Goal: Task Accomplishment & Management: Manage account settings

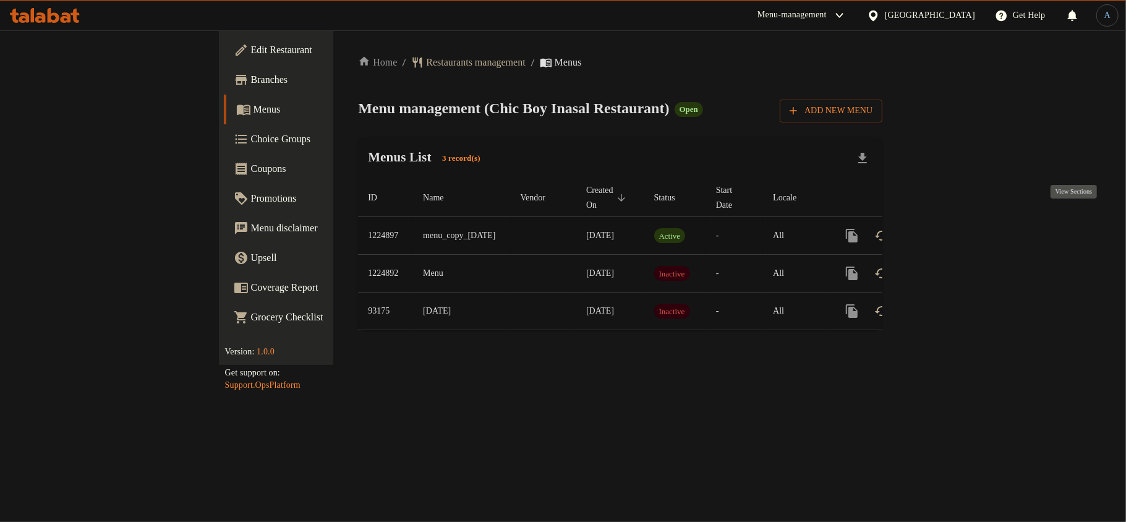
click at [949, 228] on icon "enhanced table" at bounding box center [941, 235] width 15 height 15
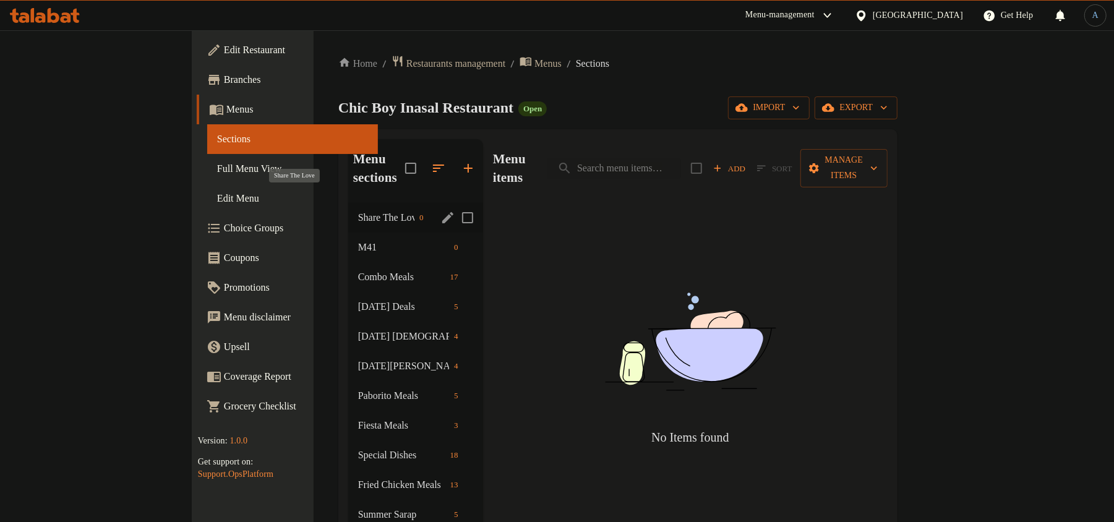
click at [358, 210] on span "Share The Love" at bounding box center [386, 217] width 56 height 15
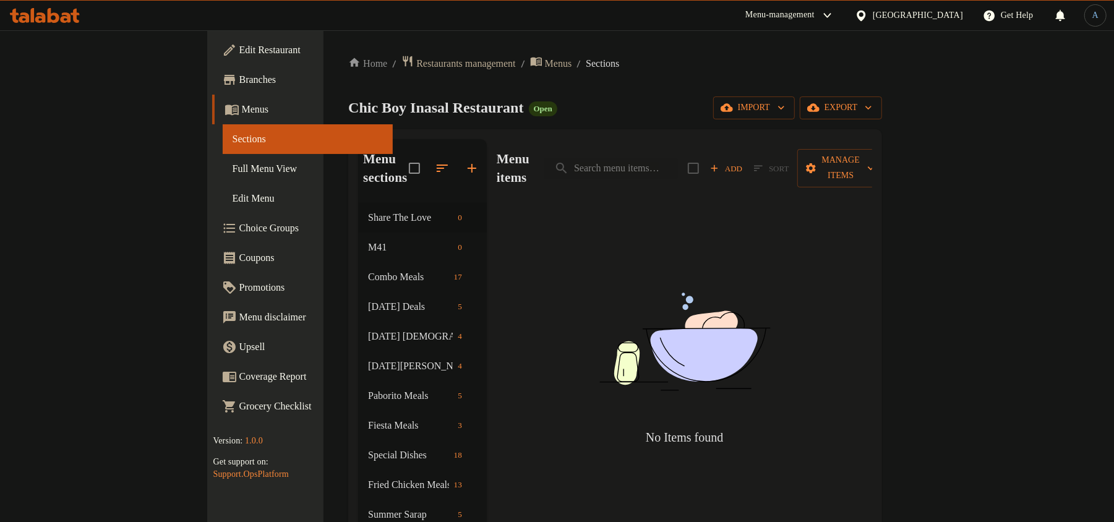
click at [796, 58] on ol "Home / Restaurants management / Menus / Sections" at bounding box center [615, 63] width 534 height 17
click at [590, 87] on div "Home / Restaurants management / Menus / Sections Chic Boy Inasal Restaurant Ope…" at bounding box center [615, 403] width 534 height 697
click at [574, 131] on div "Menu sections Share The Love 0 M41 0 Combo Meals 17 Ramadan Deals 5 Ramadan Ift…" at bounding box center [615, 440] width 534 height 623
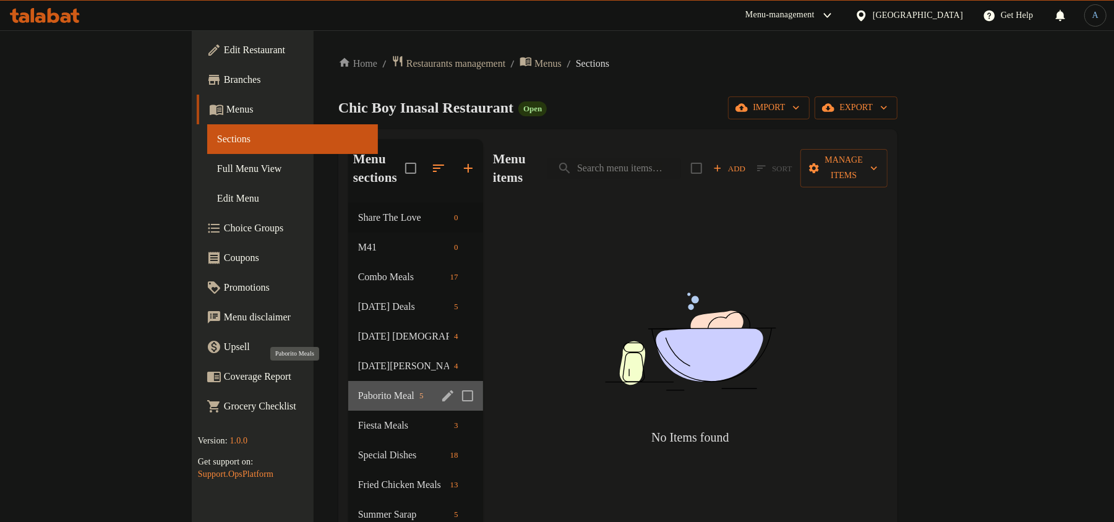
click at [358, 388] on span "Paborito Meals" at bounding box center [386, 395] width 56 height 15
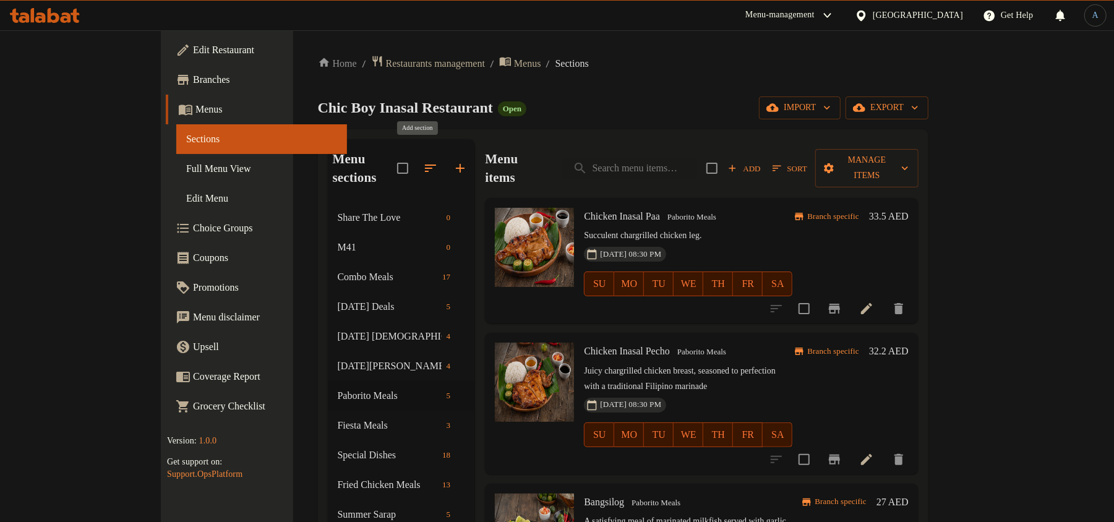
click at [425, 164] on icon "button" at bounding box center [430, 167] width 11 height 7
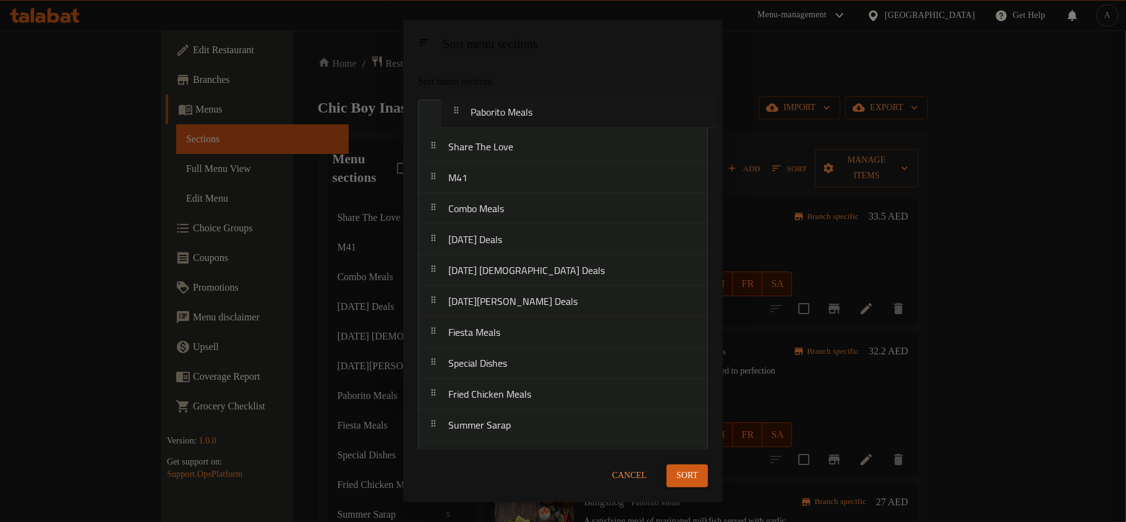
drag, startPoint x: 507, startPoint y: 309, endPoint x: 529, endPoint y: 111, distance: 199.1
click at [529, 111] on nav "Share The Love M41 Combo Meals Ramadan Deals Ramadan Iftar Deals Ramadan Suhoor…" at bounding box center [563, 379] width 290 height 558
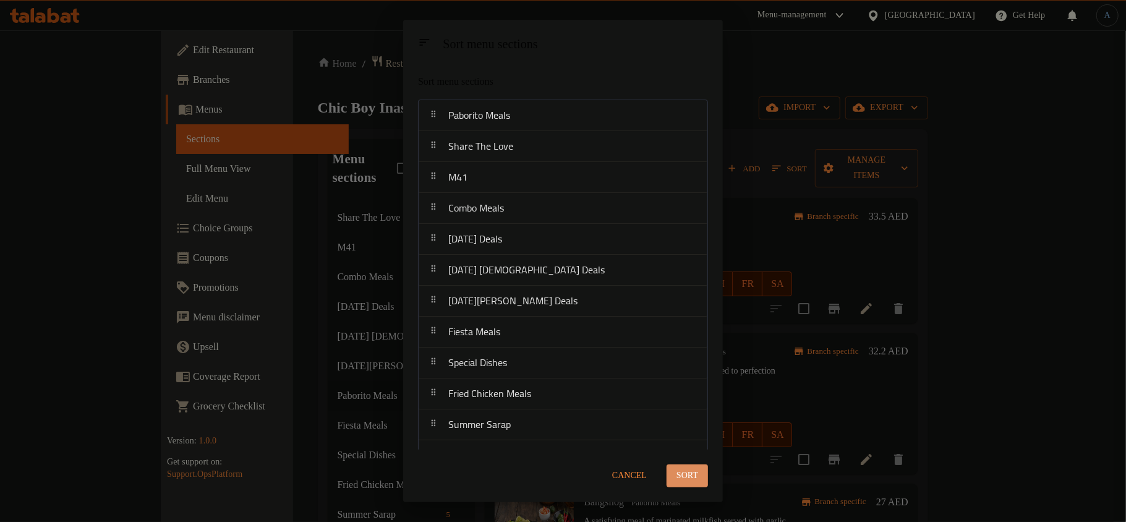
click at [695, 474] on span "Sort" at bounding box center [687, 475] width 22 height 15
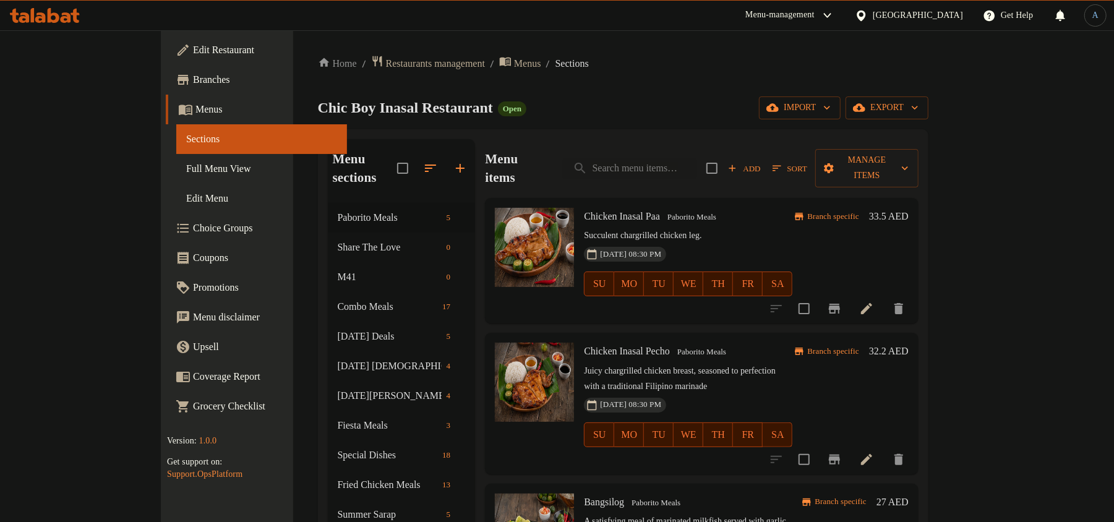
click at [762, 208] on h6 "Chicken Inasal Paa Paborito Meals" at bounding box center [688, 216] width 208 height 17
click at [620, 207] on div "Chicken Inasal Paa Paborito Meals Succulent chargrilled chicken leg. 29-02-2024…" at bounding box center [688, 261] width 218 height 116
click at [679, 122] on div "Home / Restaurants management / Menus / Sections Chic Boy Inasal Restaurant Ope…" at bounding box center [623, 403] width 610 height 697
click at [768, 228] on p "Succulent chargrilled chicken leg." at bounding box center [688, 235] width 208 height 15
click at [670, 164] on input "search" at bounding box center [630, 169] width 134 height 22
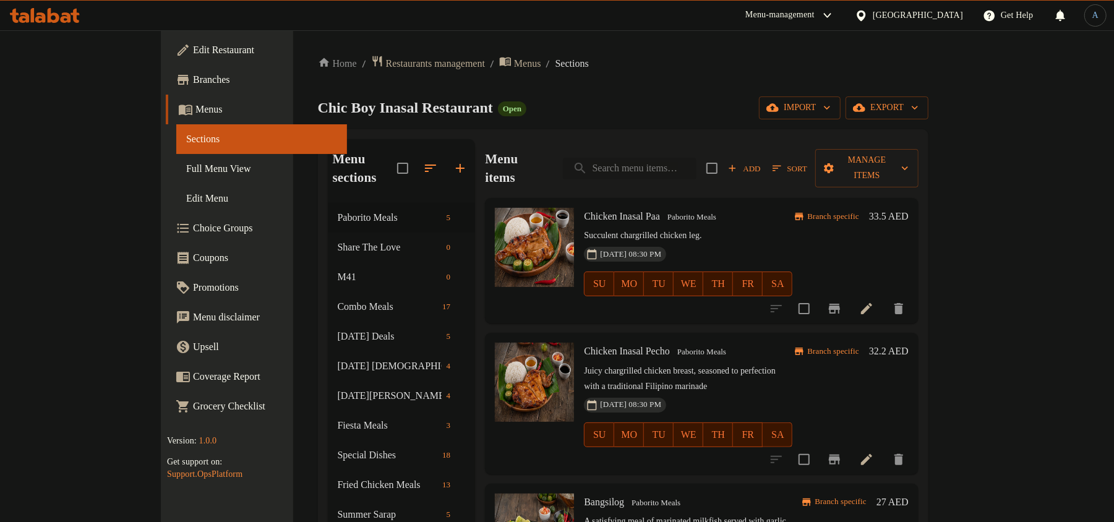
paste input "Inasal Paa"
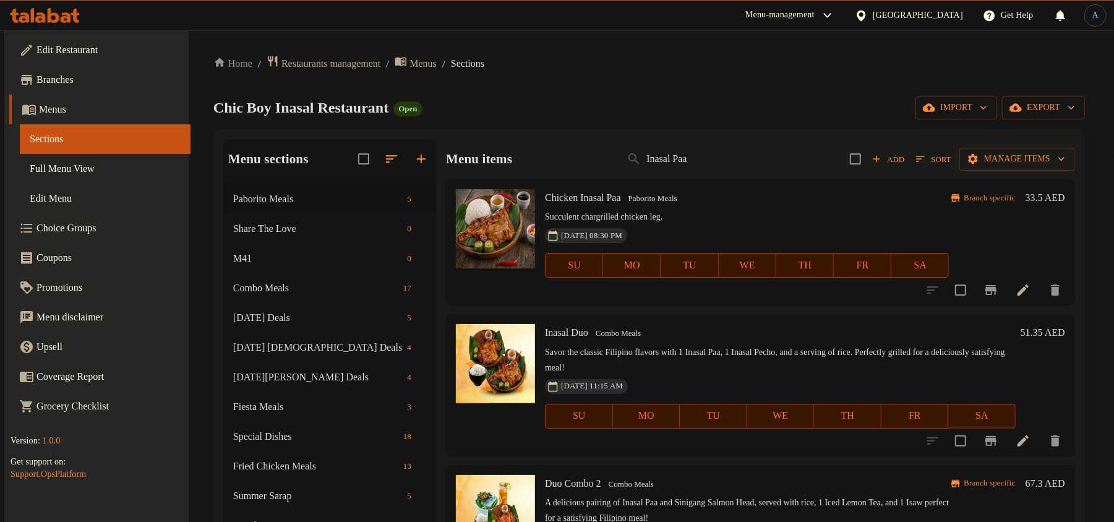
type input "Inasal Paa"
click at [755, 93] on div "Home / Restaurants management / Menus / Sections Chic Boy Inasal Restaurant Ope…" at bounding box center [648, 394] width 871 height 678
drag, startPoint x: 675, startPoint y: 156, endPoint x: 531, endPoint y: 147, distance: 145.0
click at [531, 147] on div "Menu items Inasal Paa Add Sort Manage items" at bounding box center [760, 159] width 629 height 40
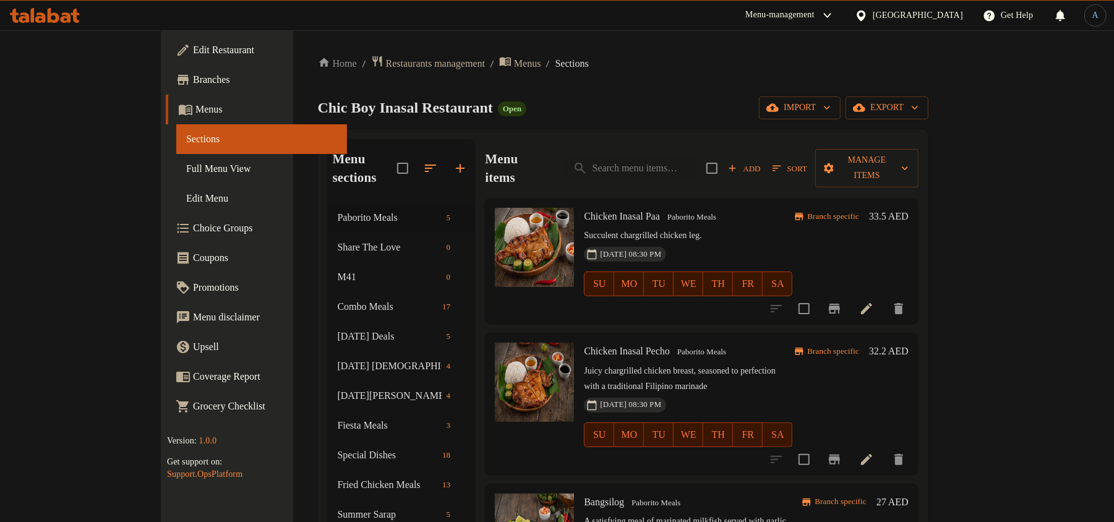
click at [596, 85] on div "Home / Restaurants management / Menus / Sections Chic Boy Inasal Restaurant Ope…" at bounding box center [623, 403] width 610 height 697
click at [872, 303] on icon at bounding box center [866, 308] width 11 height 11
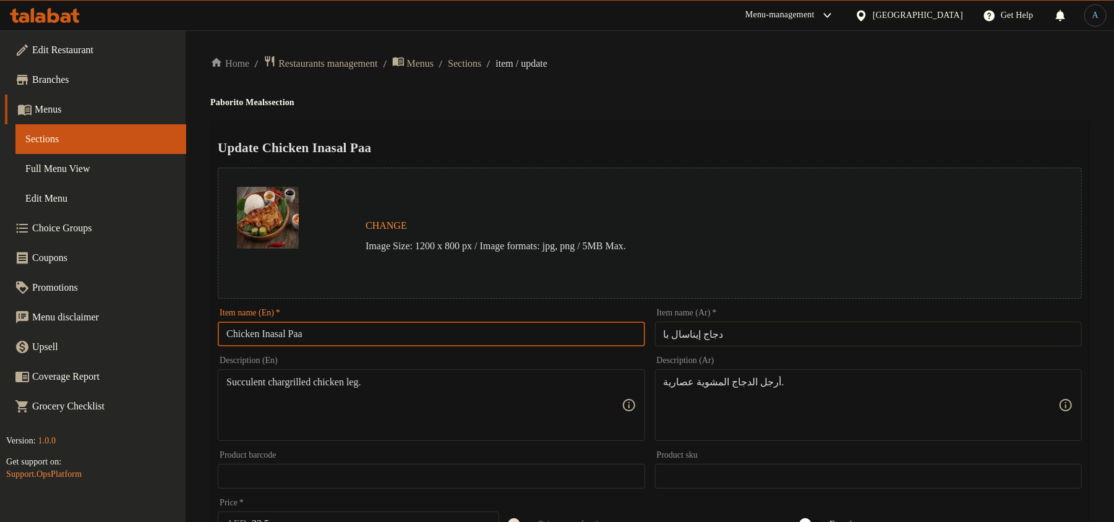
click at [418, 335] on input "Chicken Inasal Paa" at bounding box center [431, 334] width 427 height 25
paste input "text"
type input "Inasal Paa"
click at [680, 127] on div "Update Inasal Paa Change Image Size: 1200 x 800 px / Image formats: jpg, png / …" at bounding box center [649, 490] width 879 height 738
click at [735, 333] on input "دجاج إيناسال با" at bounding box center [868, 334] width 427 height 25
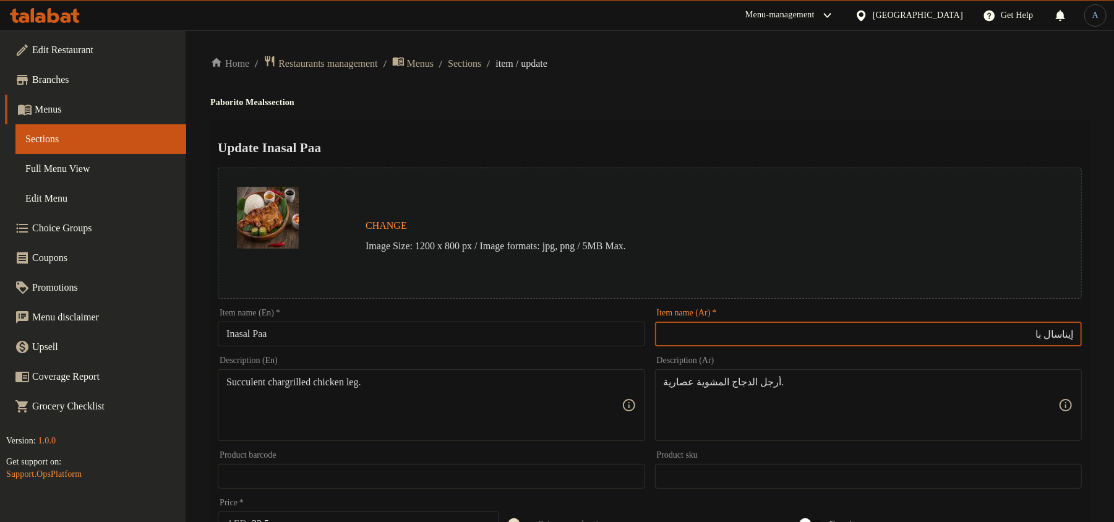
type input "إيناسال با"
click at [736, 82] on div "Home / Restaurants management / Menus / Sections / item / update Paborito Meals…" at bounding box center [649, 461] width 879 height 812
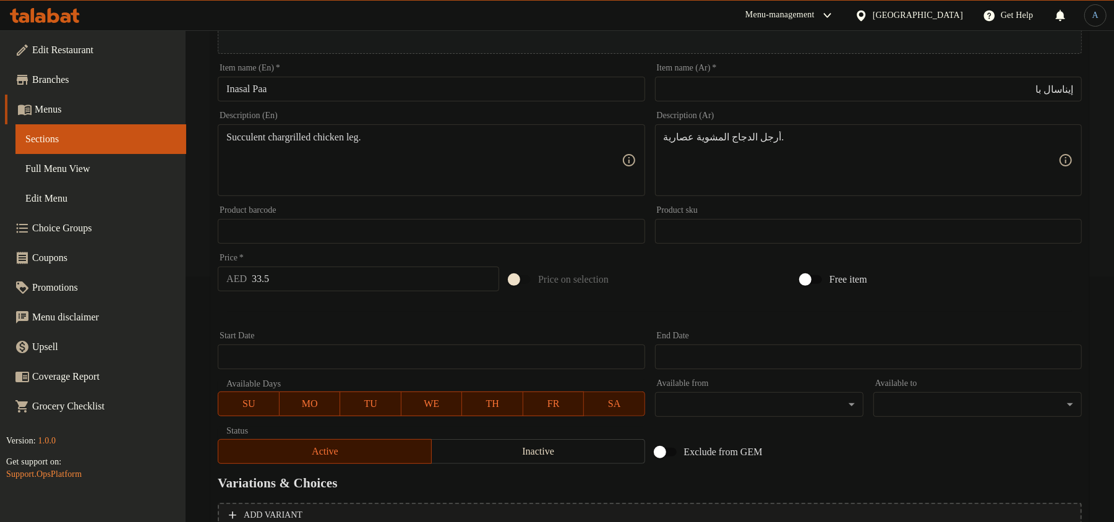
scroll to position [247, 0]
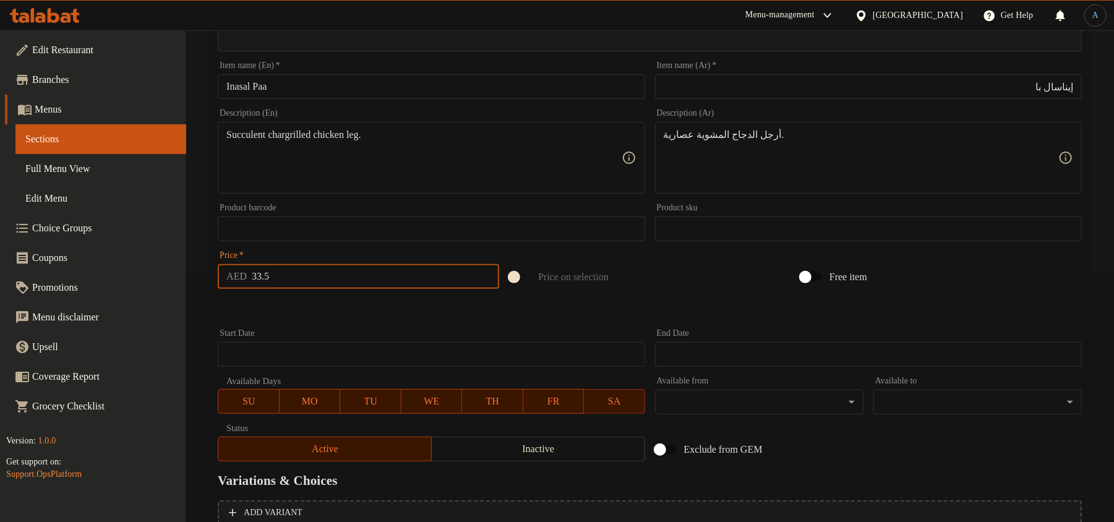
click at [298, 278] on input "33.5" at bounding box center [375, 276] width 247 height 25
paste input "7.37"
type input "37.375"
click at [319, 314] on div at bounding box center [650, 309] width 874 height 30
click at [448, 324] on div "Start Date Start Date" at bounding box center [431, 348] width 437 height 48
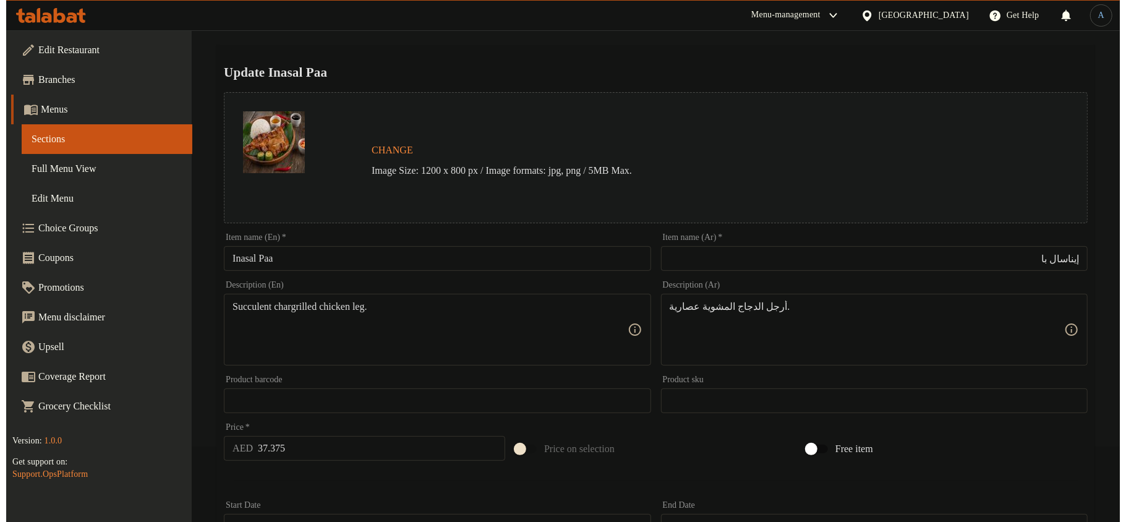
scroll to position [0, 0]
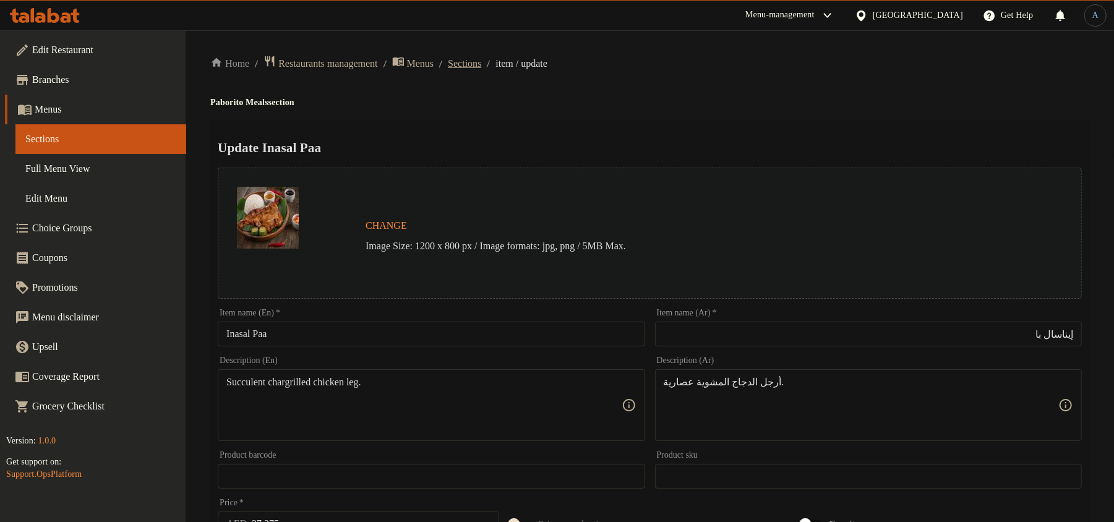
click at [481, 67] on span "Sections" at bounding box center [464, 63] width 33 height 15
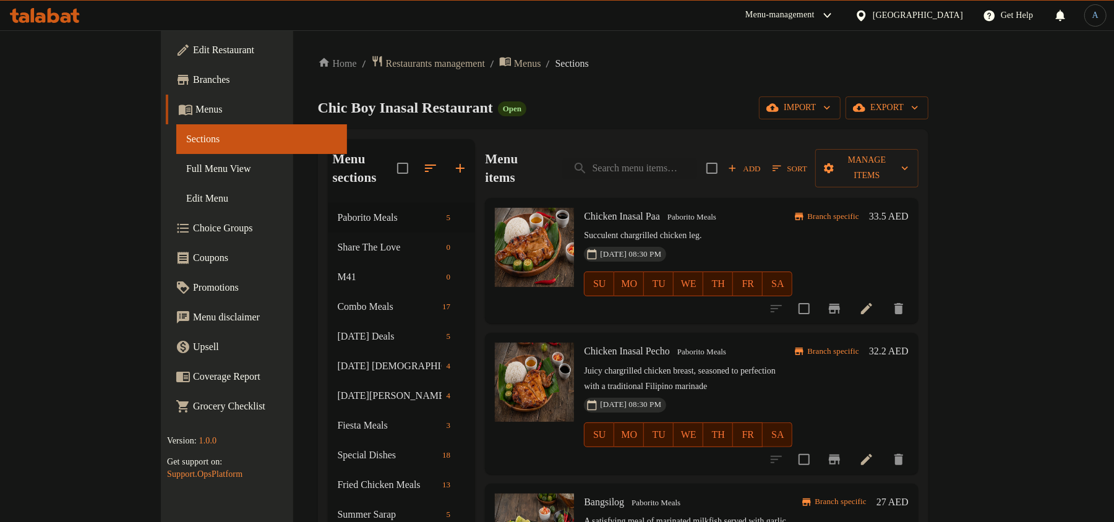
click at [685, 210] on div "Paborito Meals" at bounding box center [691, 217] width 59 height 15
click at [780, 242] on div "29-02-2024 08:30 PM SU MO TU WE TH FR SA" at bounding box center [688, 275] width 218 height 67
click at [840, 304] on icon "Branch-specific-item" at bounding box center [834, 309] width 11 height 10
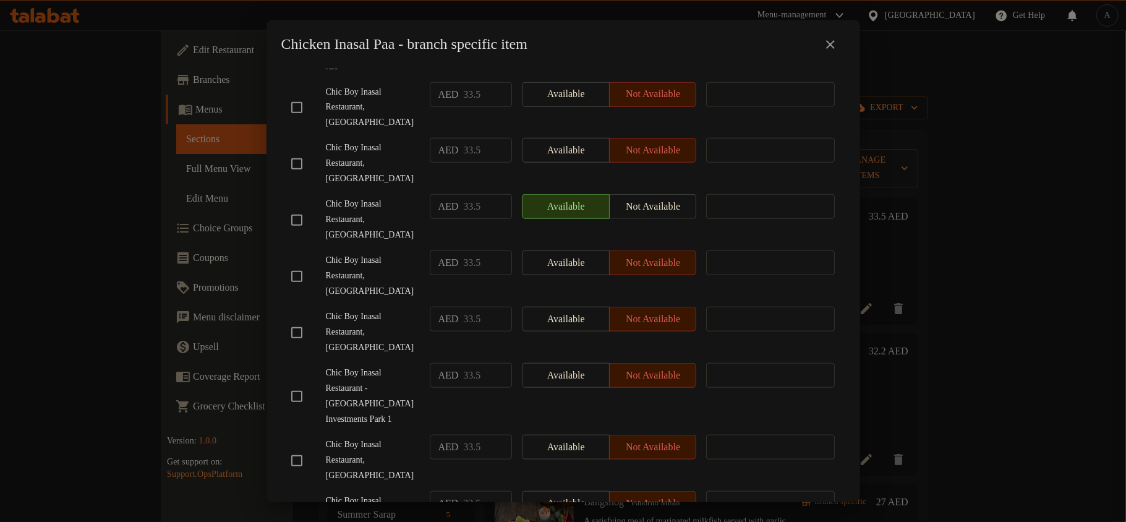
scroll to position [621, 0]
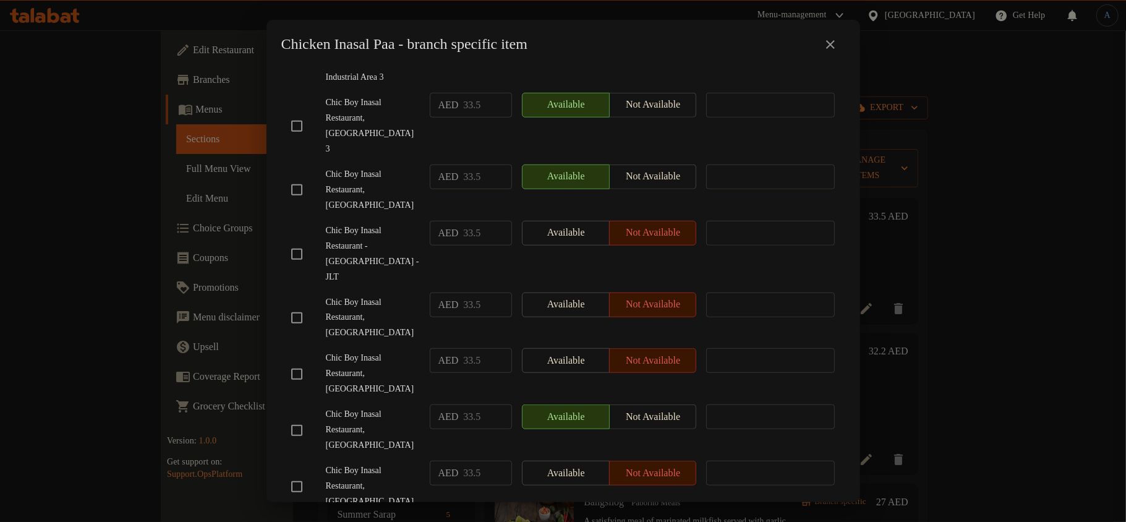
click at [829, 40] on icon "close" at bounding box center [830, 44] width 15 height 15
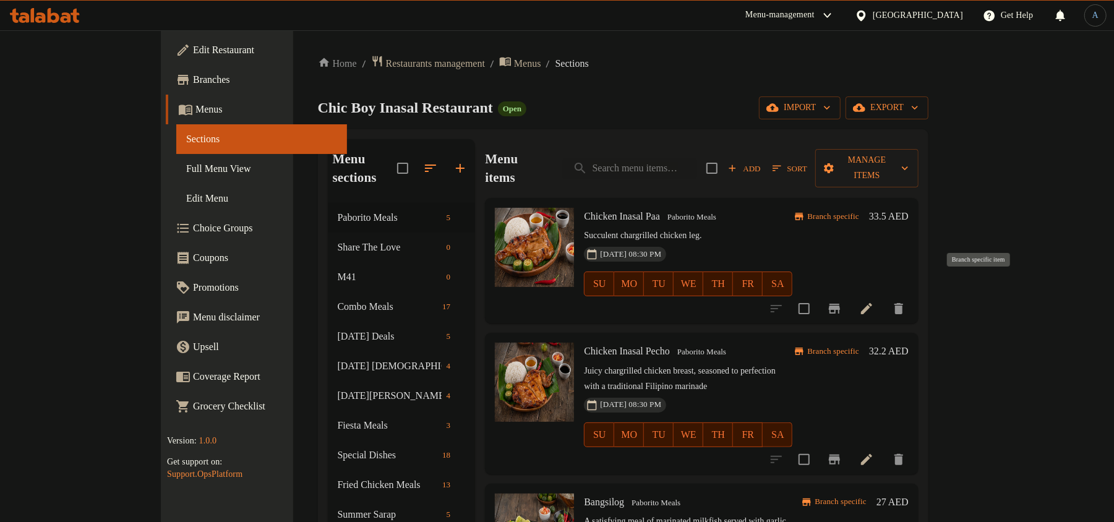
click at [840, 304] on icon "Branch-specific-item" at bounding box center [834, 309] width 11 height 10
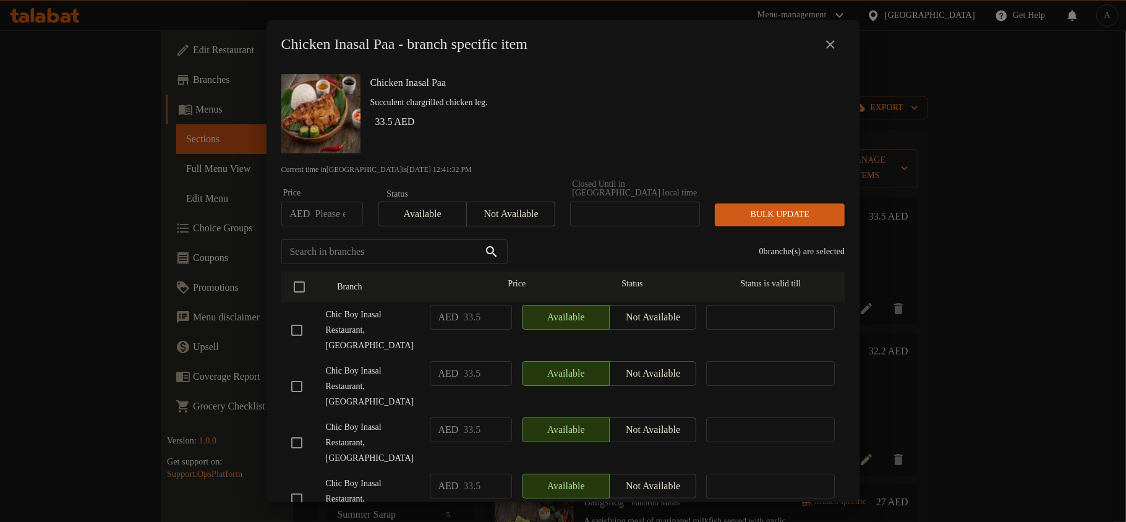
click at [365, 50] on h2 "Chicken Inasal Paa - branch specific item" at bounding box center [404, 45] width 247 height 20
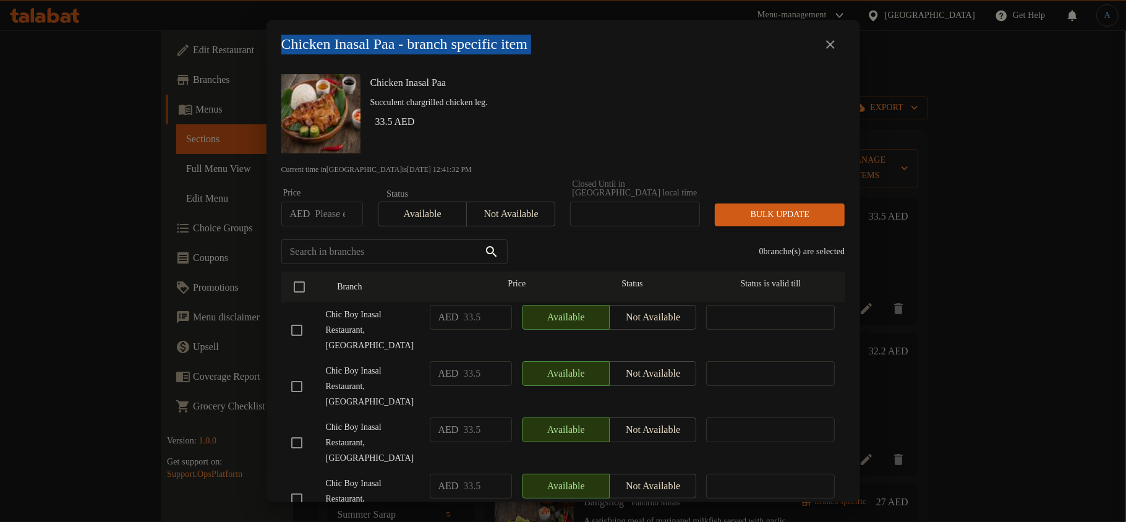
click at [365, 50] on h2 "Chicken Inasal Paa - branch specific item" at bounding box center [404, 45] width 247 height 20
click at [520, 57] on div "Chicken Inasal Paa - branch specific item" at bounding box center [563, 45] width 564 height 30
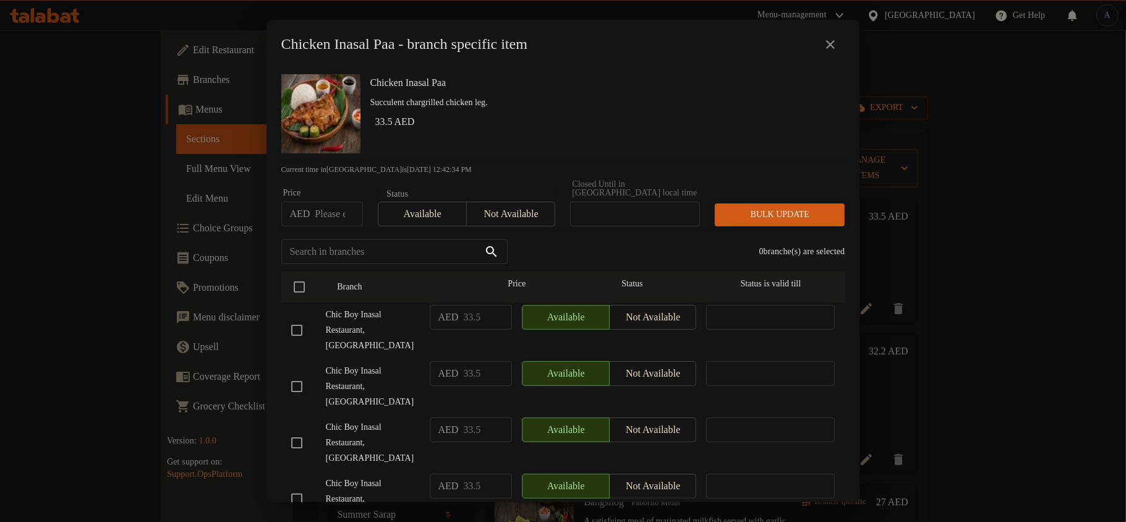
click at [637, 140] on div "Chicken Inasal Paa Succulent chargrilled chicken leg. 33.5 AED" at bounding box center [602, 113] width 475 height 89
click at [634, 90] on h6 "Chicken Inasal Paa" at bounding box center [602, 82] width 465 height 17
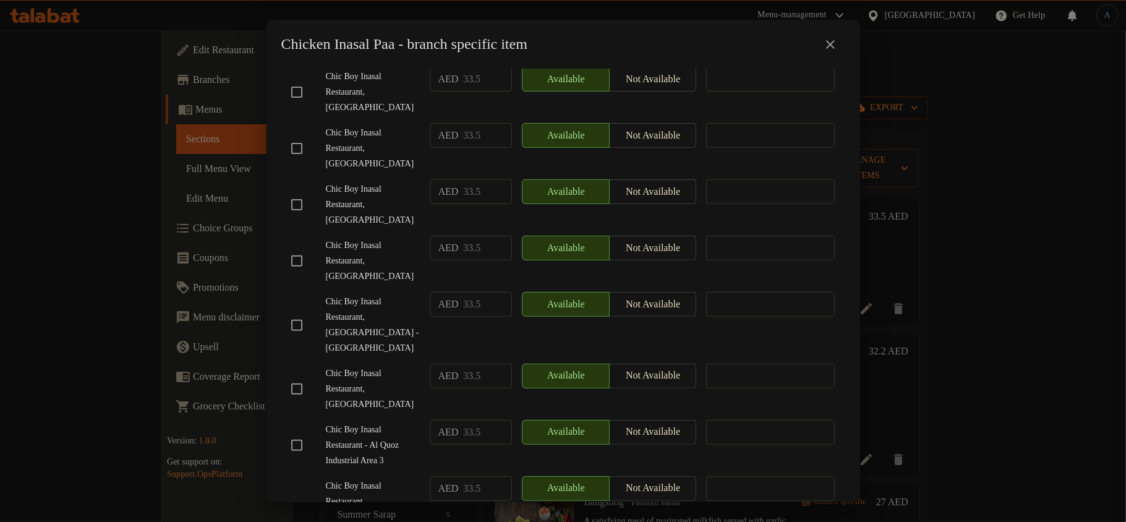
click at [294, 312] on input "checkbox" at bounding box center [297, 325] width 26 height 26
checkbox input "true"
click at [702, 146] on div "​" at bounding box center [770, 148] width 139 height 61
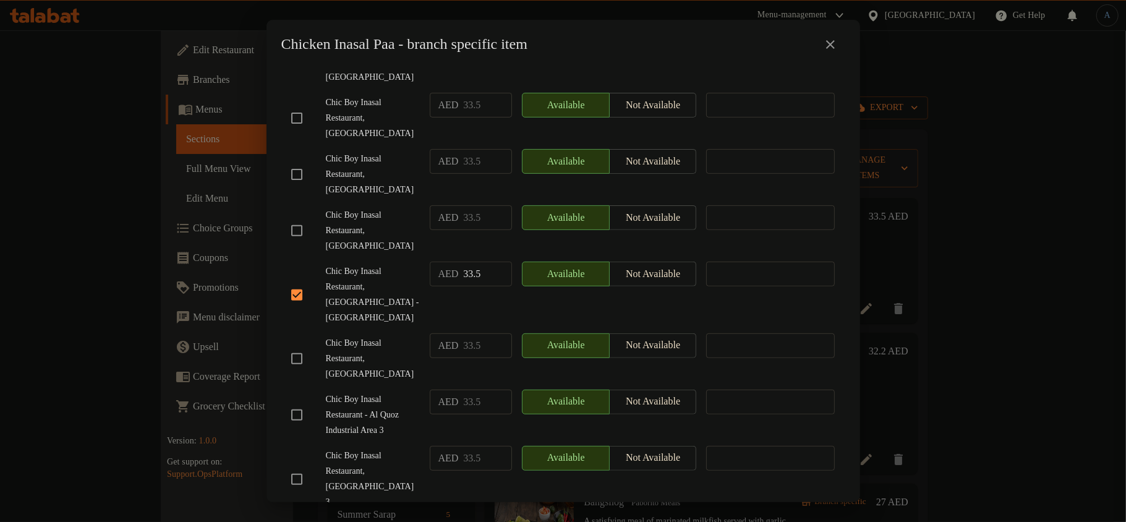
checkbox input "true"
click at [406, 169] on span "Chic Boy Inasal Restaurant, [GEOGRAPHIC_DATA]" at bounding box center [373, 174] width 94 height 46
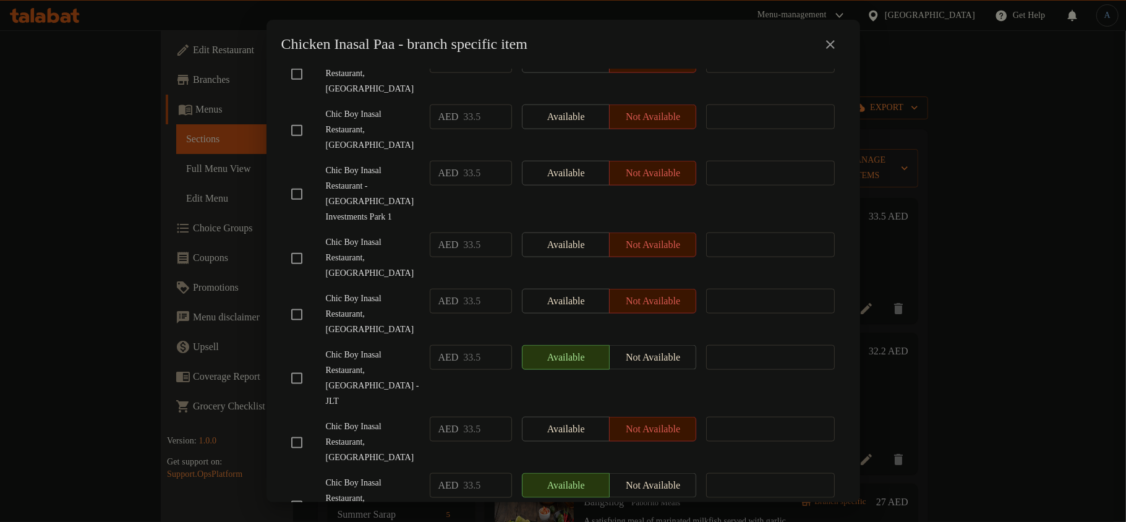
click at [830, 37] on icon "close" at bounding box center [830, 44] width 15 height 15
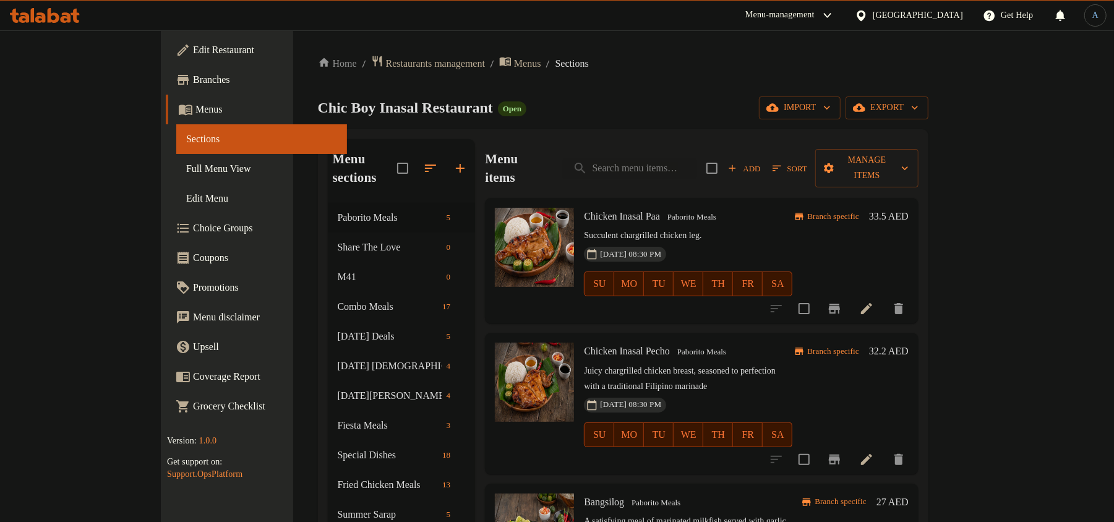
click at [186, 169] on span "Full Menu View" at bounding box center [261, 168] width 151 height 15
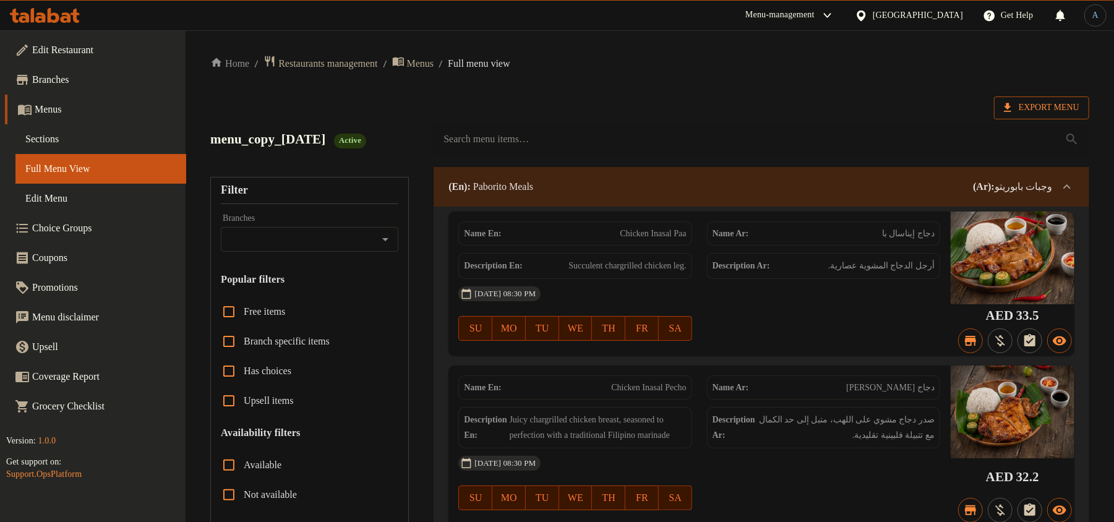
click at [1064, 104] on span "Export Menu" at bounding box center [1041, 107] width 75 height 15
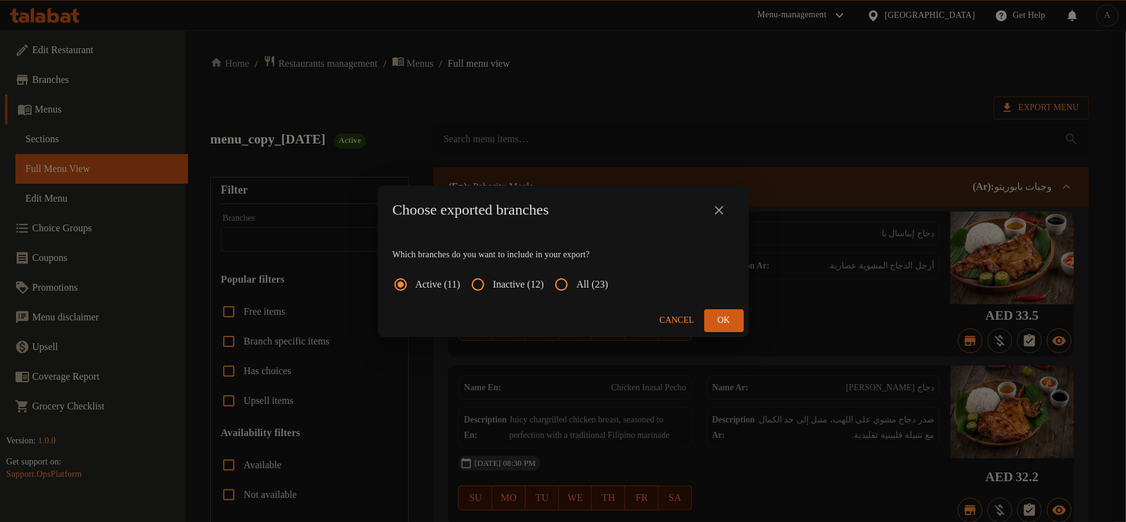
click at [572, 286] on input "All (23)" at bounding box center [562, 285] width 30 height 30
radio input "true"
click at [731, 322] on span "Ok" at bounding box center [724, 320] width 20 height 15
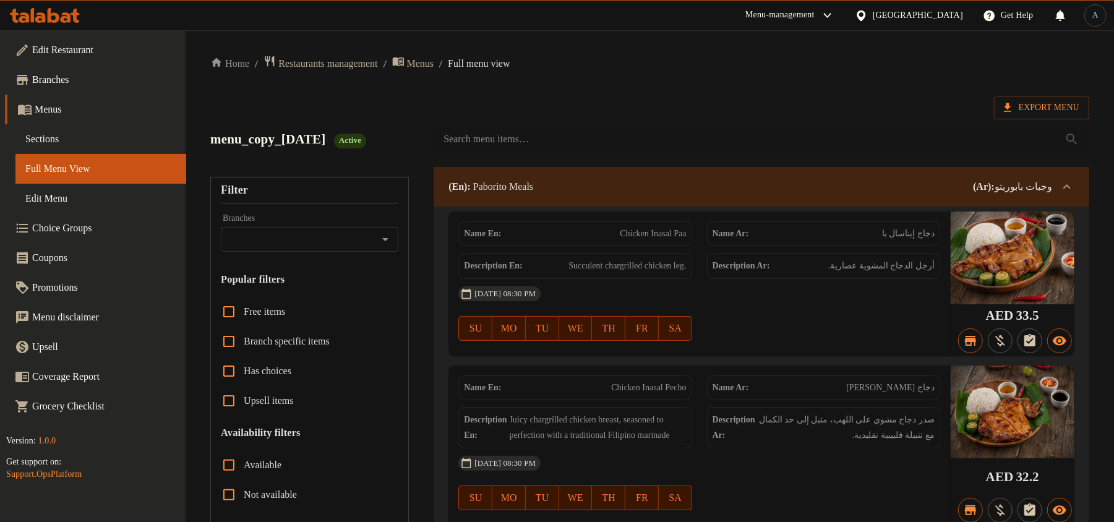
click at [65, 139] on span "Sections" at bounding box center [100, 139] width 151 height 15
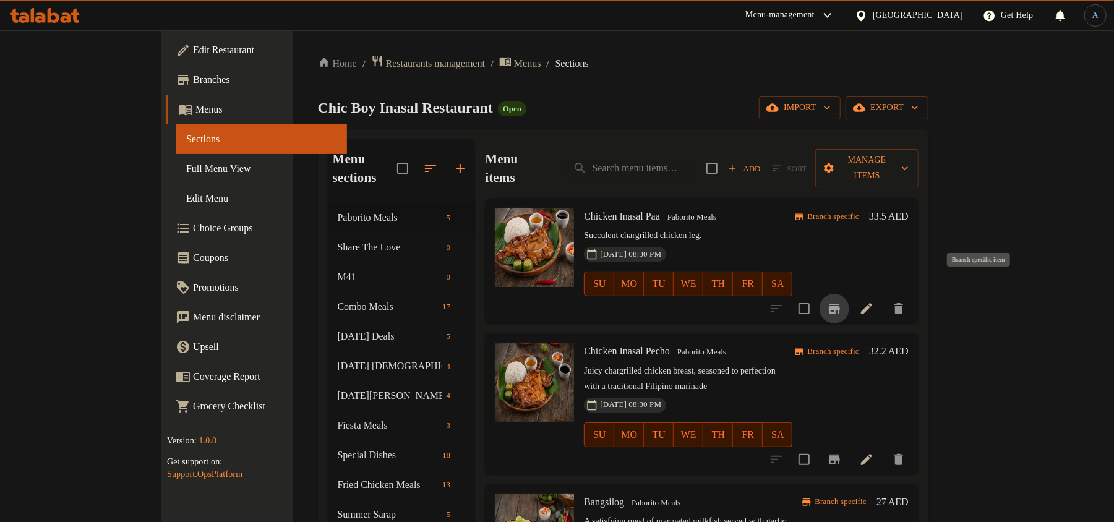
click at [842, 301] on icon "Branch-specific-item" at bounding box center [834, 308] width 15 height 15
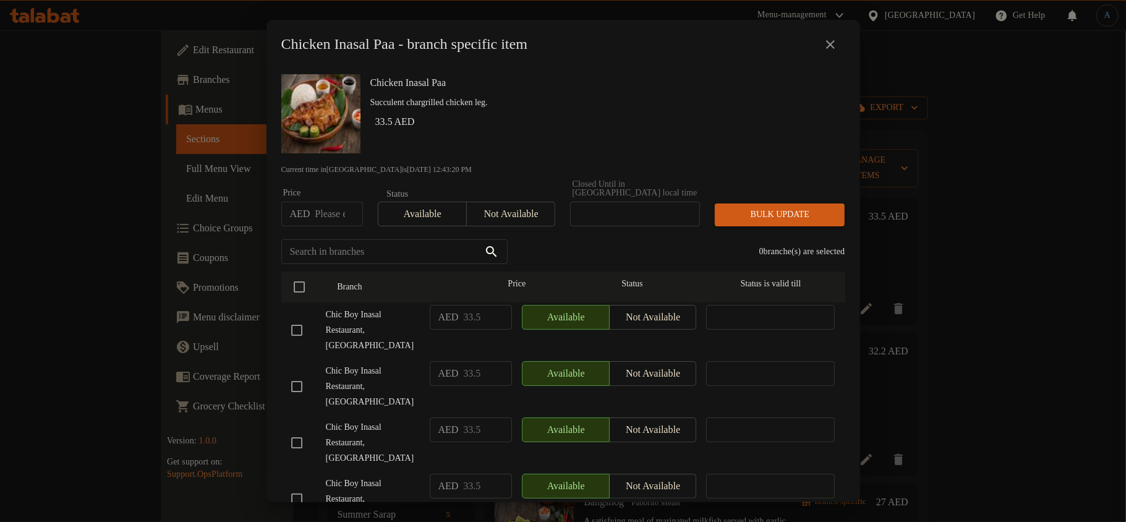
click at [679, 105] on p "Succulent chargrilled chicken leg." at bounding box center [602, 102] width 465 height 15
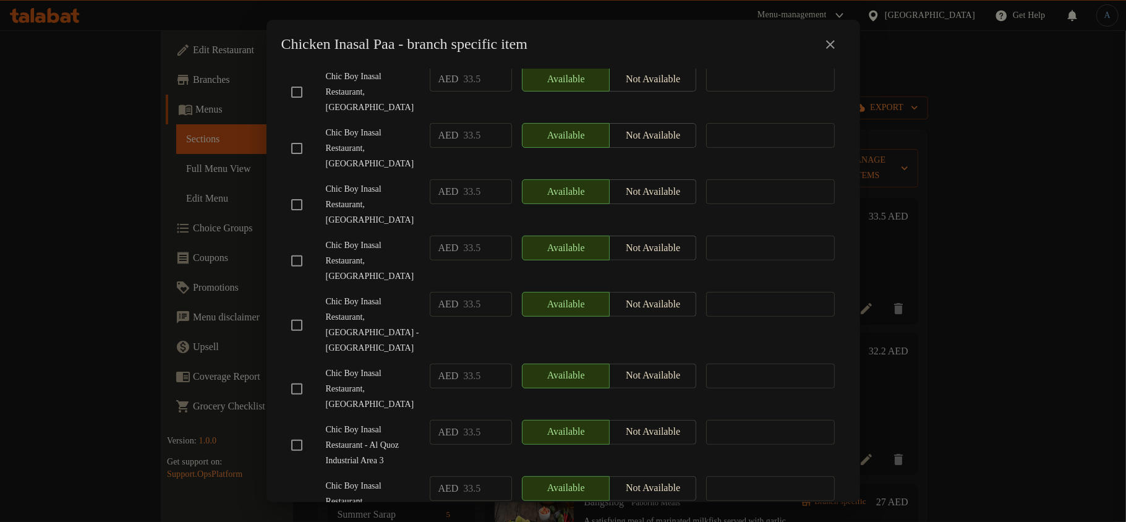
click at [299, 312] on input "checkbox" at bounding box center [297, 325] width 26 height 26
checkbox input "true"
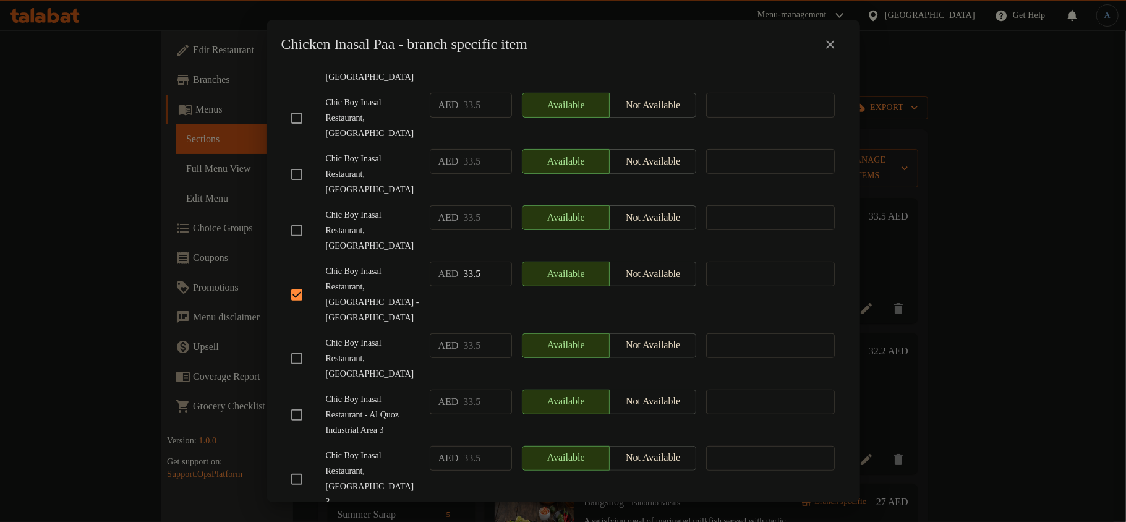
checkbox input "true"
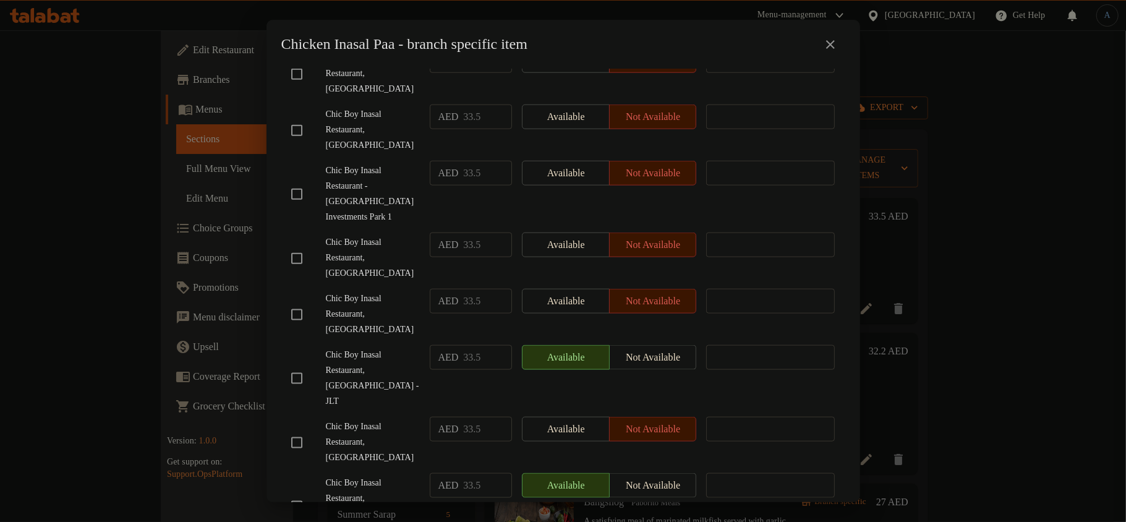
checkbox input "true"
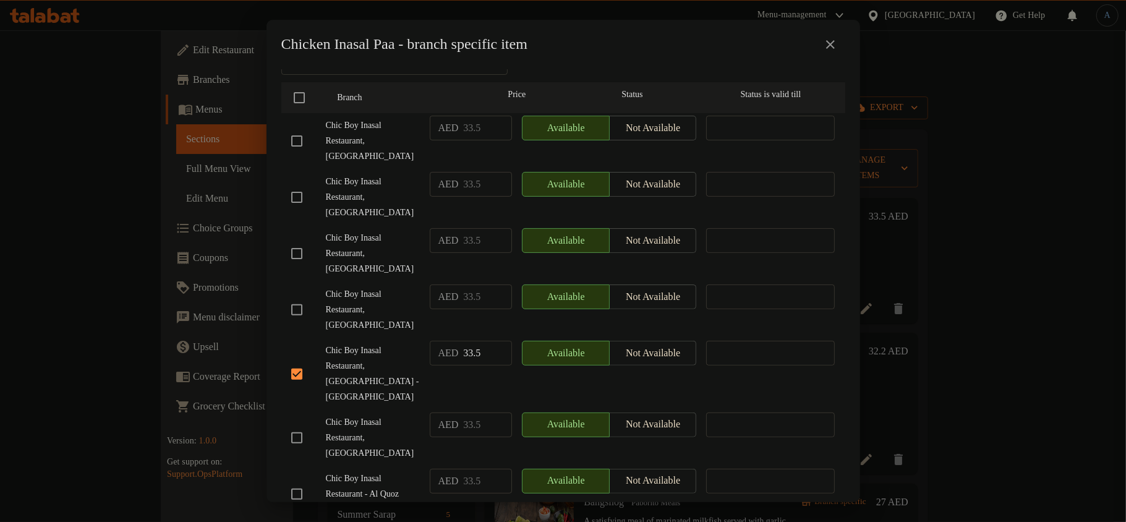
click at [292, 297] on input "checkbox" at bounding box center [297, 310] width 26 height 26
checkbox input "true"
click at [297, 134] on input "checkbox" at bounding box center [297, 141] width 26 height 26
checkbox input "true"
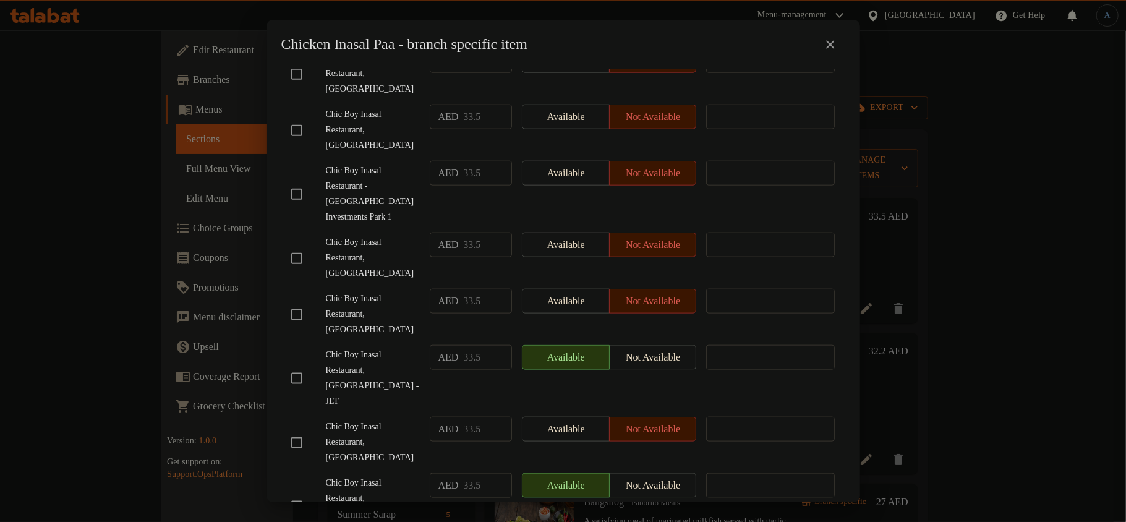
checkbox input "true"
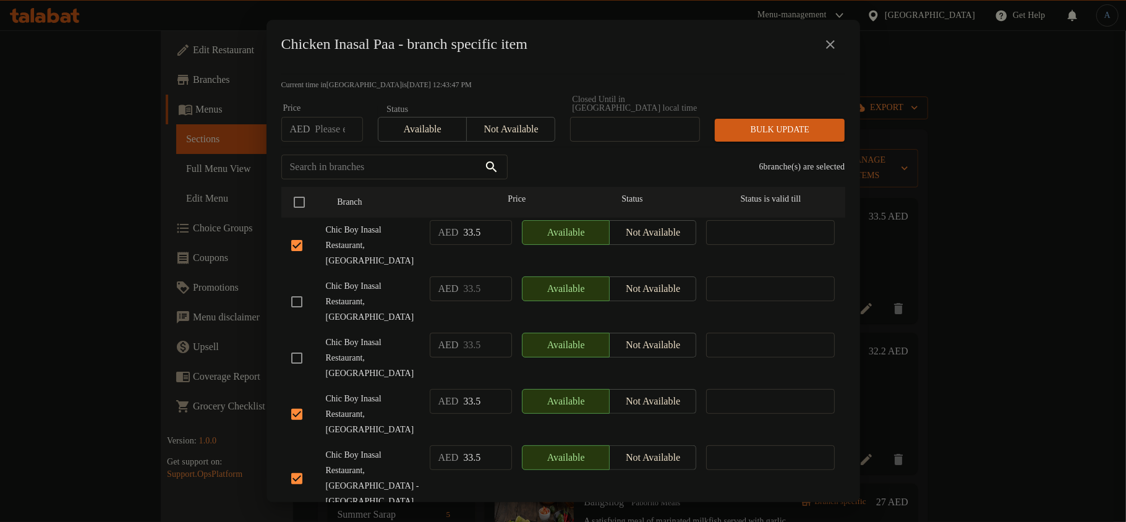
click at [298, 289] on input "checkbox" at bounding box center [297, 302] width 26 height 26
checkbox input "true"
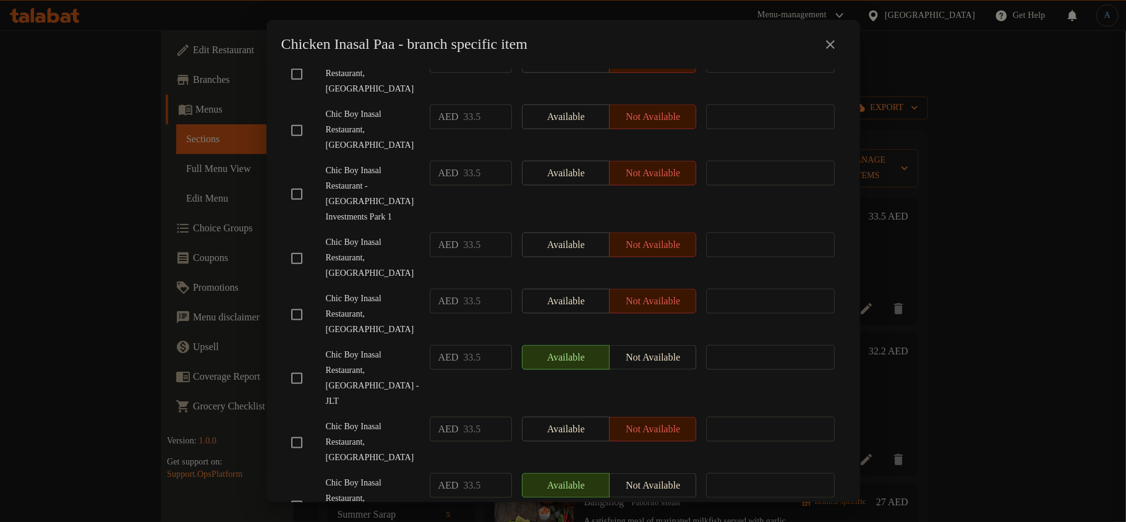
click at [297, 493] on input "checkbox" at bounding box center [297, 506] width 26 height 26
checkbox input "true"
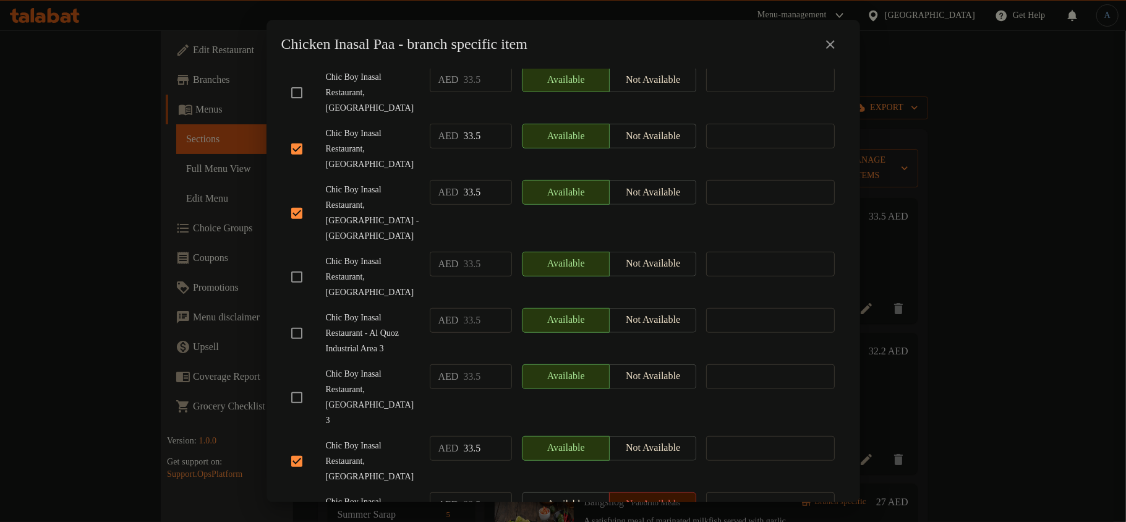
click at [302, 320] on input "checkbox" at bounding box center [297, 333] width 26 height 26
checkbox input "true"
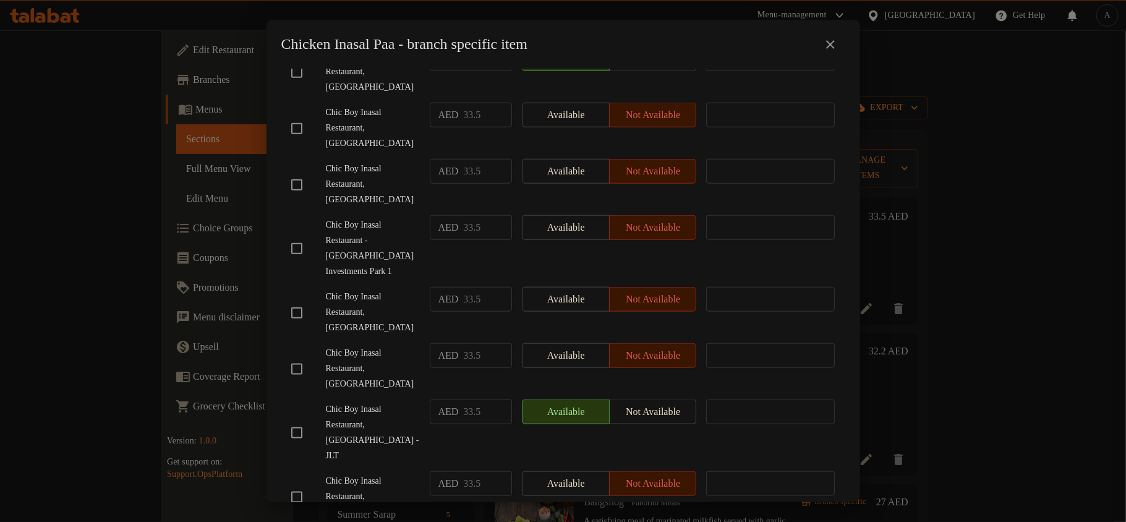
click at [301, 420] on input "checkbox" at bounding box center [297, 433] width 26 height 26
checkbox input "true"
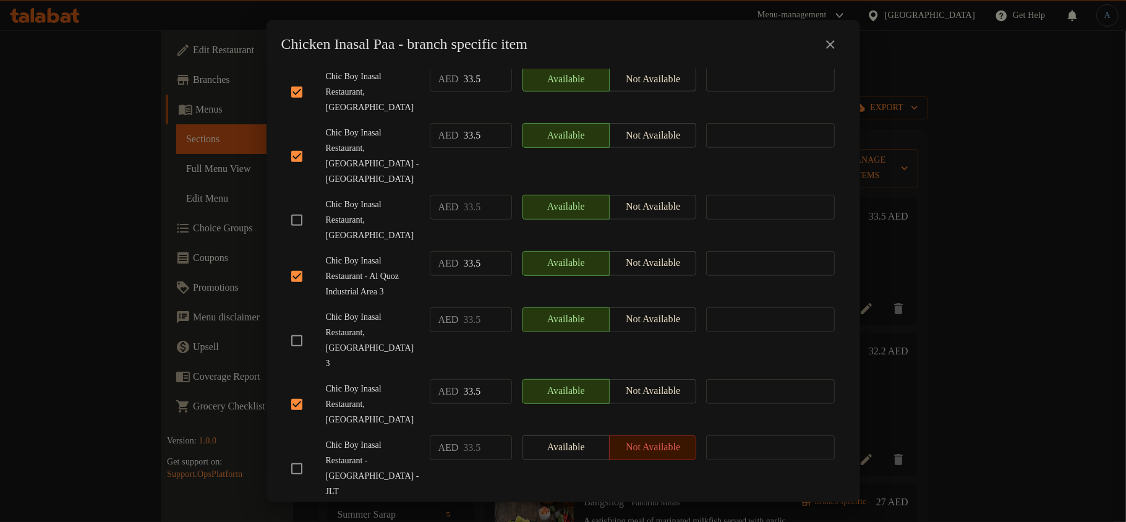
click at [297, 328] on input "checkbox" at bounding box center [297, 341] width 26 height 26
checkbox input "true"
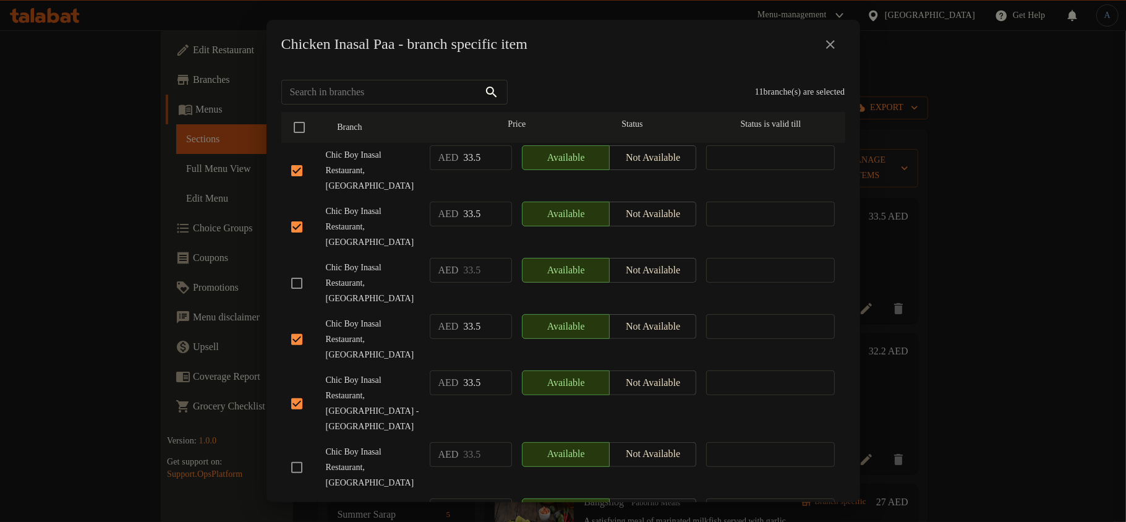
scroll to position [0, 0]
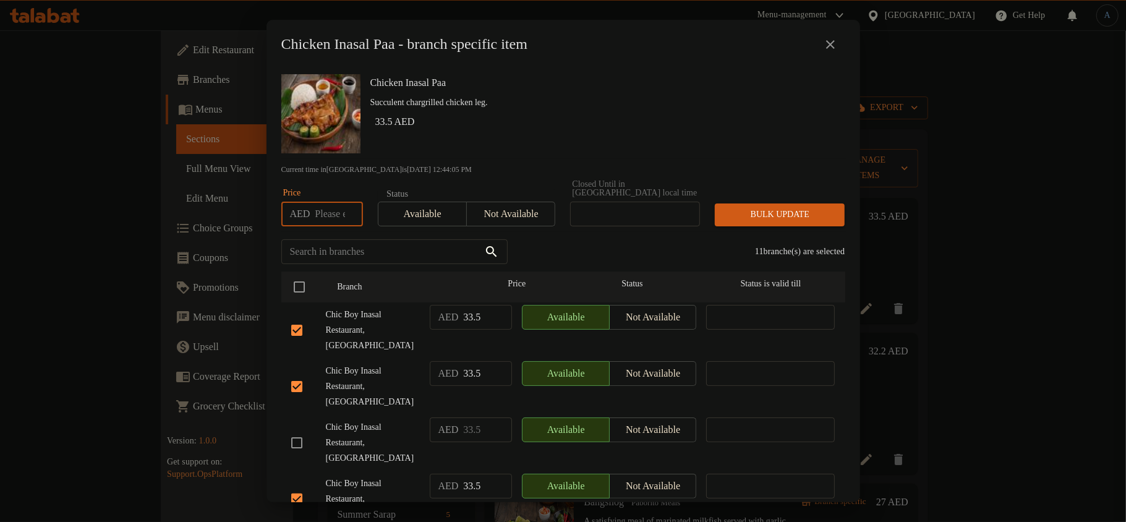
click at [330, 216] on input "number" at bounding box center [339, 214] width 48 height 25
click at [330, 208] on input "number" at bounding box center [339, 214] width 48 height 25
paste input "37.375"
type input "37.375"
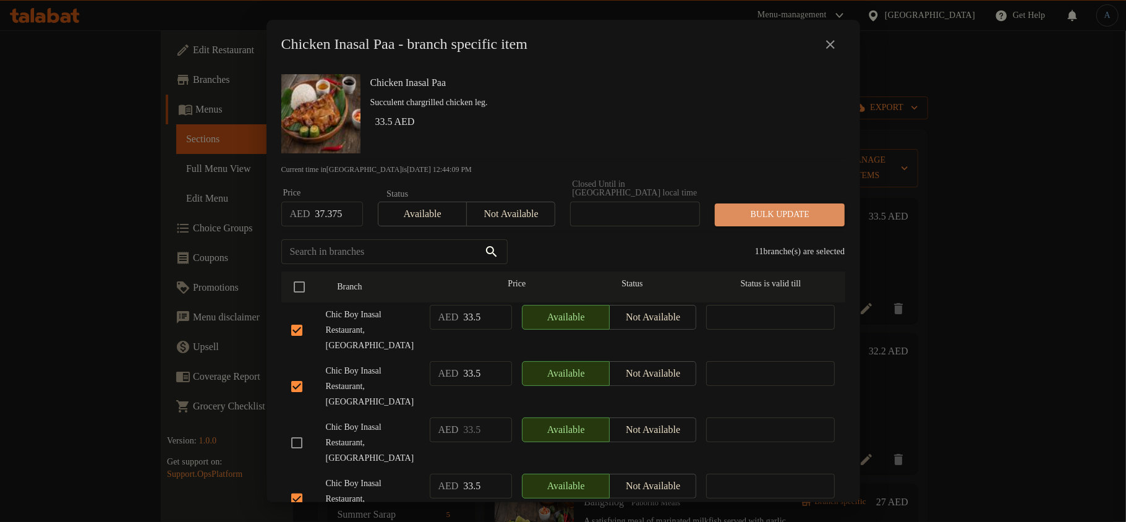
click at [804, 213] on span "Bulk update" at bounding box center [780, 214] width 110 height 15
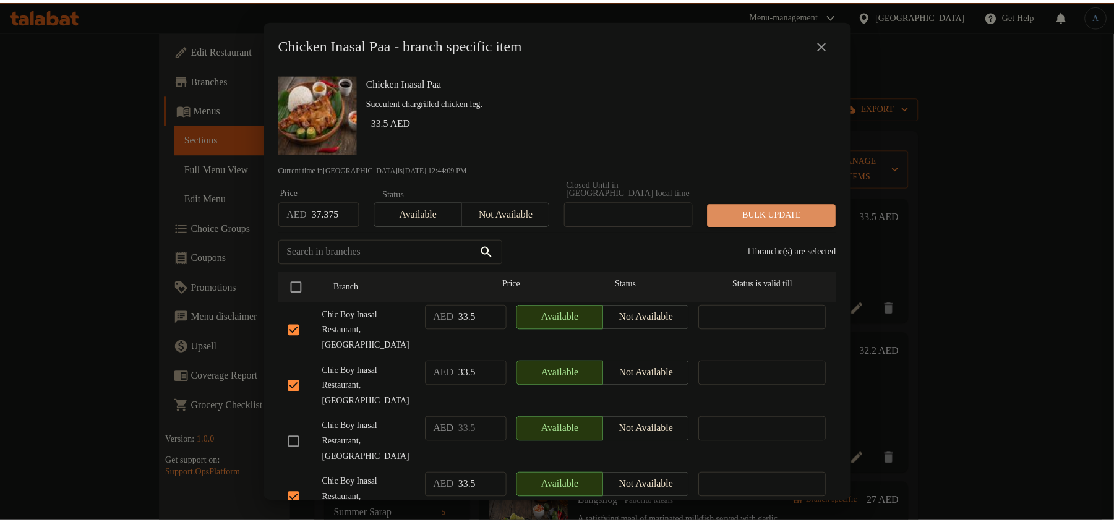
scroll to position [0, 0]
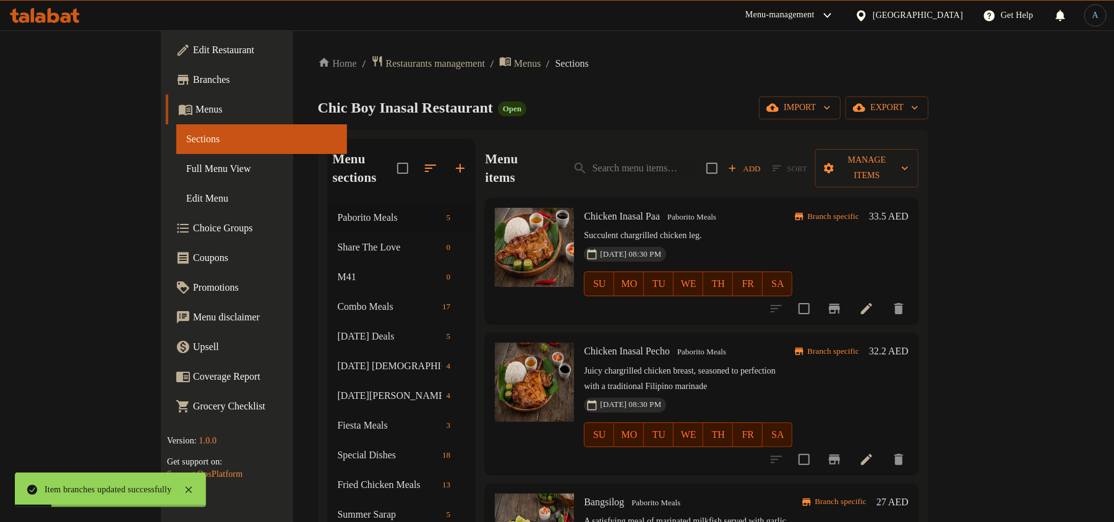
click at [579, 134] on div "Menu sections Paborito Meals 5 Share The Love 0 M41 0 Combo Meals 17 Ramadan De…" at bounding box center [623, 440] width 610 height 623
click at [763, 242] on div "29-02-2024 08:30 PM SU MO TU WE TH FR SA" at bounding box center [688, 275] width 218 height 67
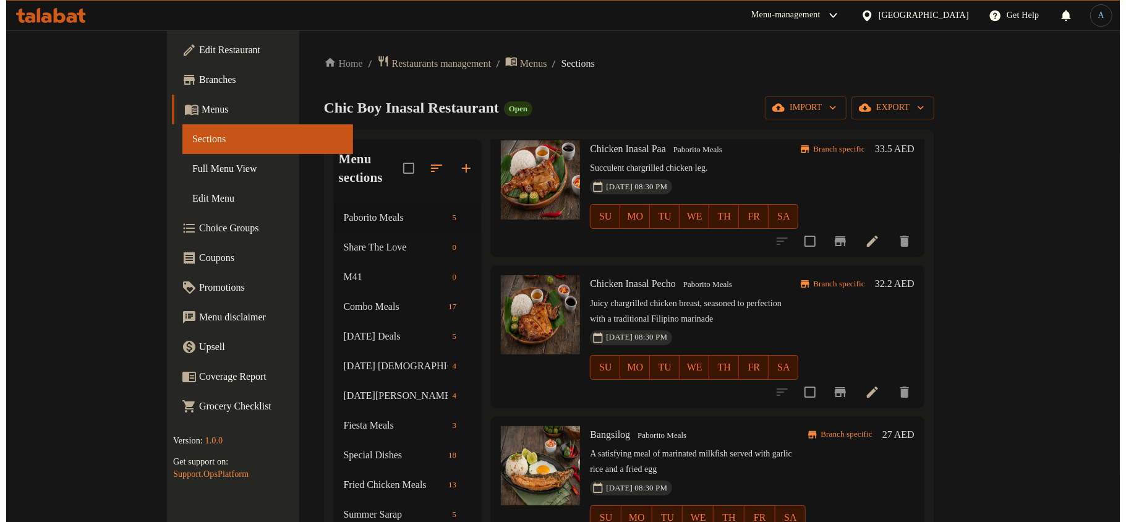
scroll to position [40, 0]
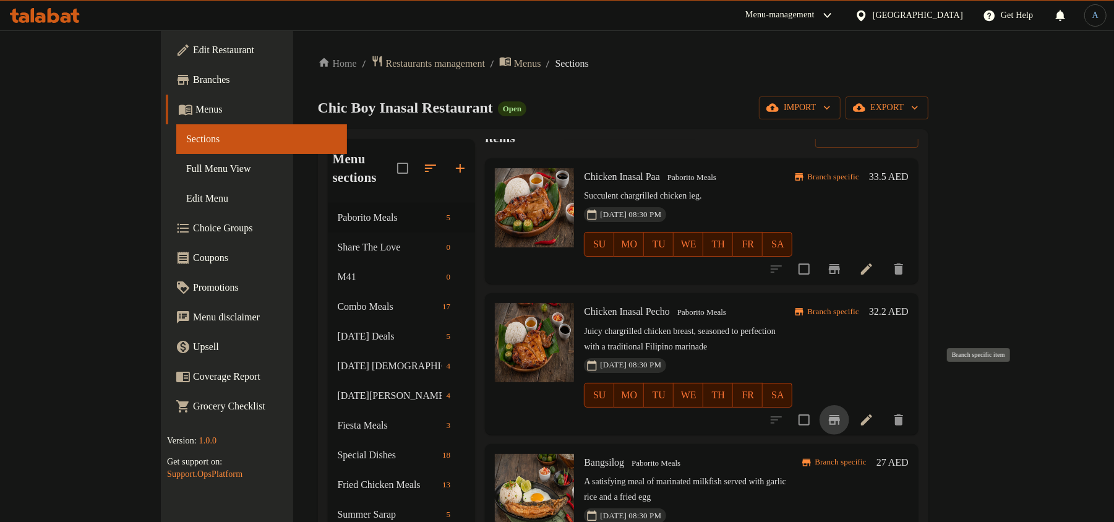
click at [842, 412] on icon "Branch-specific-item" at bounding box center [834, 419] width 15 height 15
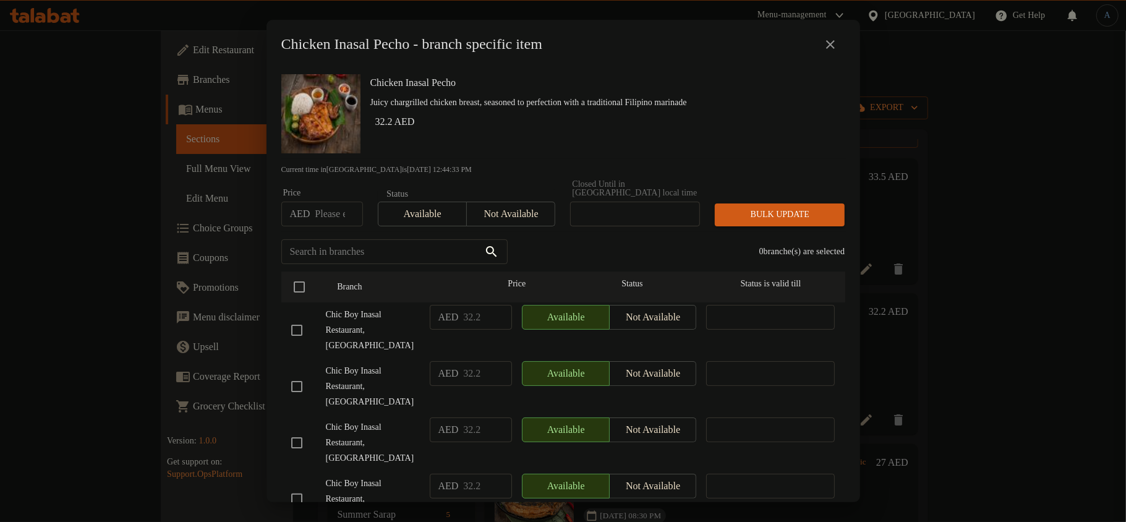
click at [480, 94] on div "Chicken Inasal Pecho Juicy chargrilled chicken breast, seasoned to perfection w…" at bounding box center [602, 113] width 475 height 89
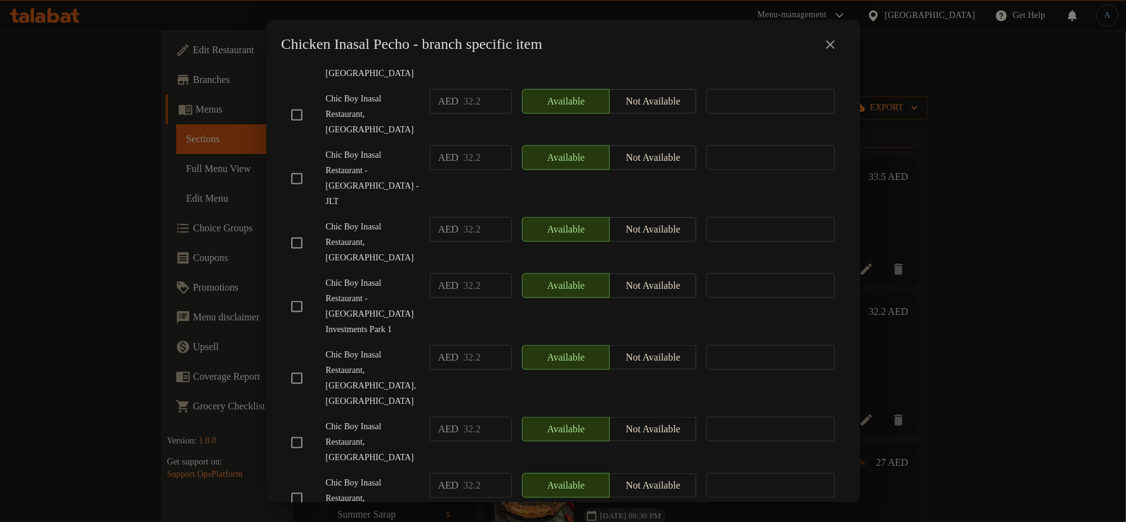
checkbox input "true"
click at [387, 220] on span "Chic Boy Inasal Restaurant, [GEOGRAPHIC_DATA]" at bounding box center [373, 243] width 94 height 46
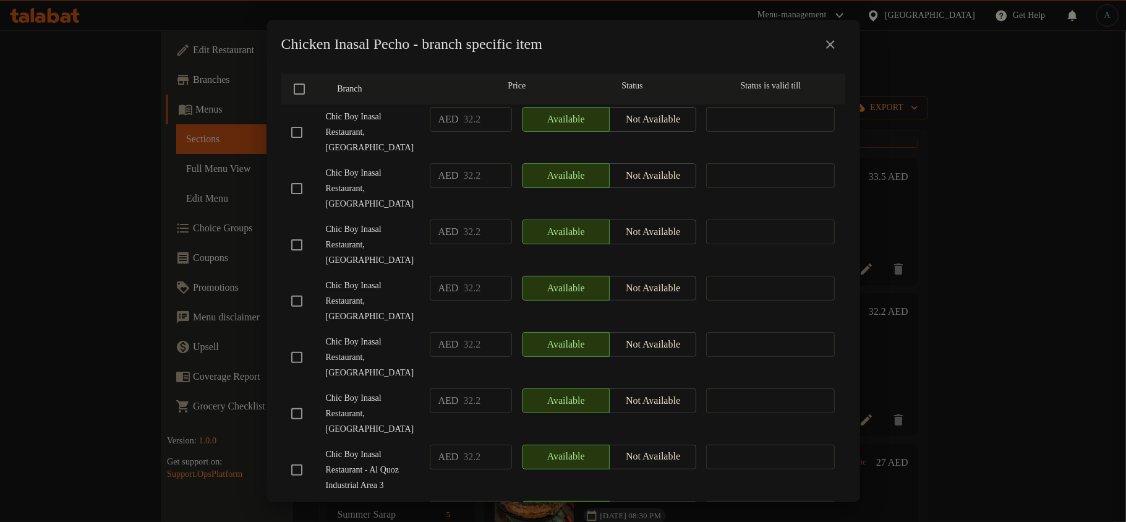
click at [299, 288] on input "checkbox" at bounding box center [297, 301] width 26 height 26
checkbox input "true"
click at [397, 55] on div "Chicken Inasal Pecho - branch specific item" at bounding box center [563, 45] width 564 height 30
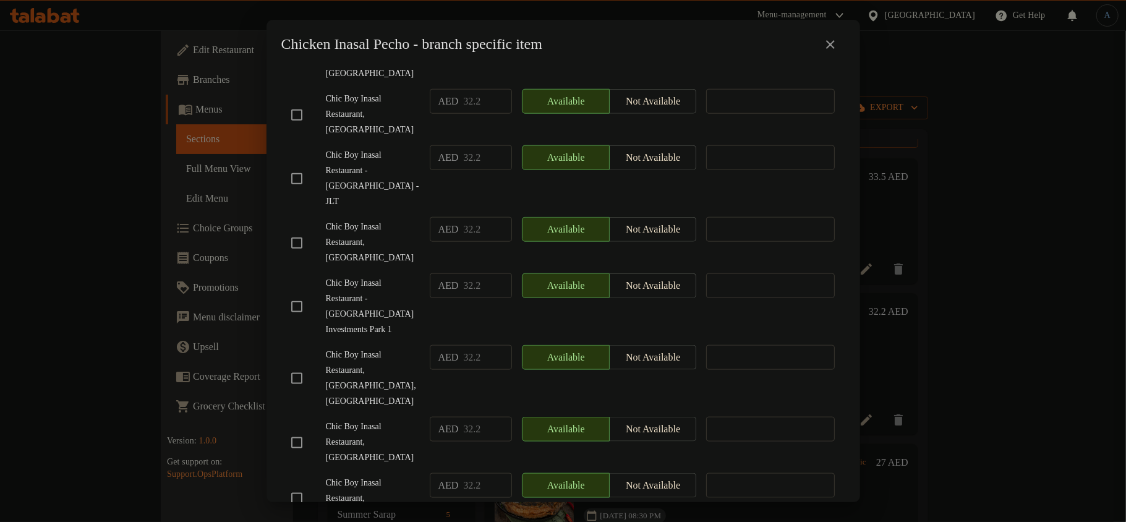
checkbox input "true"
click at [392, 64] on div "Chicken Inasal Pecho - branch specific item" at bounding box center [564, 44] width 594 height 49
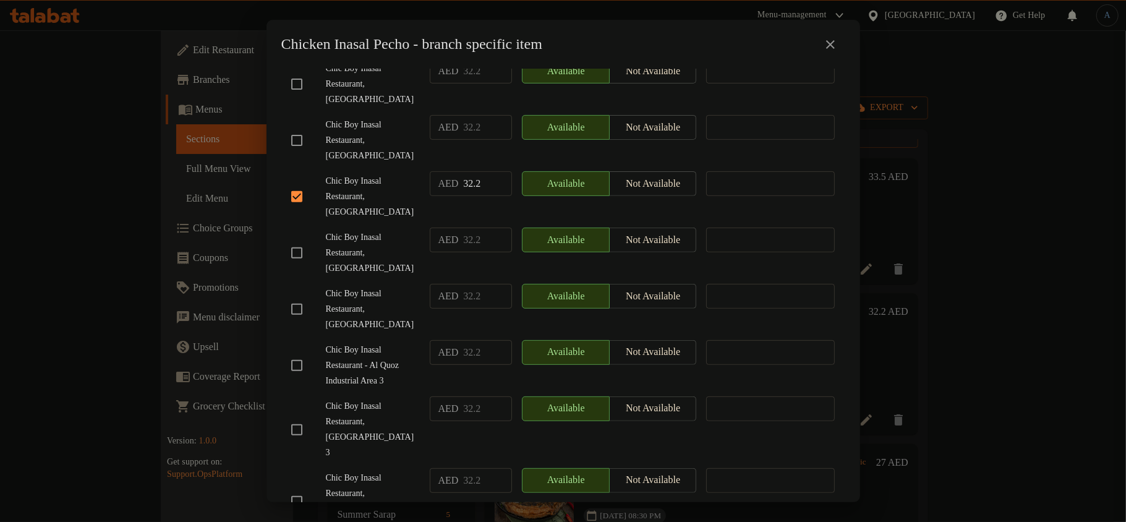
click at [295, 296] on input "checkbox" at bounding box center [297, 309] width 26 height 26
checkbox input "true"
click at [424, 47] on h2 "Chicken Inasal Pecho - branch specific item" at bounding box center [412, 45] width 262 height 20
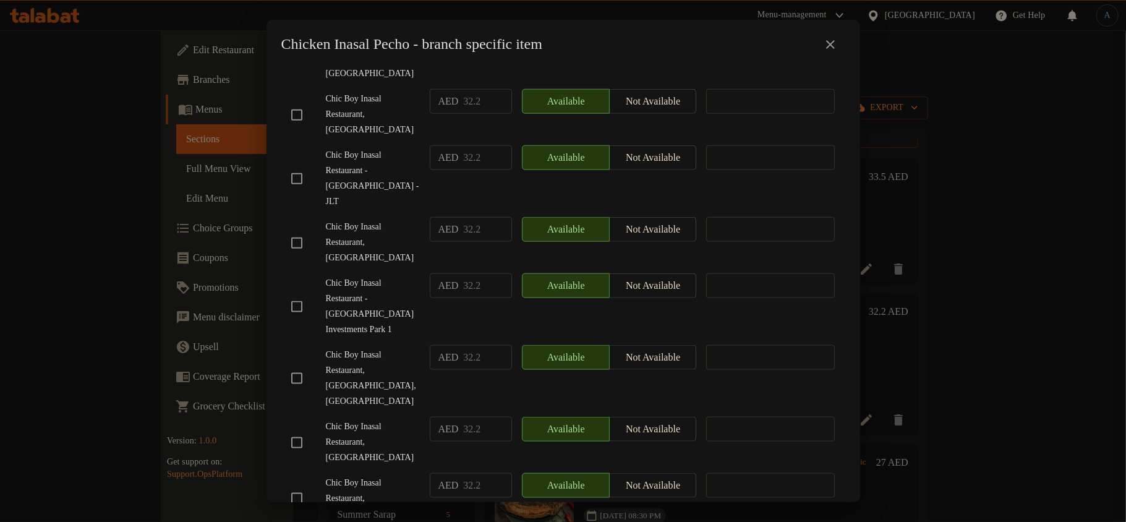
click at [296, 485] on input "checkbox" at bounding box center [297, 498] width 26 height 26
checkbox input "true"
click at [356, 148] on span "Chic Boy Inasal Restaurant - [GEOGRAPHIC_DATA] - JLT" at bounding box center [373, 179] width 94 height 62
click at [300, 430] on input "checkbox" at bounding box center [297, 443] width 26 height 26
checkbox input "true"
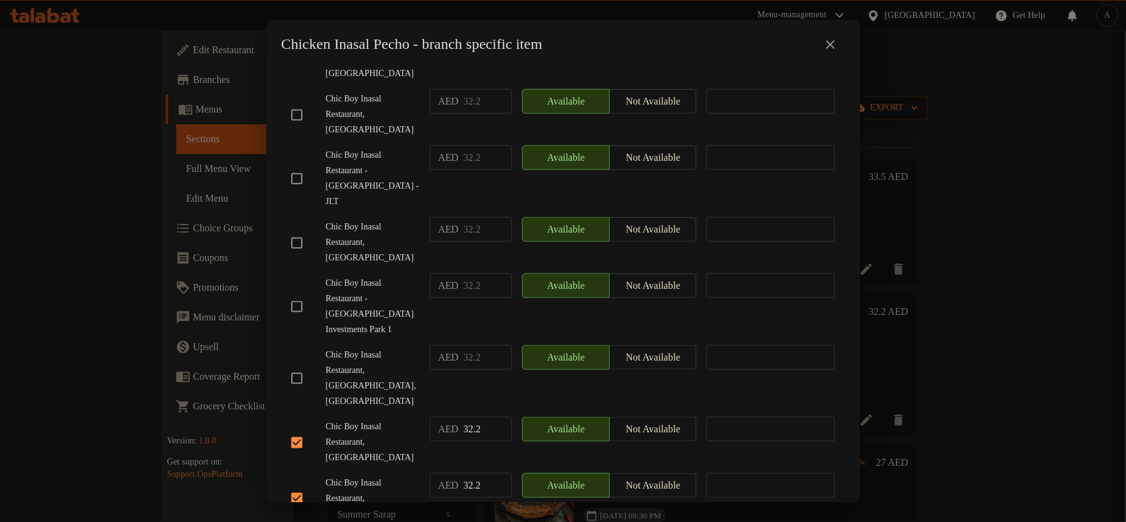
scroll to position [85, 0]
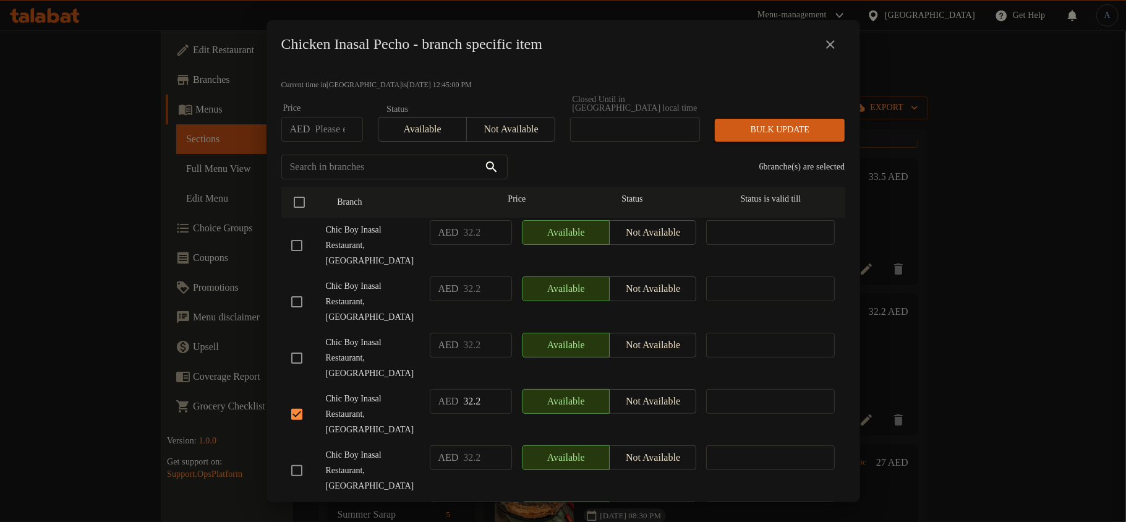
click at [301, 289] on input "checkbox" at bounding box center [297, 302] width 26 height 26
checkbox input "true"
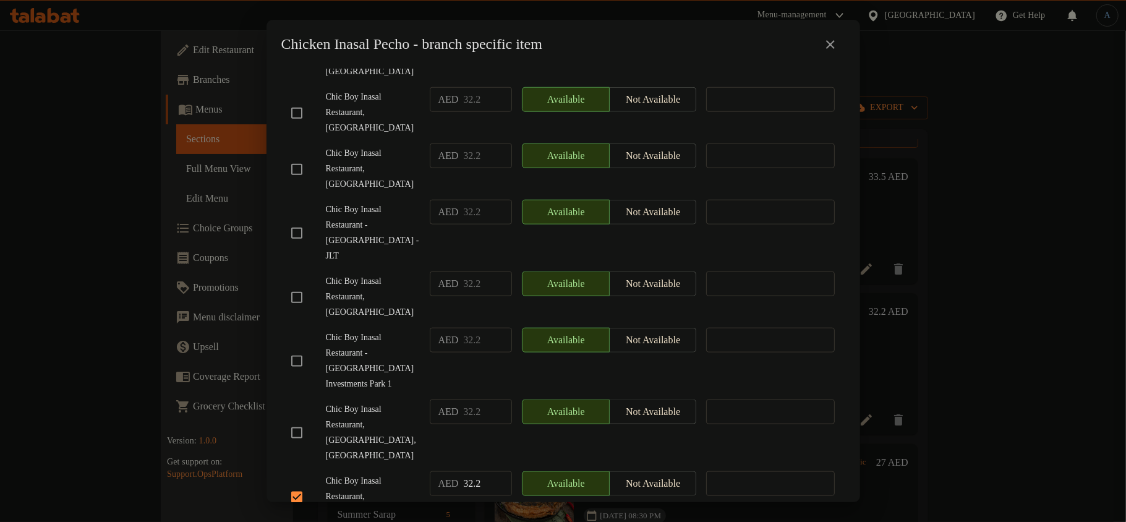
click at [300, 420] on input "checkbox" at bounding box center [297, 433] width 26 height 26
checkbox input "true"
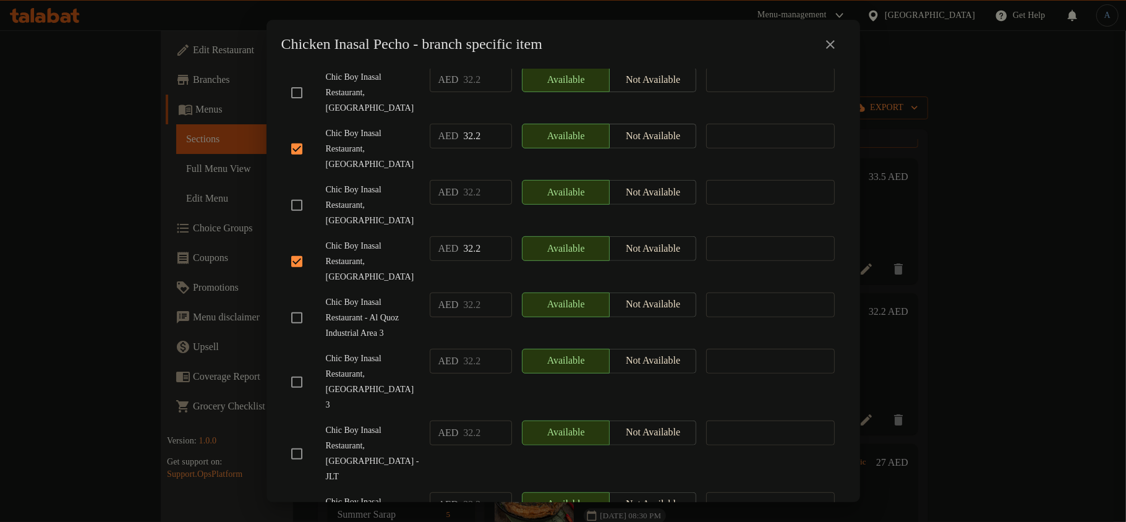
click at [296, 305] on input "checkbox" at bounding box center [297, 318] width 26 height 26
checkbox input "true"
click at [302, 441] on input "checkbox" at bounding box center [297, 454] width 26 height 26
checkbox input "true"
click at [297, 369] on input "checkbox" at bounding box center [297, 382] width 26 height 26
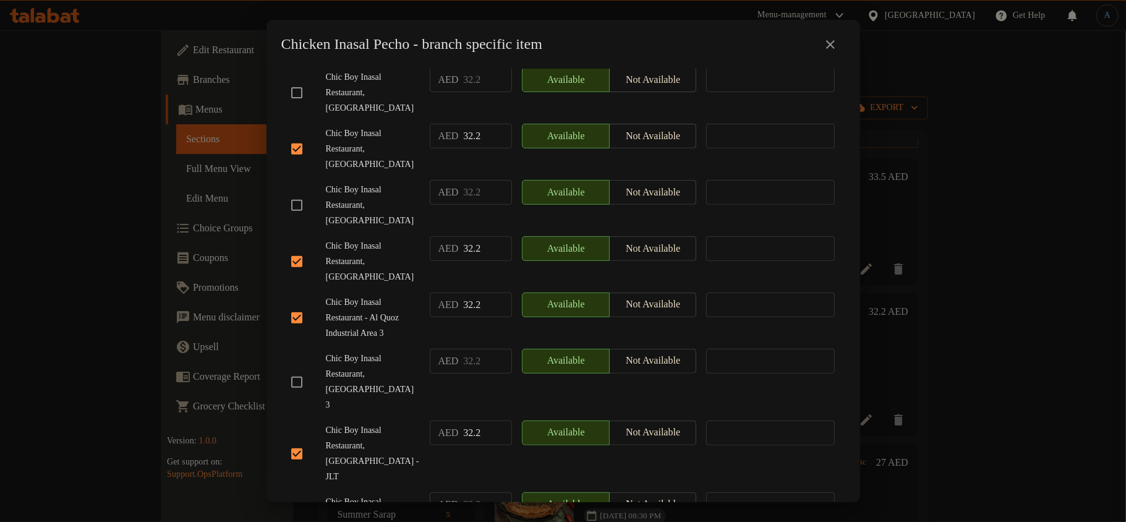
checkbox input "true"
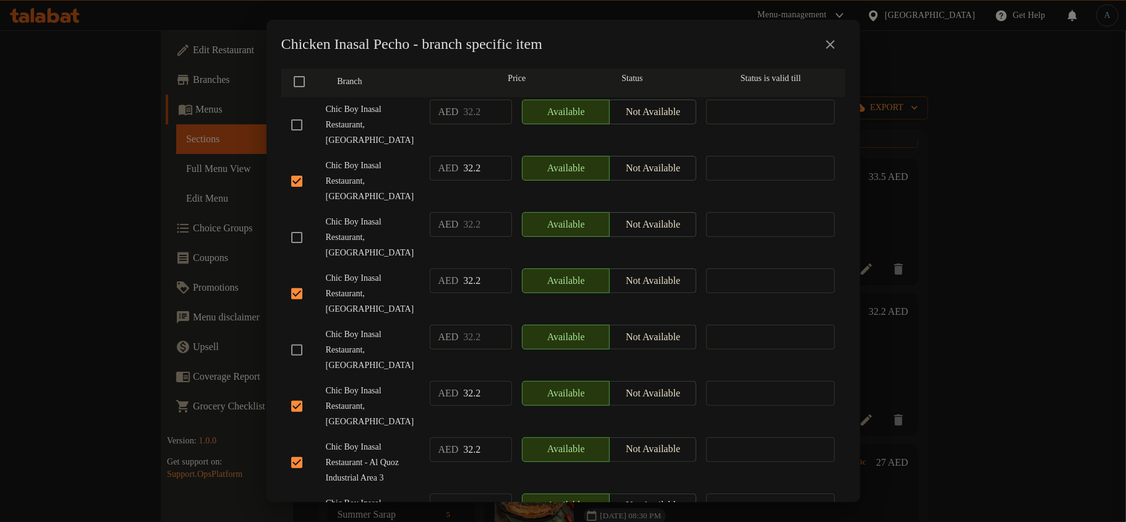
scroll to position [0, 0]
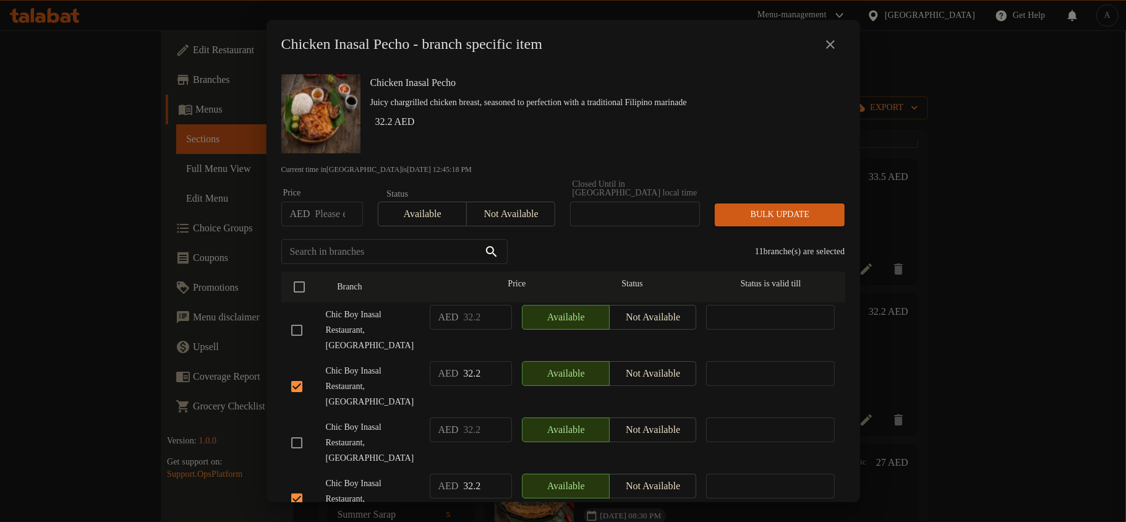
click at [522, 169] on p "Current time in United Arab Emirates is 17 Sep 2025 12:45:18 PM" at bounding box center [563, 169] width 564 height 11
click at [330, 216] on input "number" at bounding box center [339, 214] width 48 height 25
paste input "36.125"
type input "36.125"
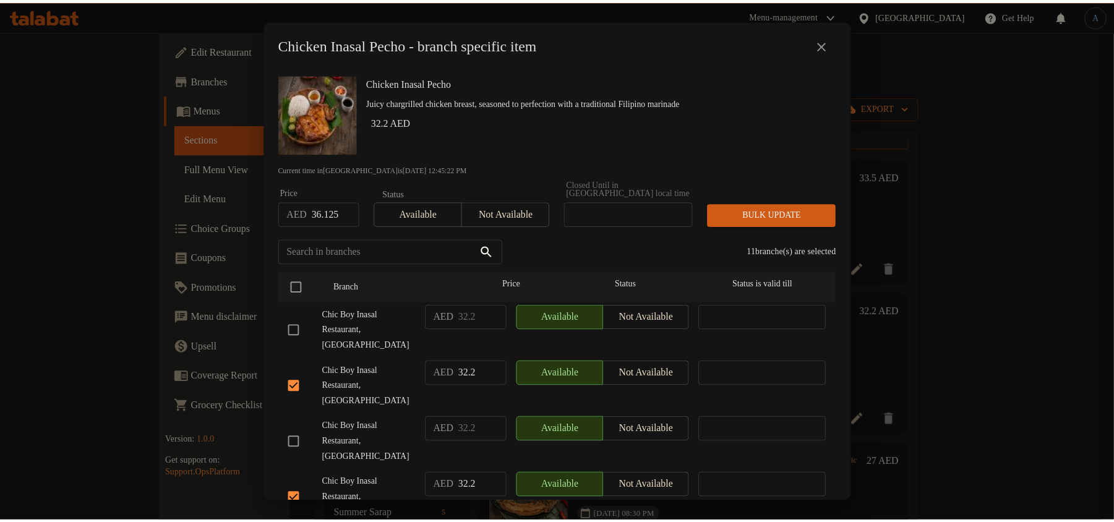
scroll to position [0, 0]
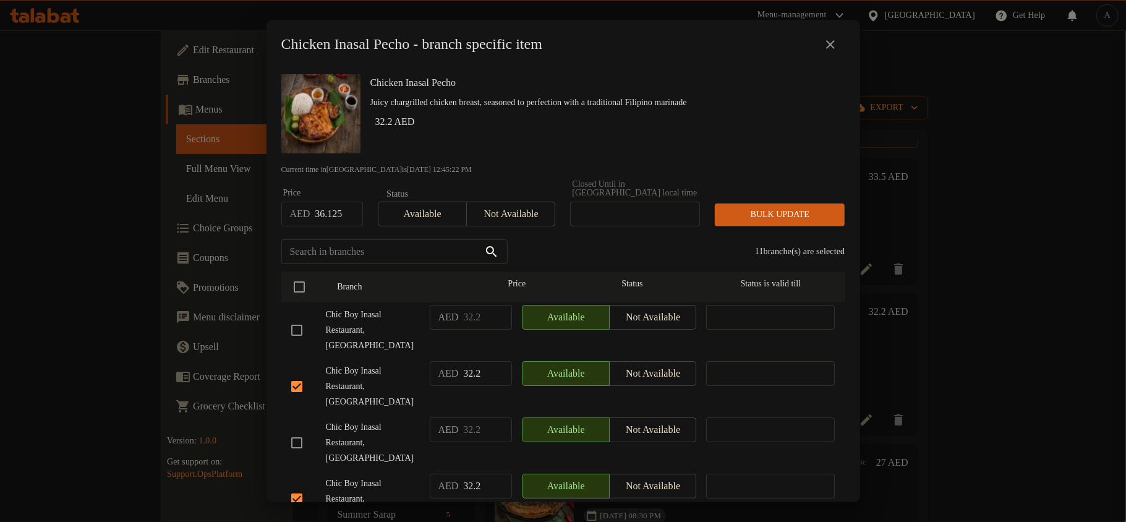
click at [574, 135] on div "Chicken Inasal Pecho Juicy chargrilled chicken breast, seasoned to perfection w…" at bounding box center [602, 113] width 475 height 89
click at [788, 215] on span "Bulk update" at bounding box center [780, 214] width 110 height 15
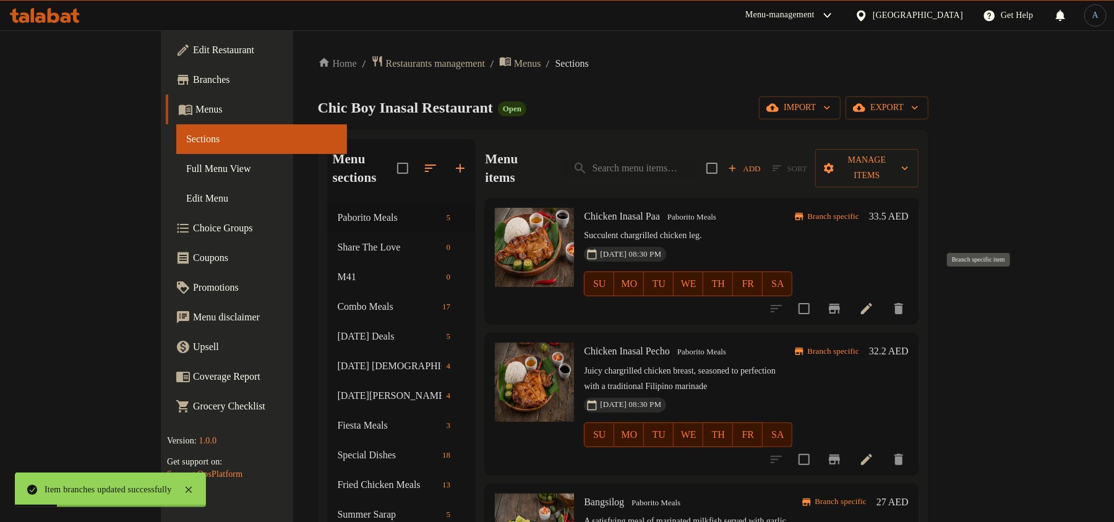
click at [840, 304] on icon "Branch-specific-item" at bounding box center [834, 309] width 11 height 10
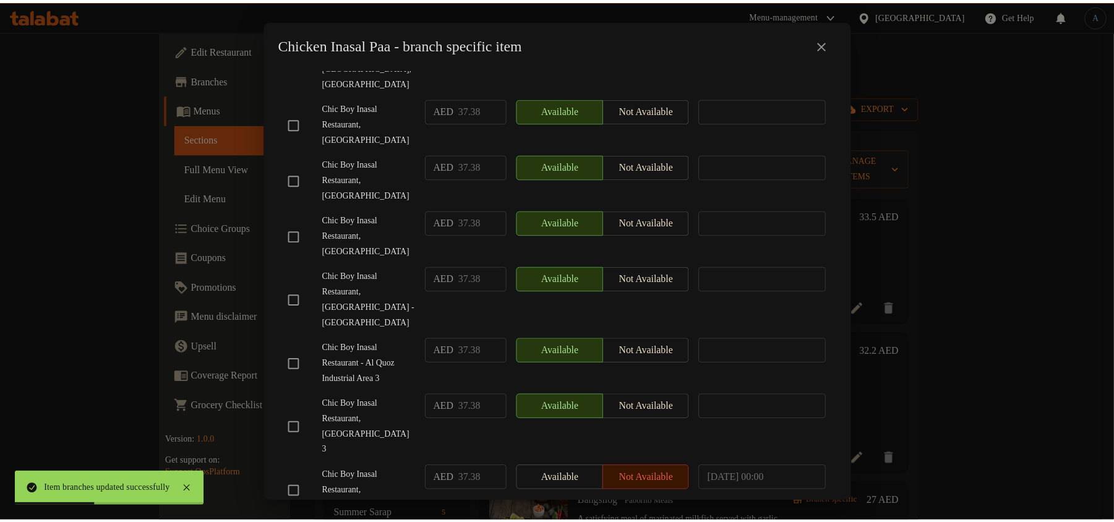
scroll to position [989, 0]
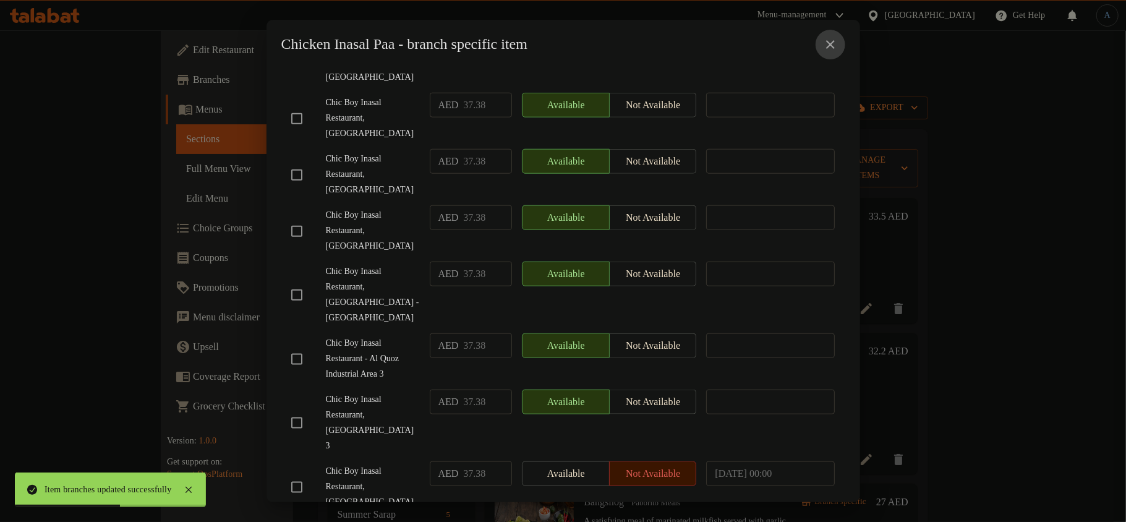
click at [834, 43] on icon "close" at bounding box center [830, 44] width 15 height 15
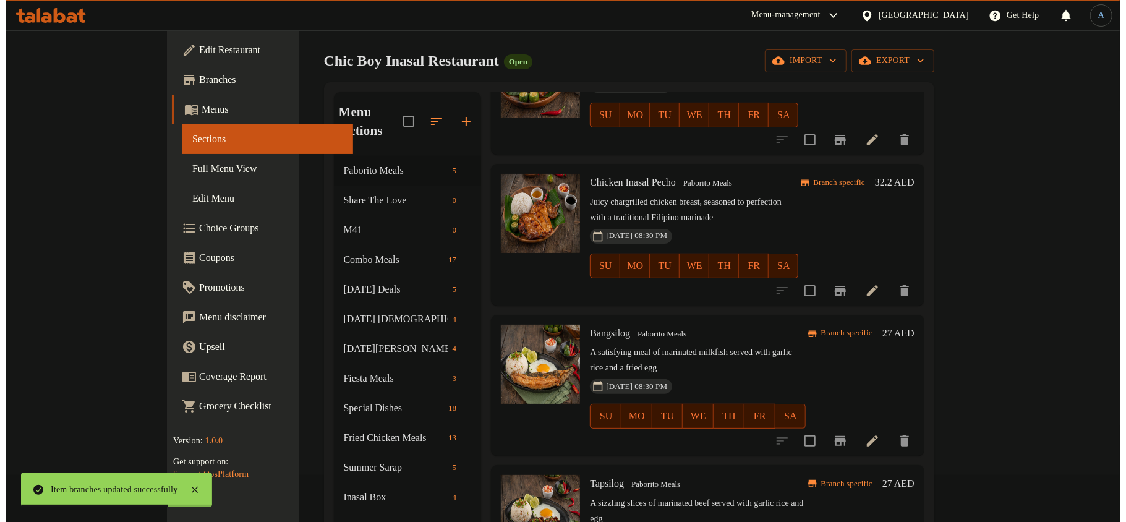
scroll to position [82, 0]
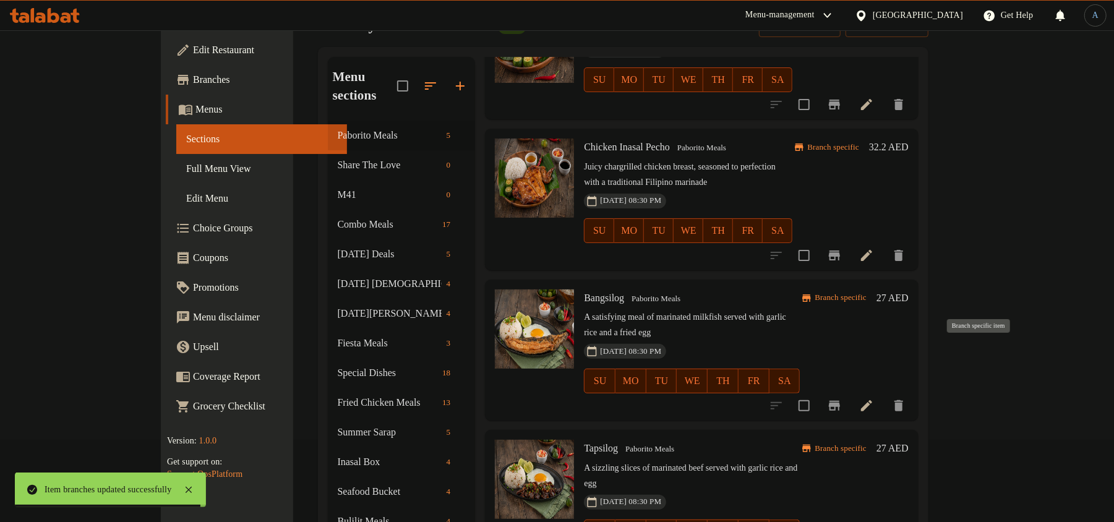
click at [840, 401] on icon "Branch-specific-item" at bounding box center [834, 406] width 11 height 10
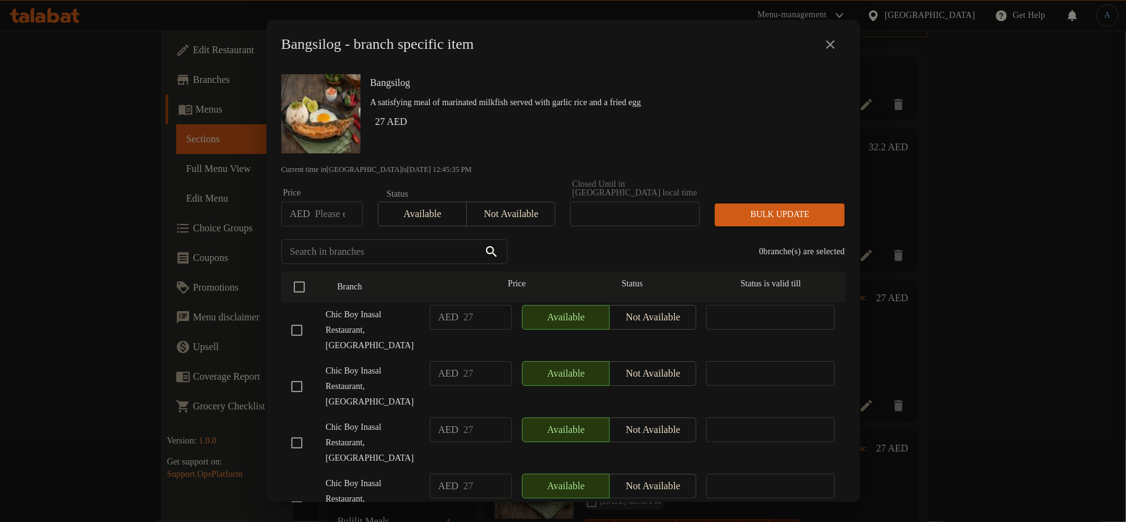
click at [390, 87] on h6 "Bangsilog" at bounding box center [602, 82] width 465 height 17
copy h6 "Bangsilog"
click at [624, 152] on div "Bangsilog A satisfying meal of marinated milkfish served with garlic rice and a…" at bounding box center [602, 113] width 475 height 89
click at [563, 87] on h6 "Bangsilog" at bounding box center [602, 82] width 465 height 17
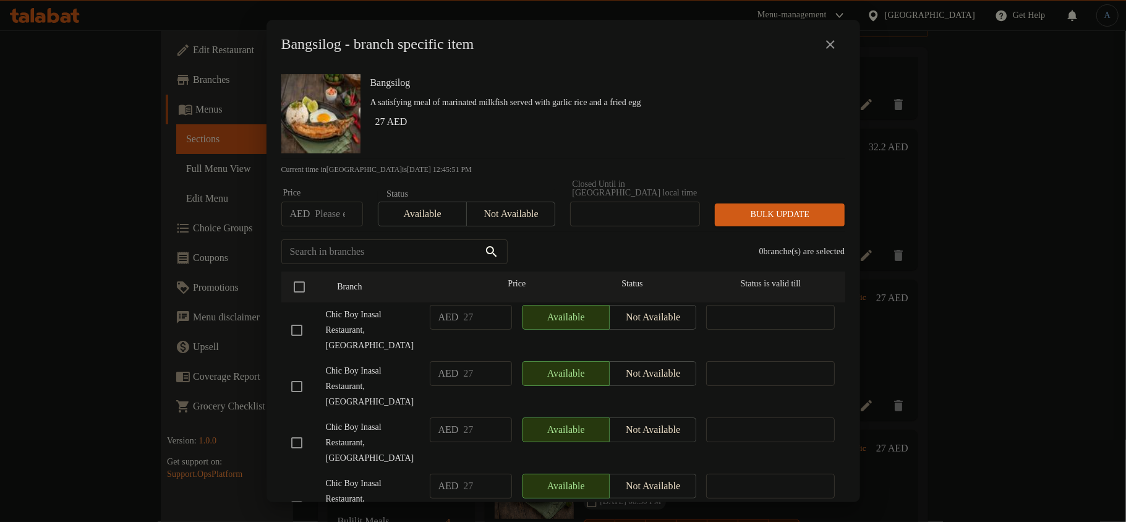
scroll to position [979, 0]
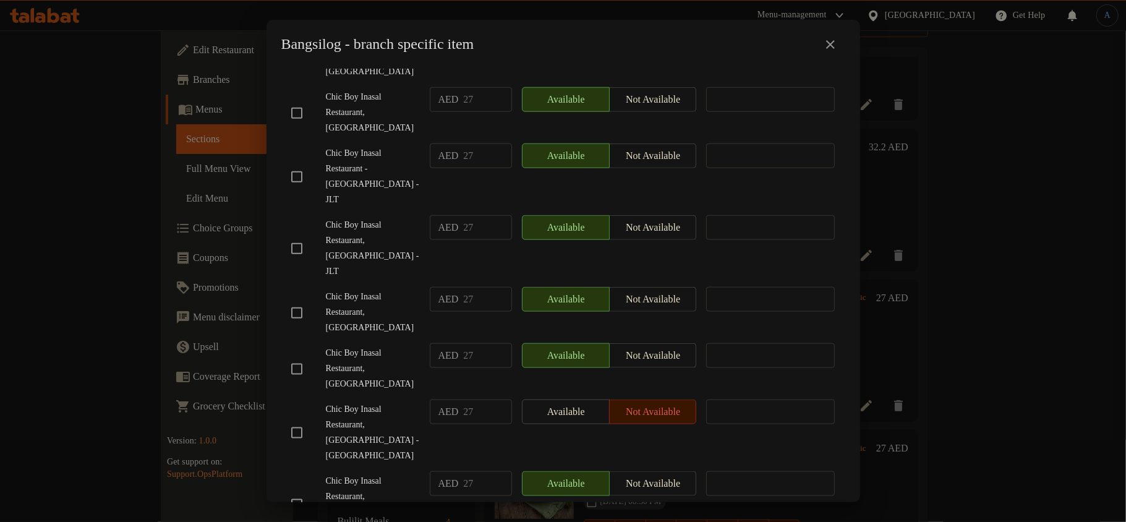
click at [301, 420] on input "checkbox" at bounding box center [297, 433] width 26 height 26
checkbox input "true"
click at [414, 58] on div "Bangsilog - branch specific item" at bounding box center [563, 45] width 564 height 30
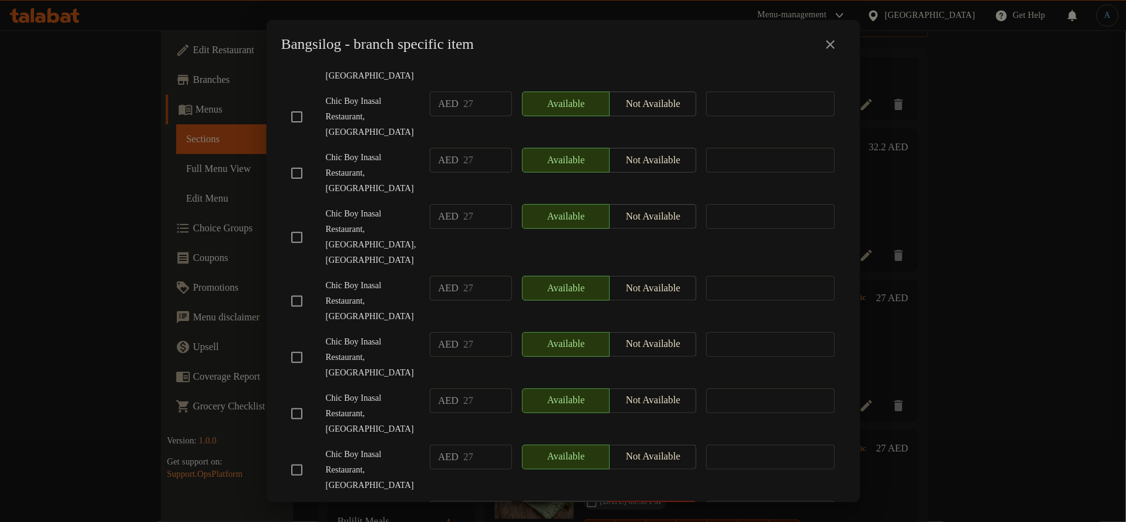
click at [295, 291] on input "checkbox" at bounding box center [297, 301] width 26 height 26
checkbox input "true"
click at [391, 72] on span "Chic Boy Inasal Restaurant, [GEOGRAPHIC_DATA]" at bounding box center [373, 61] width 94 height 46
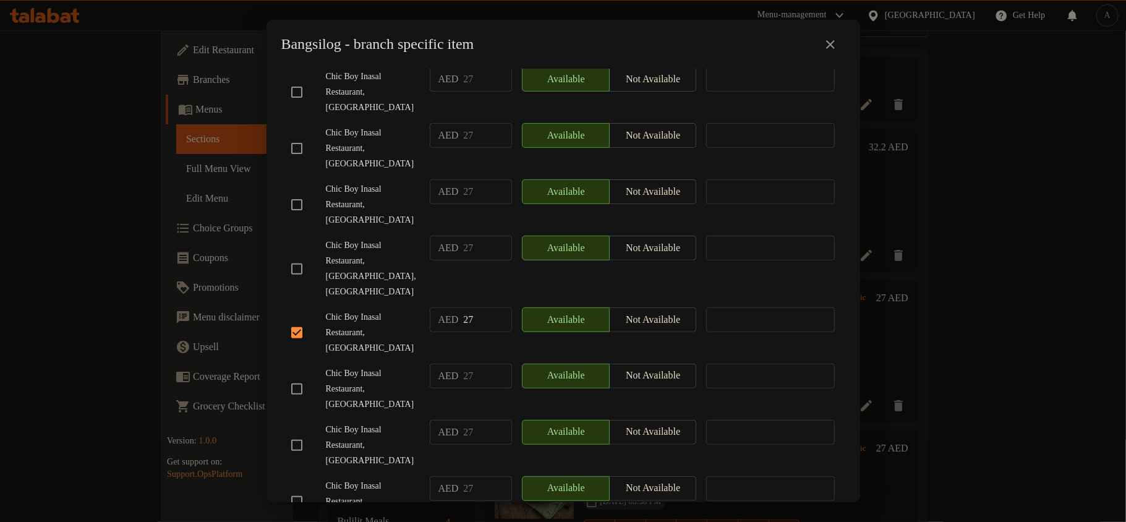
click at [297, 92] on input "checkbox" at bounding box center [297, 92] width 26 height 26
checkbox input "true"
click at [295, 376] on input "checkbox" at bounding box center [297, 389] width 26 height 26
checkbox input "true"
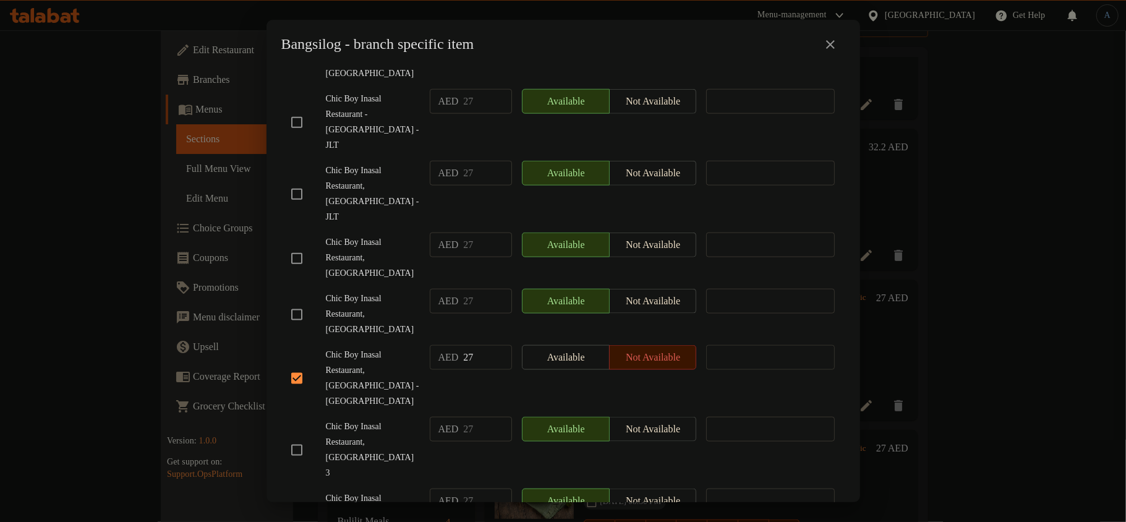
checkbox input "true"
click at [295, 501] on input "checkbox" at bounding box center [297, 514] width 26 height 26
checkbox input "true"
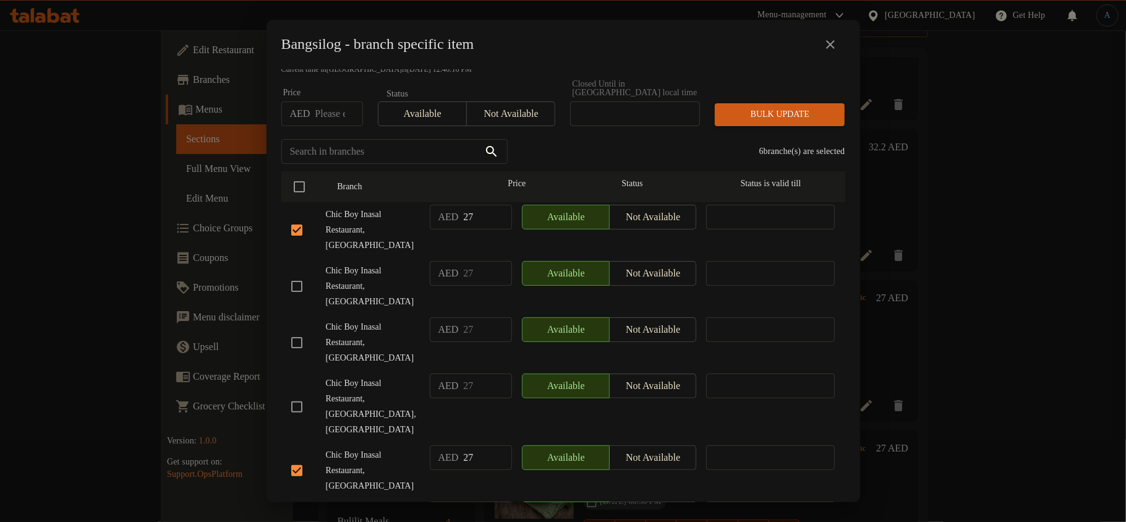
click at [297, 285] on input "checkbox" at bounding box center [297, 286] width 26 height 26
checkbox input "true"
click at [302, 398] on input "checkbox" at bounding box center [297, 407] width 26 height 26
checkbox input "true"
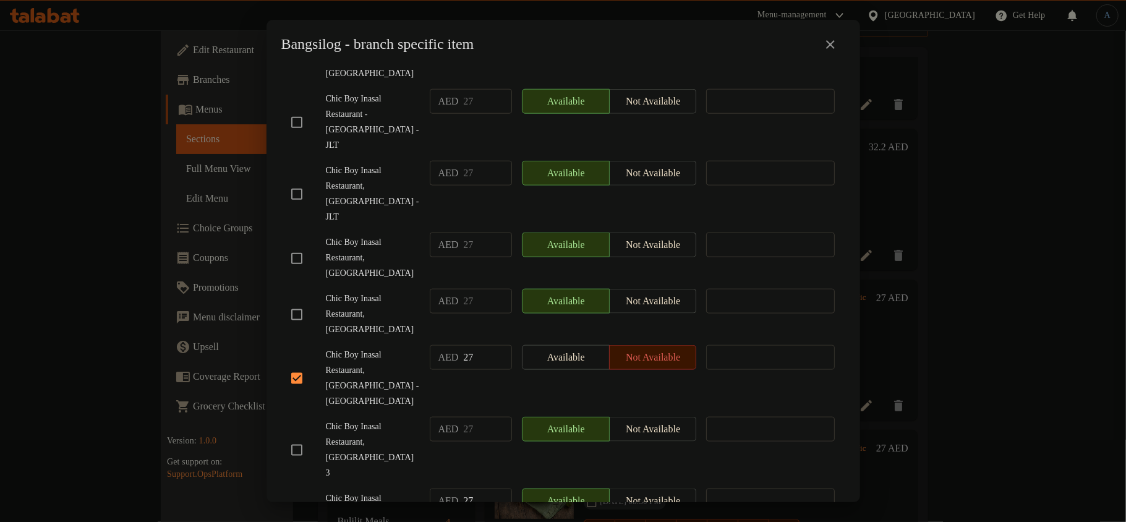
checkbox input "true"
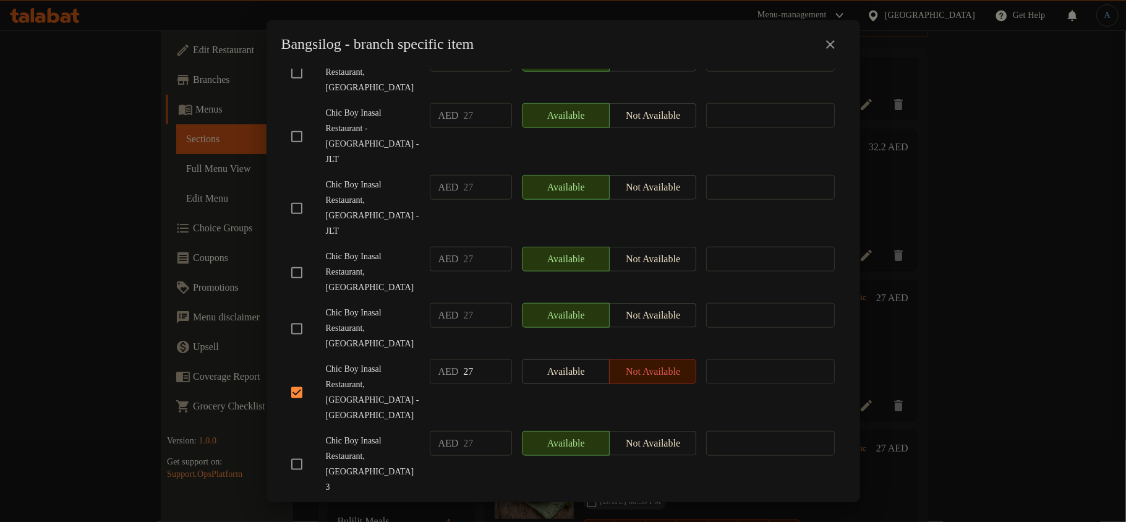
click at [301, 195] on input "checkbox" at bounding box center [297, 208] width 26 height 26
checkbox input "true"
click at [297, 451] on input "checkbox" at bounding box center [297, 464] width 26 height 26
checkbox input "true"
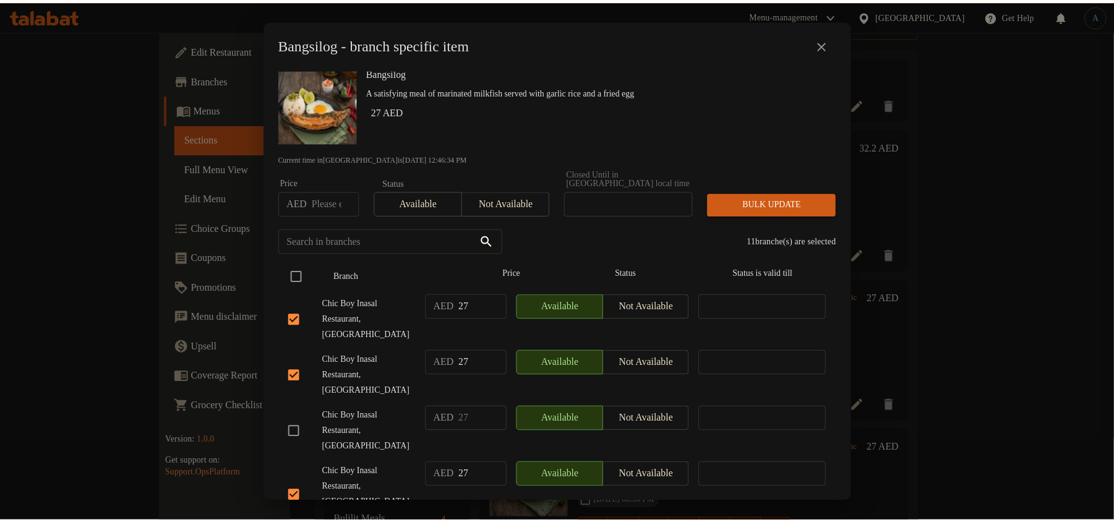
scroll to position [0, 0]
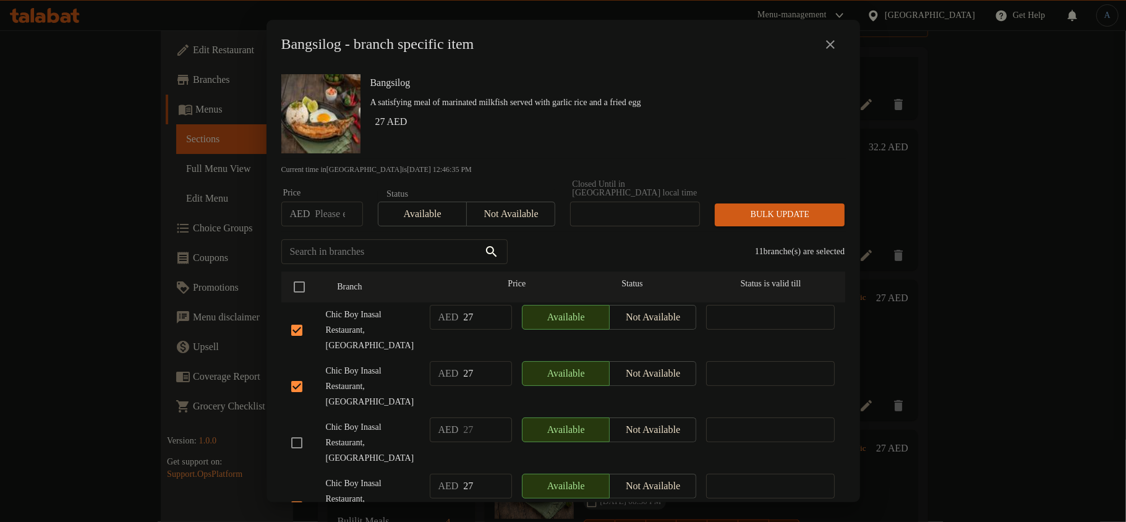
click at [512, 218] on span "Not available" at bounding box center [511, 214] width 79 height 18
click at [803, 211] on span "Bulk update" at bounding box center [780, 214] width 110 height 15
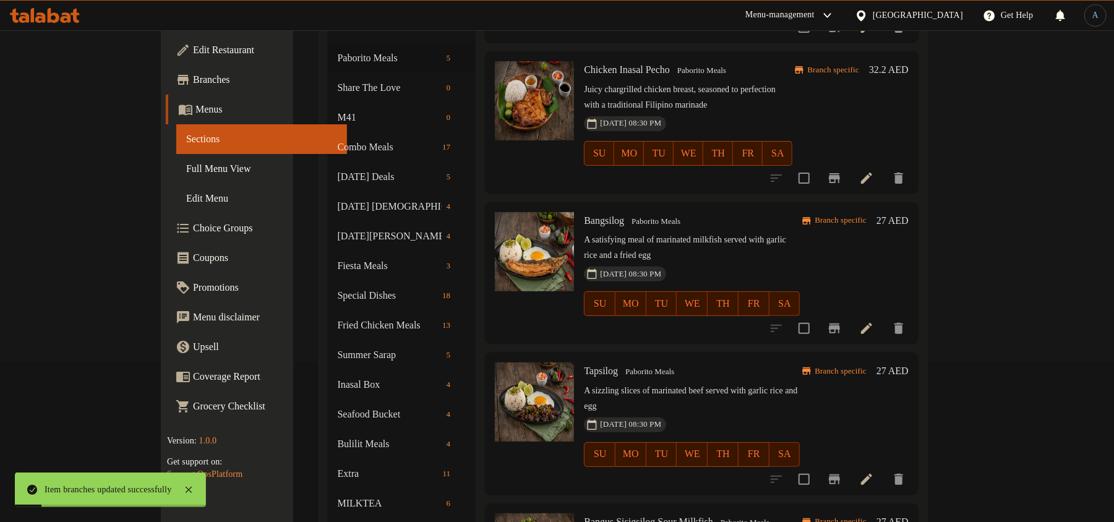
scroll to position [236, 0]
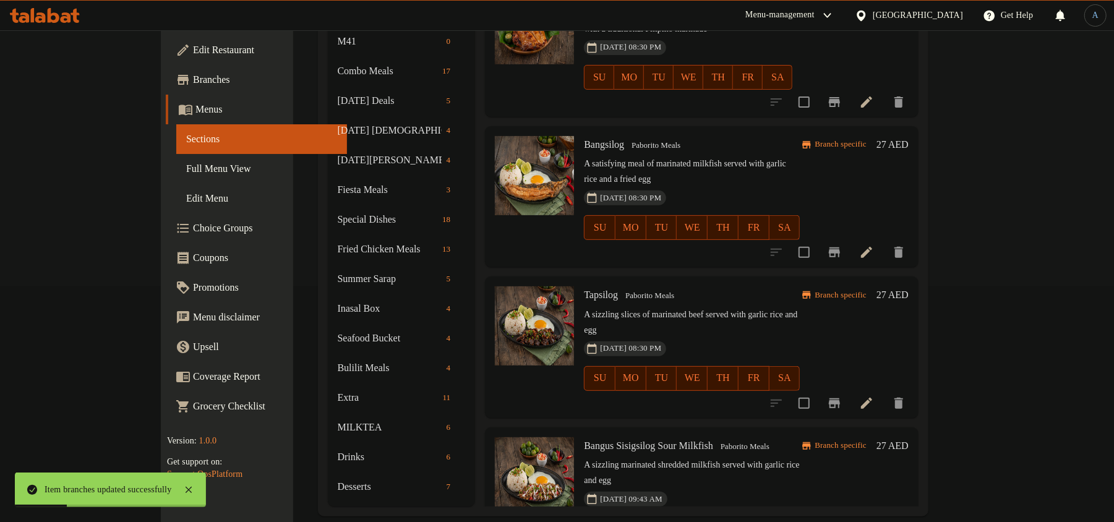
click at [584, 289] on span "Tapsilog" at bounding box center [601, 294] width 34 height 11
copy h6 "Tapsilog"
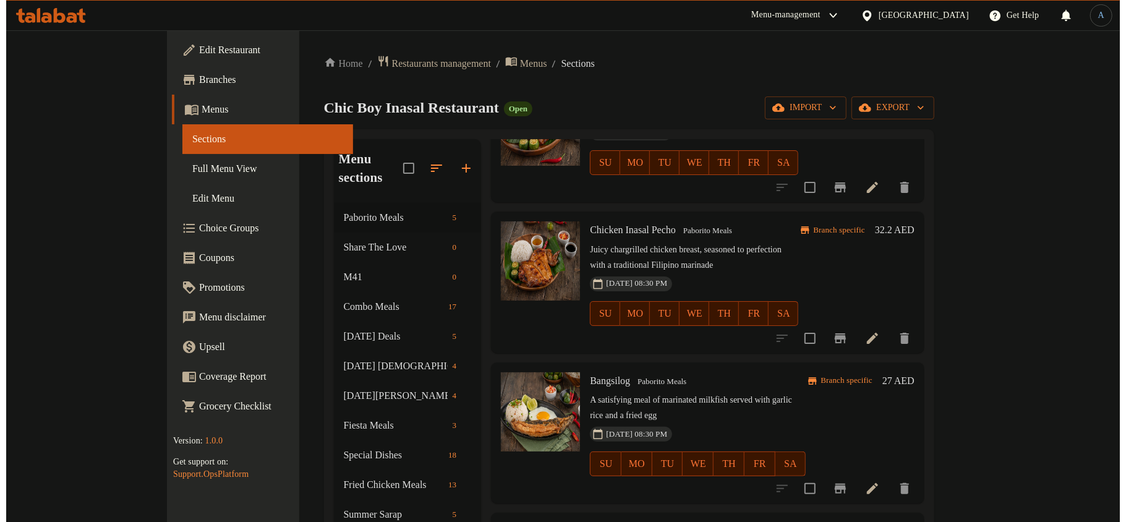
scroll to position [122, 0]
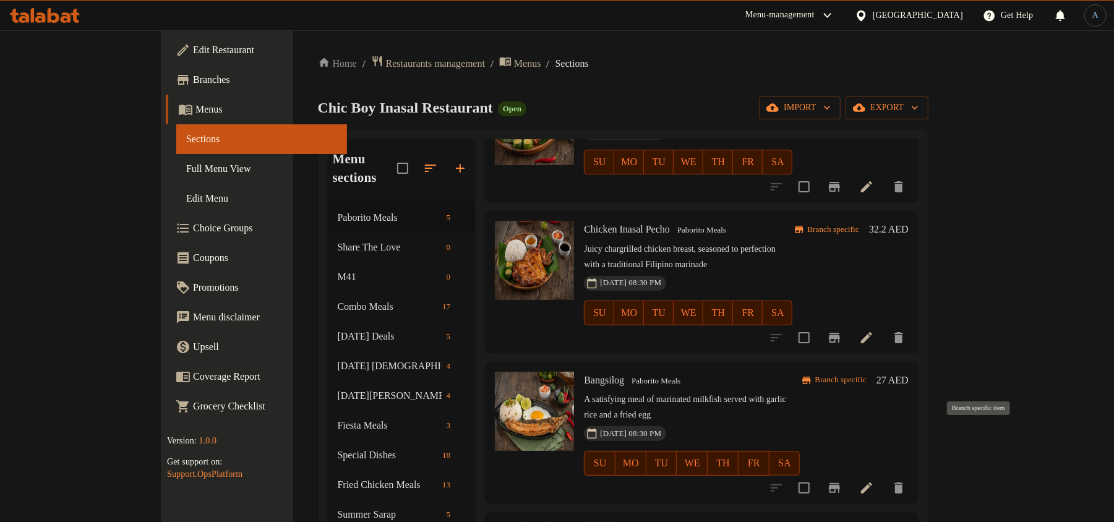
click at [840, 483] on icon "Branch-specific-item" at bounding box center [834, 488] width 11 height 10
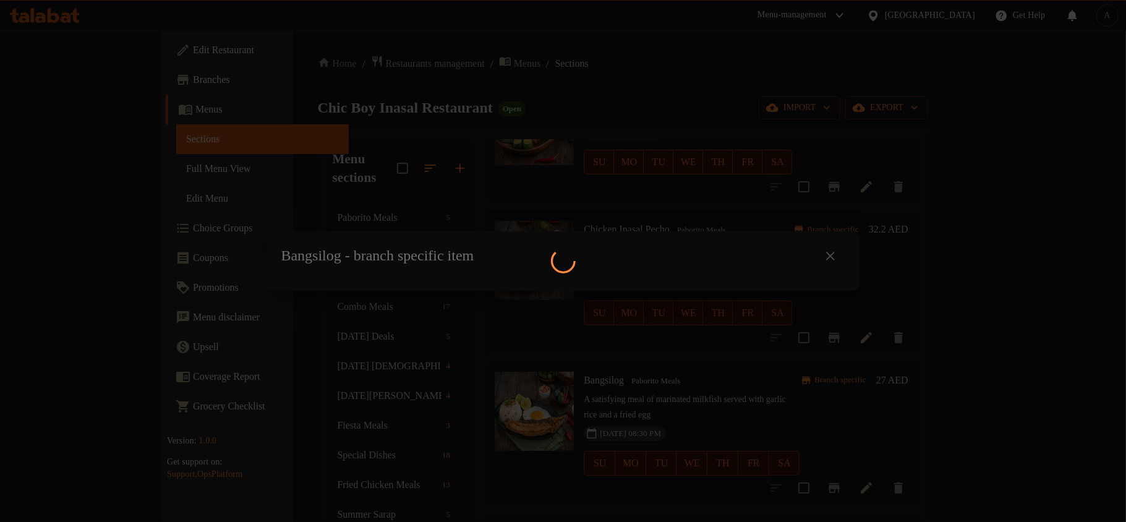
click at [628, 267] on div at bounding box center [563, 261] width 1126 height 522
click at [738, 74] on div at bounding box center [563, 261] width 1126 height 522
click at [831, 151] on div at bounding box center [563, 261] width 1126 height 522
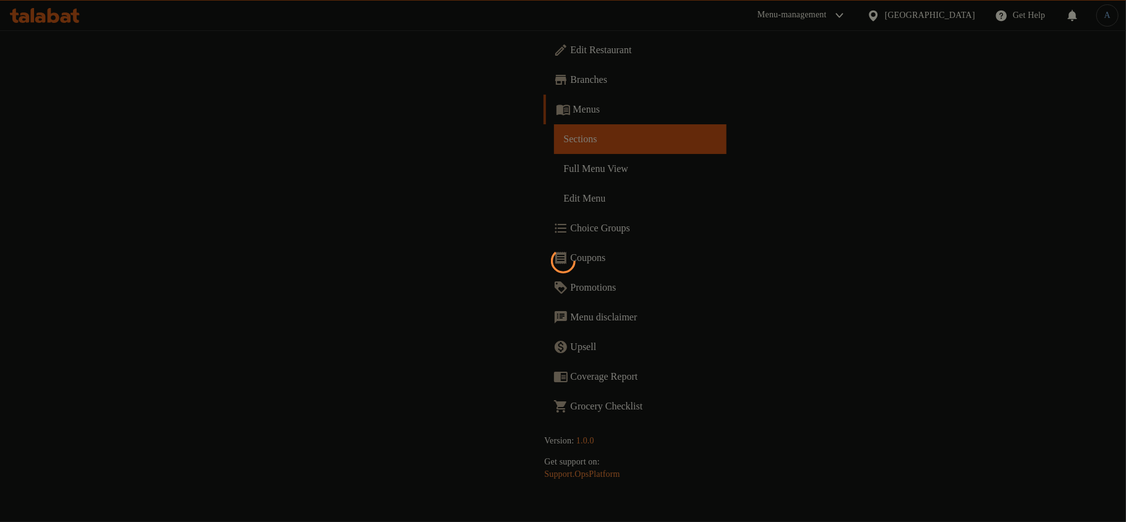
click at [782, 169] on div at bounding box center [563, 261] width 1126 height 522
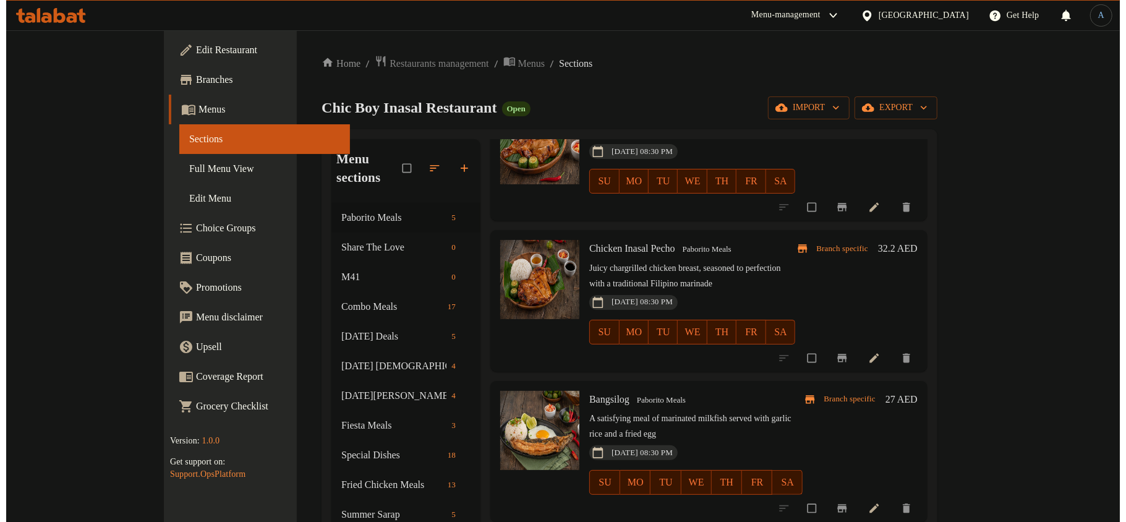
scroll to position [122, 0]
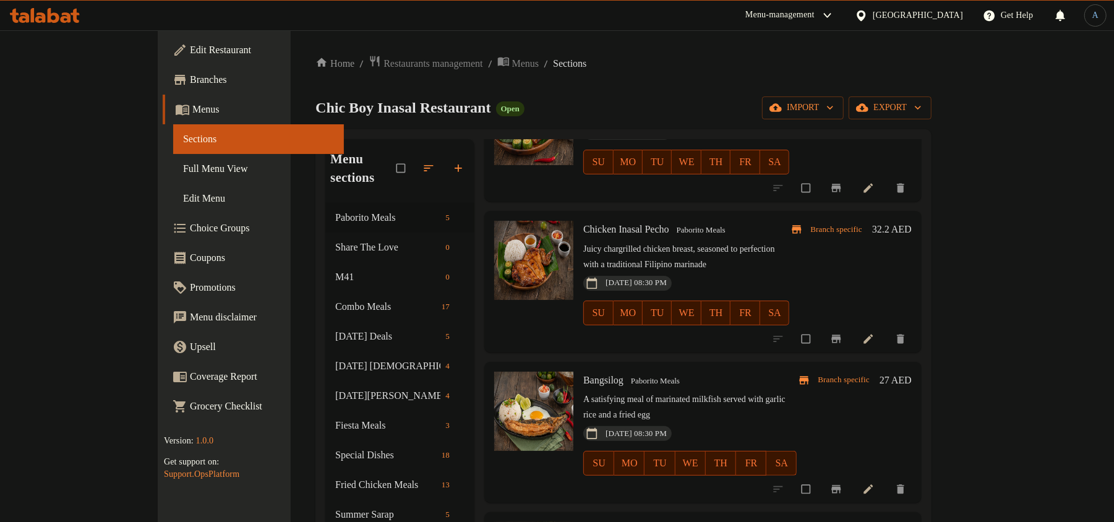
click at [842, 483] on icon "Branch-specific-item" at bounding box center [836, 489] width 12 height 12
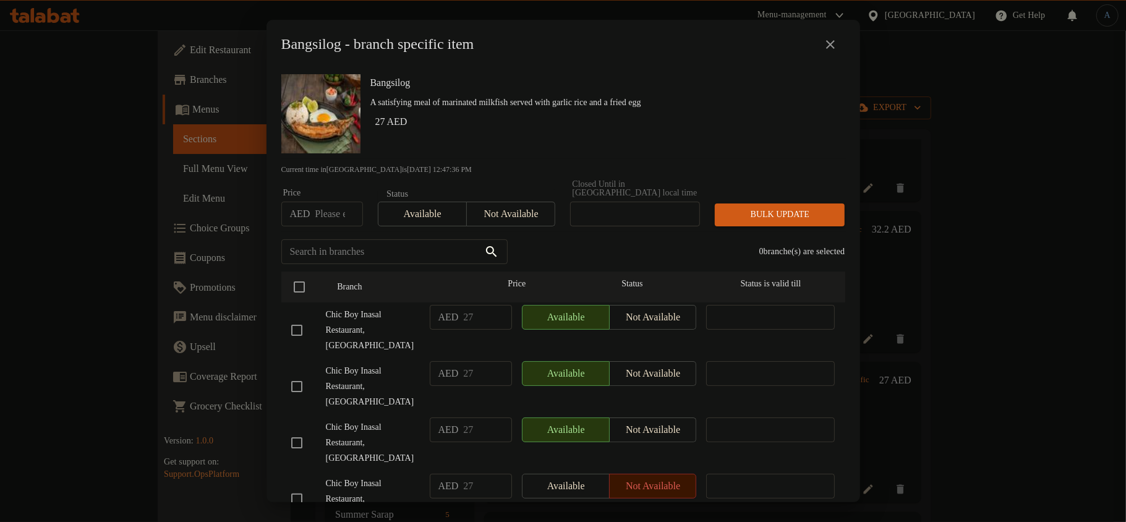
click at [705, 110] on div "Bangsilog A satisfying meal of marinated milkfish served with garlic rice and a…" at bounding box center [602, 113] width 475 height 89
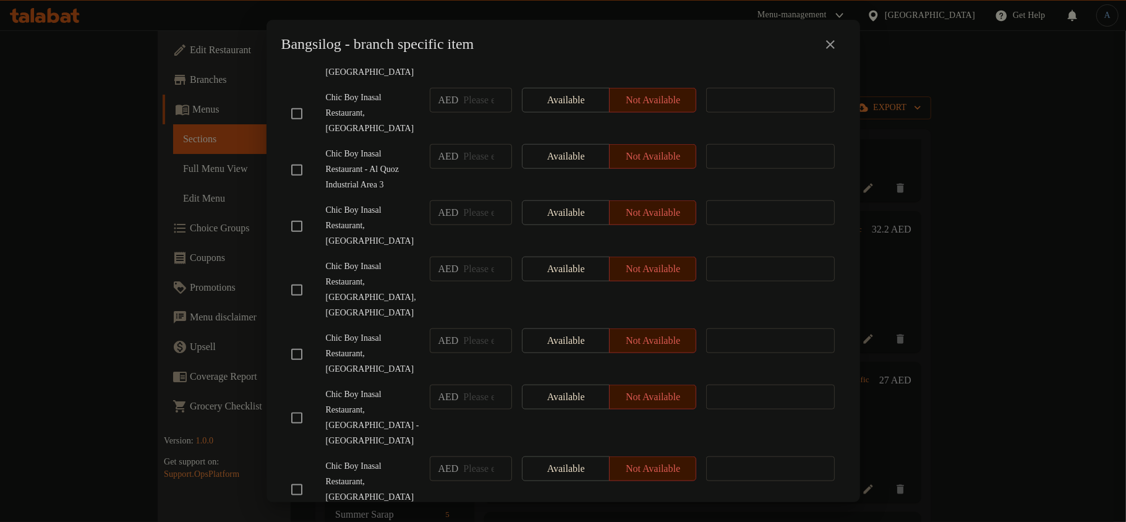
click at [297, 405] on input "checkbox" at bounding box center [297, 418] width 26 height 26
checkbox input "true"
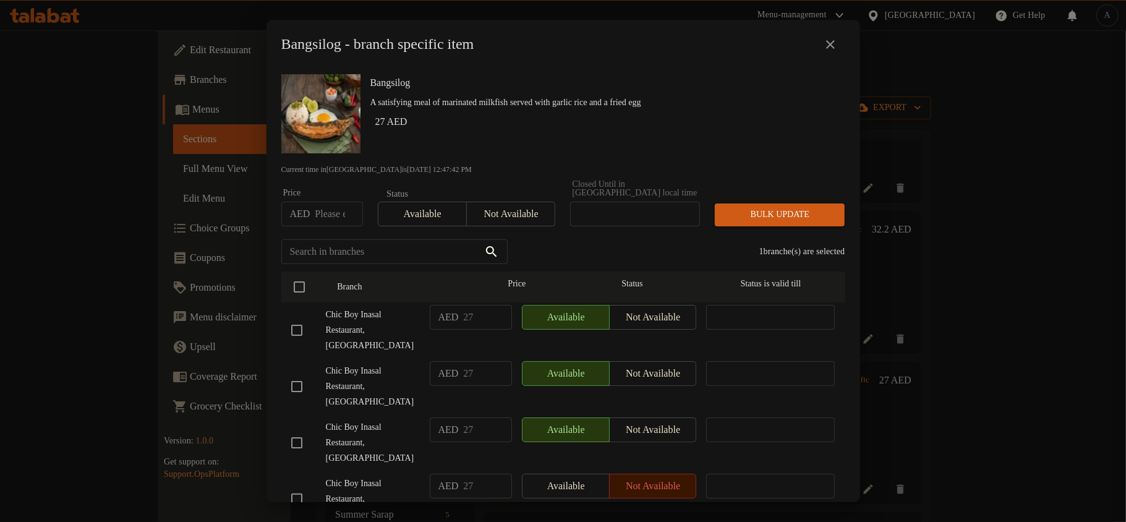
scroll to position [866, 0]
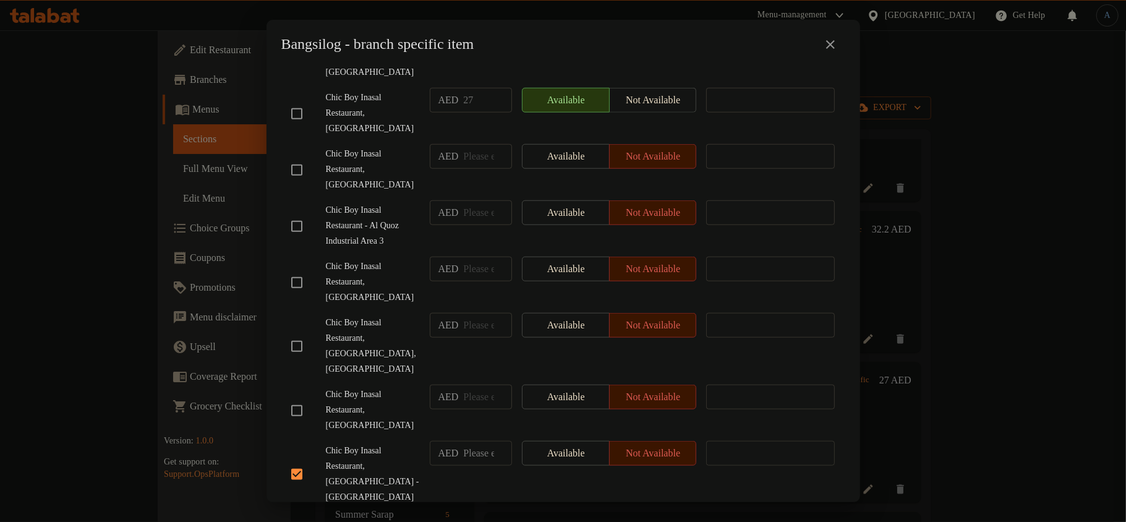
click at [290, 398] on input "checkbox" at bounding box center [297, 411] width 26 height 26
checkbox input "true"
click at [392, 195] on div "Chic Boy Inasal Restaurant - Al Quoz Industrial Area 3" at bounding box center [355, 225] width 139 height 61
checkbox input "true"
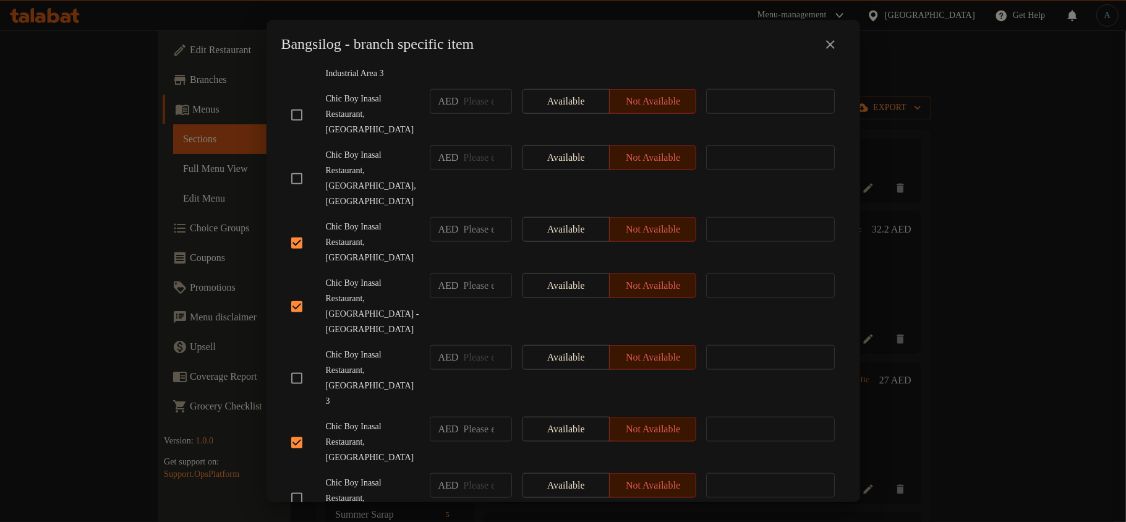
checkbox input "true"
click at [362, 475] on span "Chic Boy Inasal Restaurant, [GEOGRAPHIC_DATA]" at bounding box center [373, 498] width 94 height 46
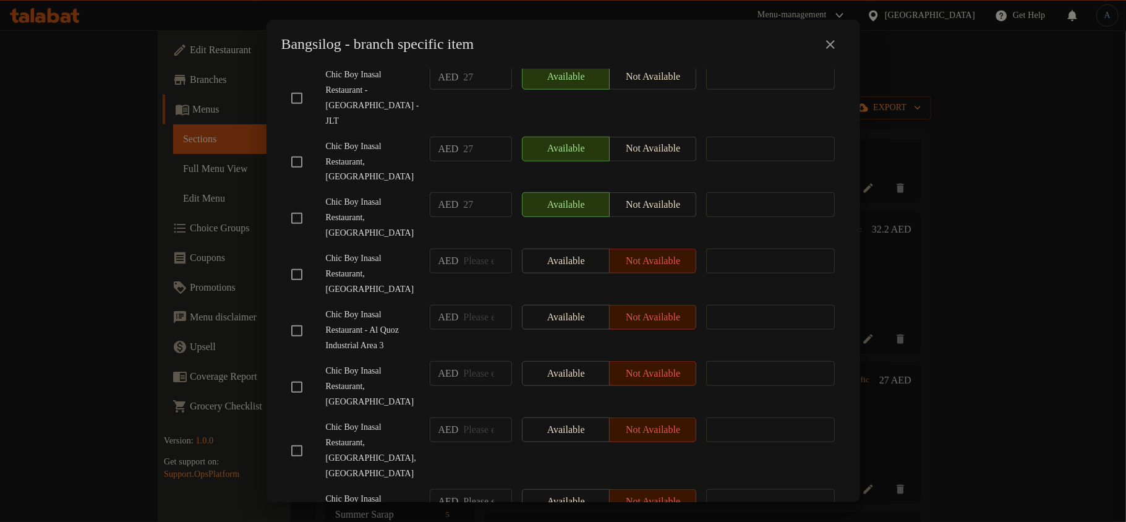
click at [300, 374] on input "checkbox" at bounding box center [297, 387] width 26 height 26
checkbox input "true"
click at [376, 420] on span "Chic Boy Inasal Restaurant, [GEOGRAPHIC_DATA],[GEOGRAPHIC_DATA]" at bounding box center [373, 451] width 94 height 62
click at [303, 262] on input "checkbox" at bounding box center [297, 275] width 26 height 26
checkbox input "true"
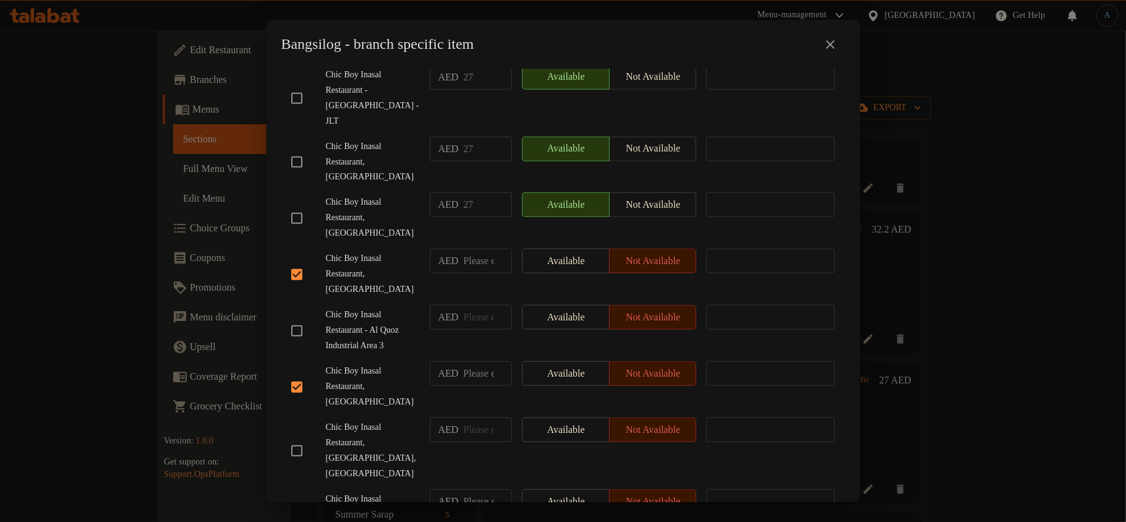
click at [381, 364] on span "Chic Boy Inasal Restaurant, [GEOGRAPHIC_DATA]" at bounding box center [373, 387] width 94 height 46
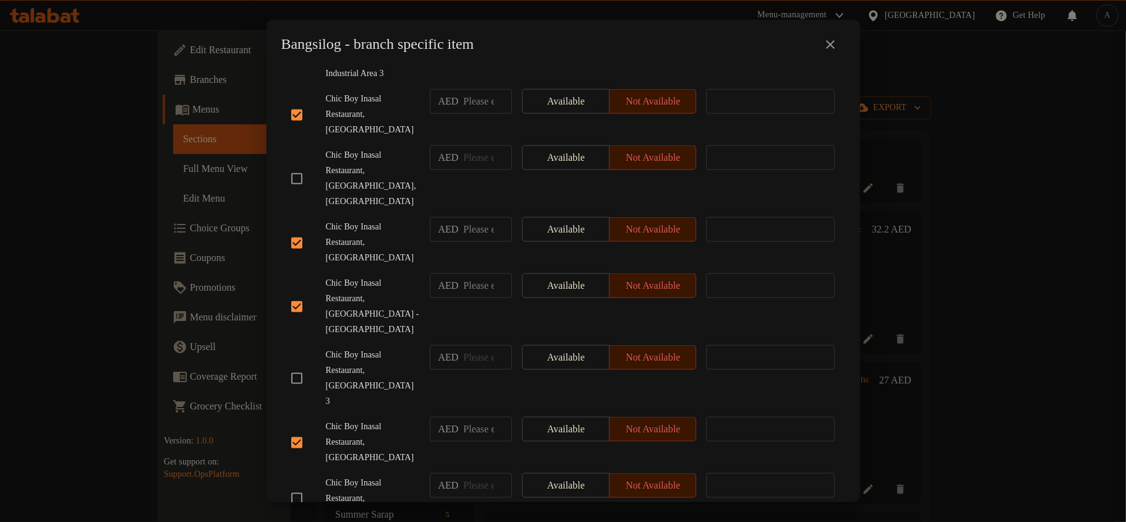
click at [297, 485] on input "checkbox" at bounding box center [297, 498] width 26 height 26
checkbox input "true"
click at [335, 419] on span "Chic Boy Inasal Restaurant, [GEOGRAPHIC_DATA]" at bounding box center [373, 442] width 94 height 46
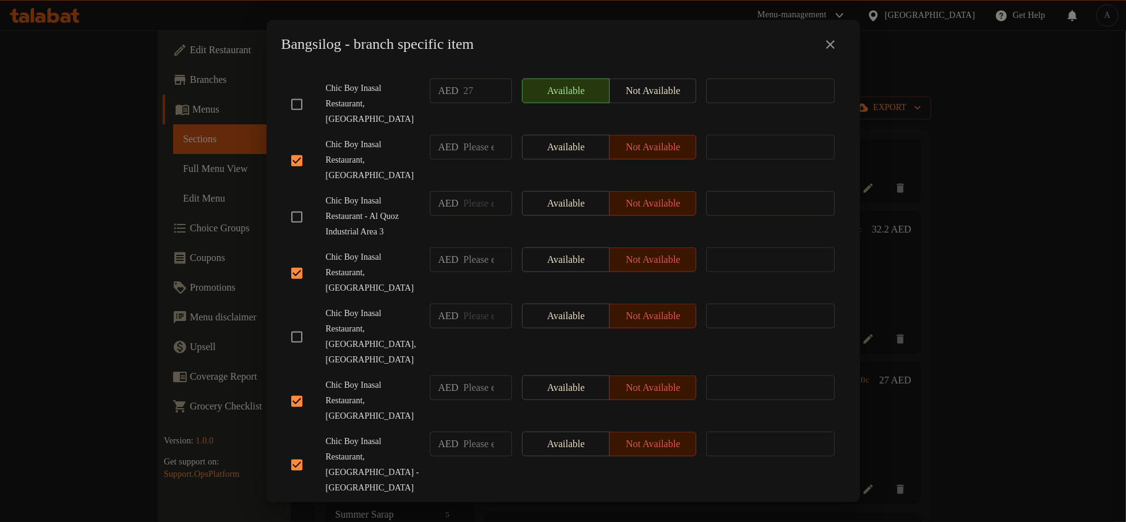
scroll to position [869, 0]
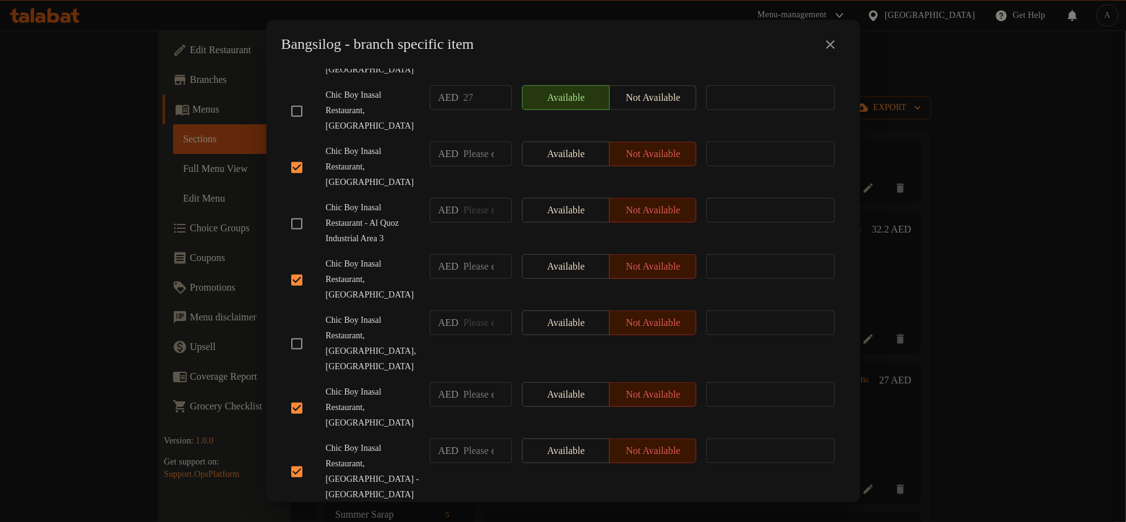
click at [297, 331] on input "checkbox" at bounding box center [297, 344] width 26 height 26
checkbox input "true"
click at [375, 385] on span "Chic Boy Inasal Restaurant, [GEOGRAPHIC_DATA]" at bounding box center [373, 408] width 94 height 46
click at [297, 211] on input "checkbox" at bounding box center [297, 224] width 26 height 26
checkbox input "true"
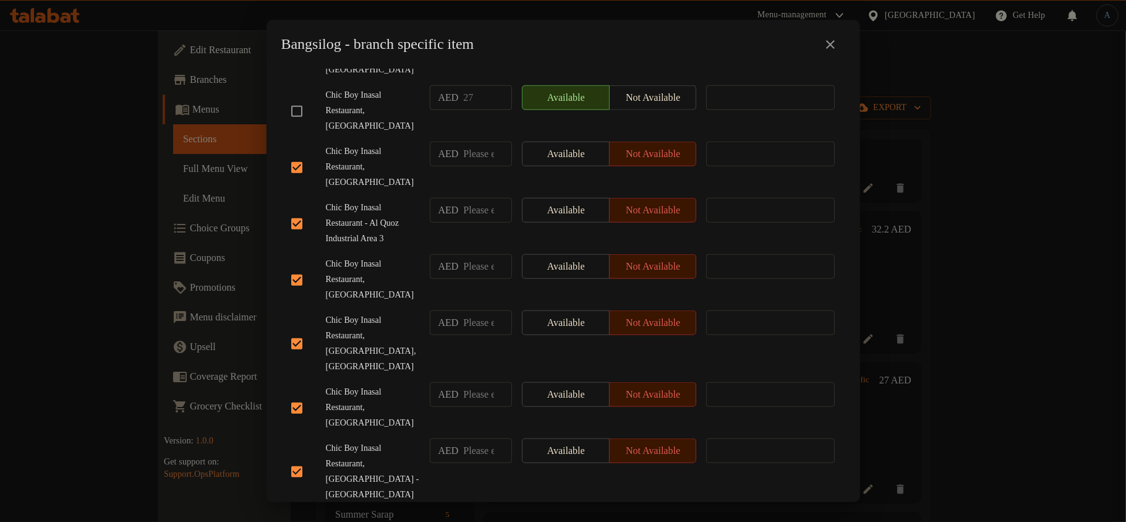
click at [364, 385] on span "Chic Boy Inasal Restaurant, [GEOGRAPHIC_DATA]" at bounding box center [373, 408] width 94 height 46
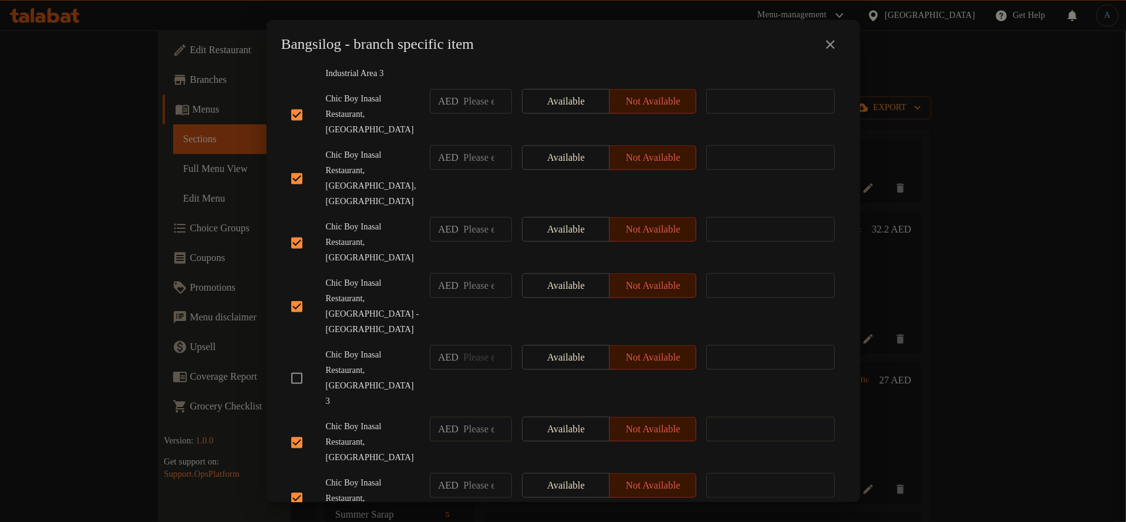
checkbox input "true"
click at [359, 475] on span "Chic Boy Inasal Restaurant, [GEOGRAPHIC_DATA]" at bounding box center [373, 498] width 94 height 46
click at [292, 365] on input "checkbox" at bounding box center [297, 378] width 26 height 26
checkbox input "true"
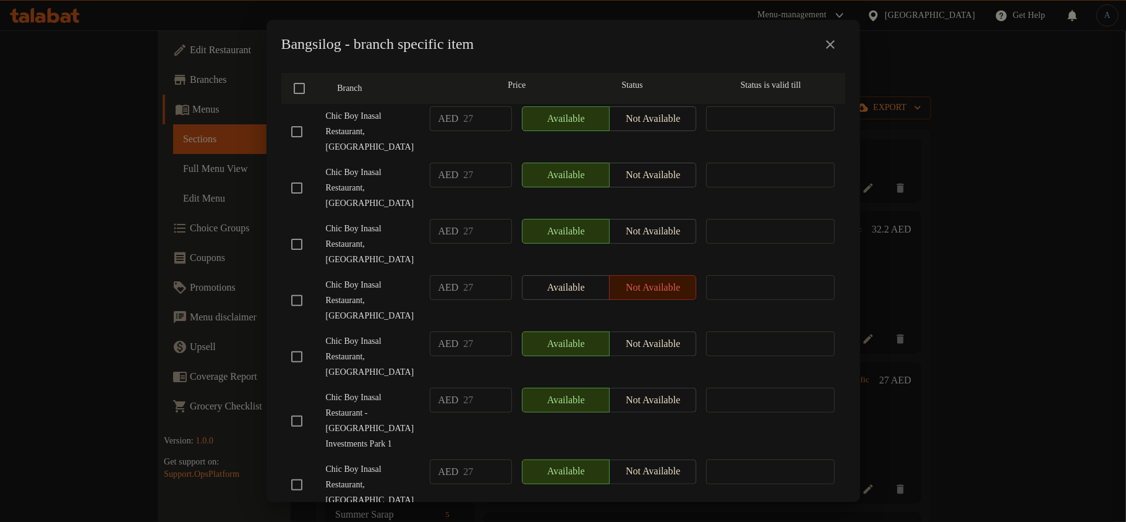
scroll to position [0, 0]
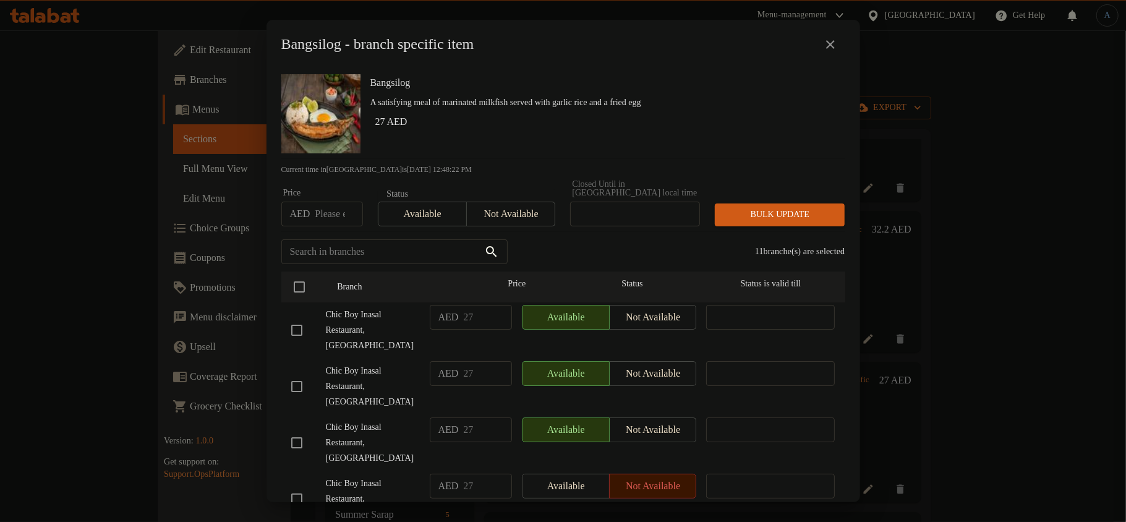
click at [320, 215] on input "number" at bounding box center [339, 214] width 48 height 25
paste input "30.6125"
type input "30.6125"
click at [516, 120] on h6 "27 AED" at bounding box center [605, 121] width 460 height 17
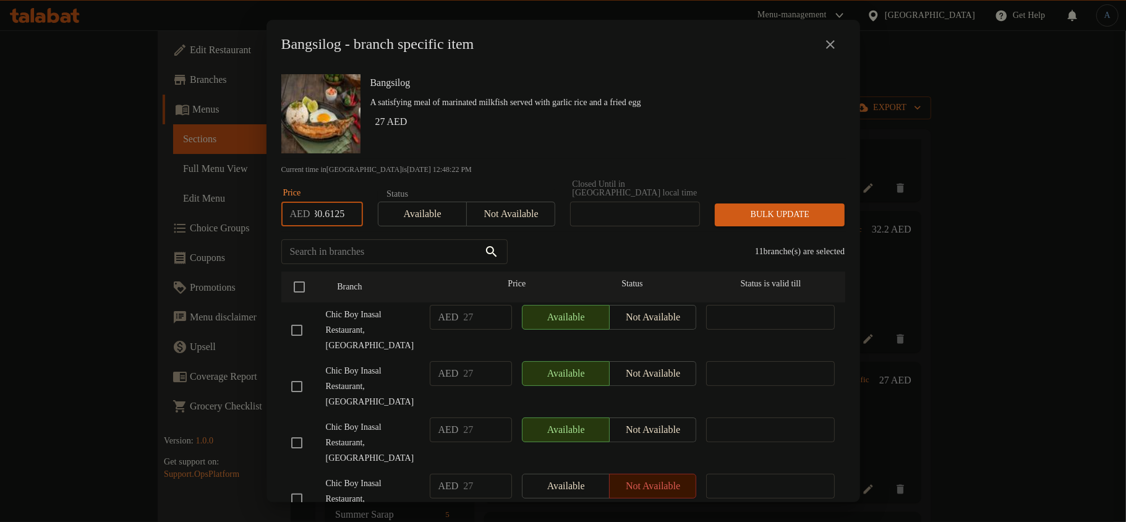
scroll to position [0, 0]
click at [789, 220] on span "Bulk update" at bounding box center [780, 214] width 110 height 15
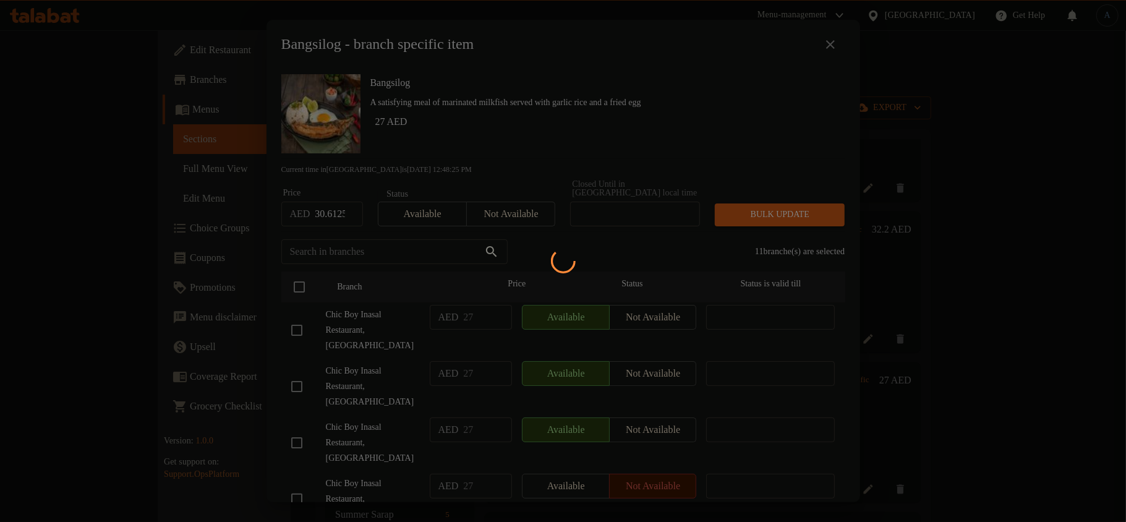
click at [512, 215] on div at bounding box center [563, 261] width 1126 height 522
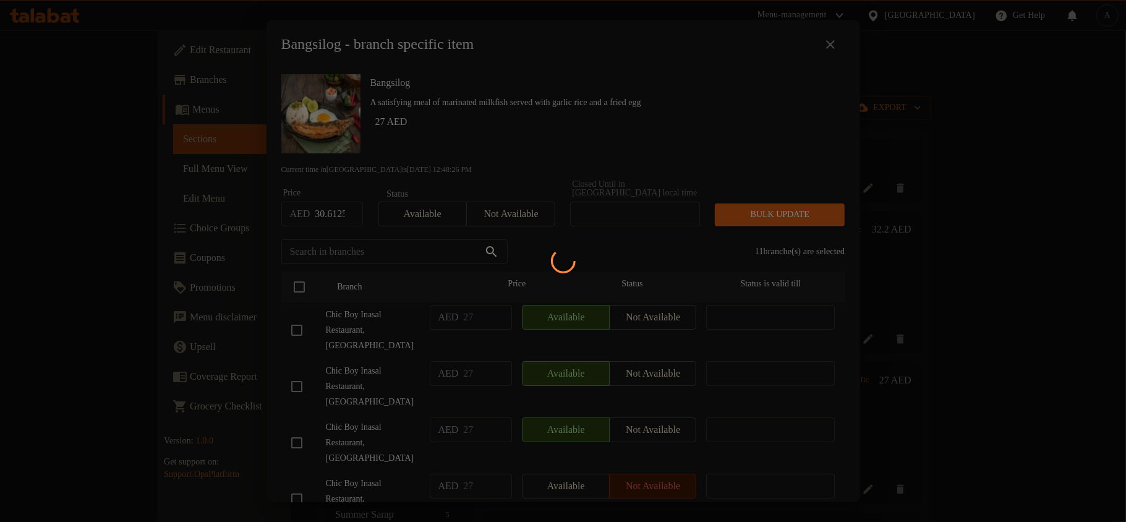
click at [512, 215] on div at bounding box center [563, 261] width 1126 height 522
click at [547, 164] on div at bounding box center [563, 261] width 1126 height 522
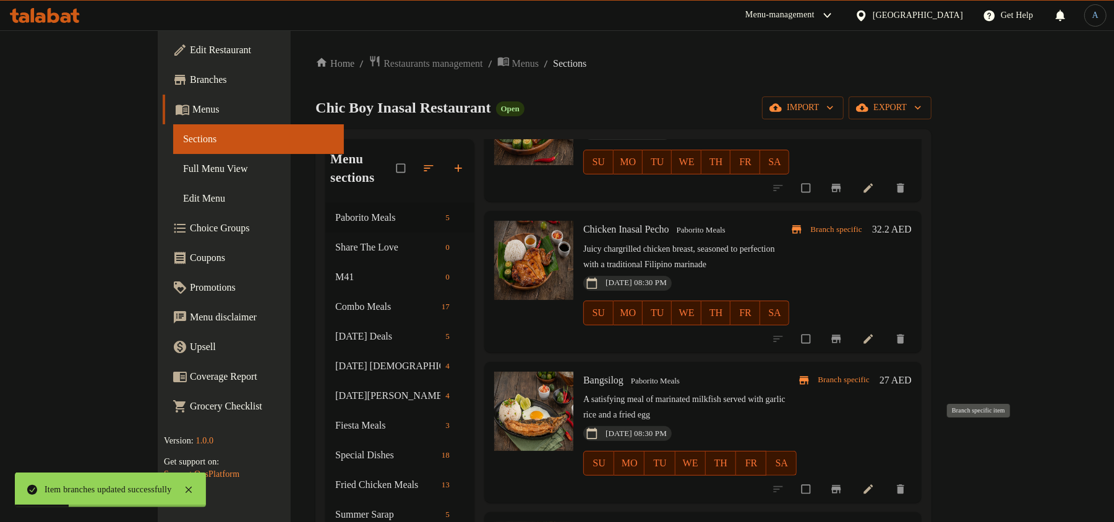
click at [840, 485] on icon "Branch-specific-item" at bounding box center [835, 489] width 9 height 8
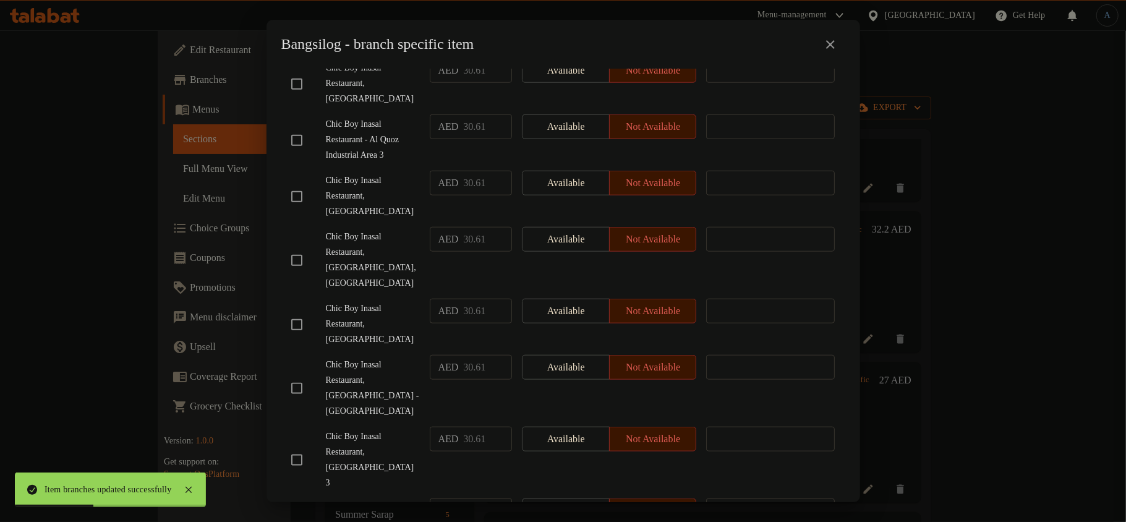
scroll to position [1034, 0]
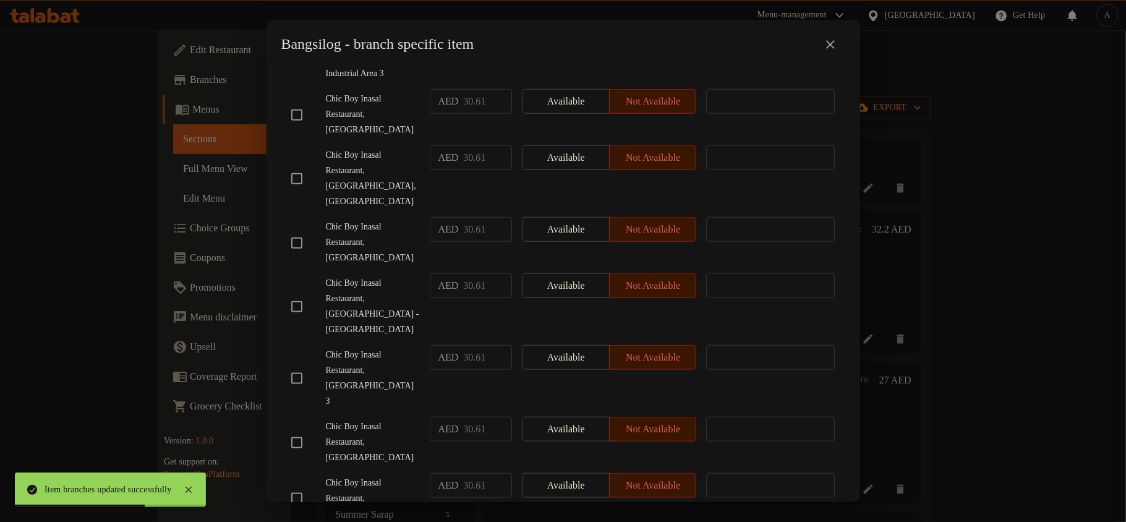
click at [402, 419] on span "Chic Boy Inasal Restaurant, [GEOGRAPHIC_DATA]" at bounding box center [373, 442] width 94 height 46
click at [297, 365] on input "checkbox" at bounding box center [297, 378] width 26 height 26
checkbox input "true"
click at [352, 419] on span "Chic Boy Inasal Restaurant, [GEOGRAPHIC_DATA]" at bounding box center [373, 442] width 94 height 46
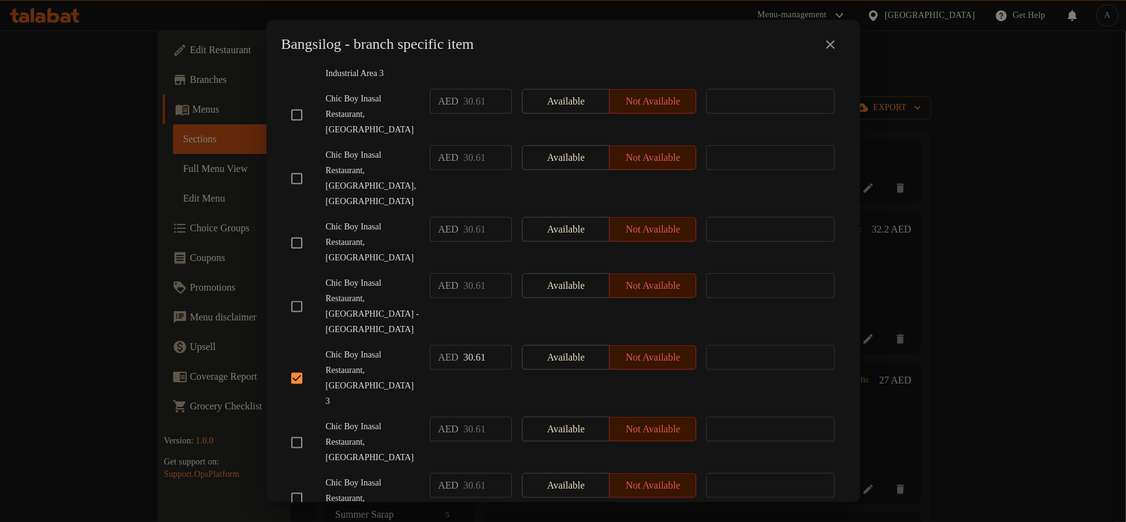
click at [409, 419] on span "Chic Boy Inasal Restaurant, [GEOGRAPHIC_DATA]" at bounding box center [373, 442] width 94 height 46
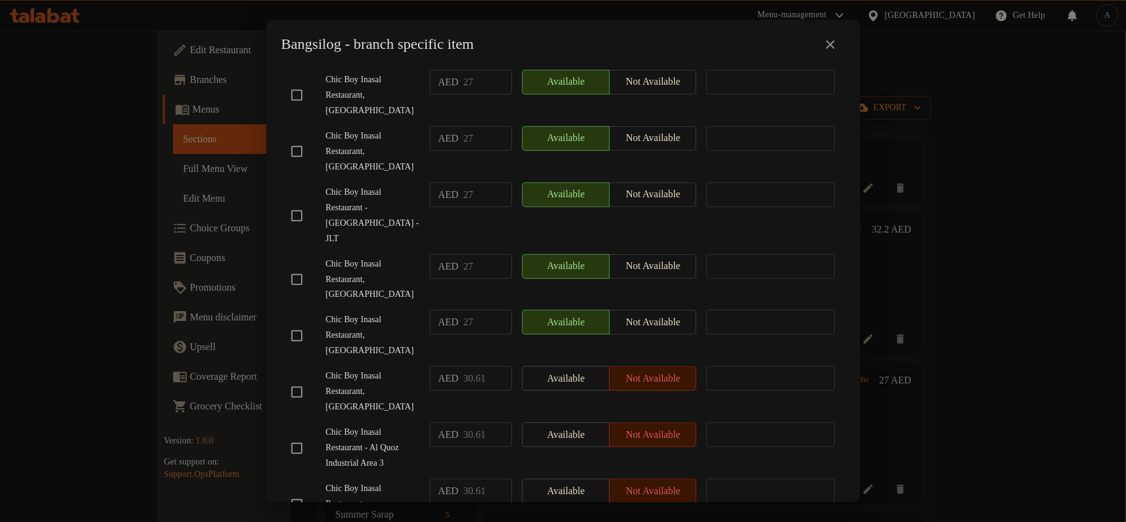
click at [295, 379] on input "checkbox" at bounding box center [297, 392] width 26 height 26
checkbox input "true"
click at [298, 435] on input "checkbox" at bounding box center [297, 448] width 26 height 26
checkbox input "true"
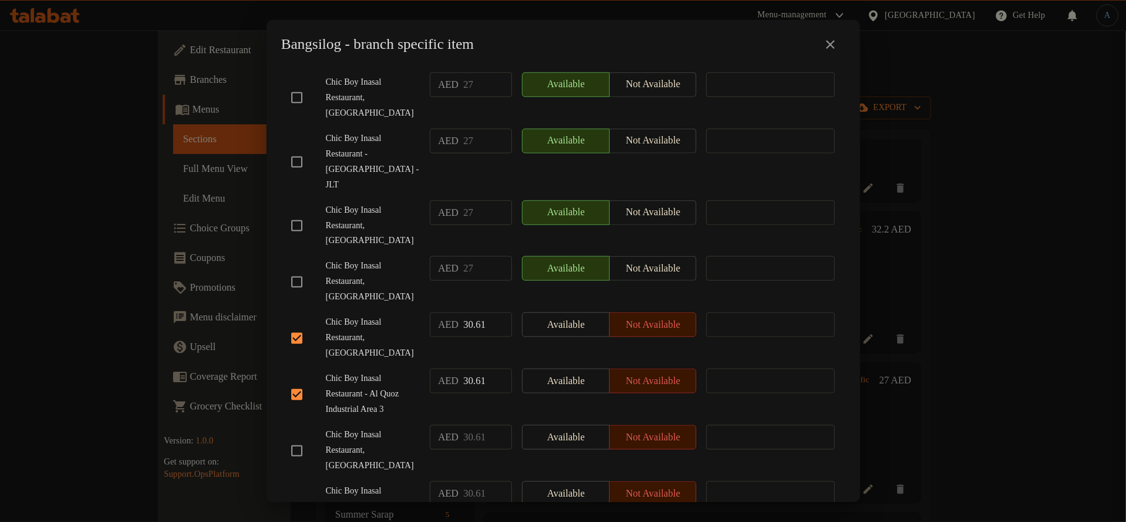
scroll to position [727, 0]
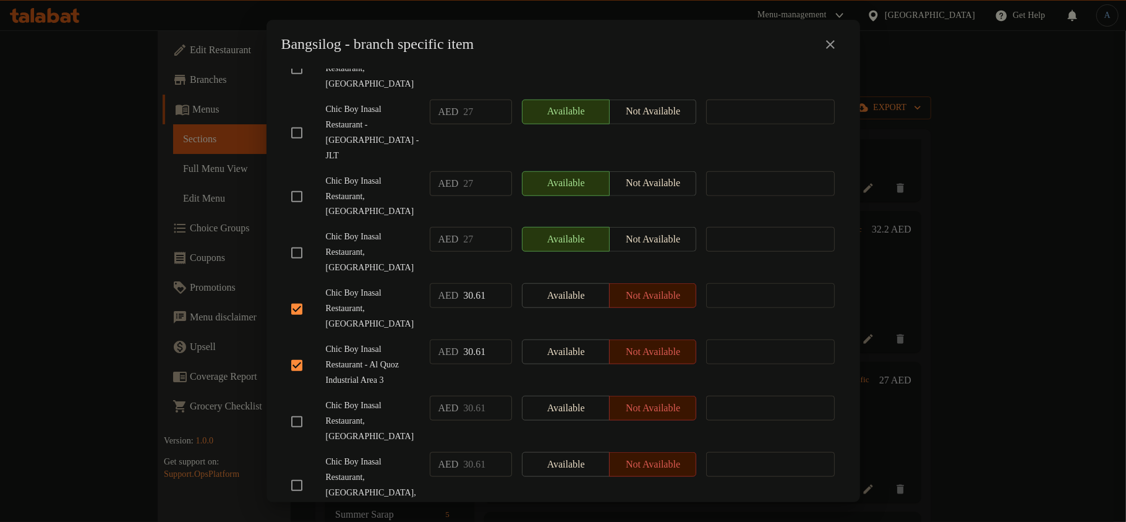
click at [292, 409] on input "checkbox" at bounding box center [297, 422] width 26 height 26
checkbox input "true"
click at [309, 472] on input "checkbox" at bounding box center [297, 485] width 26 height 26
checkbox input "true"
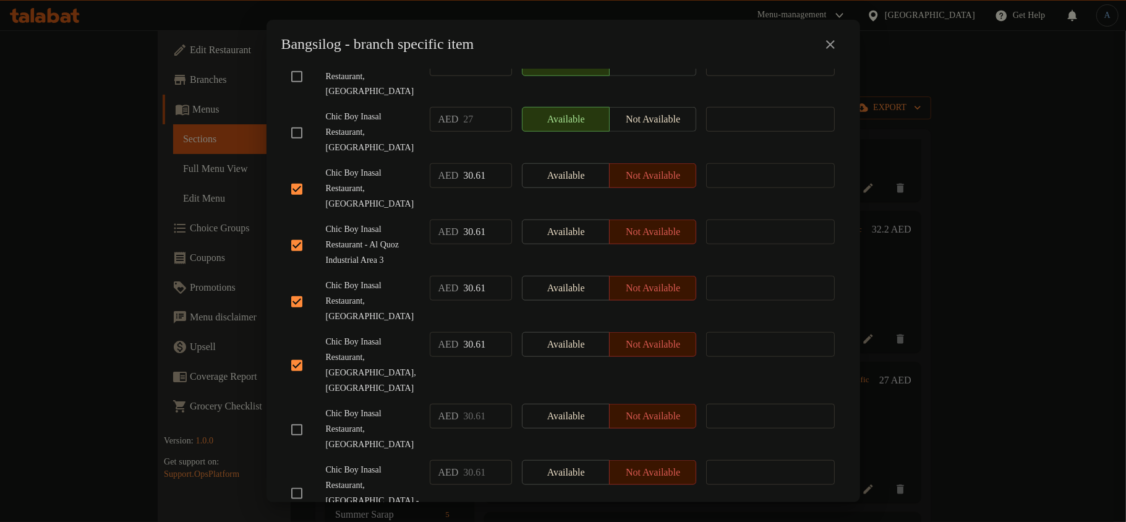
scroll to position [892, 0]
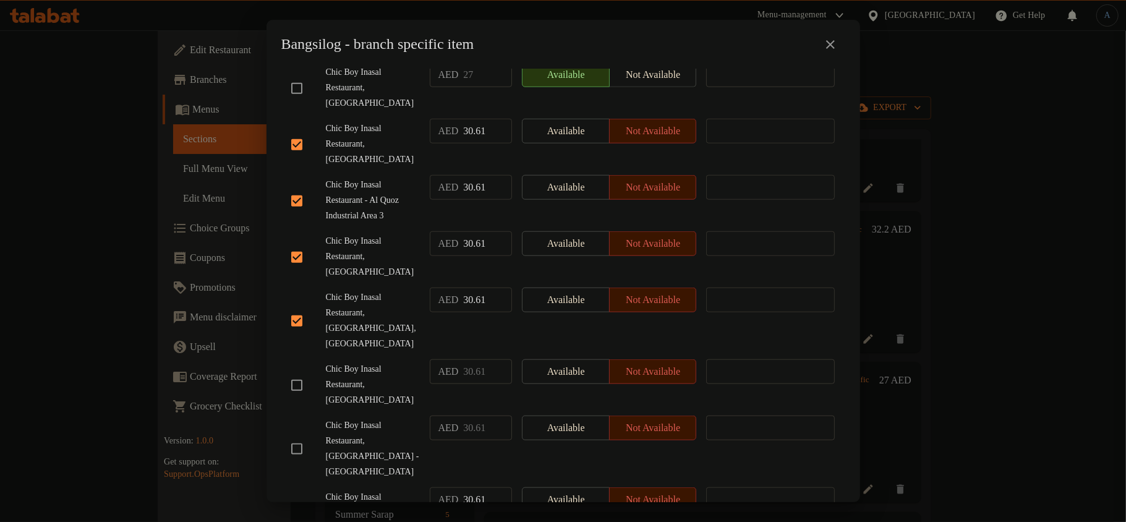
click at [302, 372] on input "checkbox" at bounding box center [297, 385] width 26 height 26
checkbox input "true"
click at [298, 436] on input "checkbox" at bounding box center [297, 449] width 26 height 26
checkbox input "true"
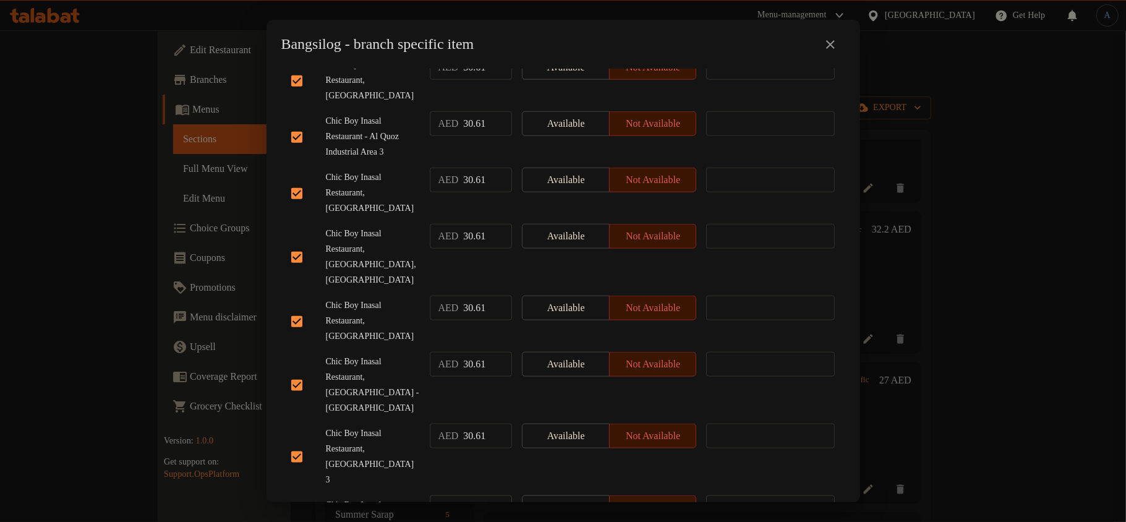
scroll to position [1034, 0]
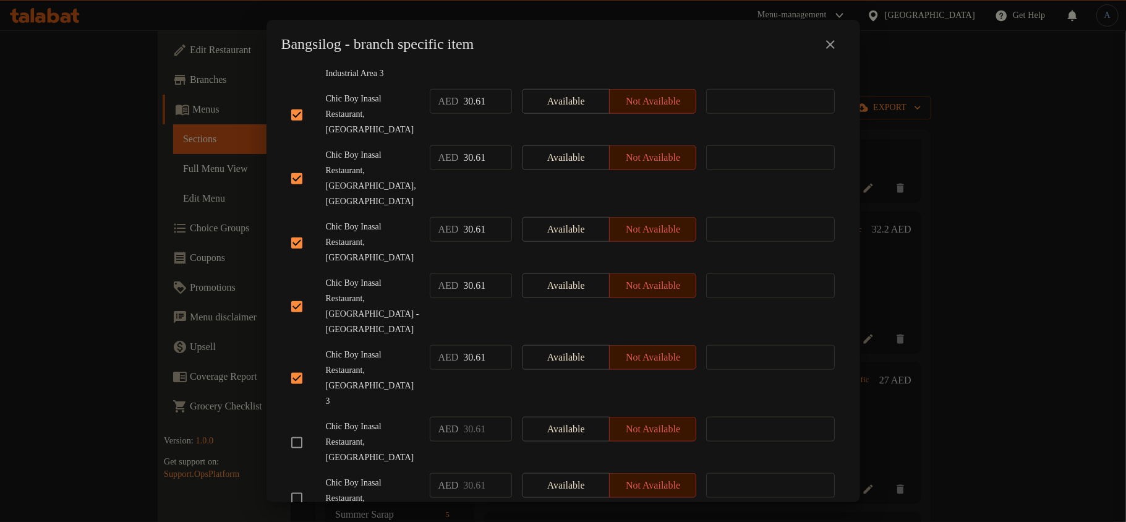
drag, startPoint x: 295, startPoint y: 291, endPoint x: 302, endPoint y: 348, distance: 57.4
click at [296, 430] on input "checkbox" at bounding box center [297, 443] width 26 height 26
checkbox input "true"
drag, startPoint x: 298, startPoint y: 343, endPoint x: 299, endPoint y: 362, distance: 19.2
click at [299, 485] on input "checkbox" at bounding box center [297, 498] width 26 height 26
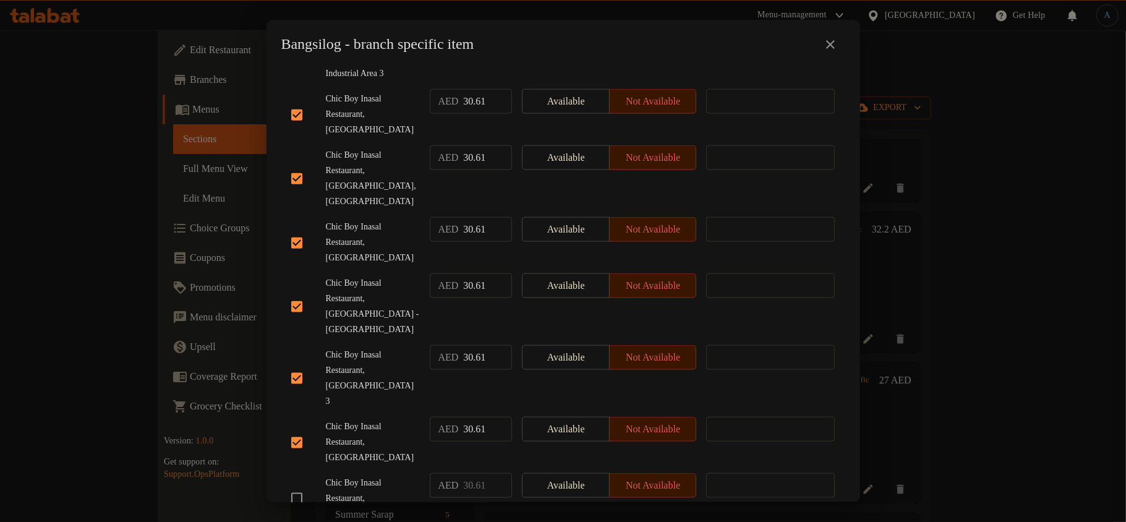
checkbox input "true"
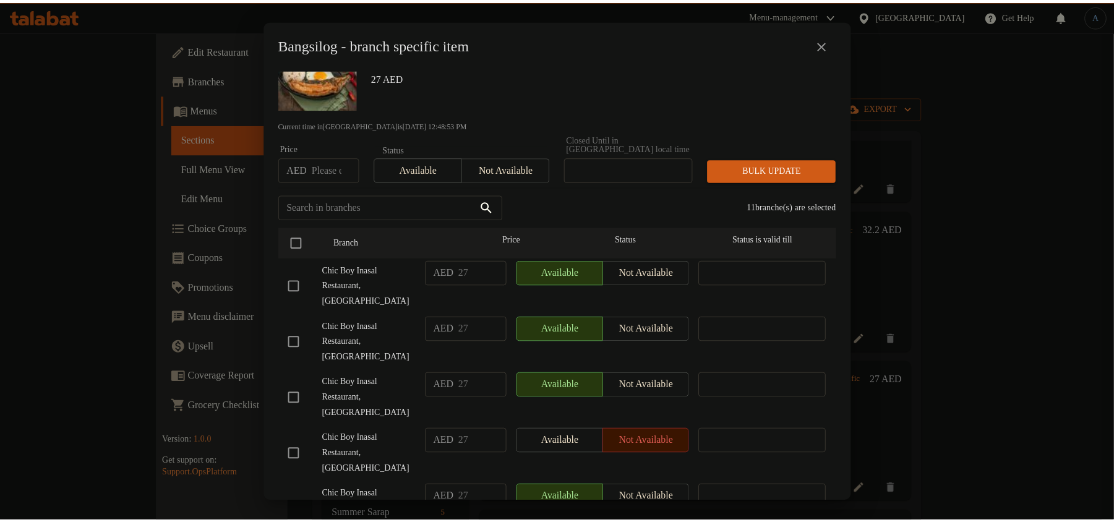
scroll to position [0, 0]
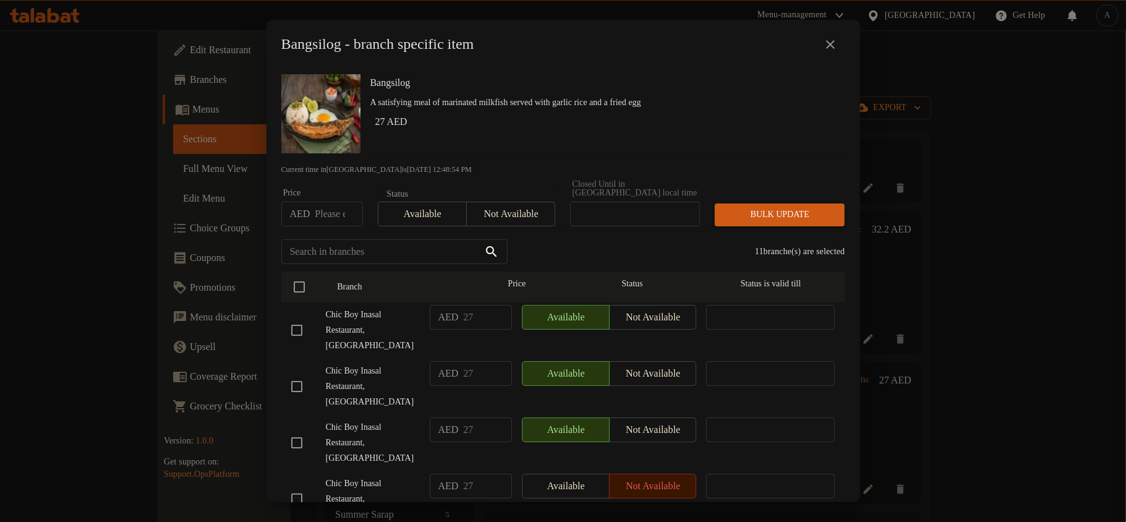
click at [441, 208] on span "Available" at bounding box center [422, 214] width 79 height 18
click at [745, 214] on span "Bulk update" at bounding box center [780, 214] width 110 height 15
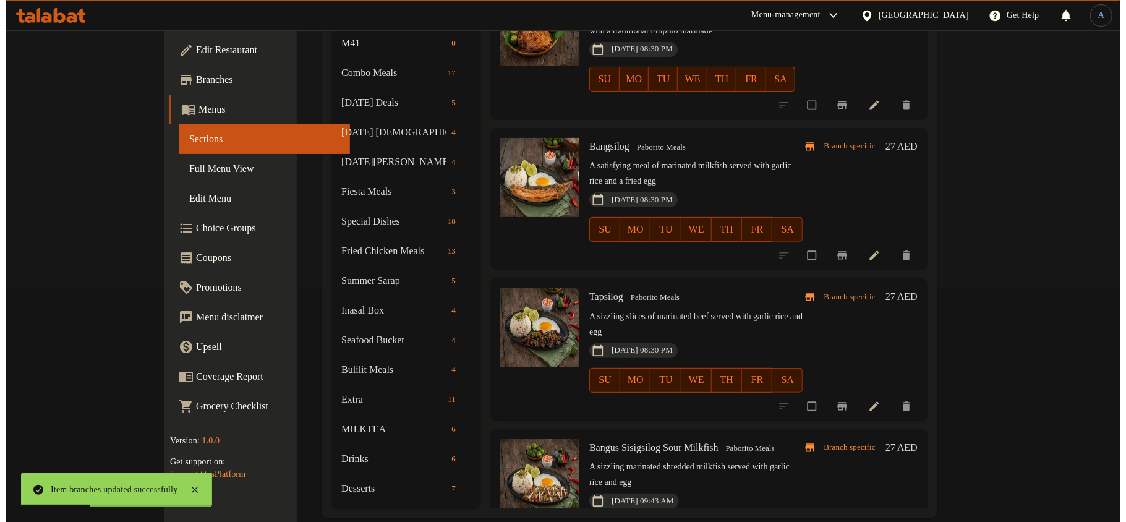
scroll to position [236, 0]
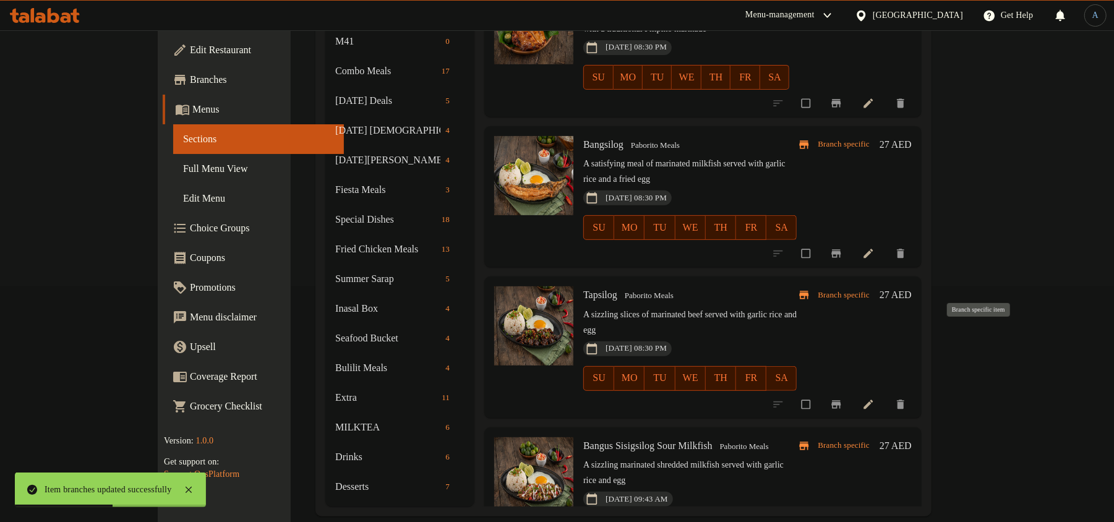
click at [842, 398] on icon "Branch-specific-item" at bounding box center [836, 404] width 12 height 12
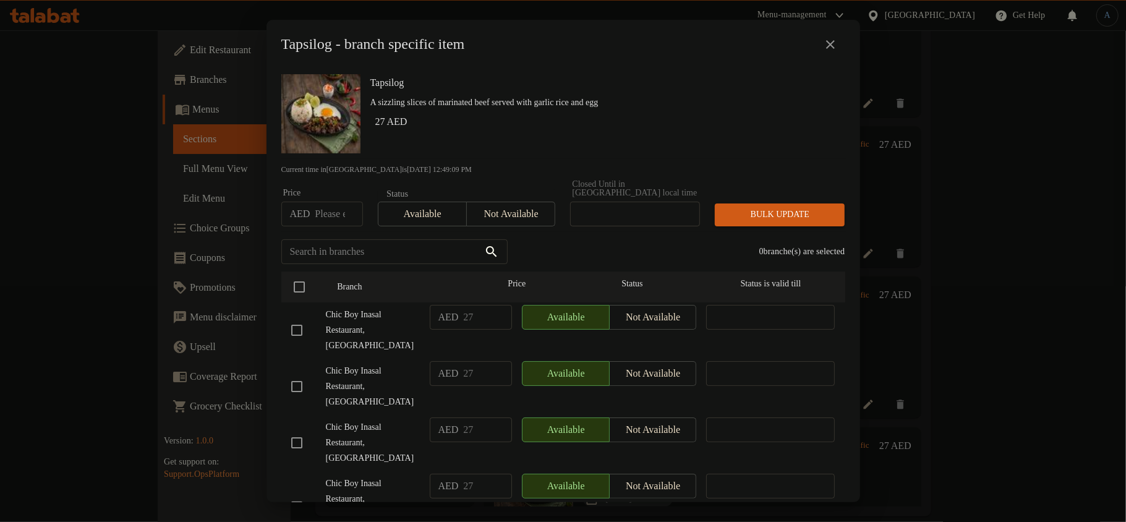
click at [584, 124] on h6 "27 AED" at bounding box center [605, 121] width 460 height 17
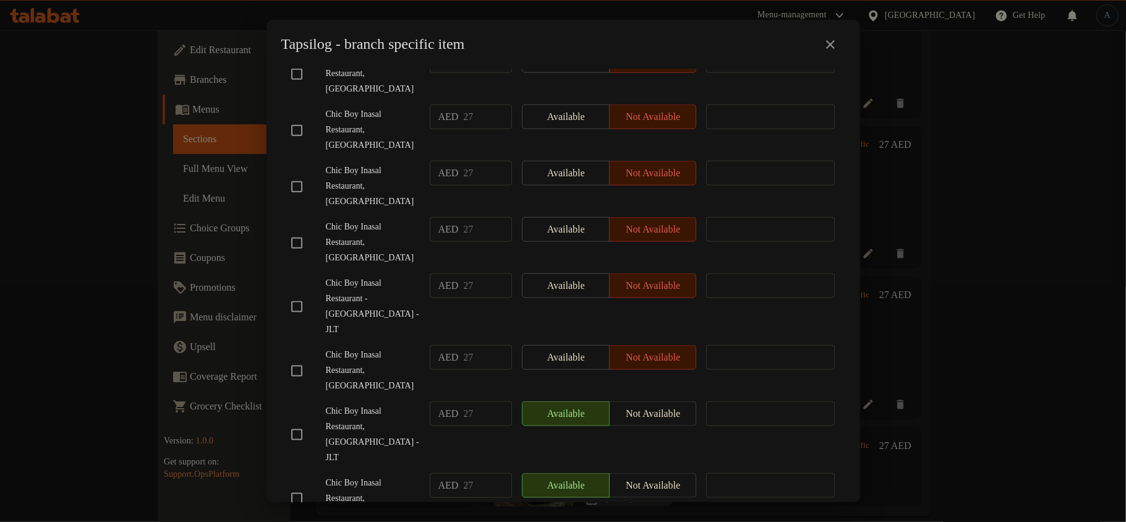
checkbox input "true"
click at [360, 340] on div "Chic Boy Inasal Restaurant, [GEOGRAPHIC_DATA]" at bounding box center [355, 370] width 139 height 61
click at [298, 422] on input "checkbox" at bounding box center [297, 435] width 26 height 26
checkbox input "true"
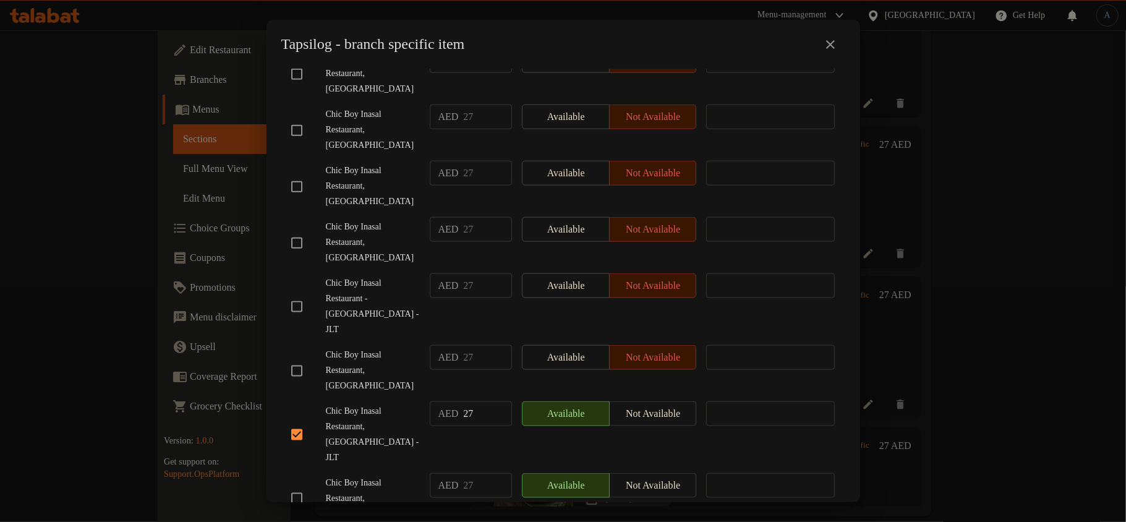
click at [375, 348] on span "Chic Boy Inasal Restaurant, [GEOGRAPHIC_DATA]" at bounding box center [373, 371] width 94 height 46
checkbox input "true"
click at [369, 404] on span "Chic Boy Inasal Restaurant, [GEOGRAPHIC_DATA] - JLT" at bounding box center [373, 435] width 94 height 62
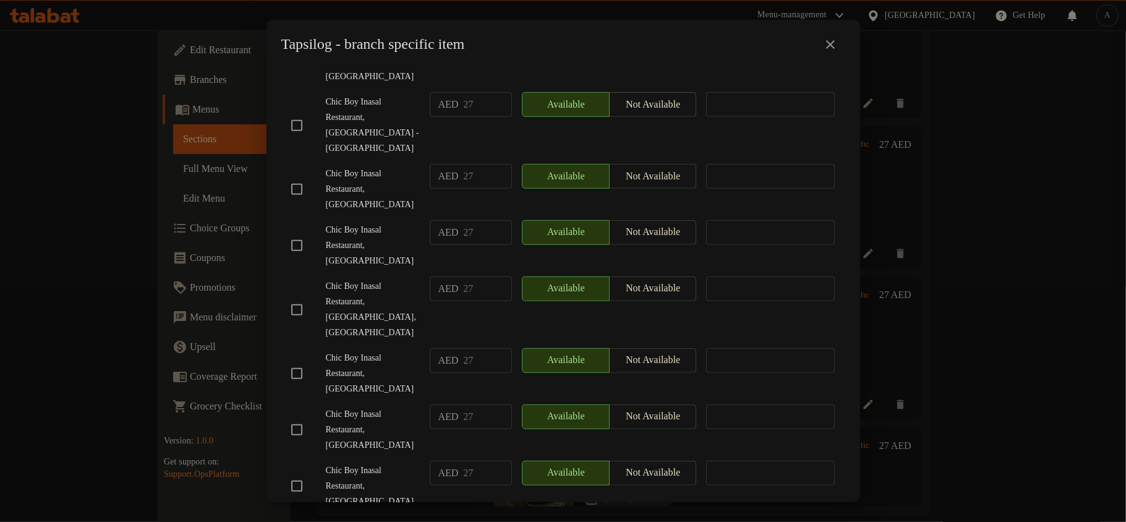
click at [296, 297] on input "checkbox" at bounding box center [297, 310] width 26 height 26
checkbox input "true"
click at [379, 250] on span "Chic Boy Inasal Restaurant, [GEOGRAPHIC_DATA]" at bounding box center [373, 246] width 94 height 46
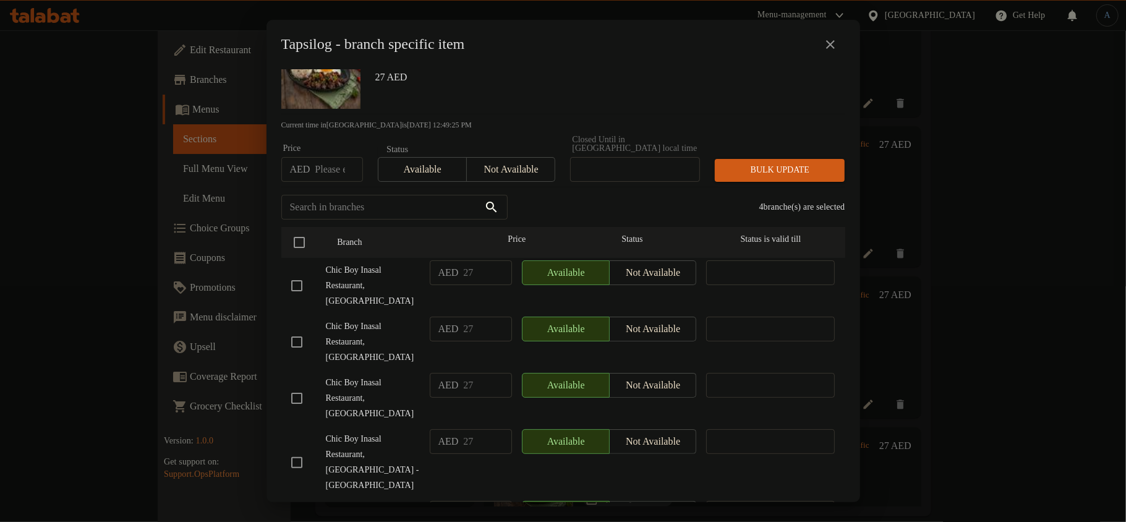
click at [293, 288] on input "checkbox" at bounding box center [297, 286] width 26 height 26
checkbox input "true"
click at [362, 312] on div "Chic Boy Inasal Restaurant, [GEOGRAPHIC_DATA]" at bounding box center [355, 342] width 139 height 61
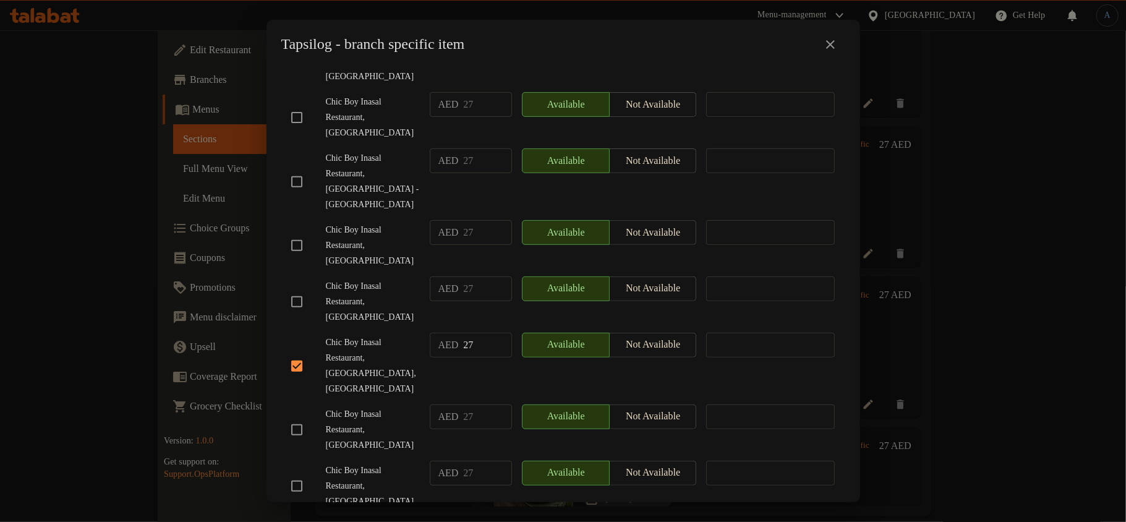
click at [296, 289] on input "checkbox" at bounding box center [297, 302] width 26 height 26
checkbox input "true"
click at [352, 240] on span "Chic Boy Inasal Restaurant, [GEOGRAPHIC_DATA]" at bounding box center [373, 246] width 94 height 46
click at [303, 417] on input "checkbox" at bounding box center [297, 430] width 26 height 26
checkbox input "true"
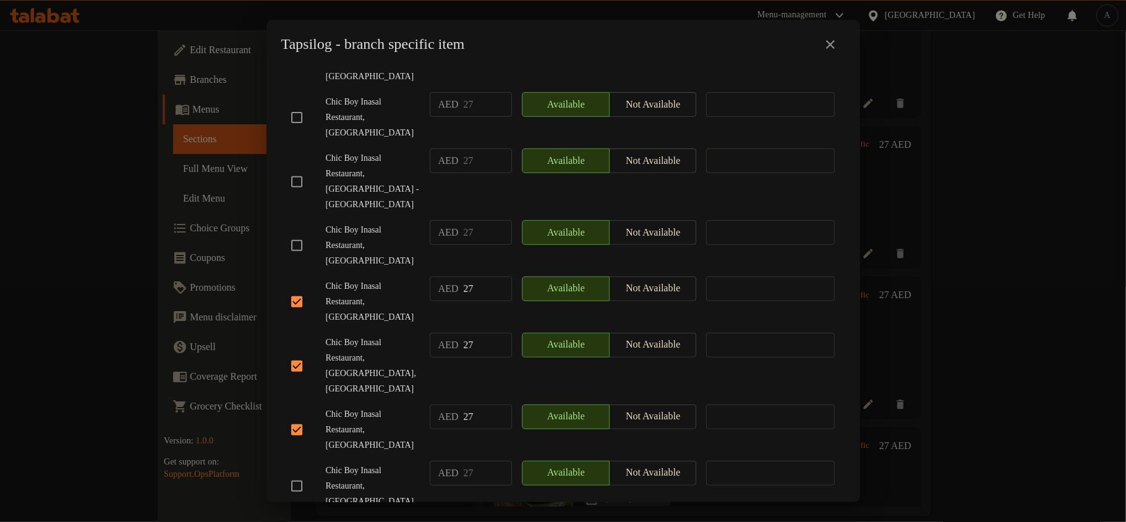
click at [359, 302] on span "Chic Boy Inasal Restaurant, [GEOGRAPHIC_DATA]" at bounding box center [373, 302] width 94 height 46
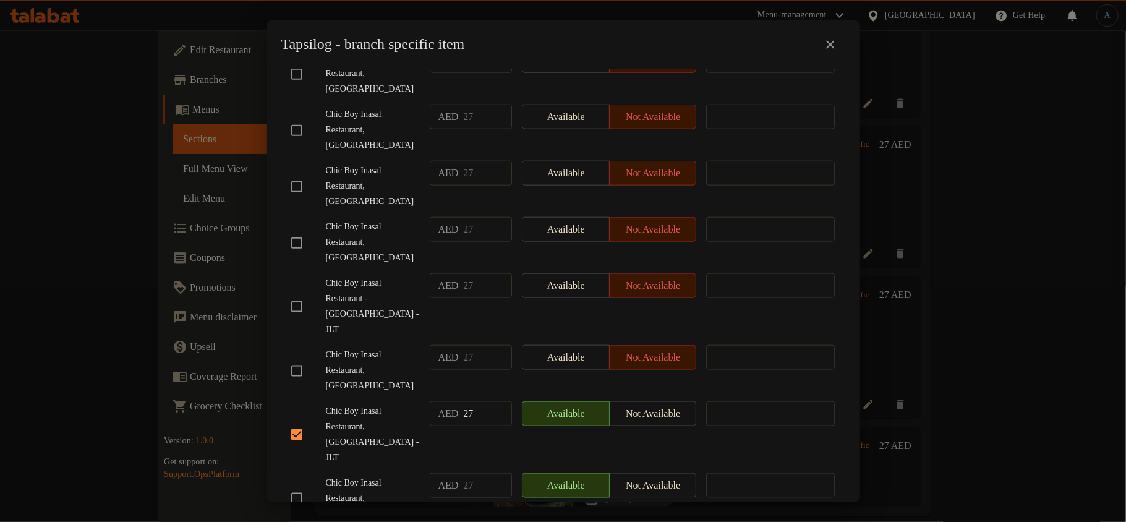
click at [299, 485] on input "checkbox" at bounding box center [297, 498] width 26 height 26
checkbox input "true"
click at [367, 404] on span "Chic Boy Inasal Restaurant, [GEOGRAPHIC_DATA] - JLT" at bounding box center [373, 435] width 94 height 62
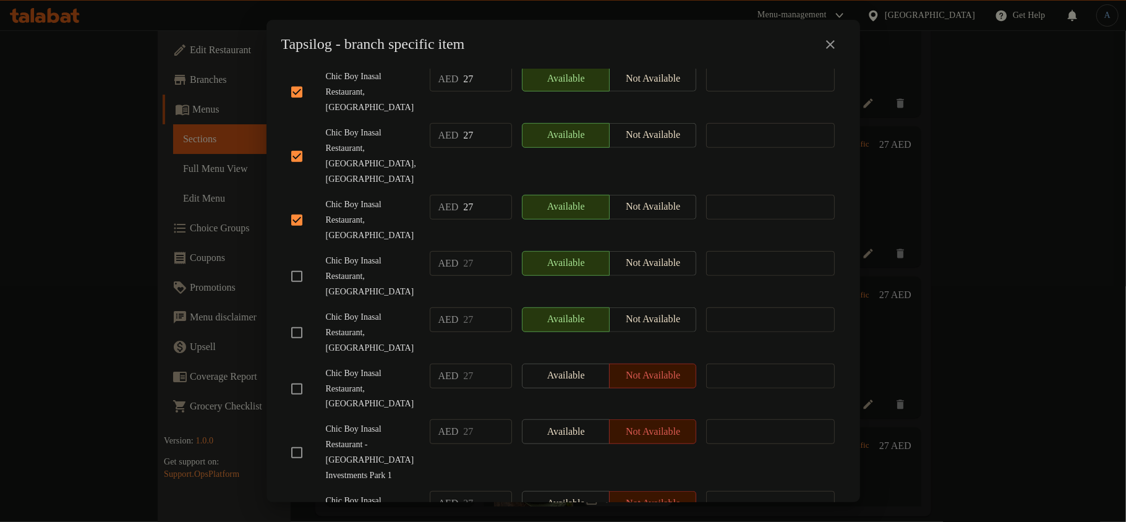
click at [301, 320] on input "checkbox" at bounding box center [297, 333] width 26 height 26
checkbox input "true"
click at [392, 254] on span "Chic Boy Inasal Restaurant, [GEOGRAPHIC_DATA]" at bounding box center [373, 277] width 94 height 46
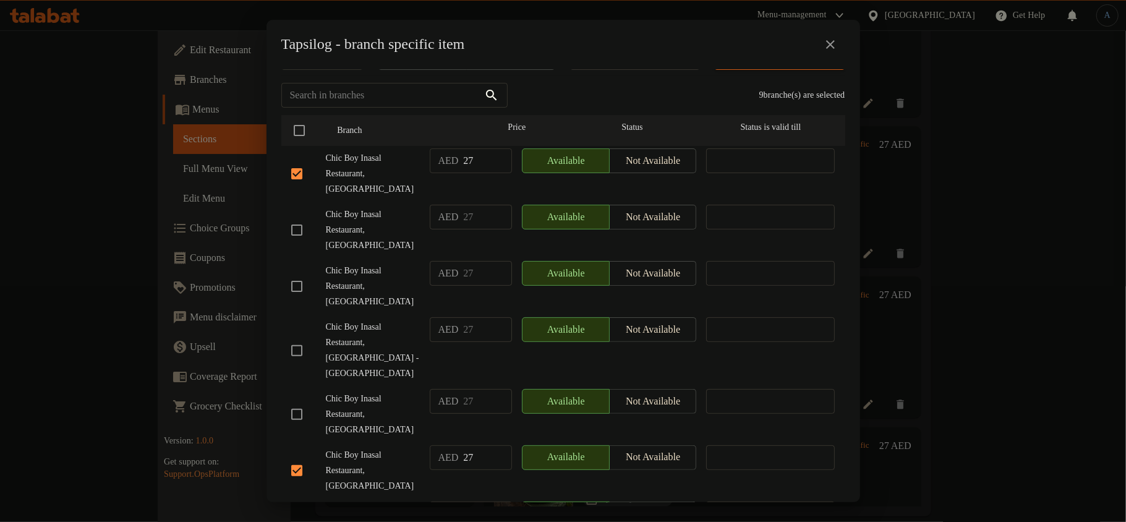
click at [300, 285] on input "checkbox" at bounding box center [297, 286] width 26 height 26
checkbox input "true"
click at [379, 258] on div "Chic Boy Inasal Restaurant, [GEOGRAPHIC_DATA]" at bounding box center [355, 286] width 139 height 61
click at [296, 340] on input "checkbox" at bounding box center [297, 351] width 26 height 26
checkbox input "true"
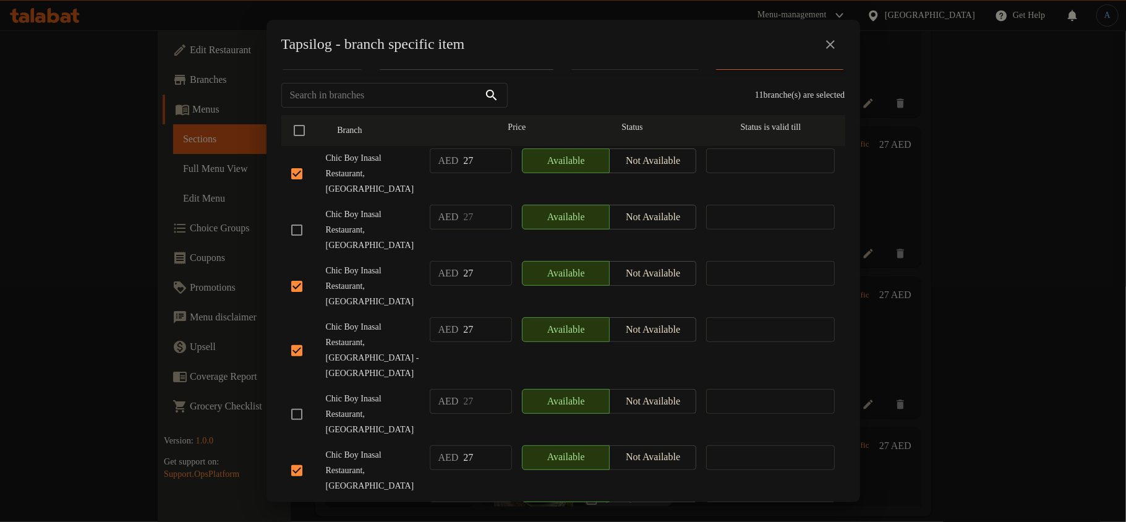
scroll to position [0, 0]
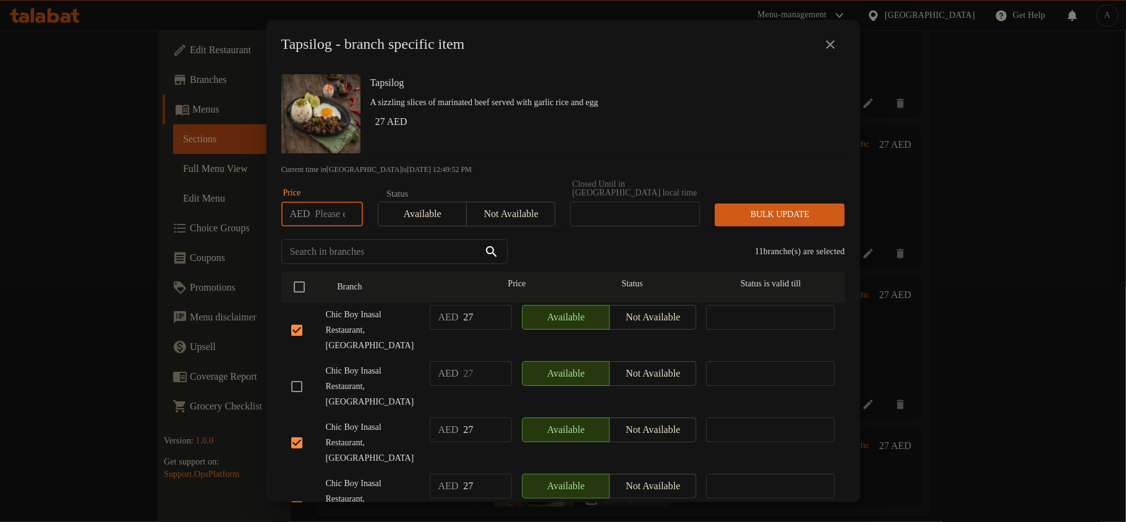
click at [326, 205] on input "number" at bounding box center [339, 214] width 48 height 25
paste input "30.6125"
type input "30.6125"
click at [694, 114] on h6 "27 AED" at bounding box center [605, 121] width 460 height 17
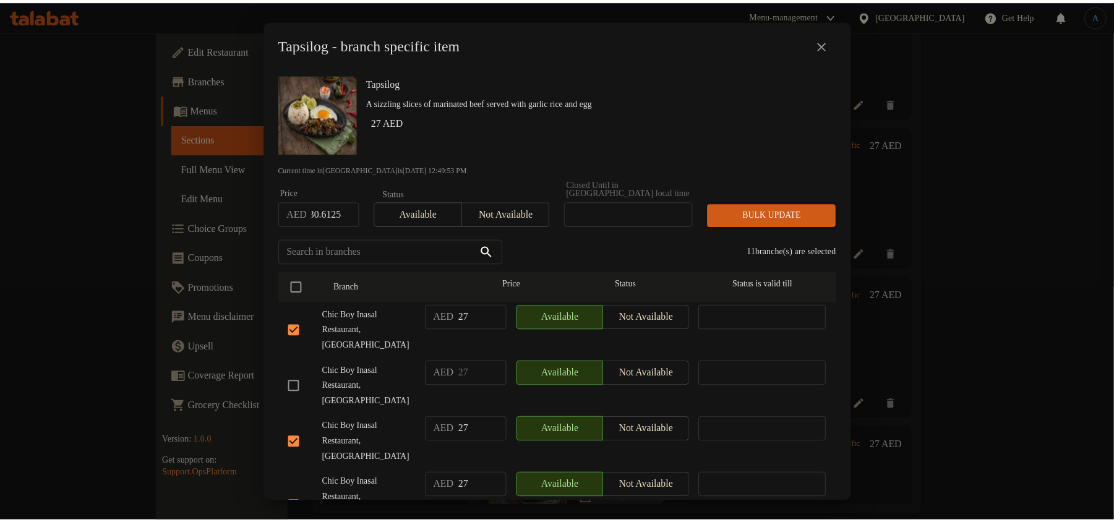
scroll to position [0, 0]
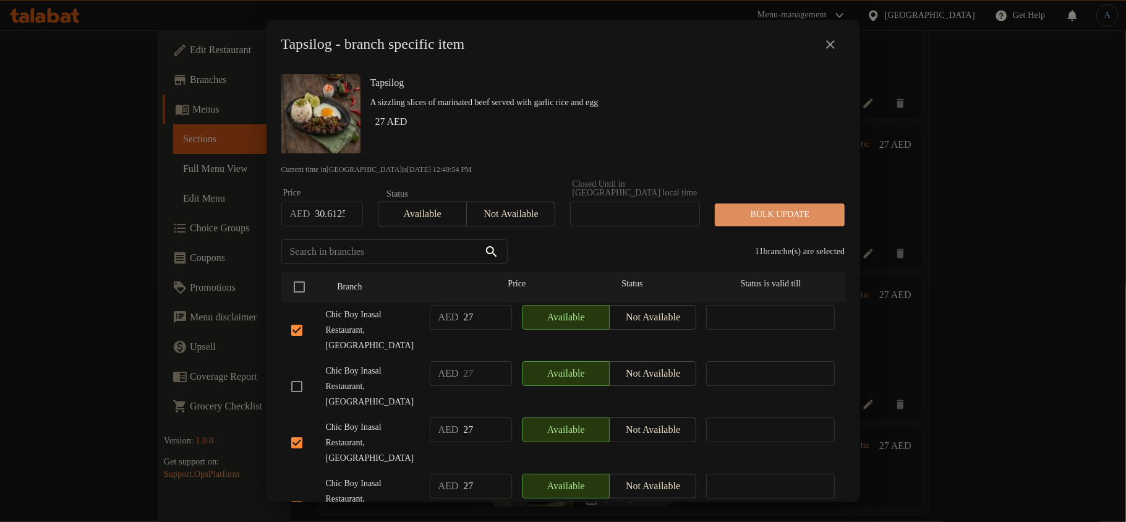
click at [778, 214] on span "Bulk update" at bounding box center [780, 214] width 110 height 15
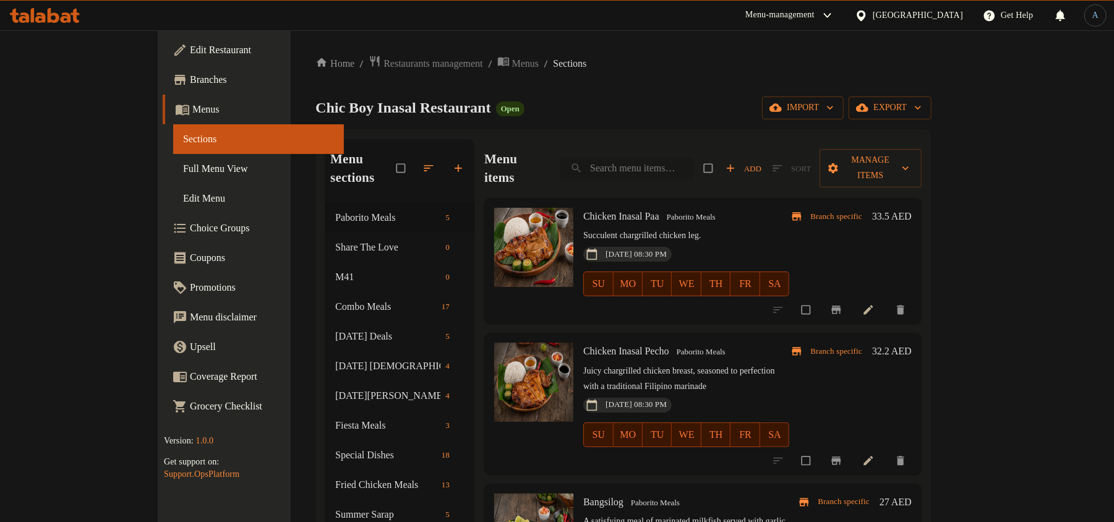
click at [694, 166] on input "search" at bounding box center [627, 169] width 134 height 22
paste input "Sisig Silog - Beef"
type input "Sisig Silog - Beef"
click at [761, 161] on span "Add" at bounding box center [743, 168] width 36 height 14
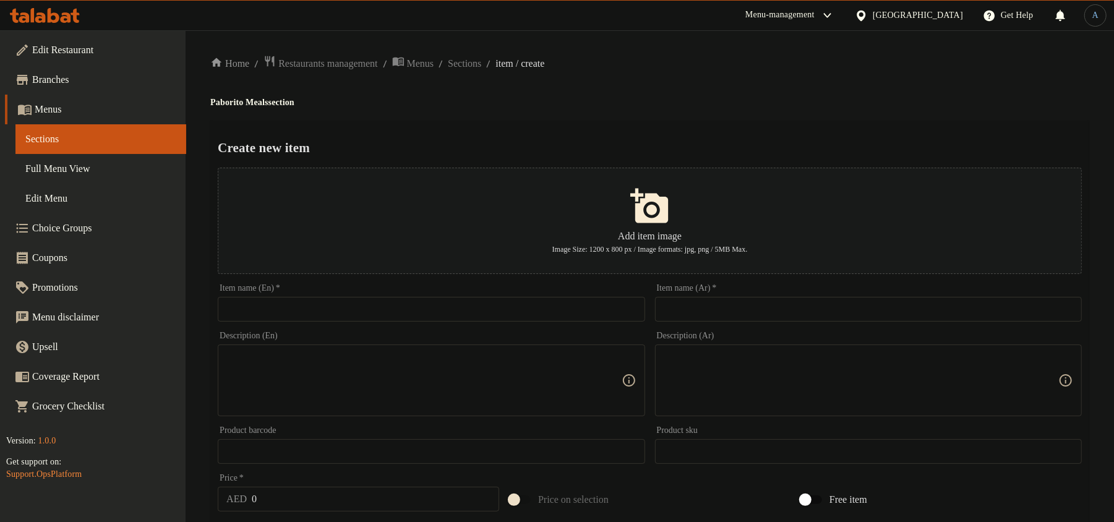
click at [609, 305] on input "text" at bounding box center [431, 309] width 427 height 25
paste input "Sisig Silog - Beef"
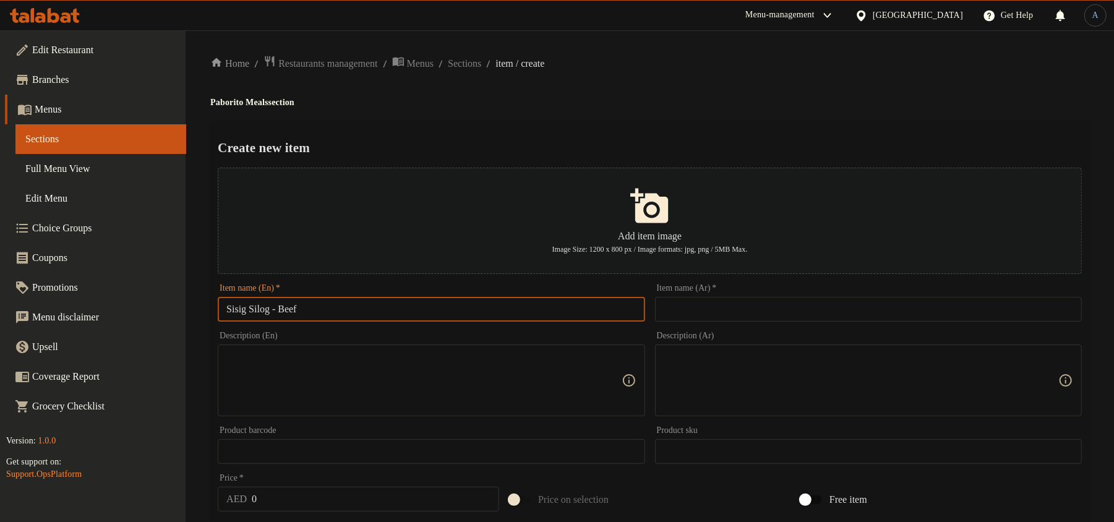
type input "Sisig Silog - Beef"
click at [710, 143] on h2 "Create new item" at bounding box center [650, 148] width 864 height 19
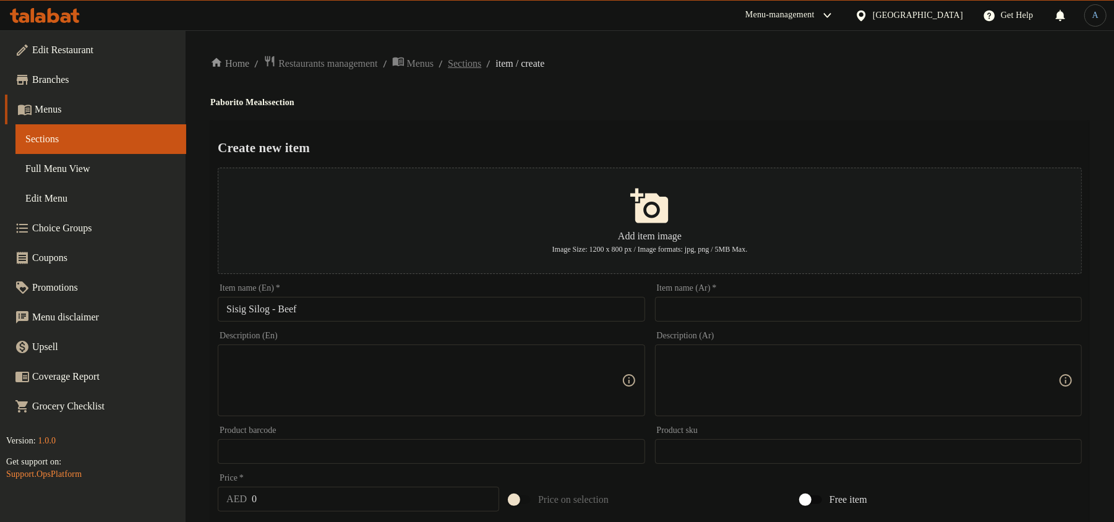
click at [481, 63] on span "Sections" at bounding box center [464, 63] width 33 height 15
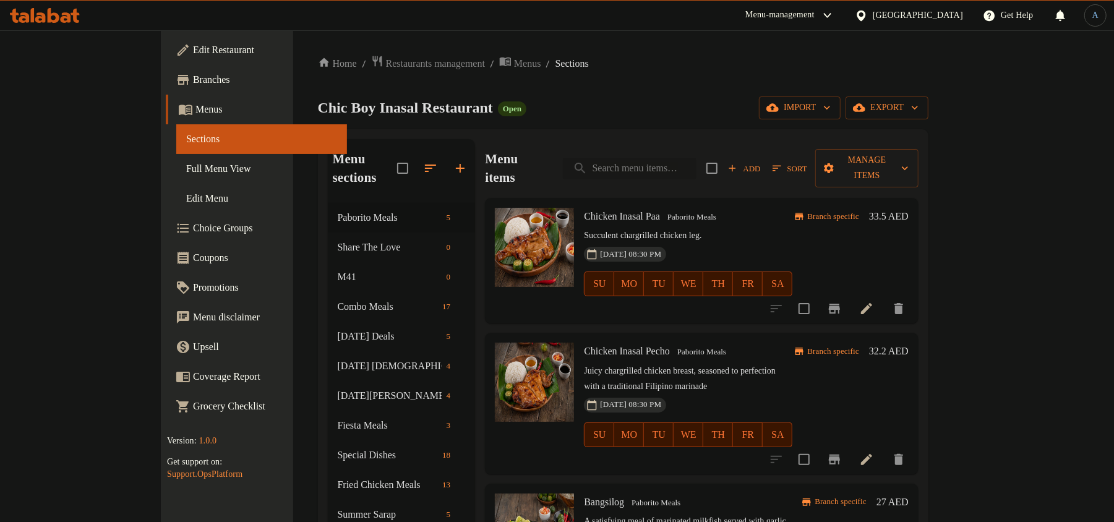
click at [696, 163] on input "search" at bounding box center [630, 169] width 134 height 22
paste input "Sisig Silog - Beef"
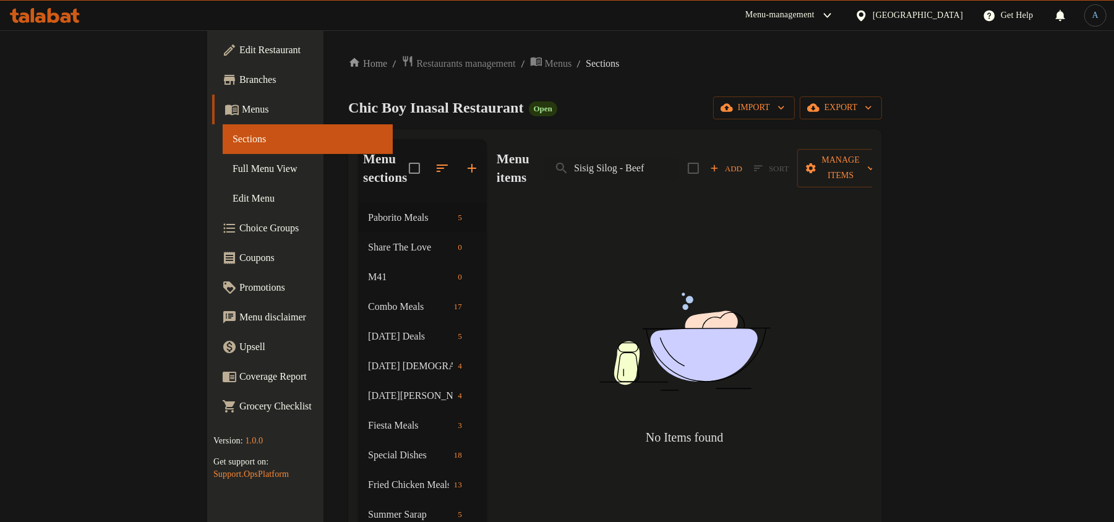
drag, startPoint x: 681, startPoint y: 160, endPoint x: 810, endPoint y: 160, distance: 128.6
click at [810, 160] on div "Menu items Sisig Silog - Beef Add Sort Manage items" at bounding box center [684, 168] width 375 height 59
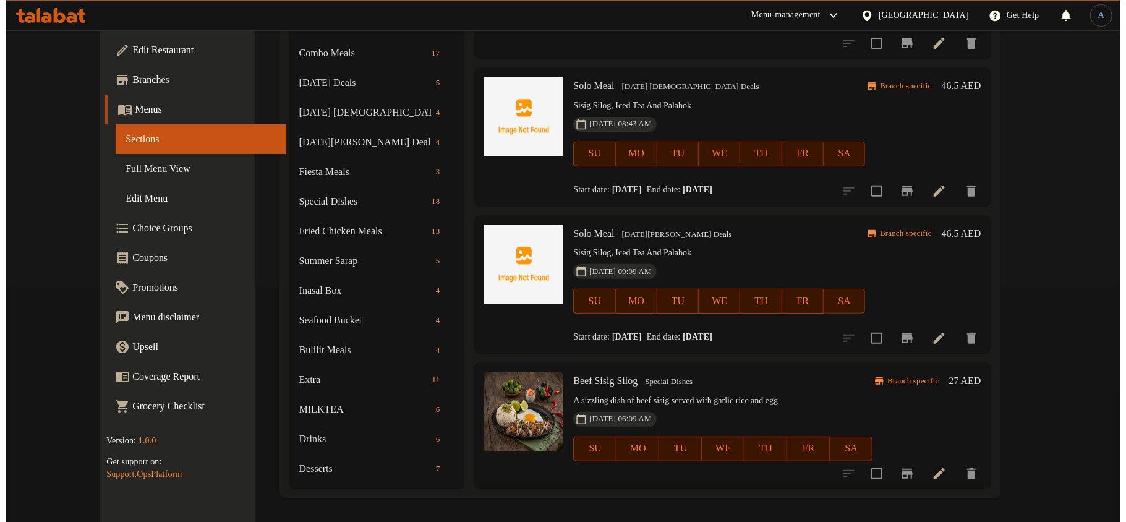
scroll to position [236, 0]
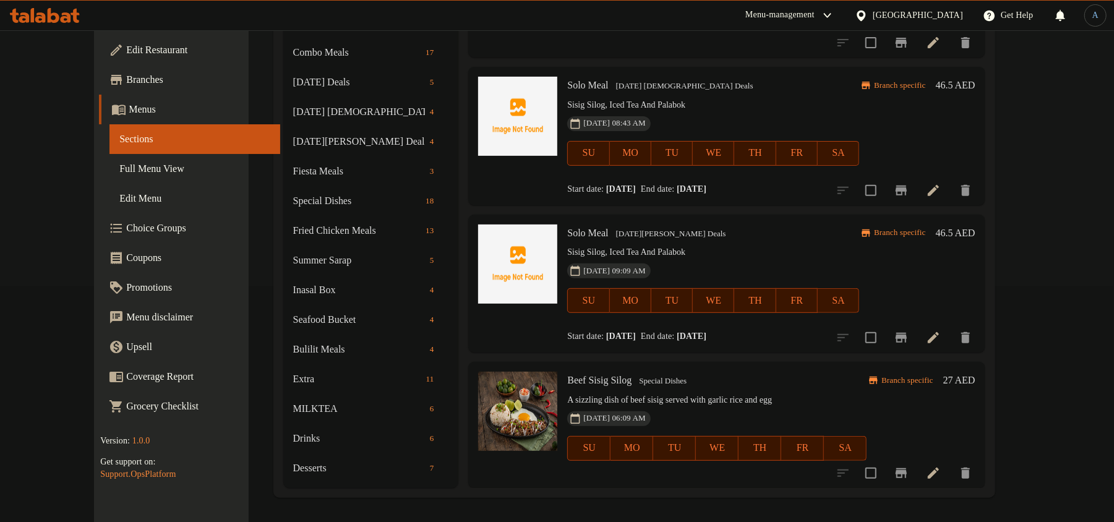
type input "Sisig Silo"
click at [587, 381] on span "Beef Sisig Silog" at bounding box center [599, 380] width 64 height 11
click at [721, 375] on h6 "Beef Sisig Silog Special Dishes" at bounding box center [716, 380] width 299 height 17
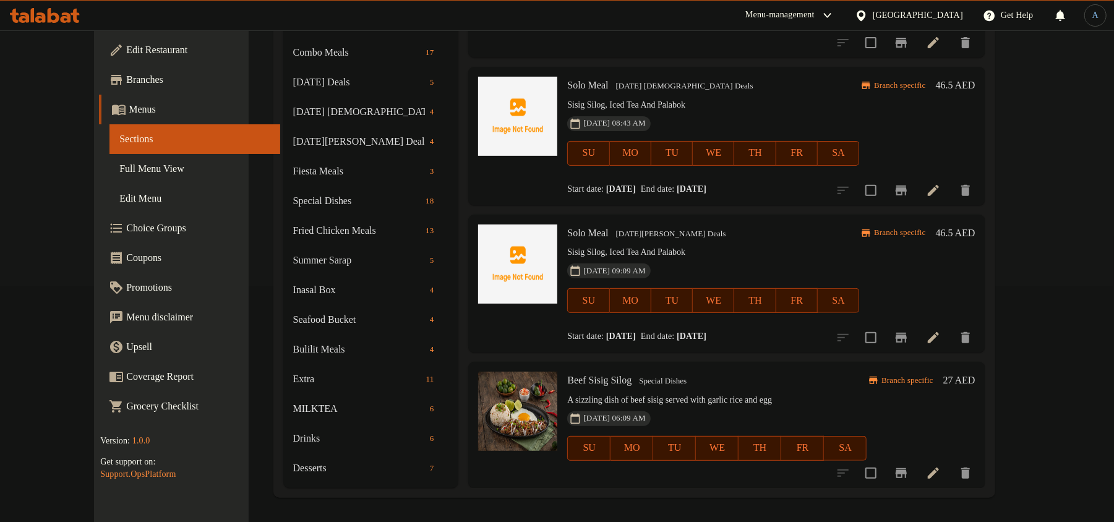
click at [592, 385] on span "Beef Sisig Silog" at bounding box center [599, 380] width 64 height 11
click at [908, 466] on icon "Branch-specific-item" at bounding box center [900, 473] width 15 height 15
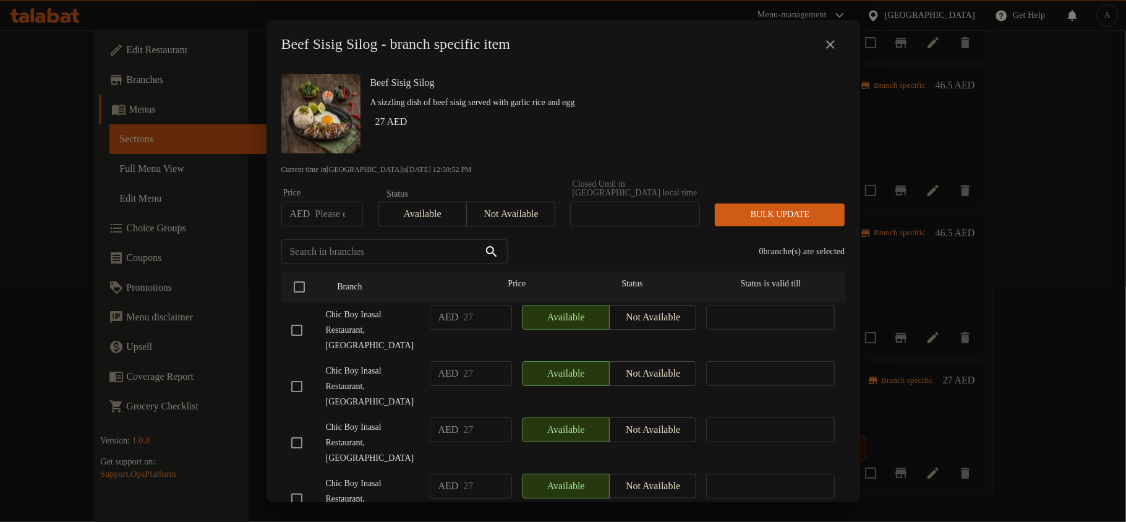
click at [644, 99] on p "A sizzling dish of beef sisig served with garlic rice and egg" at bounding box center [602, 102] width 465 height 15
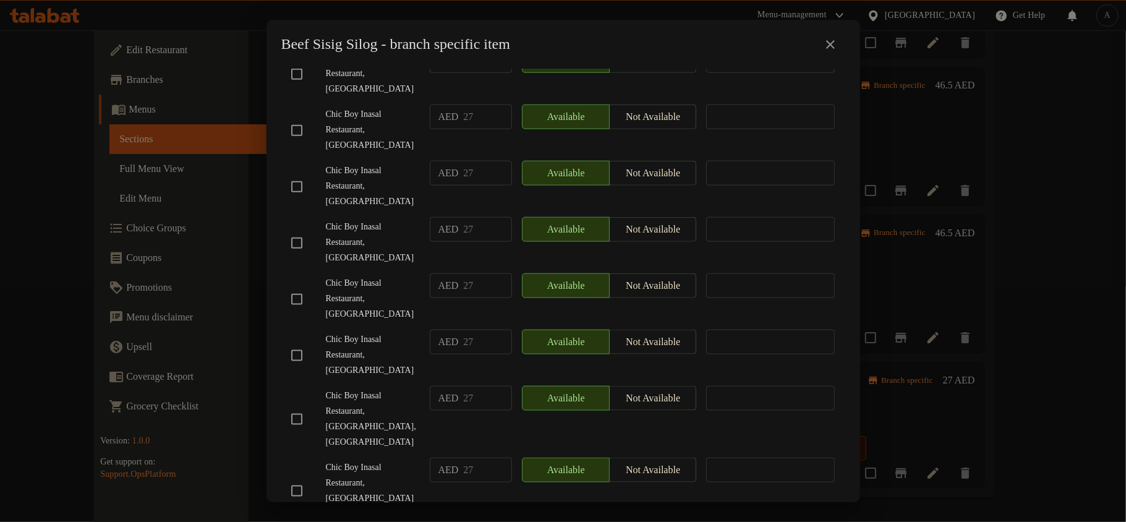
checkbox input "true"
click at [466, 156] on div "AED 27 ​" at bounding box center [471, 186] width 92 height 61
click at [300, 343] on input "checkbox" at bounding box center [297, 356] width 26 height 26
checkbox input "true"
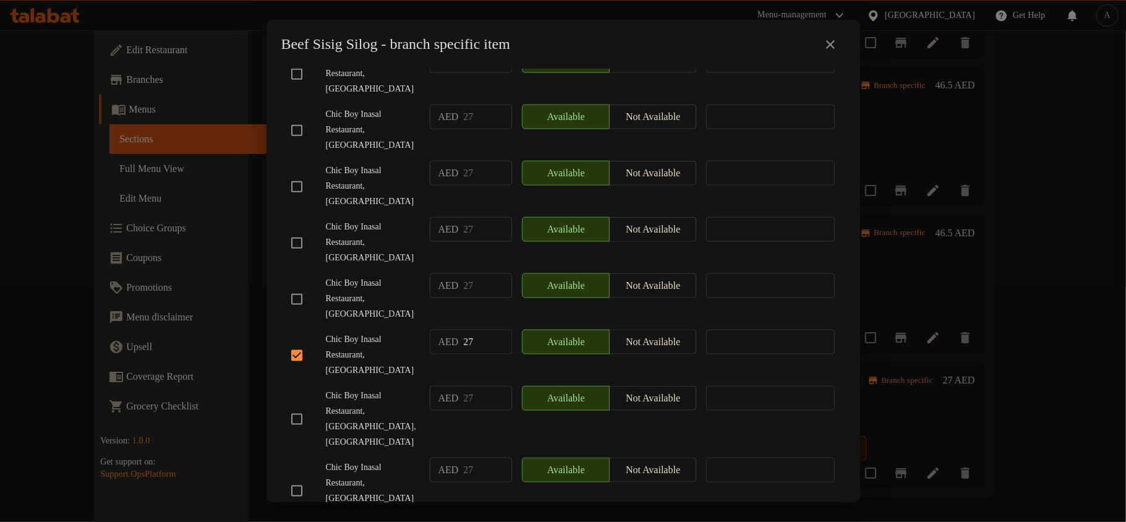
click at [378, 163] on span "Chic Boy Inasal Restaurant, [GEOGRAPHIC_DATA]" at bounding box center [373, 186] width 94 height 46
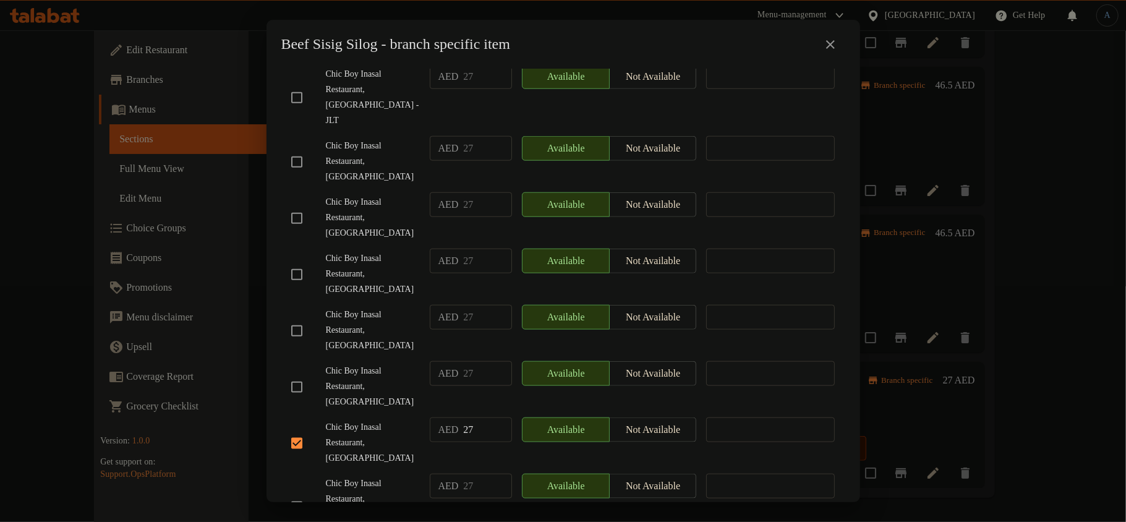
scroll to position [869, 0]
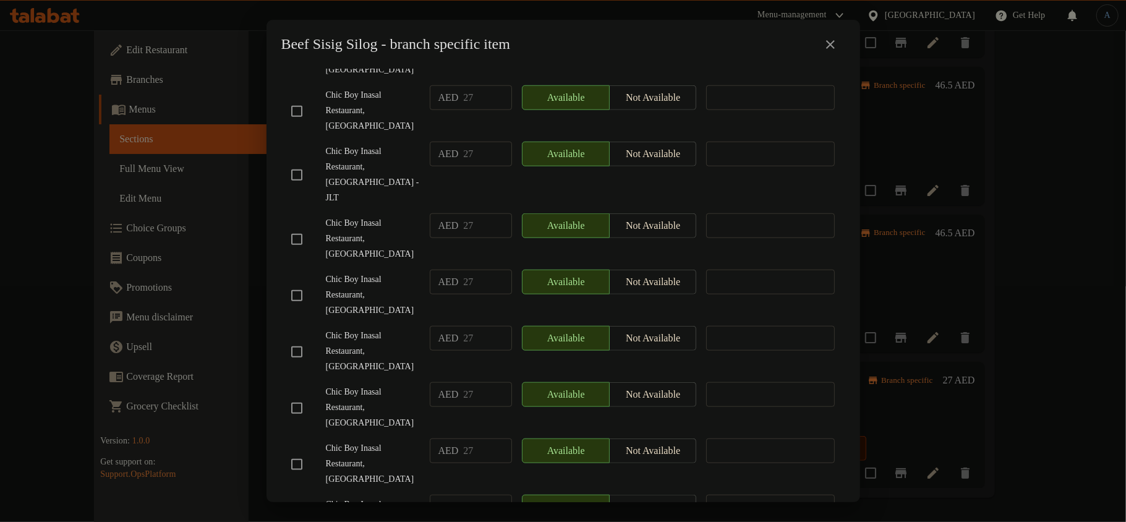
click at [302, 339] on input "checkbox" at bounding box center [297, 352] width 26 height 26
checkbox input "true"
click at [404, 272] on span "Chic Boy Inasal Restaurant, [GEOGRAPHIC_DATA]" at bounding box center [373, 295] width 94 height 46
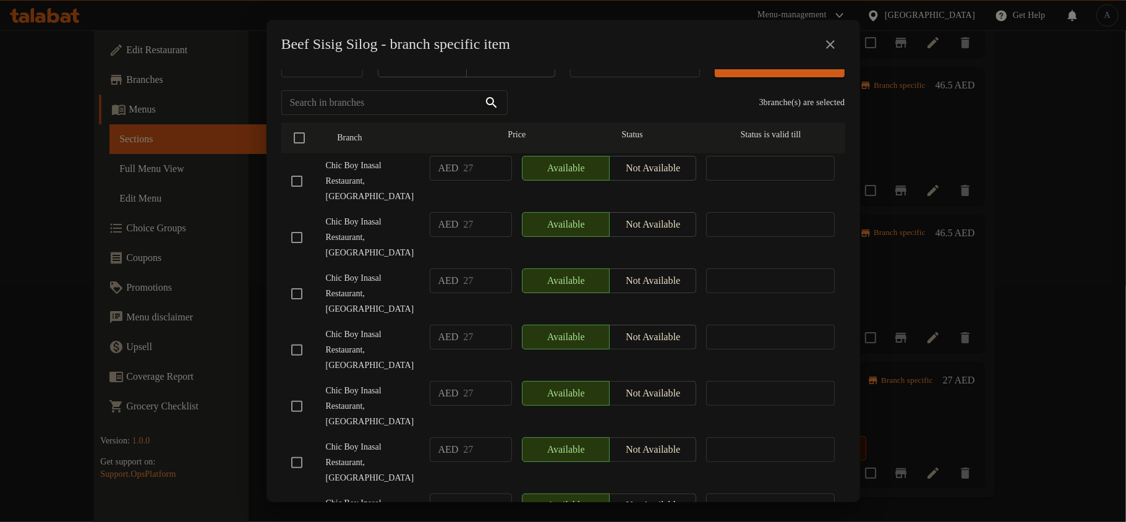
click at [297, 284] on input "checkbox" at bounding box center [297, 294] width 26 height 26
checkbox input "true"
click at [396, 256] on span "Chic Boy Inasal Restaurant, [GEOGRAPHIC_DATA]" at bounding box center [373, 238] width 94 height 46
click at [302, 337] on input "checkbox" at bounding box center [297, 350] width 26 height 26
checkbox input "true"
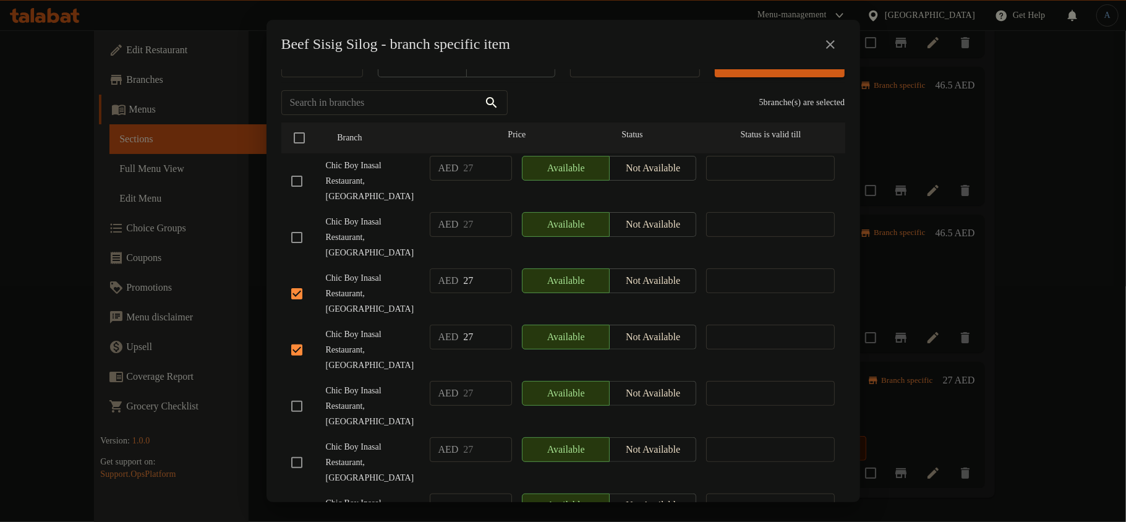
click at [359, 383] on span "Chic Boy Inasal Restaurant, [GEOGRAPHIC_DATA]" at bounding box center [373, 406] width 94 height 46
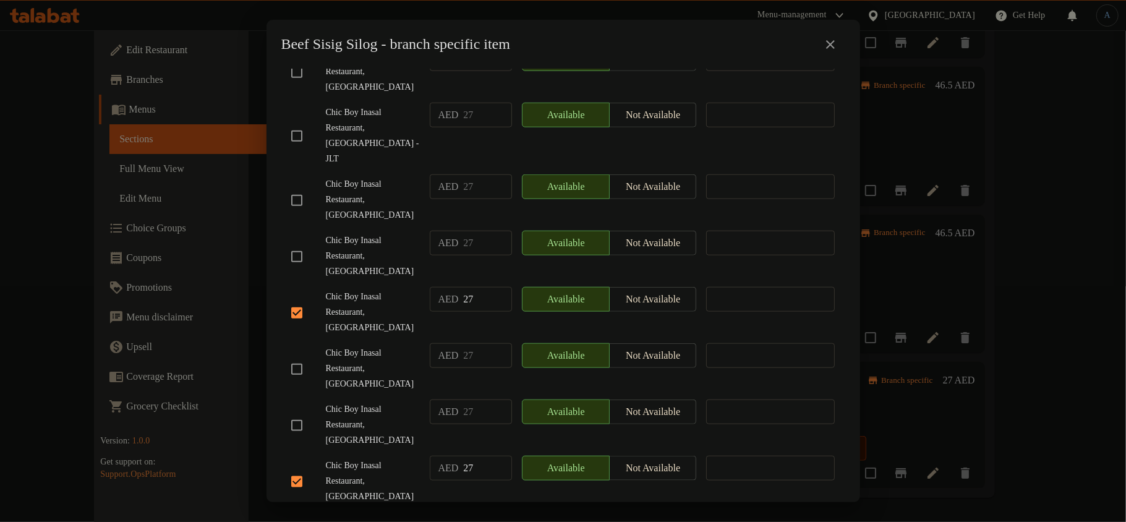
click at [294, 412] on input "checkbox" at bounding box center [297, 425] width 26 height 26
checkbox input "true"
click at [382, 402] on span "Chic Boy Inasal Restaurant, [GEOGRAPHIC_DATA]" at bounding box center [373, 425] width 94 height 46
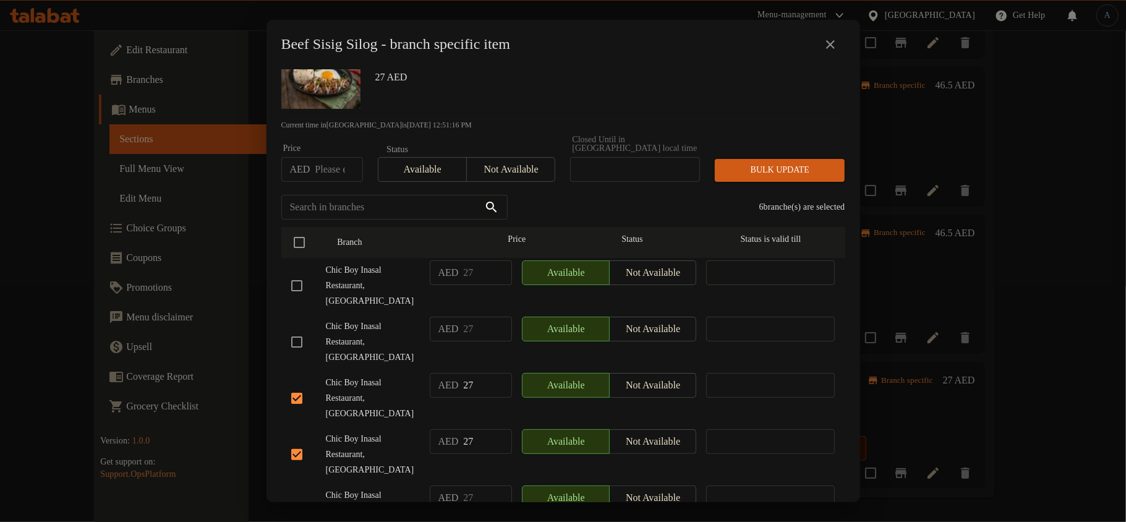
click at [298, 287] on input "checkbox" at bounding box center [297, 286] width 26 height 26
checkbox input "true"
click at [386, 330] on span "Chic Boy Inasal Restaurant, [GEOGRAPHIC_DATA]" at bounding box center [373, 342] width 94 height 46
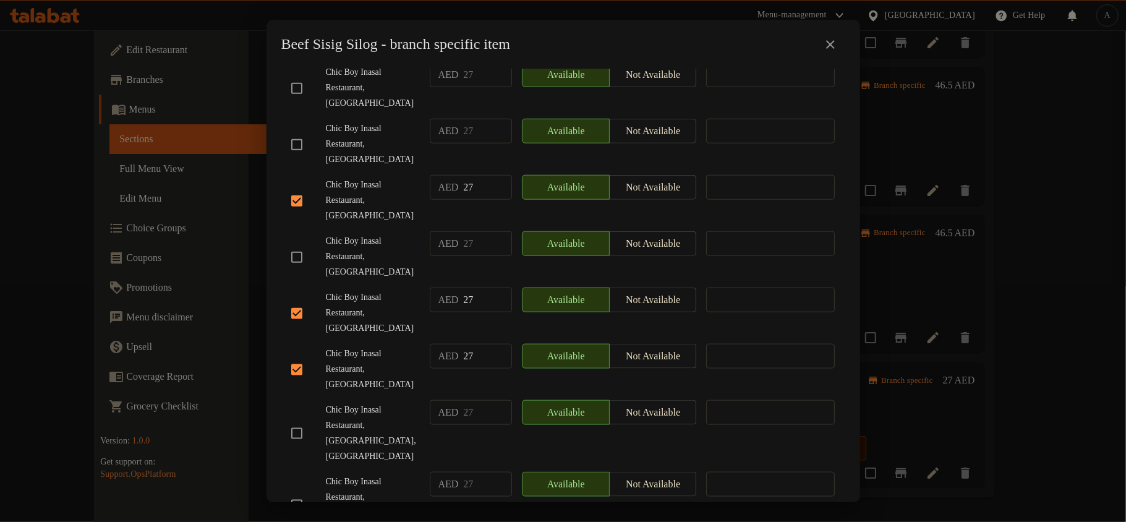
click at [305, 420] on input "checkbox" at bounding box center [297, 433] width 26 height 26
checkbox input "true"
click at [371, 474] on span "Chic Boy Inasal Restaurant, [GEOGRAPHIC_DATA] 3" at bounding box center [373, 505] width 94 height 62
checkbox input "true"
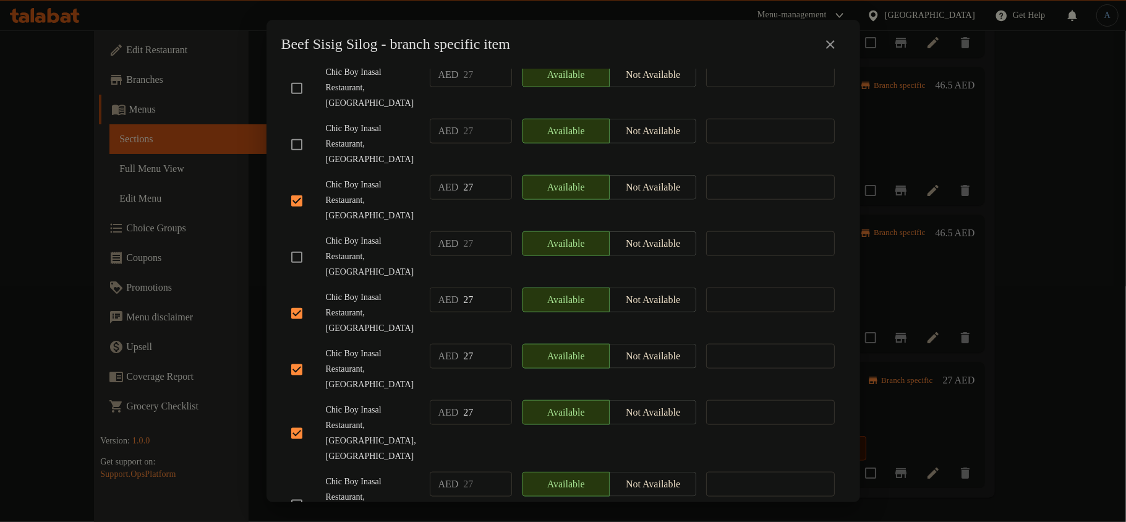
click at [367, 403] on span "Chic Boy Inasal Restaurant, [GEOGRAPHIC_DATA],[GEOGRAPHIC_DATA]" at bounding box center [373, 434] width 94 height 62
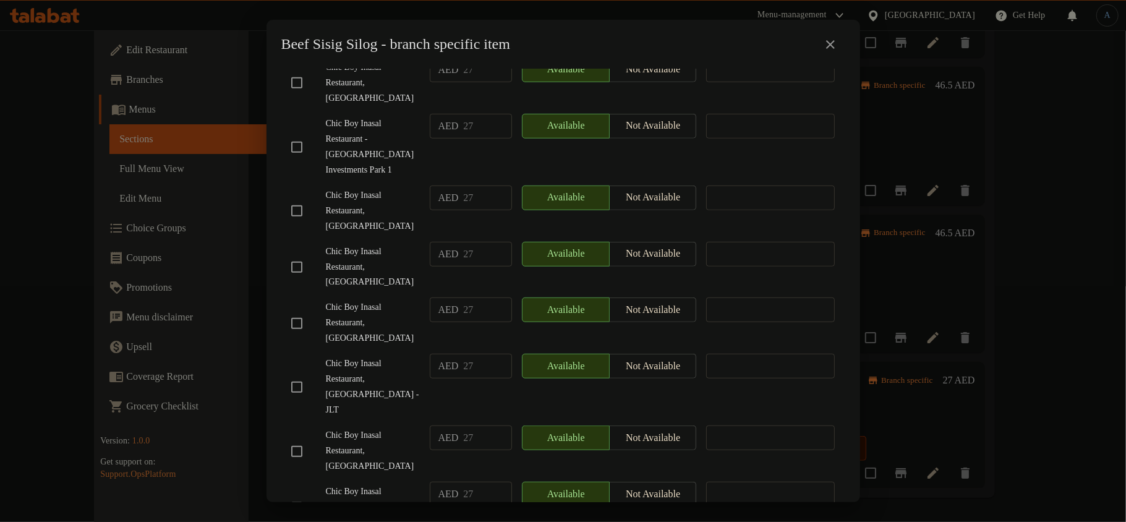
drag, startPoint x: 297, startPoint y: 275, endPoint x: 299, endPoint y: 283, distance: 8.4
click at [297, 374] on input "checkbox" at bounding box center [297, 387] width 26 height 26
checkbox input "true"
click at [367, 356] on span "Chic Boy Inasal Restaurant, [GEOGRAPHIC_DATA] - JLT" at bounding box center [373, 387] width 94 height 62
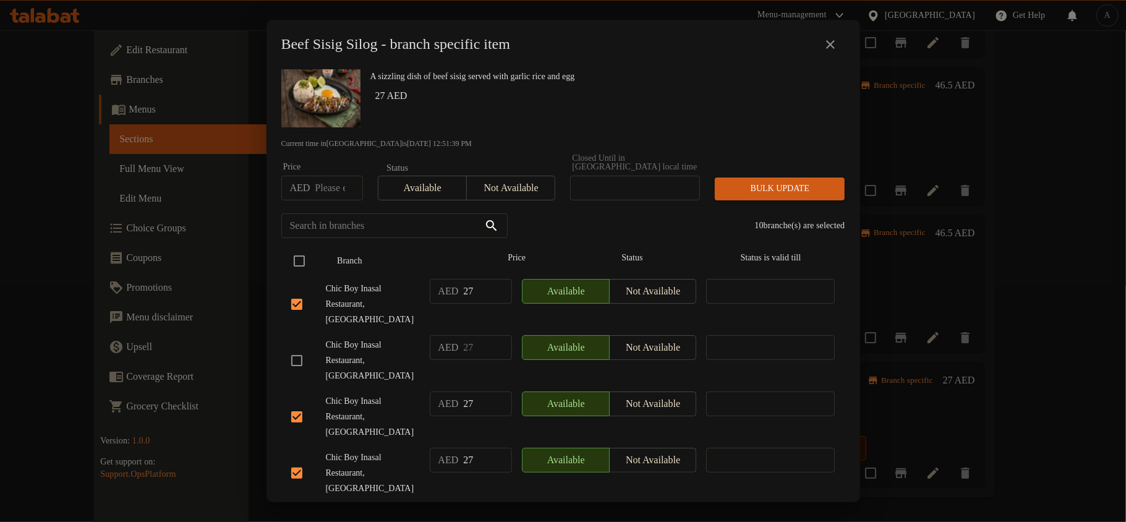
scroll to position [0, 0]
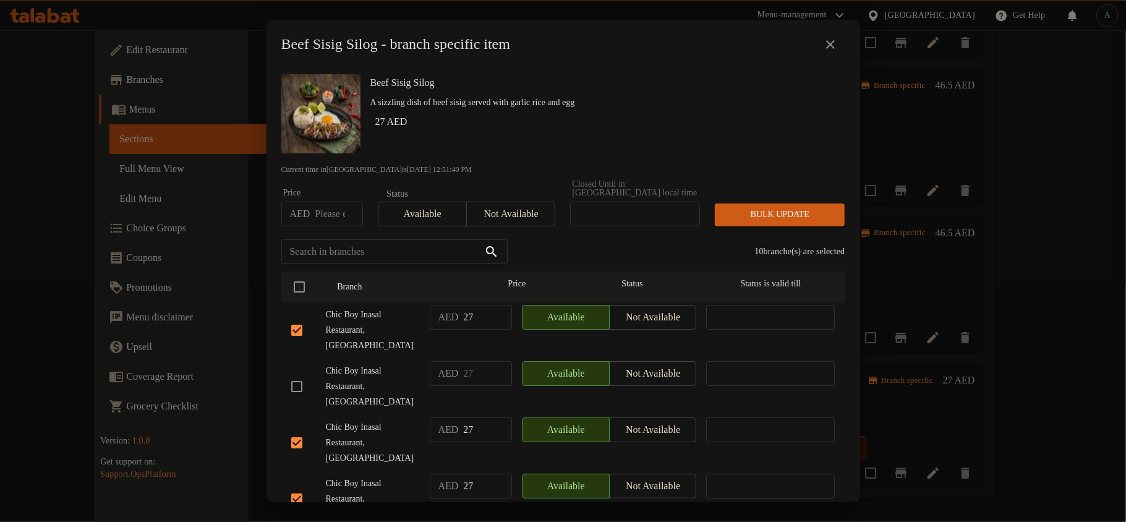
click at [325, 215] on input "number" at bounding box center [339, 214] width 48 height 25
click at [337, 211] on input "number" at bounding box center [339, 214] width 48 height 25
paste input "30.6125"
type input "30.6125"
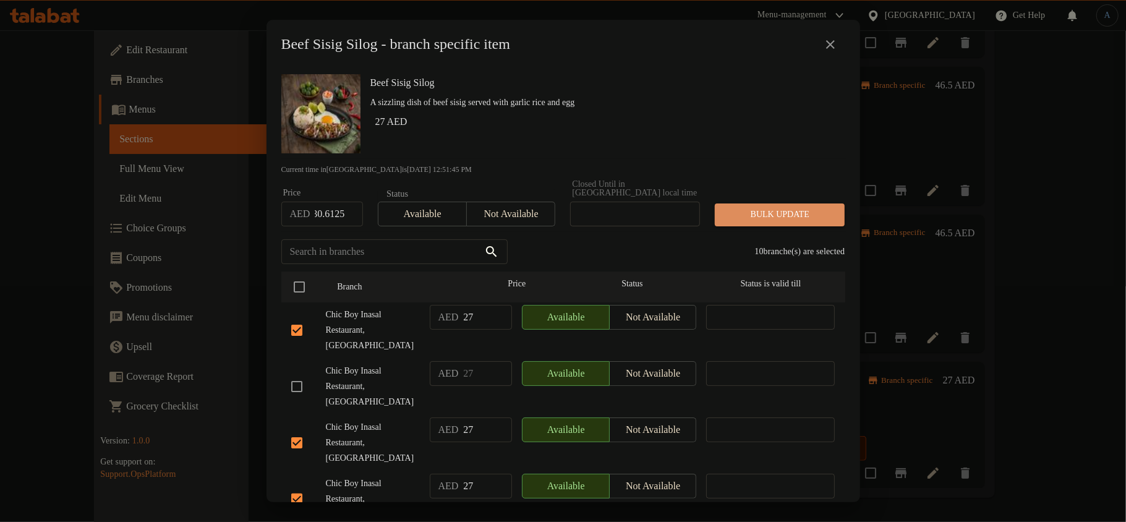
click at [803, 221] on span "Bulk update" at bounding box center [780, 214] width 110 height 15
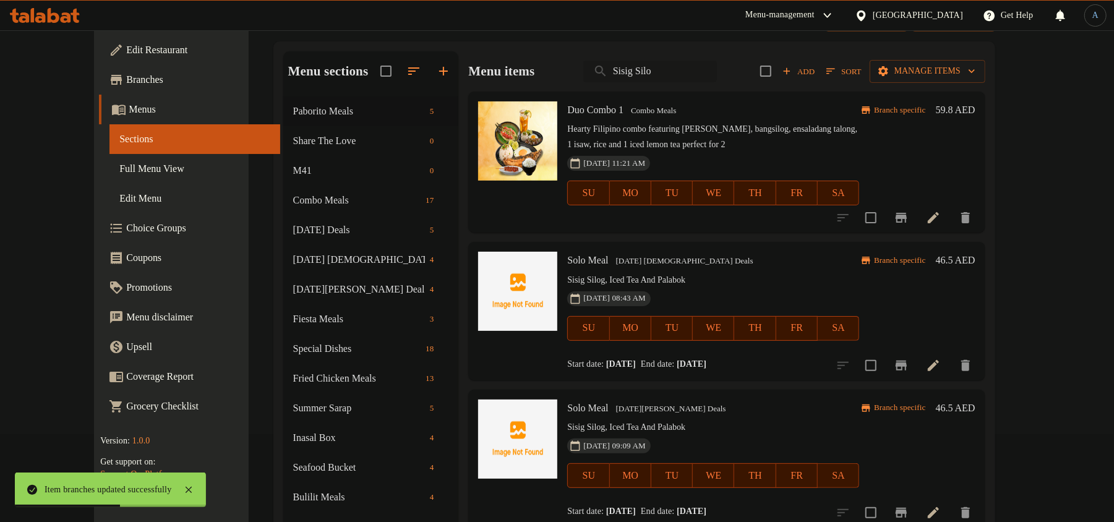
scroll to position [0, 0]
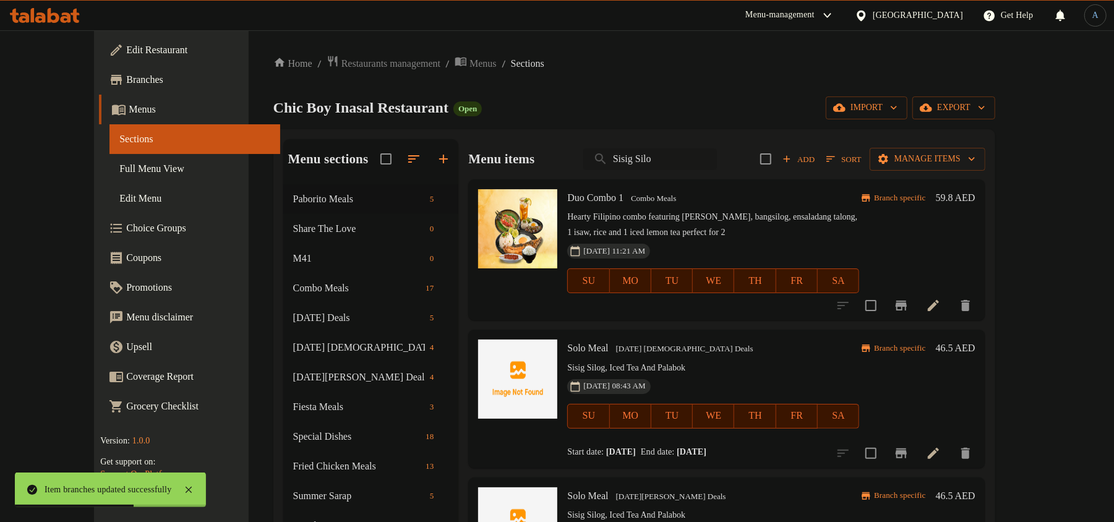
click at [704, 156] on input "Sisig Silo" at bounding box center [650, 159] width 134 height 22
click at [723, 104] on div "Chic Boy Inasal Restaurant Open import export" at bounding box center [634, 107] width 722 height 23
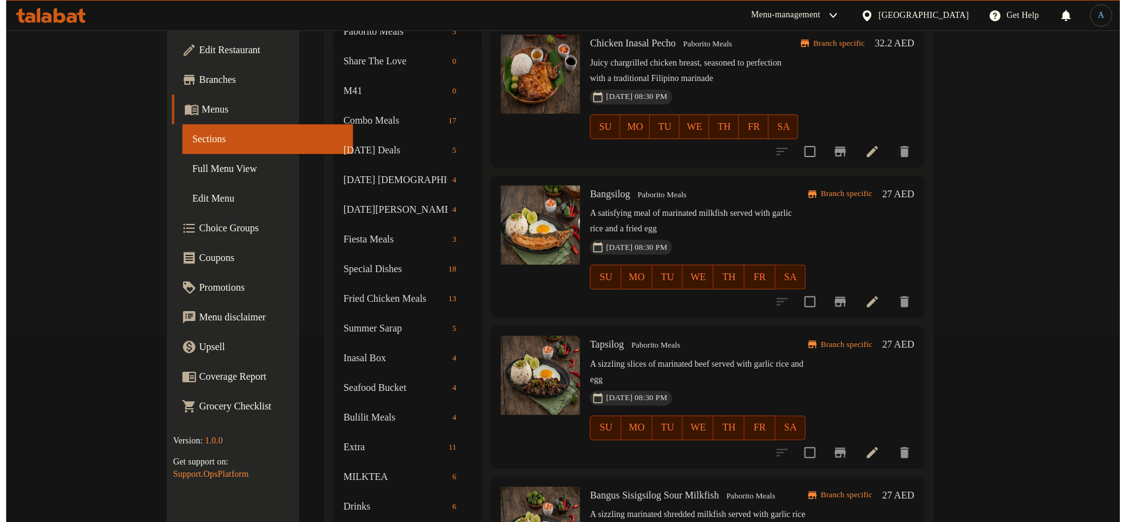
scroll to position [236, 0]
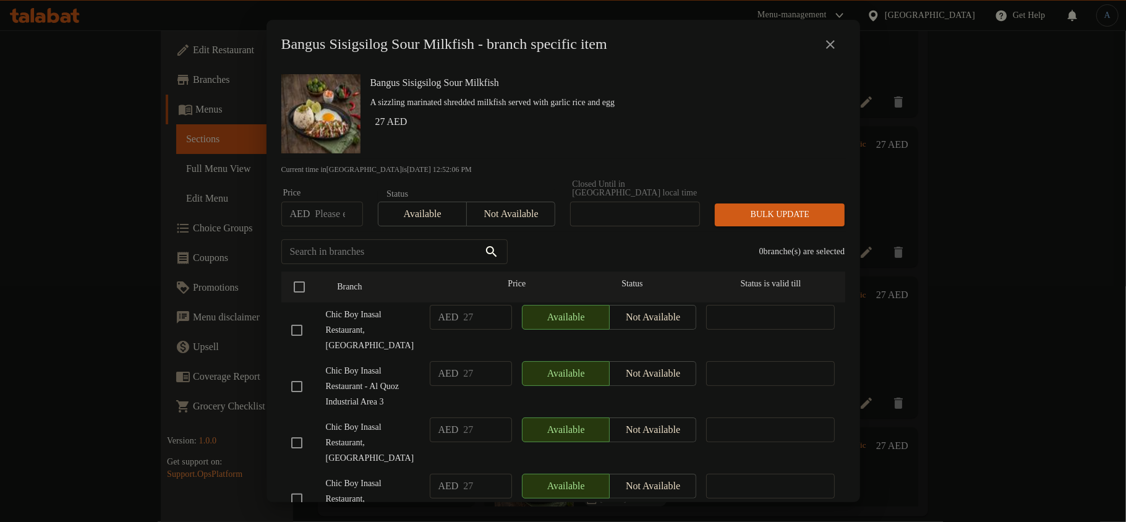
click at [672, 140] on div "Bangus Sisigsilog Sour Milkfish A sizzling marinated shredded milkfish served w…" at bounding box center [602, 113] width 475 height 89
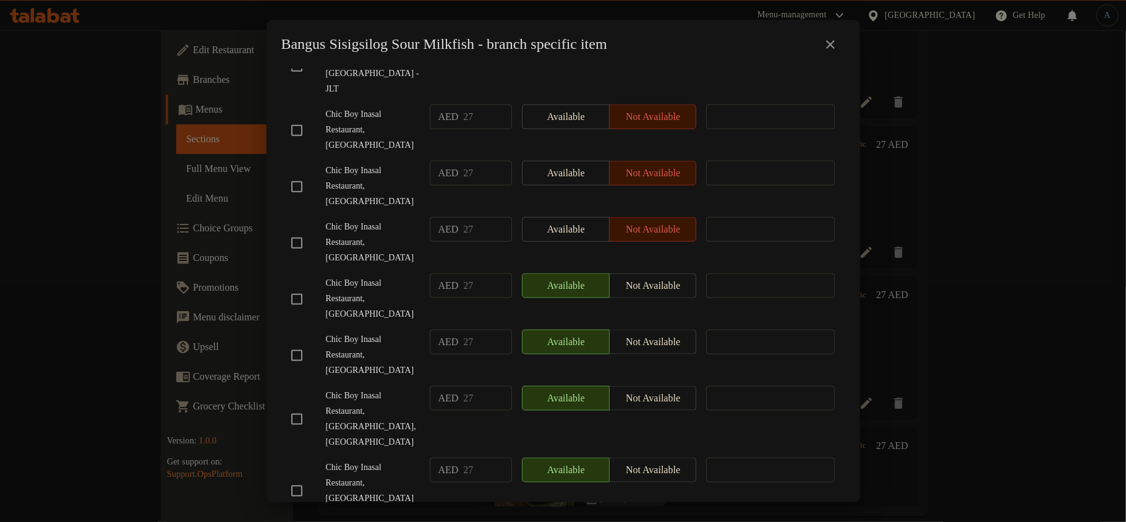
click at [302, 478] on input "checkbox" at bounding box center [297, 491] width 26 height 26
checkbox input "true"
click at [361, 325] on div "Chic Boy Inasal Restaurant, [GEOGRAPHIC_DATA]" at bounding box center [355, 355] width 139 height 61
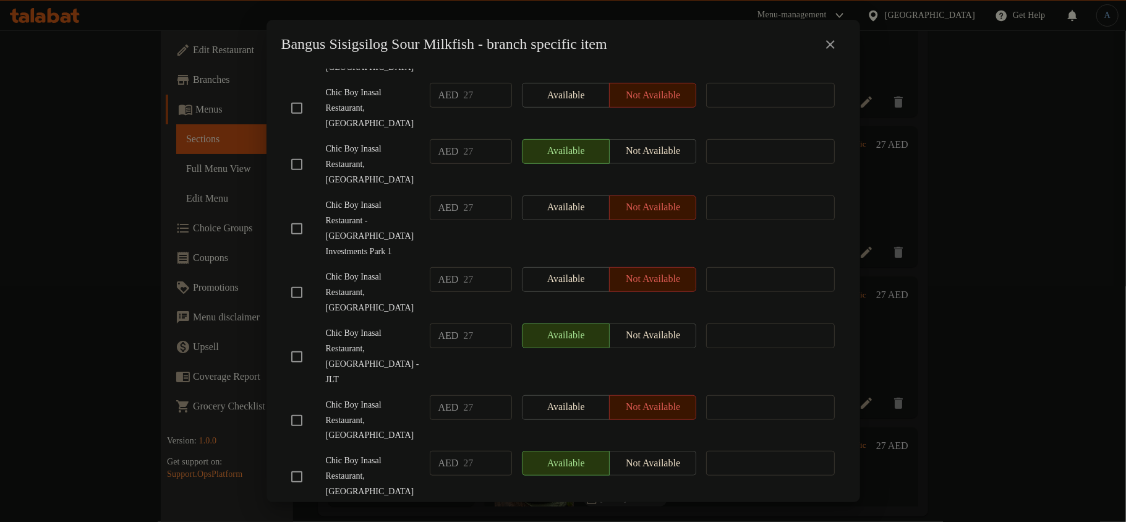
click at [291, 344] on input "checkbox" at bounding box center [297, 357] width 26 height 26
checkbox input "true"
click at [401, 270] on span "Chic Boy Inasal Restaurant, [GEOGRAPHIC_DATA]" at bounding box center [373, 293] width 94 height 46
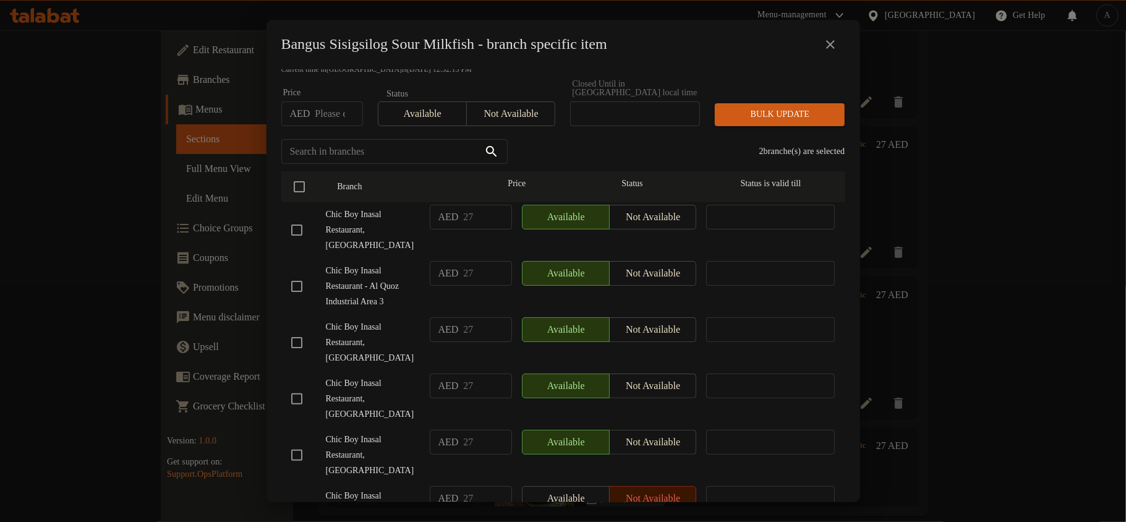
click at [296, 289] on input "checkbox" at bounding box center [297, 286] width 26 height 26
checkbox input "true"
click at [382, 260] on div "Chic Boy Inasal Restaurant - Al Quoz Industrial Area 3" at bounding box center [355, 286] width 139 height 61
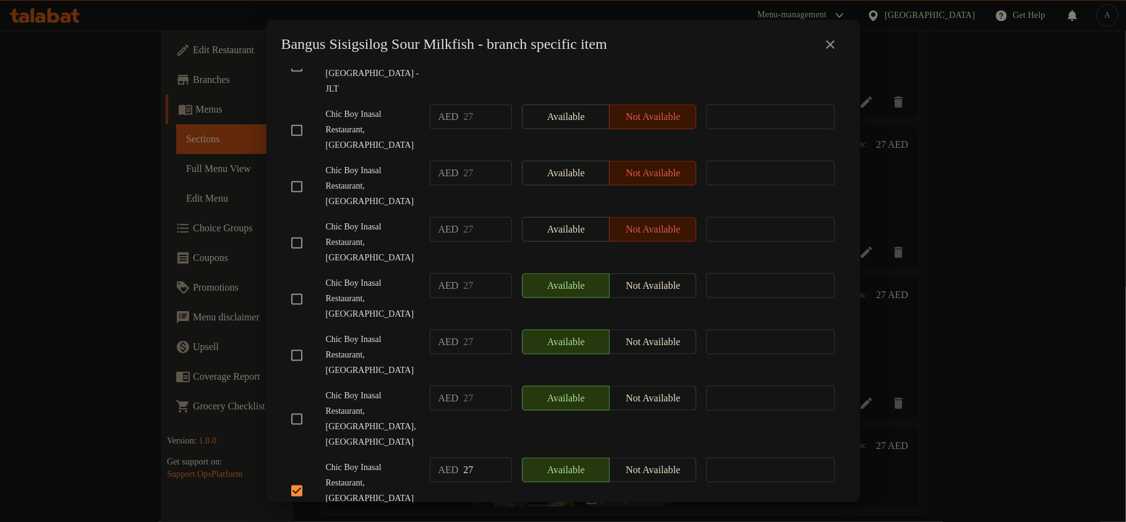
click at [299, 406] on input "checkbox" at bounding box center [297, 419] width 26 height 26
checkbox input "true"
click at [396, 332] on span "Chic Boy Inasal Restaurant, [GEOGRAPHIC_DATA]" at bounding box center [373, 355] width 94 height 46
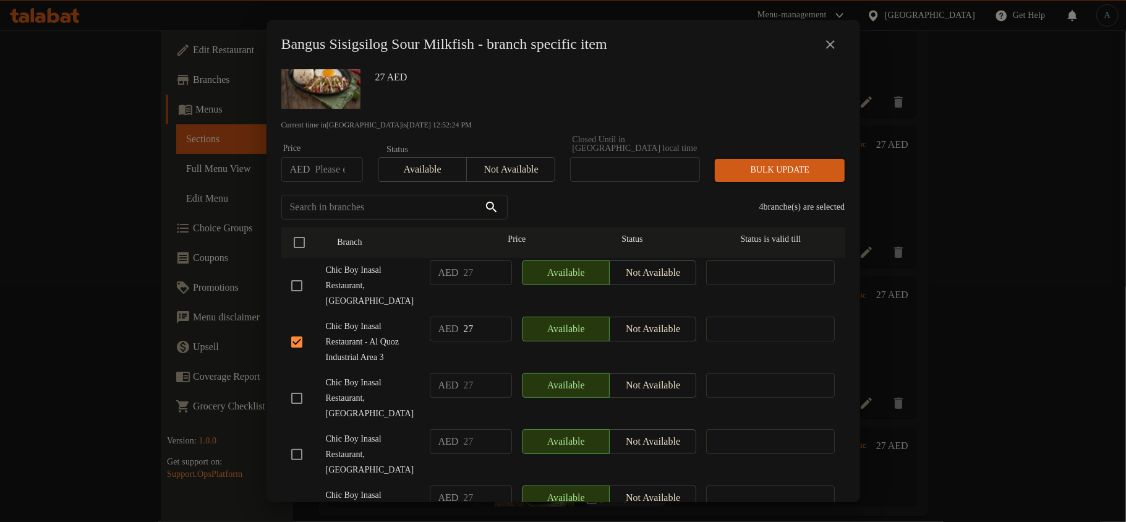
click at [300, 288] on input "checkbox" at bounding box center [297, 286] width 26 height 26
checkbox input "true"
click at [351, 298] on span "Chic Boy Inasal Restaurant, [GEOGRAPHIC_DATA]" at bounding box center [373, 286] width 94 height 46
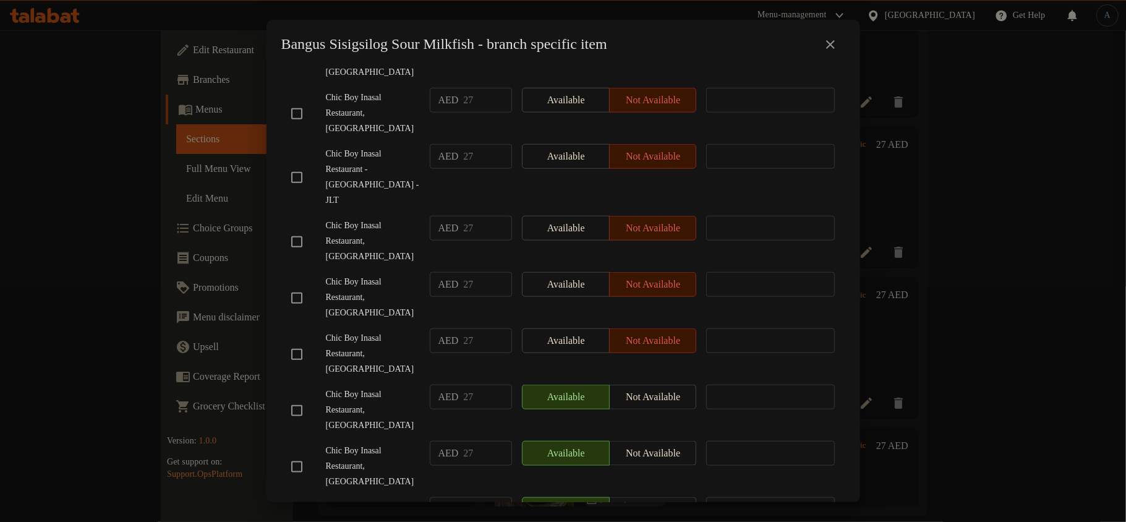
click at [297, 398] on input "checkbox" at bounding box center [297, 411] width 26 height 26
checkbox input "true"
click at [396, 331] on span "Chic Boy Inasal Restaurant, [GEOGRAPHIC_DATA]" at bounding box center [373, 354] width 94 height 46
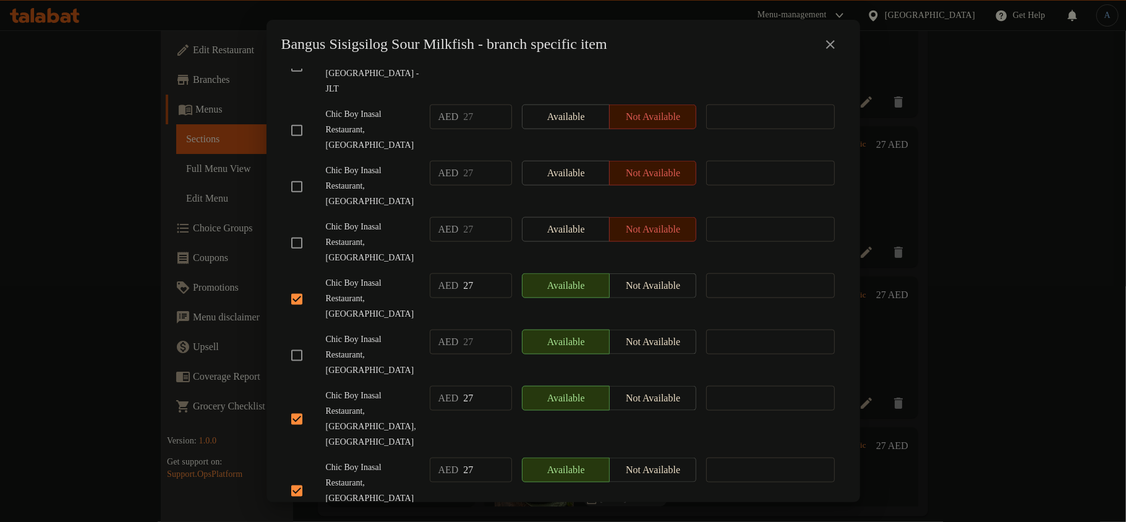
checkbox input "true"
click at [357, 388] on span "Chic Boy Inasal Restaurant, [GEOGRAPHIC_DATA],[GEOGRAPHIC_DATA]" at bounding box center [373, 419] width 94 height 62
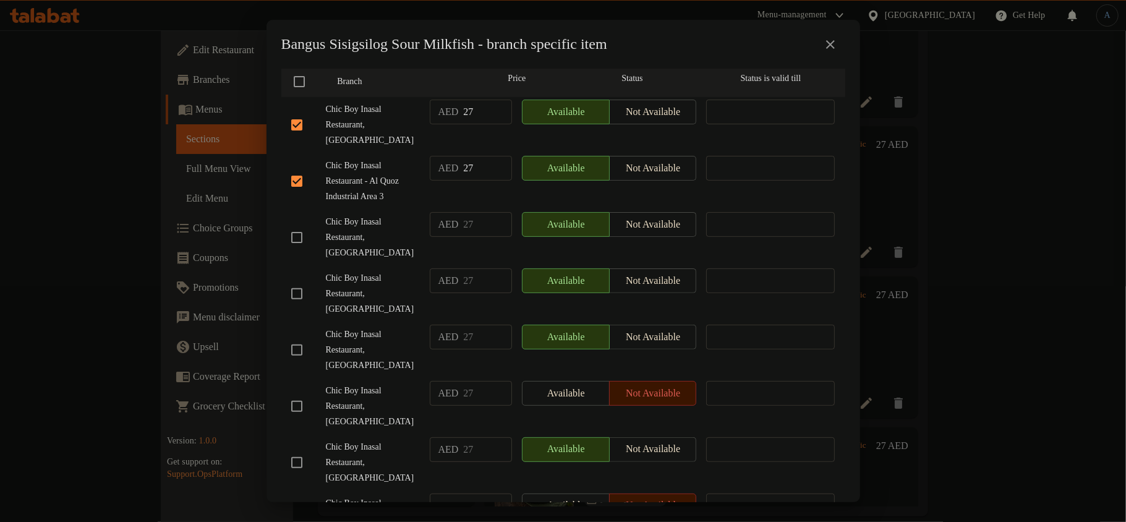
click at [294, 288] on input "checkbox" at bounding box center [297, 294] width 26 height 26
checkbox input "true"
click at [348, 249] on span "Chic Boy Inasal Restaurant, [GEOGRAPHIC_DATA]" at bounding box center [373, 238] width 94 height 46
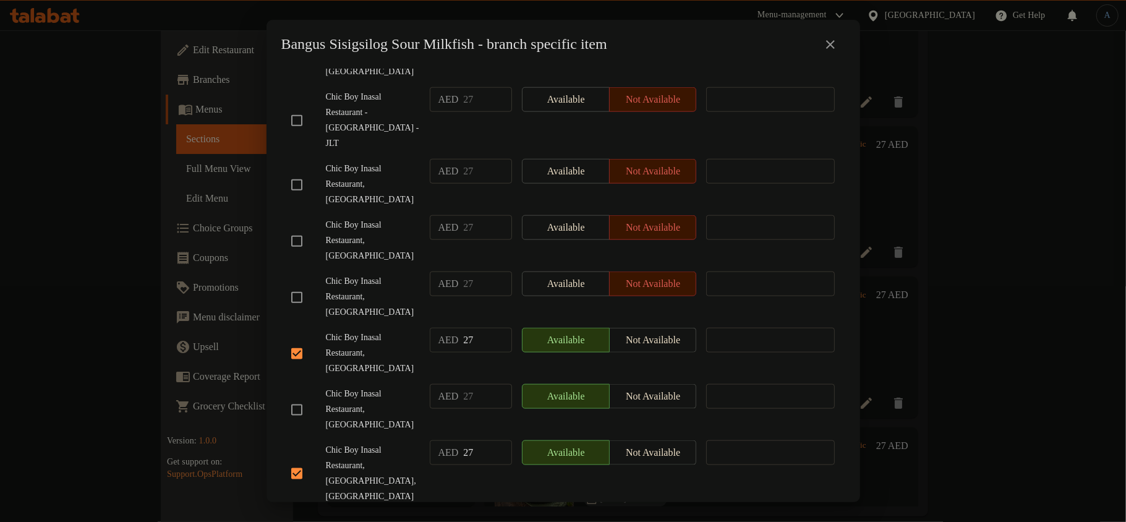
click at [301, 397] on input "checkbox" at bounding box center [297, 410] width 26 height 26
checkbox input "true"
click at [409, 330] on span "Chic Boy Inasal Restaurant, [GEOGRAPHIC_DATA]" at bounding box center [373, 353] width 94 height 46
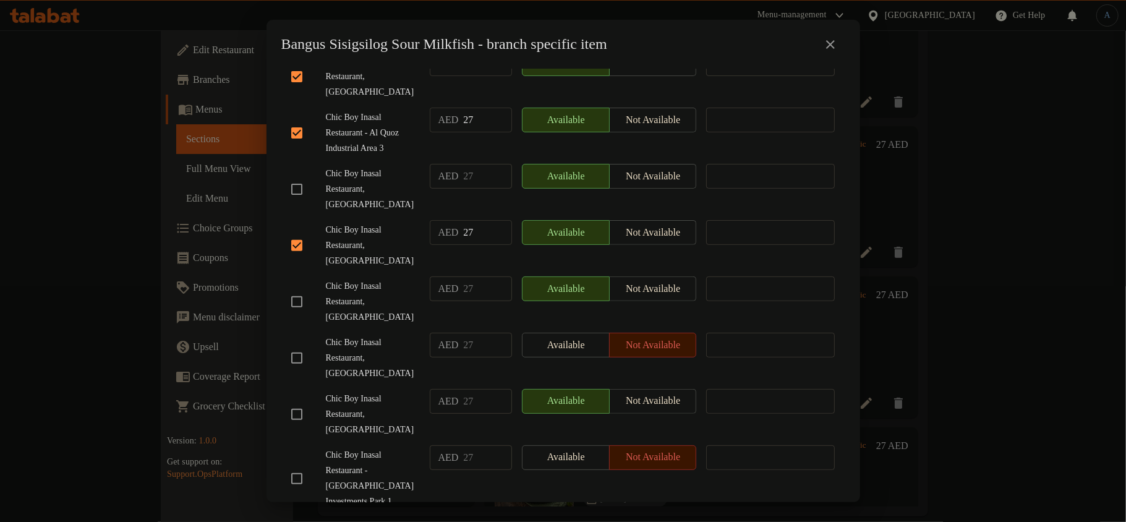
click at [297, 290] on input "checkbox" at bounding box center [297, 302] width 26 height 26
checkbox input "true"
click at [375, 280] on span "Chic Boy Inasal Restaurant, [GEOGRAPHIC_DATA]" at bounding box center [373, 302] width 94 height 46
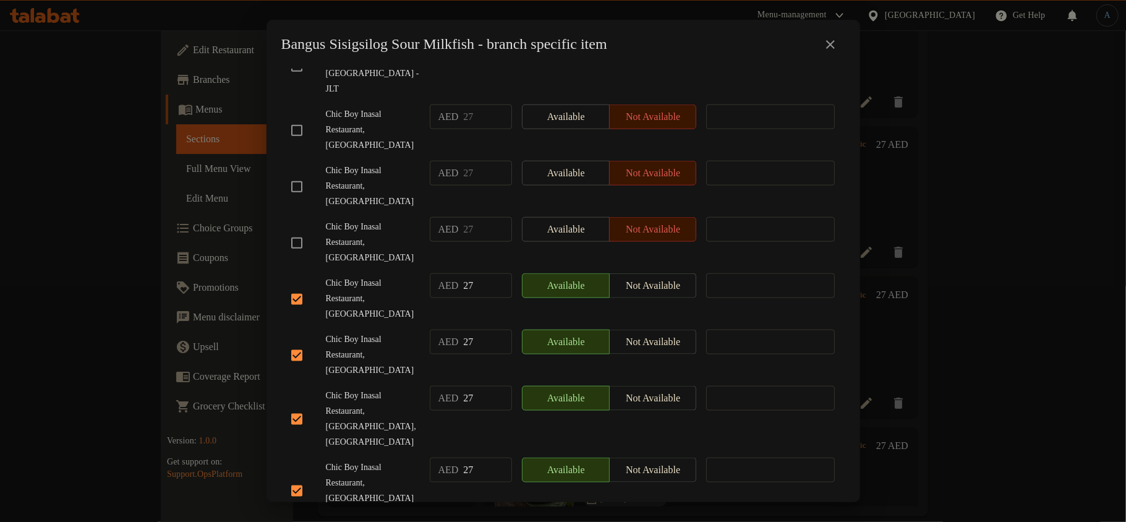
checkbox input "true"
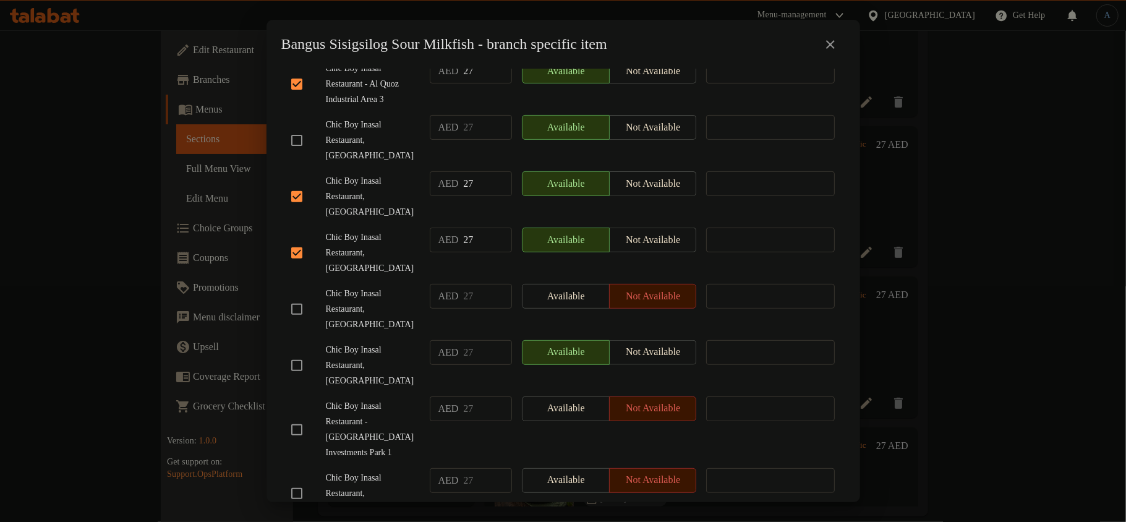
scroll to position [0, 0]
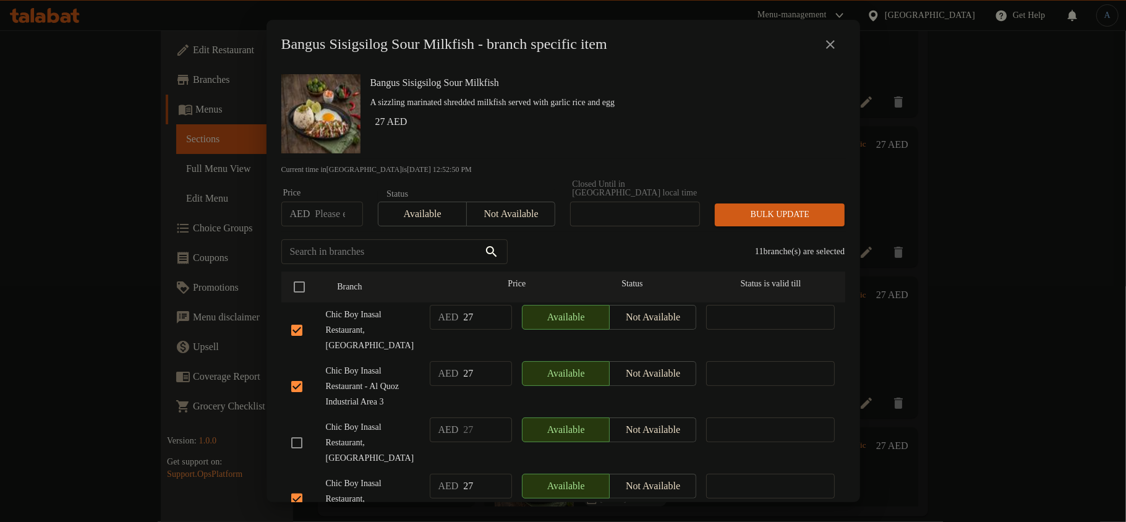
click at [338, 218] on input "number" at bounding box center [339, 214] width 48 height 25
click at [330, 213] on input "number" at bounding box center [339, 214] width 48 height 25
paste input "30.6125"
type input "30.6125"
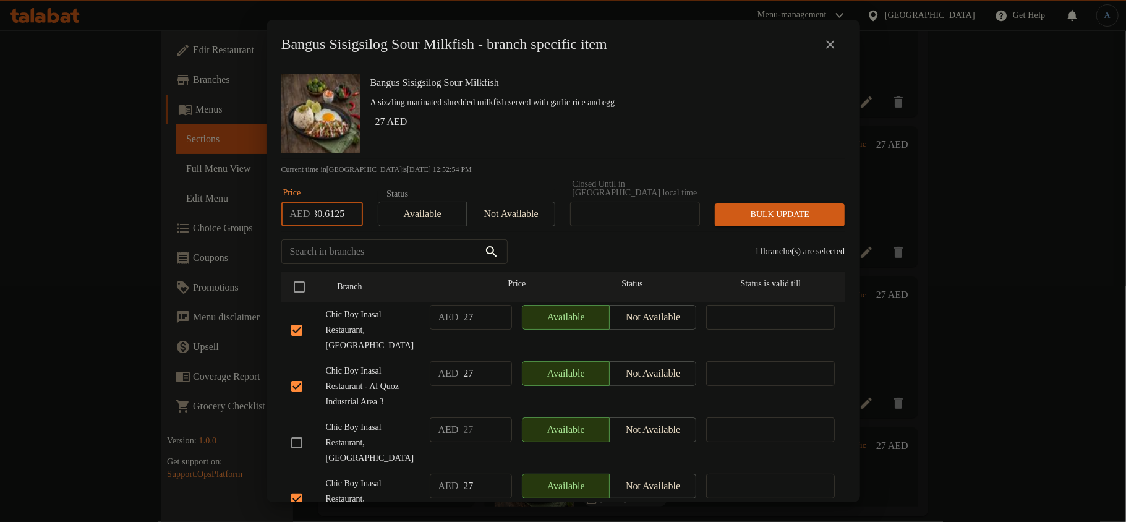
click at [544, 137] on div "Bangus Sisigsilog Sour Milkfish A sizzling marinated shredded milkfish served w…" at bounding box center [602, 113] width 475 height 89
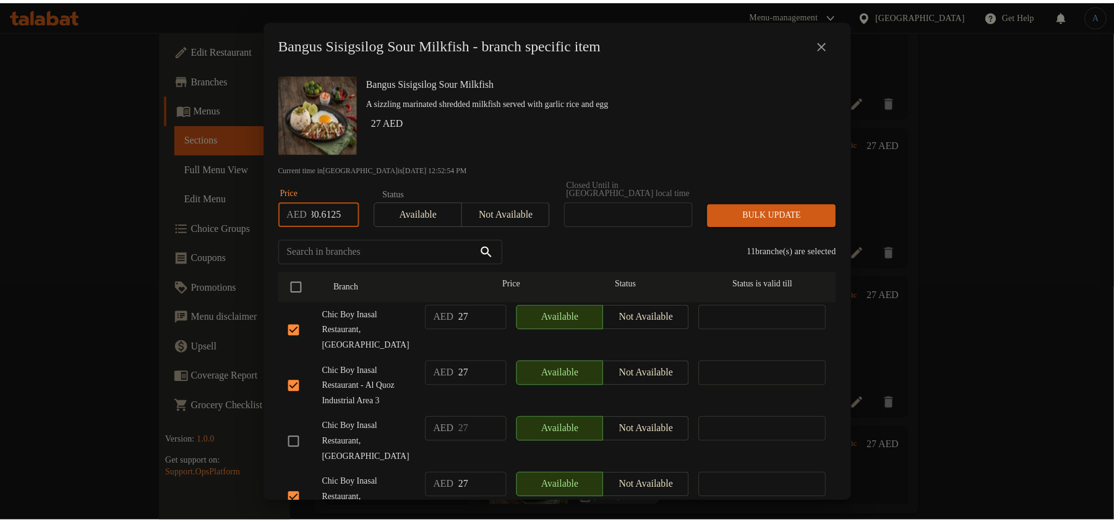
scroll to position [0, 0]
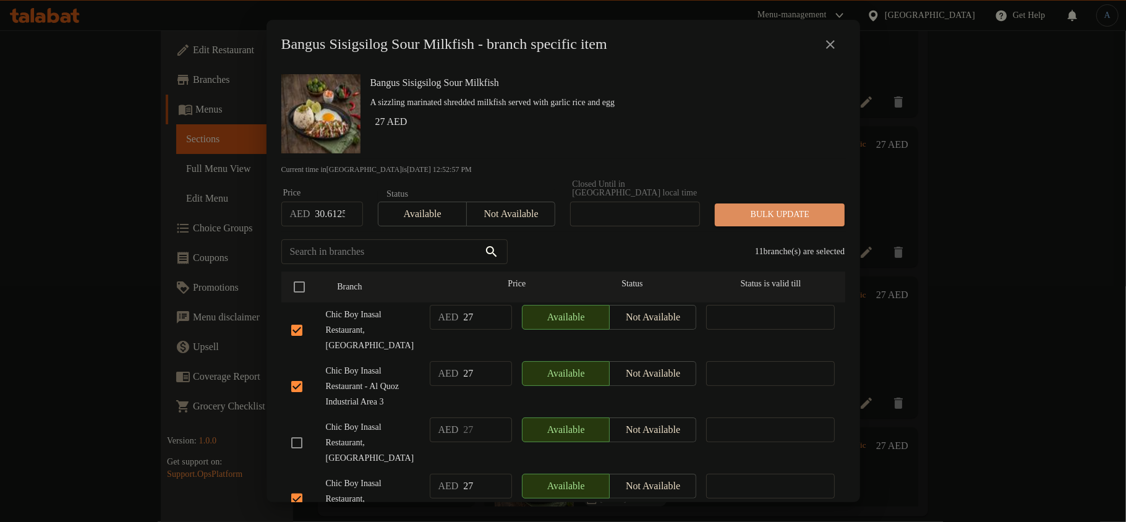
click at [789, 211] on span "Bulk update" at bounding box center [780, 214] width 110 height 15
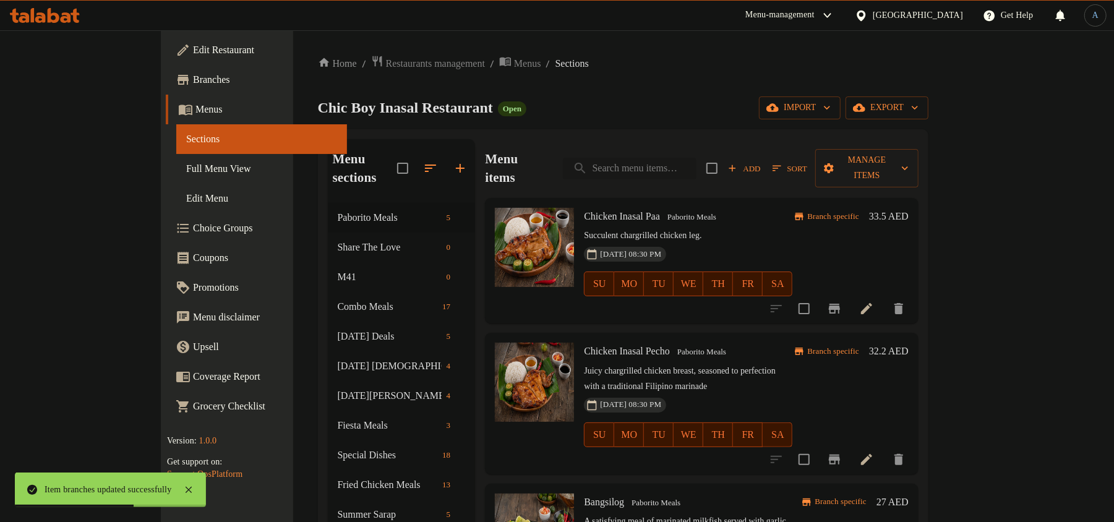
click at [688, 158] on input "search" at bounding box center [630, 169] width 134 height 22
paste input "Spaghetti & Fries"
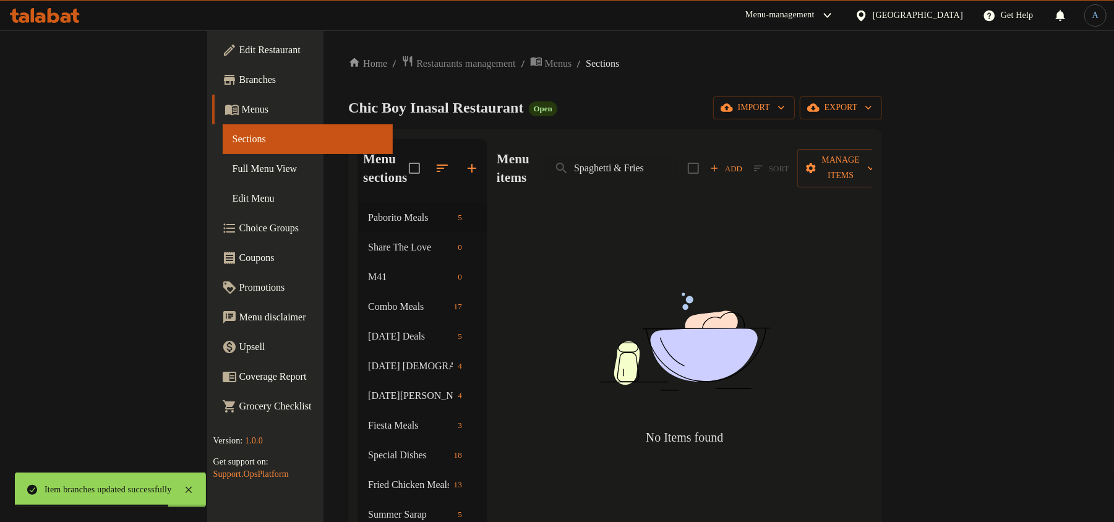
drag, startPoint x: 688, startPoint y: 154, endPoint x: 913, endPoint y: 171, distance: 225.7
click at [872, 171] on div "Menu items Spaghetti & Fries Add Sort Manage items" at bounding box center [684, 168] width 375 height 59
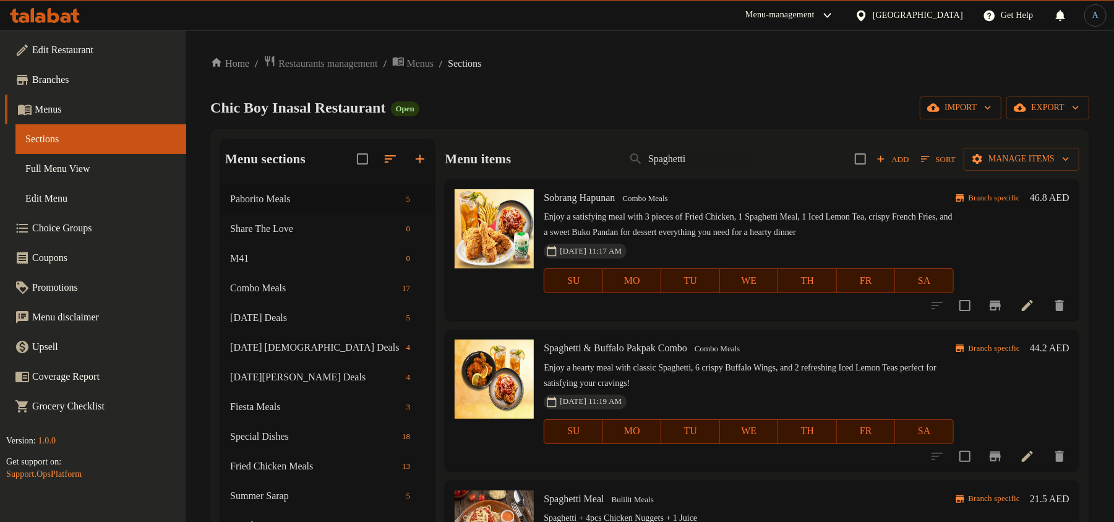
click at [608, 65] on ol "Home / Restaurants management / Menus / Sections" at bounding box center [649, 63] width 879 height 17
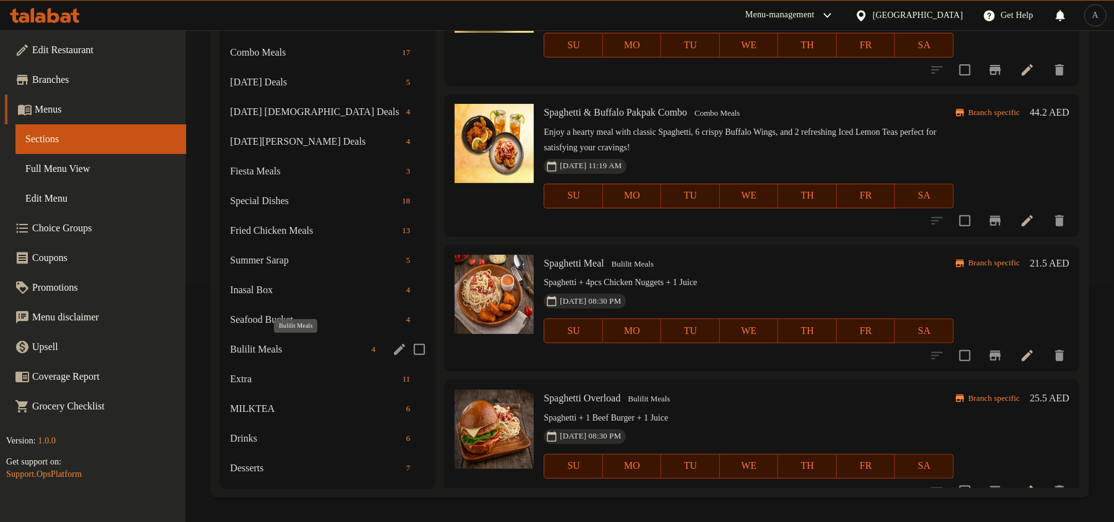
click at [278, 348] on span "Bulilit Meals" at bounding box center [298, 349] width 137 height 15
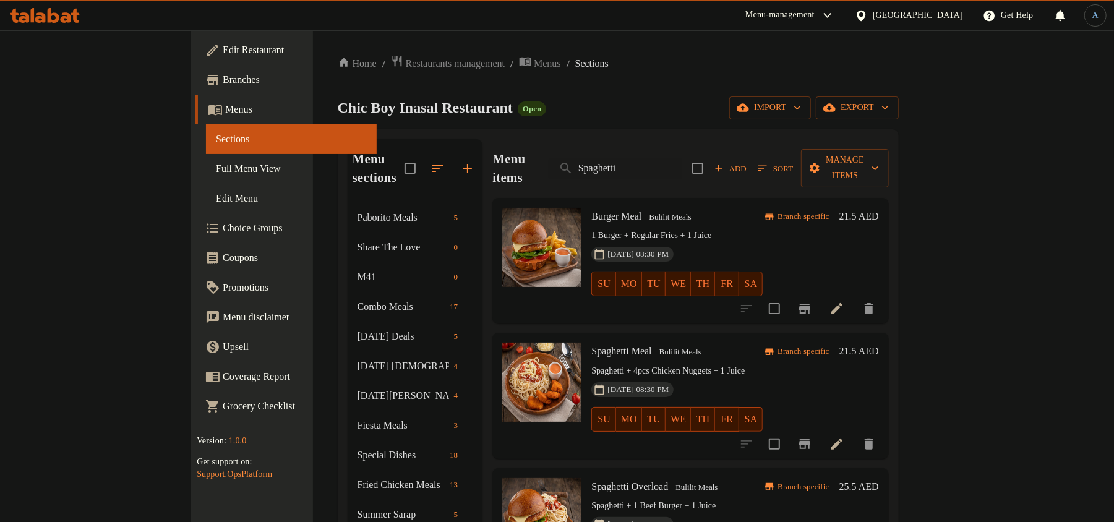
click at [690, 228] on p "1 Burger + Regular Fries + 1 Juice" at bounding box center [676, 235] width 171 height 15
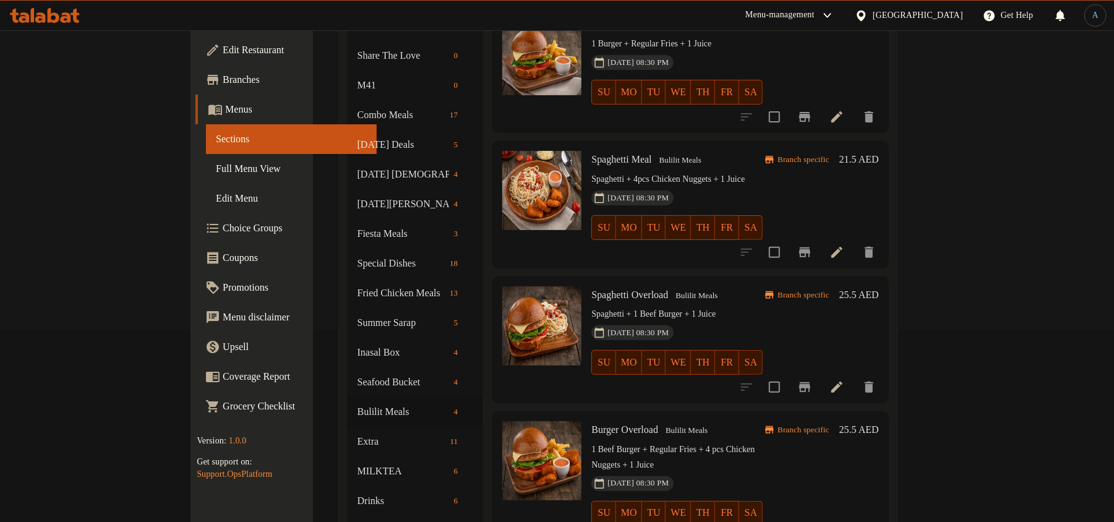
scroll to position [153, 0]
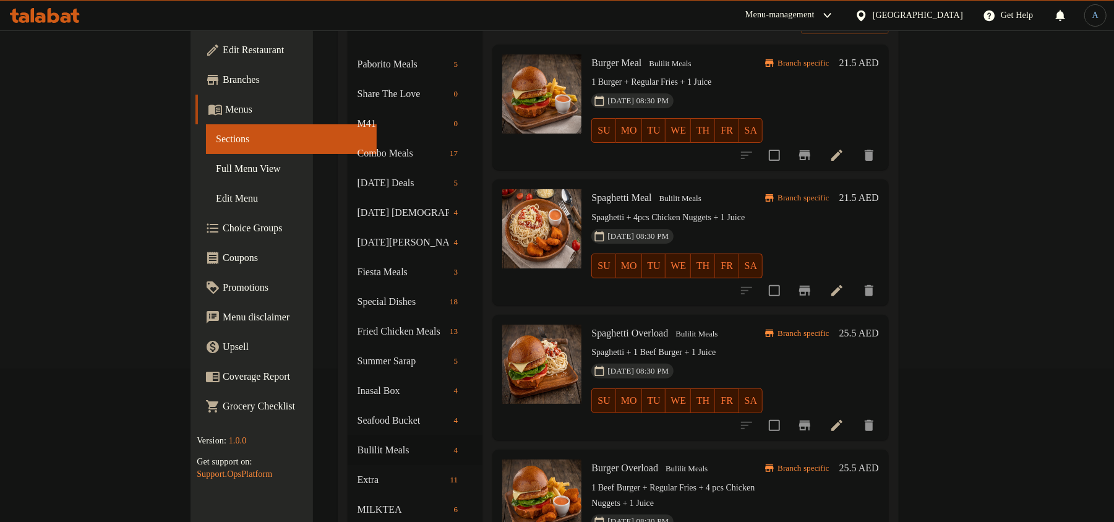
click at [591, 328] on span "Spaghetti Overload" at bounding box center [629, 333] width 77 height 11
copy span "Spaghetti"
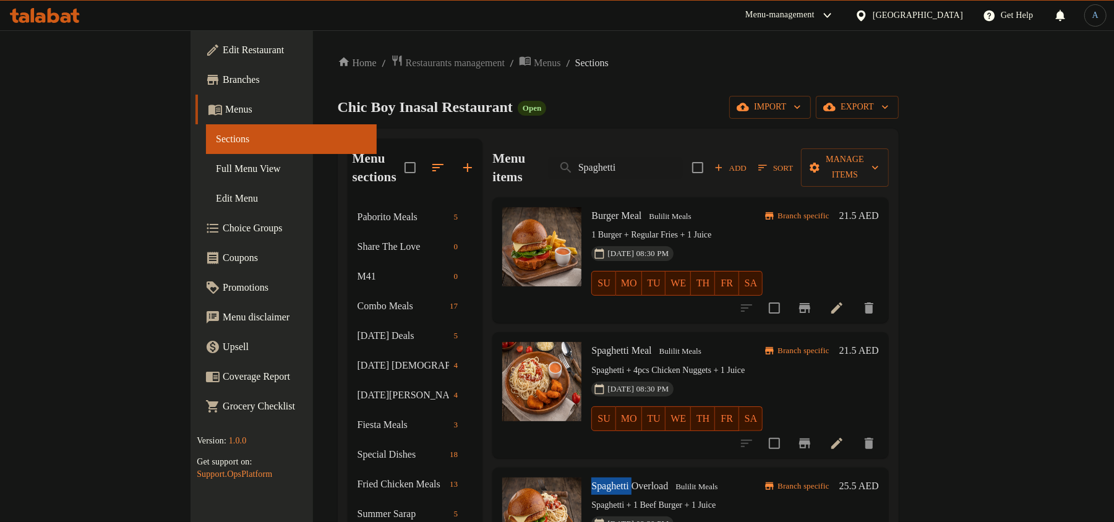
scroll to position [0, 0]
click at [682, 163] on input "Spaghetti" at bounding box center [615, 169] width 134 height 22
paste input "search"
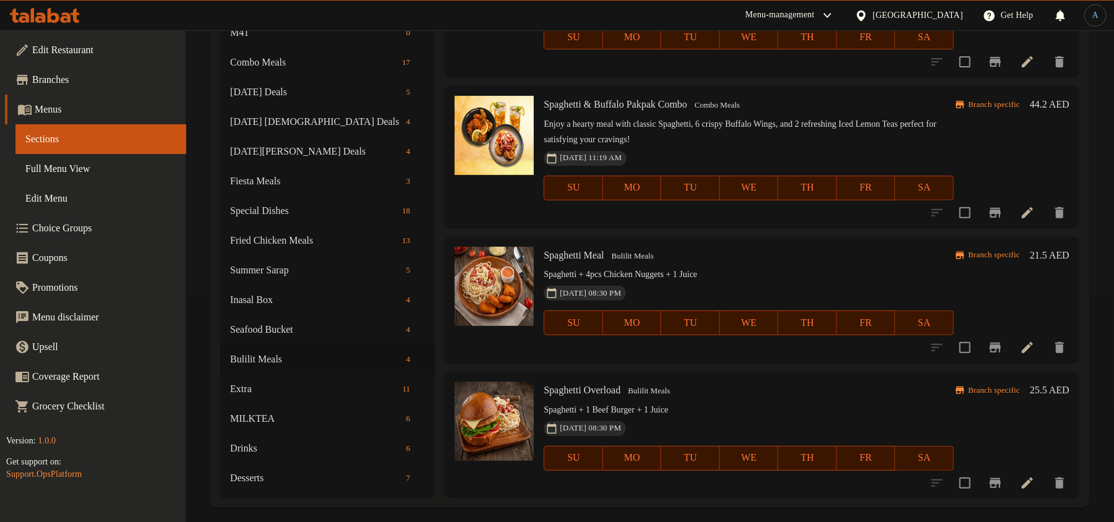
scroll to position [236, 0]
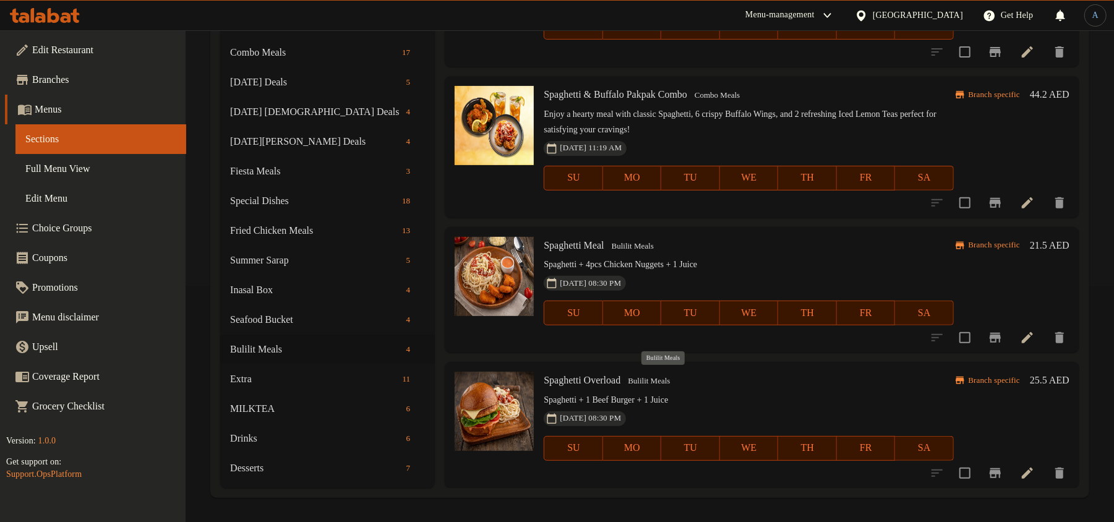
click at [662, 378] on span "Bulilit Meals" at bounding box center [649, 381] width 52 height 14
click at [654, 248] on span "Bulilit Meals" at bounding box center [633, 246] width 52 height 14
click at [624, 134] on p "Enjoy a hearty meal with classic Spaghetti, 6 crispy Buffalo Wings, and 2 refre…" at bounding box center [748, 122] width 409 height 31
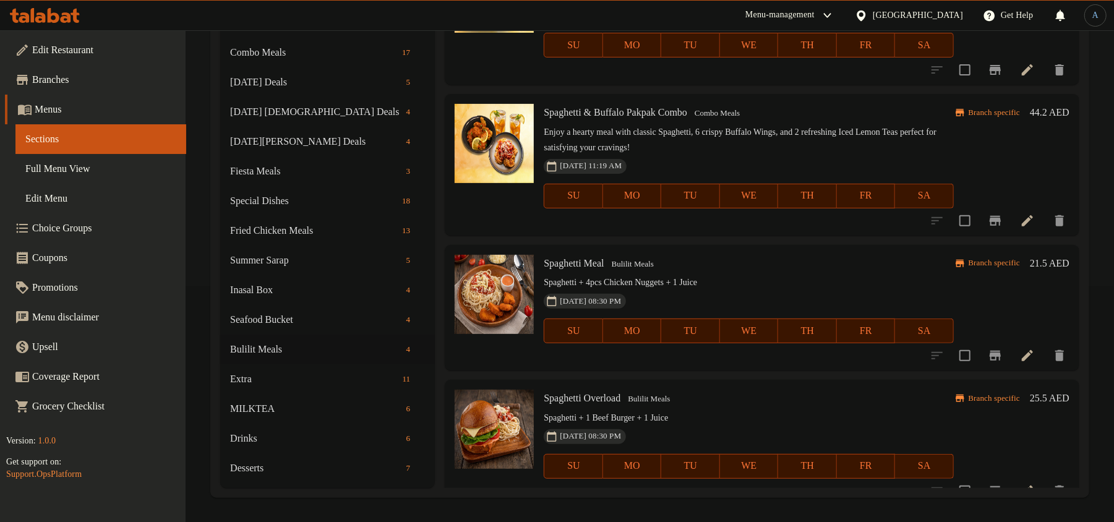
scroll to position [0, 0]
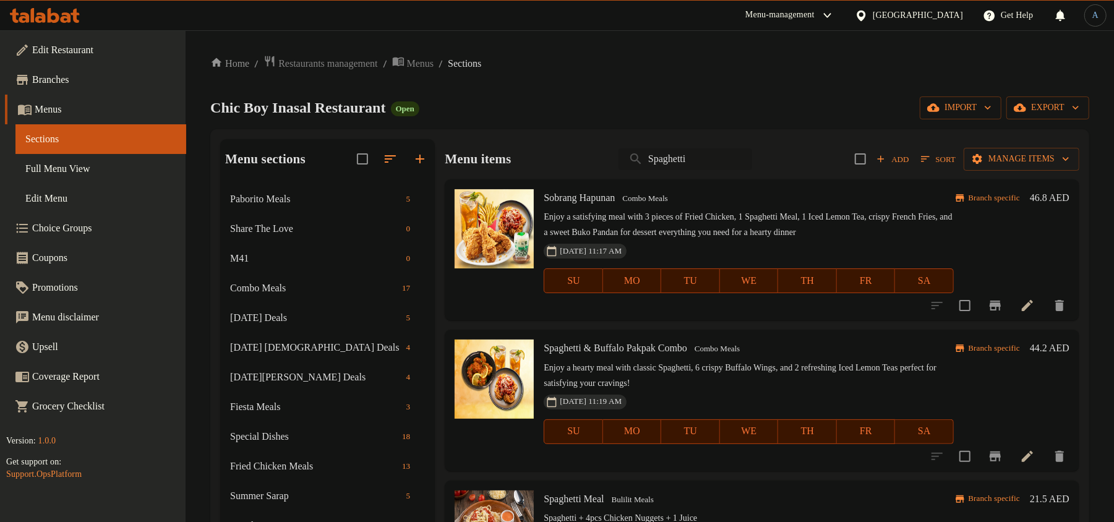
click at [686, 161] on input "Spaghetti" at bounding box center [685, 159] width 134 height 22
paste input "ilog Meal"
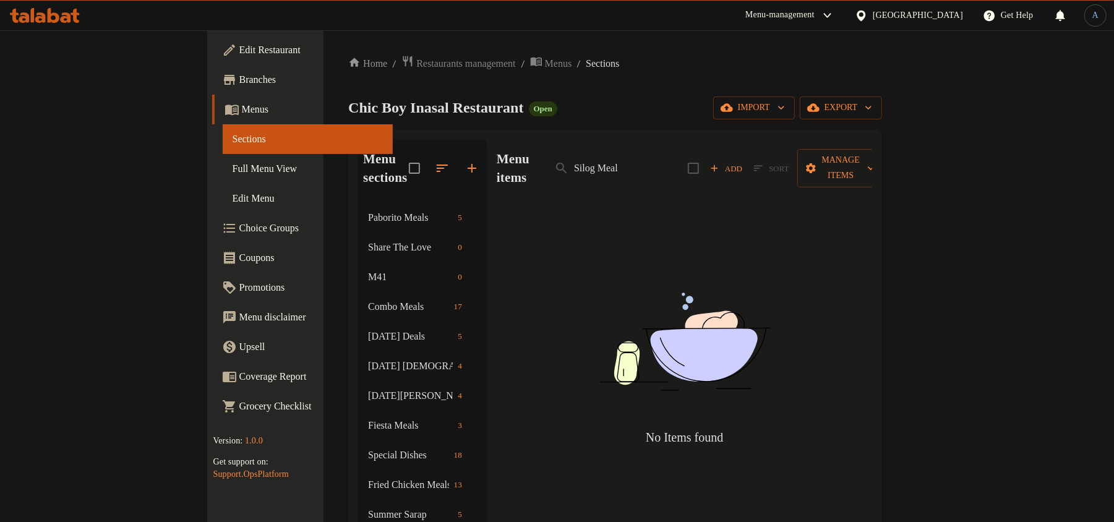
drag, startPoint x: 671, startPoint y: 162, endPoint x: 848, endPoint y: 164, distance: 177.5
click at [848, 164] on div "Menu items Silog Meal Add Sort Manage items" at bounding box center [684, 168] width 375 height 59
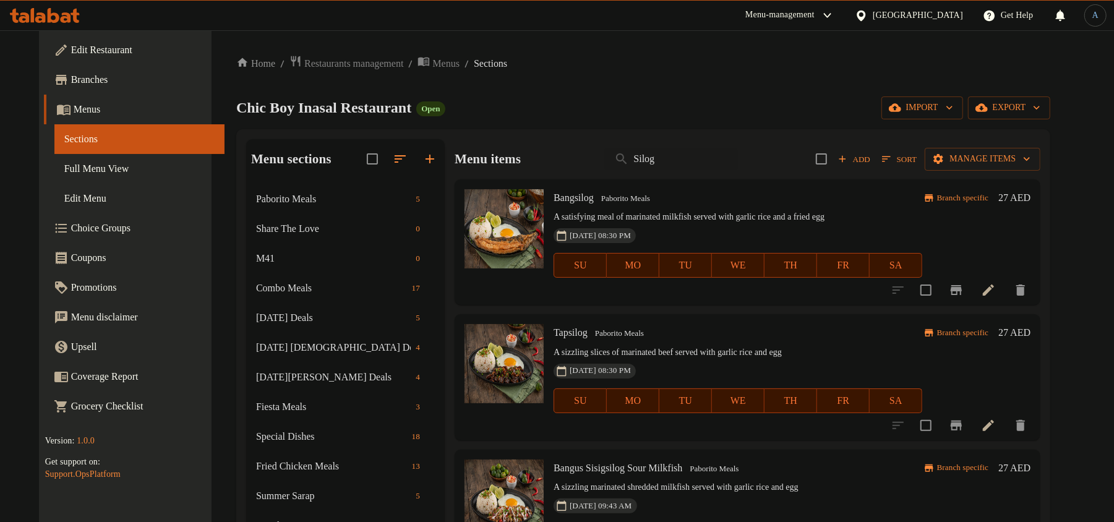
type input "Silog"
click at [662, 155] on input "Silog" at bounding box center [671, 159] width 134 height 22
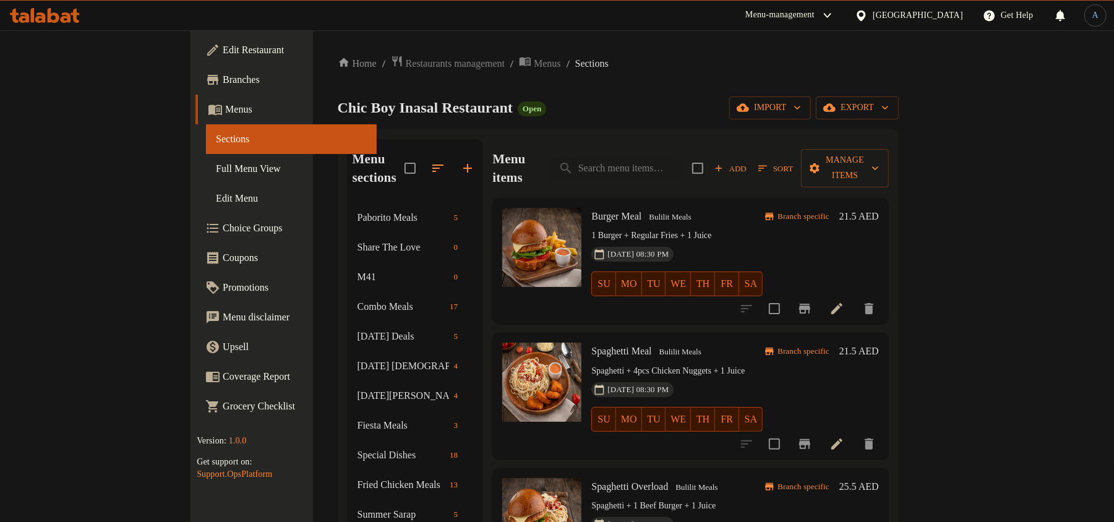
click at [696, 67] on ol "Home / Restaurants management / Menus / Sections" at bounding box center [618, 63] width 561 height 17
click at [812, 437] on icon "Branch-specific-item" at bounding box center [804, 444] width 15 height 15
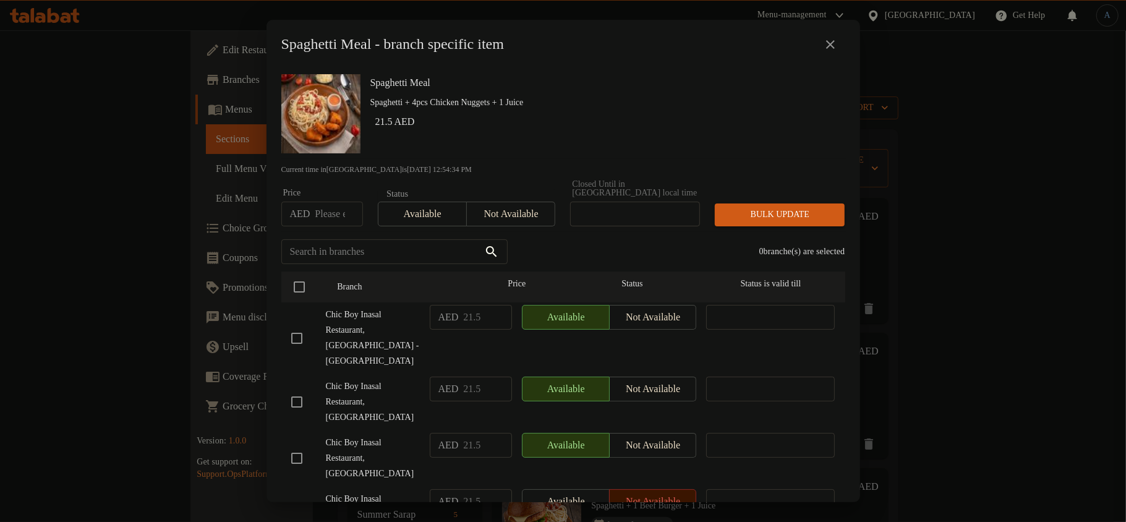
click at [555, 131] on div "Spaghetti Meal Spaghetti + 4pcs Chicken Nuggets + 1 Juice 21.5 AED" at bounding box center [602, 113] width 475 height 89
click at [697, 116] on h6 "21.5 AED" at bounding box center [605, 121] width 460 height 17
click at [296, 336] on input "checkbox" at bounding box center [297, 338] width 26 height 26
checkbox input "true"
click at [636, 129] on h6 "21.5 AED" at bounding box center [605, 121] width 460 height 17
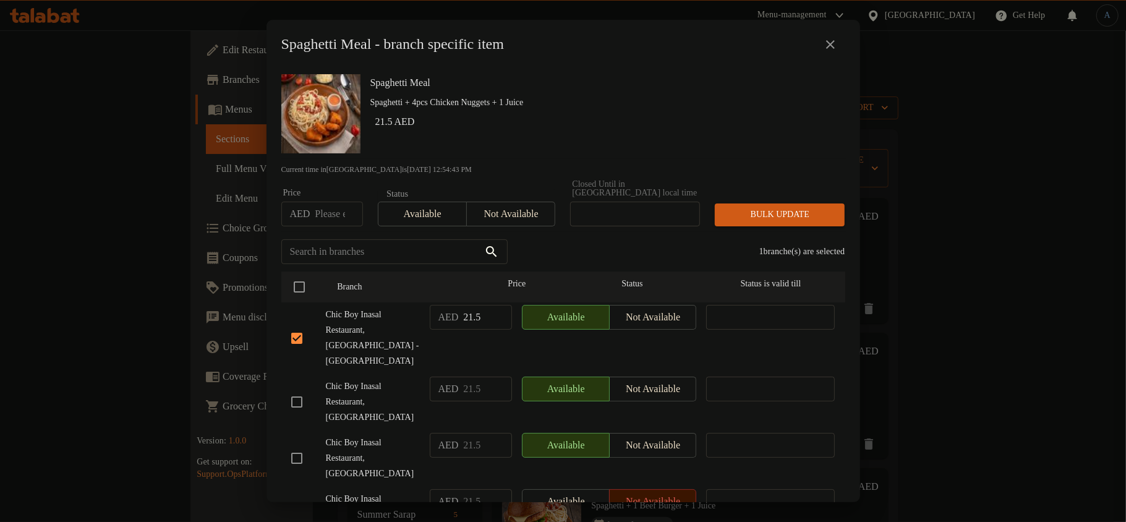
scroll to position [1034, 0]
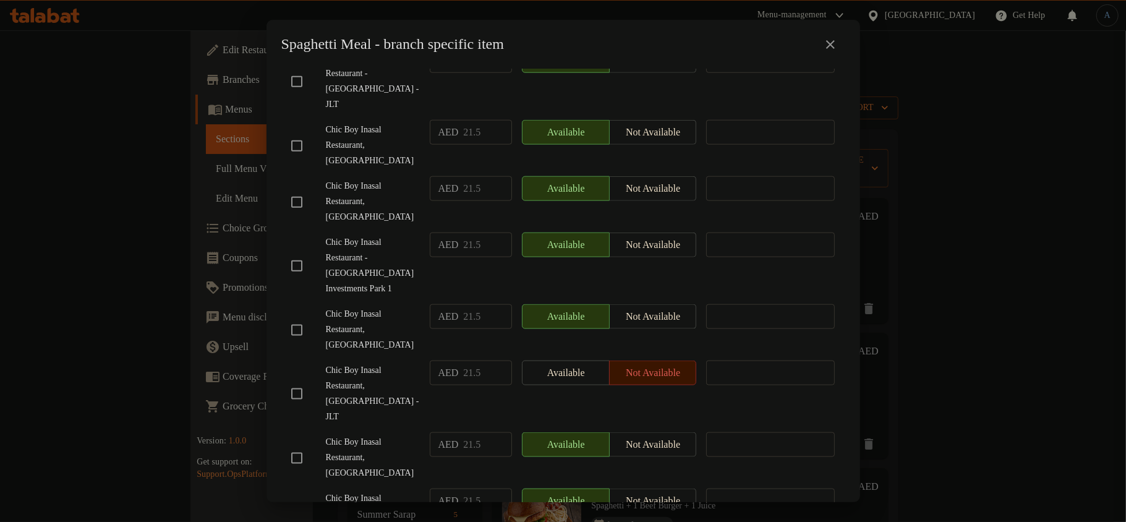
checkbox input "true"
click at [386, 235] on span "Chic Boy Inasal Restaurant - [GEOGRAPHIC_DATA] Investments Park 1" at bounding box center [373, 266] width 94 height 62
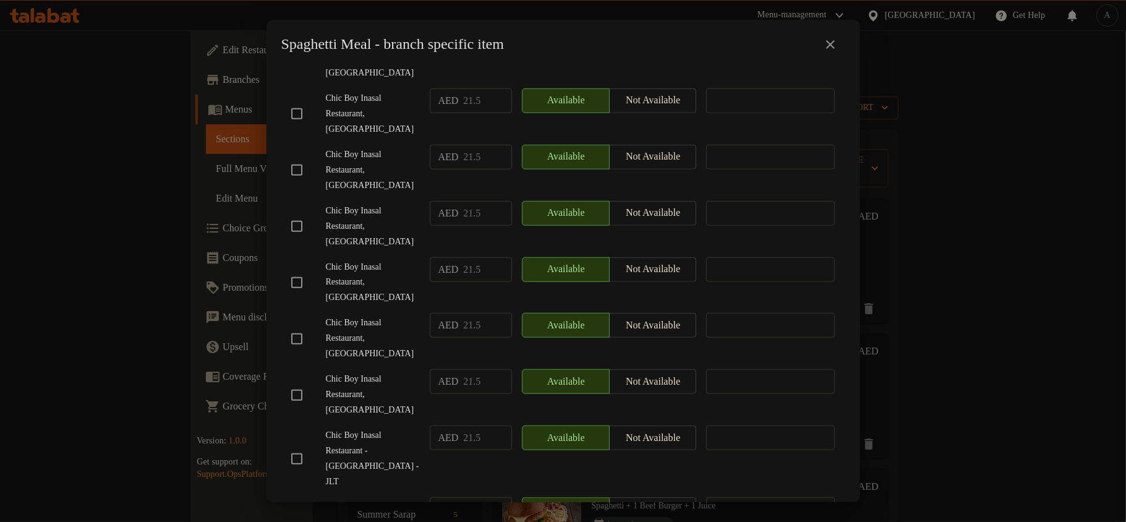
click at [302, 382] on input "checkbox" at bounding box center [297, 395] width 26 height 26
checkbox input "true"
click at [377, 315] on span "Chic Boy Inasal Restaurant, [GEOGRAPHIC_DATA]" at bounding box center [373, 338] width 94 height 46
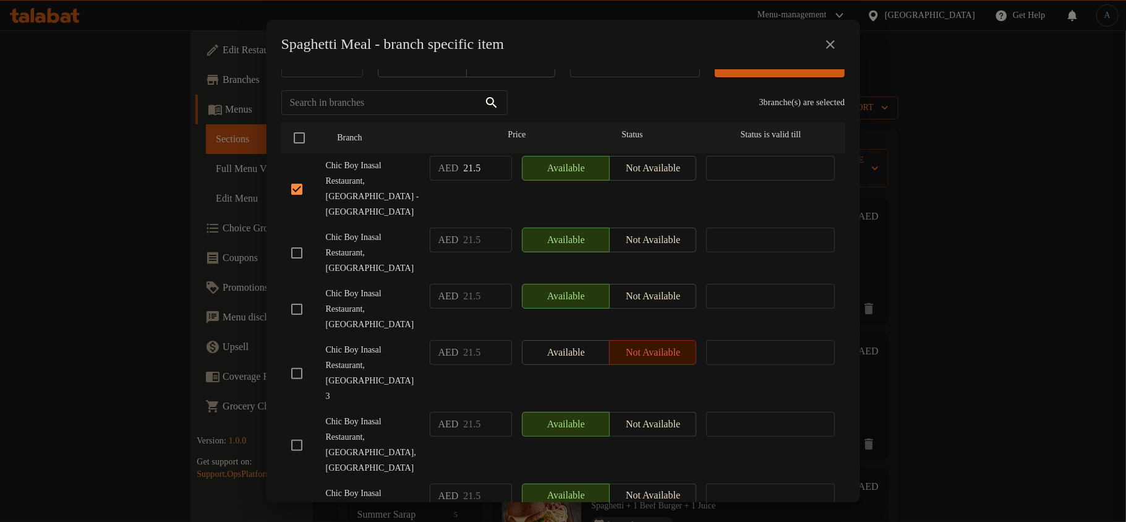
click at [297, 296] on input "checkbox" at bounding box center [297, 309] width 26 height 26
checkbox input "true"
click at [382, 288] on span "Chic Boy Inasal Restaurant, [GEOGRAPHIC_DATA]" at bounding box center [373, 309] width 94 height 46
click at [391, 286] on span "Chic Boy Inasal Restaurant, [GEOGRAPHIC_DATA]" at bounding box center [373, 309] width 94 height 46
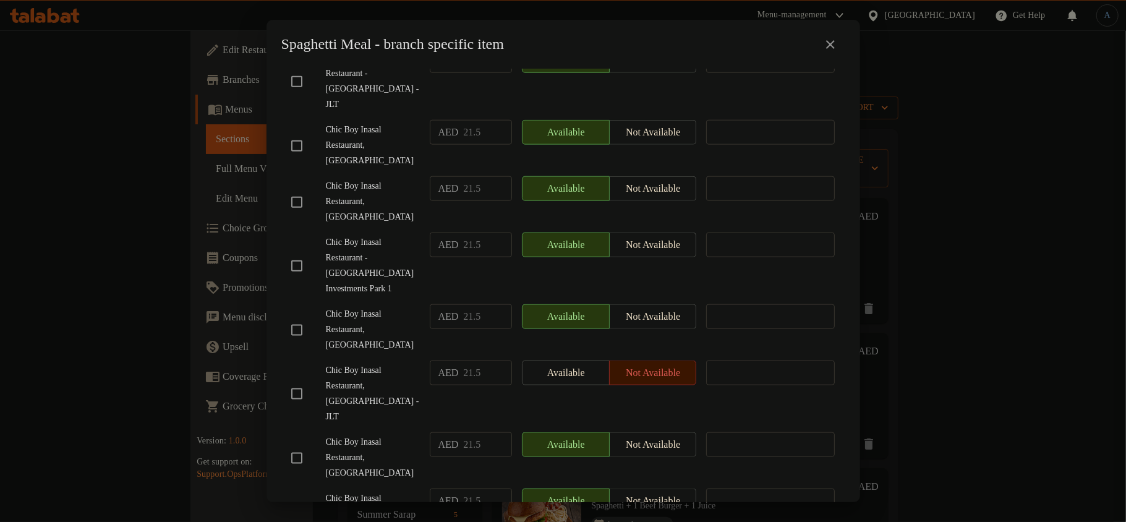
click at [296, 501] on input "checkbox" at bounding box center [297, 514] width 26 height 26
checkbox input "true"
click at [394, 363] on span "Chic Boy Inasal Restaurant, [GEOGRAPHIC_DATA] - JLT" at bounding box center [373, 394] width 94 height 62
click at [386, 363] on span "Chic Boy Inasal Restaurant, [GEOGRAPHIC_DATA] - JLT" at bounding box center [373, 394] width 94 height 62
click at [289, 445] on input "checkbox" at bounding box center [297, 458] width 26 height 26
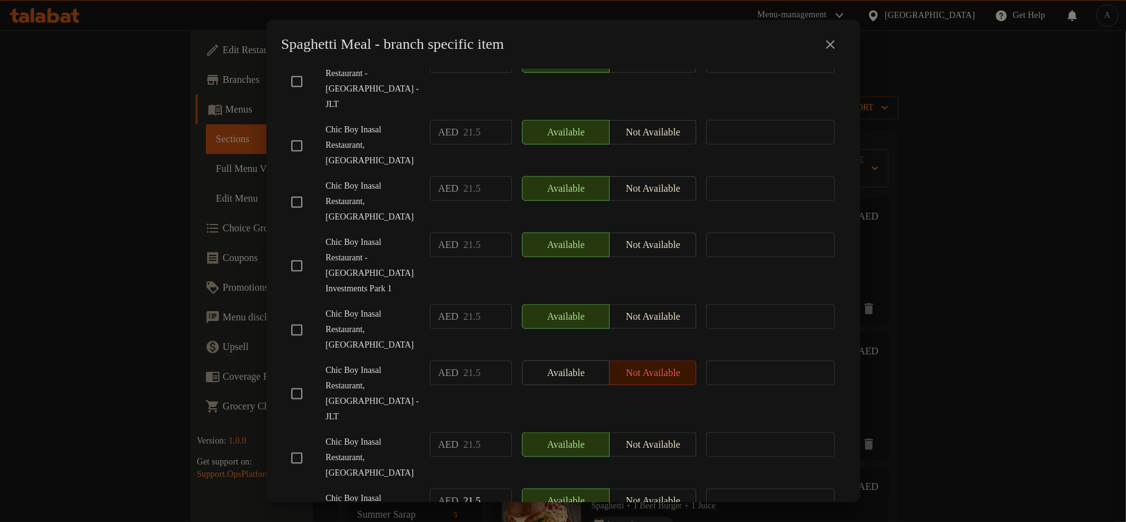
checkbox input "true"
click at [370, 363] on span "Chic Boy Inasal Restaurant, [GEOGRAPHIC_DATA] - JLT" at bounding box center [373, 394] width 94 height 62
click at [385, 363] on span "Chic Boy Inasal Restaurant, [GEOGRAPHIC_DATA] - JLT" at bounding box center [373, 394] width 94 height 62
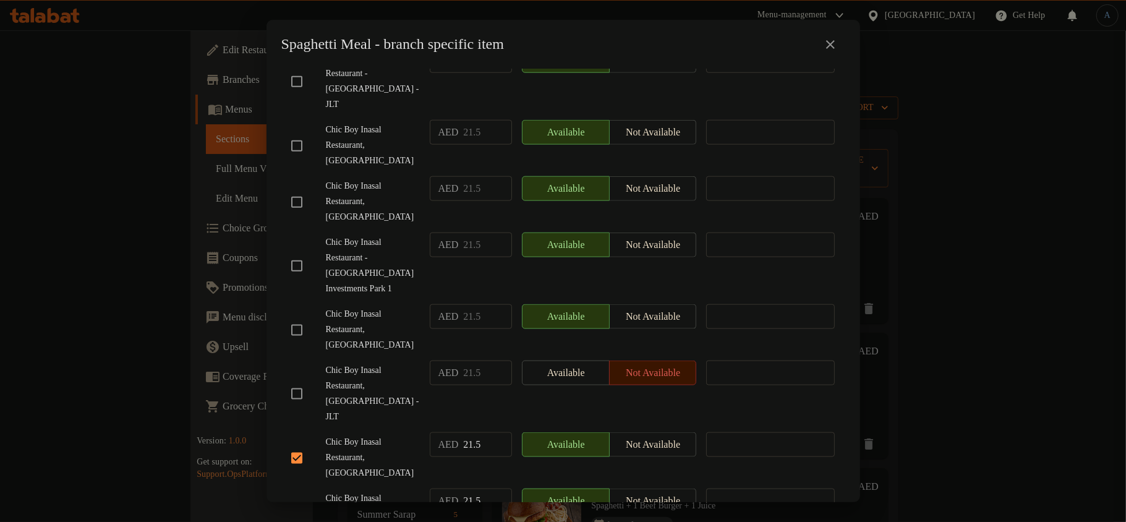
scroll to position [254, 0]
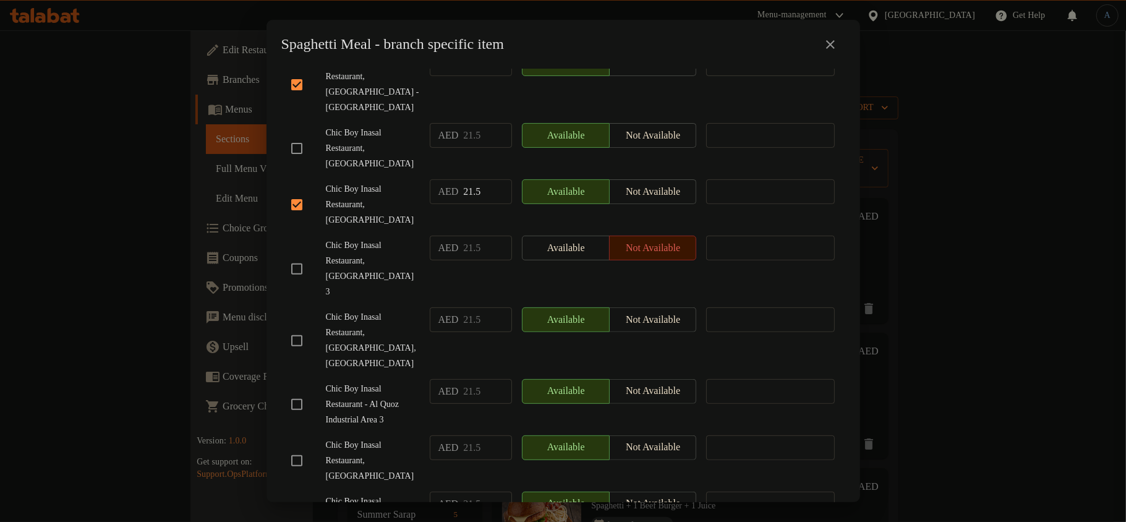
click at [288, 328] on input "checkbox" at bounding box center [297, 341] width 26 height 26
checkbox input "true"
click at [372, 310] on span "Chic Boy Inasal Restaurant, [GEOGRAPHIC_DATA],[GEOGRAPHIC_DATA]" at bounding box center [373, 341] width 94 height 62
click at [292, 391] on input "checkbox" at bounding box center [297, 404] width 26 height 26
checkbox input "true"
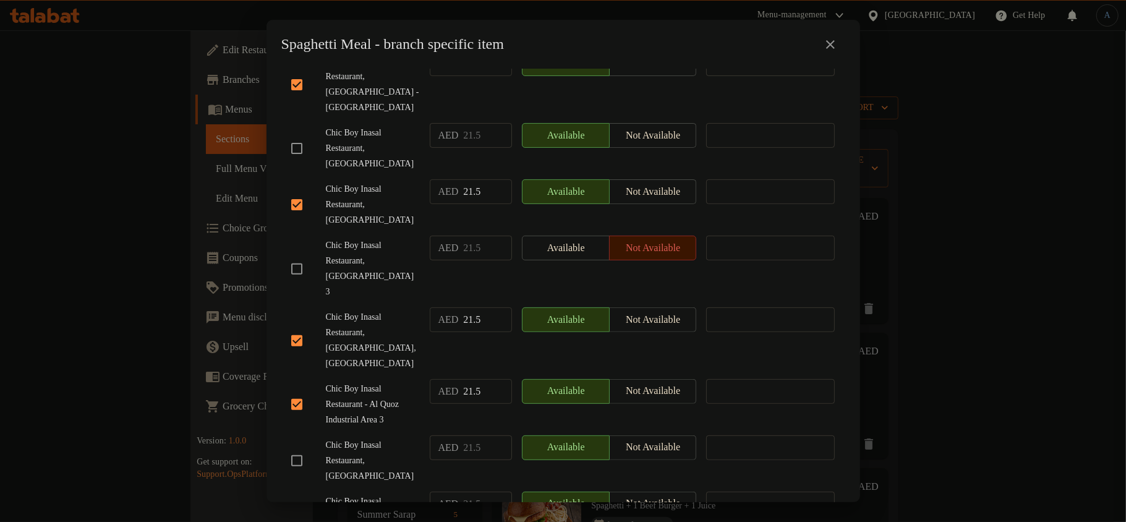
click at [389, 310] on span "Chic Boy Inasal Restaurant, [GEOGRAPHIC_DATA],[GEOGRAPHIC_DATA]" at bounding box center [373, 341] width 94 height 62
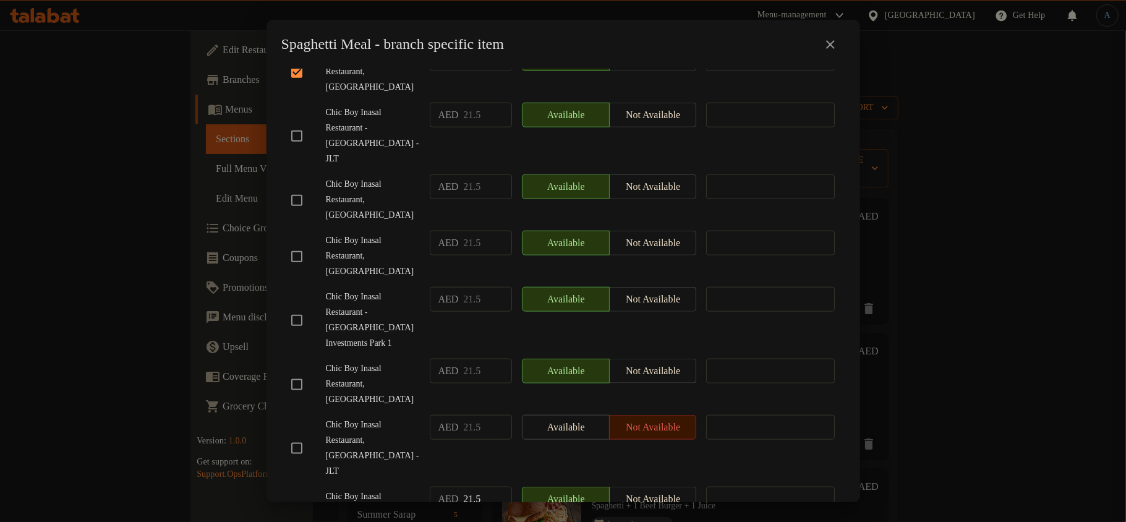
click at [302, 435] on input "checkbox" at bounding box center [297, 448] width 26 height 26
checkbox input "true"
click at [364, 361] on span "Chic Boy Inasal Restaurant, [GEOGRAPHIC_DATA]" at bounding box center [373, 384] width 94 height 46
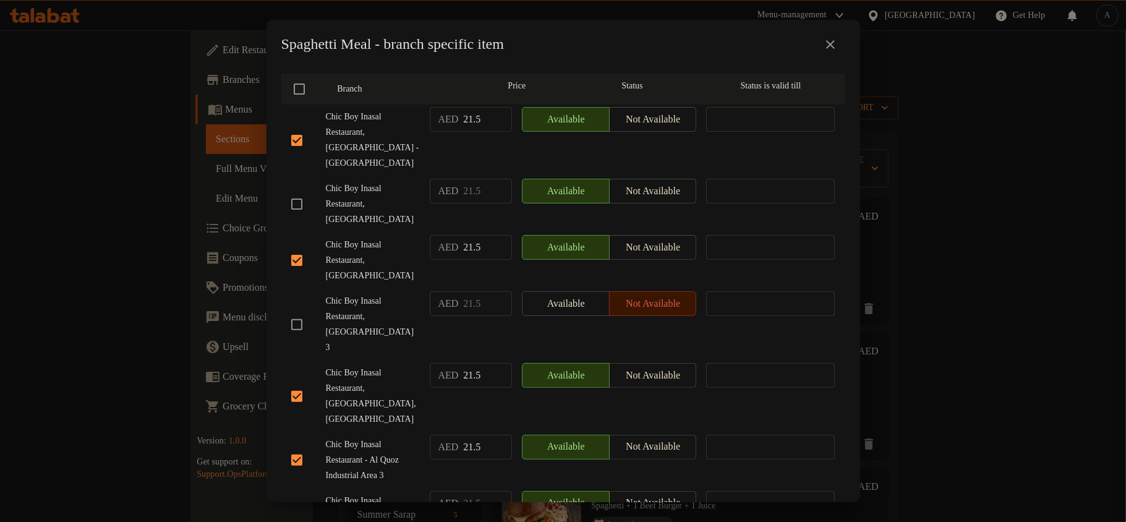
click at [295, 312] on input "checkbox" at bounding box center [297, 325] width 26 height 26
checkbox input "true"
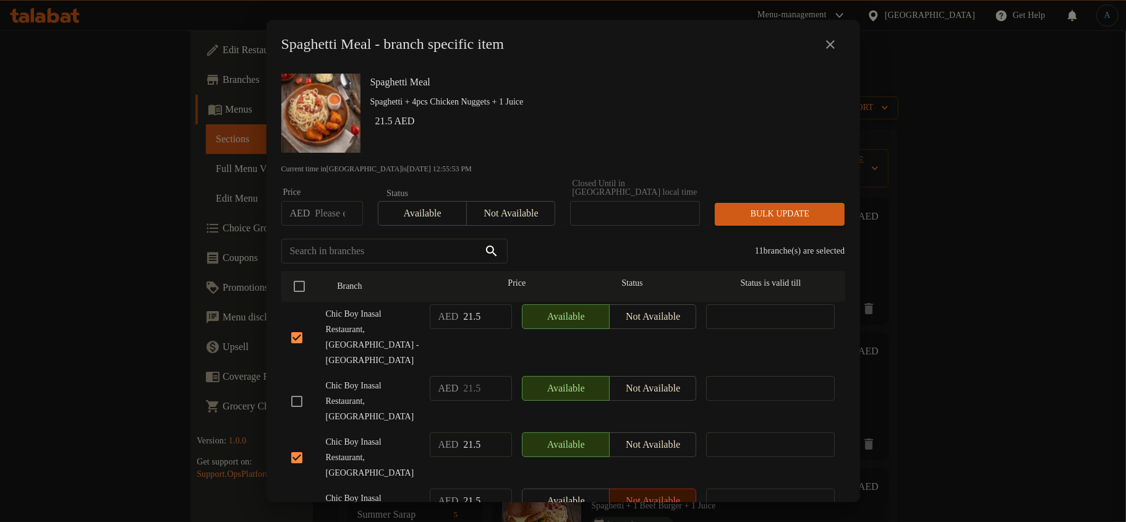
scroll to position [0, 0]
click at [371, 349] on span "Chic Boy Inasal Restaurant, [GEOGRAPHIC_DATA] - [GEOGRAPHIC_DATA]" at bounding box center [373, 338] width 94 height 62
click at [315, 215] on input "number" at bounding box center [339, 214] width 48 height 25
paste input "20.9375"
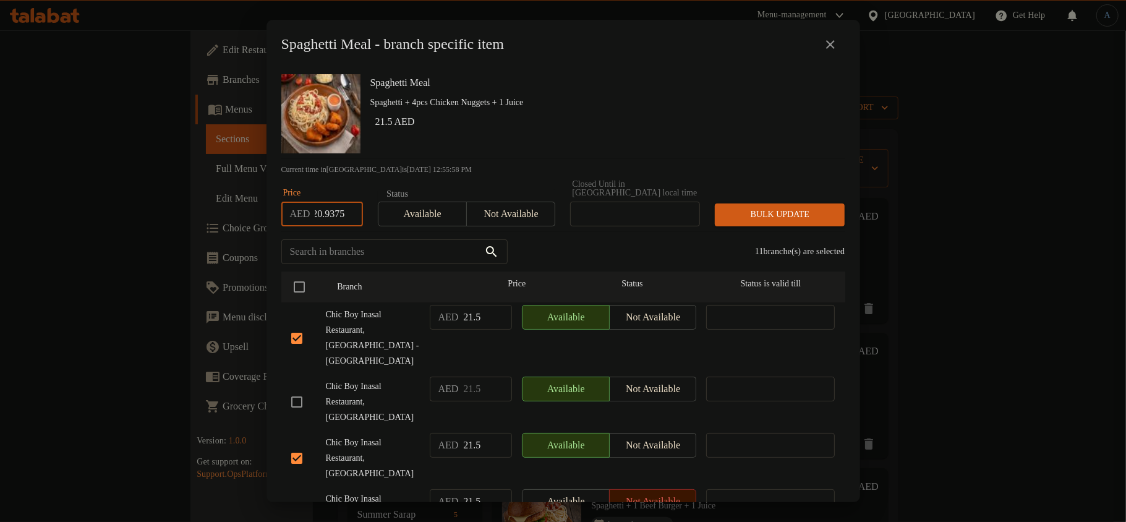
type input "20.9375"
drag, startPoint x: 706, startPoint y: 85, endPoint x: 744, endPoint y: 183, distance: 105.5
click at [706, 85] on h6 "Spaghetti Meal" at bounding box center [602, 82] width 465 height 17
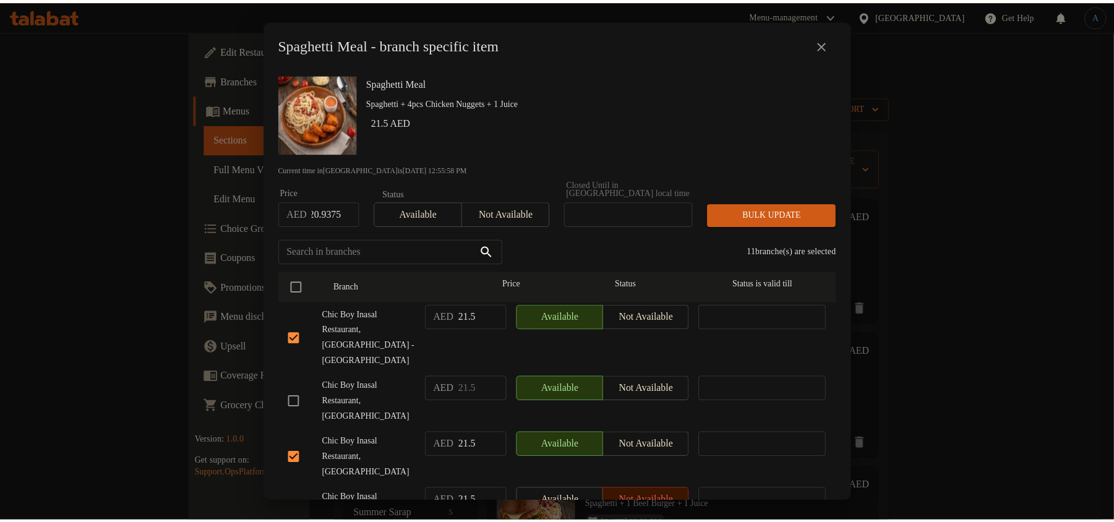
scroll to position [0, 0]
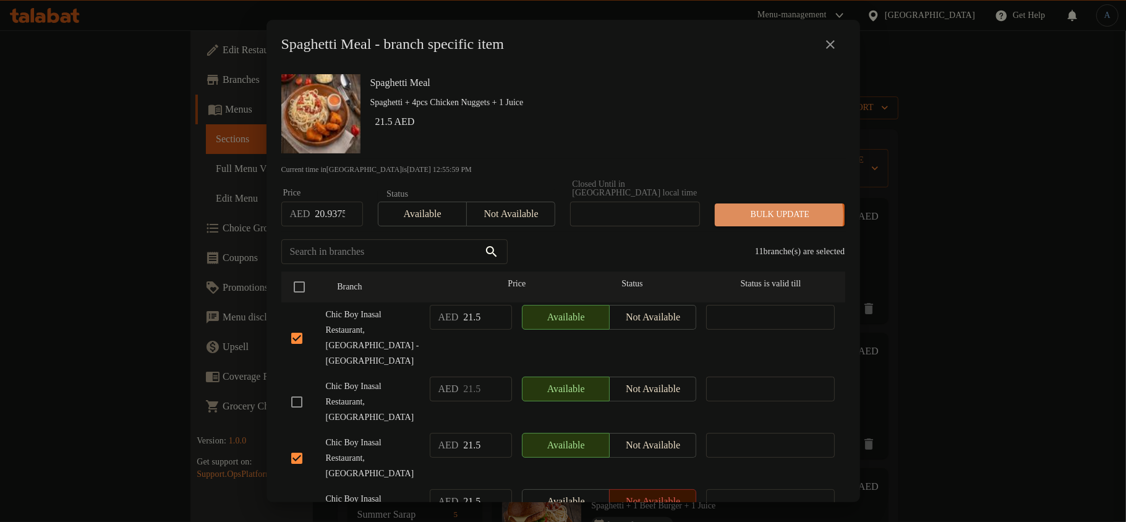
click at [761, 216] on span "Bulk update" at bounding box center [780, 214] width 110 height 15
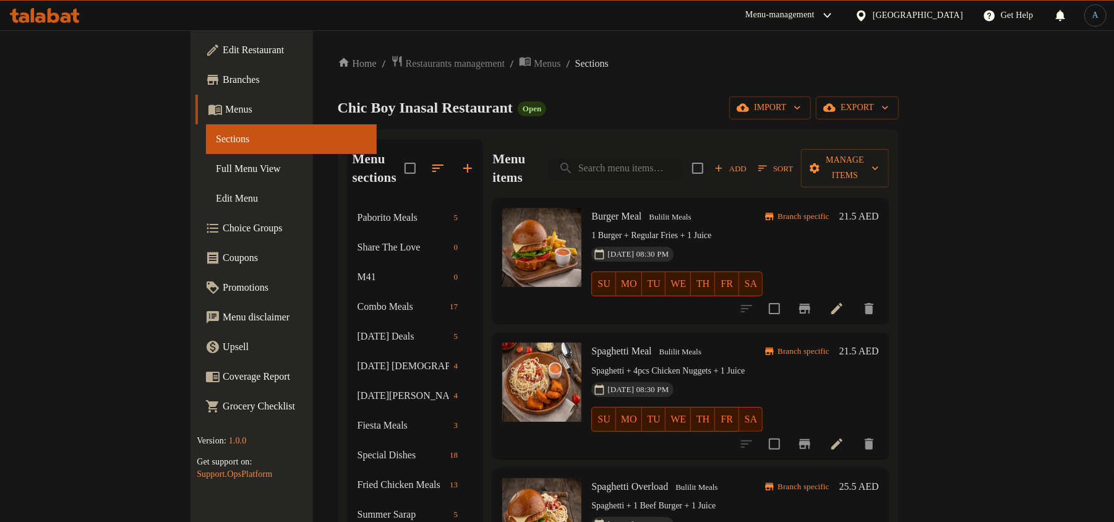
click at [682, 159] on input "search" at bounding box center [615, 169] width 134 height 22
paste input "Nugget & Fries"
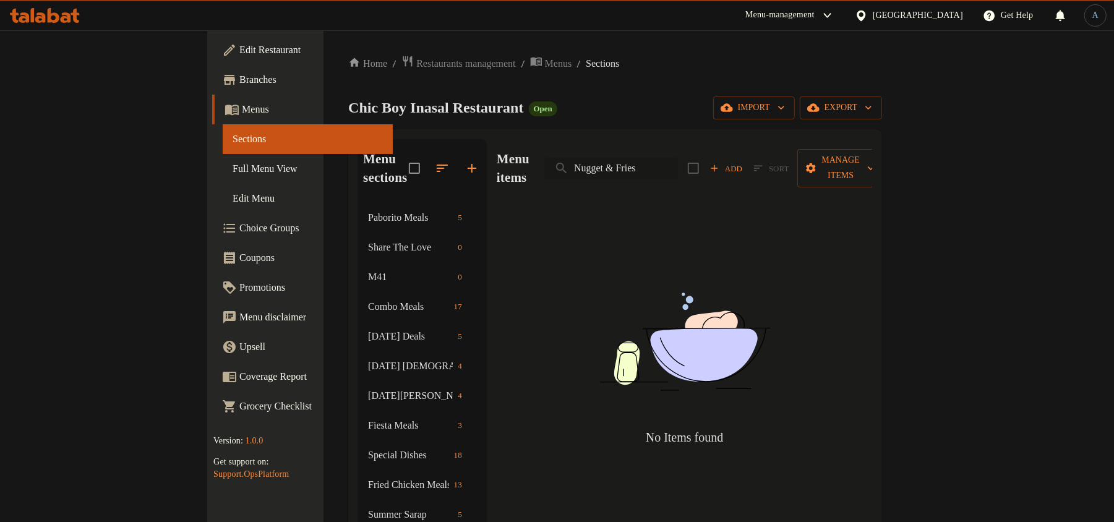
drag, startPoint x: 676, startPoint y: 160, endPoint x: 757, endPoint y: 159, distance: 81.6
click at [678, 159] on input "Nugget & Fries" at bounding box center [611, 169] width 134 height 22
type input "Nugget"
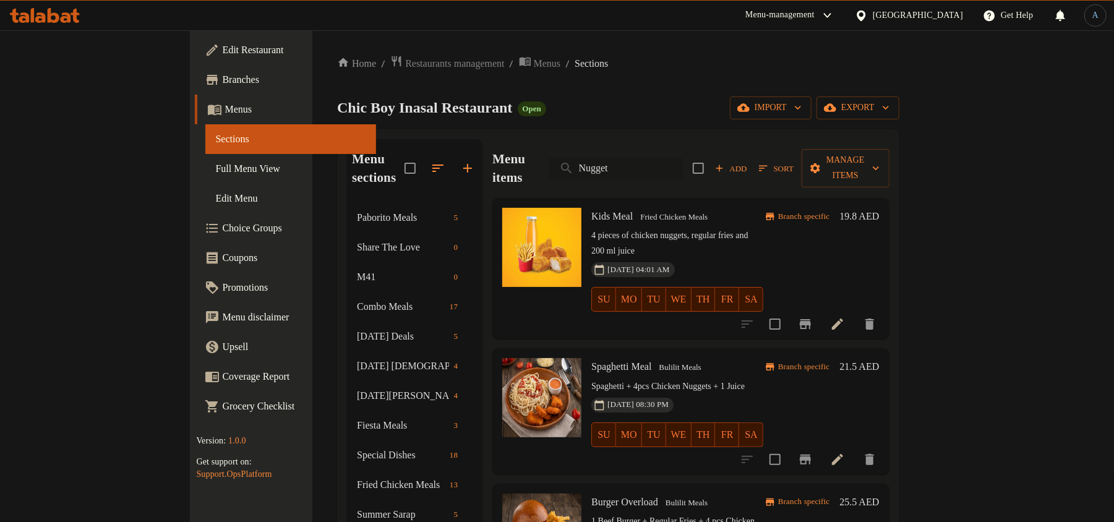
click at [683, 158] on input "Nugget" at bounding box center [616, 169] width 134 height 22
click at [683, 100] on div "Chic Boy Inasal Restaurant Open import export" at bounding box center [617, 107] width 561 height 23
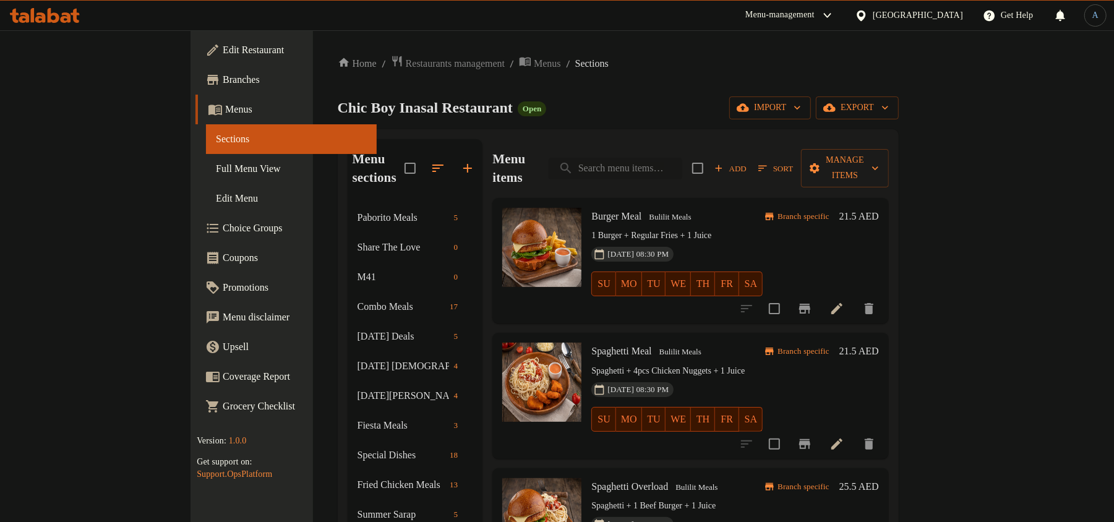
click at [673, 158] on input "search" at bounding box center [615, 169] width 134 height 22
paste input "Nugget & Fries"
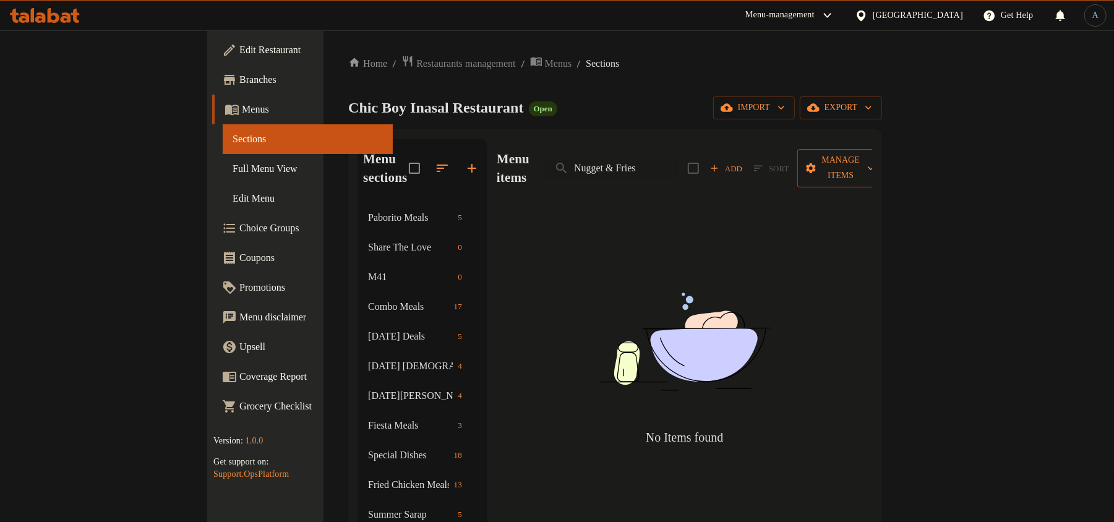
drag, startPoint x: 673, startPoint y: 162, endPoint x: 973, endPoint y: 150, distance: 300.1
click at [872, 150] on div "Menu items Nugget & Fries Add Sort Manage items" at bounding box center [684, 168] width 375 height 59
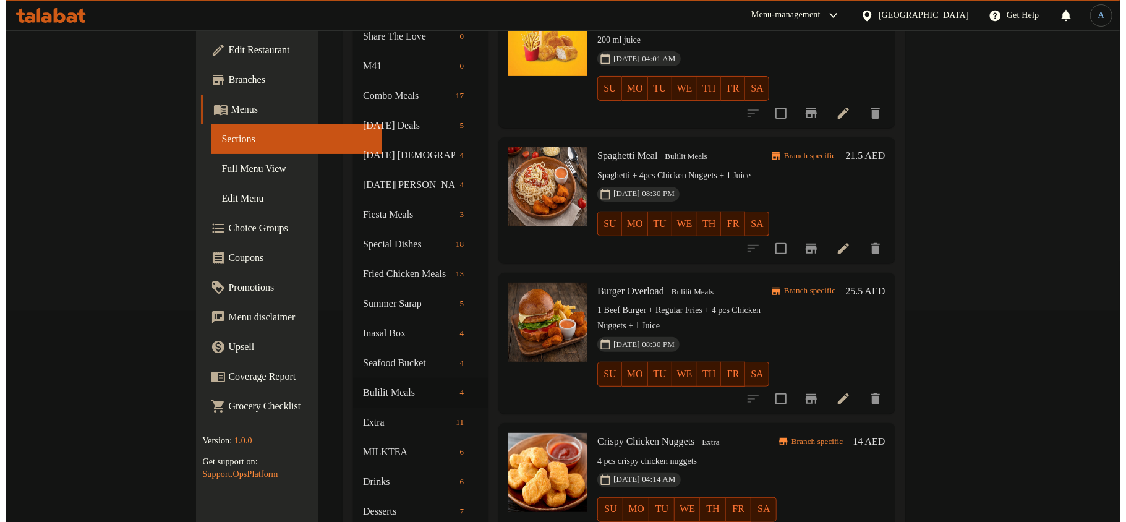
scroll to position [236, 0]
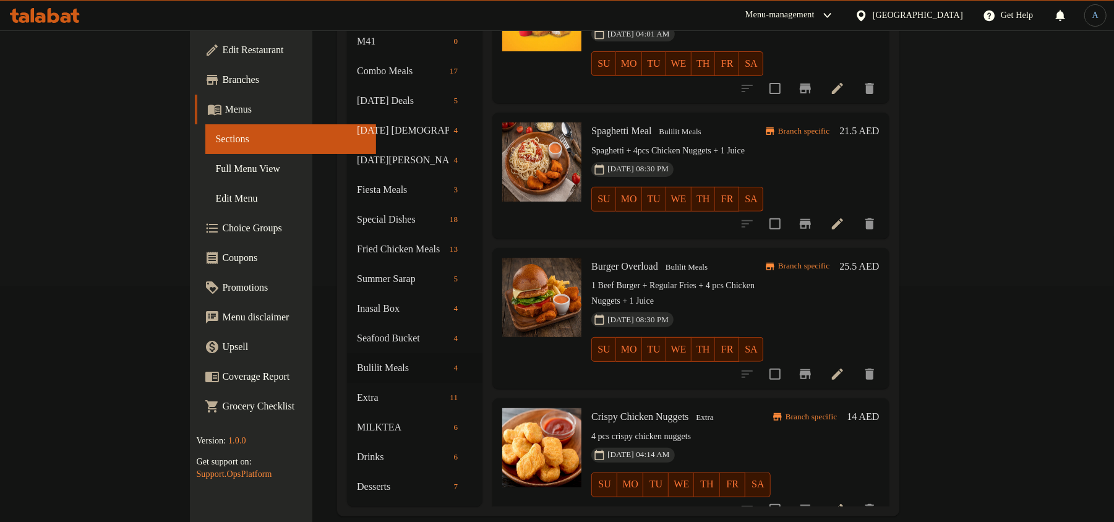
type input "Nugget"
click at [622, 429] on p "4 pcs crispy chicken nuggets" at bounding box center [680, 436] width 179 height 15
click at [879, 408] on div "Branch specific 14 AED" at bounding box center [824, 461] width 108 height 106
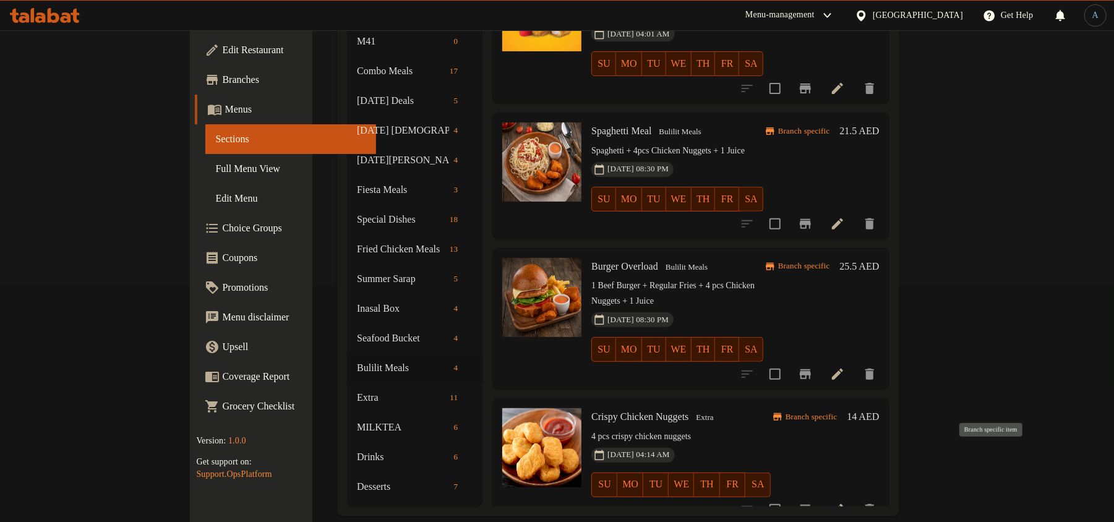
click at [811, 505] on icon "Branch-specific-item" at bounding box center [805, 510] width 11 height 10
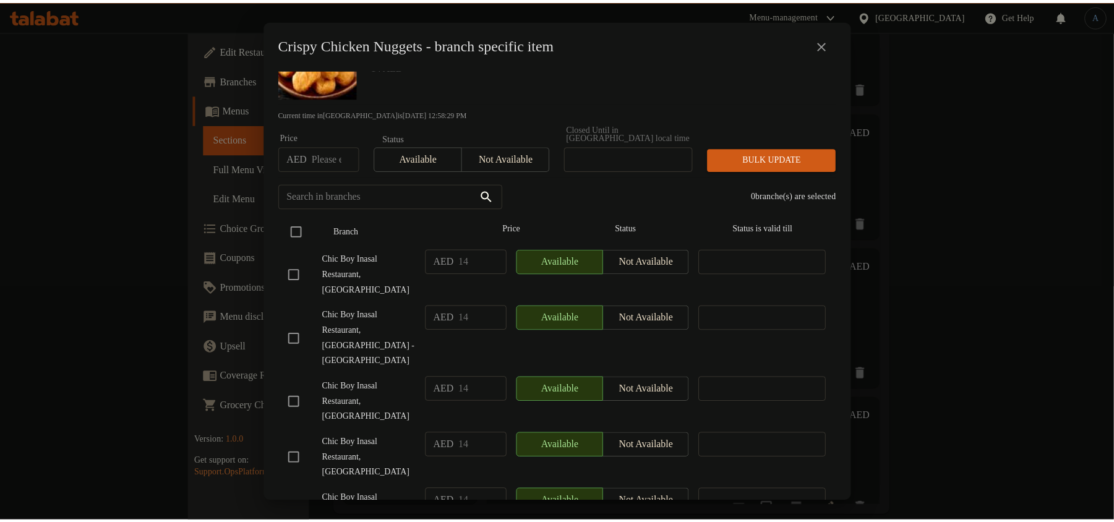
scroll to position [0, 0]
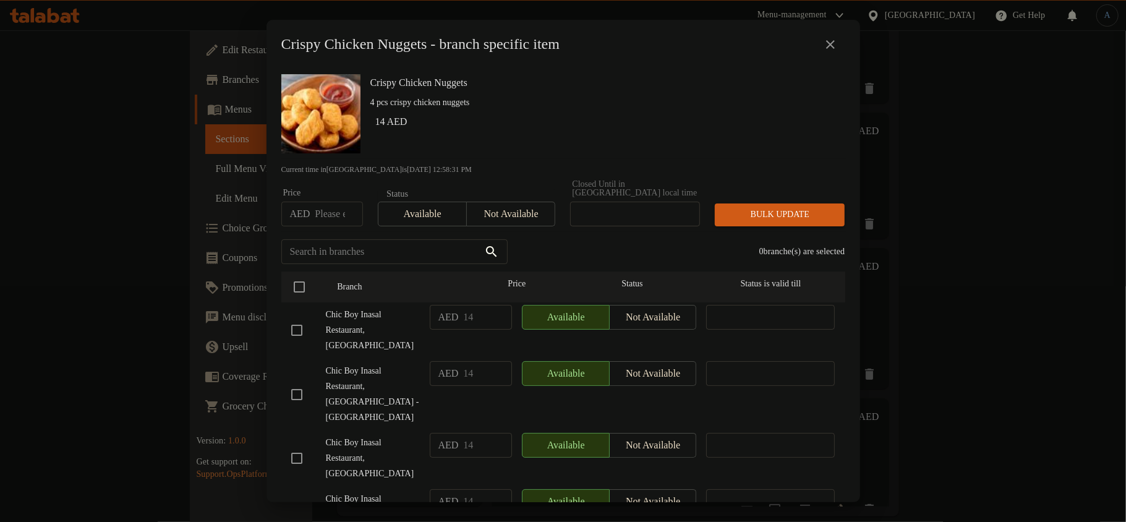
click at [829, 43] on icon "close" at bounding box center [830, 44] width 9 height 9
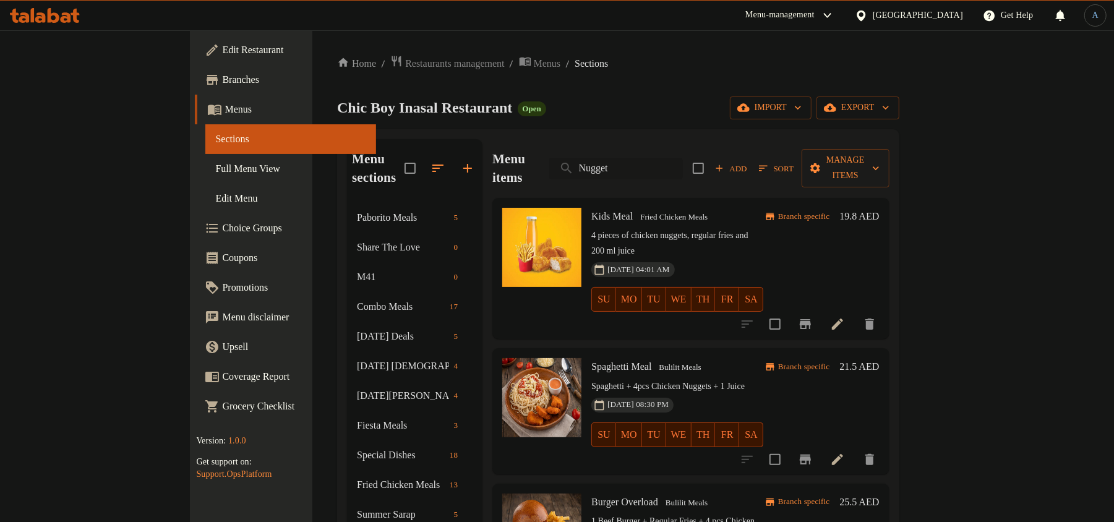
click at [683, 158] on input "Nugget" at bounding box center [616, 169] width 134 height 22
click at [706, 104] on div "Chic Boy Inasal Restaurant Open import export" at bounding box center [617, 107] width 561 height 23
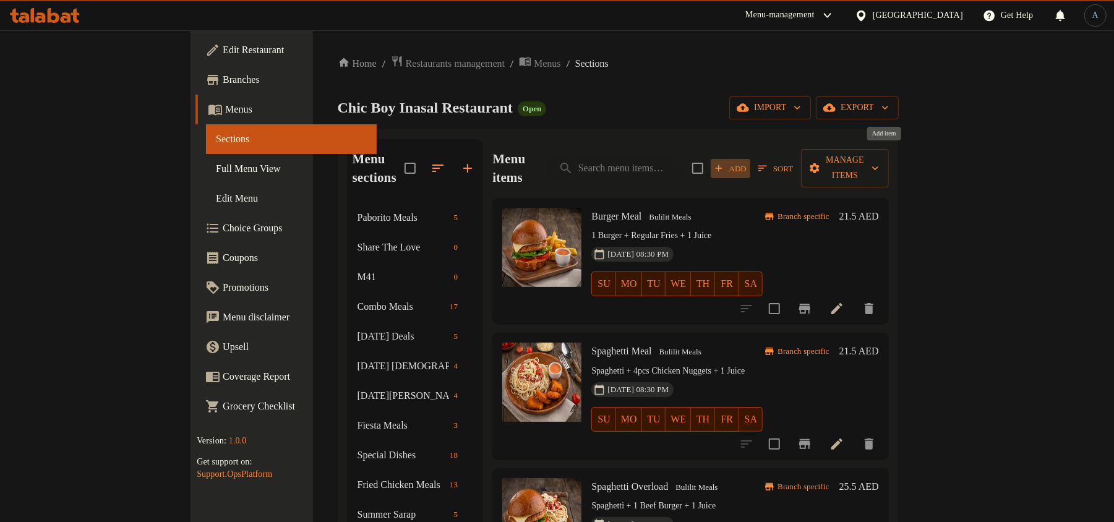
click at [747, 161] on span "Add" at bounding box center [730, 168] width 33 height 14
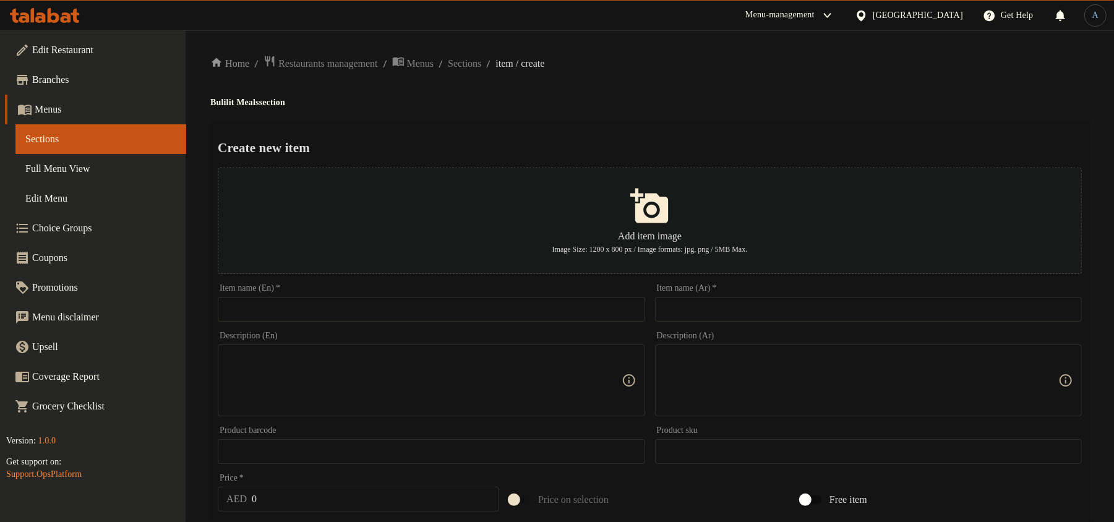
click at [592, 307] on input "text" at bounding box center [431, 309] width 427 height 25
paste input "Nugget & Fries"
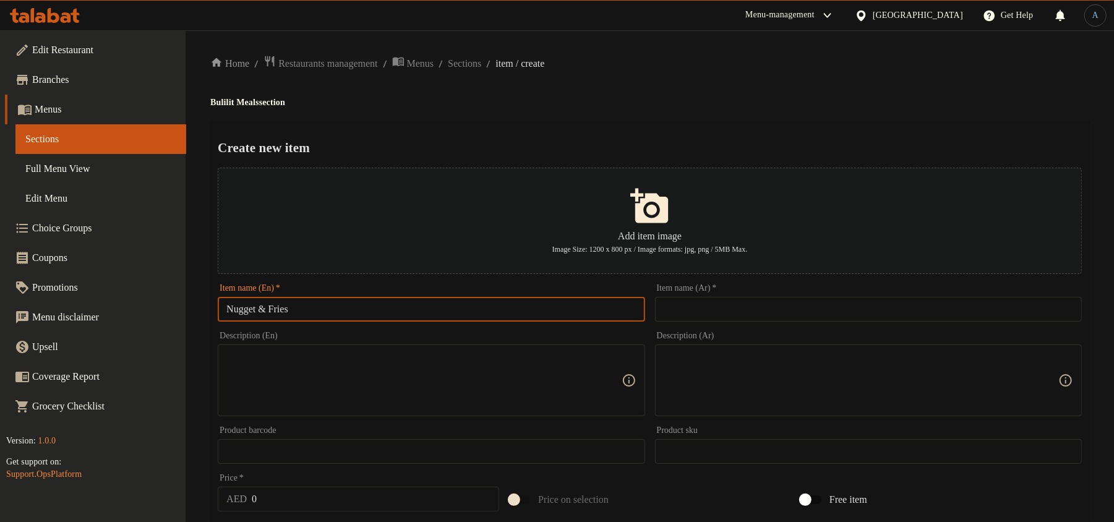
type input "Nugget & Fries"
click at [702, 153] on h2 "Create new item" at bounding box center [650, 148] width 864 height 19
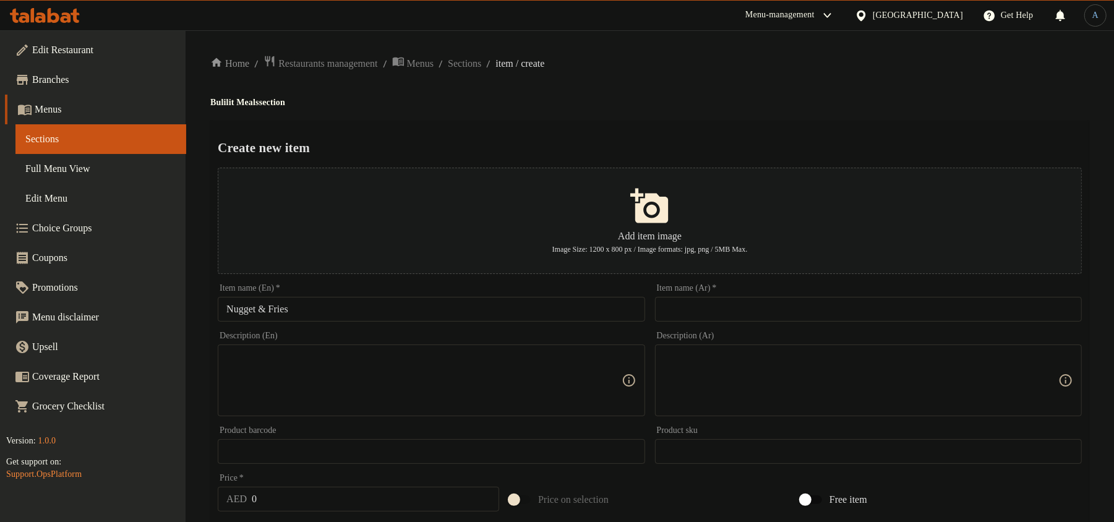
click at [762, 310] on input "text" at bounding box center [868, 309] width 427 height 25
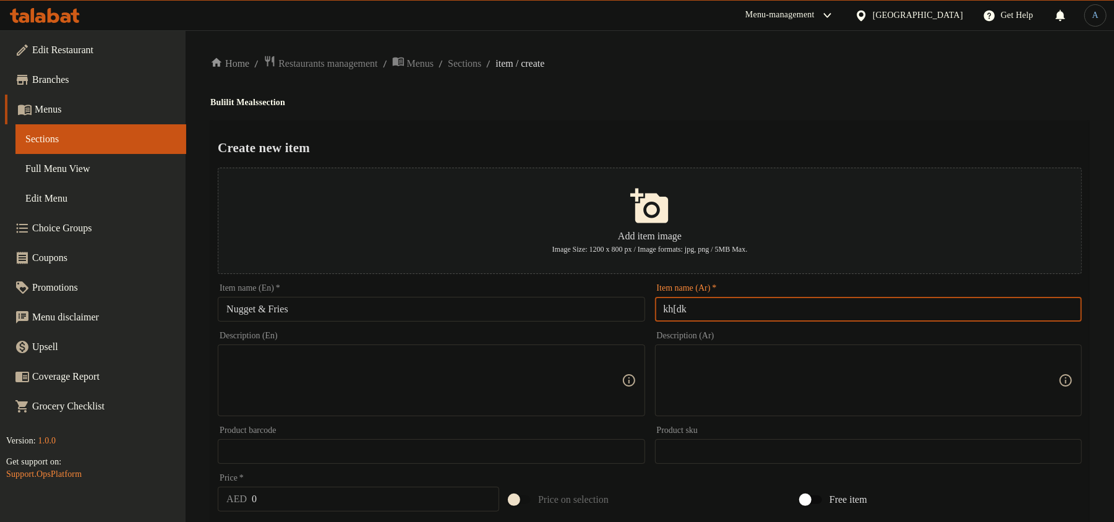
type input "kh[d"
type input "ناجيت وفرايز"
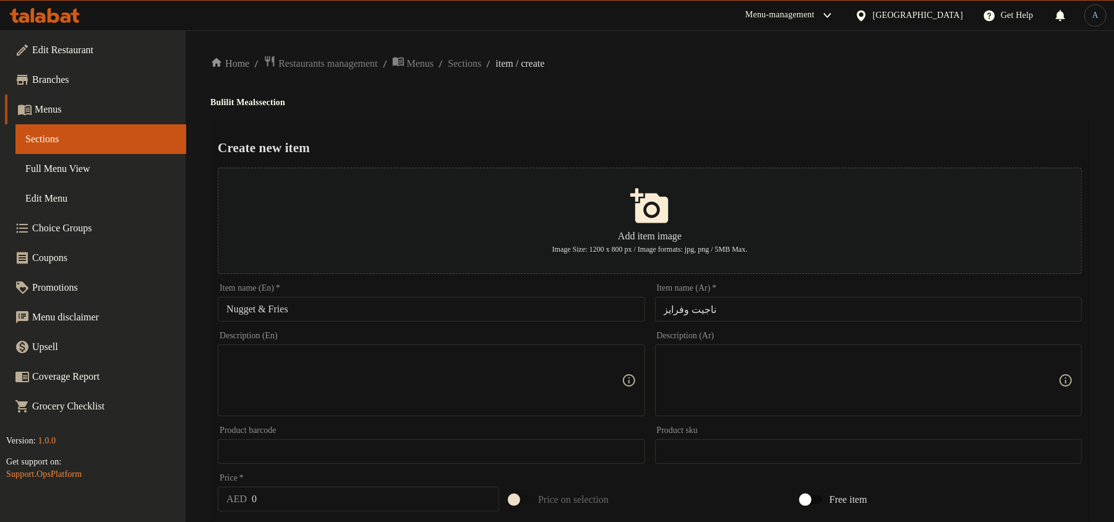
click at [651, 96] on h4 "Bulilit Meals section" at bounding box center [649, 102] width 879 height 12
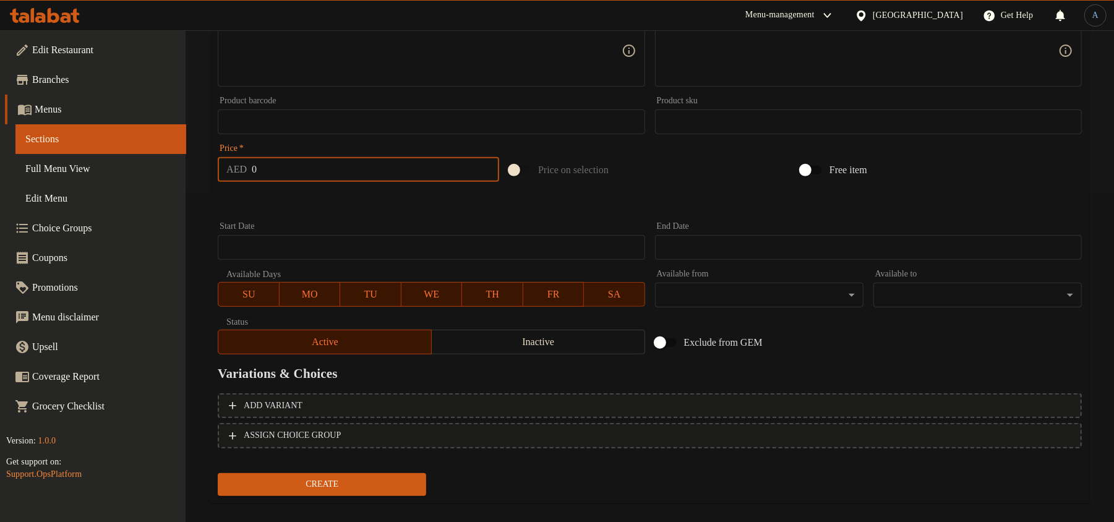
click at [328, 181] on input "0" at bounding box center [375, 169] width 247 height 25
paste input "20.9375"
type input "20.9375"
click at [352, 484] on span "Create" at bounding box center [322, 484] width 189 height 15
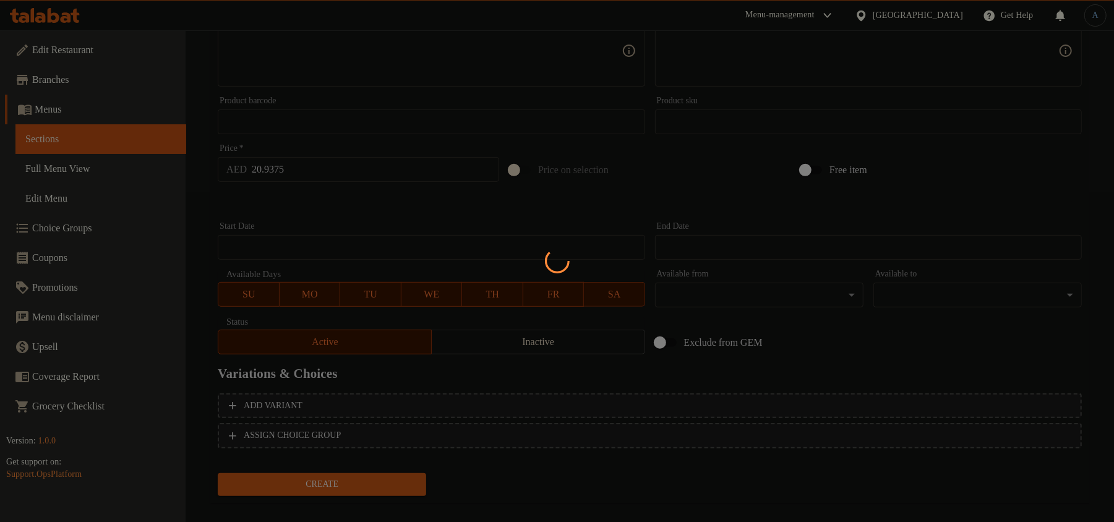
scroll to position [0, 0]
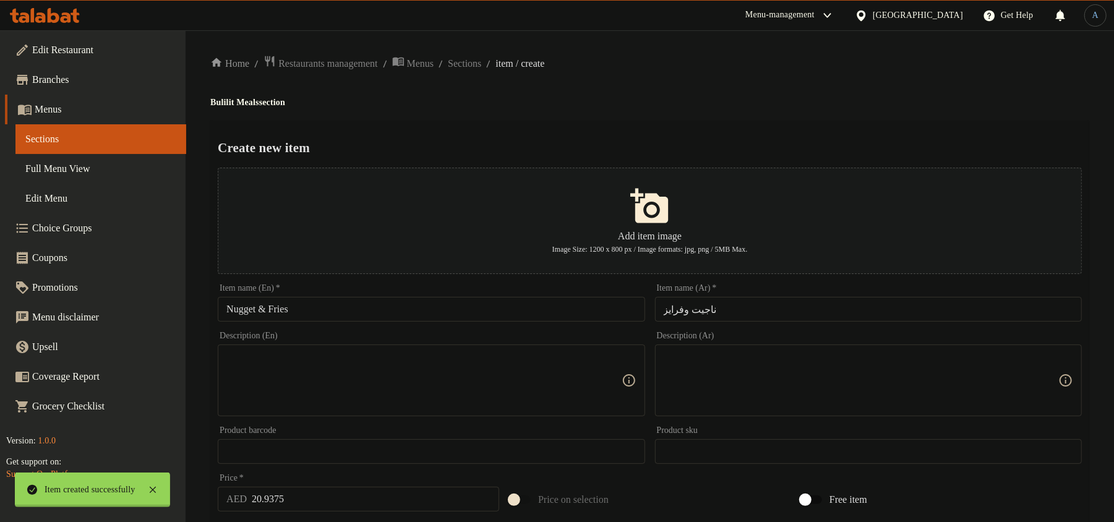
type input "0"
click at [481, 64] on span "Sections" at bounding box center [464, 63] width 33 height 15
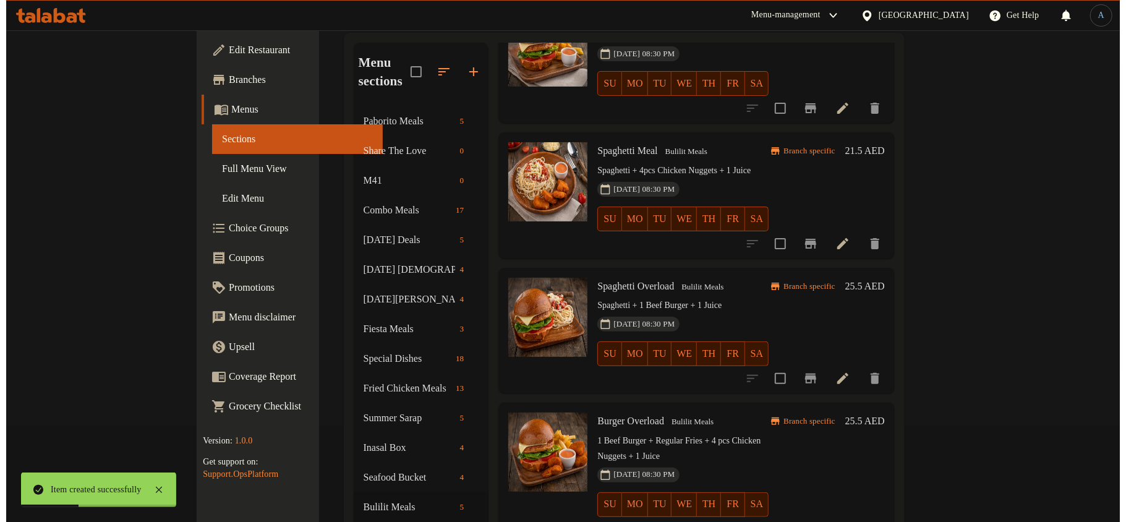
scroll to position [236, 0]
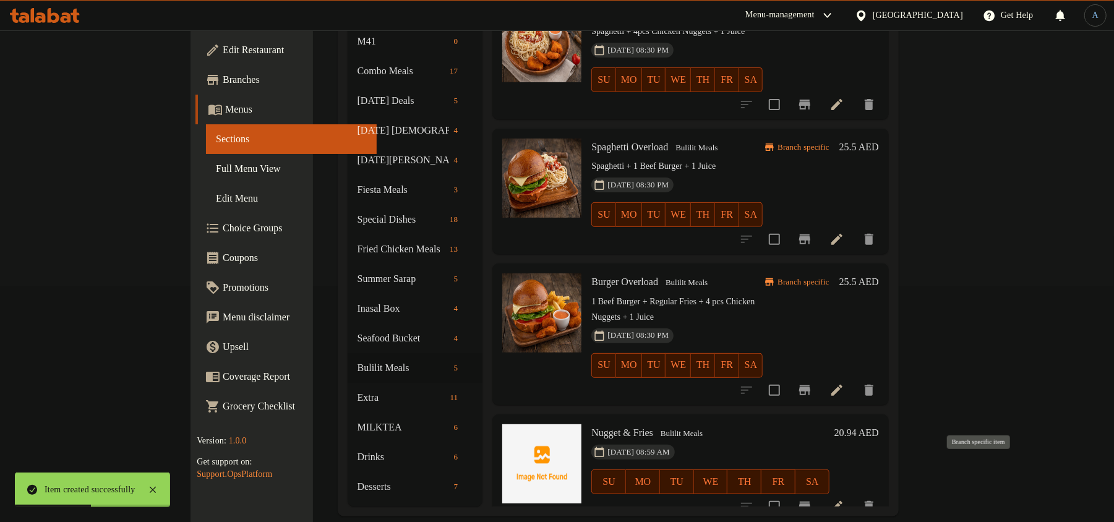
click at [810, 501] on icon "Branch-specific-item" at bounding box center [804, 506] width 11 height 10
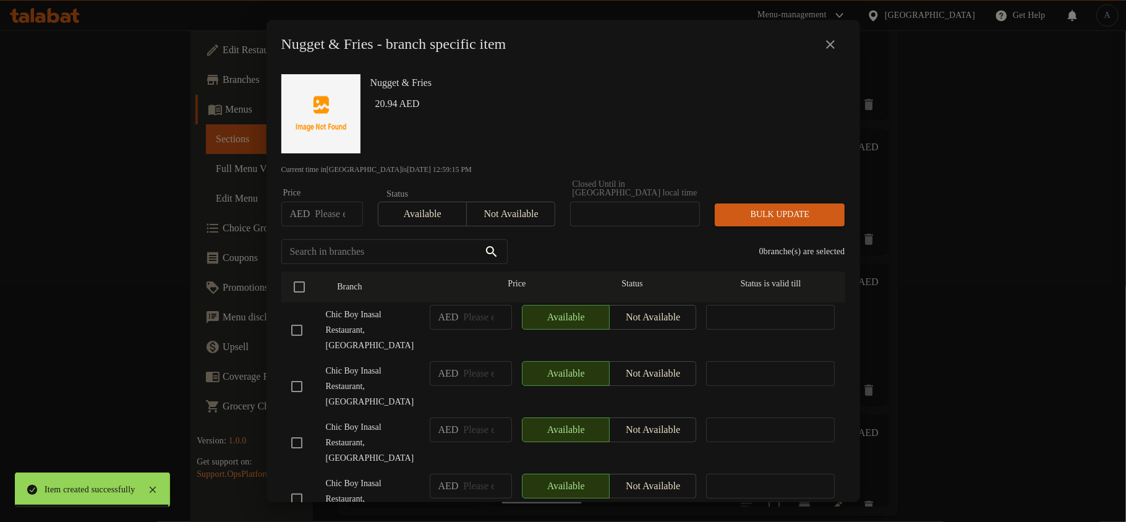
click at [566, 114] on div "Nugget & Fries 20.94 AED" at bounding box center [602, 113] width 475 height 89
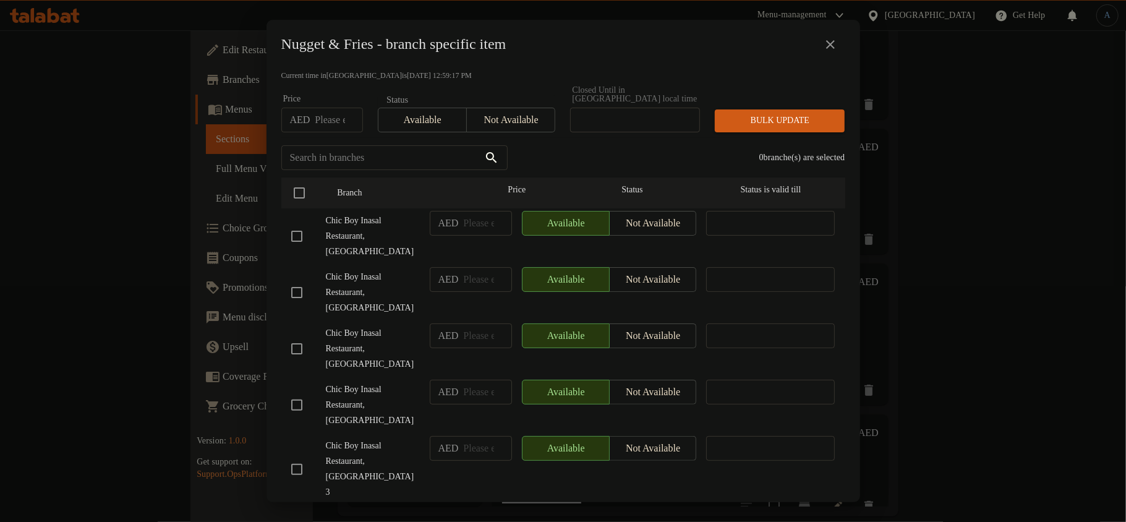
scroll to position [0, 0]
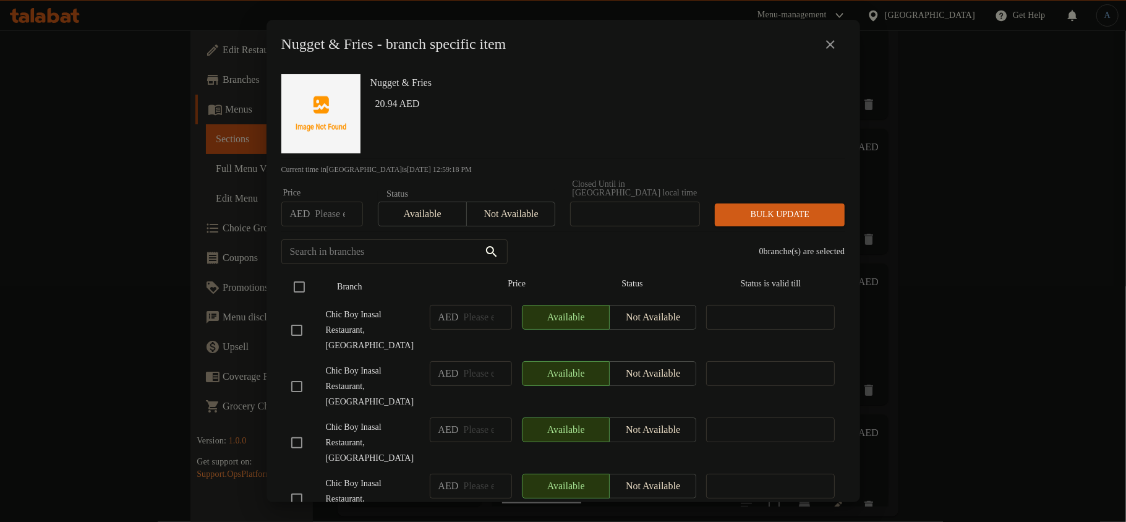
click at [302, 285] on input "checkbox" at bounding box center [299, 287] width 26 height 26
checkbox input "true"
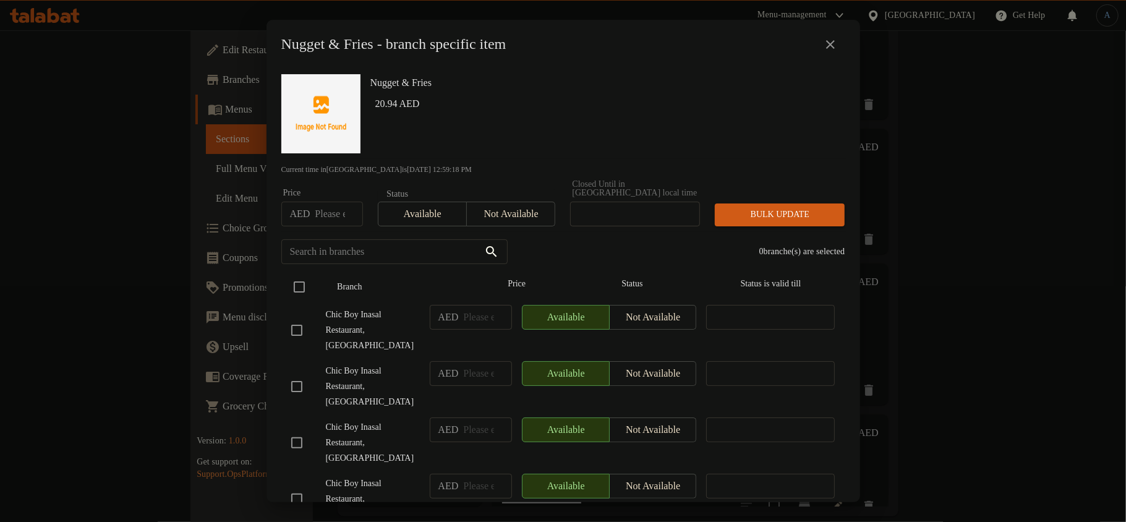
checkbox input "true"
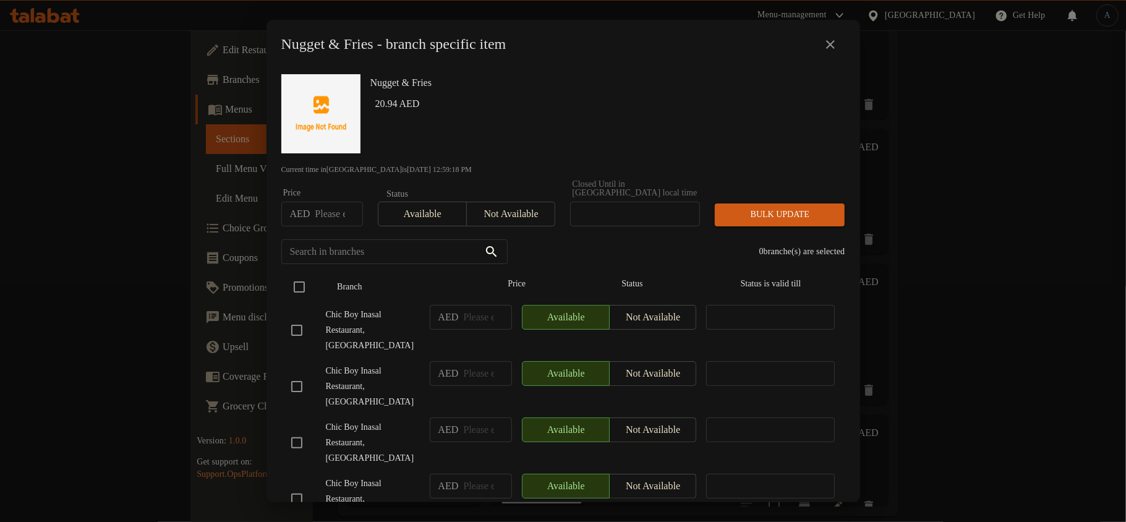
checkbox input "true"
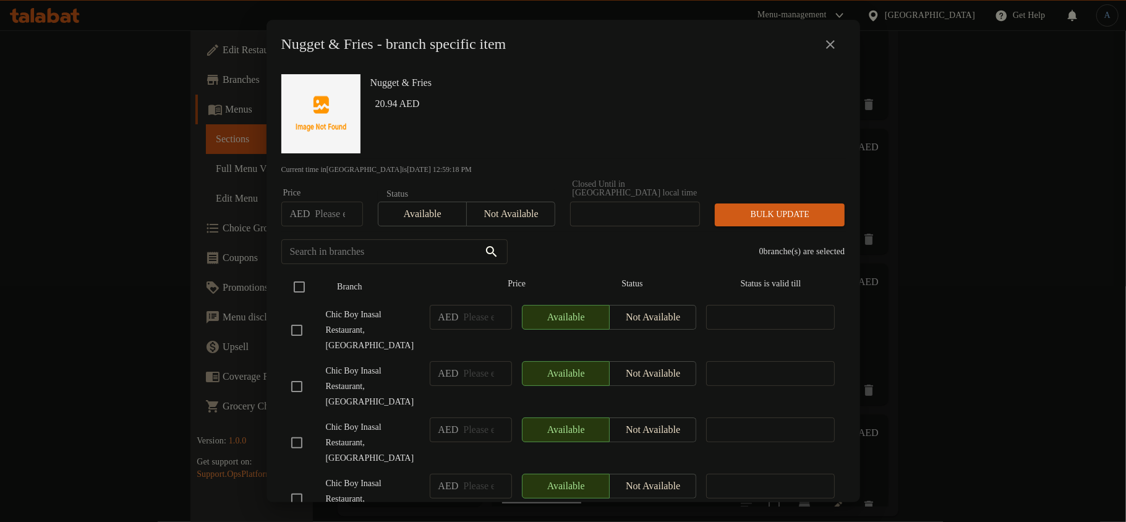
checkbox input "true"
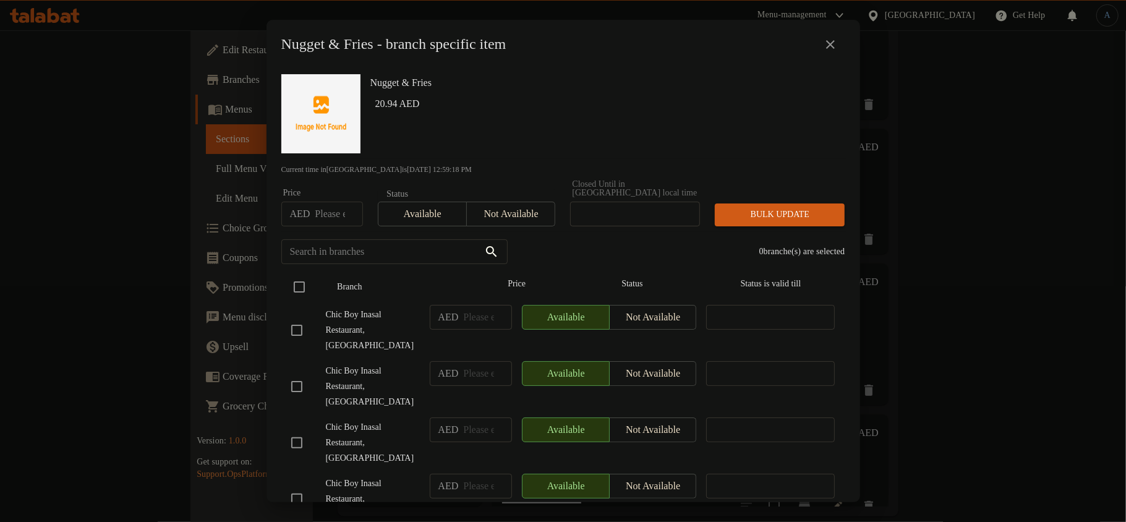
checkbox input "true"
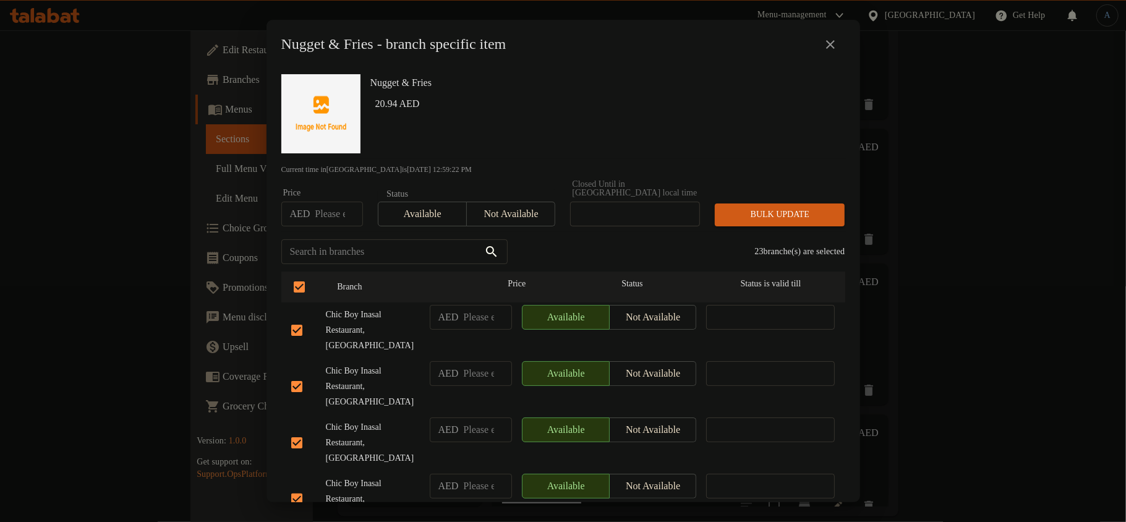
scroll to position [407, 0]
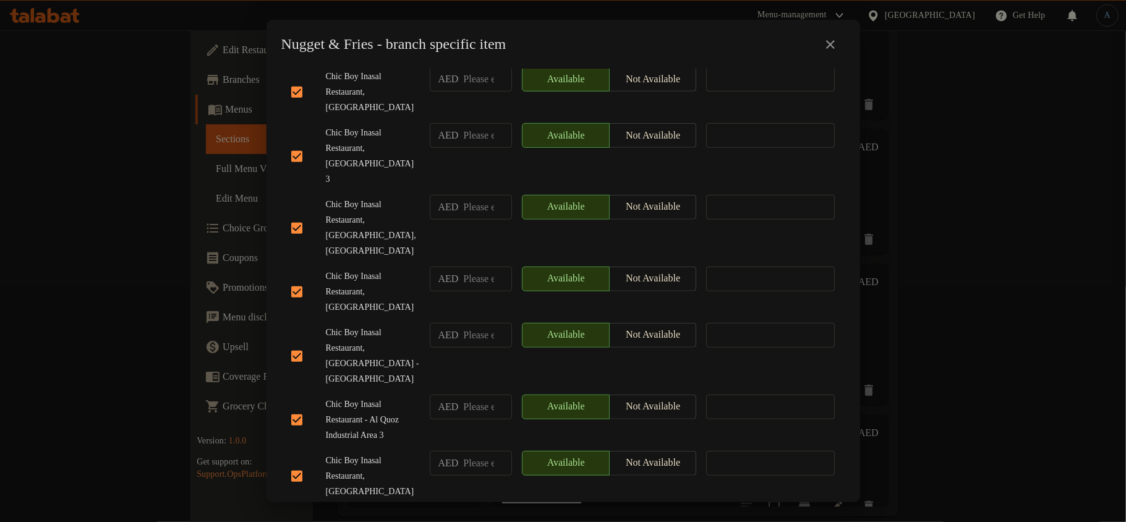
click at [296, 343] on input "checkbox" at bounding box center [297, 356] width 26 height 26
checkbox input "false"
click at [361, 325] on span "Chic Boy Inasal Restaurant, [GEOGRAPHIC_DATA] - [GEOGRAPHIC_DATA]" at bounding box center [373, 356] width 94 height 62
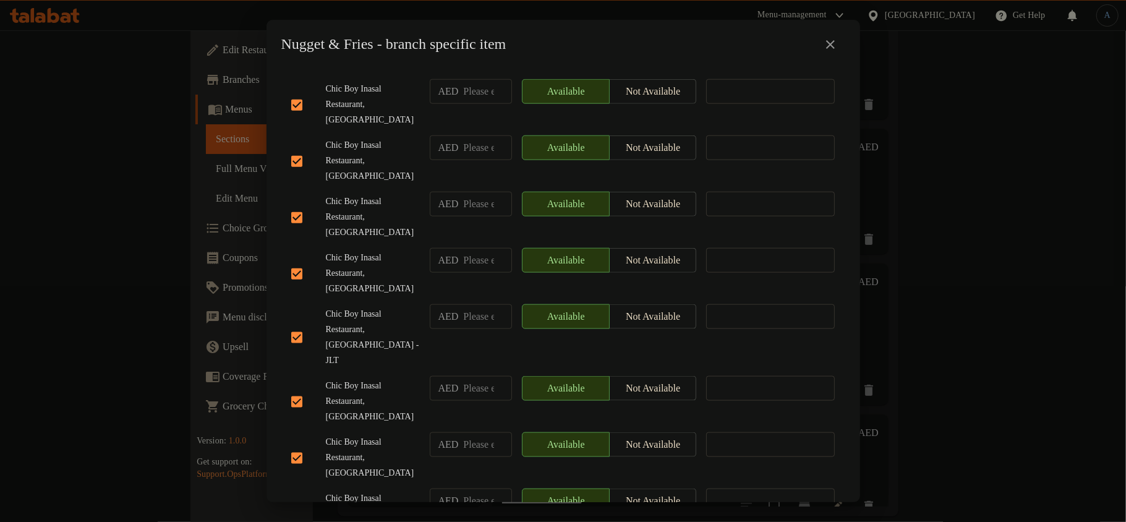
click at [297, 501] on input "checkbox" at bounding box center [297, 514] width 26 height 26
checkbox input "false"
click at [354, 435] on span "Chic Boy Inasal Restaurant, [GEOGRAPHIC_DATA]" at bounding box center [373, 458] width 94 height 46
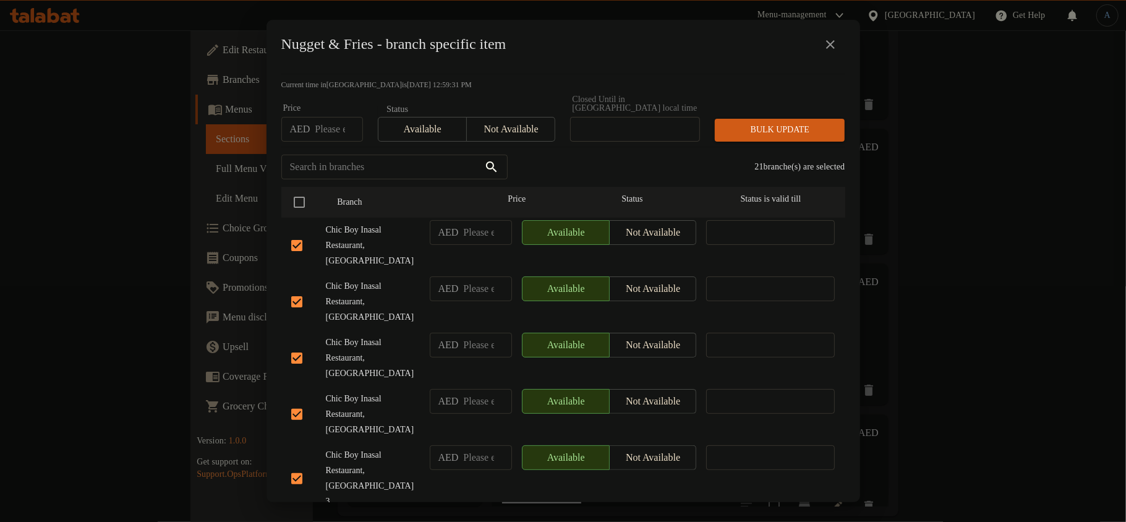
click at [298, 289] on input "checkbox" at bounding box center [297, 302] width 26 height 26
checkbox input "false"
click at [369, 280] on span "Chic Boy Inasal Restaurant, [GEOGRAPHIC_DATA]" at bounding box center [373, 302] width 94 height 46
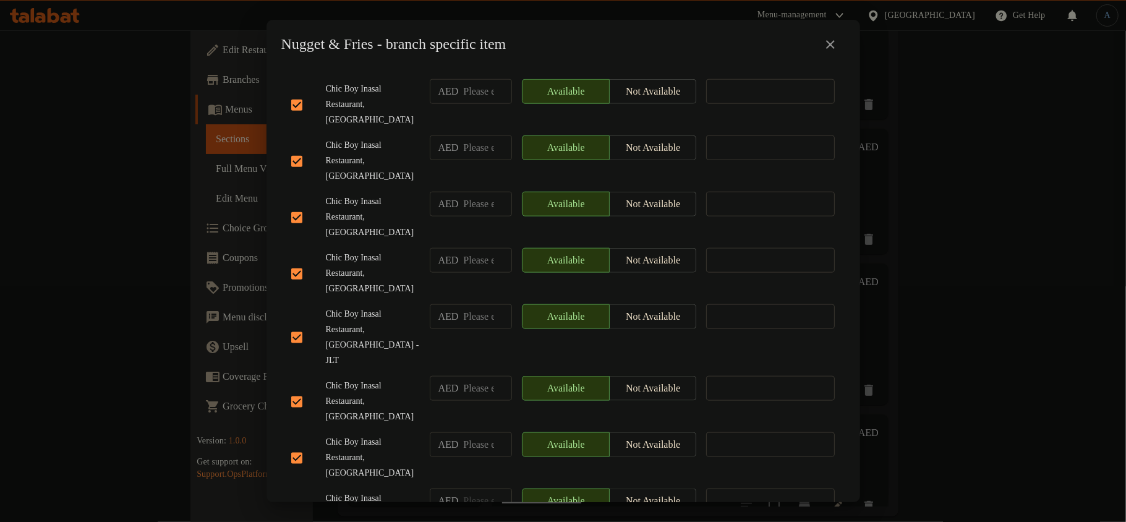
checkbox input "false"
click at [385, 491] on span "Chic Boy Inasal Restaurant, [GEOGRAPHIC_DATA]" at bounding box center [373, 514] width 94 height 46
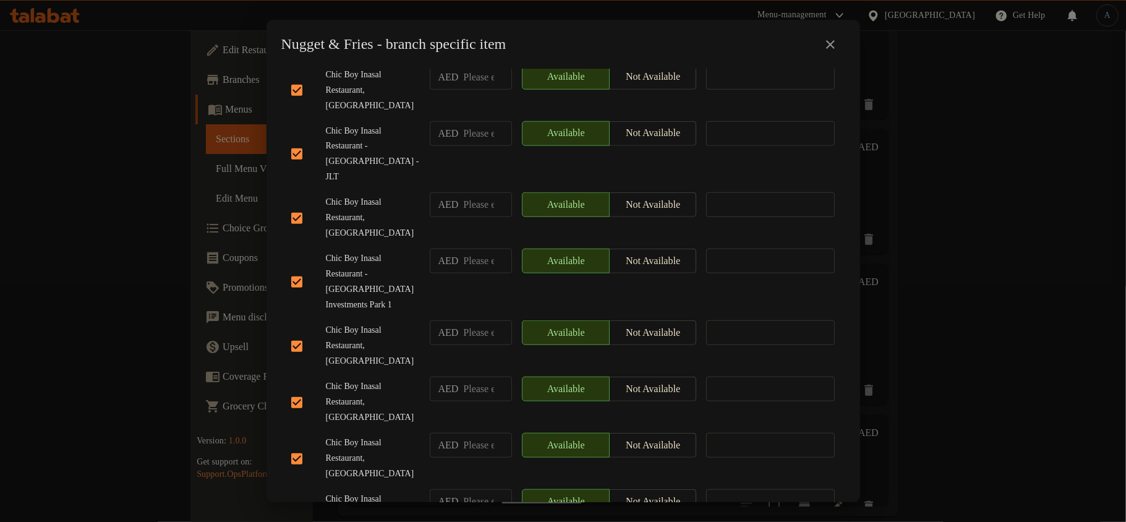
click at [302, 390] on input "checkbox" at bounding box center [297, 403] width 26 height 26
checkbox input "false"
click at [377, 379] on span "Chic Boy Inasal Restaurant, [GEOGRAPHIC_DATA]" at bounding box center [373, 402] width 94 height 46
click at [297, 502] on input "checkbox" at bounding box center [297, 515] width 26 height 26
checkbox input "false"
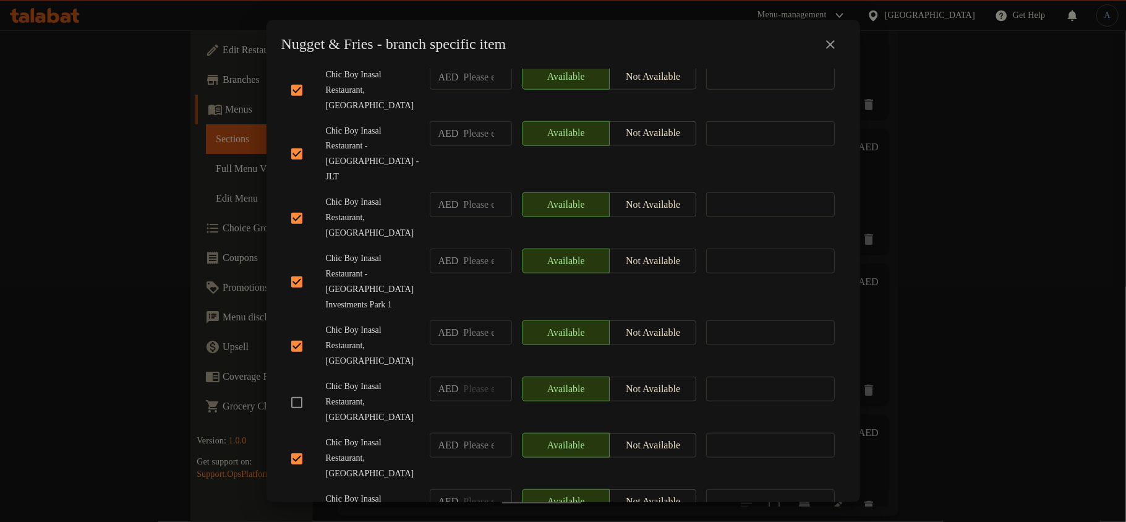
click at [380, 484] on div "Chic Boy Inasal Restaurant, [GEOGRAPHIC_DATA]" at bounding box center [355, 514] width 139 height 61
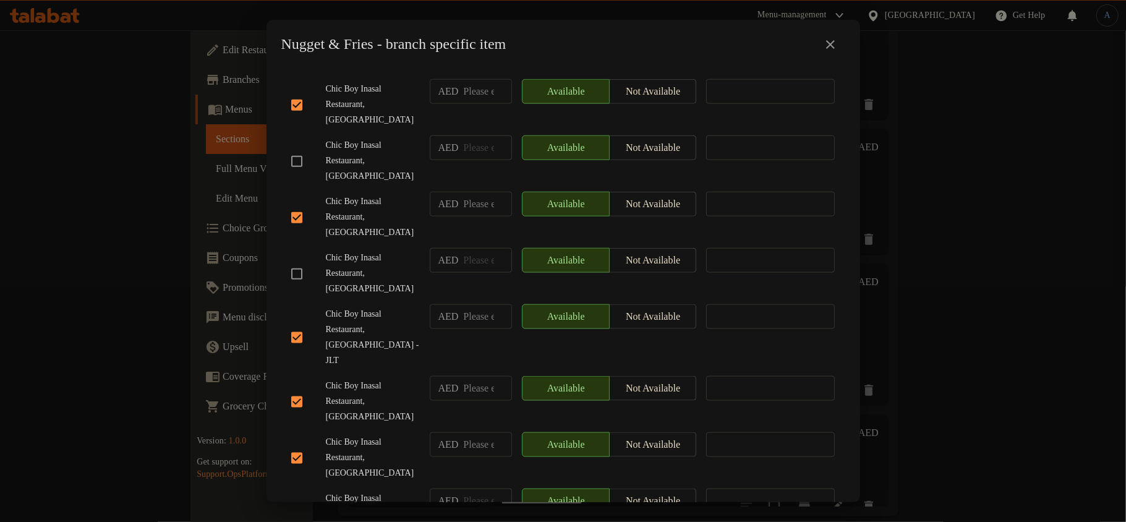
checkbox input "false"
click at [359, 491] on span "Chic Boy Inasal Restaurant, [GEOGRAPHIC_DATA]" at bounding box center [373, 514] width 94 height 46
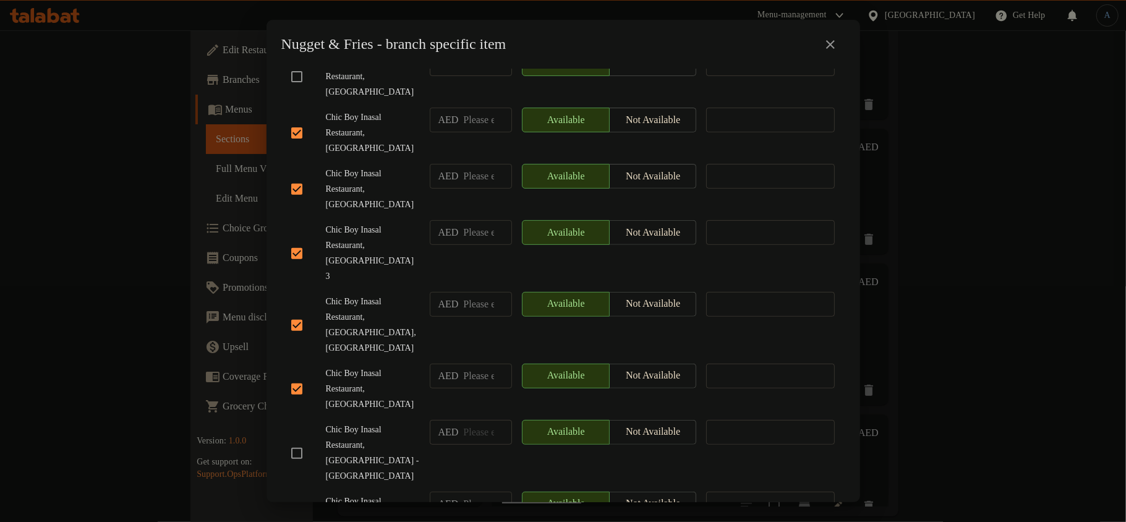
click at [301, 312] on input "checkbox" at bounding box center [297, 325] width 26 height 26
checkbox input "false"
click at [367, 294] on span "Chic Boy Inasal Restaurant, [GEOGRAPHIC_DATA],[GEOGRAPHIC_DATA]" at bounding box center [373, 325] width 94 height 62
click at [292, 504] on input "checkbox" at bounding box center [297, 517] width 26 height 26
checkbox input "false"
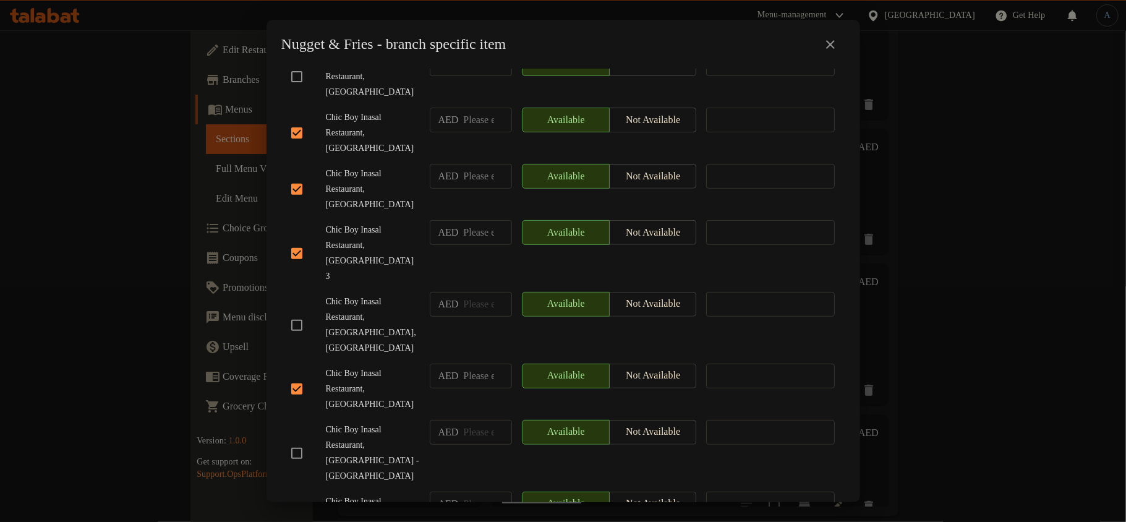
click at [366, 294] on span "Chic Boy Inasal Restaurant, [GEOGRAPHIC_DATA],[GEOGRAPHIC_DATA]" at bounding box center [373, 325] width 94 height 62
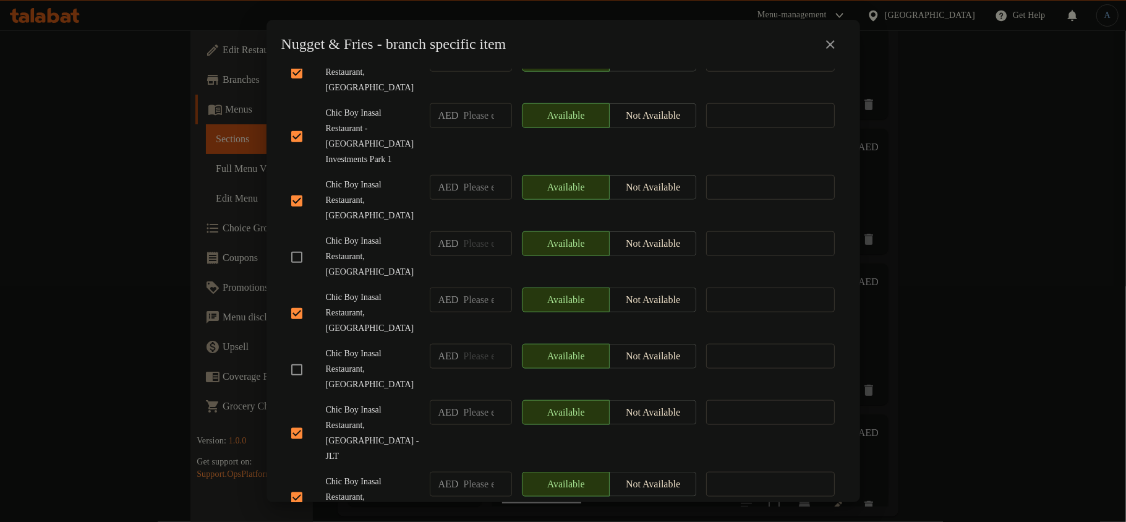
click at [299, 420] on input "checkbox" at bounding box center [297, 433] width 26 height 26
checkbox input "false"
click at [371, 346] on span "Chic Boy Inasal Restaurant, [GEOGRAPHIC_DATA]" at bounding box center [373, 369] width 94 height 46
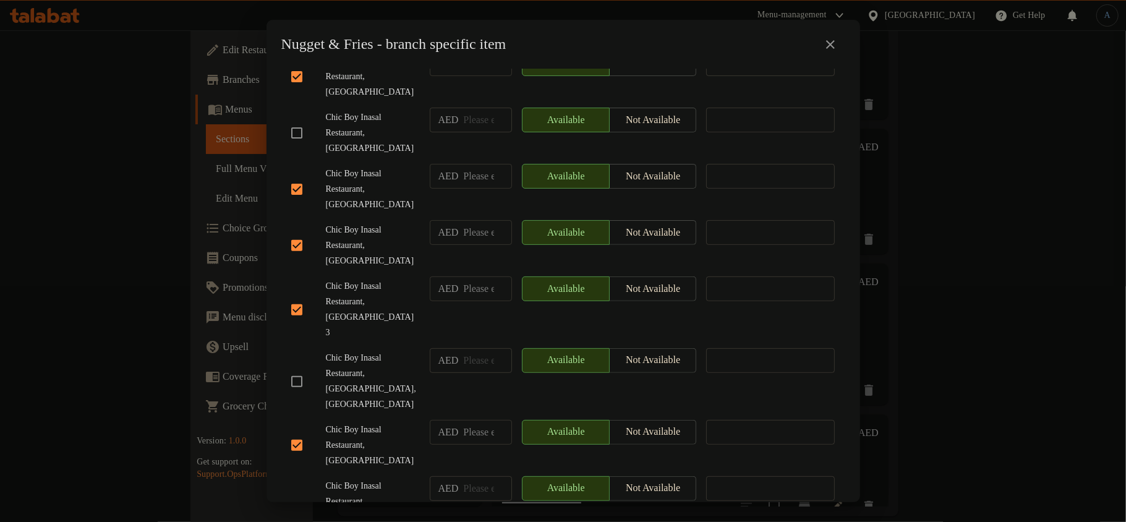
click at [298, 297] on input "checkbox" at bounding box center [297, 310] width 26 height 26
checkbox input "false"
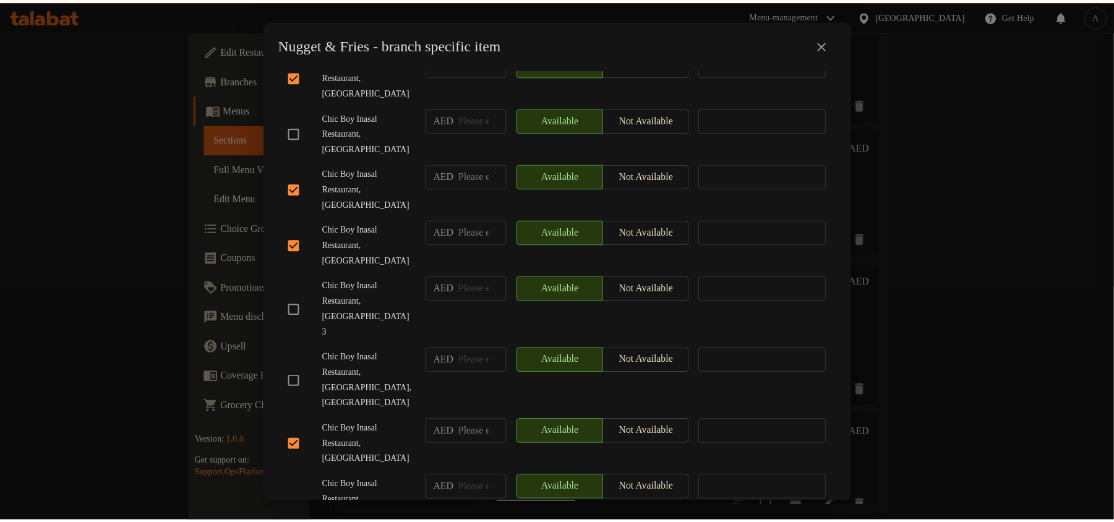
scroll to position [0, 0]
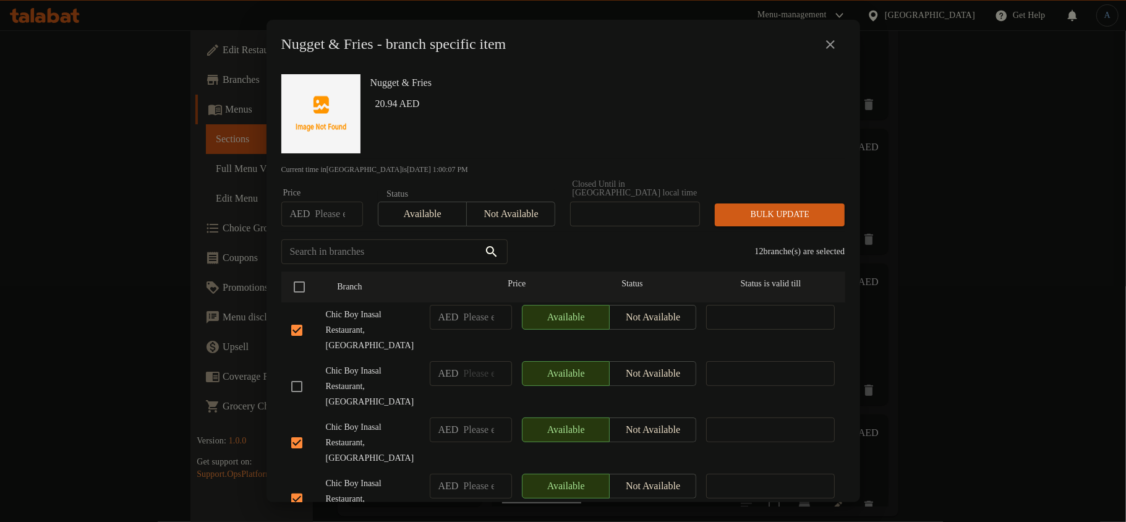
click at [505, 218] on span "Not available" at bounding box center [511, 214] width 79 height 18
click at [772, 216] on span "Bulk update" at bounding box center [780, 214] width 110 height 15
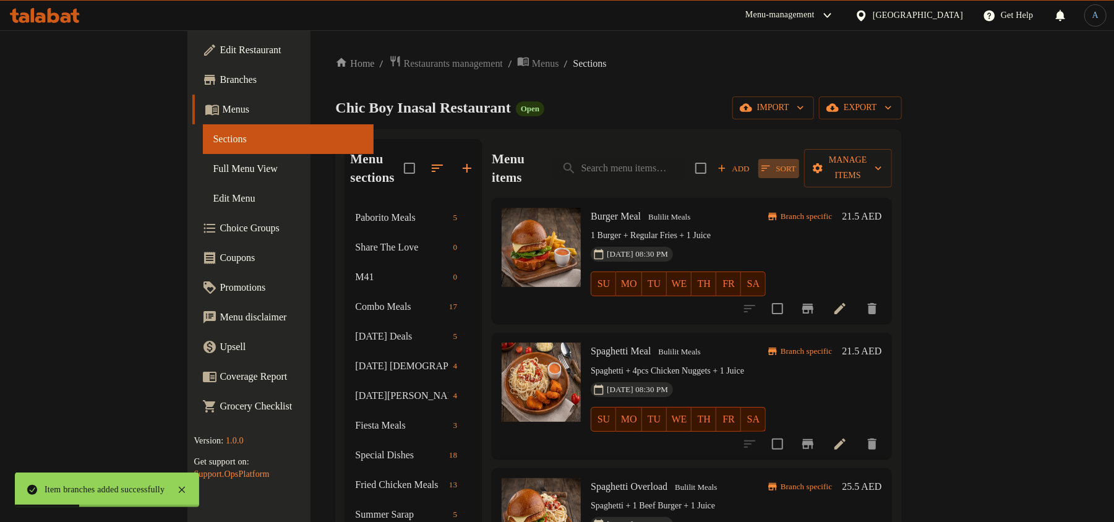
click at [799, 166] on button "Sort" at bounding box center [778, 168] width 41 height 19
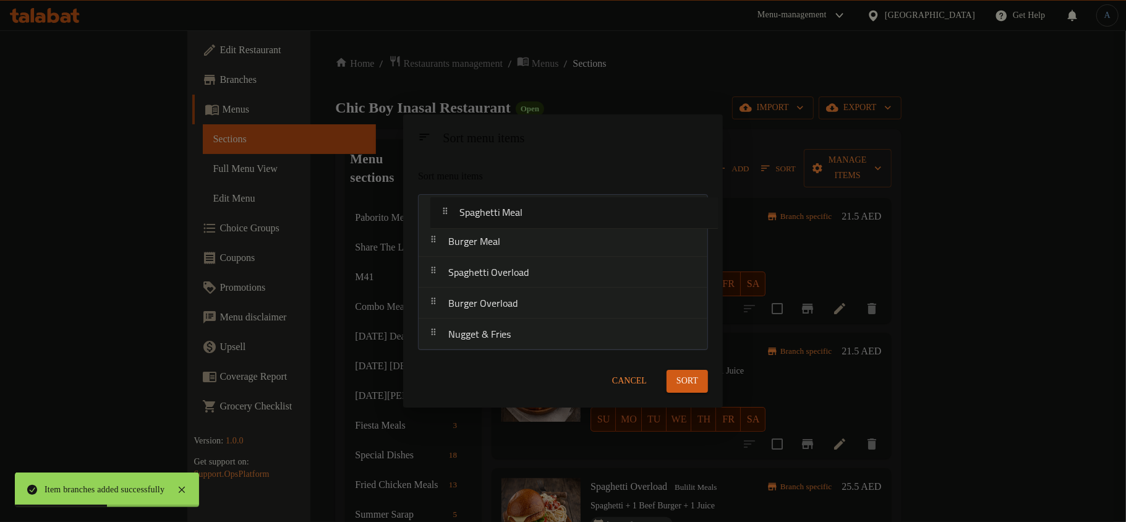
drag, startPoint x: 495, startPoint y: 250, endPoint x: 514, endPoint y: 194, distance: 59.1
click at [514, 194] on nav "Burger Meal Spaghetti Meal Spaghetti Overload Burger Overload Nugget & Fries" at bounding box center [563, 272] width 290 height 156
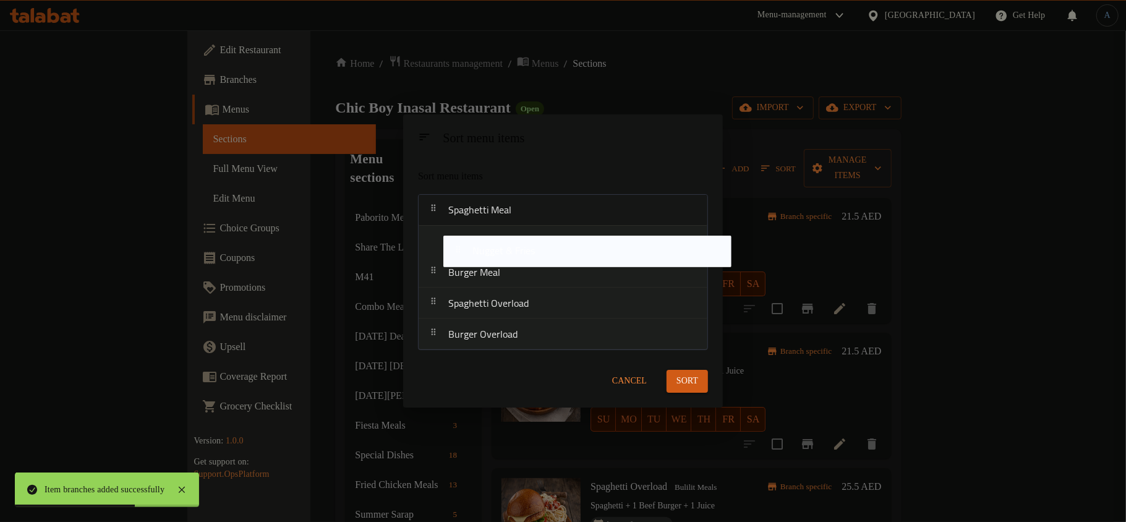
drag, startPoint x: 503, startPoint y: 338, endPoint x: 527, endPoint y: 251, distance: 89.9
click at [527, 251] on nav "Spaghetti Meal Burger Meal Spaghetti Overload Burger Overload Nugget & Fries" at bounding box center [563, 272] width 290 height 156
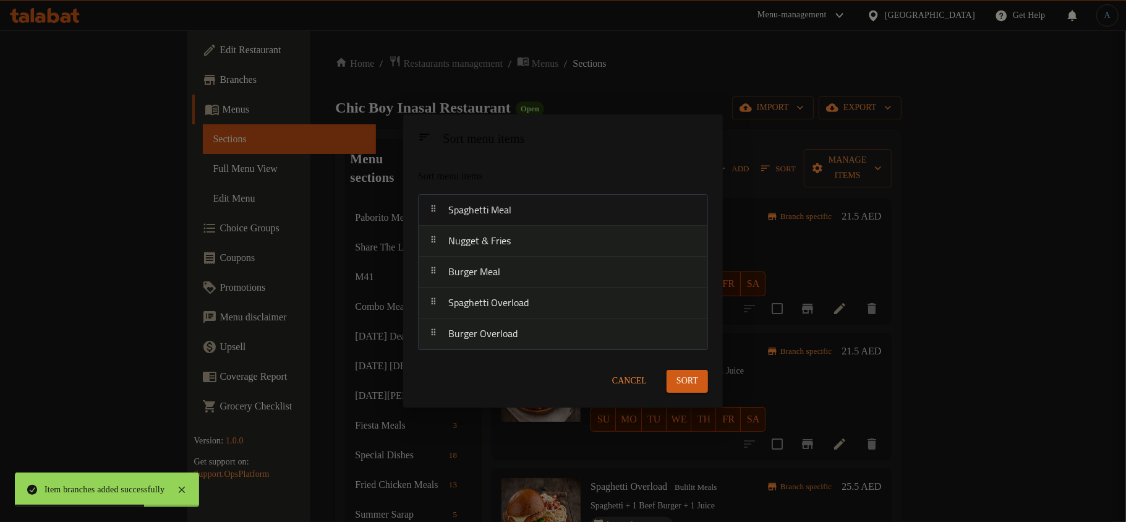
click at [701, 376] on button "Sort" at bounding box center [687, 381] width 41 height 23
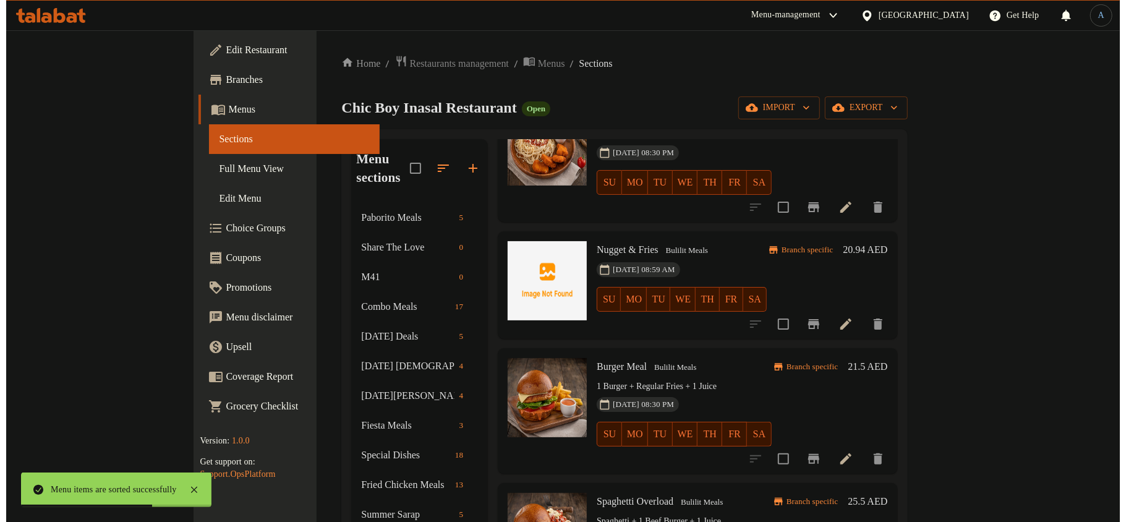
scroll to position [104, 0]
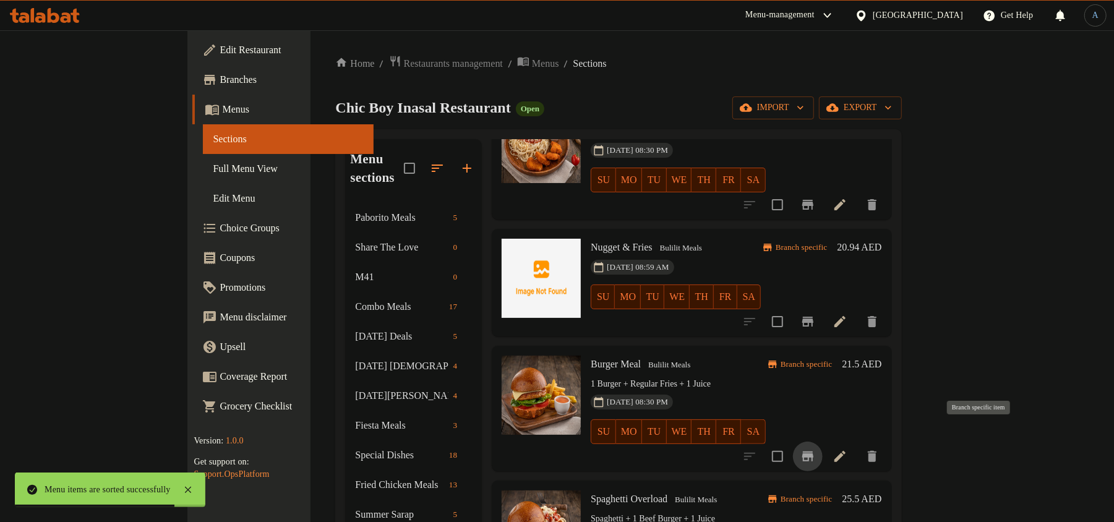
click at [815, 449] on icon "Branch-specific-item" at bounding box center [807, 456] width 15 height 15
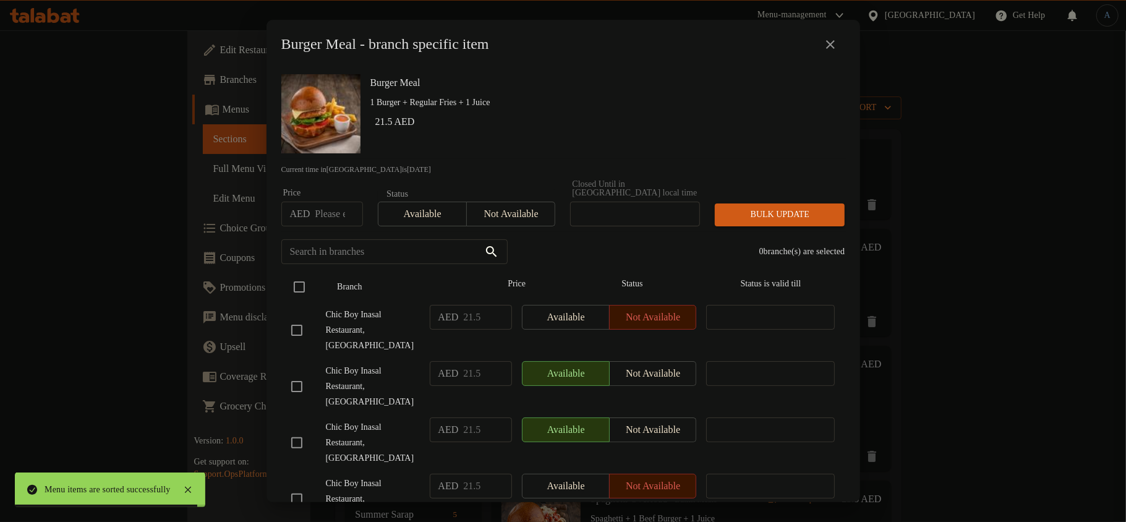
click at [300, 291] on input "checkbox" at bounding box center [299, 287] width 26 height 26
checkbox input "true"
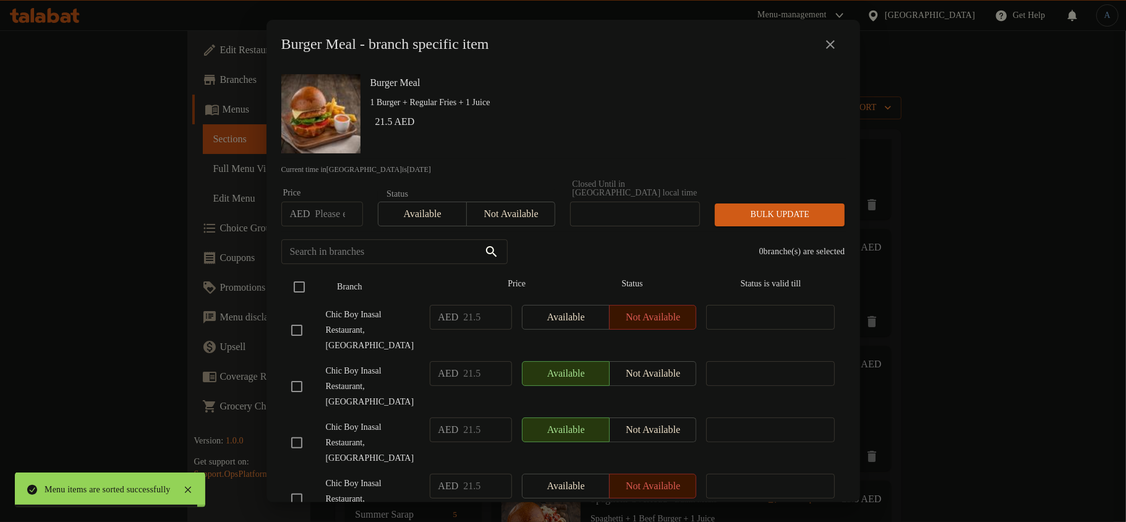
checkbox input "true"
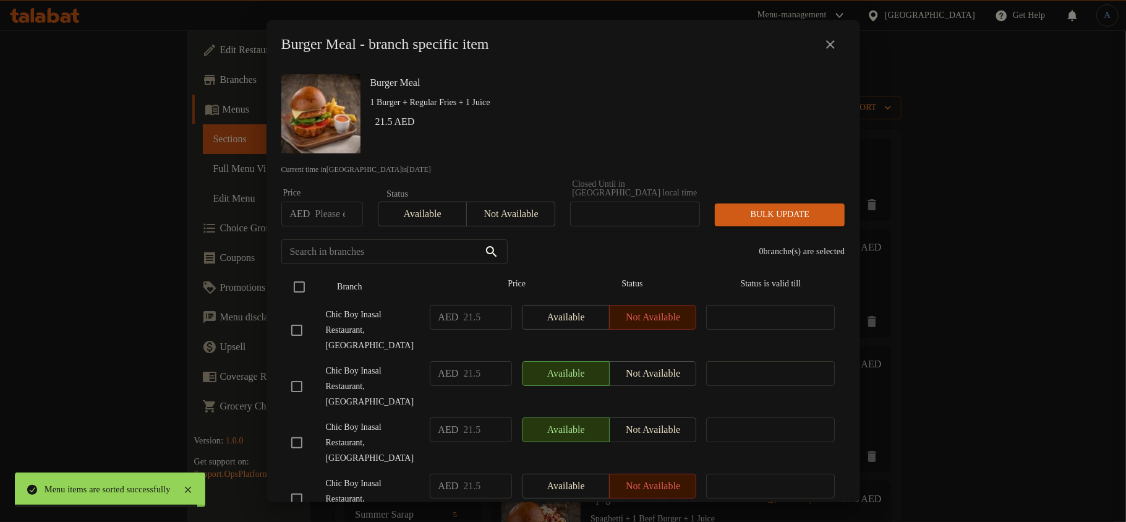
checkbox input "true"
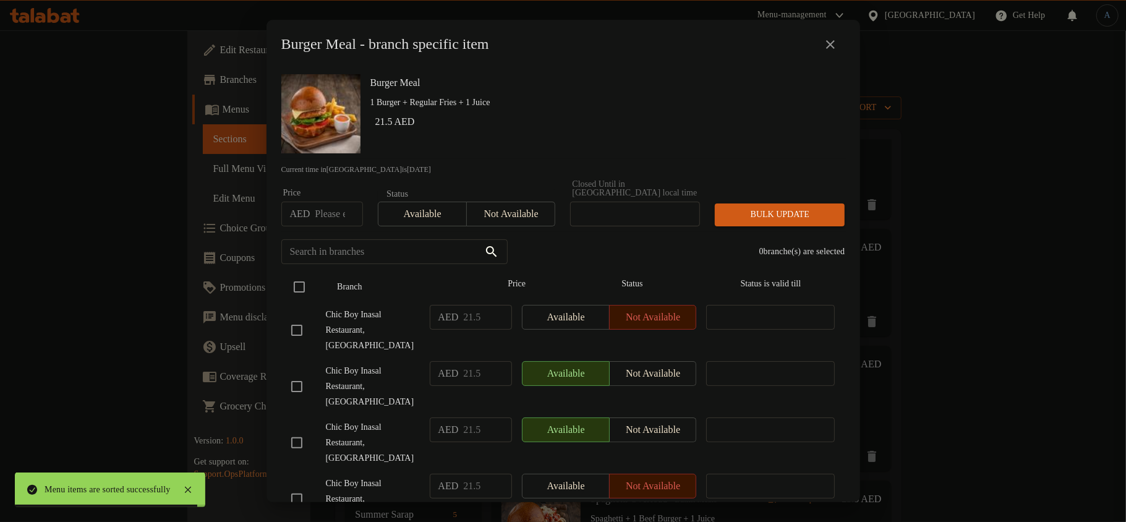
checkbox input "true"
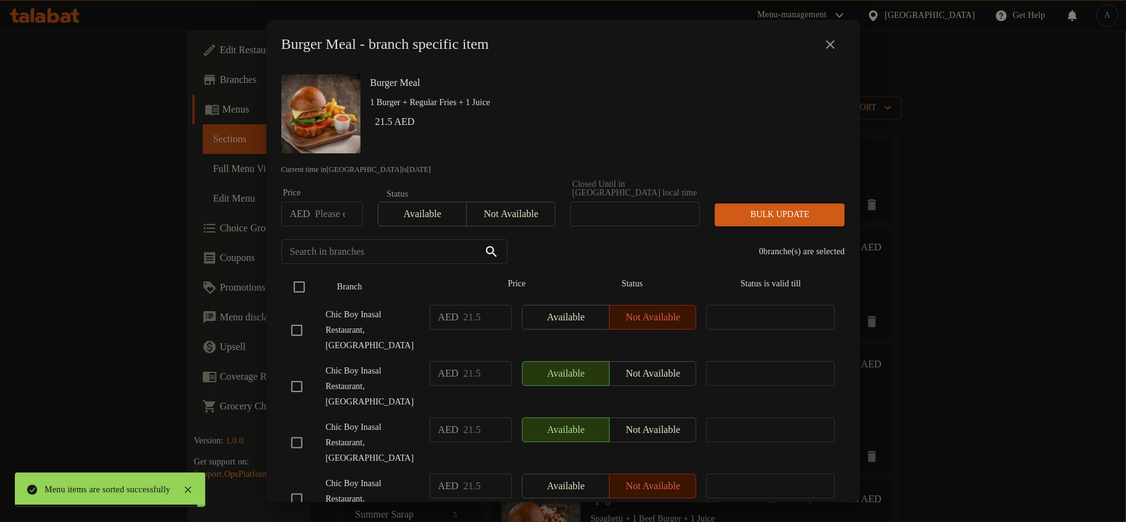
checkbox input "true"
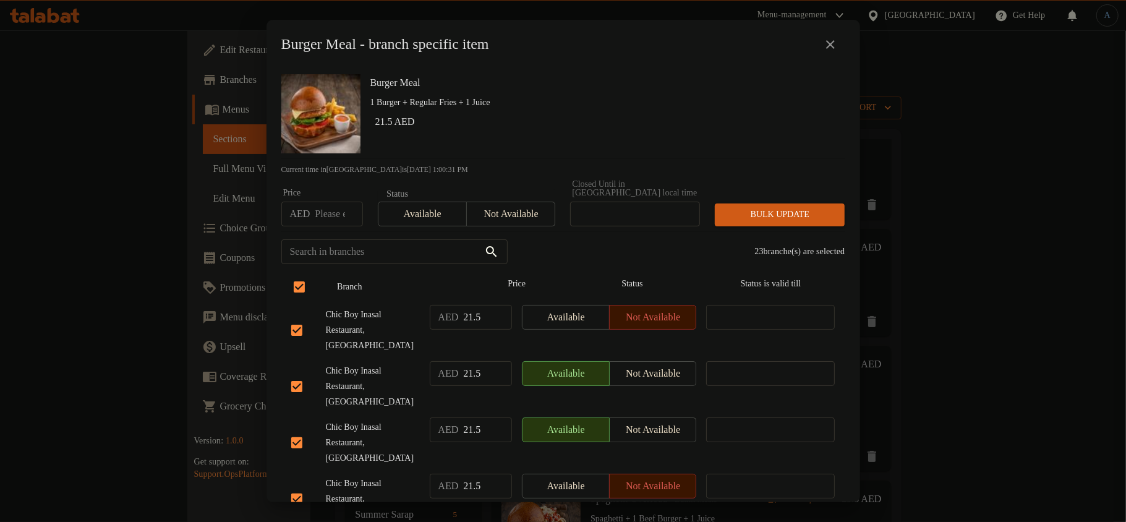
click at [300, 283] on input "checkbox" at bounding box center [299, 287] width 26 height 26
checkbox input "false"
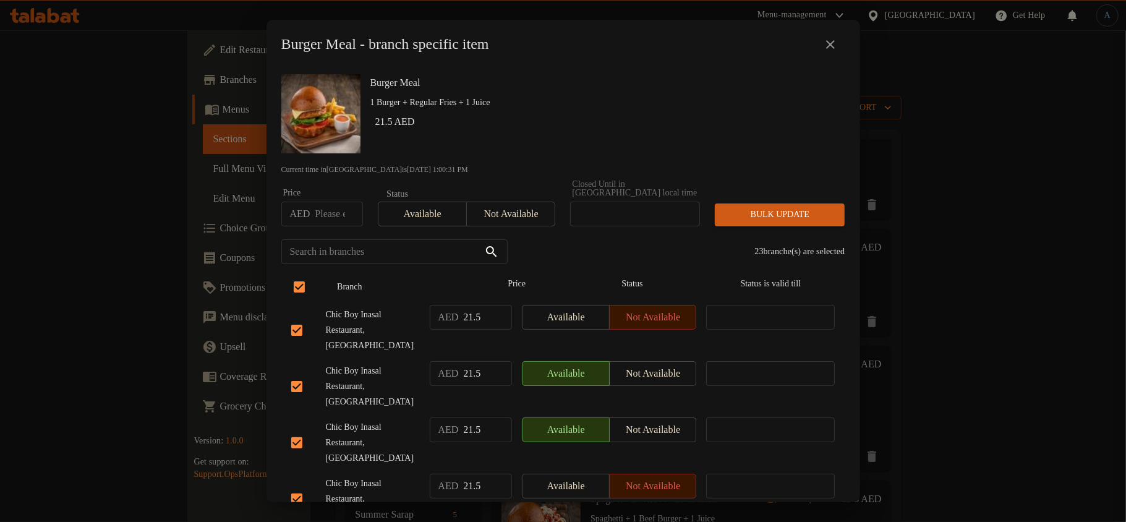
checkbox input "false"
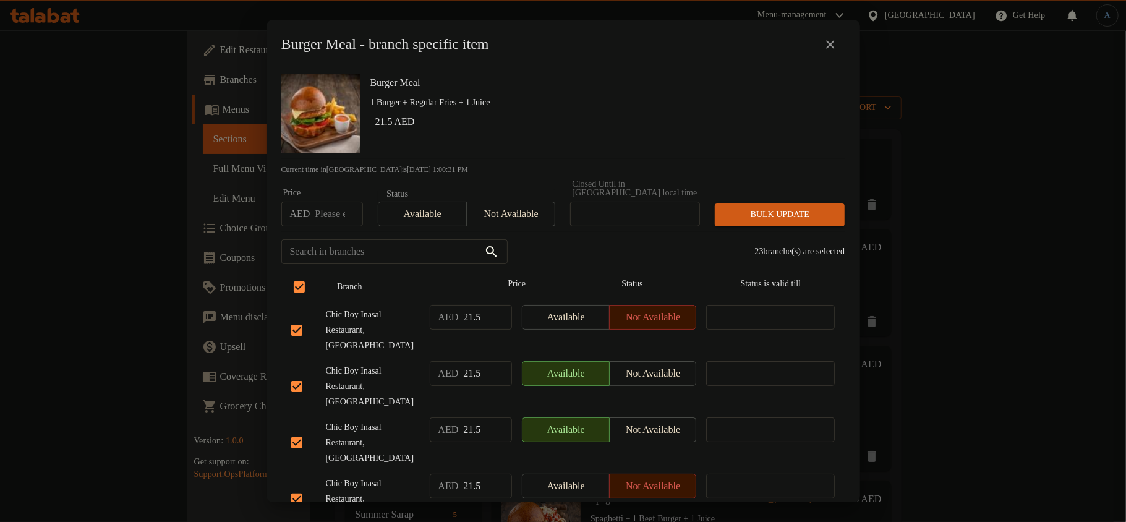
checkbox input "false"
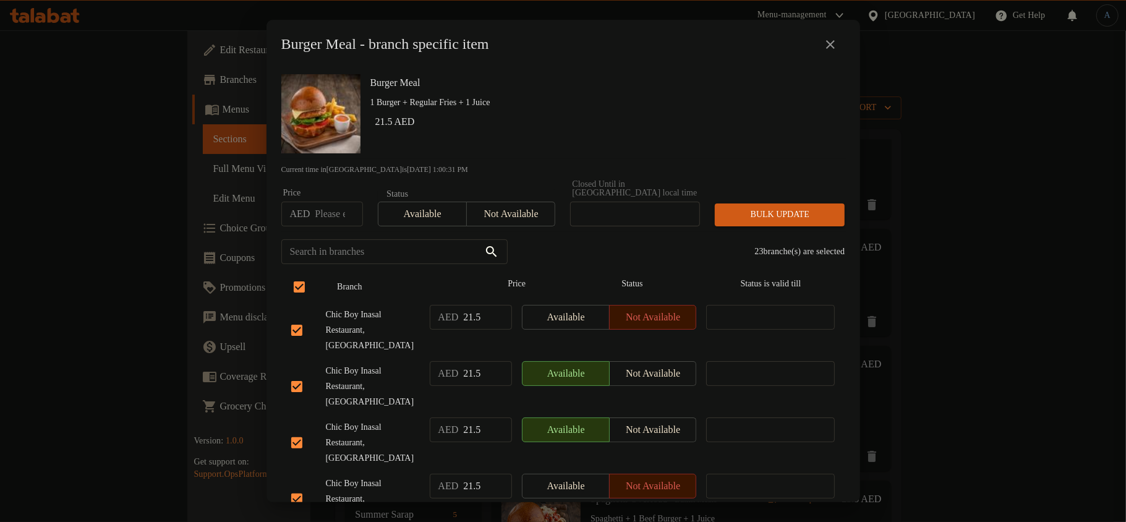
checkbox input "false"
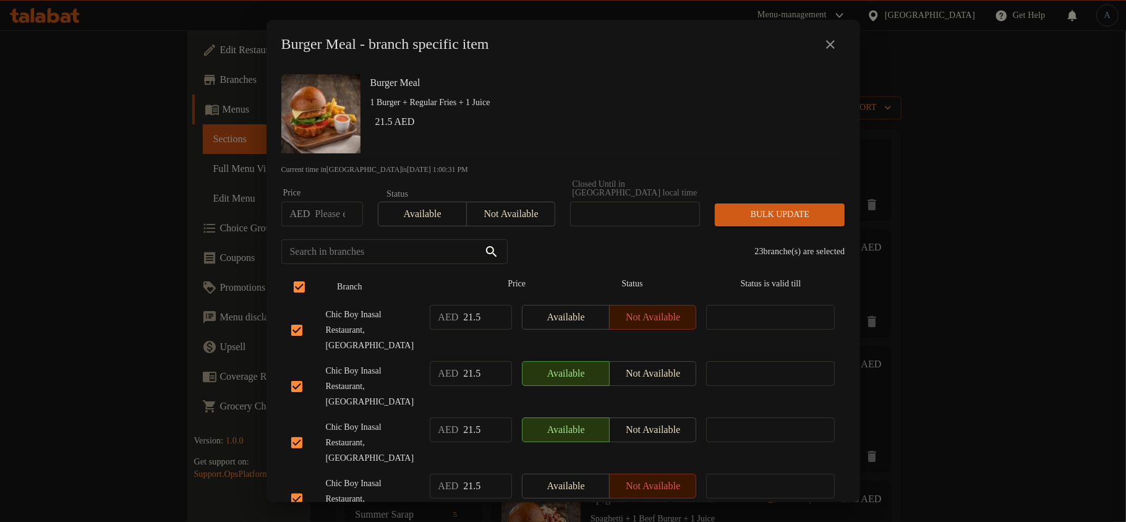
checkbox input "false"
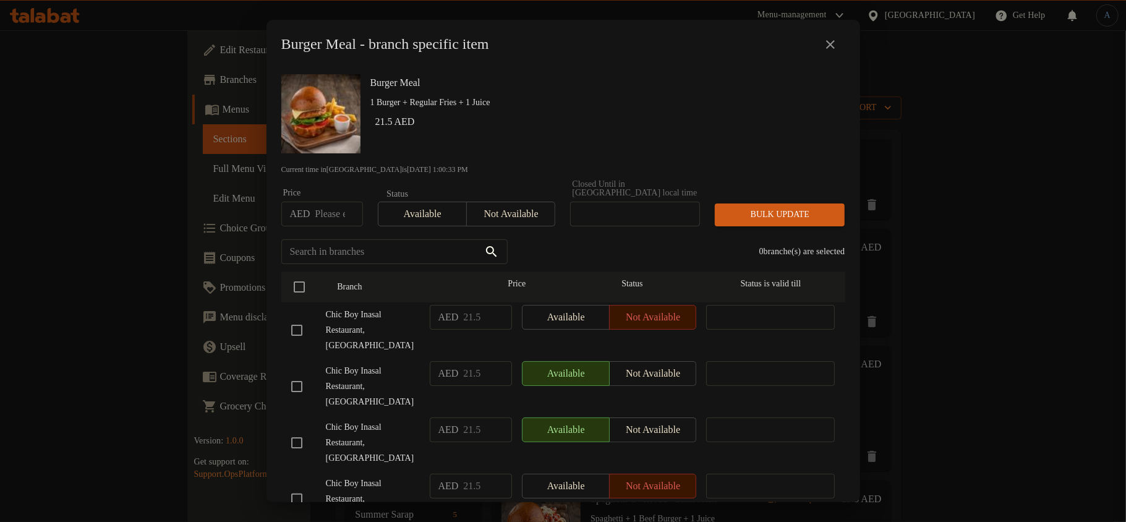
click at [607, 114] on h6 "21.5 AED" at bounding box center [605, 121] width 460 height 17
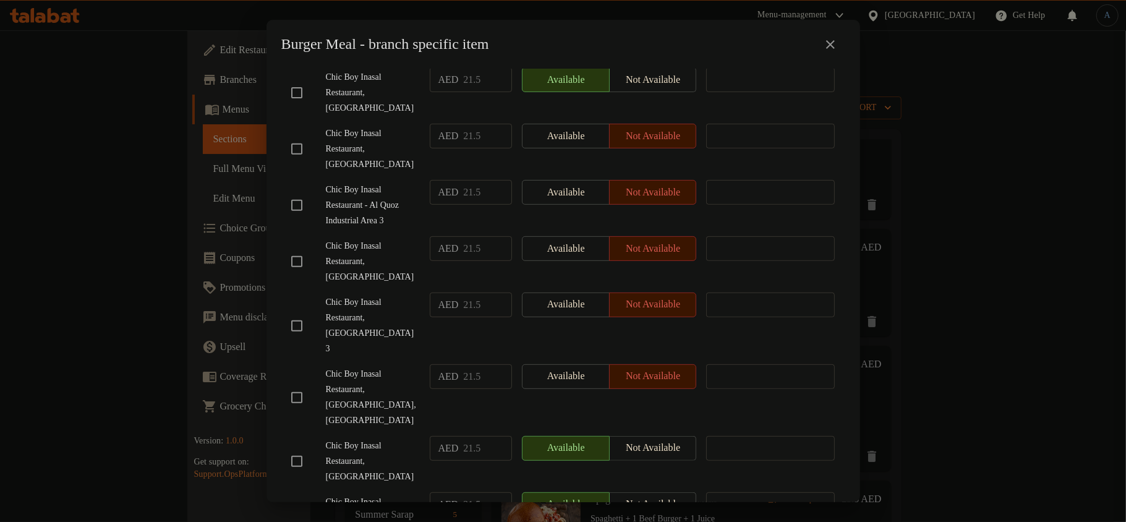
click at [293, 313] on input "checkbox" at bounding box center [297, 326] width 26 height 26
checkbox input "true"
click at [377, 359] on div "Chic Boy Inasal Restaurant, [GEOGRAPHIC_DATA],[GEOGRAPHIC_DATA]" at bounding box center [355, 397] width 139 height 77
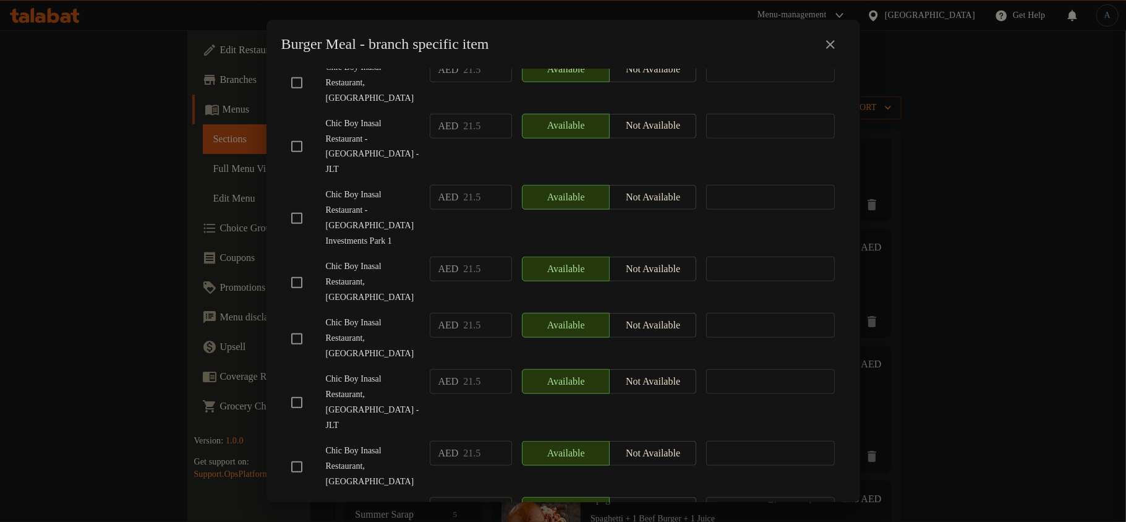
click at [292, 390] on input "checkbox" at bounding box center [297, 403] width 26 height 26
checkbox input "true"
click at [376, 372] on span "Chic Boy Inasal Restaurant, [GEOGRAPHIC_DATA] - JLT" at bounding box center [373, 403] width 94 height 62
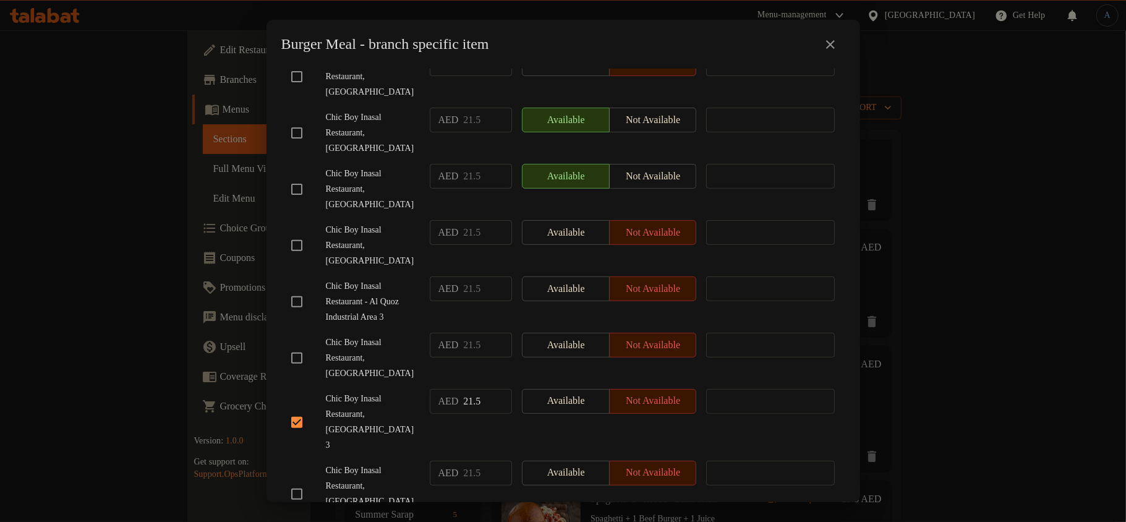
click at [297, 289] on input "checkbox" at bounding box center [297, 302] width 26 height 26
checkbox input "true"
click at [391, 223] on span "Chic Boy Inasal Restaurant, [GEOGRAPHIC_DATA]" at bounding box center [373, 246] width 94 height 46
click at [303, 481] on input "checkbox" at bounding box center [297, 494] width 26 height 26
checkbox input "true"
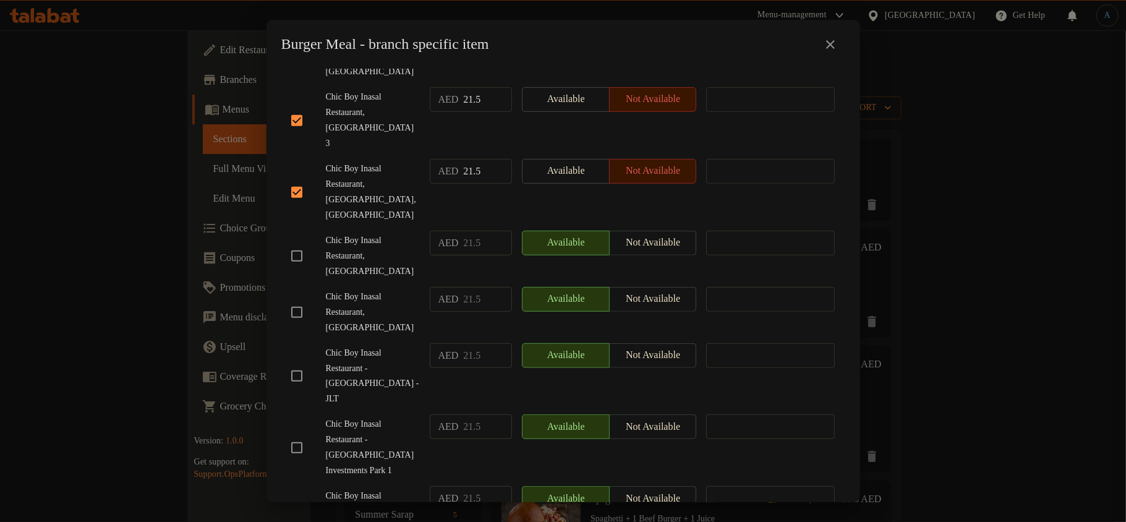
scroll to position [419, 0]
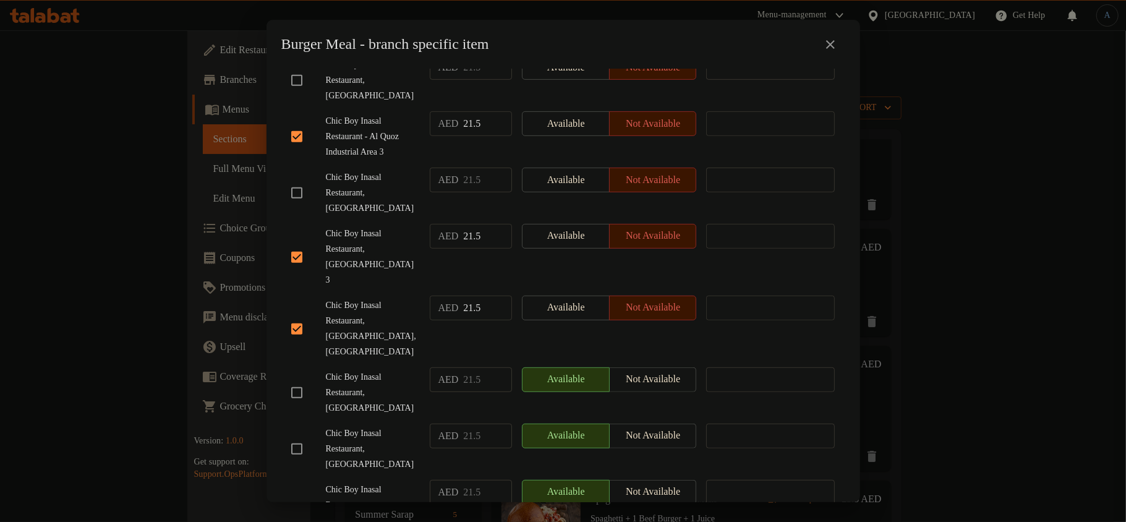
click at [402, 229] on span "Chic Boy Inasal Restaurant, [GEOGRAPHIC_DATA] 3" at bounding box center [373, 257] width 94 height 62
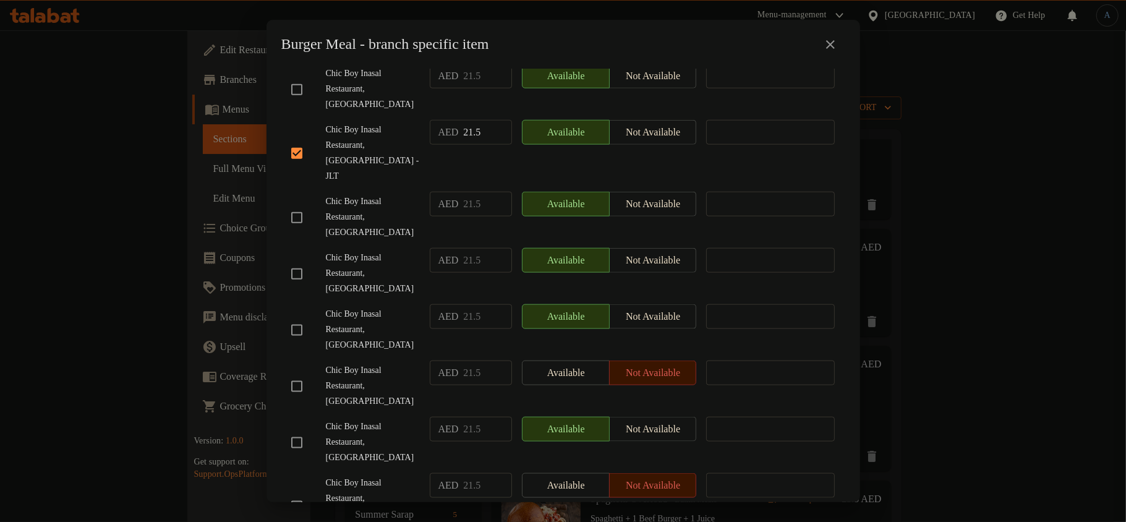
checkbox input "true"
click at [377, 419] on span "Chic Boy Inasal Restaurant, [GEOGRAPHIC_DATA]" at bounding box center [373, 442] width 94 height 46
checkbox input "true"
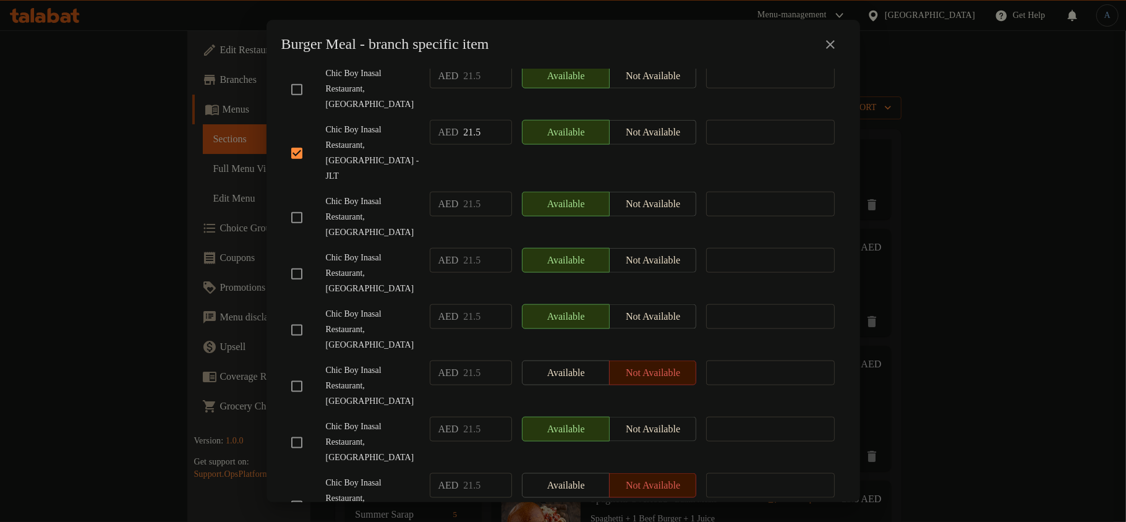
click at [344, 356] on div "Chic Boy Inasal Restaurant, [GEOGRAPHIC_DATA]" at bounding box center [355, 386] width 139 height 61
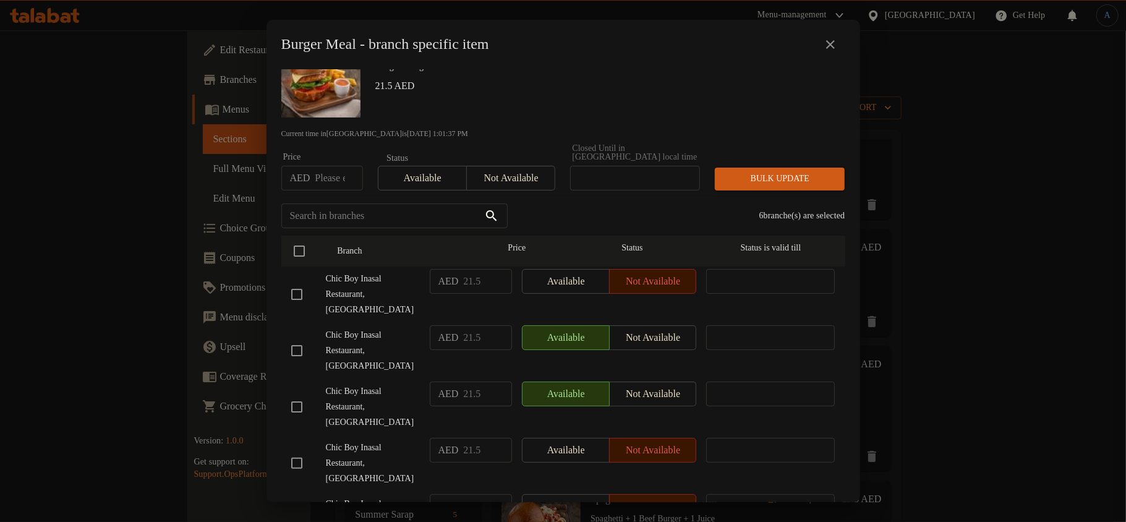
click at [295, 283] on input "checkbox" at bounding box center [297, 294] width 26 height 26
checkbox input "true"
click at [403, 331] on span "Chic Boy Inasal Restaurant, [GEOGRAPHIC_DATA]" at bounding box center [373, 351] width 94 height 46
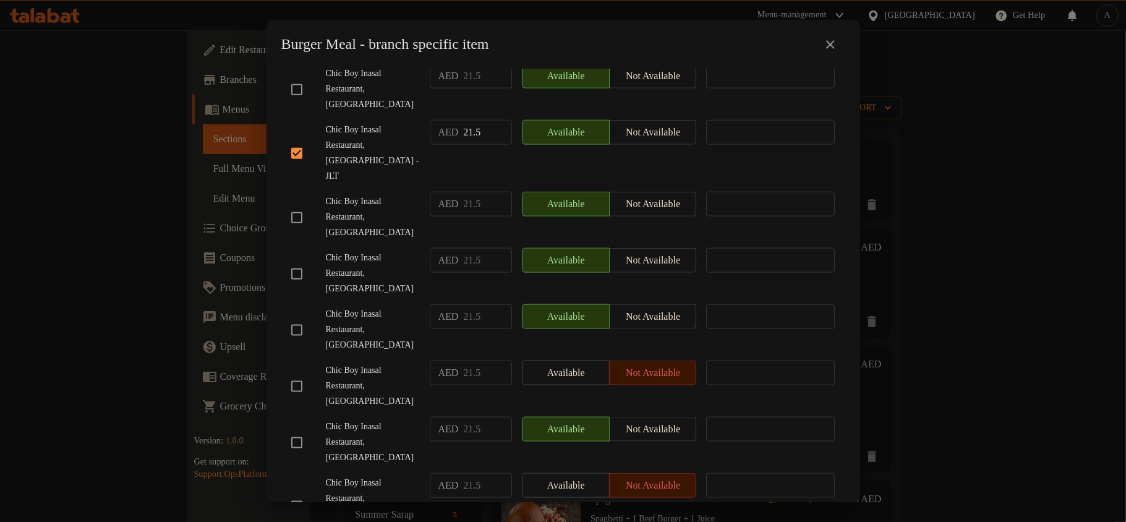
click at [389, 363] on span "Chic Boy Inasal Restaurant, [GEOGRAPHIC_DATA]" at bounding box center [373, 386] width 94 height 46
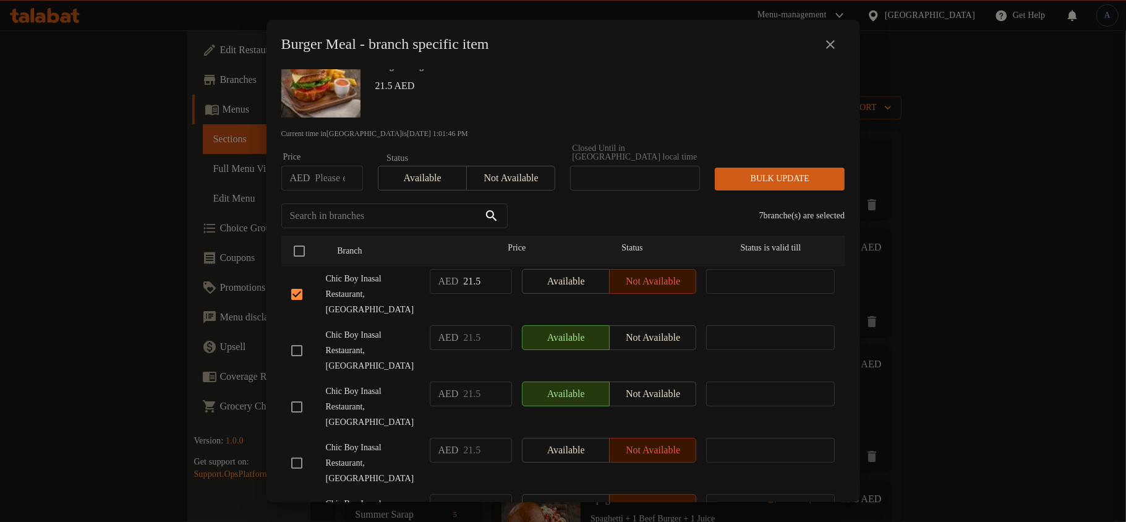
click at [377, 328] on span "Chic Boy Inasal Restaurant, [GEOGRAPHIC_DATA]" at bounding box center [373, 351] width 94 height 46
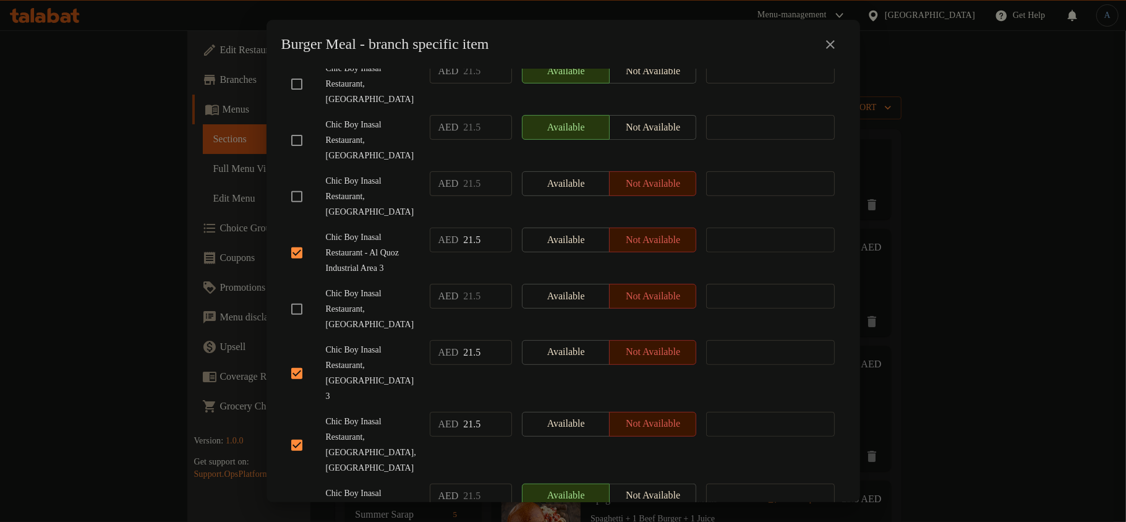
click at [293, 296] on input "checkbox" at bounding box center [297, 309] width 26 height 26
checkbox input "true"
click at [354, 343] on span "Chic Boy Inasal Restaurant, [GEOGRAPHIC_DATA] 3" at bounding box center [373, 374] width 94 height 62
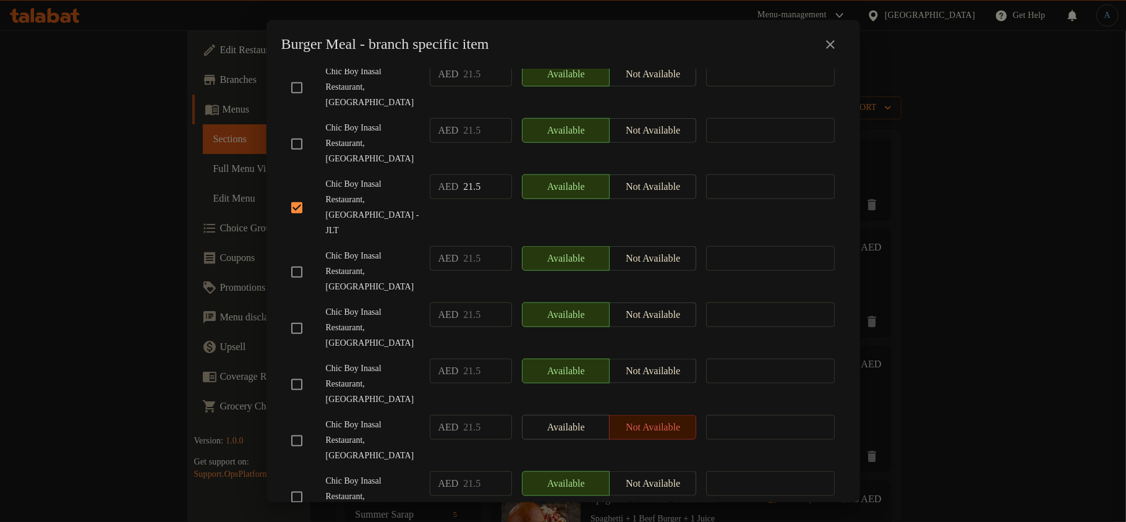
click at [292, 428] on input "checkbox" at bounding box center [297, 441] width 26 height 26
checkbox input "true"
click at [378, 417] on span "Chic Boy Inasal Restaurant, [GEOGRAPHIC_DATA]" at bounding box center [373, 440] width 94 height 46
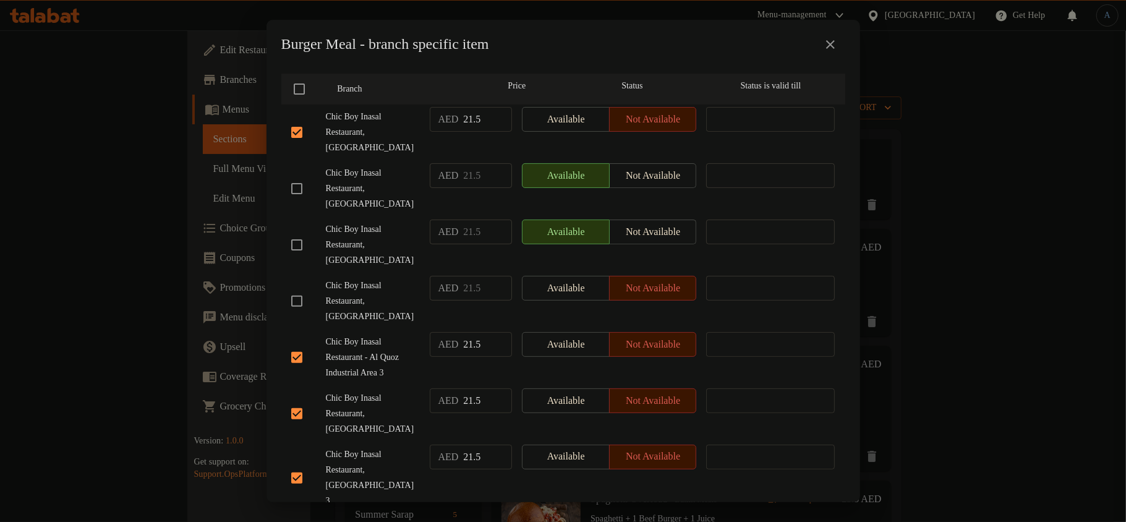
click at [296, 288] on input "checkbox" at bounding box center [297, 301] width 26 height 26
checkbox input "true"
click at [409, 278] on span "Chic Boy Inasal Restaurant, [GEOGRAPHIC_DATA]" at bounding box center [373, 301] width 94 height 46
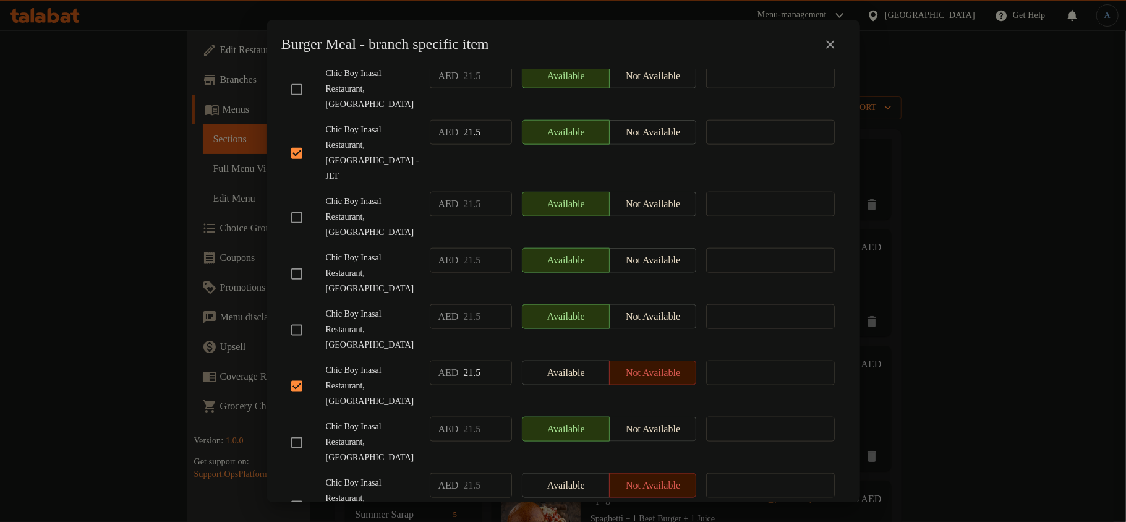
click at [296, 493] on input "checkbox" at bounding box center [297, 506] width 26 height 26
checkbox input "true"
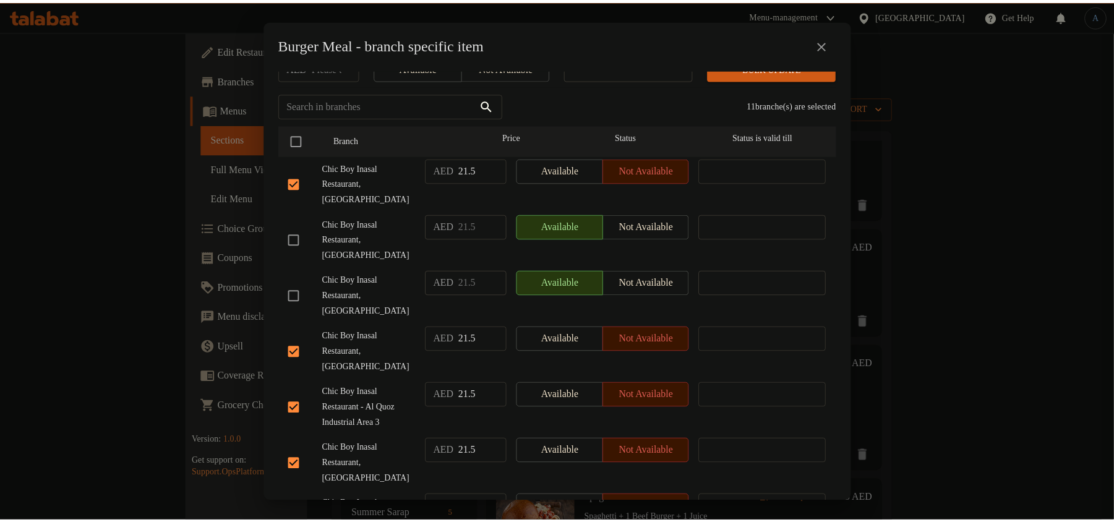
scroll to position [0, 0]
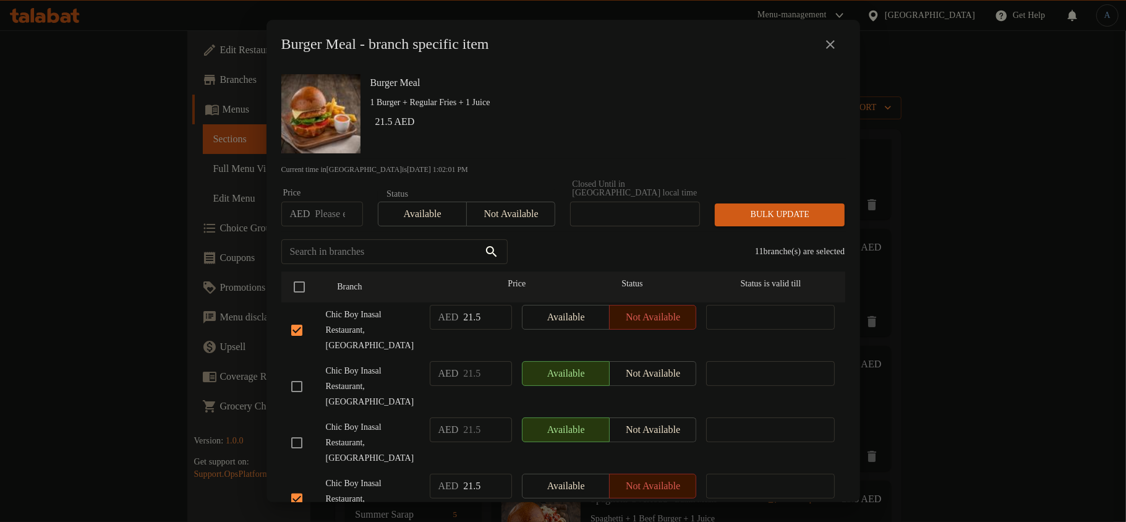
click at [542, 224] on button "Not available" at bounding box center [510, 214] width 89 height 25
click at [807, 211] on span "Bulk update" at bounding box center [780, 214] width 110 height 15
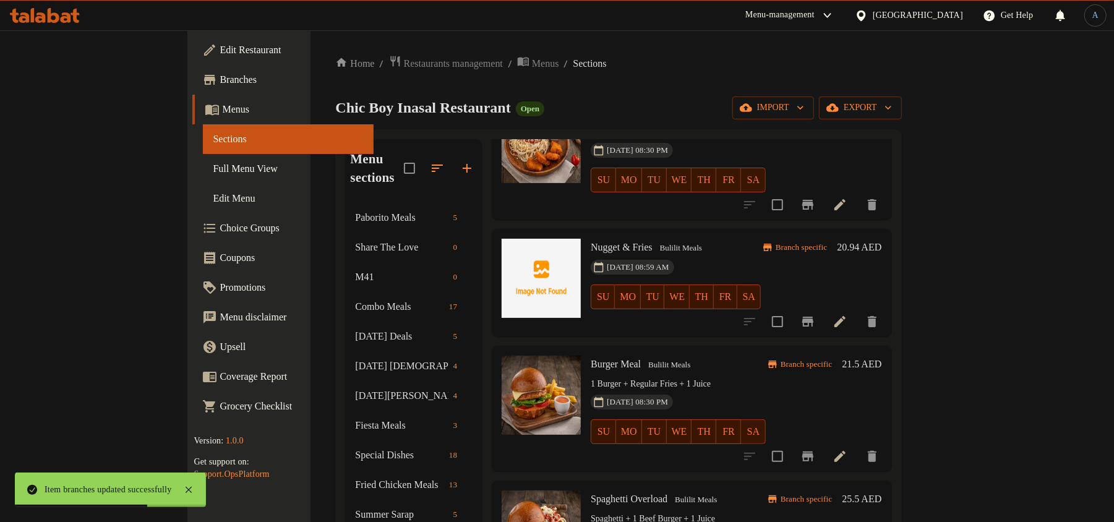
click at [591, 359] on span "Burger Meal" at bounding box center [616, 364] width 50 height 11
copy h6 "Burger Meal"
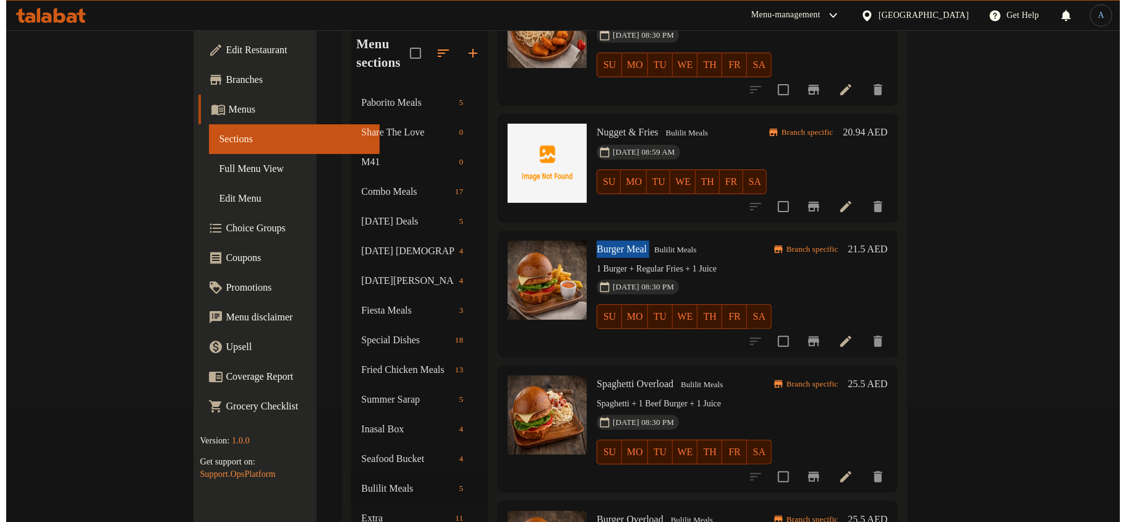
scroll to position [236, 0]
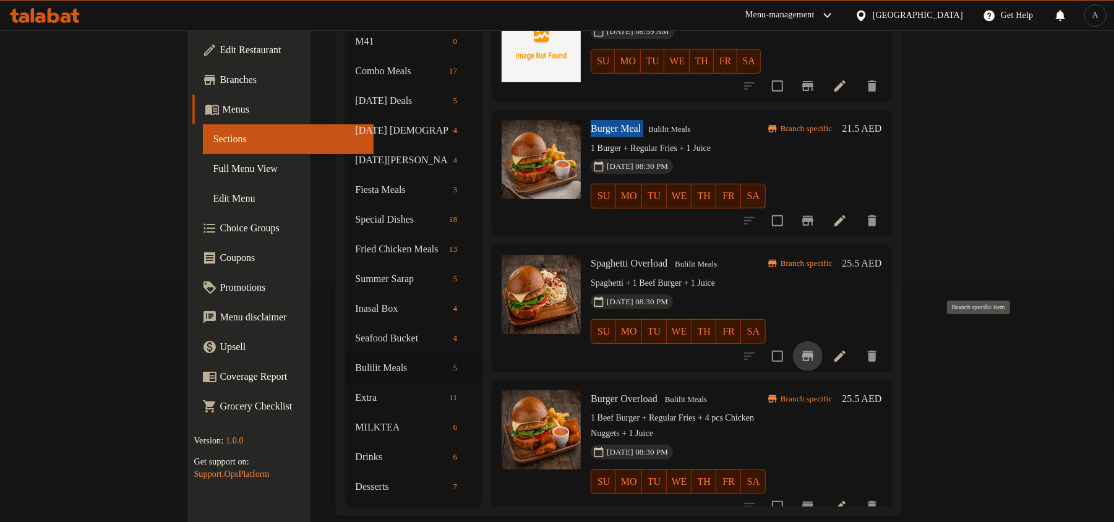
click at [815, 349] on icon "Branch-specific-item" at bounding box center [807, 356] width 15 height 15
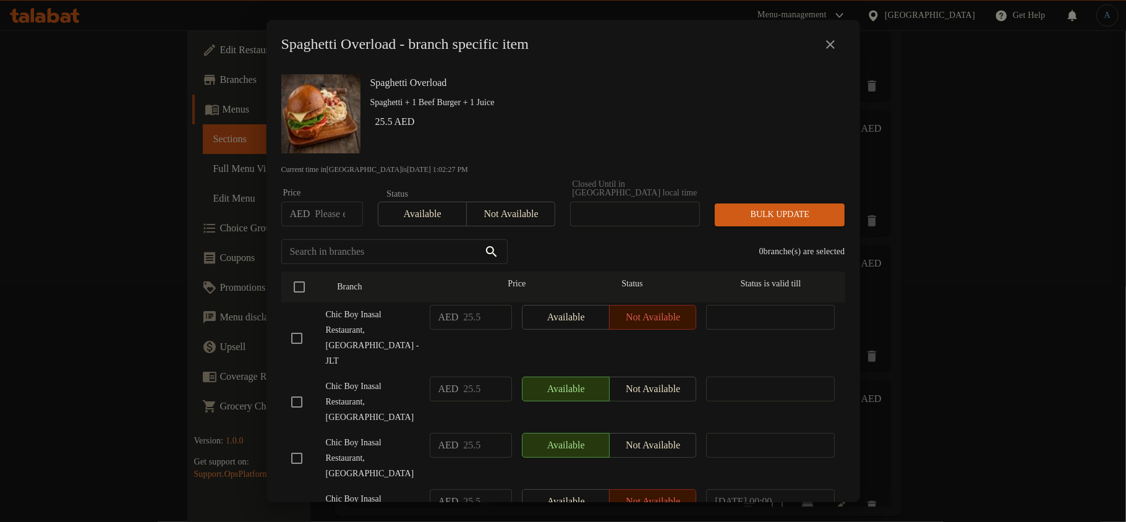
click at [678, 104] on p "Spaghetti + 1 Beef Burger + 1 Juice" at bounding box center [602, 102] width 465 height 15
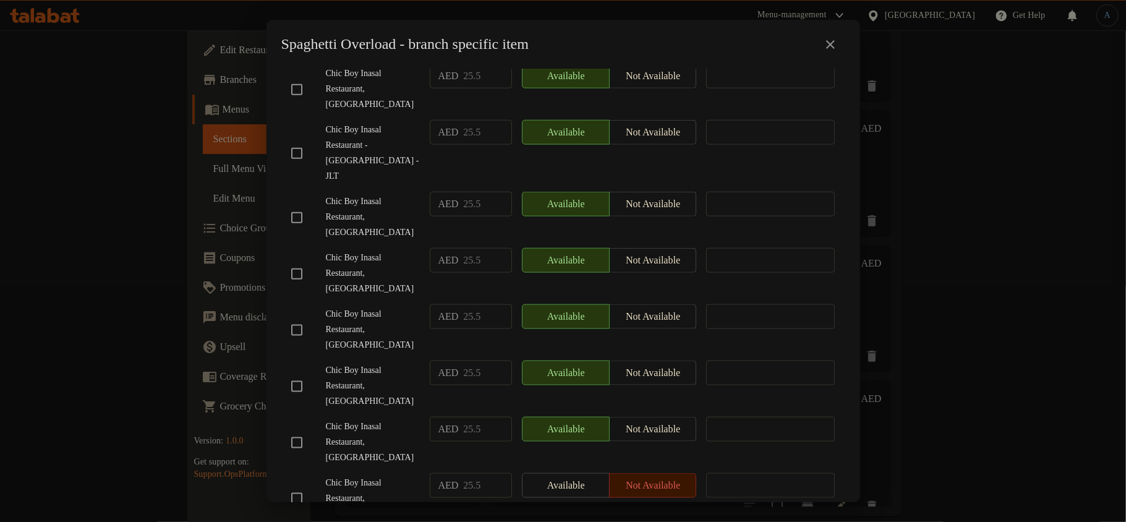
checkbox input "true"
click at [391, 363] on span "Chic Boy Inasal Restaurant, [GEOGRAPHIC_DATA]" at bounding box center [373, 386] width 94 height 46
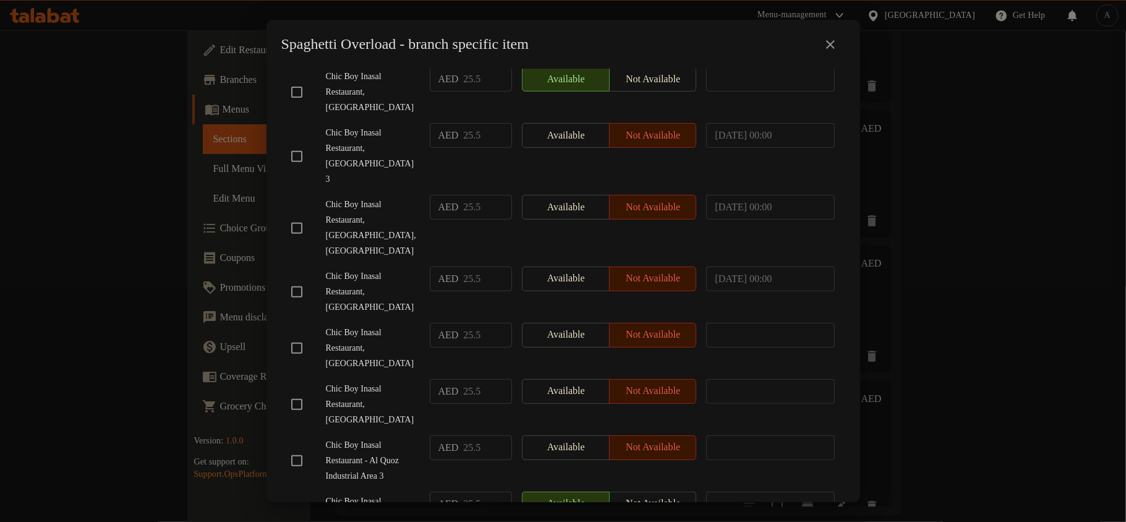
click at [298, 335] on input "checkbox" at bounding box center [297, 348] width 26 height 26
checkbox input "true"
click at [359, 382] on span "Chic Boy Inasal Restaurant, [GEOGRAPHIC_DATA]" at bounding box center [373, 405] width 94 height 46
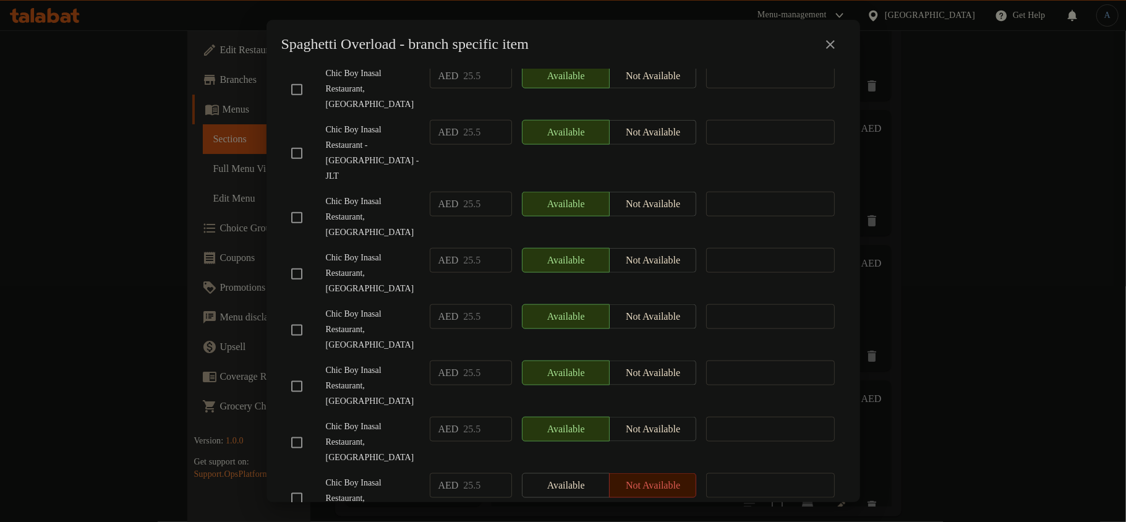
click at [305, 485] on input "checkbox" at bounding box center [297, 498] width 26 height 26
checkbox input "true"
click at [389, 419] on span "Chic Boy Inasal Restaurant, [GEOGRAPHIC_DATA]" at bounding box center [373, 442] width 94 height 46
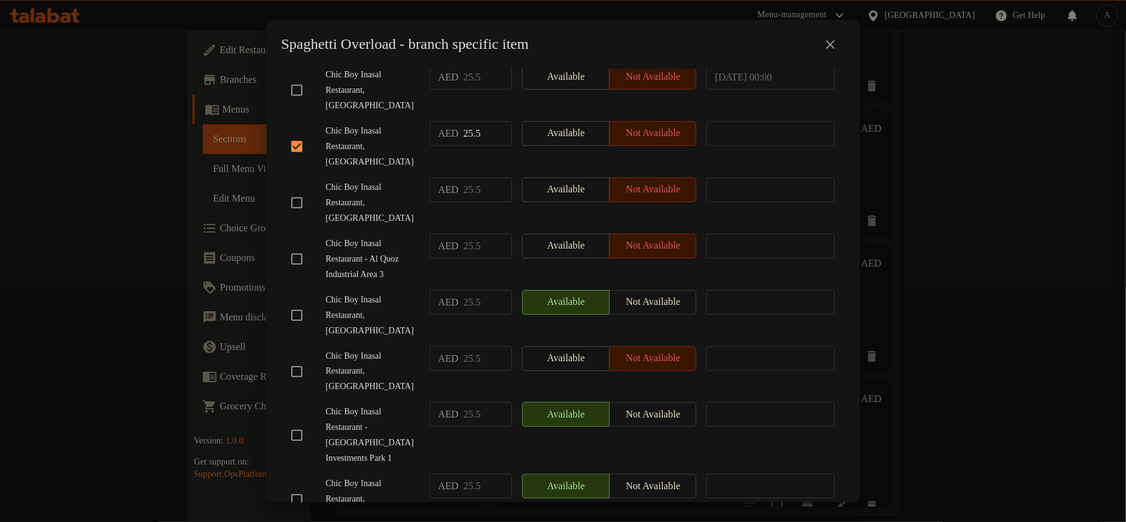
click at [289, 359] on input "checkbox" at bounding box center [297, 372] width 26 height 26
checkbox input "true"
click at [343, 292] on span "Chic Boy Inasal Restaurant, [GEOGRAPHIC_DATA]" at bounding box center [373, 315] width 94 height 46
click at [304, 190] on input "checkbox" at bounding box center [297, 203] width 26 height 26
checkbox input "true"
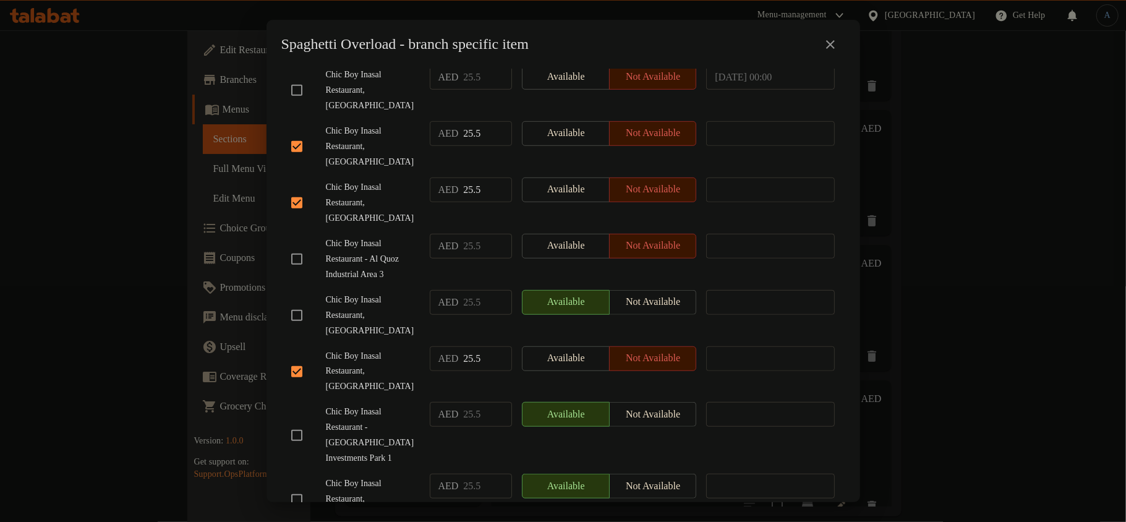
click at [370, 292] on span "Chic Boy Inasal Restaurant, [GEOGRAPHIC_DATA]" at bounding box center [373, 315] width 94 height 46
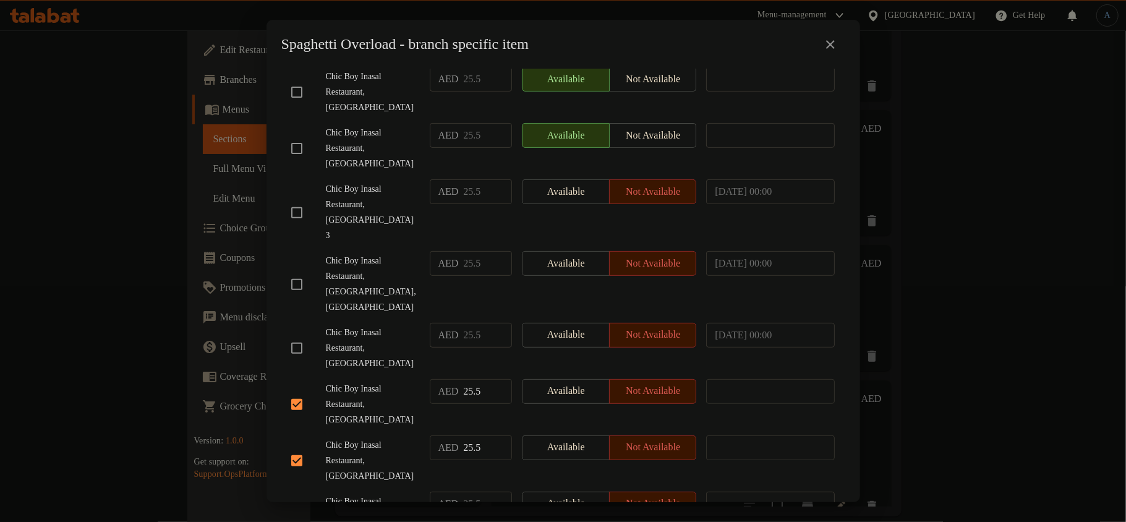
click at [296, 335] on input "checkbox" at bounding box center [297, 348] width 26 height 26
checkbox input "true"
click at [365, 254] on span "Chic Boy Inasal Restaurant, [GEOGRAPHIC_DATA],[GEOGRAPHIC_DATA]" at bounding box center [373, 285] width 94 height 62
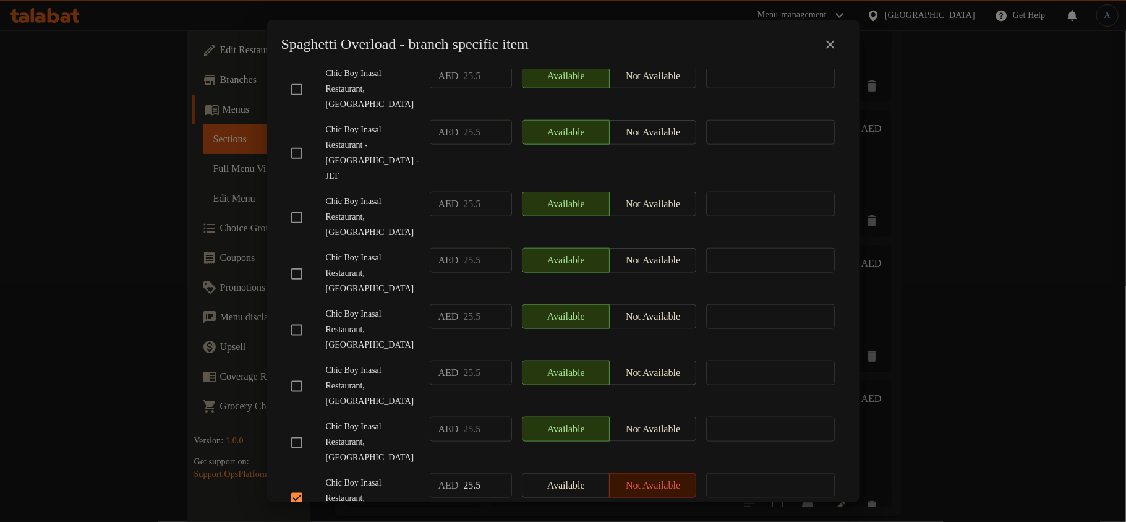
checkbox input "true"
click at [365, 356] on div "Chic Boy Inasal Restaurant, [GEOGRAPHIC_DATA]" at bounding box center [355, 386] width 139 height 61
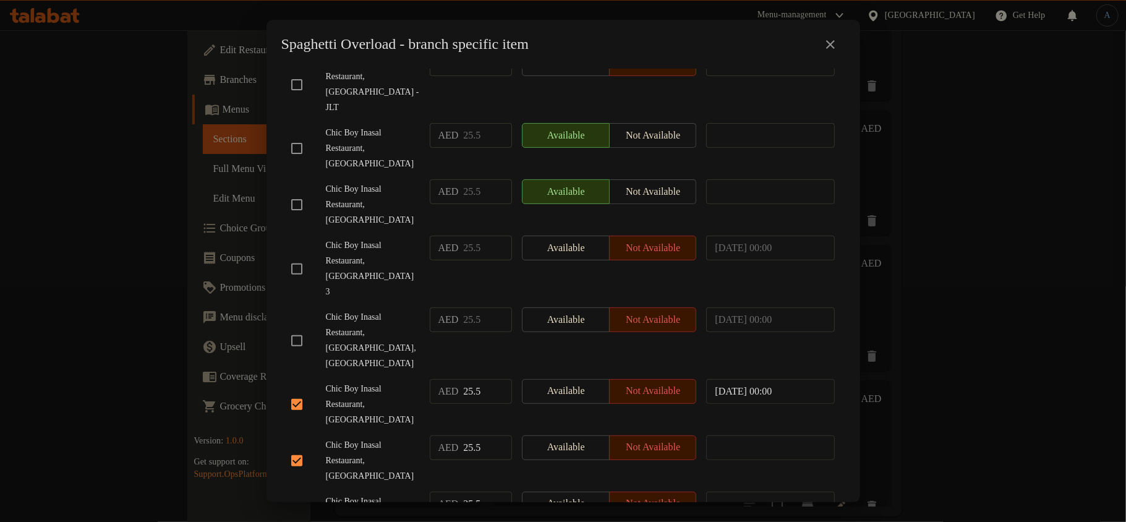
click at [283, 305] on li "Chic Boy Inasal Restaurant, [GEOGRAPHIC_DATA],[GEOGRAPHIC_DATA] 25.5 ​ Availabl…" at bounding box center [563, 341] width 564 height 72
click at [297, 328] on input "checkbox" at bounding box center [297, 341] width 26 height 26
checkbox input "true"
click at [367, 238] on span "Chic Boy Inasal Restaurant, [GEOGRAPHIC_DATA] 3" at bounding box center [373, 269] width 94 height 62
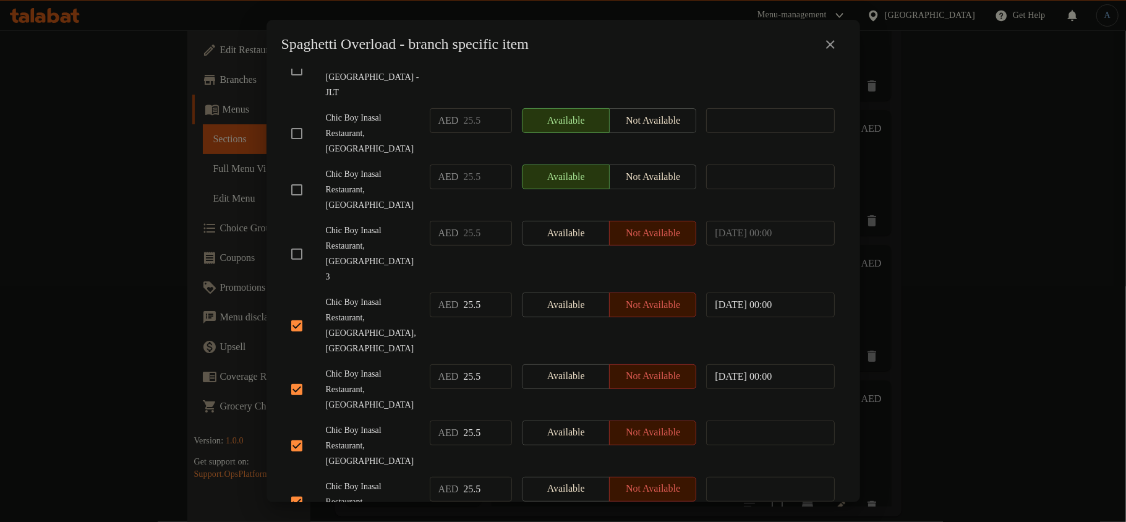
checkbox input "true"
click at [370, 171] on span "Chic Boy Inasal Restaurant, [GEOGRAPHIC_DATA]" at bounding box center [373, 190] width 94 height 46
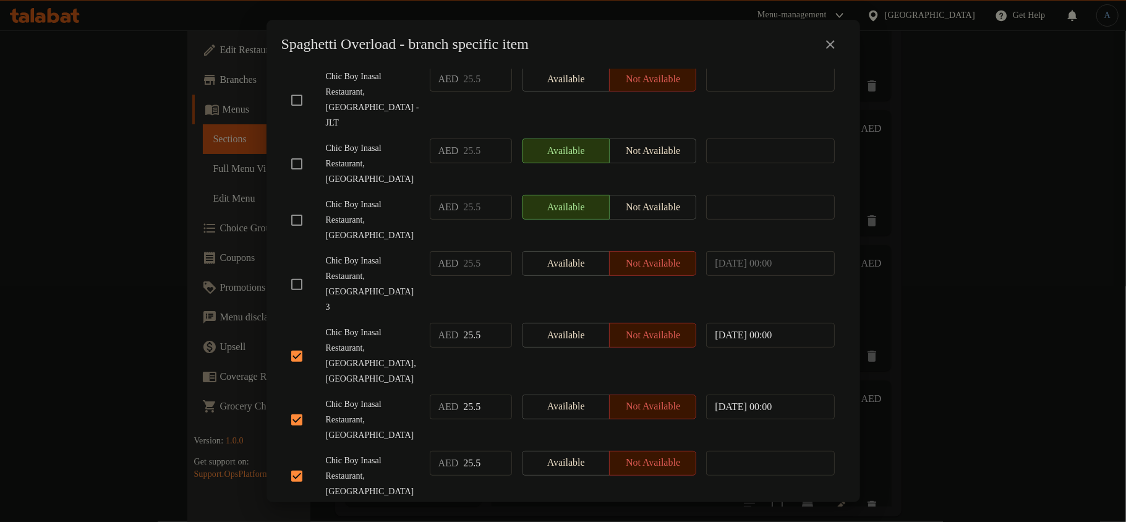
click at [298, 92] on input "checkbox" at bounding box center [297, 100] width 26 height 26
checkbox input "true"
click at [337, 246] on div "Chic Boy Inasal Restaurant, [GEOGRAPHIC_DATA] 3" at bounding box center [355, 284] width 139 height 77
click at [292, 271] on input "checkbox" at bounding box center [297, 284] width 26 height 26
checkbox input "true"
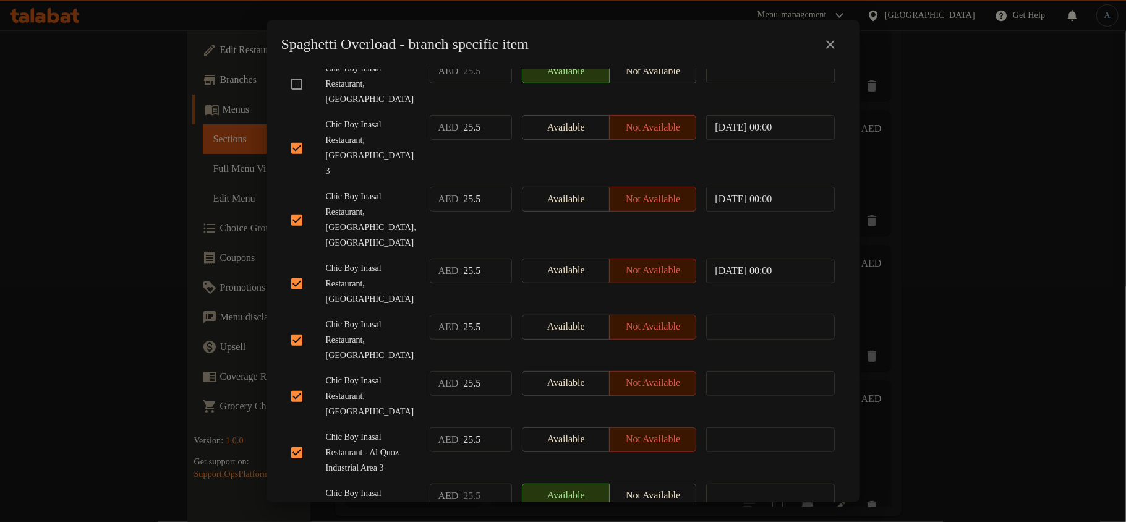
scroll to position [0, 0]
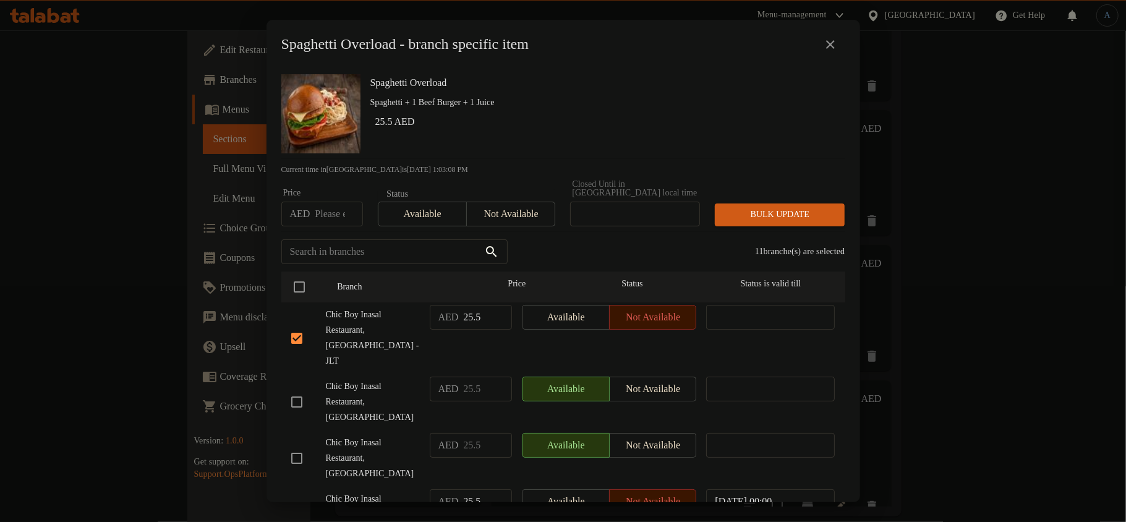
click at [542, 213] on span "Not available" at bounding box center [511, 214] width 79 height 18
click at [793, 213] on span "Bulk update" at bounding box center [780, 214] width 110 height 15
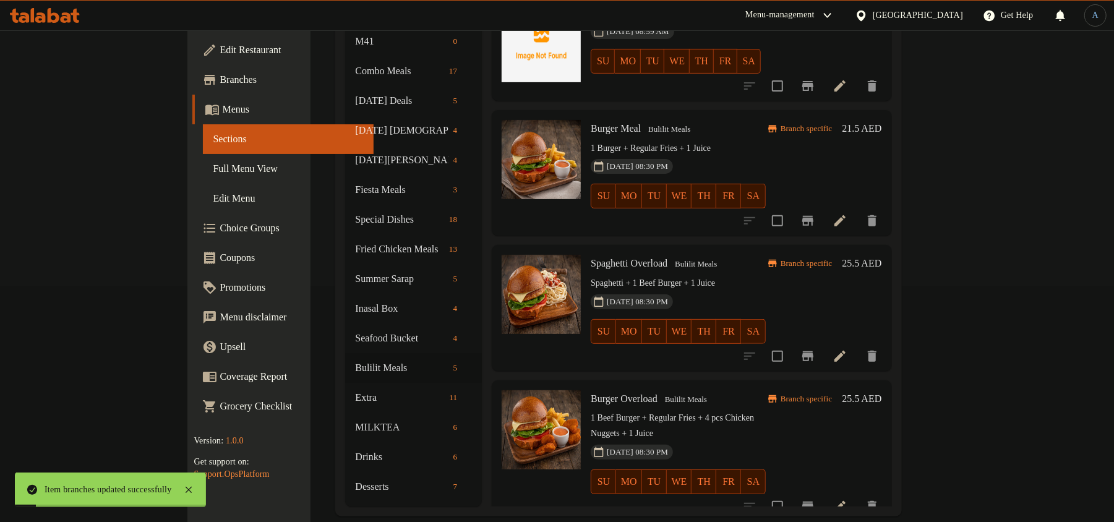
click at [597, 258] on span "Spaghetti Overload" at bounding box center [629, 263] width 77 height 11
copy h6 "Spaghetti Overload"
drag, startPoint x: 997, startPoint y: 420, endPoint x: 1005, endPoint y: 438, distance: 19.4
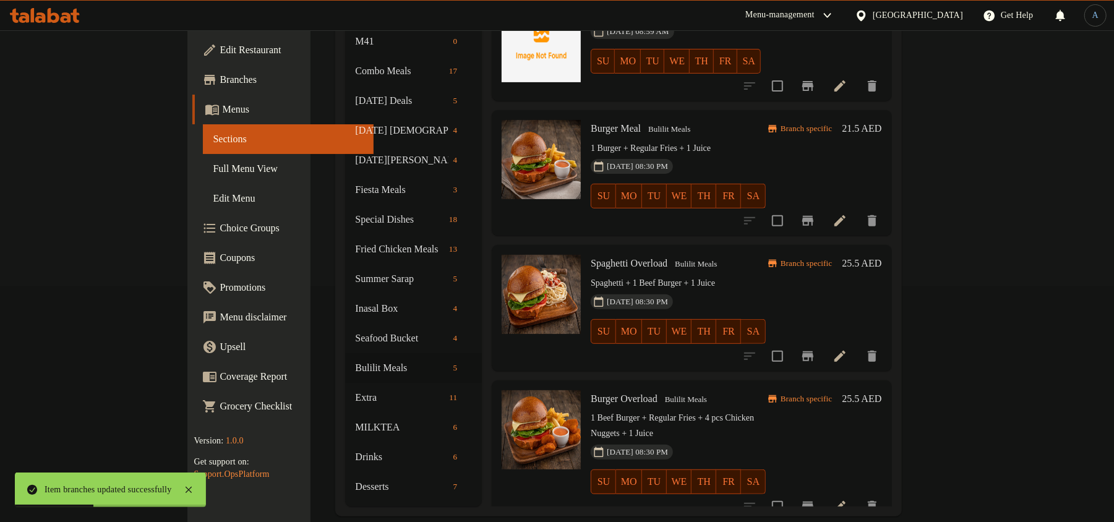
click at [881, 424] on div "Branch specific 25.5 AED" at bounding box center [823, 450] width 116 height 121
click at [822, 492] on button "Branch-specific-item" at bounding box center [808, 507] width 30 height 30
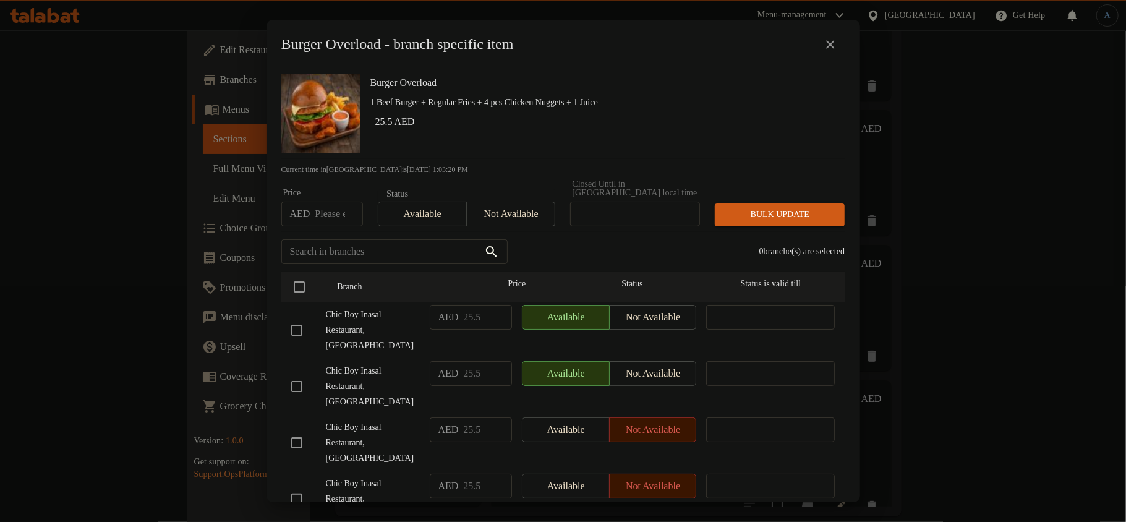
click at [669, 70] on div "Burger Overload 1 Beef Burger + Regular Fries + 4 pcs Chicken Nuggets + 1 Juice…" at bounding box center [602, 113] width 475 height 89
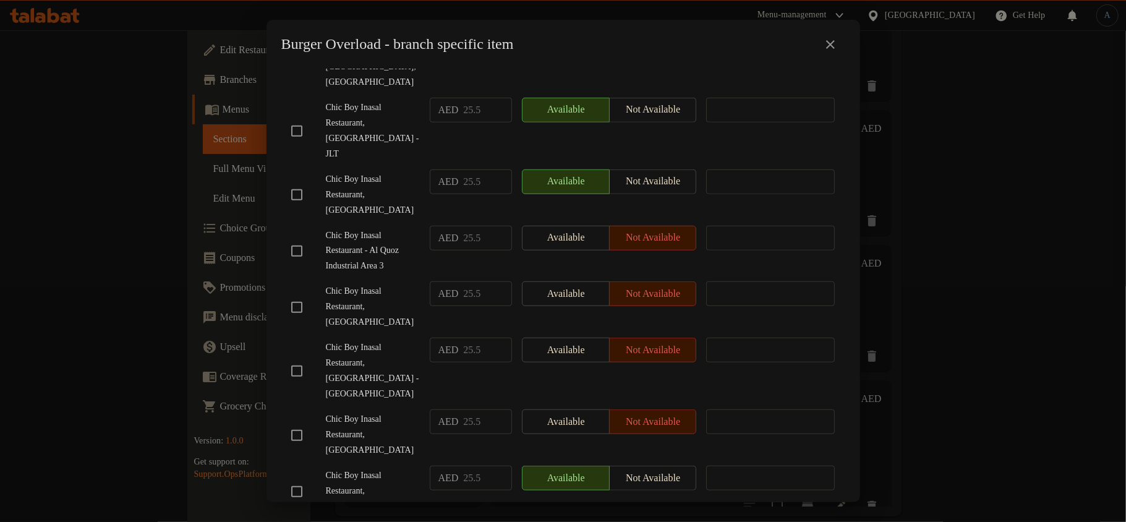
click at [298, 358] on input "checkbox" at bounding box center [297, 371] width 26 height 26
checkbox input "true"
click at [373, 172] on span "Chic Boy Inasal Restaurant, [GEOGRAPHIC_DATA]" at bounding box center [373, 195] width 94 height 46
click at [300, 422] on input "checkbox" at bounding box center [297, 435] width 26 height 26
checkbox input "true"
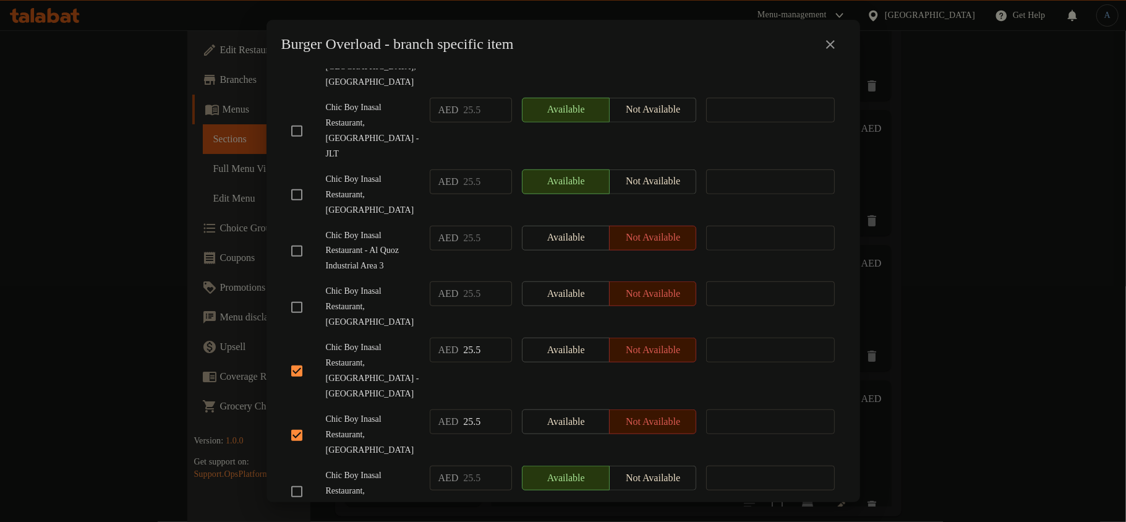
click at [327, 284] on span "Chic Boy Inasal Restaurant, [GEOGRAPHIC_DATA]" at bounding box center [373, 307] width 94 height 46
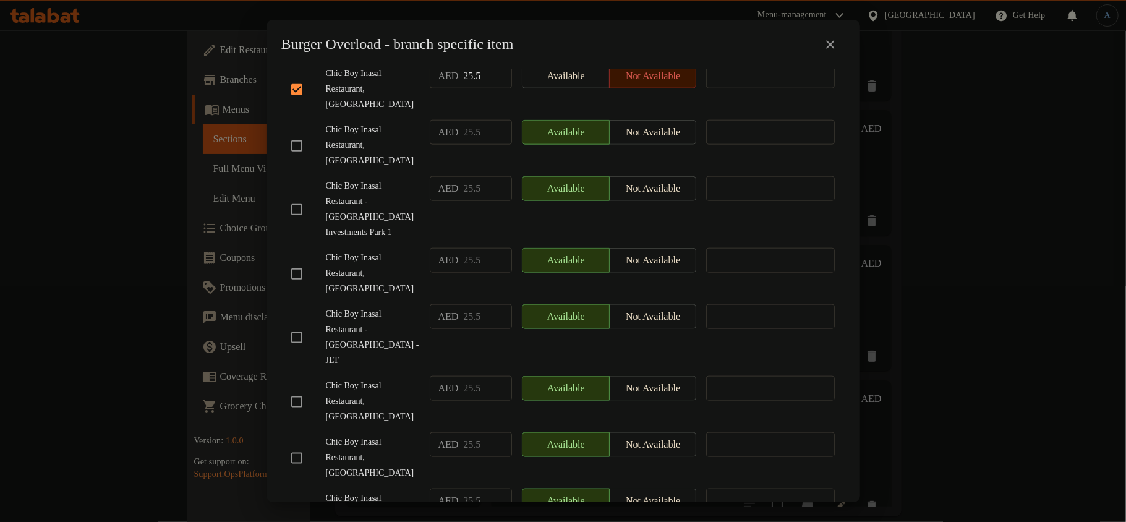
checkbox input "true"
click at [411, 307] on span "Chic Boy Inasal Restaurant - [GEOGRAPHIC_DATA] - JLT" at bounding box center [373, 338] width 94 height 62
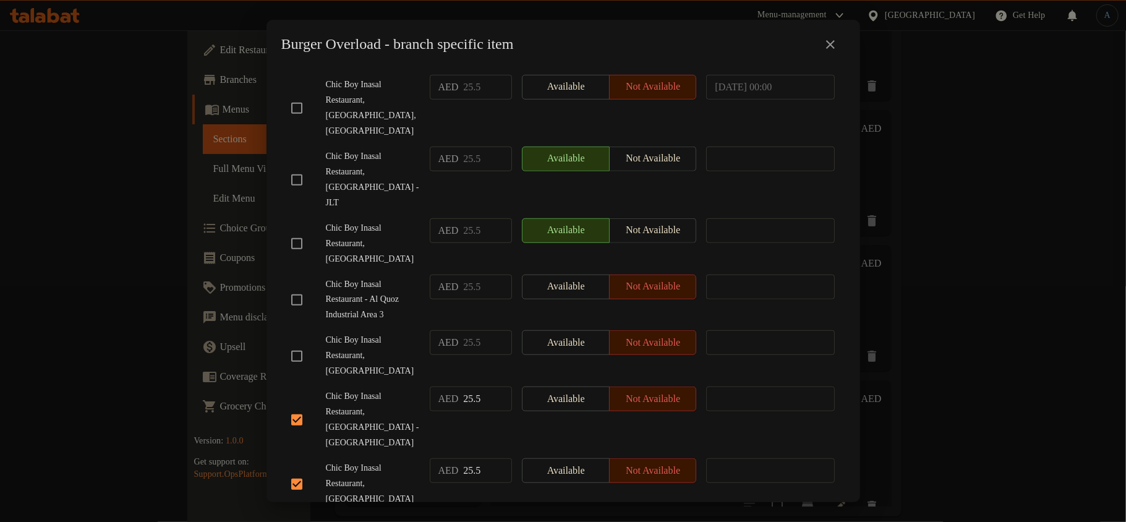
click at [301, 343] on input "checkbox" at bounding box center [297, 356] width 26 height 26
checkbox input "true"
click at [375, 221] on span "Chic Boy Inasal Restaurant, [GEOGRAPHIC_DATA]" at bounding box center [373, 244] width 94 height 46
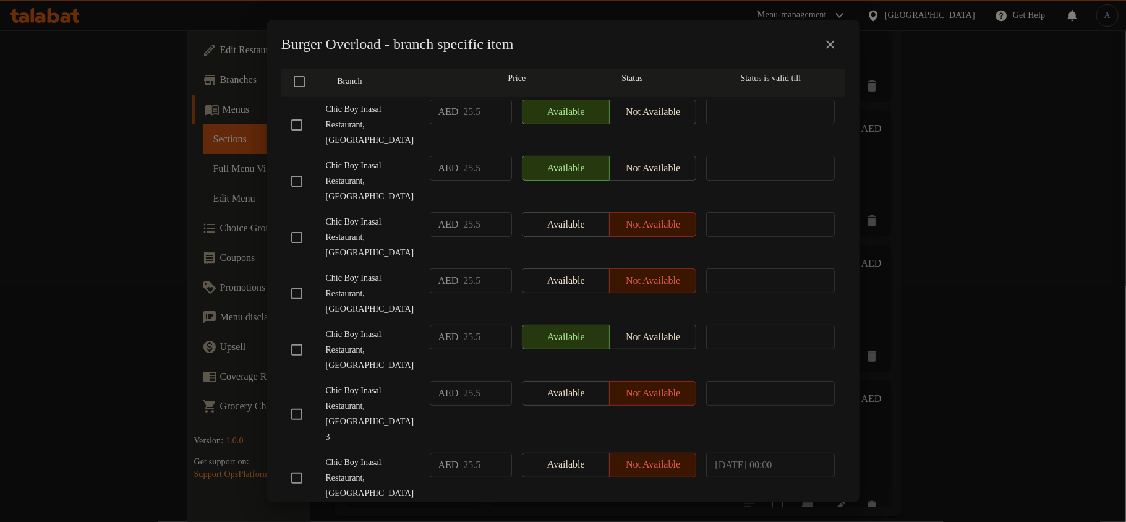
click at [302, 292] on input "checkbox" at bounding box center [297, 294] width 26 height 26
checkbox input "true"
click at [344, 208] on div "Chic Boy Inasal Restaurant, [GEOGRAPHIC_DATA]" at bounding box center [355, 237] width 139 height 61
click at [302, 465] on input "checkbox" at bounding box center [297, 478] width 26 height 26
checkbox input "true"
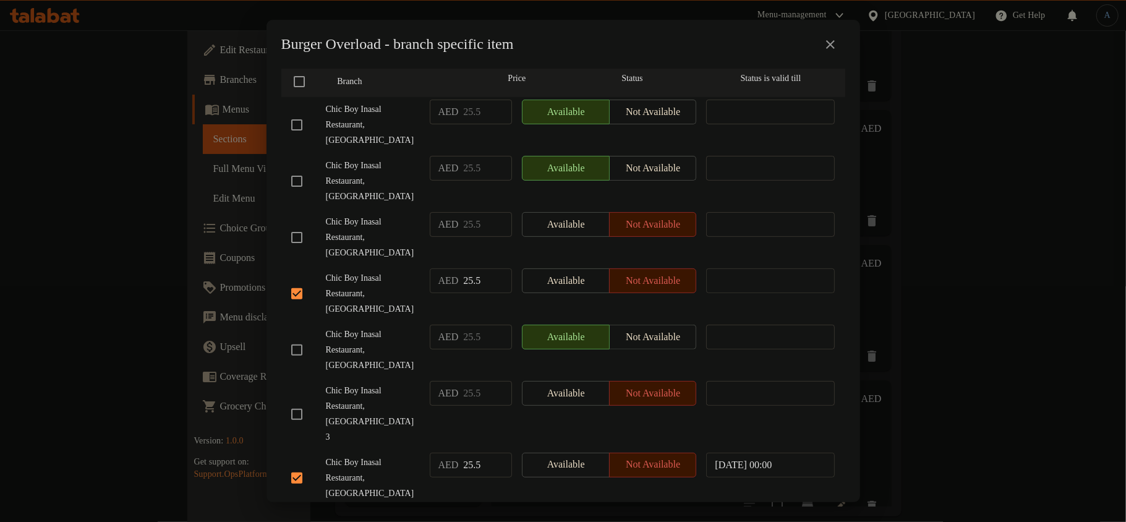
click at [392, 195] on span "Chic Boy Inasal Restaurant, [GEOGRAPHIC_DATA]" at bounding box center [373, 181] width 94 height 46
click at [300, 236] on input "checkbox" at bounding box center [297, 237] width 26 height 26
click at [388, 179] on span "Chic Boy Inasal Restaurant, [GEOGRAPHIC_DATA]" at bounding box center [373, 181] width 94 height 46
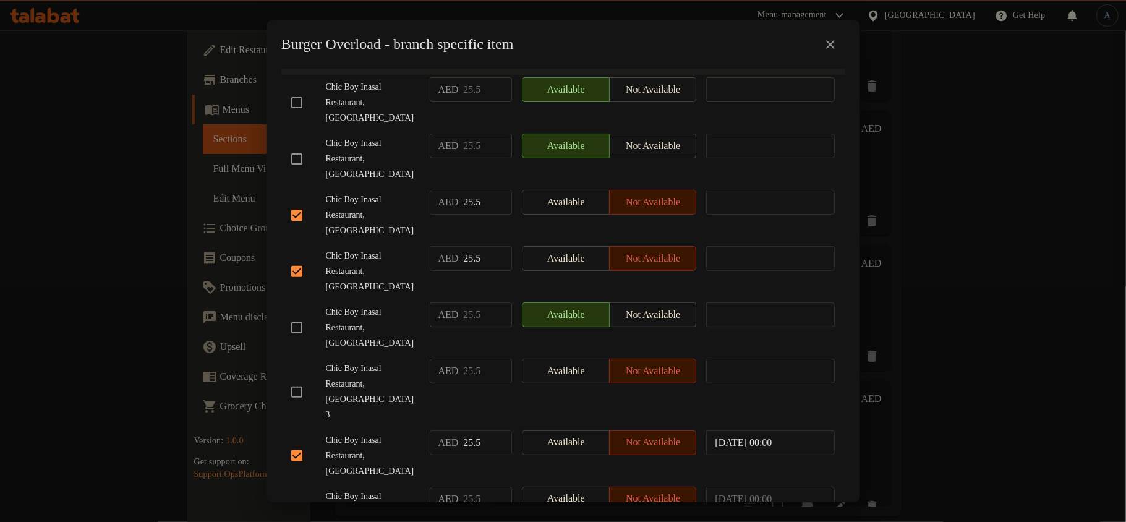
click at [298, 507] on input "checkbox" at bounding box center [297, 520] width 26 height 26
click at [367, 150] on span "Chic Boy Inasal Restaurant, [GEOGRAPHIC_DATA]" at bounding box center [373, 159] width 94 height 46
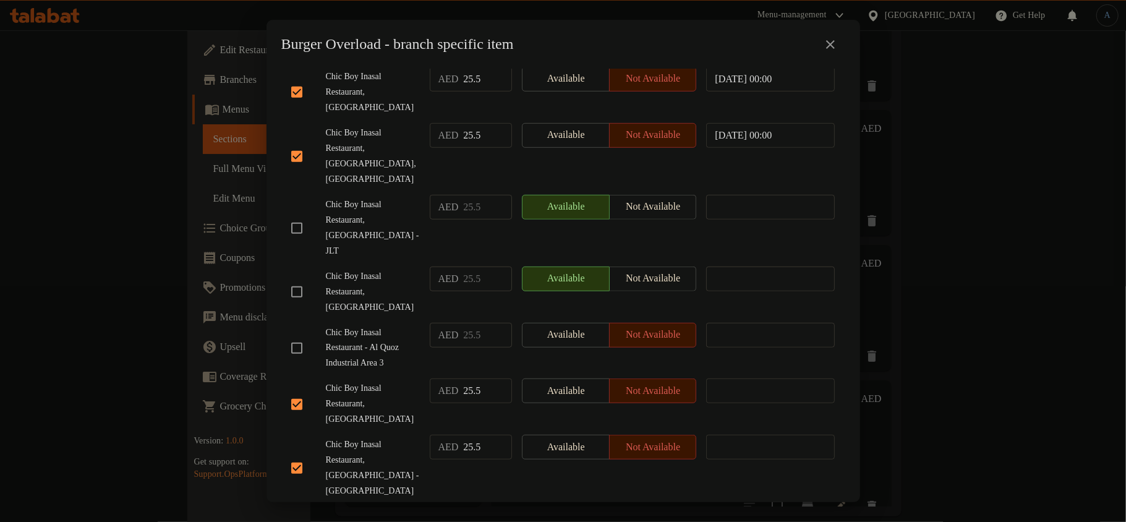
click at [292, 335] on input "checkbox" at bounding box center [297, 348] width 26 height 26
click at [378, 269] on span "Chic Boy Inasal Restaurant, [GEOGRAPHIC_DATA]" at bounding box center [373, 292] width 94 height 46
click at [300, 215] on input "checkbox" at bounding box center [297, 228] width 26 height 26
click at [330, 318] on div "Chic Boy Inasal Restaurant - Al Quoz Industrial Area 3" at bounding box center [355, 348] width 139 height 61
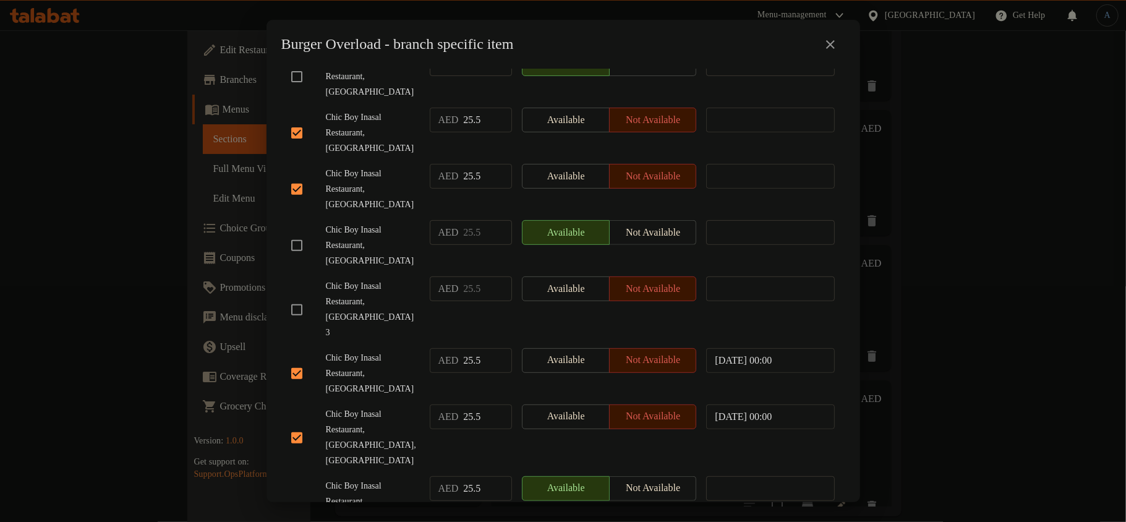
click at [300, 297] on input "checkbox" at bounding box center [297, 310] width 26 height 26
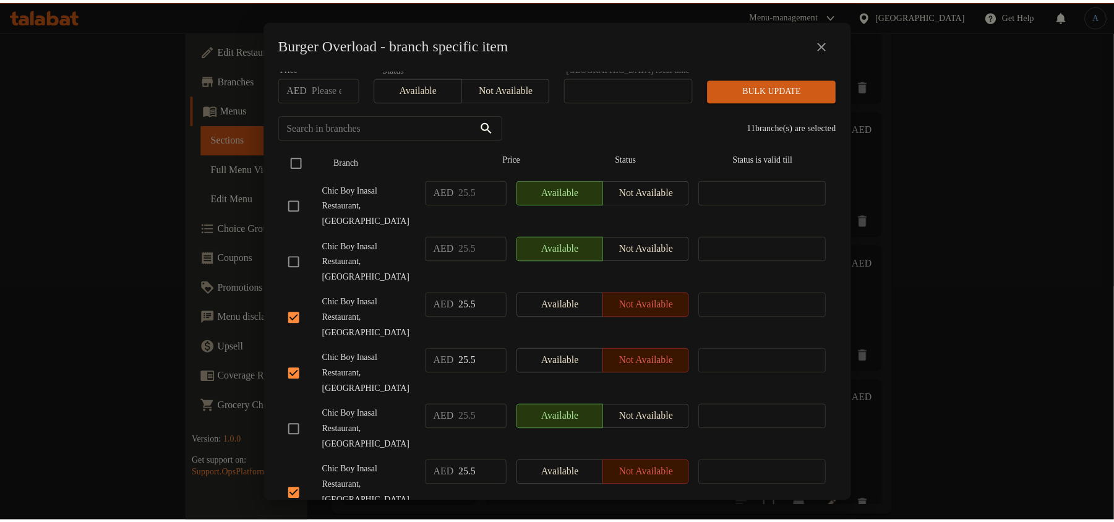
scroll to position [0, 0]
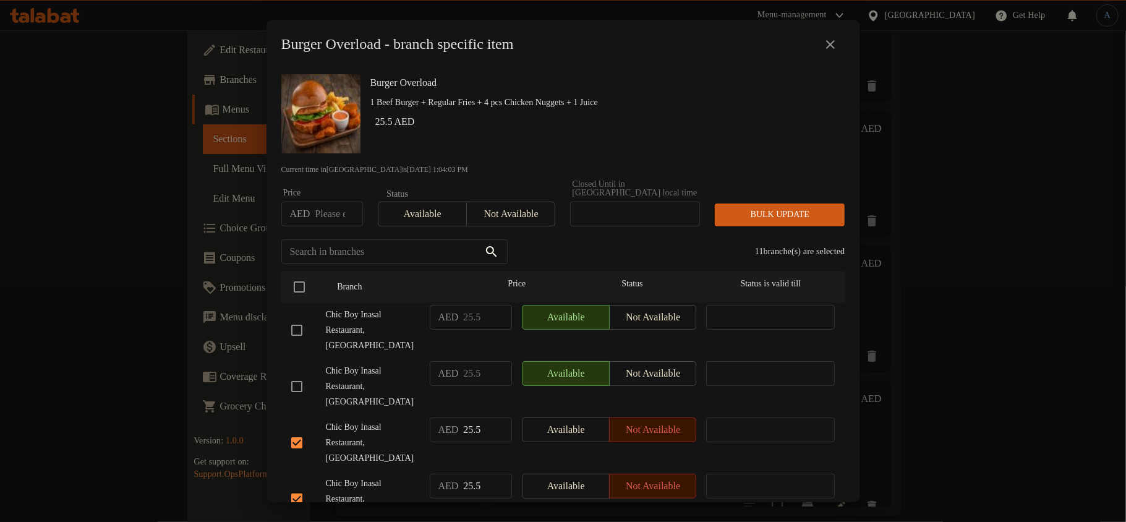
click at [486, 216] on span "Not available" at bounding box center [511, 214] width 79 height 18
click at [782, 226] on button "Bulk update" at bounding box center [780, 214] width 130 height 23
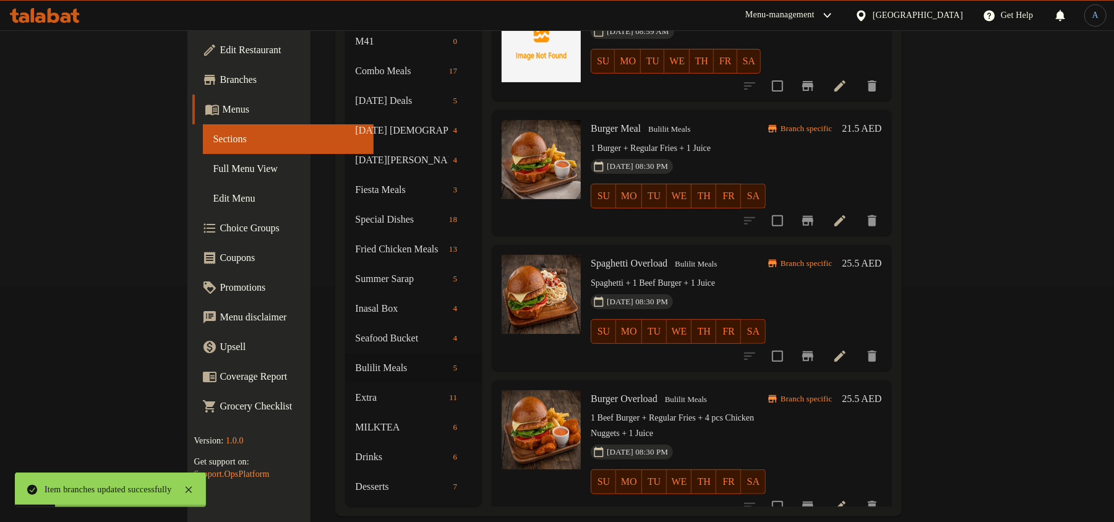
click at [607, 393] on span "Burger Overload" at bounding box center [624, 398] width 67 height 11
copy h6 "Burger Overload"
click at [506, 216] on div "Burger Meal Bulilit Meals 1 Burger + Regular Fries + 1 Juice [DATE] 08:30 PM SU…" at bounding box center [691, 173] width 399 height 126
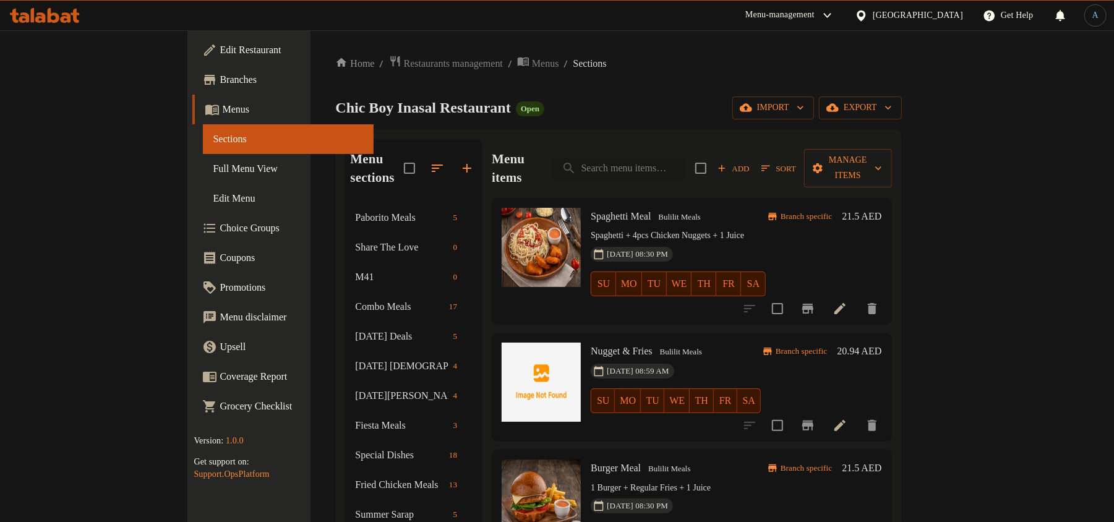
click at [685, 164] on input "search" at bounding box center [619, 169] width 134 height 22
paste input "Beef Bulalo"
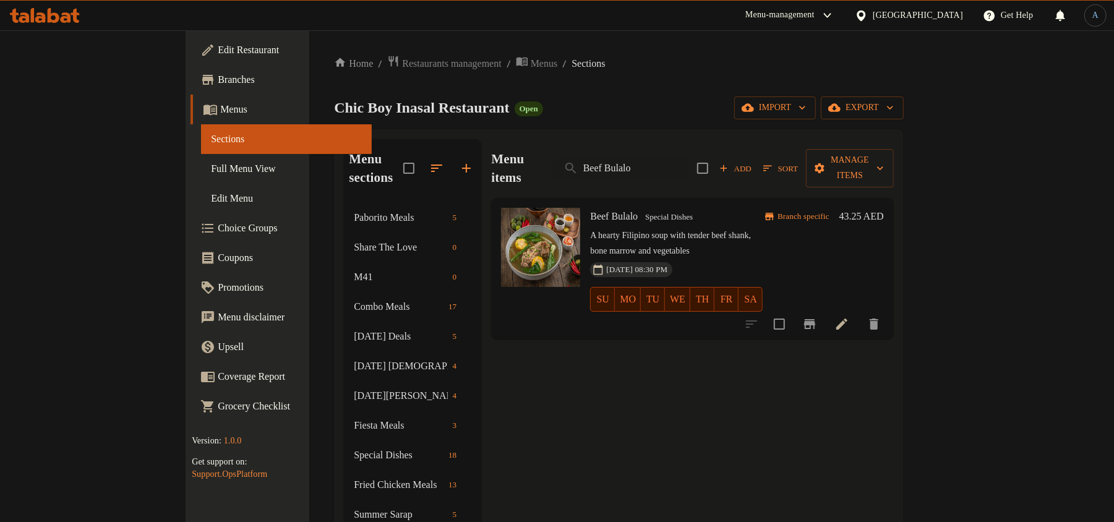
click at [803, 149] on div "Menu items Beef Bulalo Add Sort Manage items" at bounding box center [692, 168] width 402 height 59
click at [640, 210] on span "Special Dishes" at bounding box center [669, 217] width 58 height 14
copy span "Special Dishes"
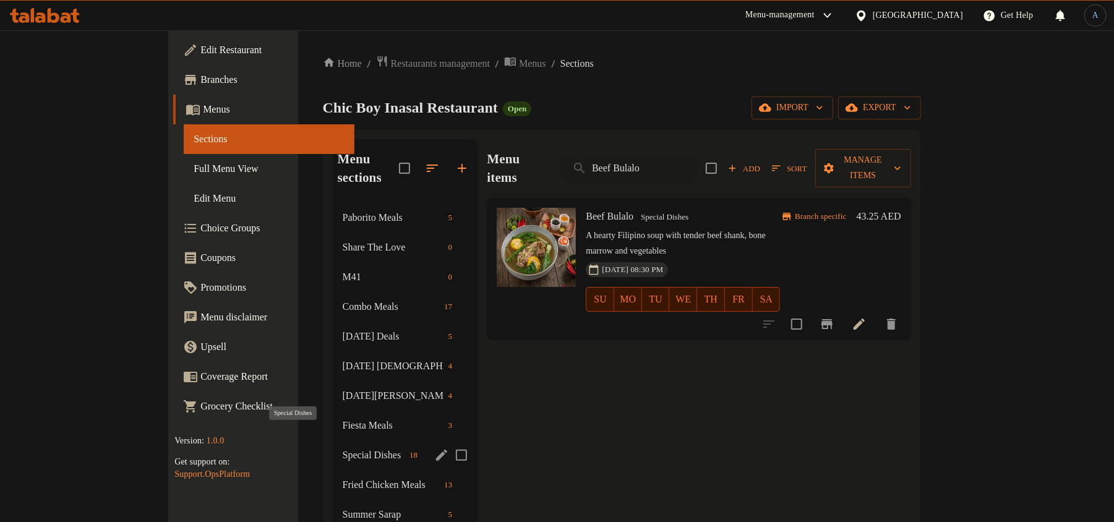
click at [343, 448] on span "Special Dishes" at bounding box center [374, 455] width 62 height 15
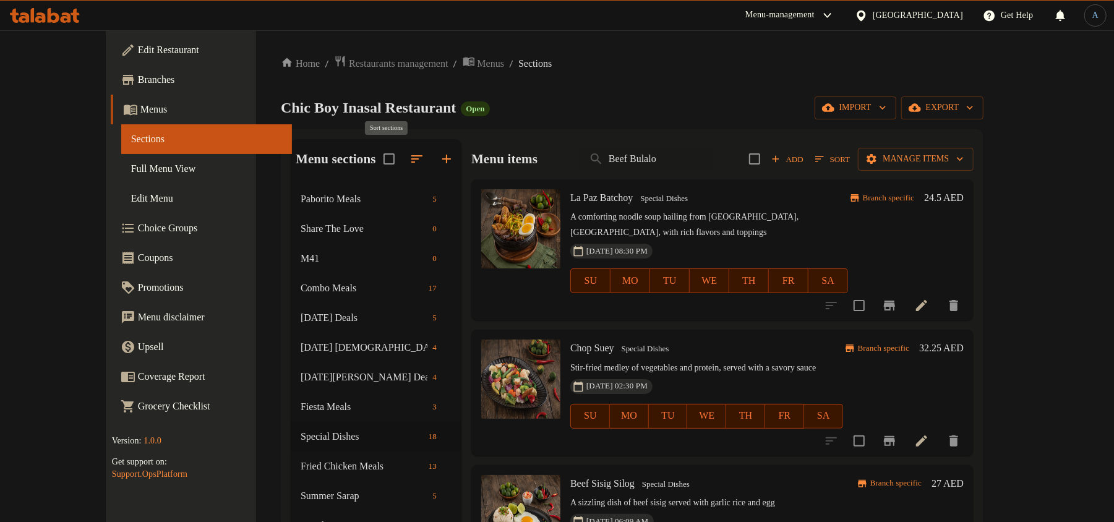
click at [409, 158] on icon "button" at bounding box center [416, 158] width 15 height 15
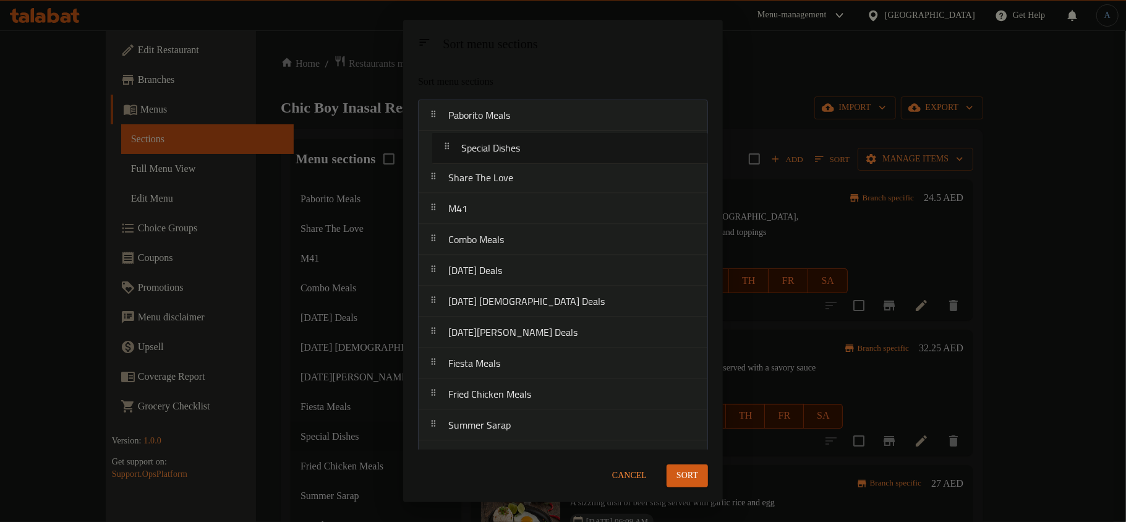
drag, startPoint x: 488, startPoint y: 374, endPoint x: 501, endPoint y: 146, distance: 228.5
click at [501, 146] on nav "Paborito Meals Share The Love M41 Combo Meals [DATE] Deals [DATE] Iftar Deals […" at bounding box center [563, 379] width 290 height 558
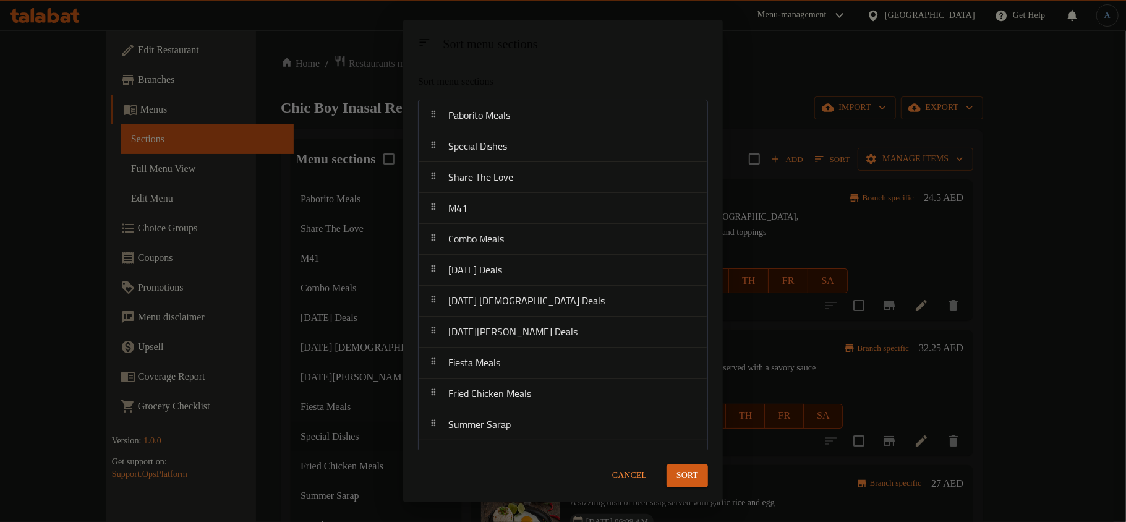
click at [689, 475] on span "Sort" at bounding box center [687, 475] width 22 height 15
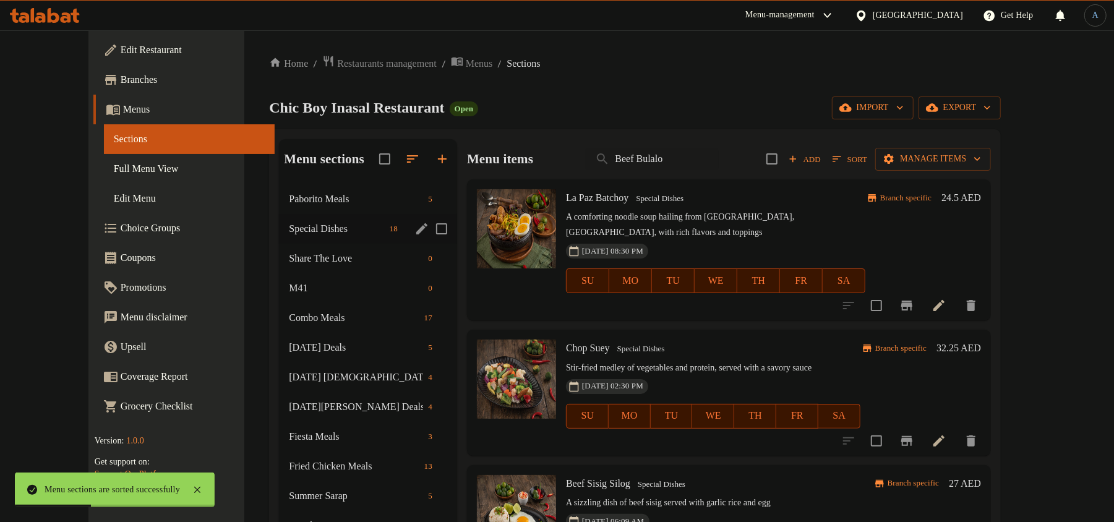
click at [289, 226] on span "Special Dishes" at bounding box center [336, 228] width 95 height 15
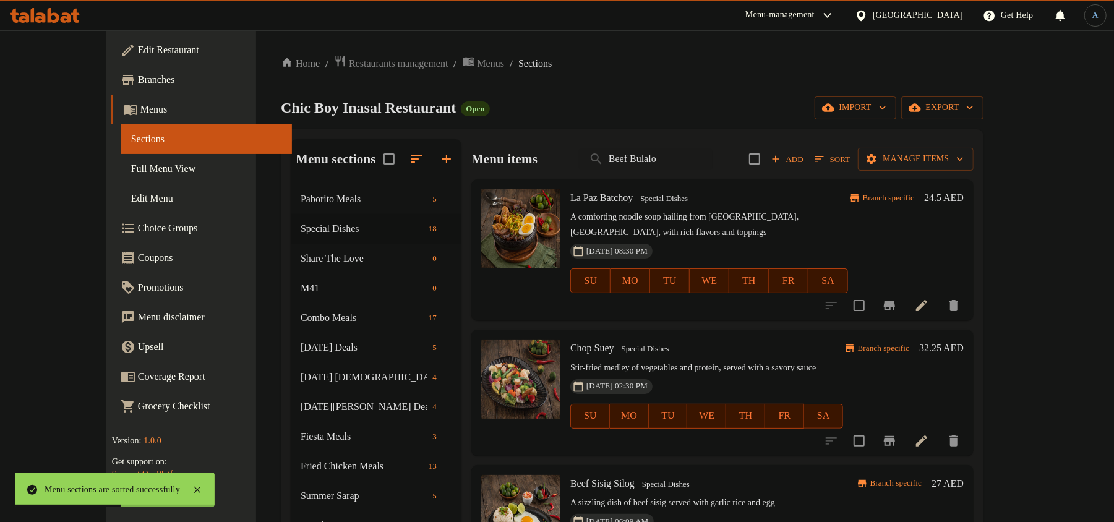
click at [741, 211] on p "A comforting noodle soup hailing from [GEOGRAPHIC_DATA], [GEOGRAPHIC_DATA], wit…" at bounding box center [709, 225] width 278 height 31
click at [685, 157] on input "Beef Bulalo" at bounding box center [646, 159] width 134 height 22
click at [710, 109] on div "Chic Boy Inasal Restaurant Open import export" at bounding box center [632, 107] width 702 height 23
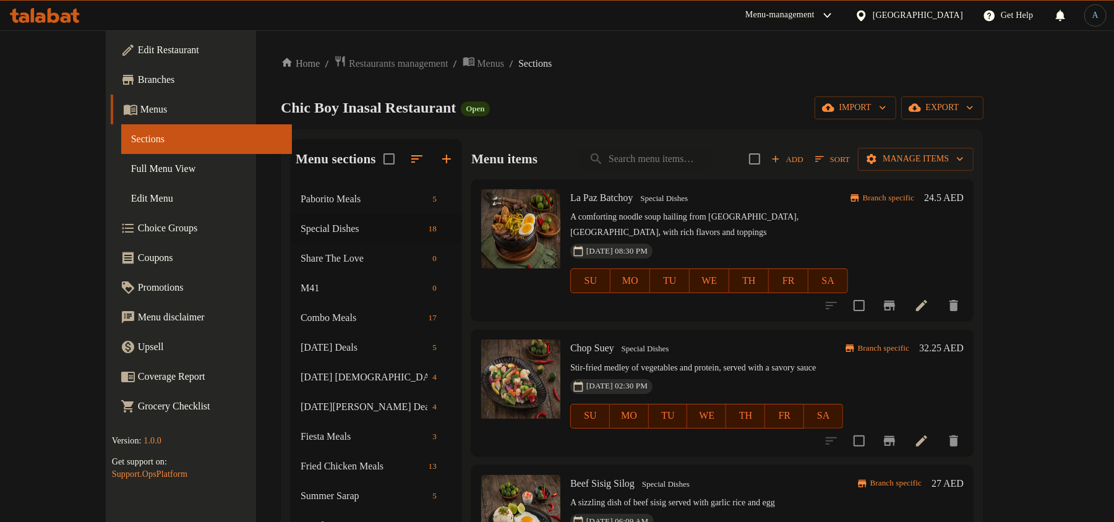
click at [672, 210] on p "A comforting noodle soup hailing from [GEOGRAPHIC_DATA], [GEOGRAPHIC_DATA], wit…" at bounding box center [709, 225] width 278 height 31
click at [850, 163] on span "Sort" at bounding box center [832, 159] width 35 height 14
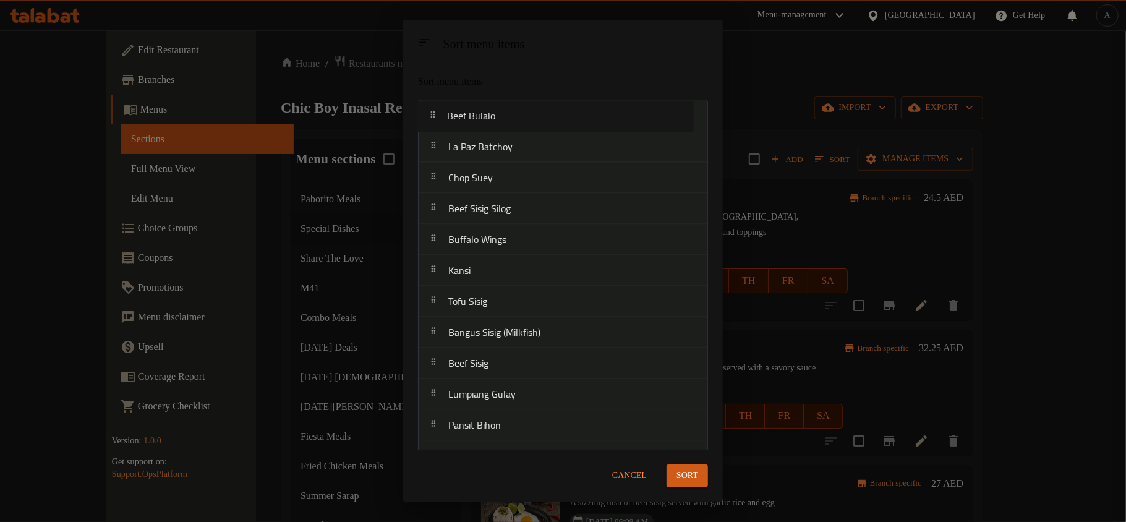
drag, startPoint x: 482, startPoint y: 247, endPoint x: 481, endPoint y: 113, distance: 134.8
click at [481, 113] on nav "La Paz Batchoy Chop Suey Beef Sisig Silog Buffalo Wings Beef Bulalo Kansi Tofu …" at bounding box center [563, 379] width 290 height 558
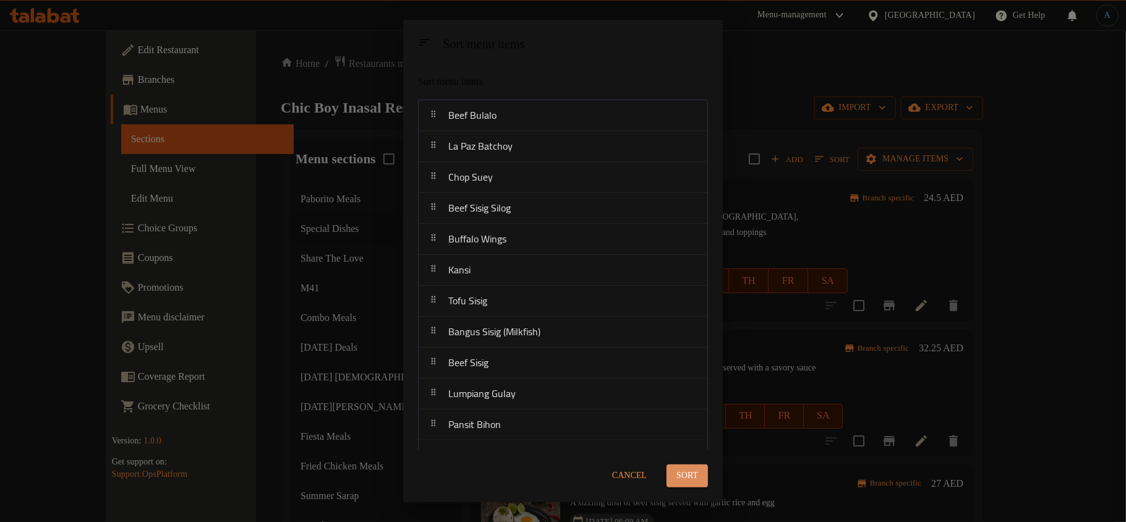
click at [695, 478] on span "Sort" at bounding box center [687, 475] width 22 height 15
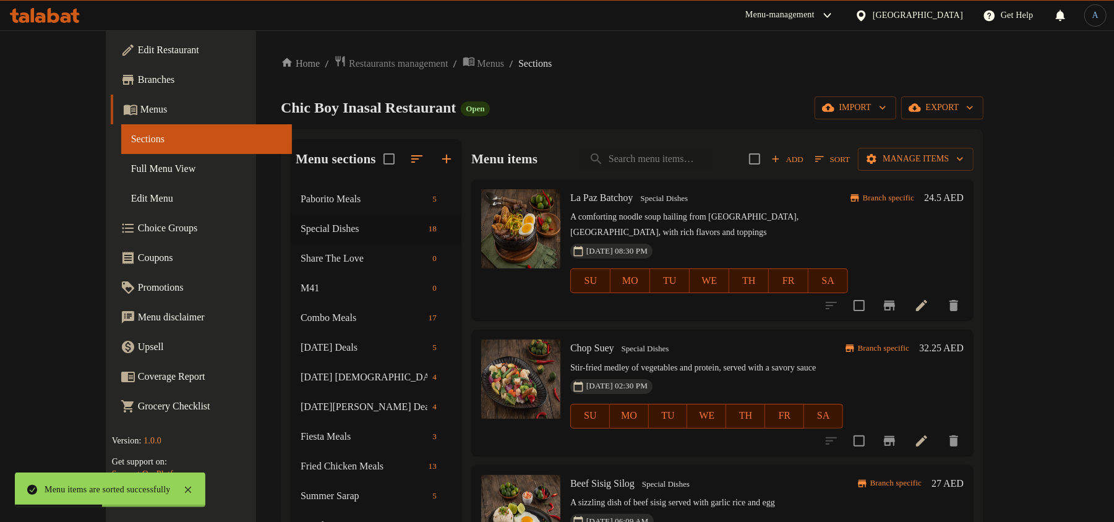
click at [838, 200] on h6 "La Paz Batchoy Special Dishes" at bounding box center [709, 197] width 278 height 17
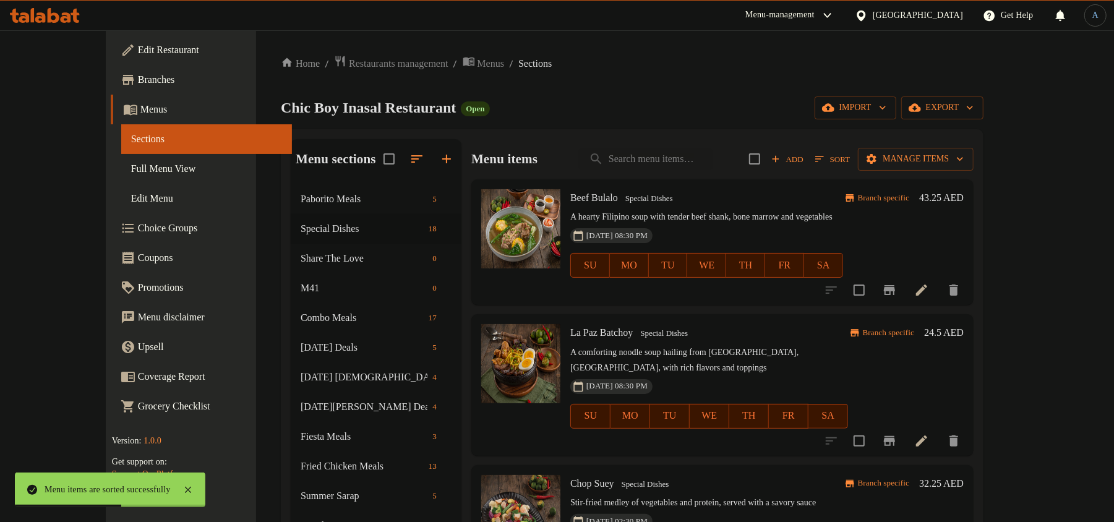
click at [553, 98] on div "Chic Boy Inasal Restaurant Open import export" at bounding box center [632, 107] width 702 height 23
click at [809, 198] on h6 "Beef Bulalo Special Dishes" at bounding box center [706, 197] width 273 height 17
click at [897, 283] on icon "Branch-specific-item" at bounding box center [889, 290] width 15 height 15
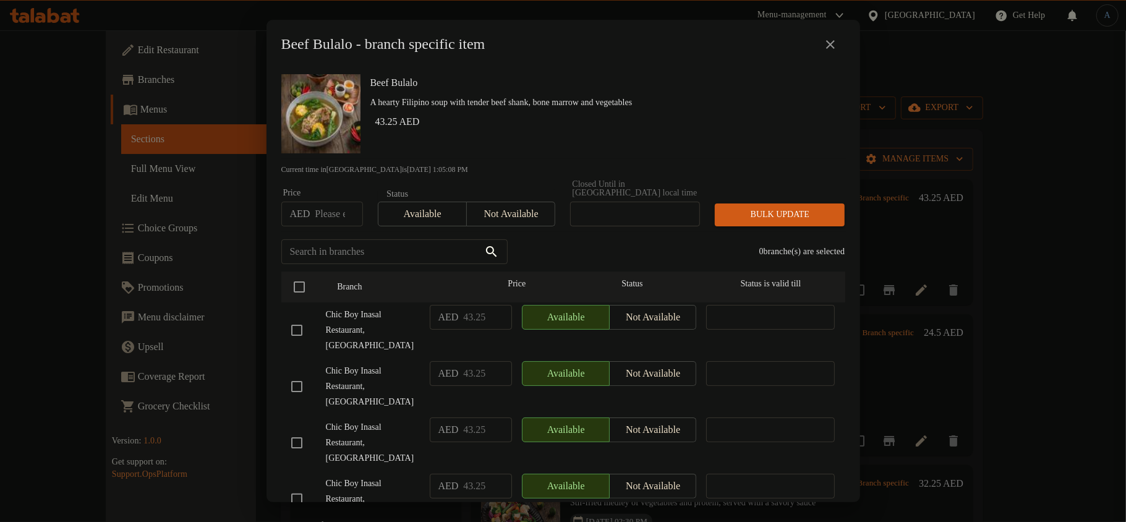
click at [738, 108] on p "A hearty Filipino soup with tender beef shank, bone marrow and vegetables" at bounding box center [602, 102] width 465 height 15
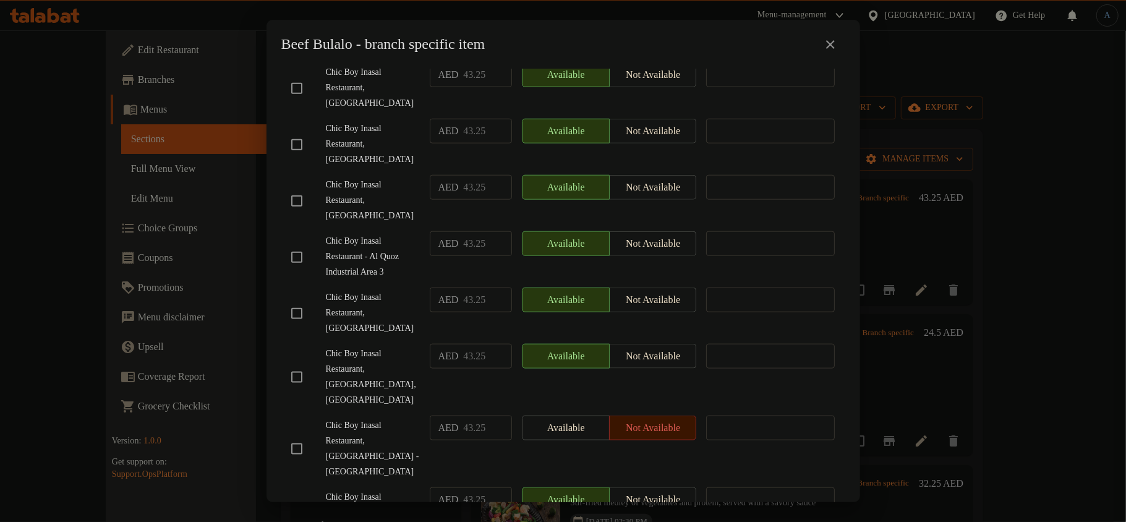
click at [292, 436] on input "checkbox" at bounding box center [297, 449] width 26 height 26
click at [371, 418] on span "Chic Boy Inasal Restaurant, [GEOGRAPHIC_DATA] - [GEOGRAPHIC_DATA]" at bounding box center [373, 449] width 94 height 62
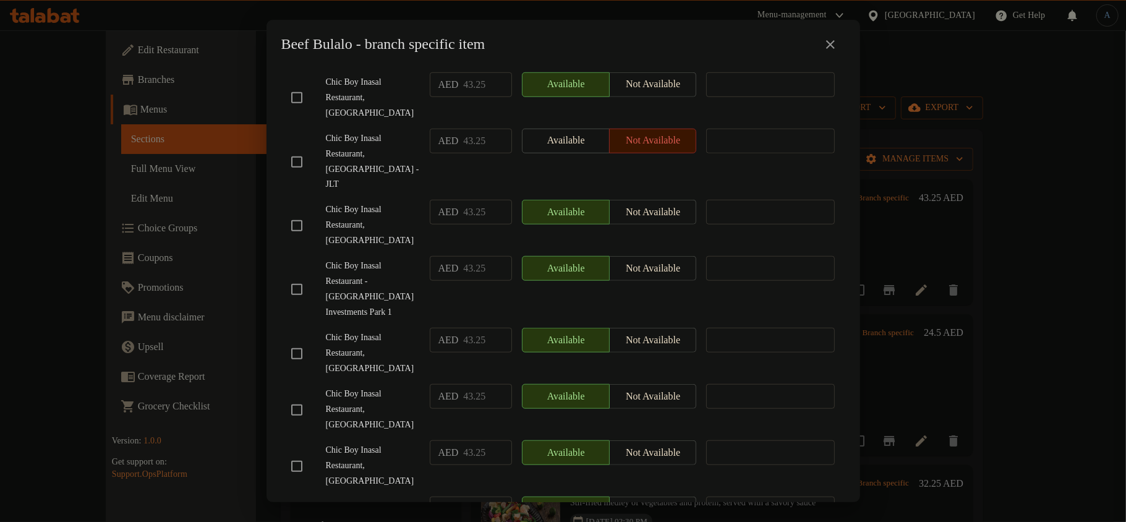
click at [300, 397] on input "checkbox" at bounding box center [297, 410] width 26 height 26
click at [391, 386] on span "Chic Boy Inasal Restaurant, [GEOGRAPHIC_DATA]" at bounding box center [373, 409] width 94 height 46
click at [380, 386] on span "Chic Boy Inasal Restaurant, [GEOGRAPHIC_DATA]" at bounding box center [373, 409] width 94 height 46
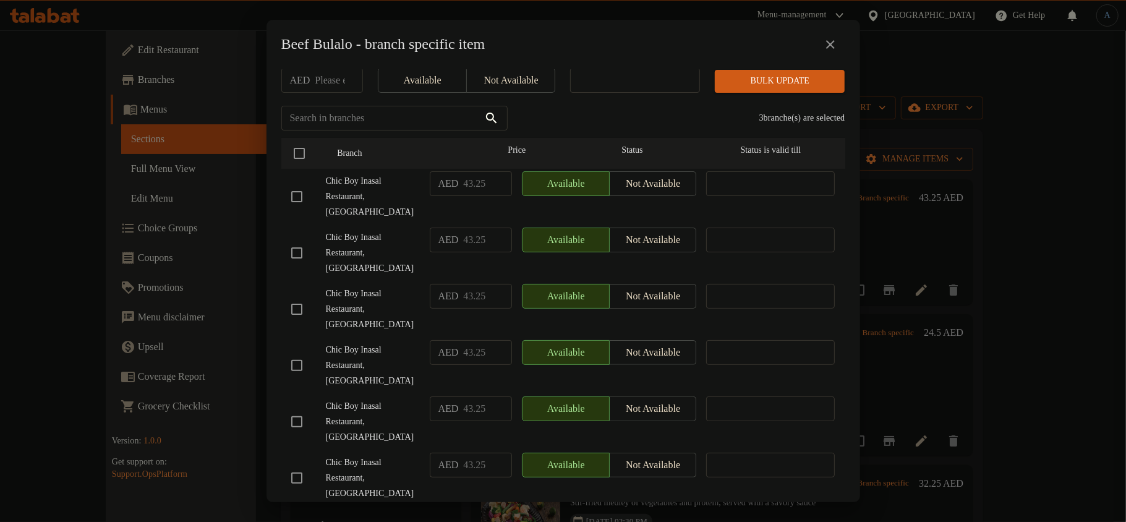
click at [307, 296] on input "checkbox" at bounding box center [297, 309] width 26 height 26
click at [366, 245] on span "Chic Boy Inasal Restaurant, [GEOGRAPHIC_DATA]" at bounding box center [373, 253] width 94 height 46
click at [297, 188] on input "checkbox" at bounding box center [297, 197] width 26 height 26
click at [377, 262] on div "Chic Boy Inasal Restaurant, [GEOGRAPHIC_DATA]" at bounding box center [355, 253] width 139 height 61
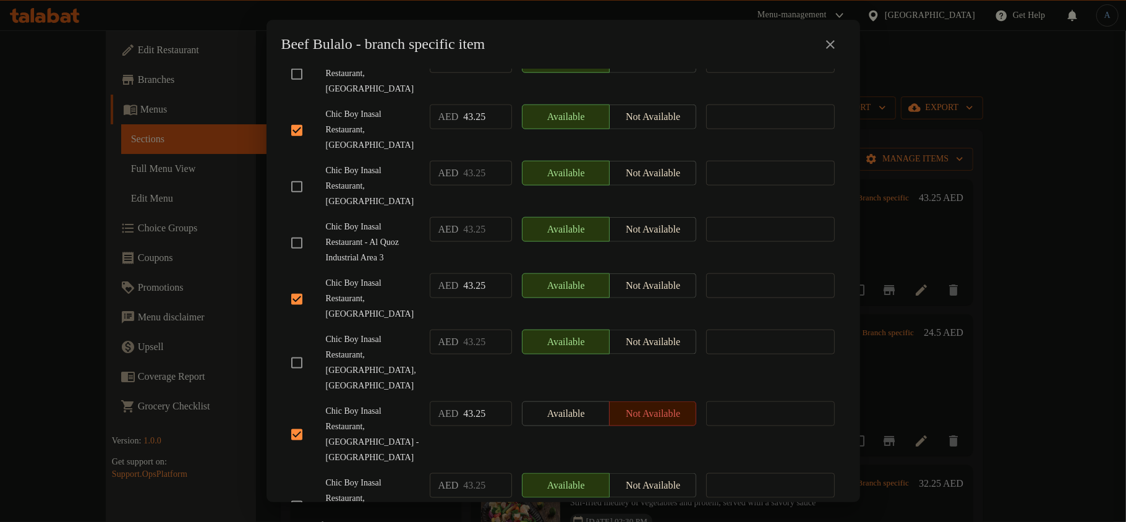
click at [366, 404] on span "Chic Boy Inasal Restaurant, [GEOGRAPHIC_DATA] - [GEOGRAPHIC_DATA]" at bounding box center [373, 435] width 94 height 62
click at [344, 475] on span "Chic Boy Inasal Restaurant, [GEOGRAPHIC_DATA] 3" at bounding box center [373, 506] width 94 height 62
click at [305, 350] on input "checkbox" at bounding box center [297, 363] width 26 height 26
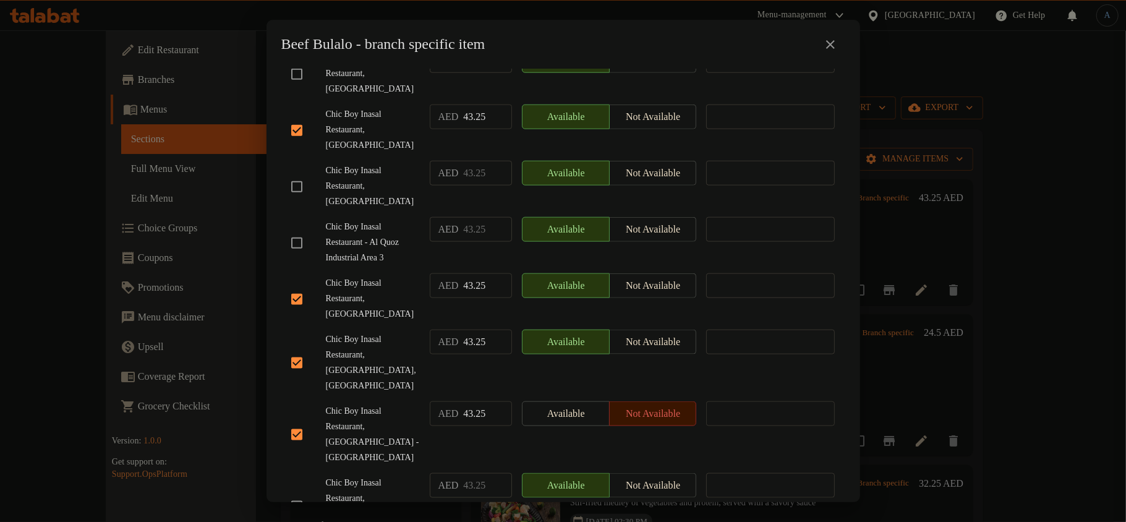
click at [408, 332] on span "Chic Boy Inasal Restaurant, [GEOGRAPHIC_DATA],[GEOGRAPHIC_DATA]" at bounding box center [373, 363] width 94 height 62
click at [298, 230] on input "checkbox" at bounding box center [297, 243] width 26 height 26
click at [359, 332] on span "Chic Boy Inasal Restaurant, [GEOGRAPHIC_DATA],[GEOGRAPHIC_DATA]" at bounding box center [373, 363] width 94 height 62
click at [0, 0] on div "Beef Bulalo - branch specific item Beef Bulalo A hearty Filipino soup with tend…" at bounding box center [563, 261] width 1126 height 522
click at [359, 332] on span "Chic Boy Inasal Restaurant, [GEOGRAPHIC_DATA],[GEOGRAPHIC_DATA]" at bounding box center [373, 363] width 94 height 62
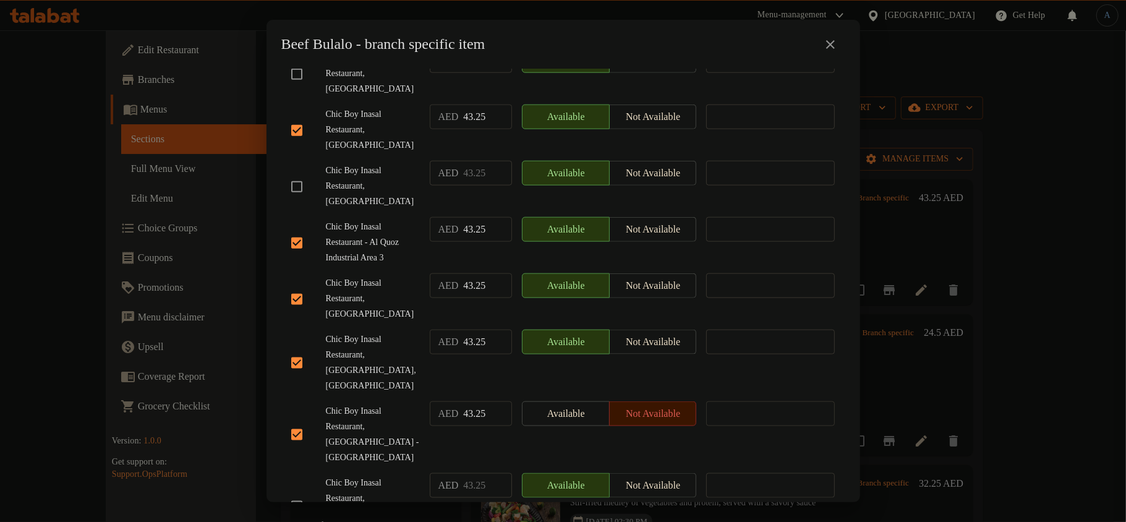
scroll to position [545, 0]
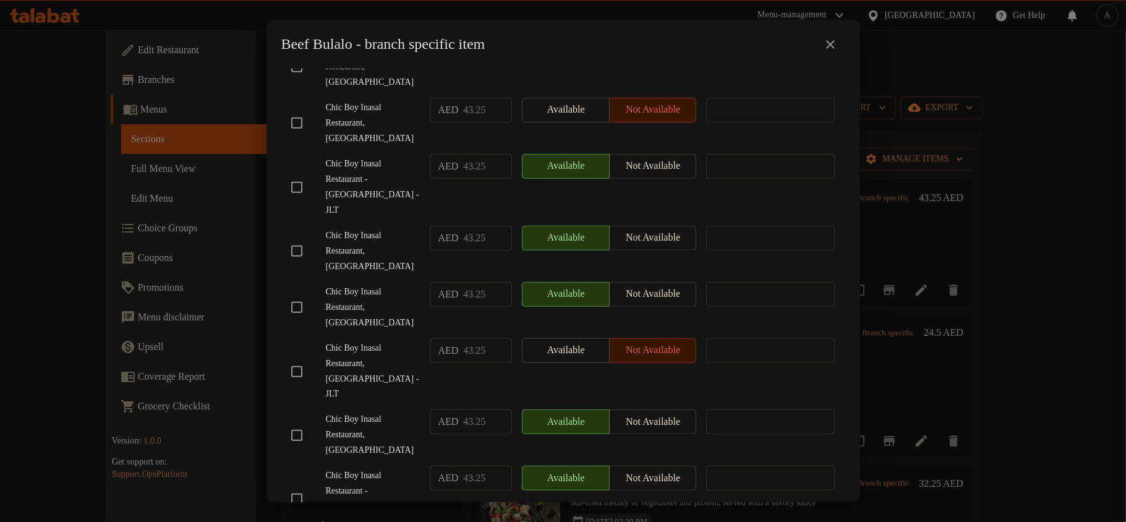
click at [299, 359] on input "checkbox" at bounding box center [297, 372] width 26 height 26
click at [367, 284] on span "Chic Boy Inasal Restaurant, [GEOGRAPHIC_DATA]" at bounding box center [373, 307] width 94 height 46
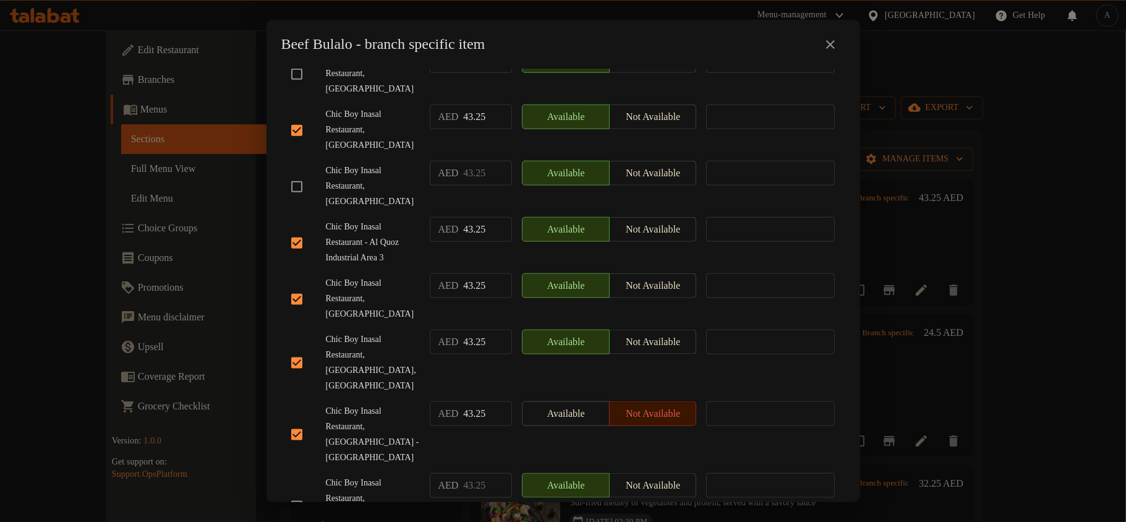
click at [291, 493] on input "checkbox" at bounding box center [297, 506] width 26 height 26
click at [406, 404] on span "Chic Boy Inasal Restaurant, [GEOGRAPHIC_DATA] - [GEOGRAPHIC_DATA]" at bounding box center [373, 435] width 94 height 62
click at [382, 325] on div "Chic Boy Inasal Restaurant, [GEOGRAPHIC_DATA],[GEOGRAPHIC_DATA]" at bounding box center [355, 363] width 139 height 77
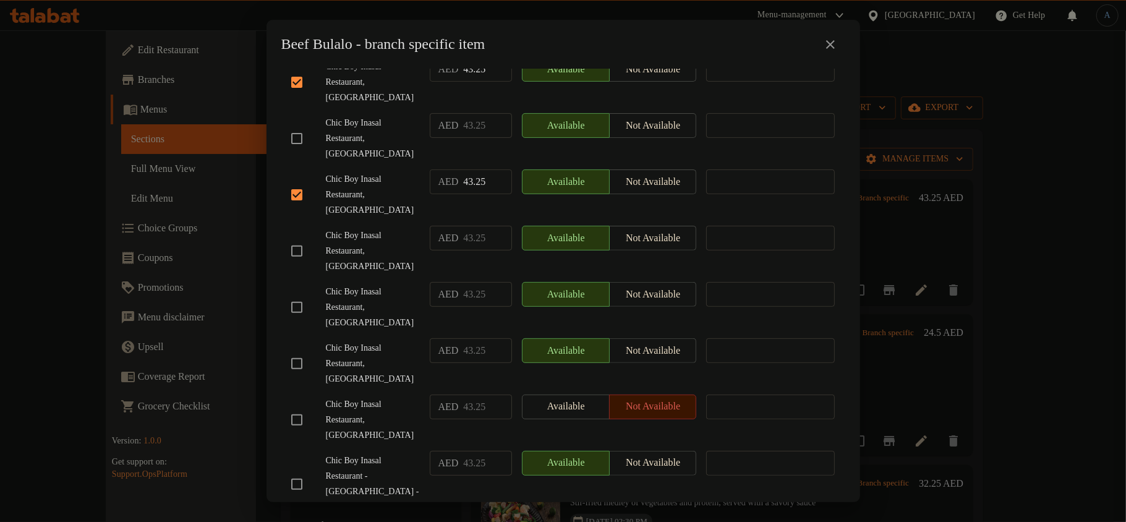
scroll to position [0, 0]
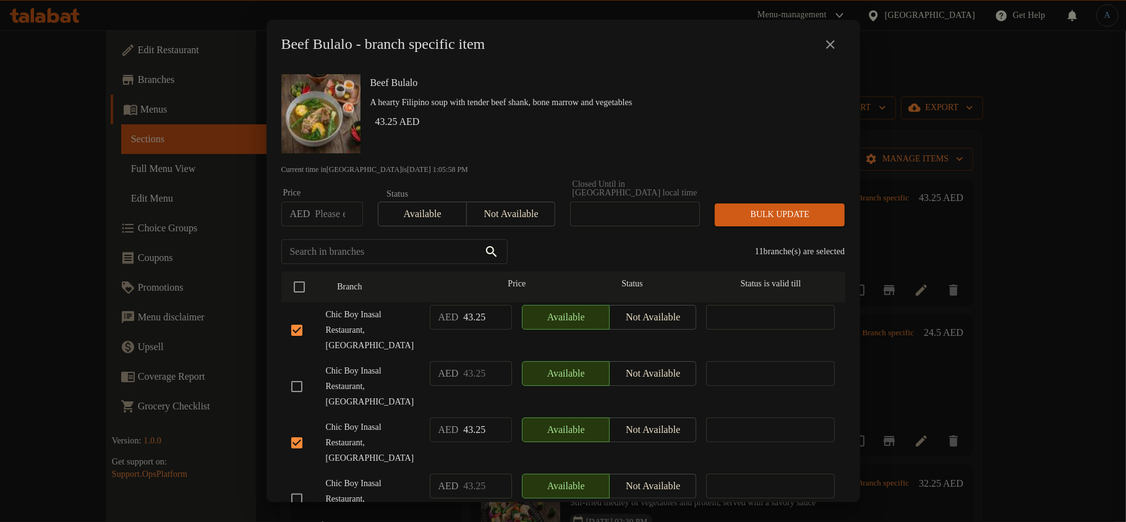
click at [510, 117] on div "Beef Bulalo A hearty Filipino soup with tender beef shank, bone marrow and vege…" at bounding box center [602, 113] width 475 height 89
click at [330, 211] on input "number" at bounding box center [339, 214] width 48 height 25
click at [325, 206] on input "number" at bounding box center [339, 214] width 48 height 25
paste input "47.375"
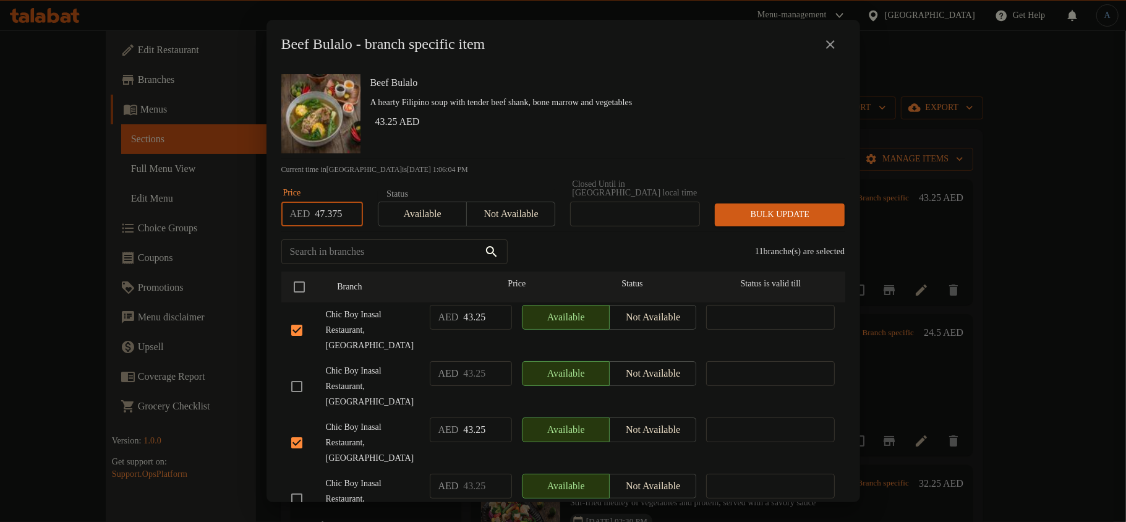
click at [790, 203] on button "Bulk update" at bounding box center [780, 214] width 130 height 23
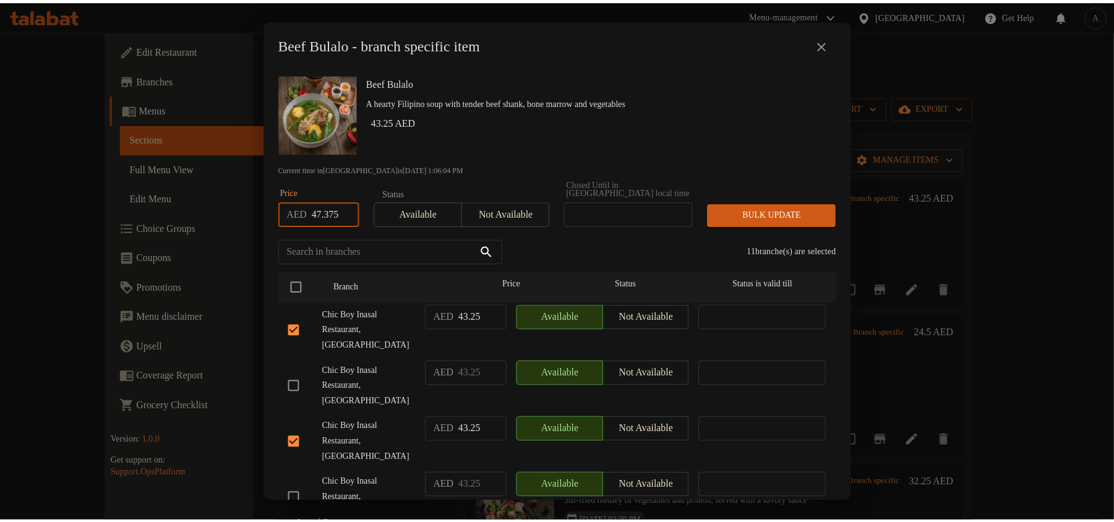
scroll to position [0, 0]
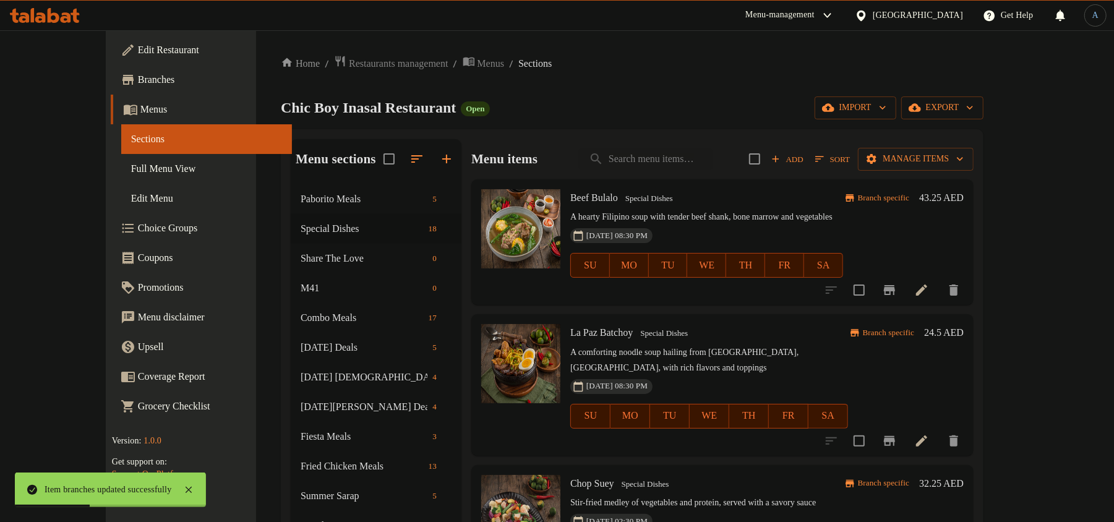
click at [800, 154] on div "Menu items Add Sort Manage items" at bounding box center [722, 159] width 502 height 40
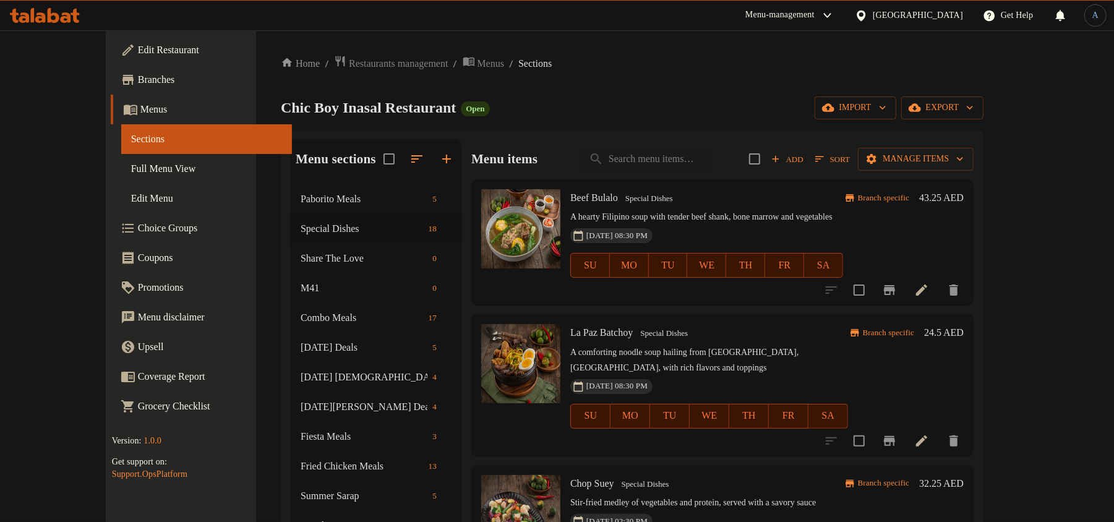
click at [688, 219] on p "A hearty Filipino soup with tender beef shank, bone marrow and vegetables" at bounding box center [706, 217] width 273 height 15
click at [554, 106] on div "Chic Boy Inasal Restaurant Open import export" at bounding box center [632, 107] width 702 height 23
click at [853, 150] on button "Sort" at bounding box center [832, 159] width 41 height 19
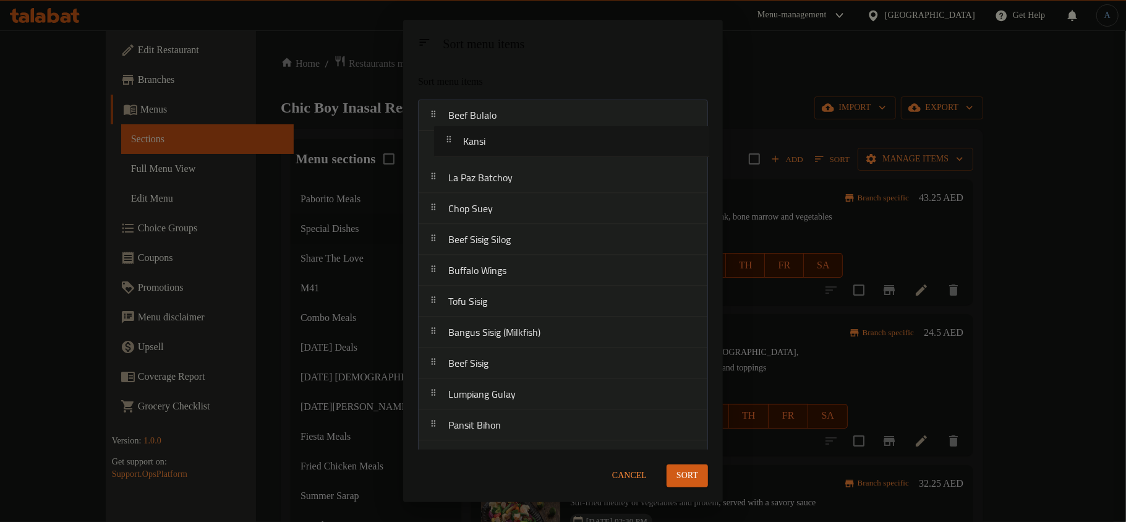
drag, startPoint x: 475, startPoint y: 286, endPoint x: 484, endPoint y: 157, distance: 128.9
click at [487, 151] on nav "Beef Bulalo La Paz Batchoy Chop Suey Beef Sisig Silog Buffalo Wings Kansi Tofu …" at bounding box center [563, 379] width 290 height 558
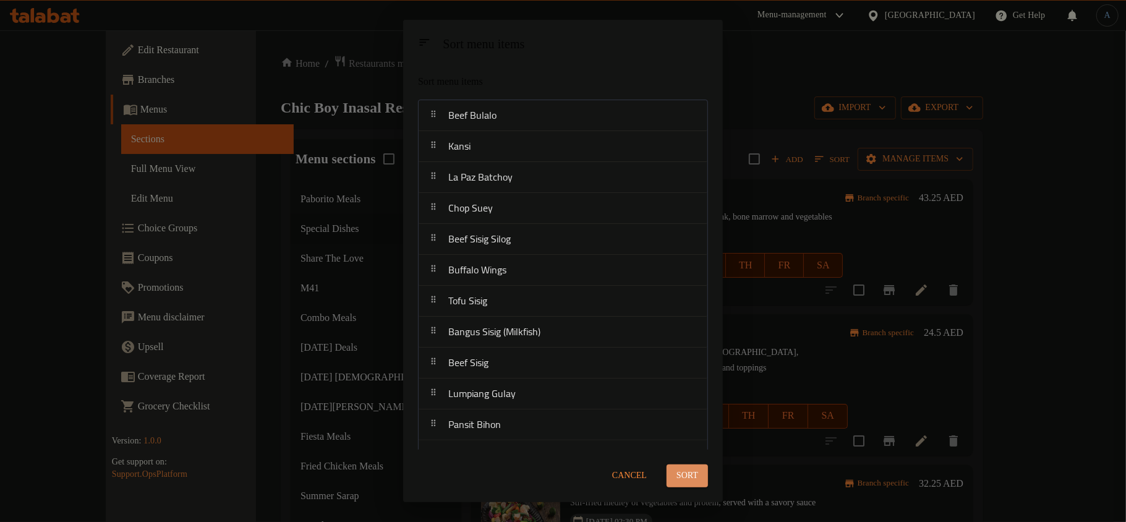
click at [694, 479] on span "Sort" at bounding box center [687, 475] width 22 height 15
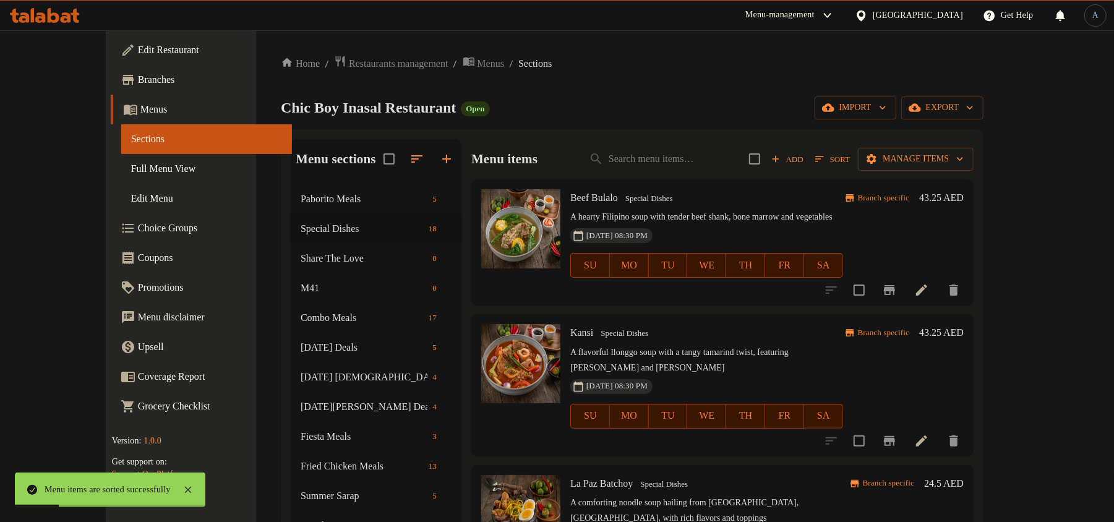
click at [651, 320] on div "Kansi Special Dishes A flavorful Ilonggo soup with a tangy tamarind twist, feat…" at bounding box center [706, 384] width 283 height 131
click at [897, 433] on icon "Branch-specific-item" at bounding box center [889, 440] width 15 height 15
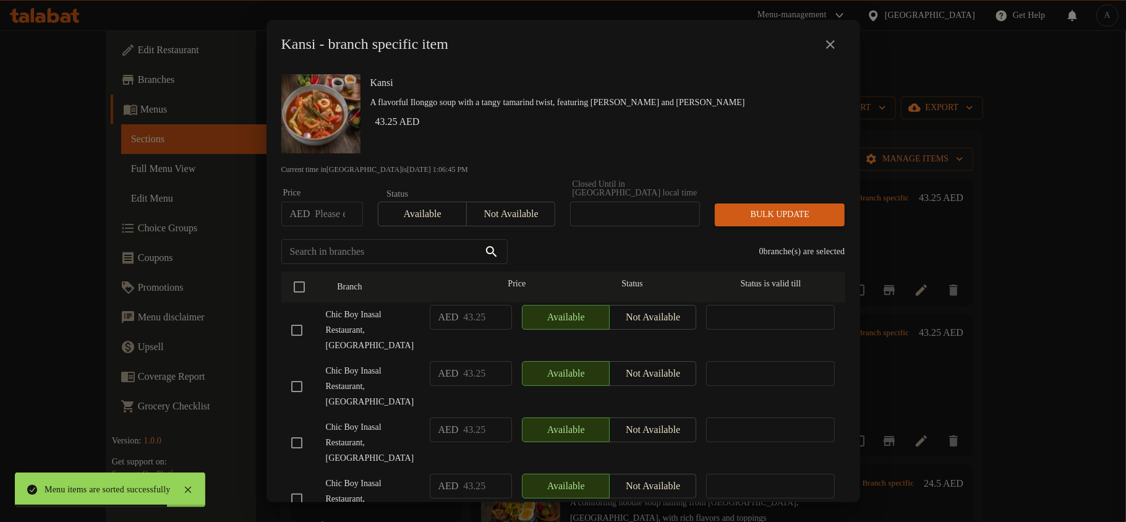
click at [510, 72] on div "Kansi A flavorful Ilonggo soup with a tangy tamarind twist, featuring [PERSON_N…" at bounding box center [602, 113] width 475 height 89
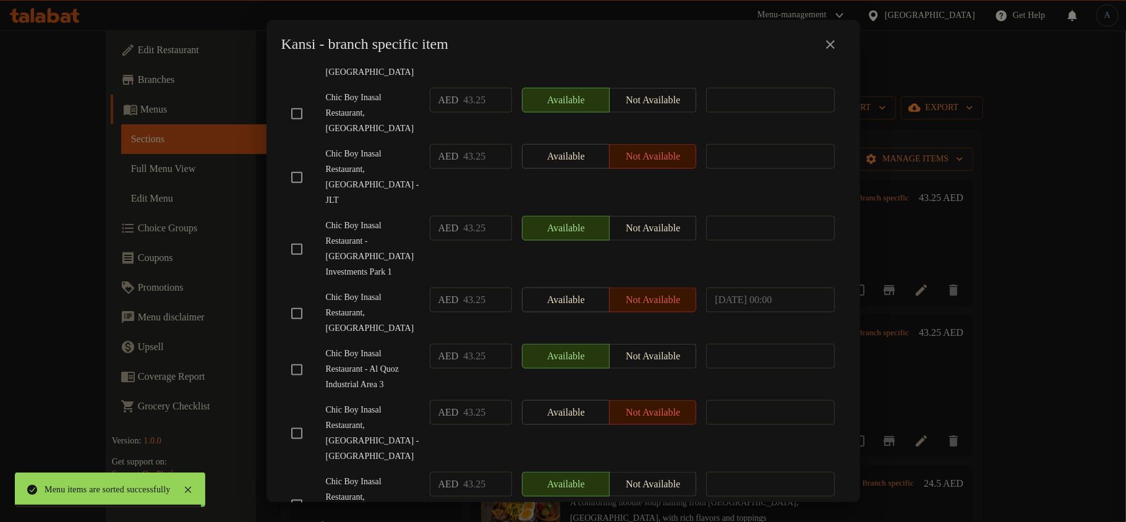
click at [300, 420] on input "checkbox" at bounding box center [297, 433] width 26 height 26
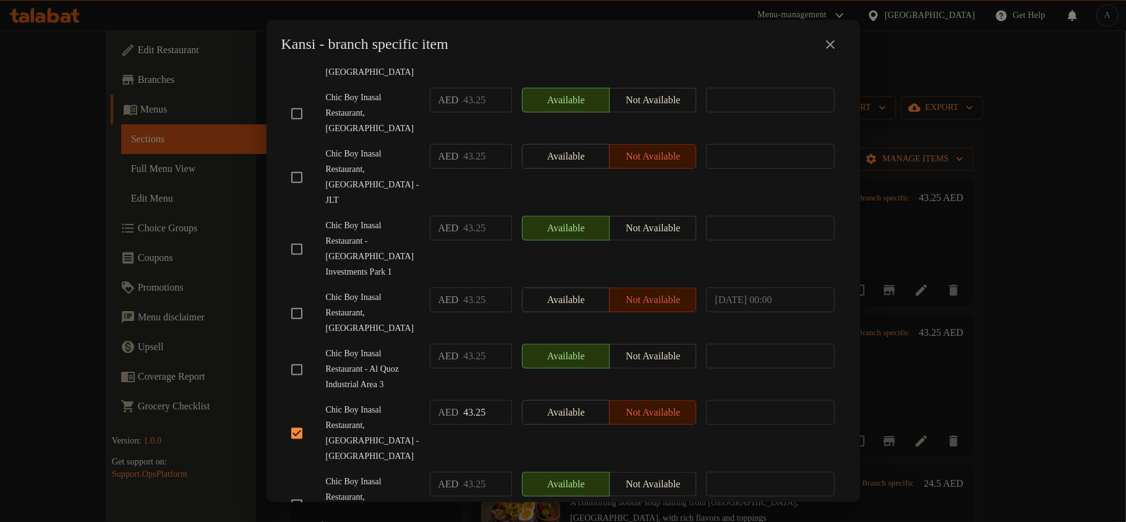
click at [425, 139] on div "AED 43.25 ​" at bounding box center [471, 177] width 92 height 77
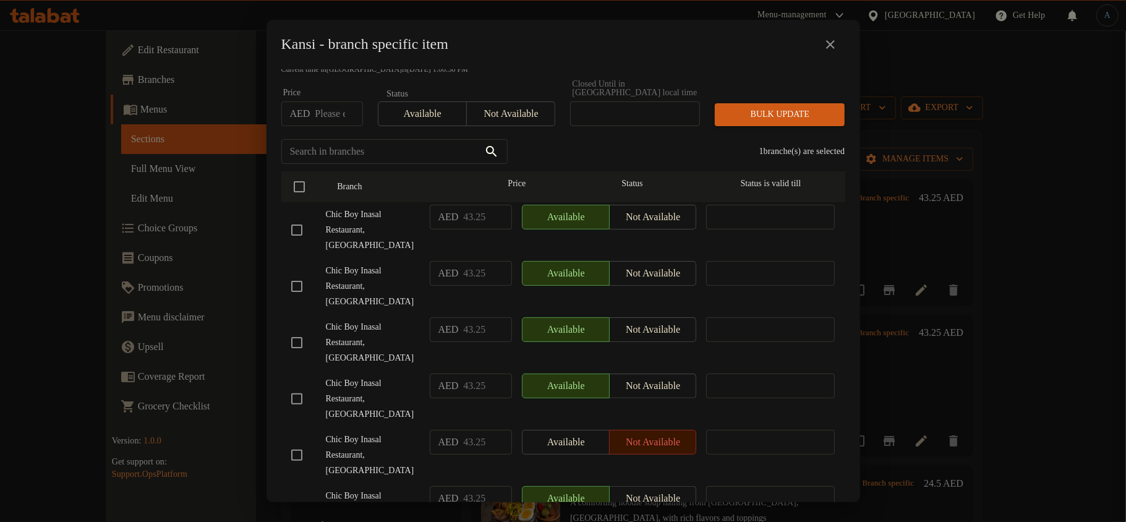
click at [302, 288] on input "checkbox" at bounding box center [297, 286] width 26 height 26
click at [599, 157] on div "2 branche(s) are selected" at bounding box center [684, 151] width 338 height 45
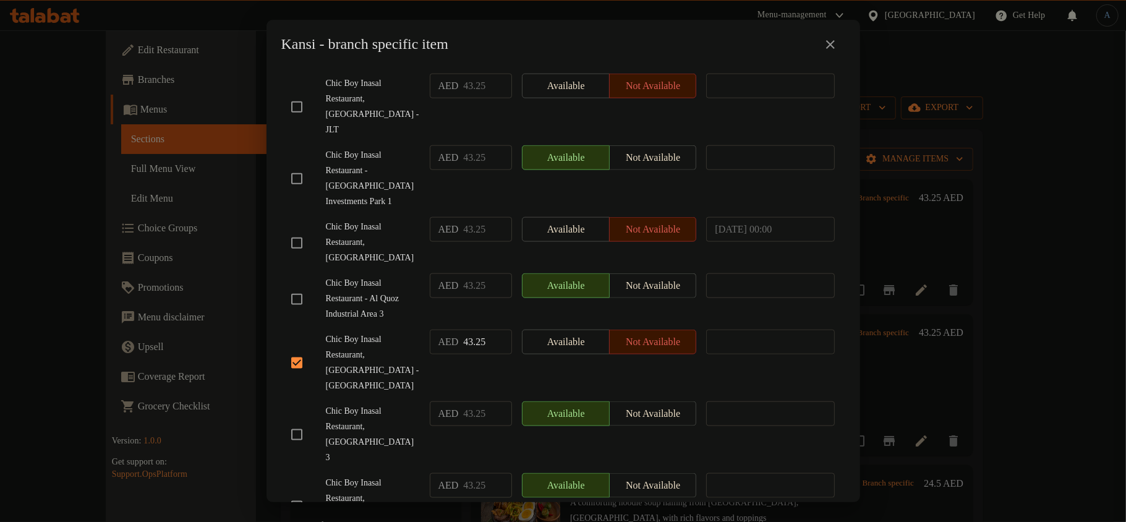
click at [378, 468] on div "Chic Boy Inasal Restaurant, [GEOGRAPHIC_DATA],[GEOGRAPHIC_DATA]" at bounding box center [355, 506] width 139 height 77
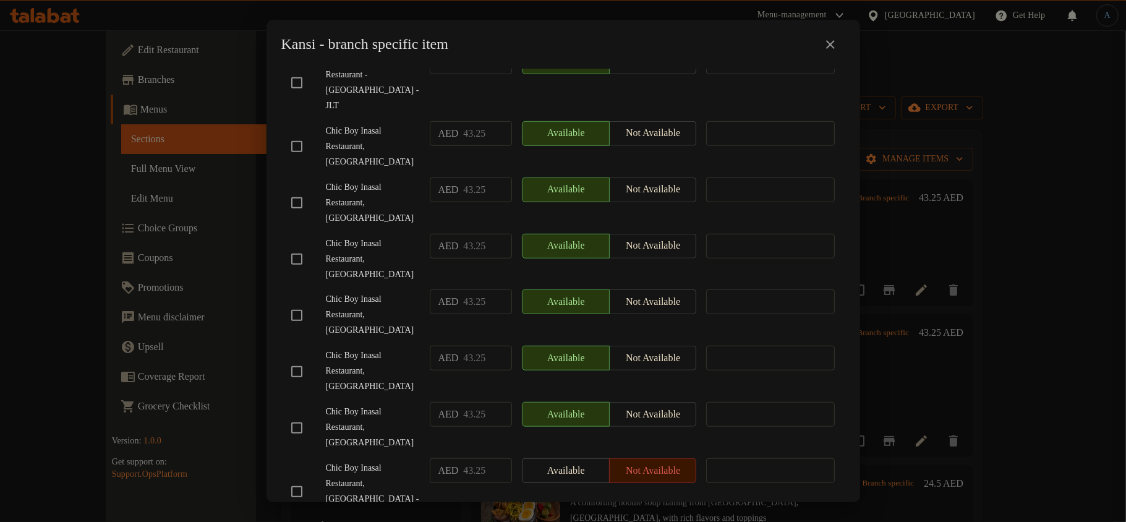
click at [299, 359] on input "checkbox" at bounding box center [297, 372] width 26 height 26
click at [406, 236] on span "Chic Boy Inasal Restaurant, [GEOGRAPHIC_DATA]" at bounding box center [373, 259] width 94 height 46
click at [0, 0] on div "Kansi - branch specific item Kansi A flavorful Ilonggo soup with a tangy tamari…" at bounding box center [563, 261] width 1126 height 522
click at [361, 236] on span "Chic Boy Inasal Restaurant, [GEOGRAPHIC_DATA]" at bounding box center [373, 259] width 94 height 46
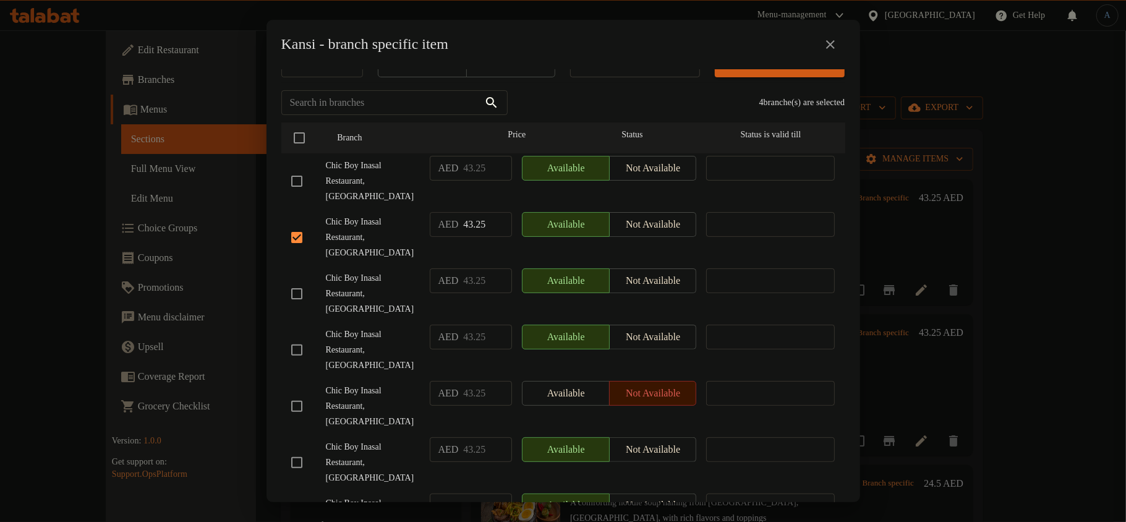
click at [308, 281] on input "checkbox" at bounding box center [297, 294] width 26 height 26
click at [401, 199] on span "Chic Boy Inasal Restaurant, [GEOGRAPHIC_DATA]" at bounding box center [373, 181] width 94 height 46
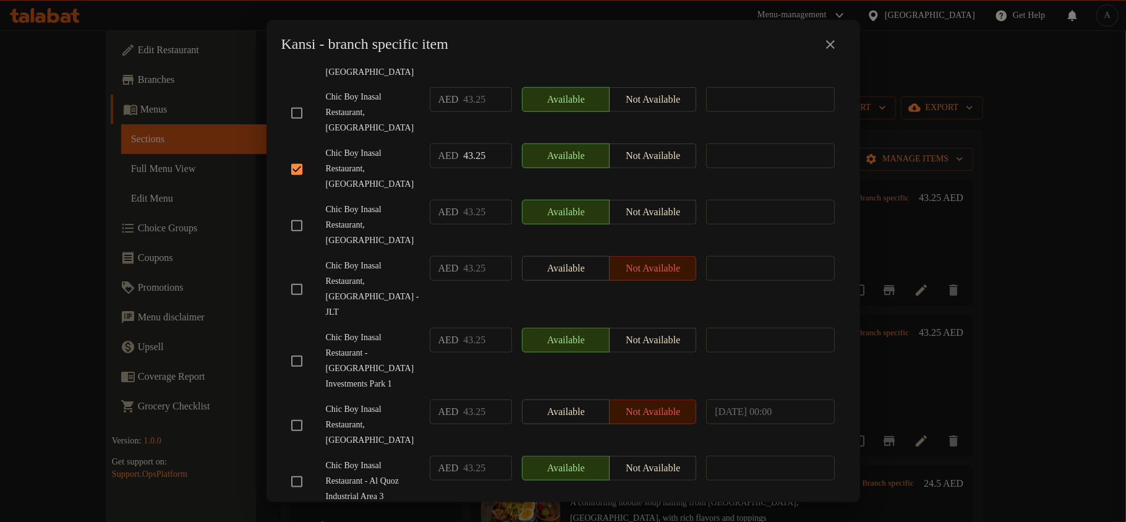
click at [300, 412] on input "checkbox" at bounding box center [297, 425] width 26 height 26
click at [355, 330] on span "Chic Boy Inasal Restaurant - [GEOGRAPHIC_DATA] Investments Park 1" at bounding box center [373, 361] width 94 height 62
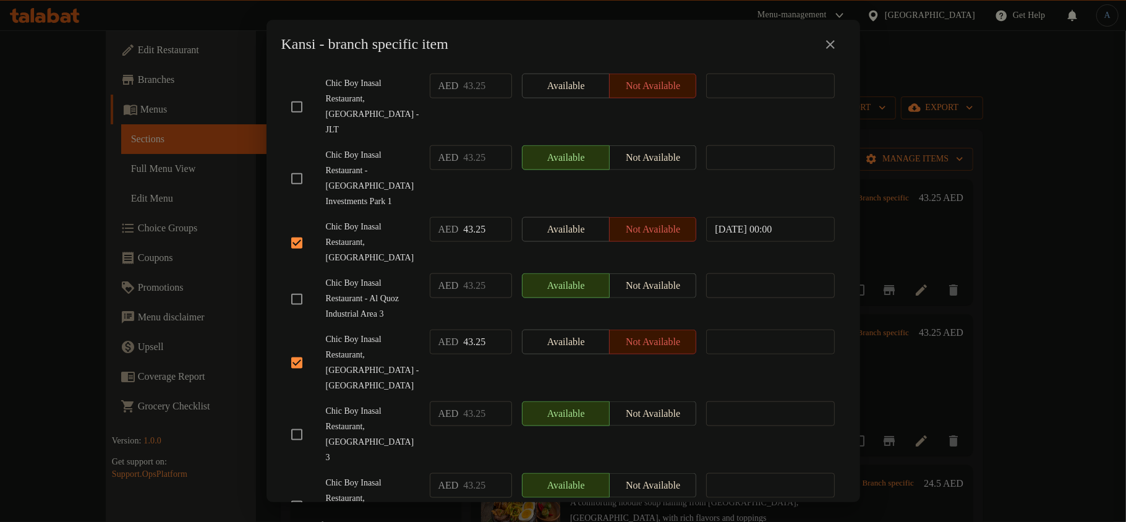
click at [366, 332] on span "Chic Boy Inasal Restaurant, [GEOGRAPHIC_DATA] - [GEOGRAPHIC_DATA]" at bounding box center [373, 363] width 94 height 62
click at [267, 69] on div "Kansi A flavorful Ilonggo soup with a tangy tamarind twist, featuring beef shan…" at bounding box center [564, 285] width 594 height 433
click at [347, 475] on span "Chic Boy Inasal Restaurant, [GEOGRAPHIC_DATA],[GEOGRAPHIC_DATA]" at bounding box center [373, 506] width 94 height 62
click at [294, 493] on input "checkbox" at bounding box center [297, 506] width 26 height 26
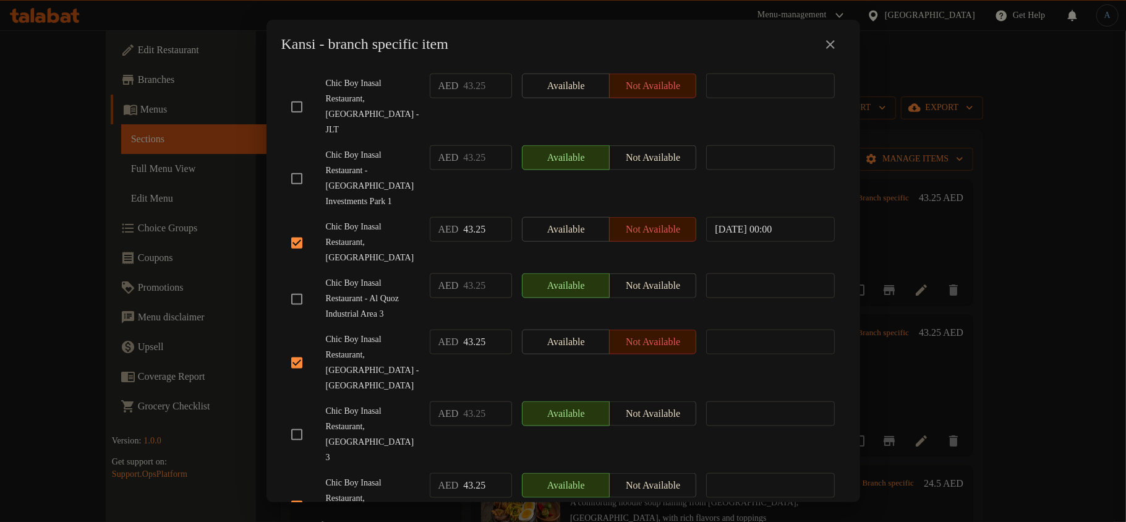
click at [390, 332] on span "Chic Boy Inasal Restaurant, [GEOGRAPHIC_DATA] - [GEOGRAPHIC_DATA]" at bounding box center [373, 363] width 94 height 62
click at [295, 286] on input "checkbox" at bounding box center [297, 299] width 26 height 26
click at [379, 332] on span "Chic Boy Inasal Restaurant, [GEOGRAPHIC_DATA] - [GEOGRAPHIC_DATA]" at bounding box center [373, 363] width 94 height 62
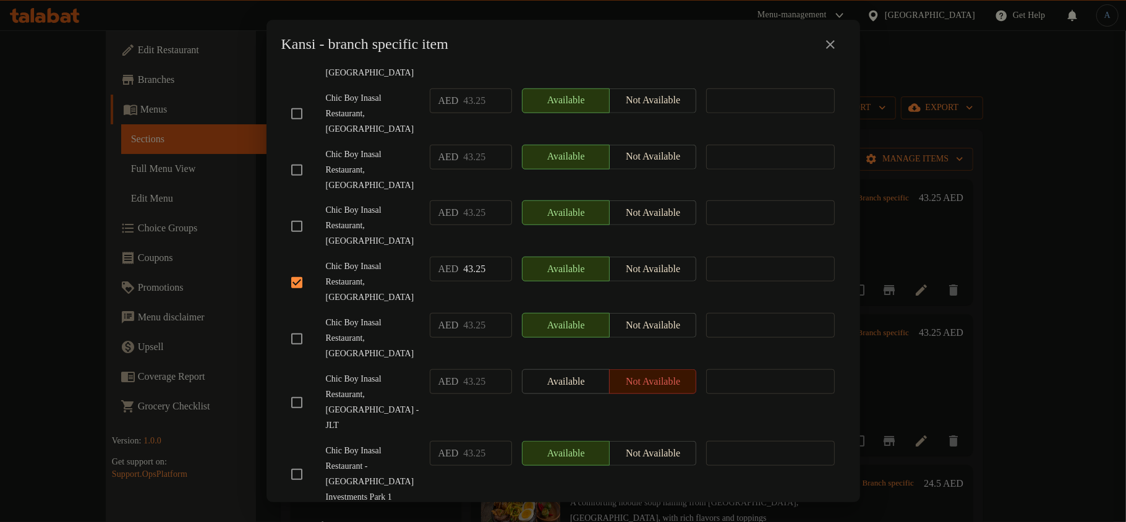
click at [292, 390] on input "checkbox" at bounding box center [297, 403] width 26 height 26
click at [373, 315] on span "Chic Boy Inasal Restaurant, [GEOGRAPHIC_DATA]" at bounding box center [373, 338] width 94 height 46
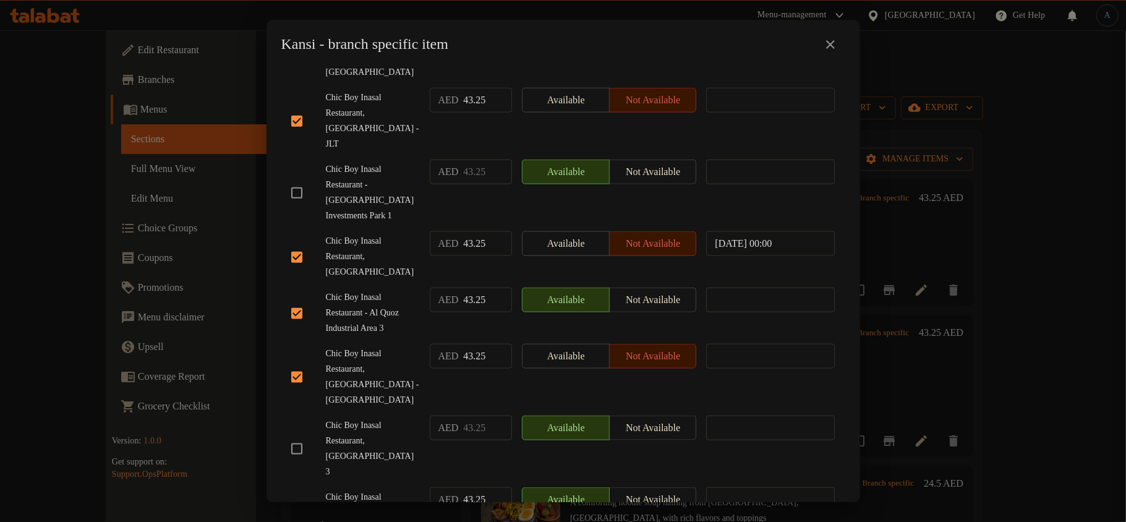
click at [307, 436] on input "checkbox" at bounding box center [297, 449] width 26 height 26
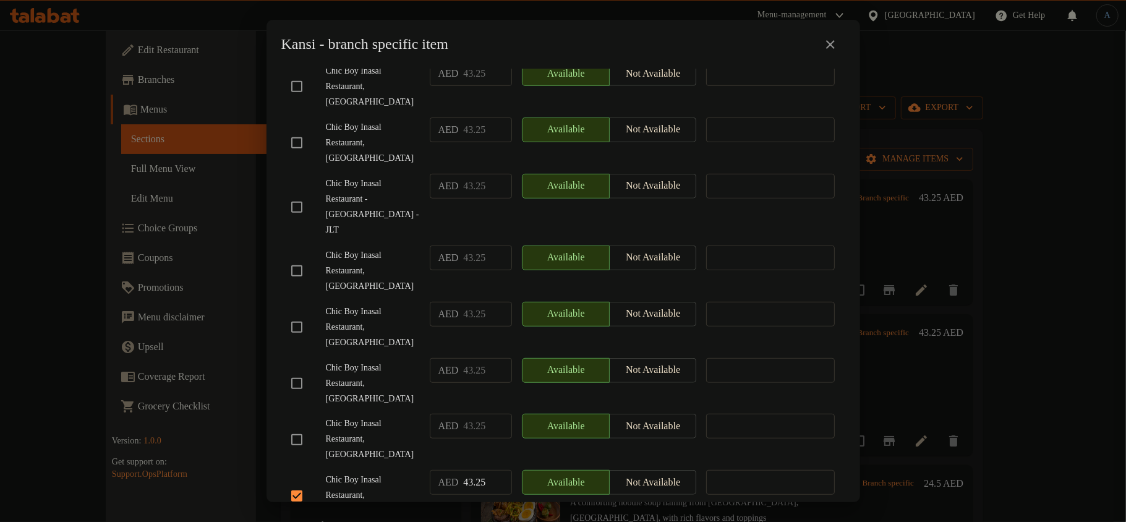
scroll to position [0, 0]
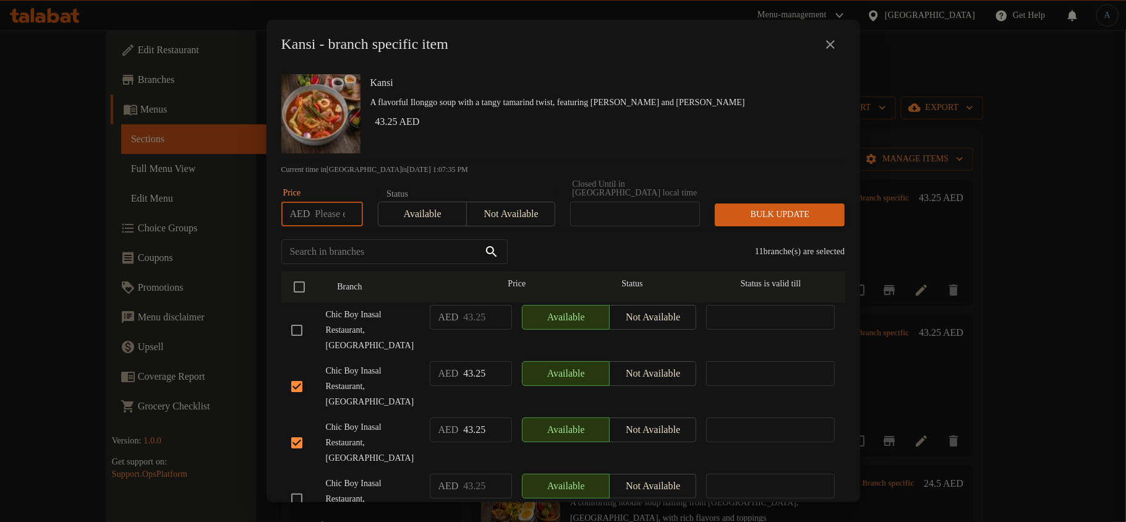
click at [331, 221] on input "number" at bounding box center [339, 214] width 48 height 25
paste input "47.375"
click at [498, 137] on div "Kansi A flavorful Ilonggo soup with a tangy tamarind twist, featuring [PERSON_N…" at bounding box center [602, 113] width 475 height 89
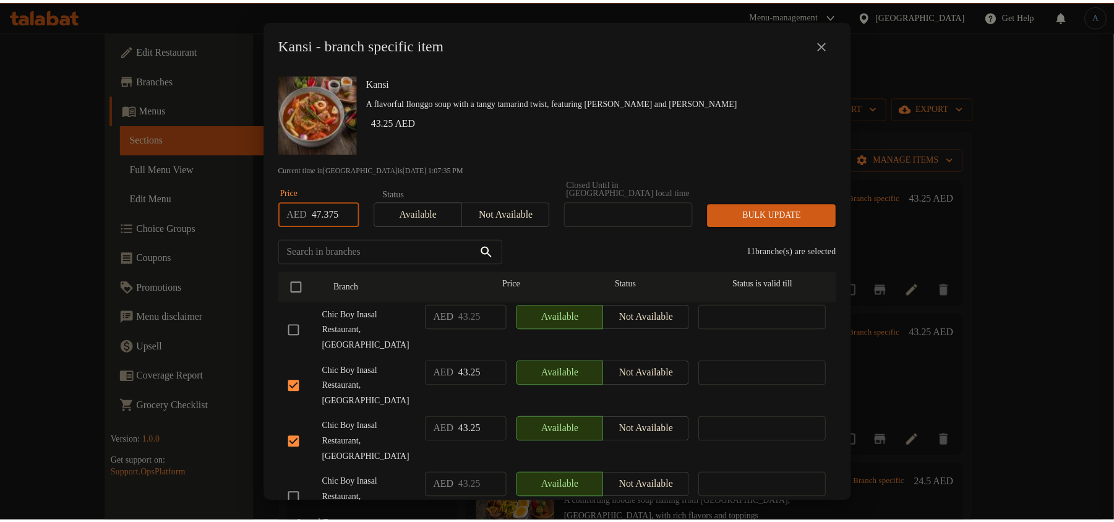
scroll to position [0, 0]
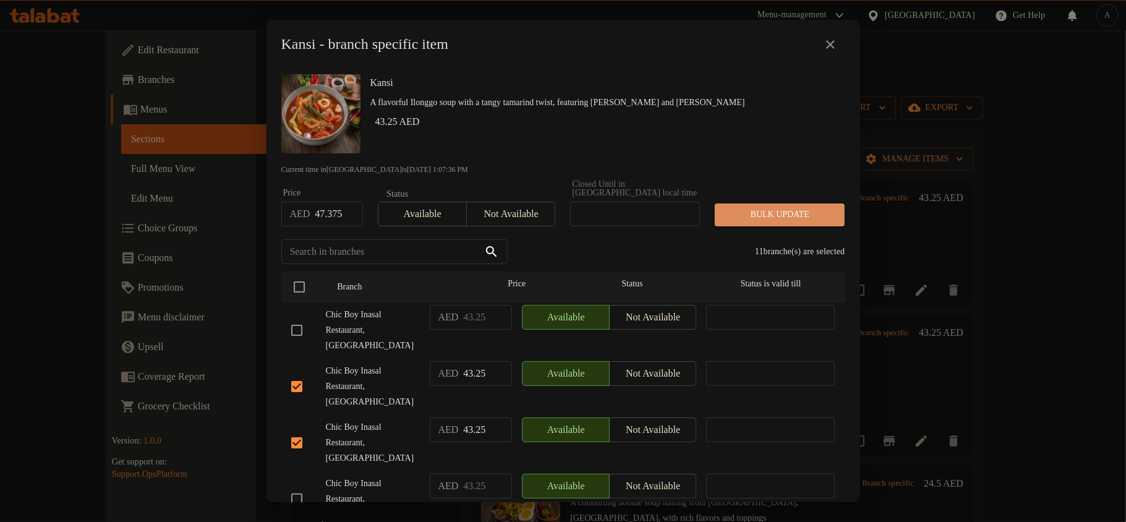
click at [777, 206] on button "Bulk update" at bounding box center [780, 214] width 130 height 23
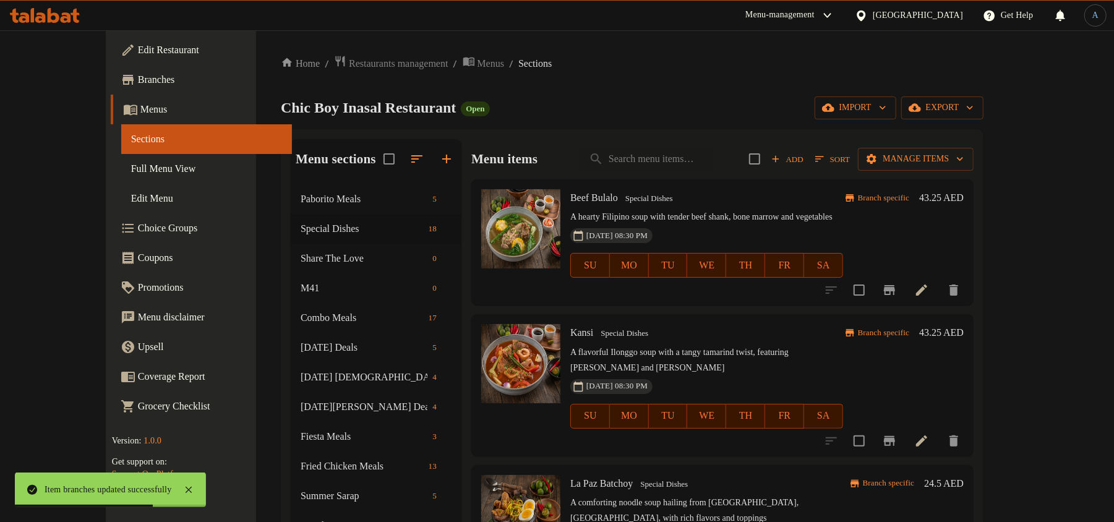
click at [646, 329] on h6 "Kansi Special Dishes" at bounding box center [706, 332] width 273 height 17
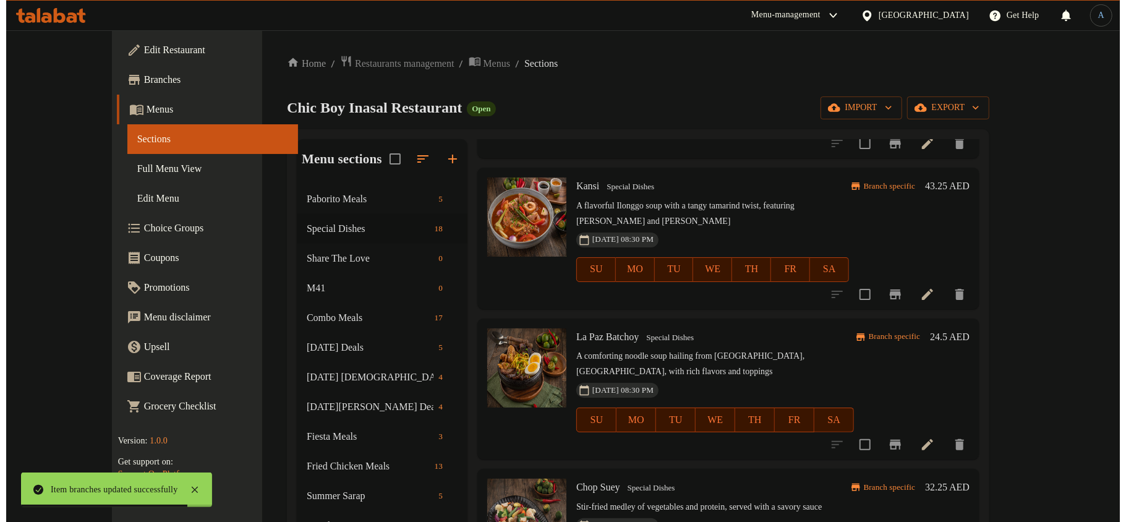
scroll to position [164, 0]
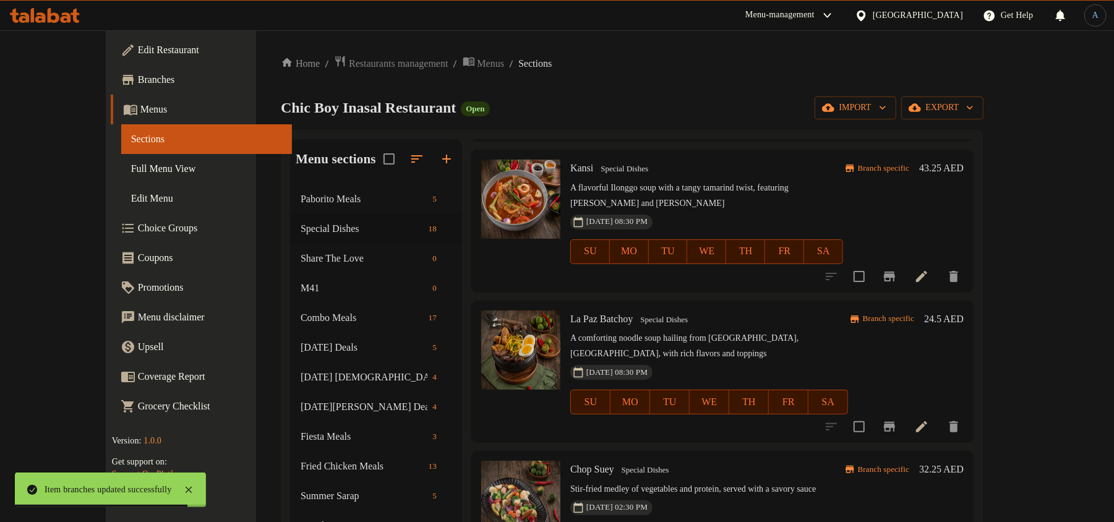
click at [897, 419] on icon "Branch-specific-item" at bounding box center [889, 426] width 15 height 15
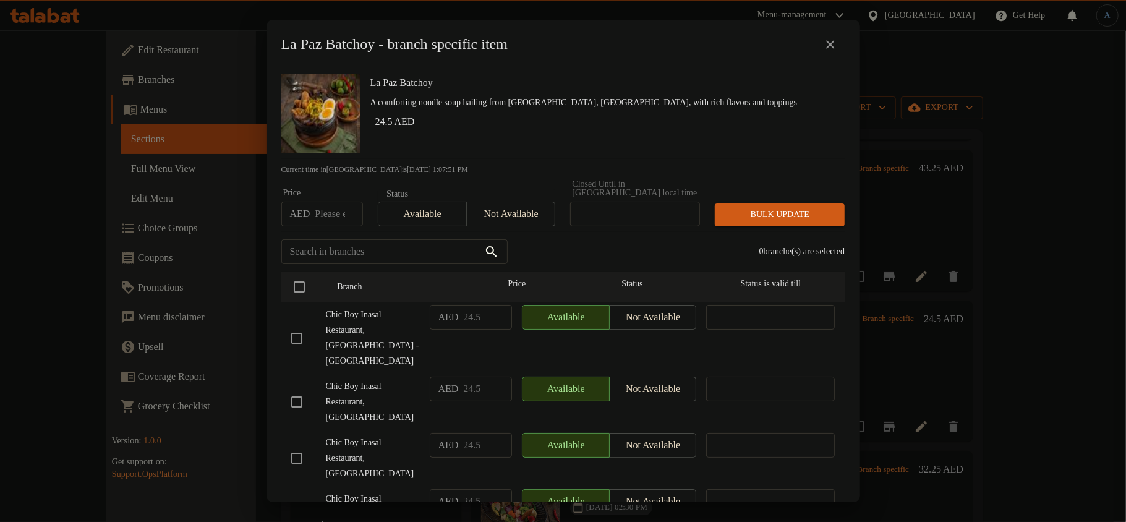
click at [639, 99] on p "A comforting noodle soup hailing from [GEOGRAPHIC_DATA], [GEOGRAPHIC_DATA], wit…" at bounding box center [602, 102] width 465 height 15
click at [299, 330] on input "checkbox" at bounding box center [297, 338] width 26 height 26
click at [490, 141] on div "La Paz Batchoy A comforting noodle soup hailing from [GEOGRAPHIC_DATA], [GEOGRA…" at bounding box center [602, 113] width 475 height 89
click at [294, 389] on input "checkbox" at bounding box center [297, 402] width 26 height 26
click at [535, 106] on p "A comforting noodle soup hailing from [GEOGRAPHIC_DATA], [GEOGRAPHIC_DATA], wit…" at bounding box center [602, 102] width 465 height 15
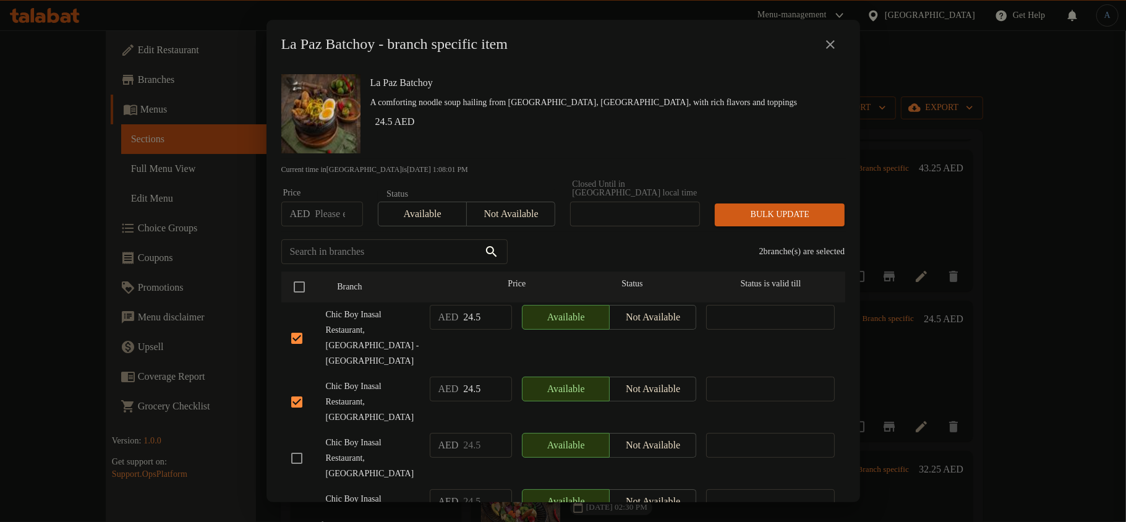
click at [303, 445] on input "checkbox" at bounding box center [297, 458] width 26 height 26
click at [557, 90] on h6 "La Paz Batchoy" at bounding box center [602, 82] width 465 height 17
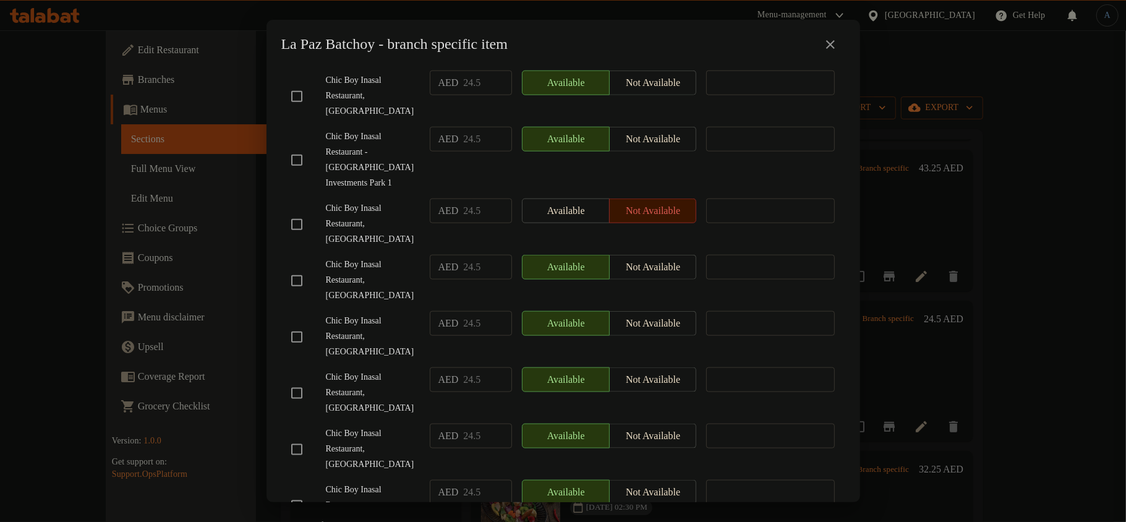
click at [302, 437] on input "checkbox" at bounding box center [297, 450] width 26 height 26
click at [340, 313] on span "Chic Boy Inasal Restaurant, [GEOGRAPHIC_DATA]" at bounding box center [373, 336] width 94 height 46
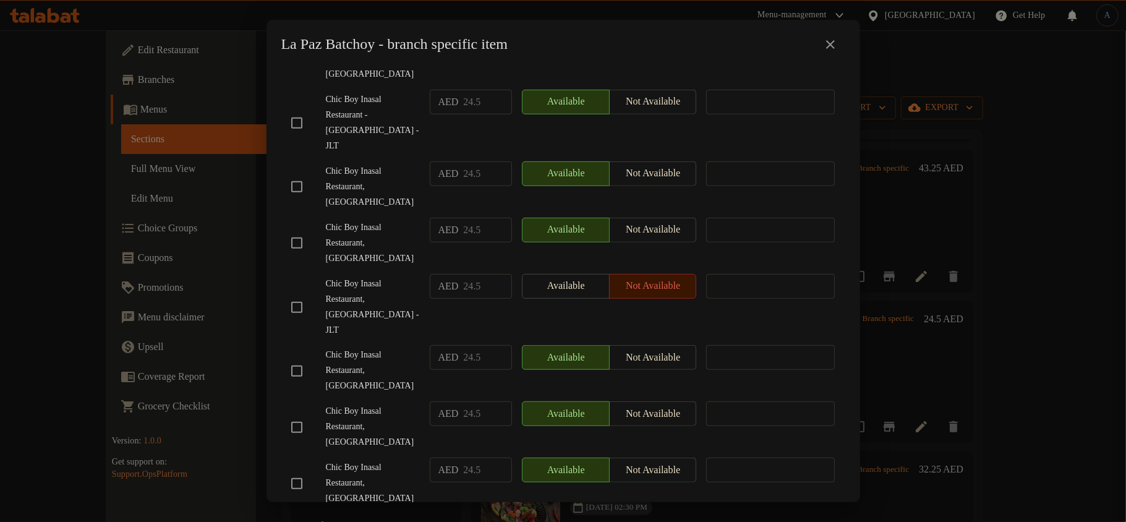
click at [296, 358] on input "checkbox" at bounding box center [297, 371] width 26 height 26
click at [328, 276] on span "Chic Boy Inasal Restaurant, [GEOGRAPHIC_DATA] - JLT" at bounding box center [373, 307] width 94 height 62
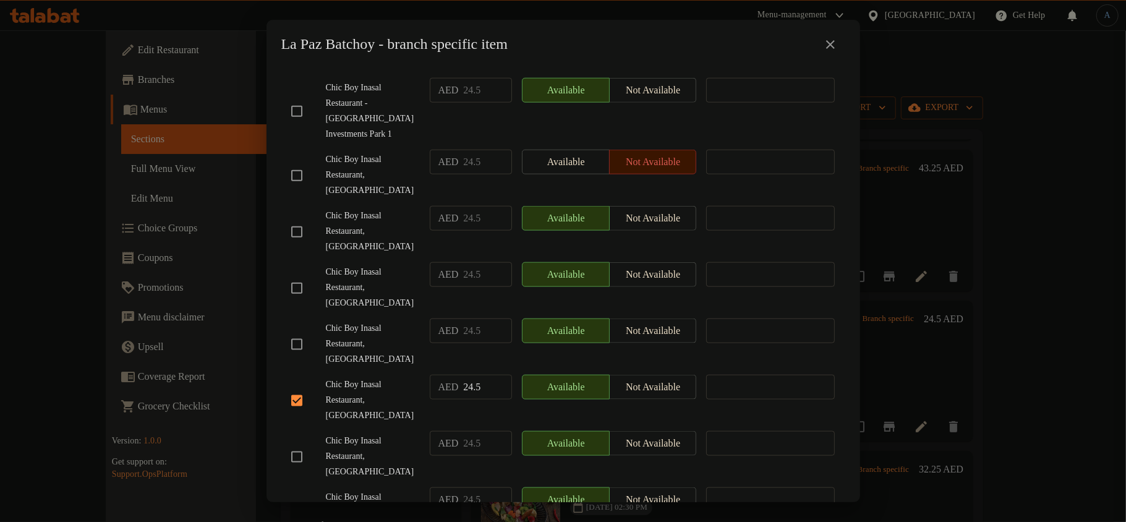
click at [293, 444] on input "checkbox" at bounding box center [297, 457] width 26 height 26
click at [397, 313] on div "Chic Boy Inasal Restaurant, [GEOGRAPHIC_DATA]" at bounding box center [355, 343] width 139 height 61
click at [370, 265] on span "Chic Boy Inasal Restaurant, [GEOGRAPHIC_DATA]" at bounding box center [373, 288] width 94 height 46
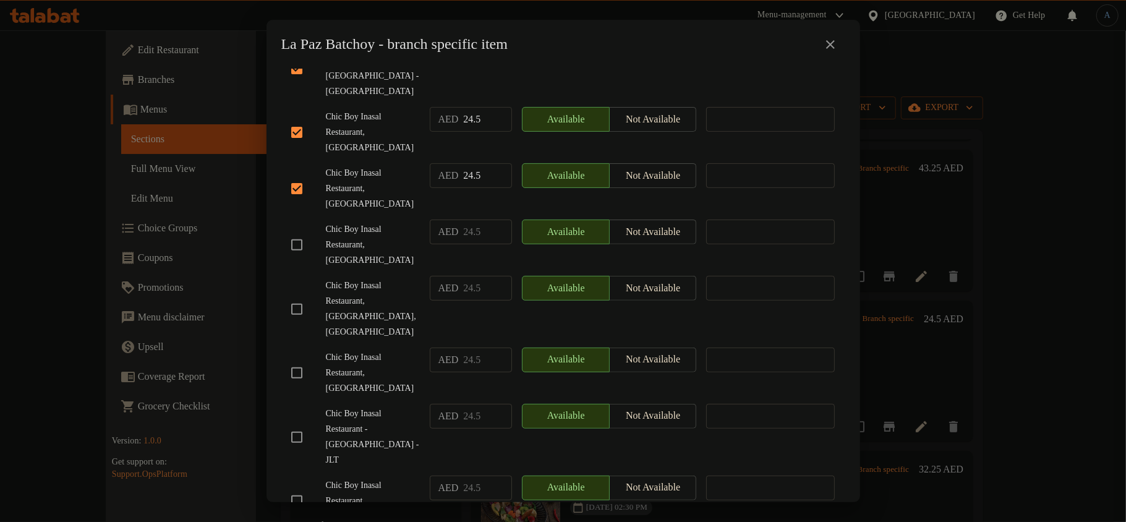
click at [299, 296] on input "checkbox" at bounding box center [297, 309] width 26 height 26
click at [431, 236] on div "AED 24.5 ​" at bounding box center [471, 245] width 92 height 61
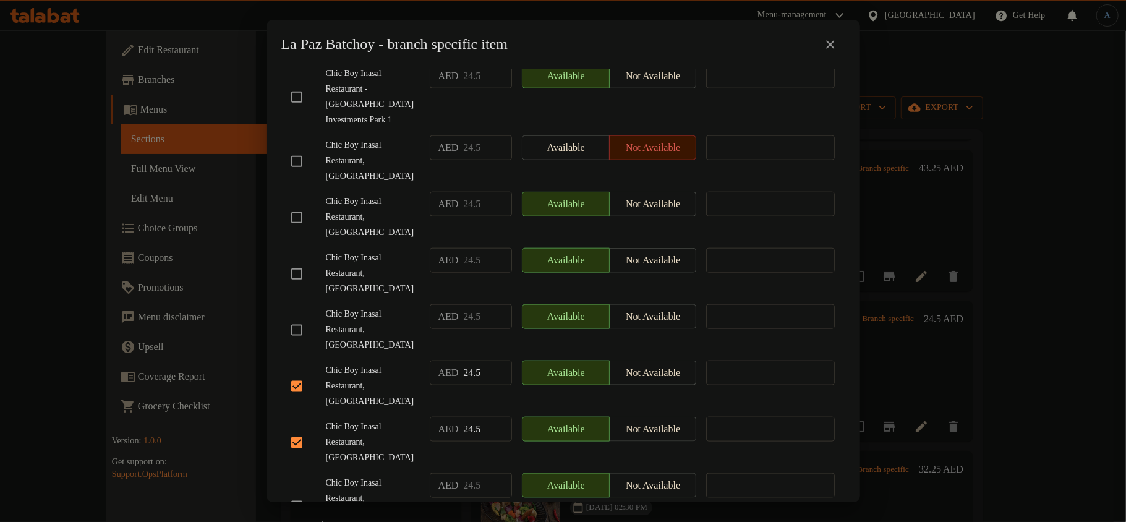
click at [398, 307] on span "Chic Boy Inasal Restaurant, [GEOGRAPHIC_DATA]" at bounding box center [373, 330] width 94 height 46
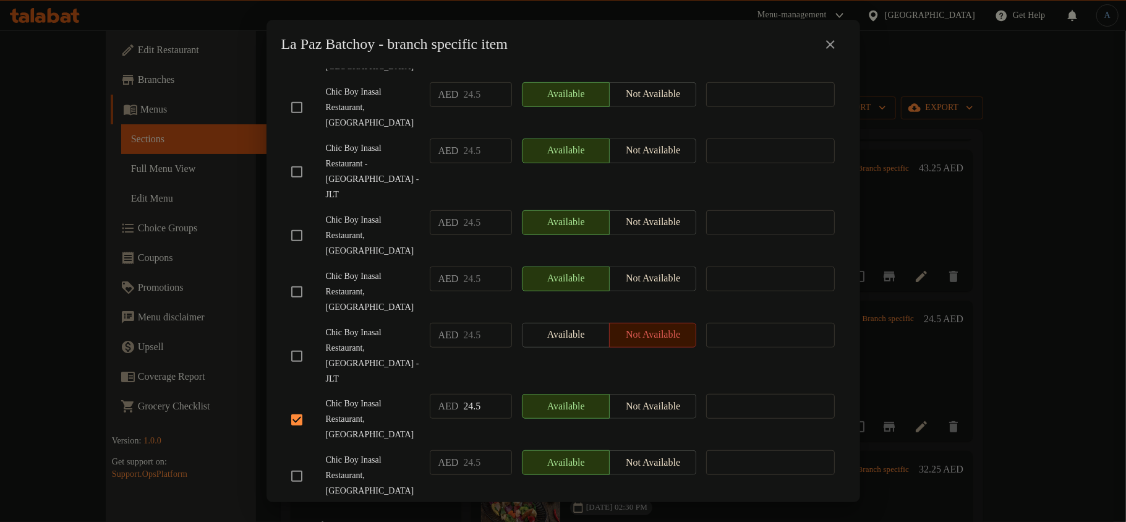
click at [284, 320] on li "Chic Boy Inasal Restaurant, [GEOGRAPHIC_DATA] - JLT AED 24.5 ​ Available Not av…" at bounding box center [563, 356] width 564 height 72
click at [303, 343] on input "checkbox" at bounding box center [297, 356] width 26 height 26
click at [370, 141] on span "Chic Boy Inasal Restaurant - [GEOGRAPHIC_DATA] - JLT" at bounding box center [373, 172] width 94 height 62
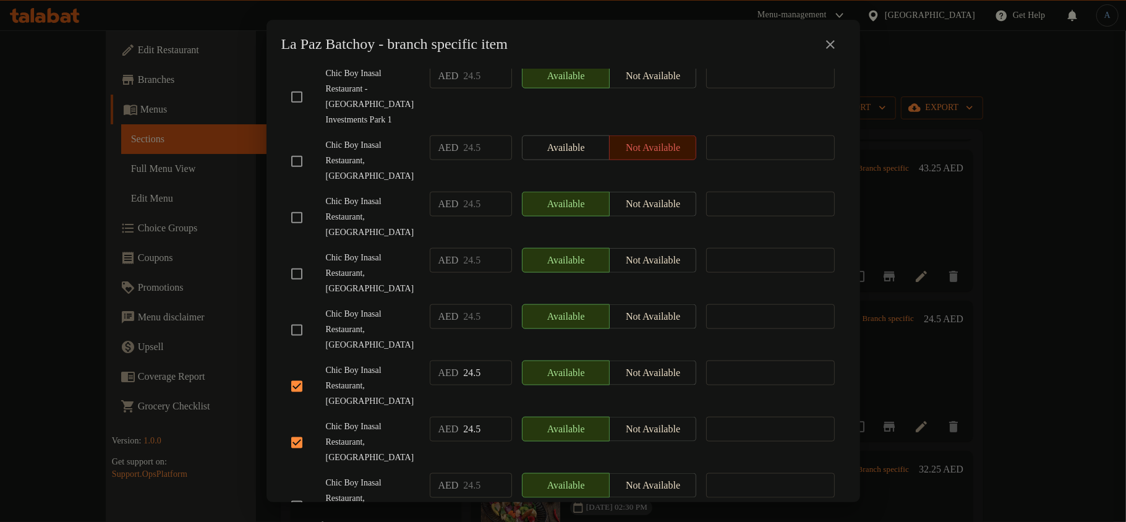
click at [299, 493] on input "checkbox" at bounding box center [297, 506] width 26 height 26
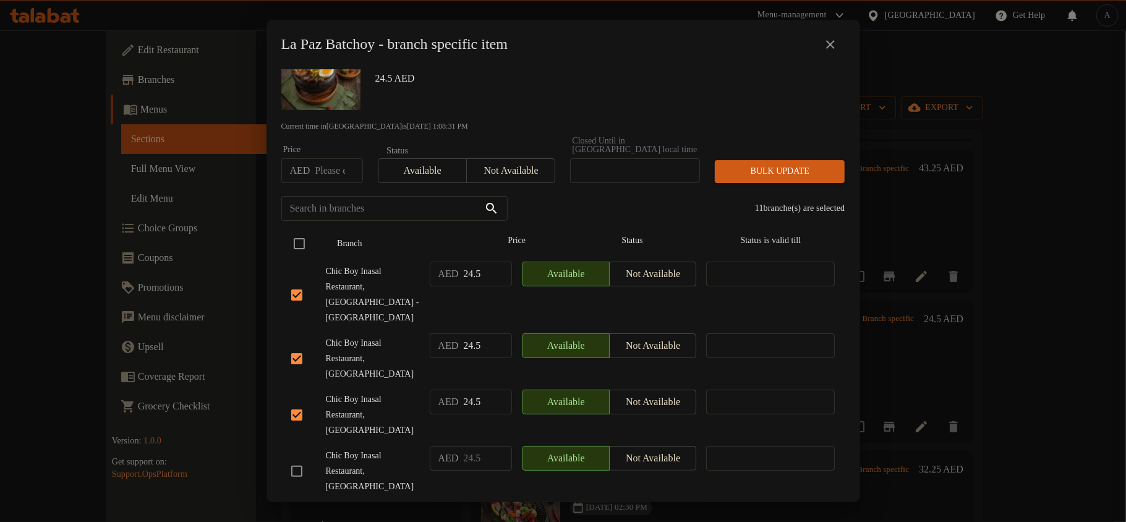
scroll to position [0, 0]
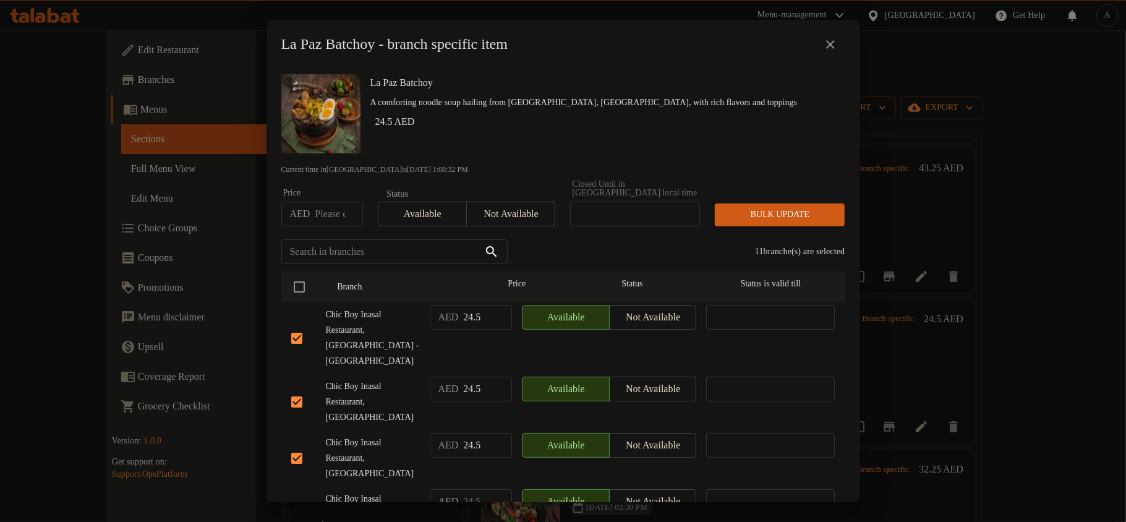
click at [312, 214] on div "AED Price" at bounding box center [322, 214] width 82 height 25
click at [335, 221] on input "number" at bounding box center [339, 214] width 48 height 25
paste input "27.375"
click at [788, 211] on span "Bulk update" at bounding box center [780, 214] width 110 height 15
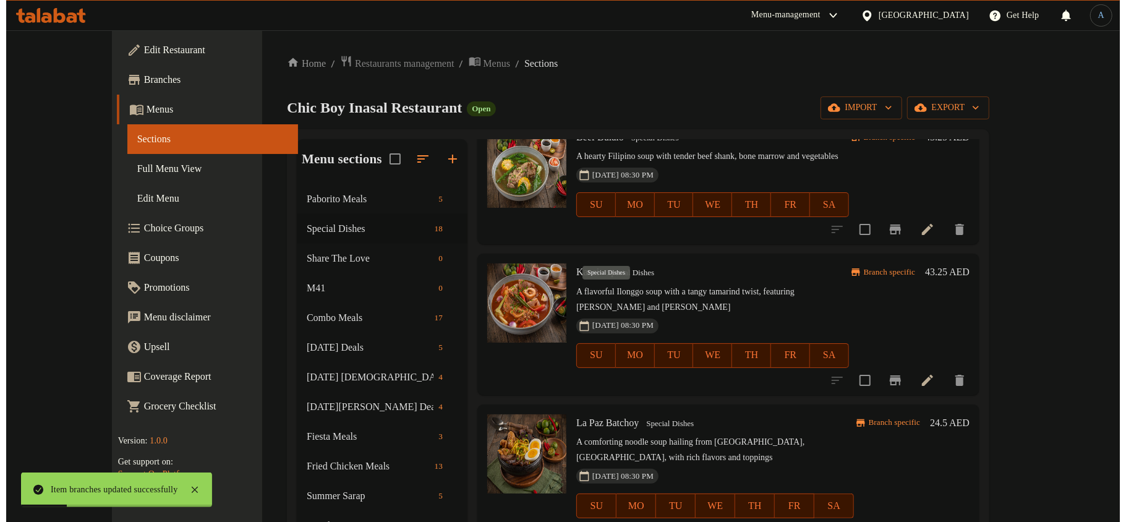
scroll to position [0, 0]
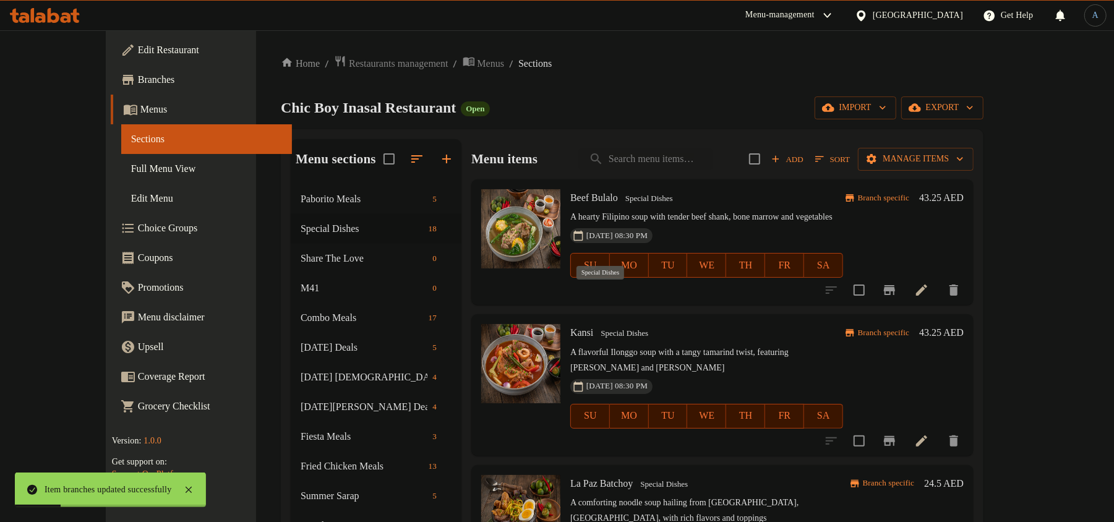
click at [641, 174] on div "Menu items Add Sort Manage items" at bounding box center [722, 159] width 502 height 40
click at [668, 213] on p "A hearty Filipino soup with tender beef shank, bone marrow and vegetables" at bounding box center [706, 217] width 273 height 15
click at [693, 161] on input "search" at bounding box center [646, 159] width 134 height 22
paste input "Sinigang Na Salmon Head"
click at [686, 157] on input "search" at bounding box center [646, 159] width 134 height 22
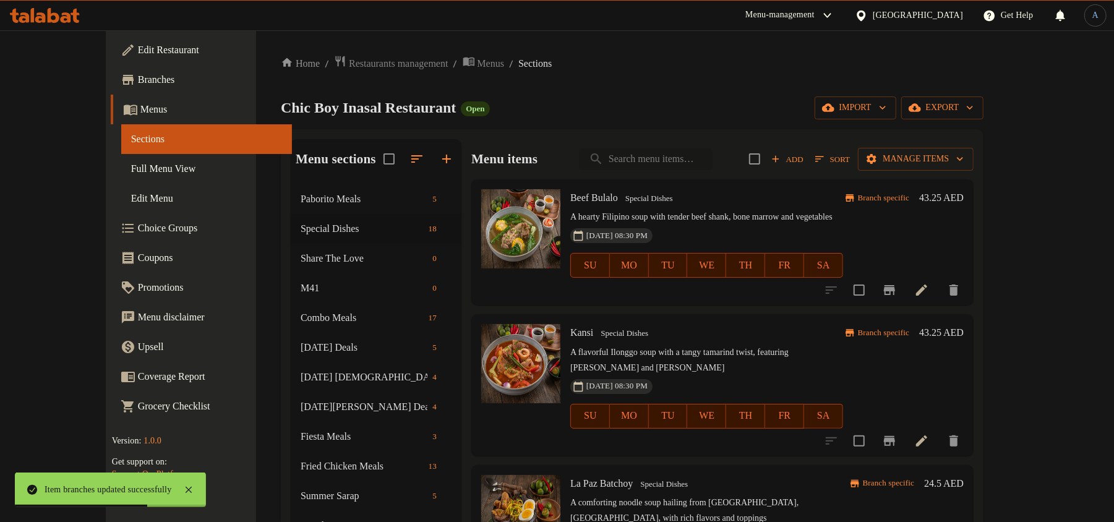
paste input "Sinigang Na Salmon Head"
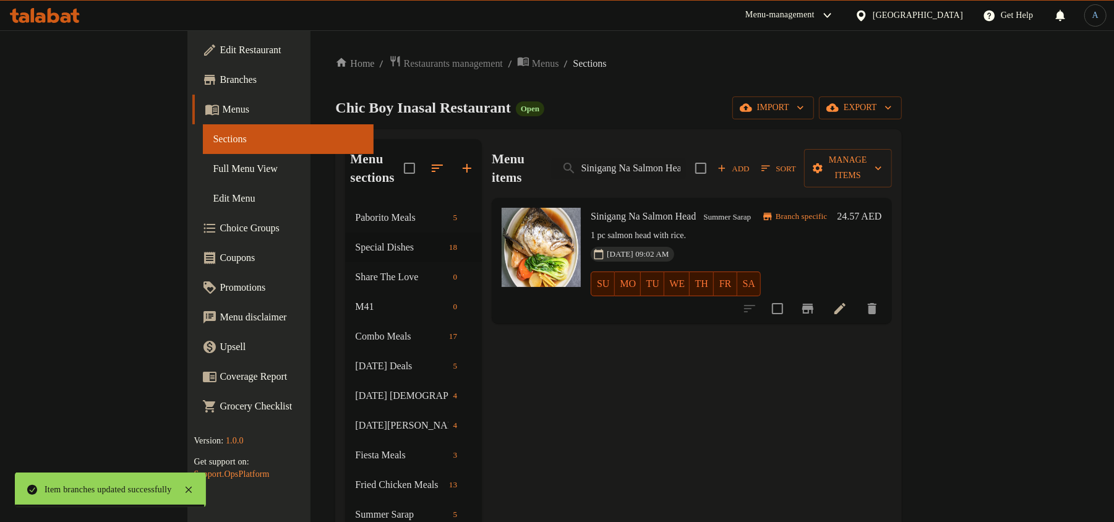
click at [658, 228] on p "1 pc salmon head with rice." at bounding box center [676, 235] width 170 height 15
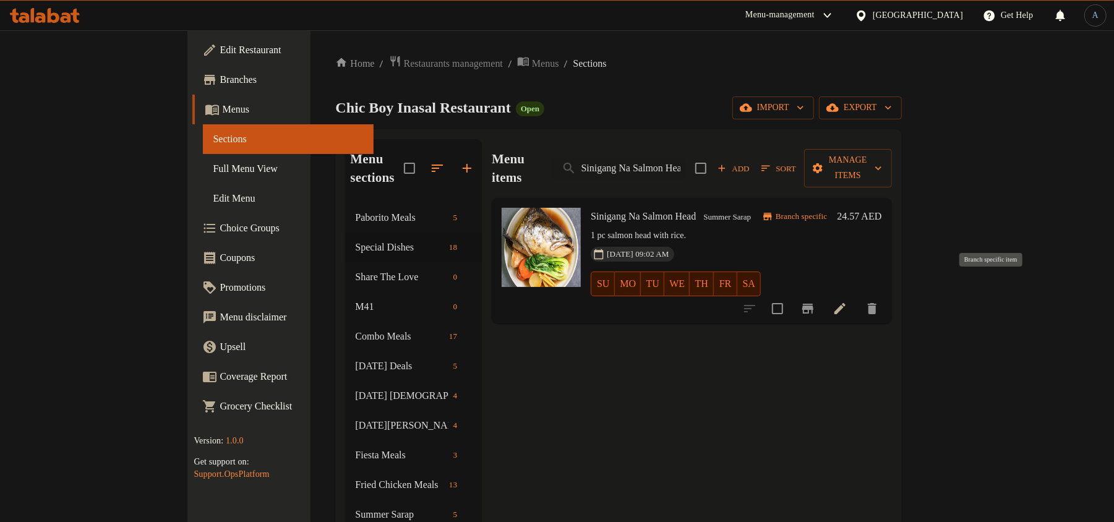
click at [815, 301] on icon "Branch-specific-item" at bounding box center [807, 308] width 15 height 15
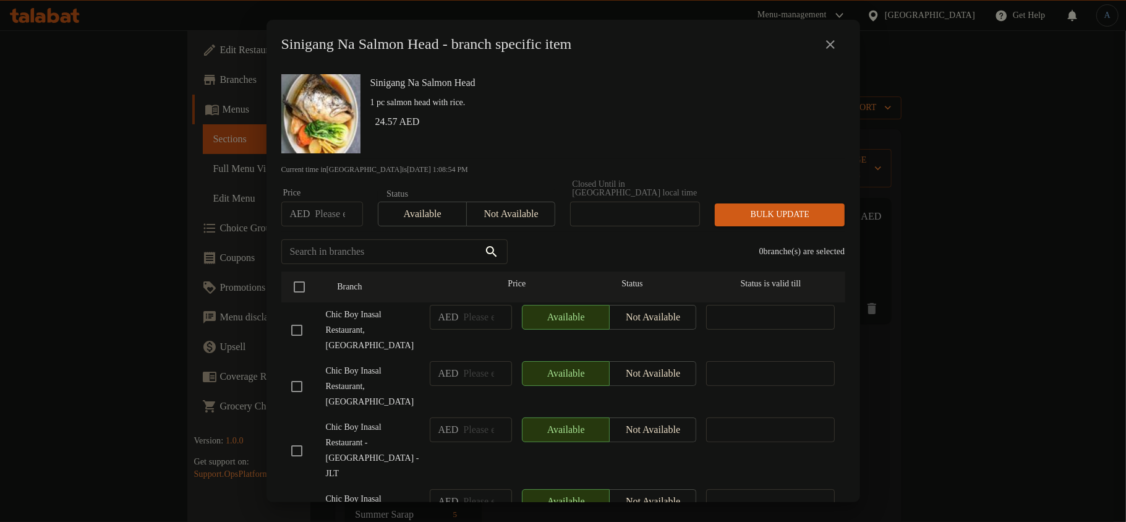
click at [446, 117] on h6 "24.57 AED" at bounding box center [605, 121] width 460 height 17
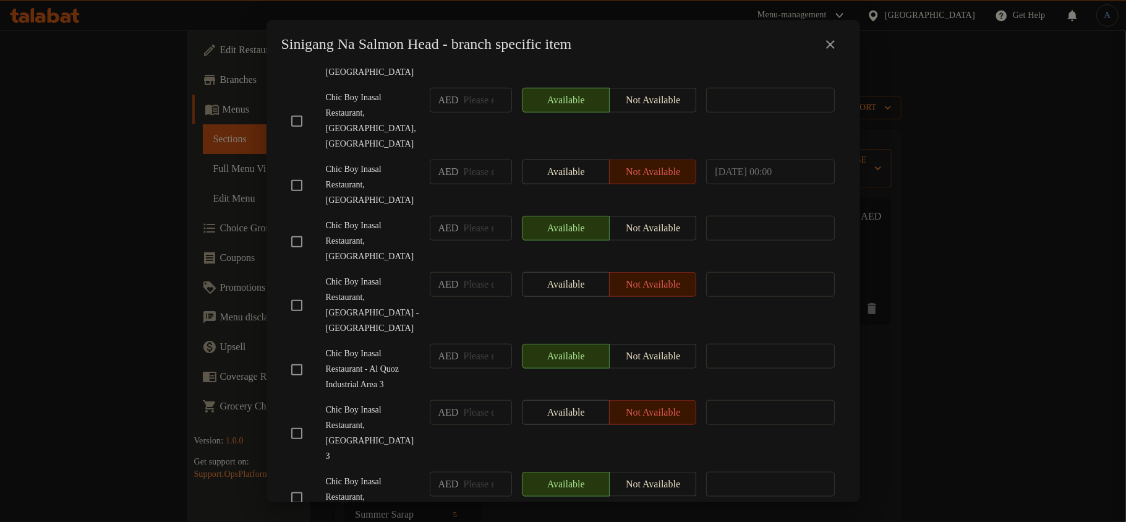
click at [301, 420] on input "checkbox" at bounding box center [297, 433] width 26 height 26
click at [387, 346] on span "Chic Boy Inasal Restaurant - Al Quoz Industrial Area 3" at bounding box center [373, 369] width 94 height 46
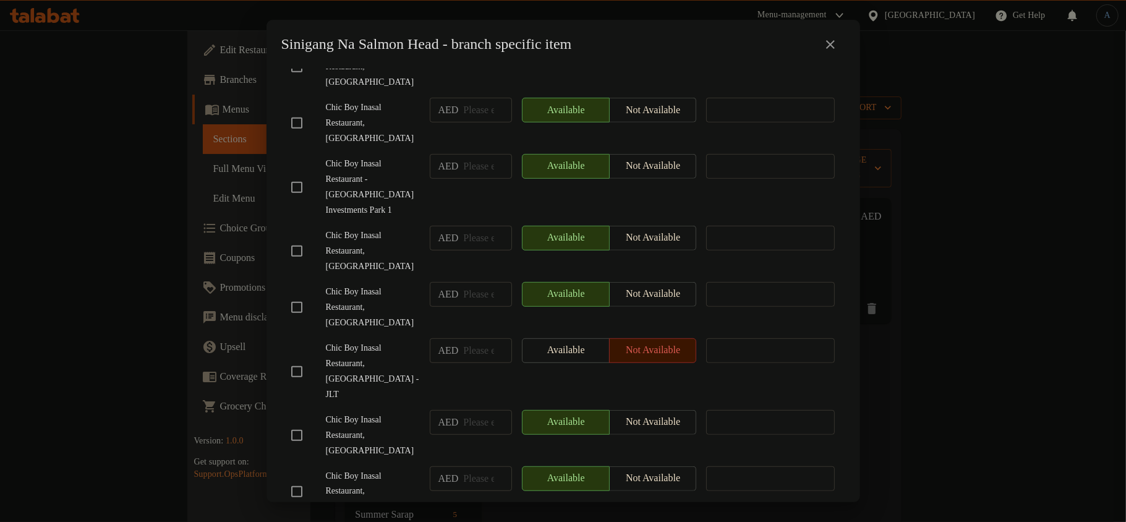
click at [297, 359] on input "checkbox" at bounding box center [297, 372] width 26 height 26
click at [375, 284] on span "Chic Boy Inasal Restaurant, [GEOGRAPHIC_DATA]" at bounding box center [373, 307] width 94 height 46
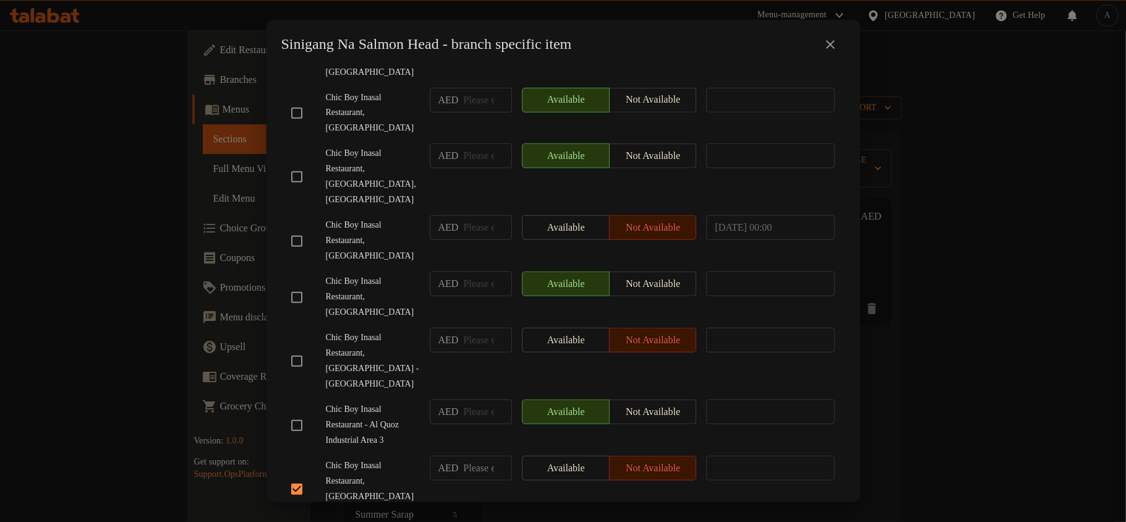
click at [301, 412] on input "checkbox" at bounding box center [297, 425] width 26 height 26
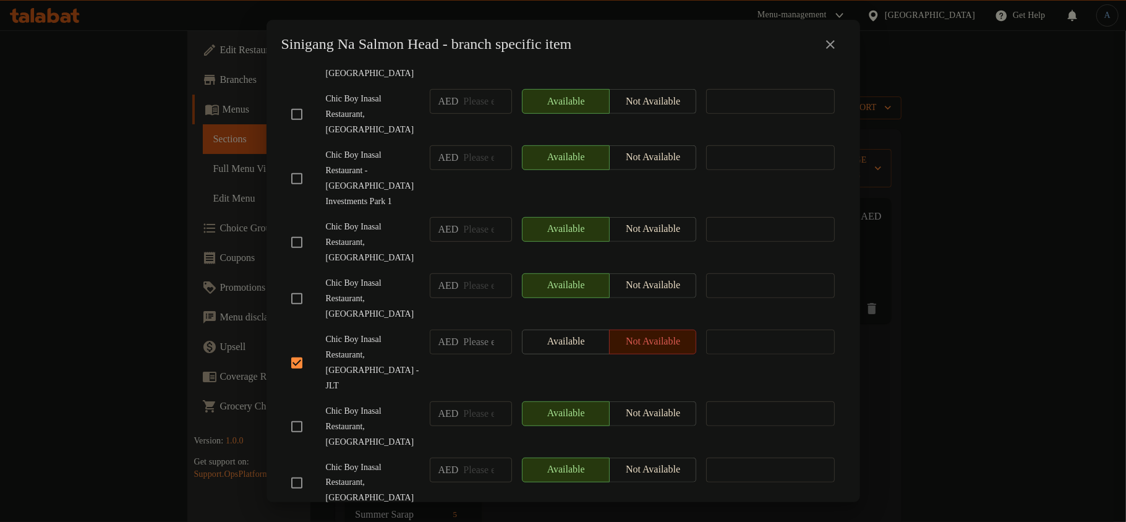
scroll to position [0, 0]
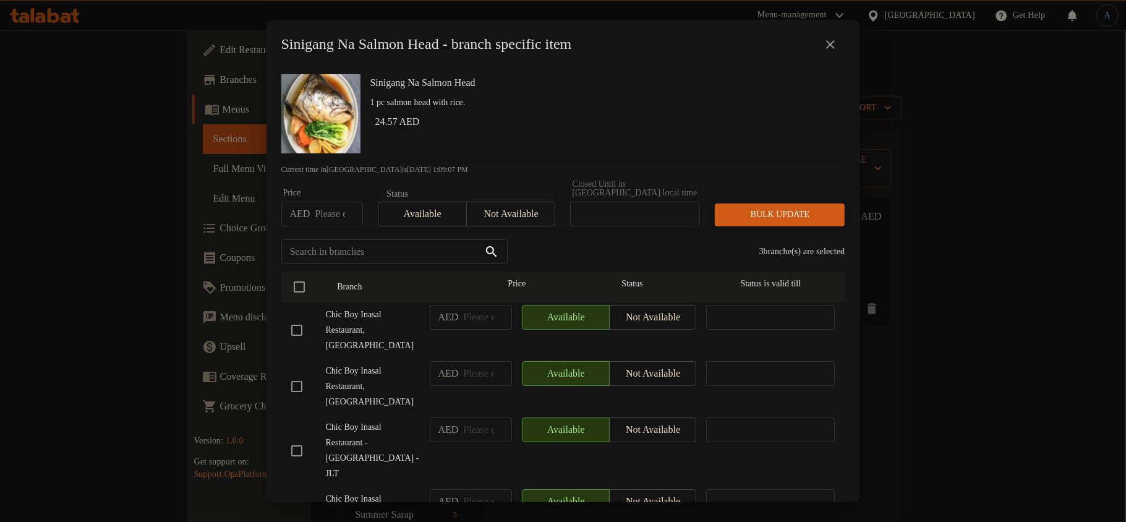
click at [498, 146] on div "Sinigang Na Salmon Head 1 pc salmon head with rice. 24.57 AED" at bounding box center [602, 113] width 475 height 89
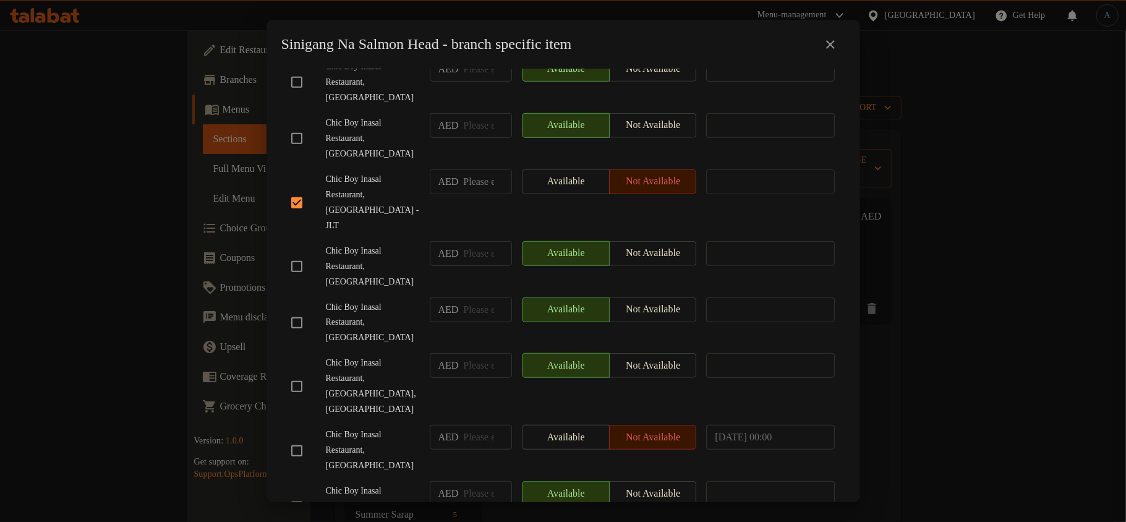
click at [301, 373] on input "checkbox" at bounding box center [297, 386] width 26 height 26
click at [372, 300] on span "Chic Boy Inasal Restaurant, [GEOGRAPHIC_DATA]" at bounding box center [373, 323] width 94 height 46
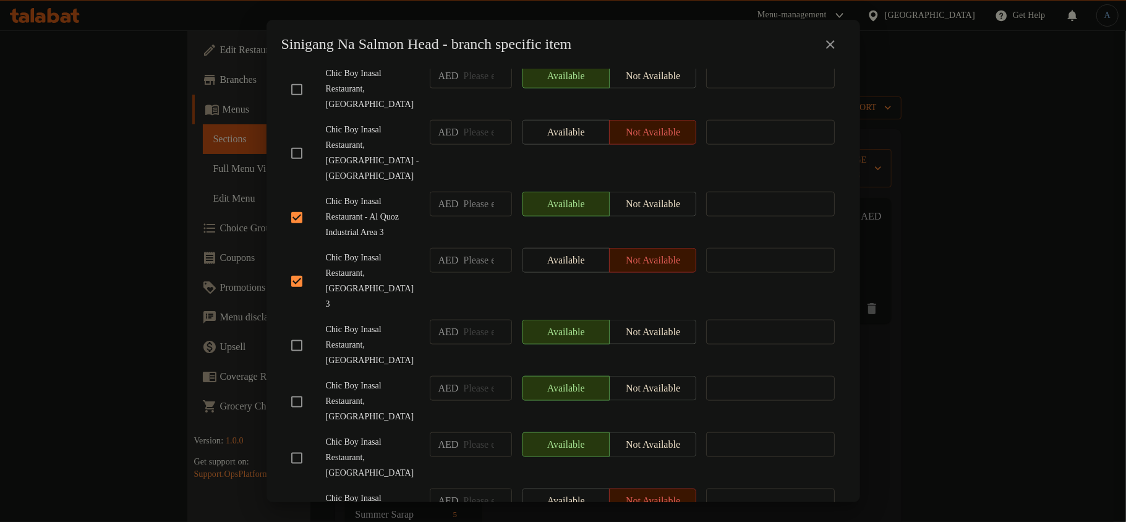
click at [302, 501] on input "checkbox" at bounding box center [297, 514] width 26 height 26
click at [340, 427] on div "Chic Boy Inasal Restaurant, [GEOGRAPHIC_DATA]" at bounding box center [355, 457] width 139 height 61
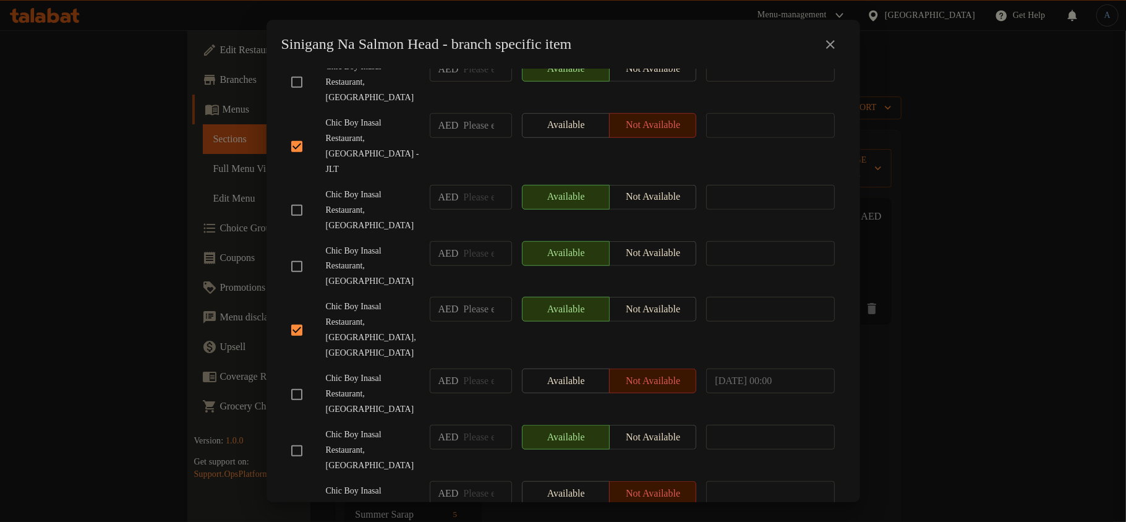
click at [299, 382] on input "checkbox" at bounding box center [297, 395] width 26 height 26
click at [323, 292] on div "Chic Boy Inasal Restaurant, [GEOGRAPHIC_DATA],[GEOGRAPHIC_DATA]" at bounding box center [355, 330] width 139 height 77
click at [297, 438] on input "checkbox" at bounding box center [297, 451] width 26 height 26
click at [369, 371] on span "Chic Boy Inasal Restaurant, [GEOGRAPHIC_DATA]" at bounding box center [373, 394] width 94 height 46
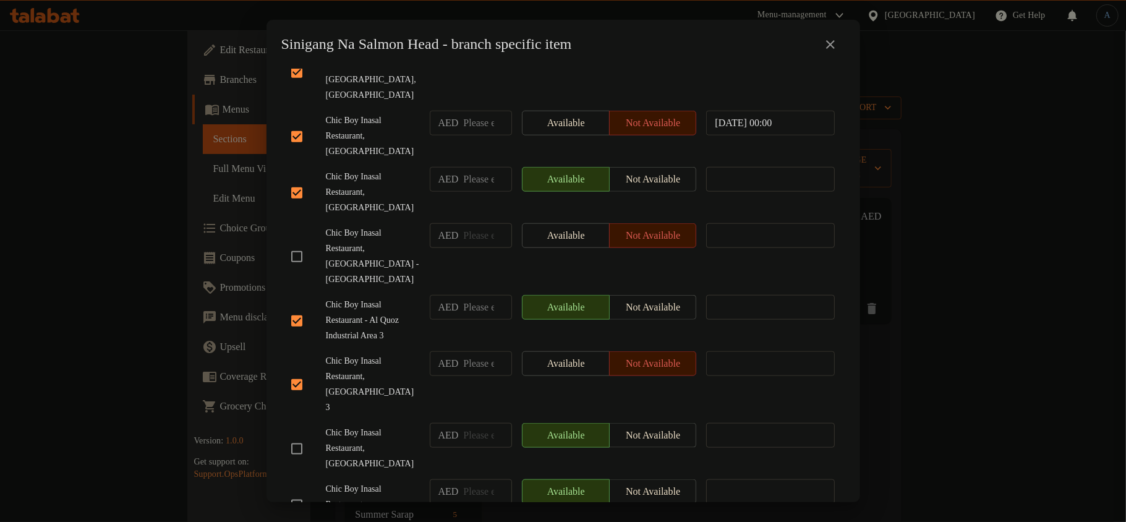
click at [301, 436] on input "checkbox" at bounding box center [297, 449] width 26 height 26
click at [373, 346] on div "Chic Boy Inasal Restaurant, [GEOGRAPHIC_DATA] 3" at bounding box center [355, 384] width 139 height 77
click at [376, 297] on span "Chic Boy Inasal Restaurant - Al Quoz Industrial Area 3" at bounding box center [373, 320] width 94 height 46
click at [267, 69] on div "Sinigang Na Salmon Head 1 pc salmon head with rice. 24.57 AED Current time in […" at bounding box center [564, 285] width 594 height 433
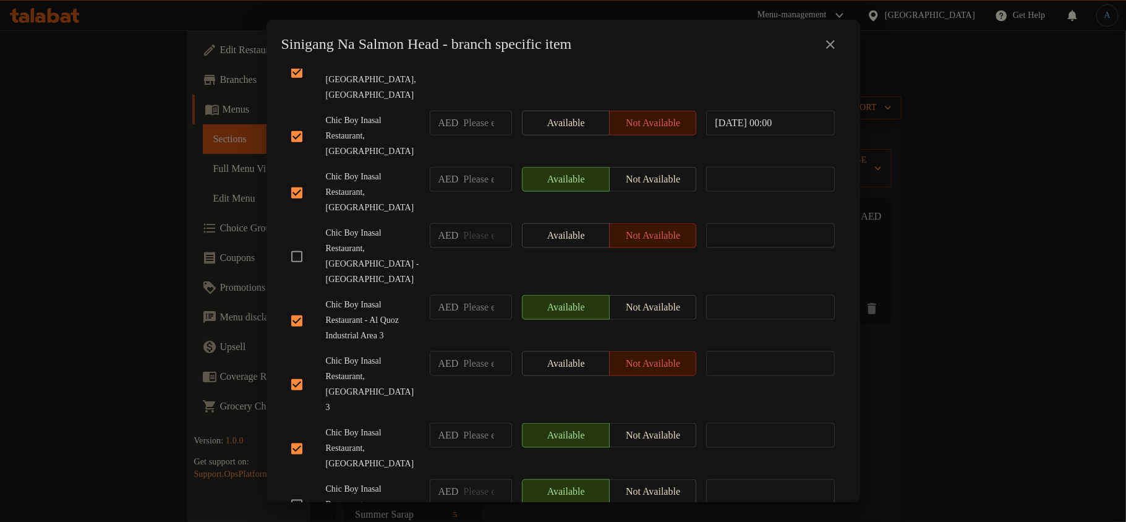
click at [342, 354] on span "Chic Boy Inasal Restaurant, [GEOGRAPHIC_DATA] 3" at bounding box center [373, 385] width 94 height 62
click at [296, 492] on input "checkbox" at bounding box center [297, 505] width 26 height 26
click at [351, 297] on span "Chic Boy Inasal Restaurant - Al Quoz Industrial Area 3" at bounding box center [373, 320] width 94 height 46
click at [301, 244] on input "checkbox" at bounding box center [297, 257] width 26 height 26
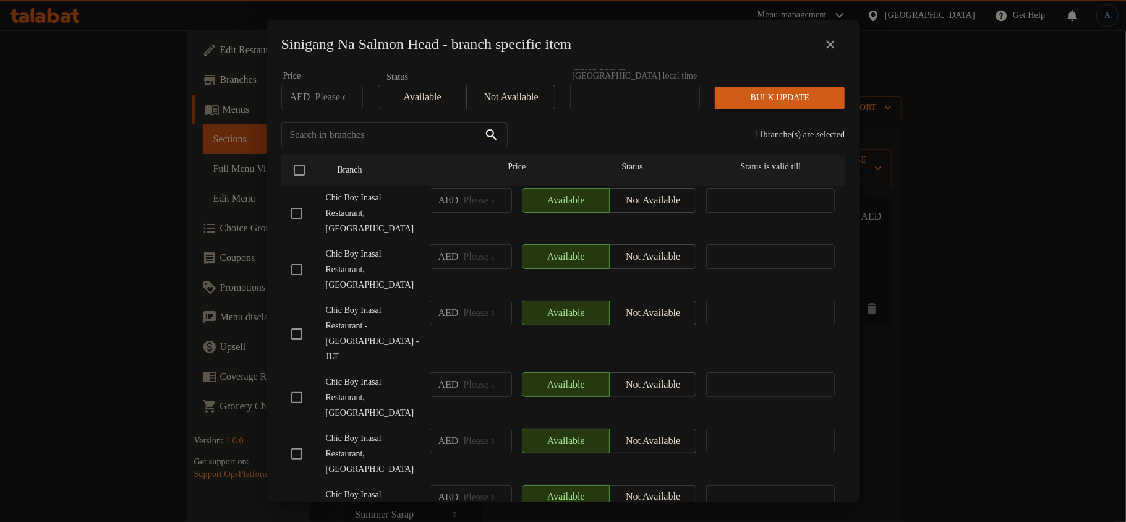
scroll to position [0, 0]
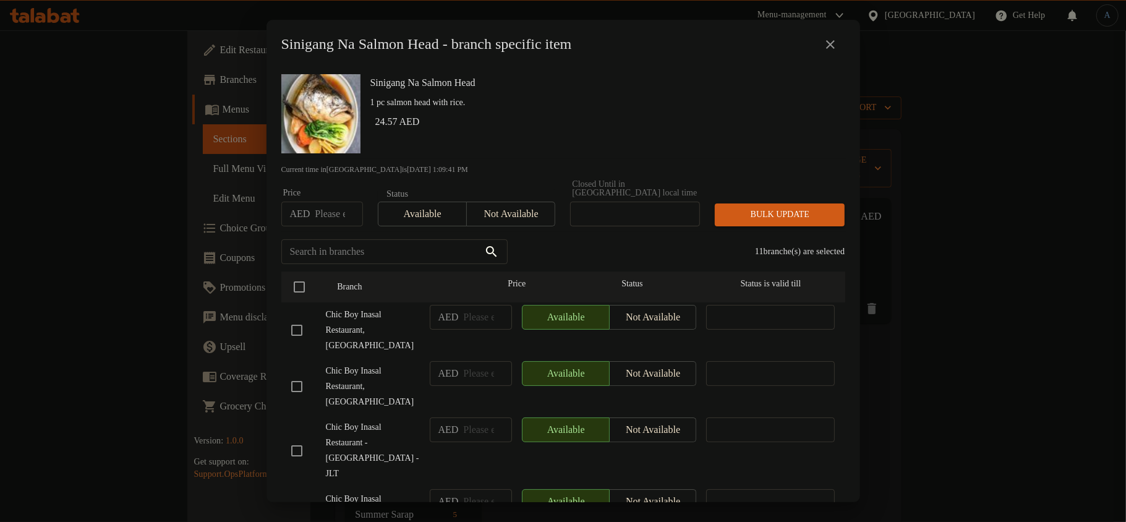
click at [704, 117] on h6 "24.57 AED" at bounding box center [605, 121] width 460 height 17
click at [322, 216] on input "number" at bounding box center [339, 214] width 48 height 25
paste input "27.375"
click at [788, 213] on span "Bulk update" at bounding box center [780, 214] width 110 height 15
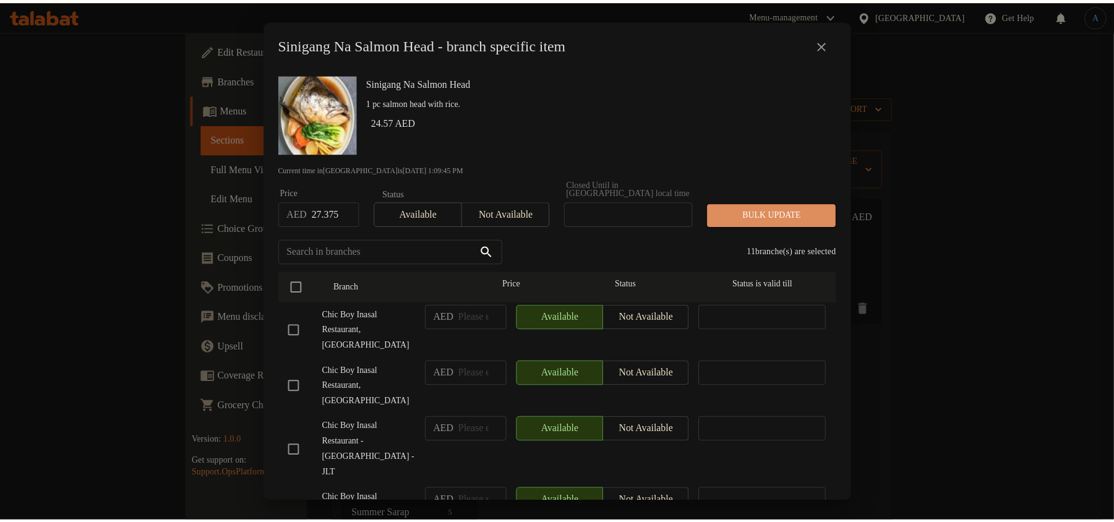
scroll to position [0, 0]
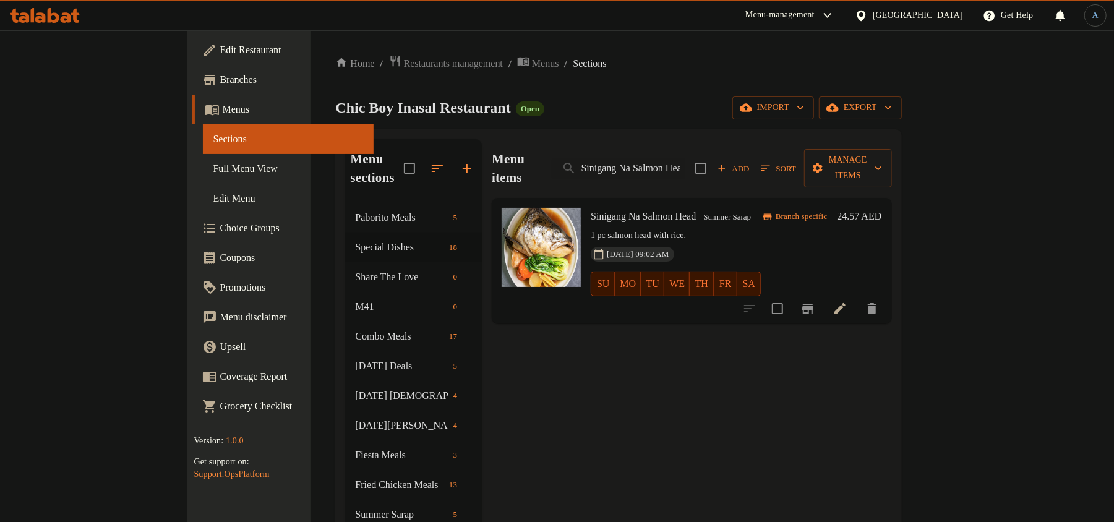
click at [501, 122] on div "Home / Restaurants management / Menus / Sections Chic Boy Inasal Restaurant Ope…" at bounding box center [618, 403] width 566 height 697
click at [685, 158] on input "Sinigang Na Salmon Head" at bounding box center [619, 169] width 134 height 22
click at [609, 127] on div "Home / Restaurants management / Menus / Sections Chic Boy Inasal Restaurant Ope…" at bounding box center [618, 403] width 566 height 697
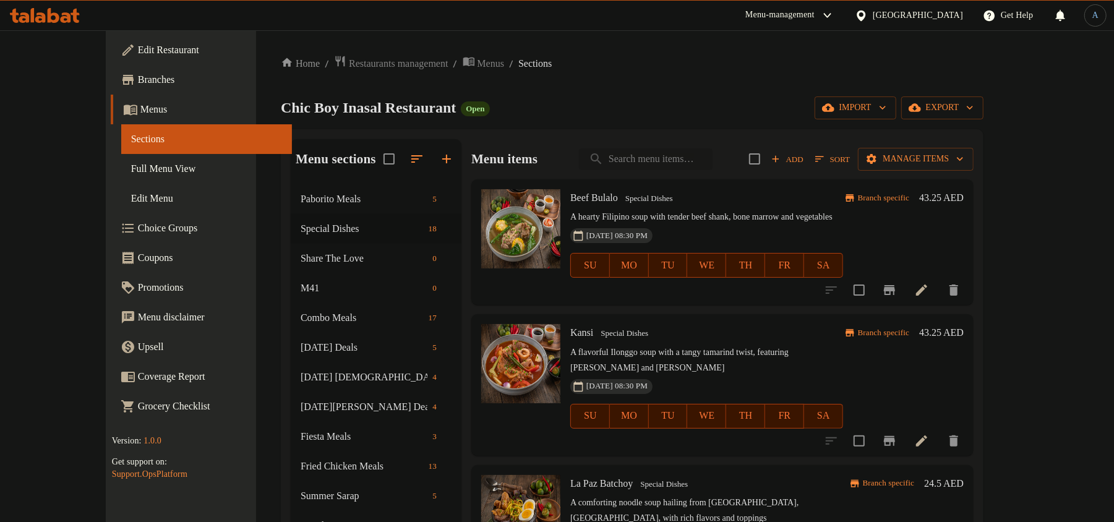
click at [657, 169] on input "search" at bounding box center [646, 159] width 134 height 22
paste input "Pansit Palabok"
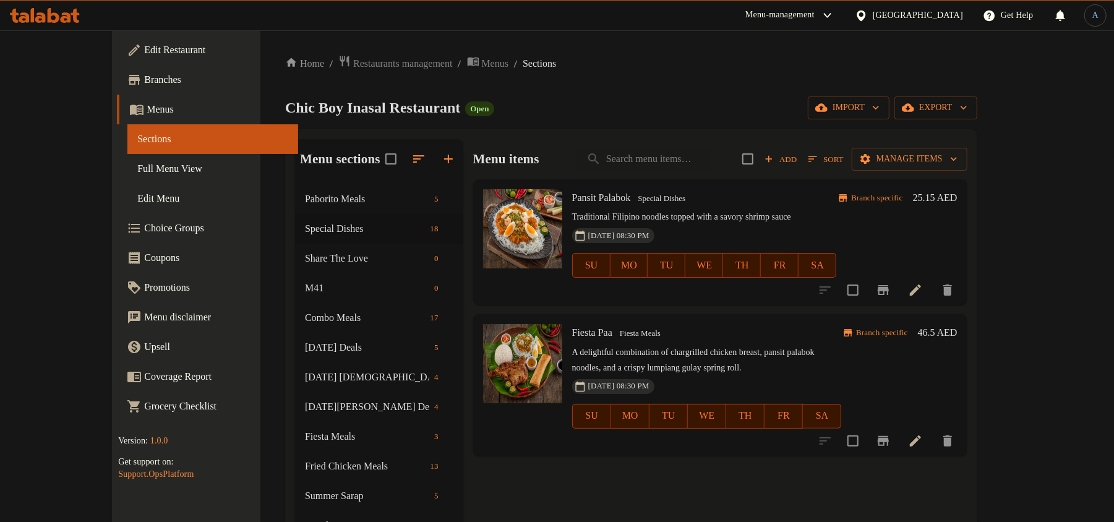
click at [709, 78] on div "Home / Restaurants management / Menus / Sections Chic Boy Inasal Restaurant Ope…" at bounding box center [631, 394] width 692 height 678
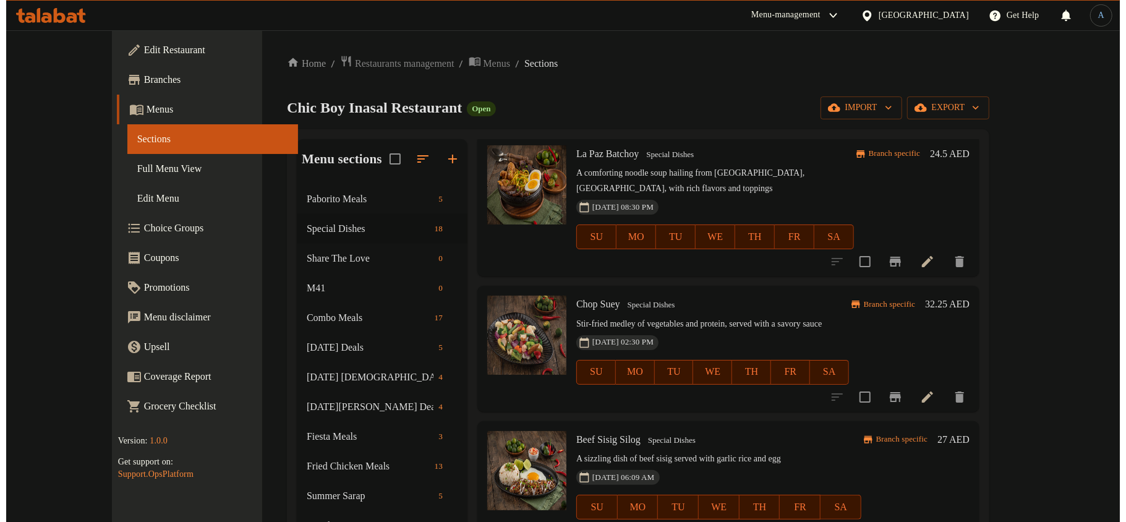
scroll to position [412, 0]
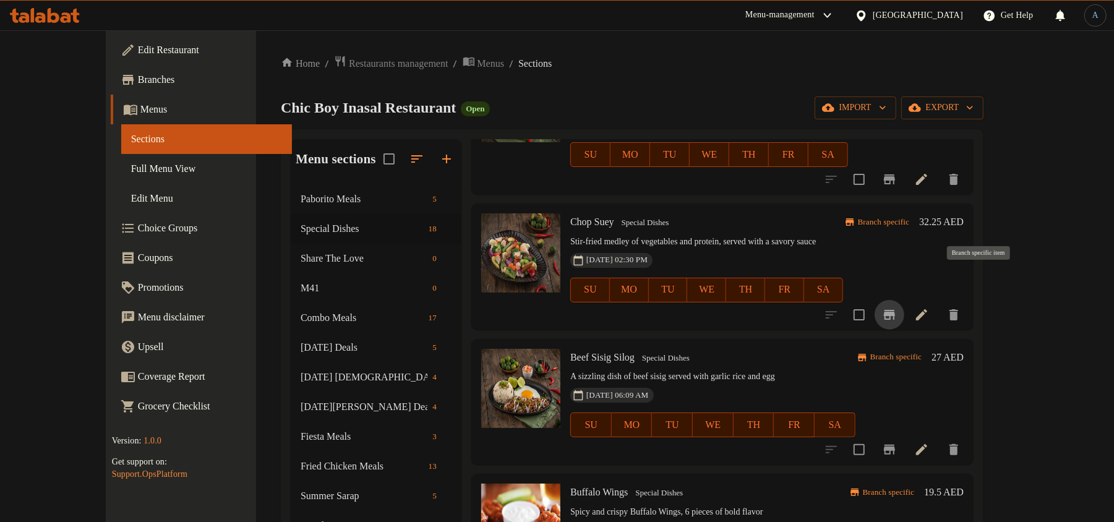
click at [895, 310] on icon "Branch-specific-item" at bounding box center [889, 315] width 11 height 10
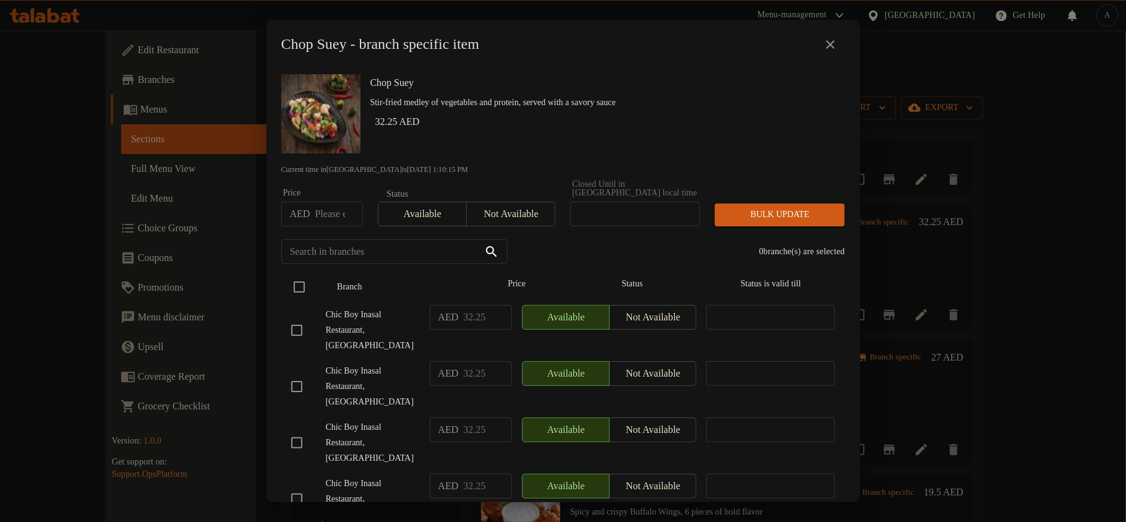
click at [300, 283] on input "checkbox" at bounding box center [299, 287] width 26 height 26
click at [302, 284] on input "checkbox" at bounding box center [299, 287] width 26 height 26
click at [484, 127] on h6 "32.25 AED" at bounding box center [605, 121] width 460 height 17
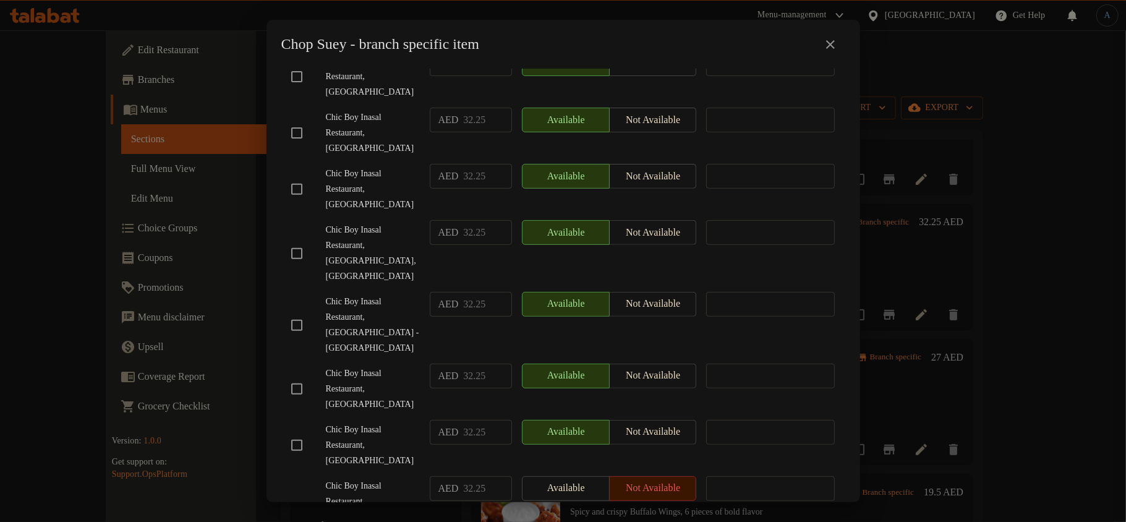
click at [297, 312] on input "checkbox" at bounding box center [297, 325] width 26 height 26
click at [409, 121] on span "Chic Boy Inasal Restaurant, [GEOGRAPHIC_DATA]" at bounding box center [373, 133] width 94 height 46
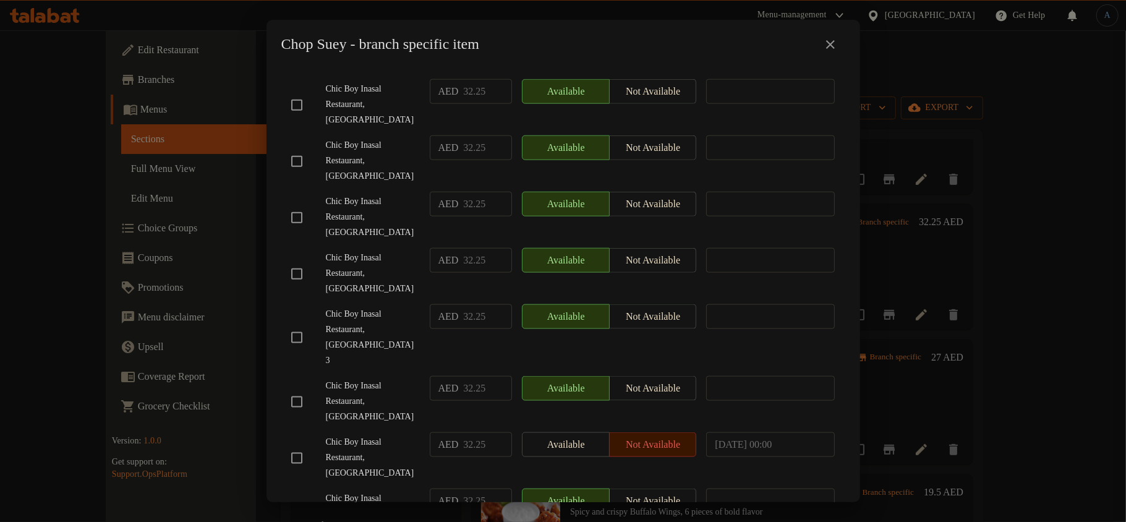
click at [298, 445] on input "checkbox" at bounding box center [297, 458] width 26 height 26
click at [366, 307] on span "Chic Boy Inasal Restaurant, [GEOGRAPHIC_DATA] 3" at bounding box center [373, 338] width 94 height 62
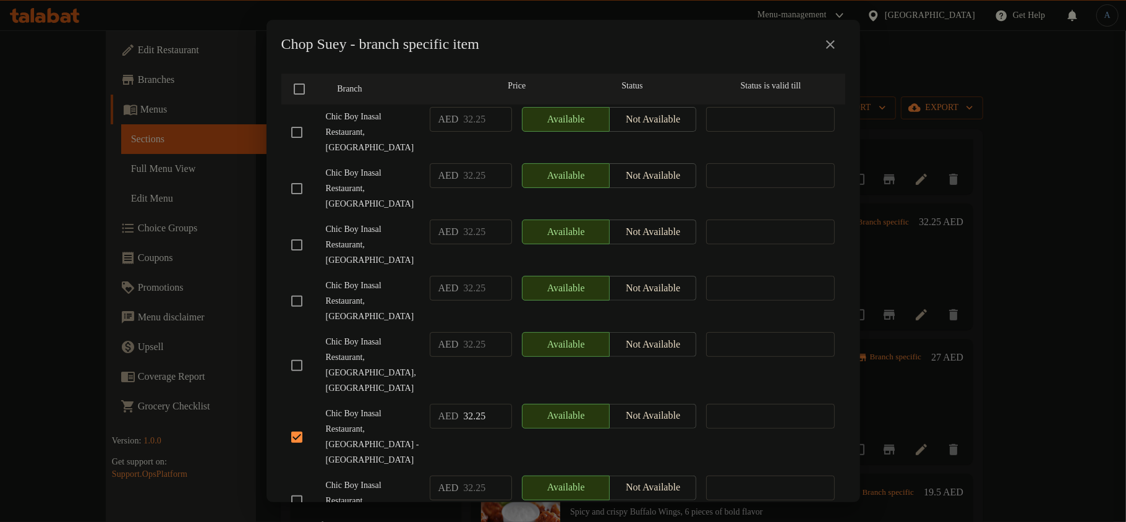
click at [297, 288] on input "checkbox" at bounding box center [297, 301] width 26 height 26
click at [425, 192] on div "AED 32.25 ​" at bounding box center [471, 188] width 92 height 61
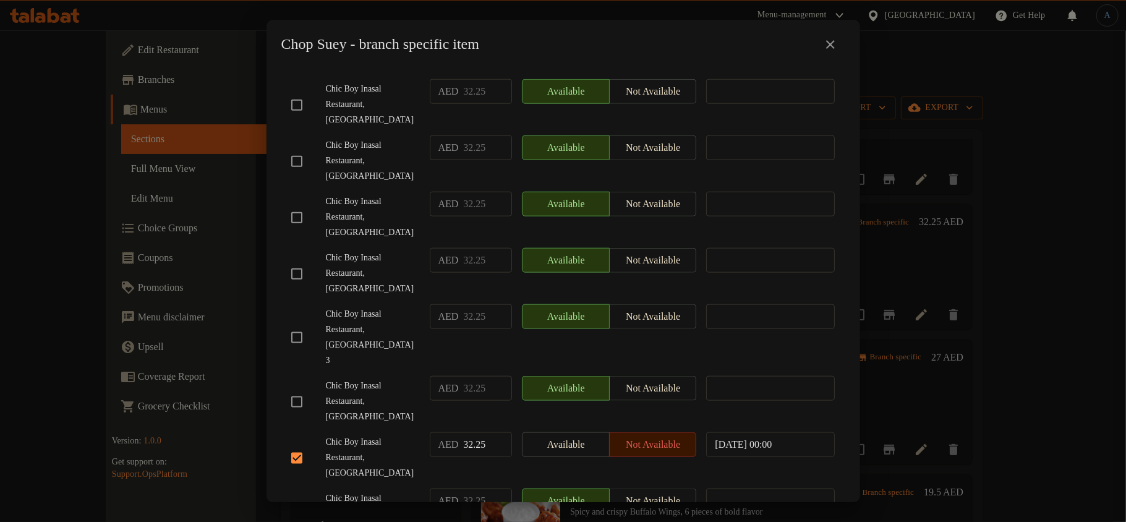
click at [330, 307] on span "Chic Boy Inasal Restaurant, [GEOGRAPHIC_DATA] 3" at bounding box center [373, 338] width 94 height 62
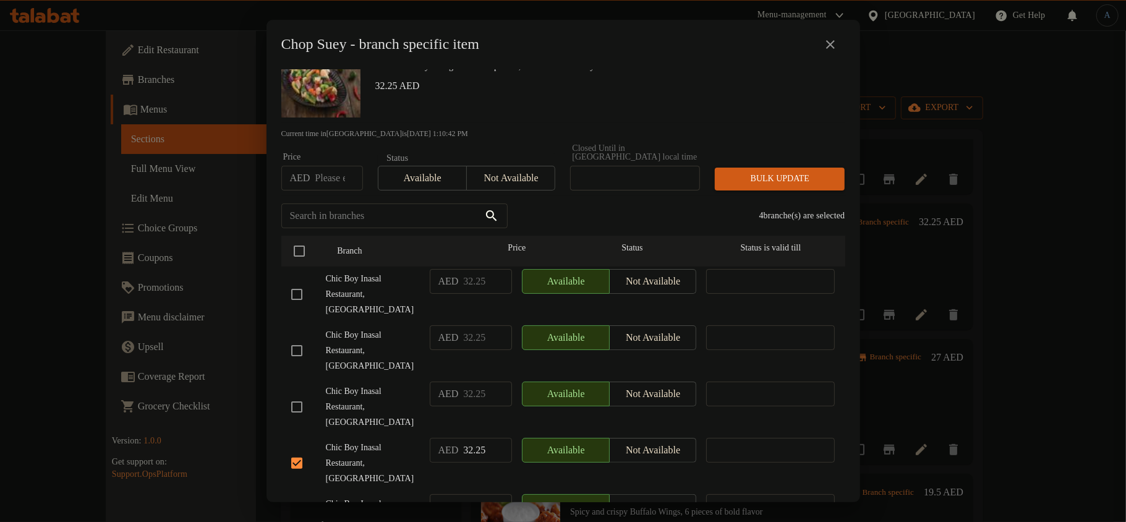
click at [299, 285] on input "checkbox" at bounding box center [297, 294] width 26 height 26
click at [393, 328] on span "Chic Boy Inasal Restaurant, [GEOGRAPHIC_DATA]" at bounding box center [373, 351] width 94 height 46
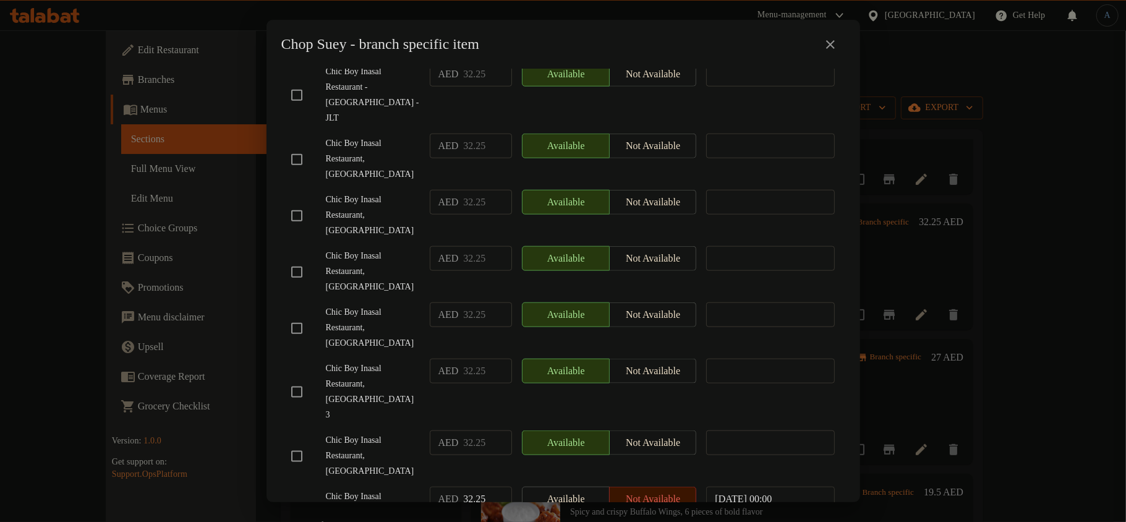
click at [292, 443] on input "checkbox" at bounding box center [297, 456] width 26 height 26
click at [401, 433] on span "Chic Boy Inasal Restaurant, [GEOGRAPHIC_DATA]" at bounding box center [373, 456] width 94 height 46
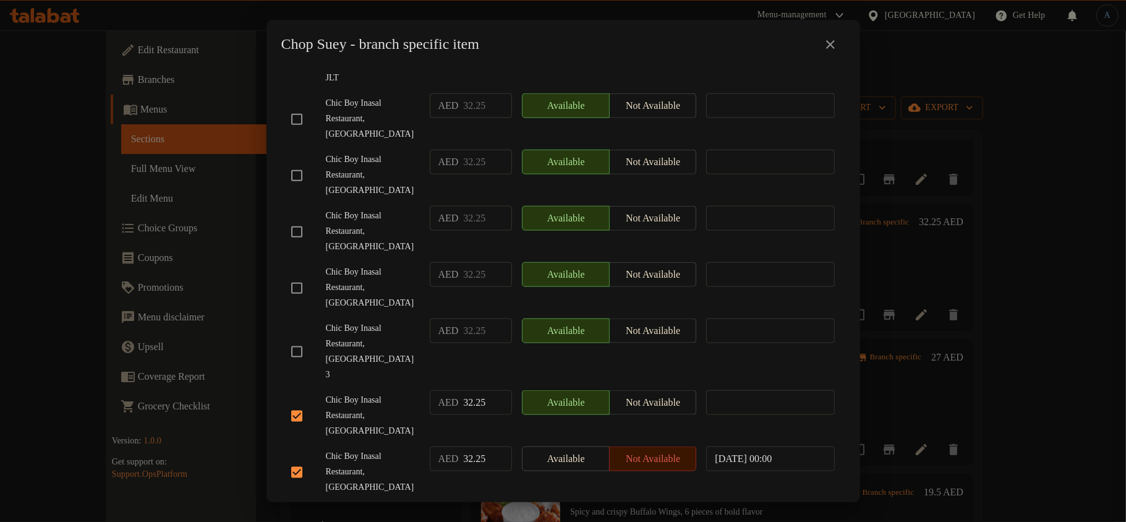
scroll to position [1034, 0]
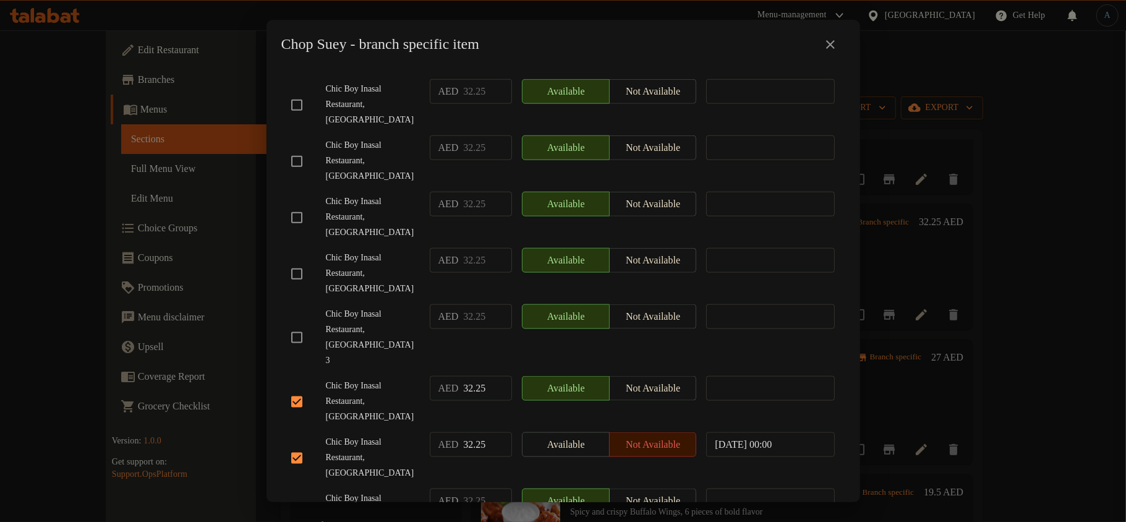
click at [386, 299] on div "Chic Boy Inasal Restaurant, [GEOGRAPHIC_DATA] 3" at bounding box center [355, 337] width 139 height 77
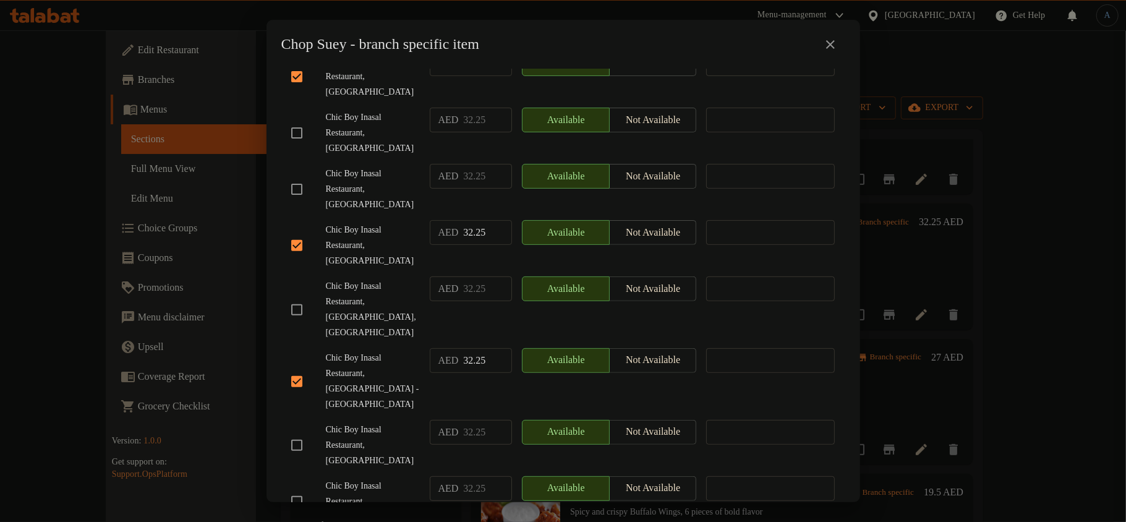
click at [302, 297] on input "checkbox" at bounding box center [297, 310] width 26 height 26
click at [382, 284] on span "Chic Boy Inasal Restaurant, [GEOGRAPHIC_DATA],[GEOGRAPHIC_DATA]" at bounding box center [373, 310] width 94 height 62
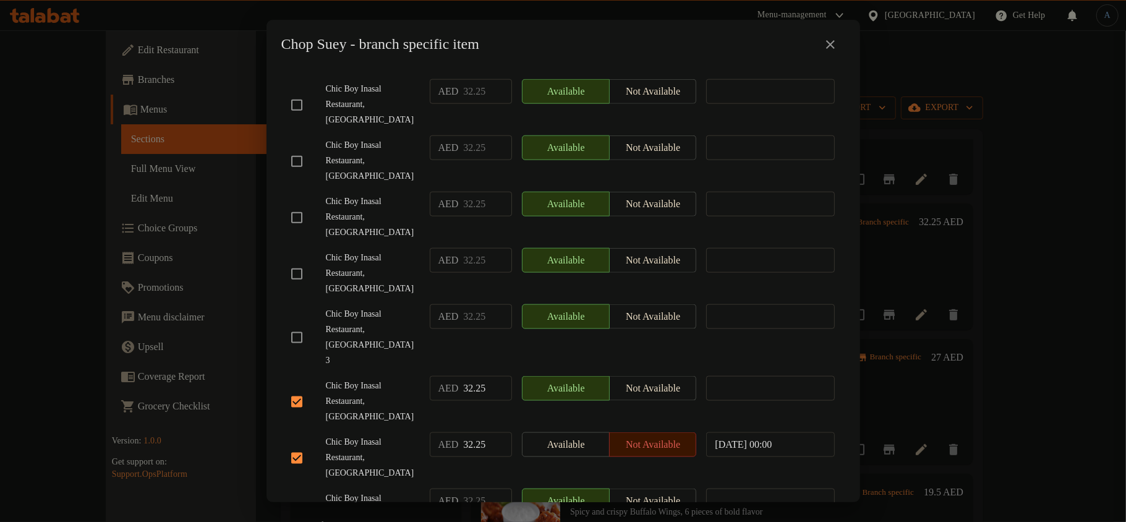
click at [302, 501] on input "checkbox" at bounding box center [297, 514] width 26 height 26
click at [381, 378] on span "Chic Boy Inasal Restaurant, [GEOGRAPHIC_DATA]" at bounding box center [373, 401] width 94 height 46
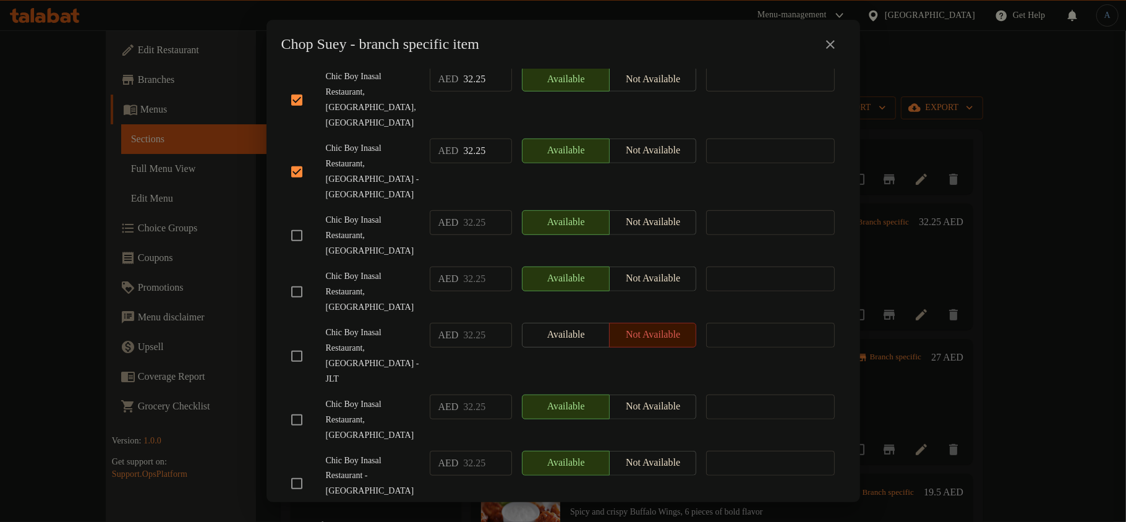
click at [299, 343] on input "checkbox" at bounding box center [297, 356] width 26 height 26
click at [389, 213] on div "Chic Boy Inasal Restaurant, [GEOGRAPHIC_DATA]" at bounding box center [355, 235] width 139 height 61
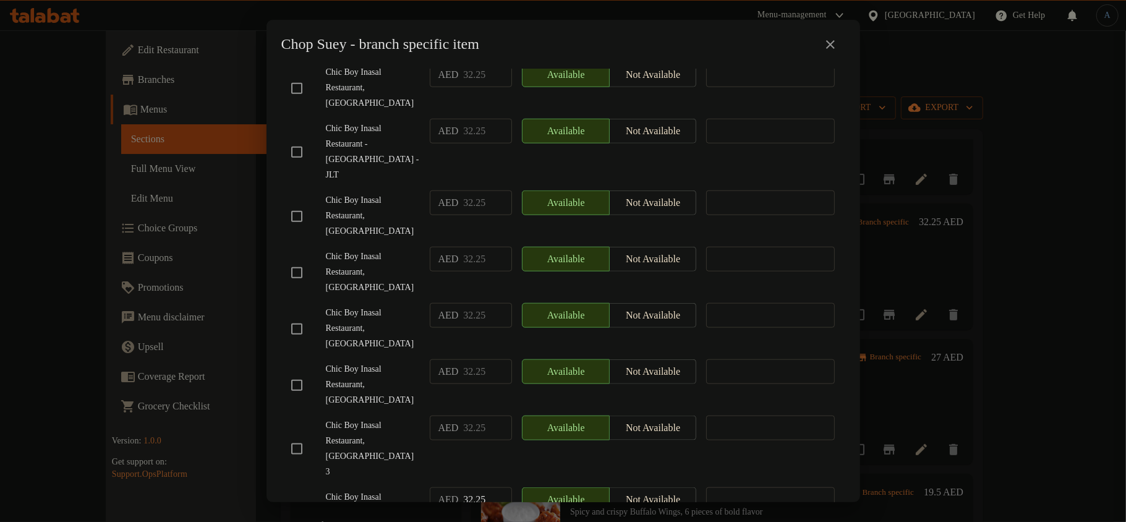
click at [301, 436] on input "checkbox" at bounding box center [297, 449] width 26 height 26
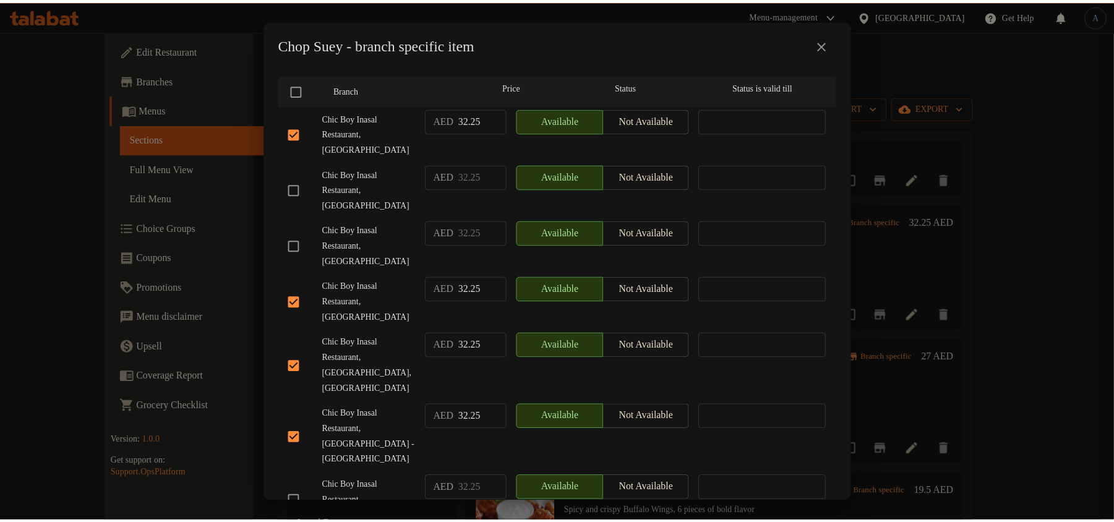
scroll to position [0, 0]
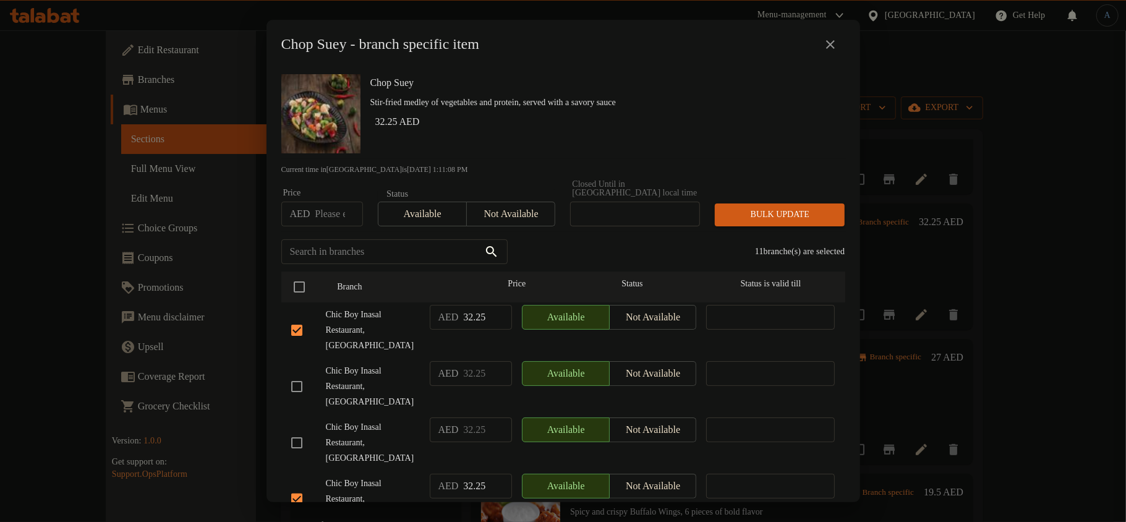
click at [531, 219] on span "Not available" at bounding box center [511, 214] width 79 height 18
click at [612, 166] on p "Current time in [GEOGRAPHIC_DATA] is [DATE] 1:11:09 PM" at bounding box center [563, 169] width 564 height 11
click at [753, 213] on span "Bulk update" at bounding box center [780, 214] width 110 height 15
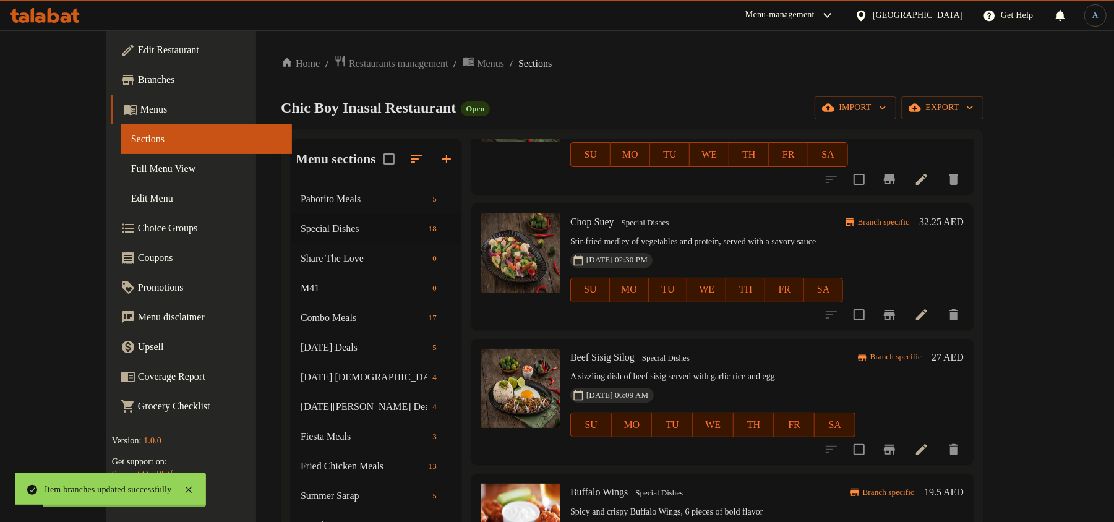
click at [577, 216] on span "Chop Suey" at bounding box center [592, 221] width 44 height 11
copy h6 "Chop Suey"
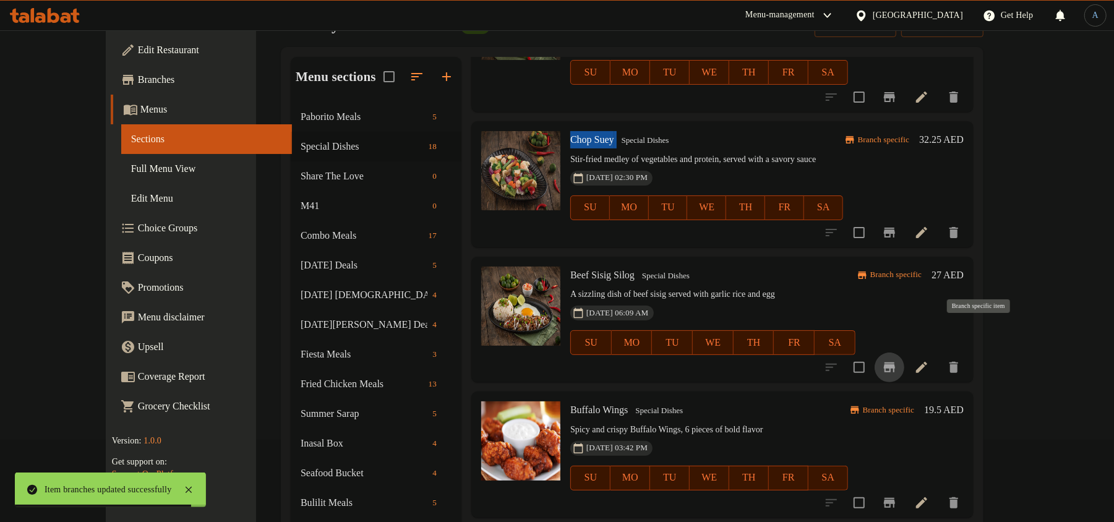
click at [895, 362] on icon "Branch-specific-item" at bounding box center [889, 367] width 11 height 10
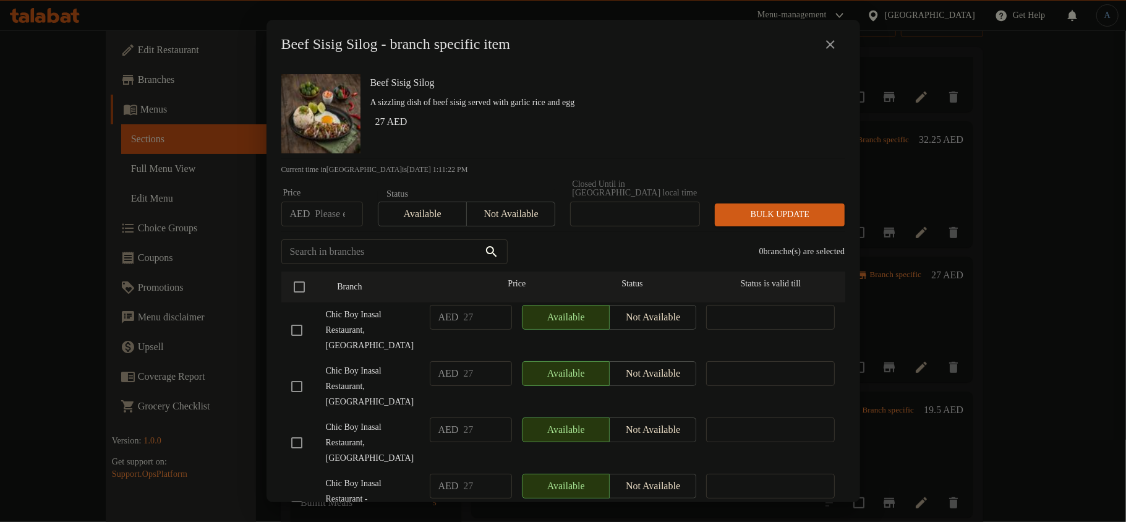
click at [503, 166] on p "Current time in [GEOGRAPHIC_DATA] is [DATE] 1:11:22 PM" at bounding box center [563, 169] width 564 height 11
click at [836, 42] on icon "close" at bounding box center [830, 44] width 15 height 15
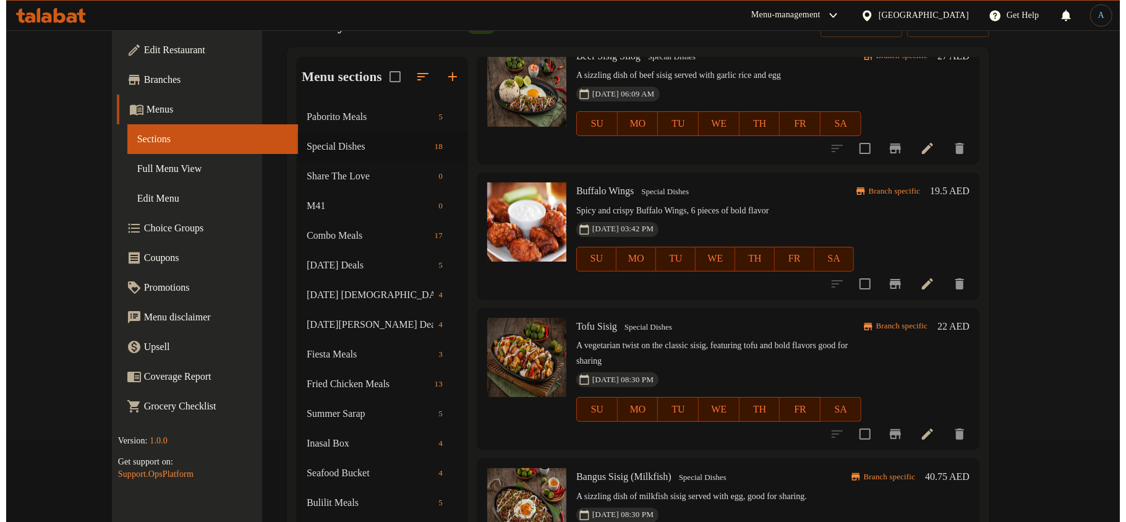
scroll to position [659, 0]
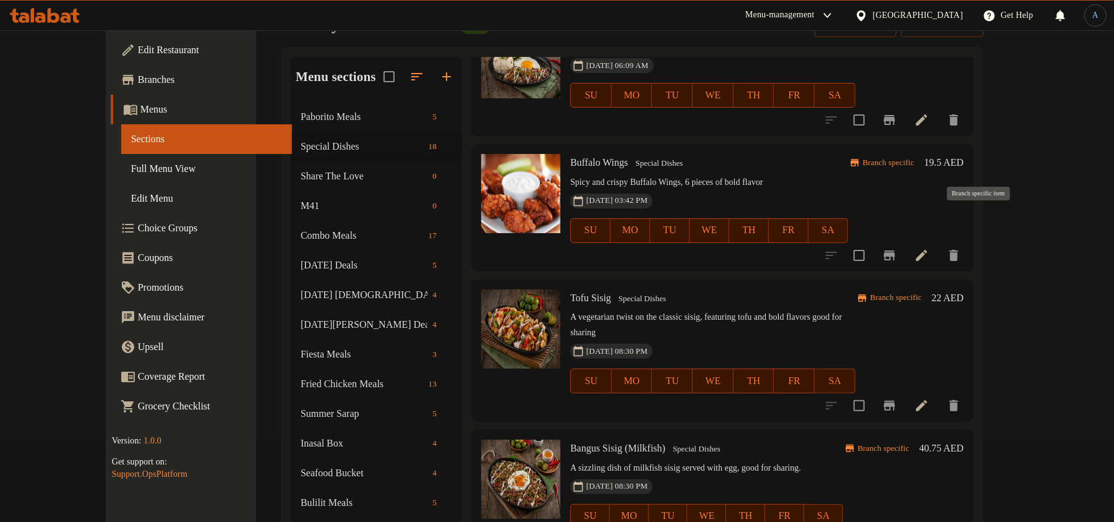
click at [897, 248] on icon "Branch-specific-item" at bounding box center [889, 255] width 15 height 15
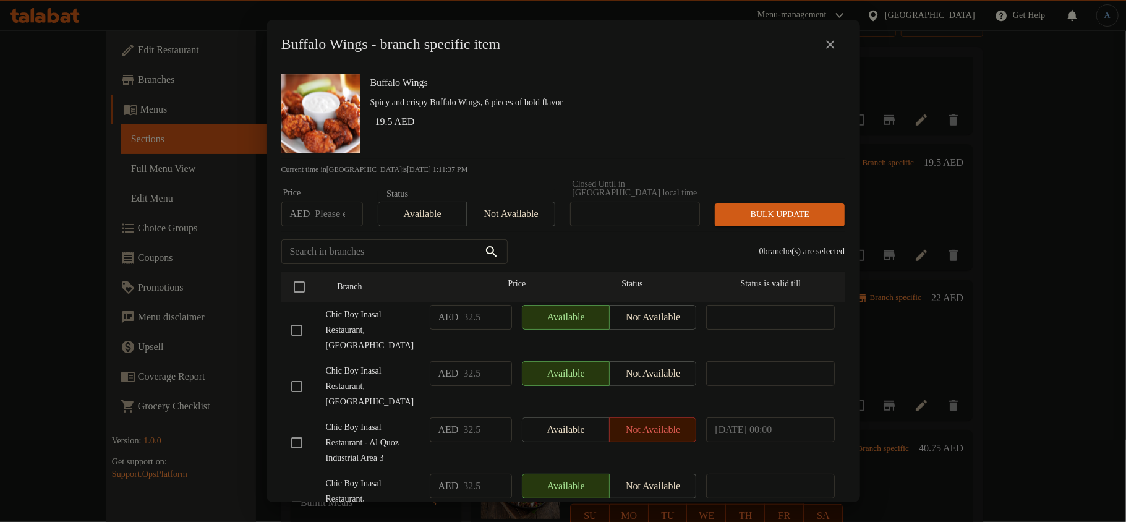
click at [525, 114] on h6 "19.5 AED" at bounding box center [605, 121] width 460 height 17
click at [612, 124] on h6 "19.5 AED" at bounding box center [605, 121] width 460 height 17
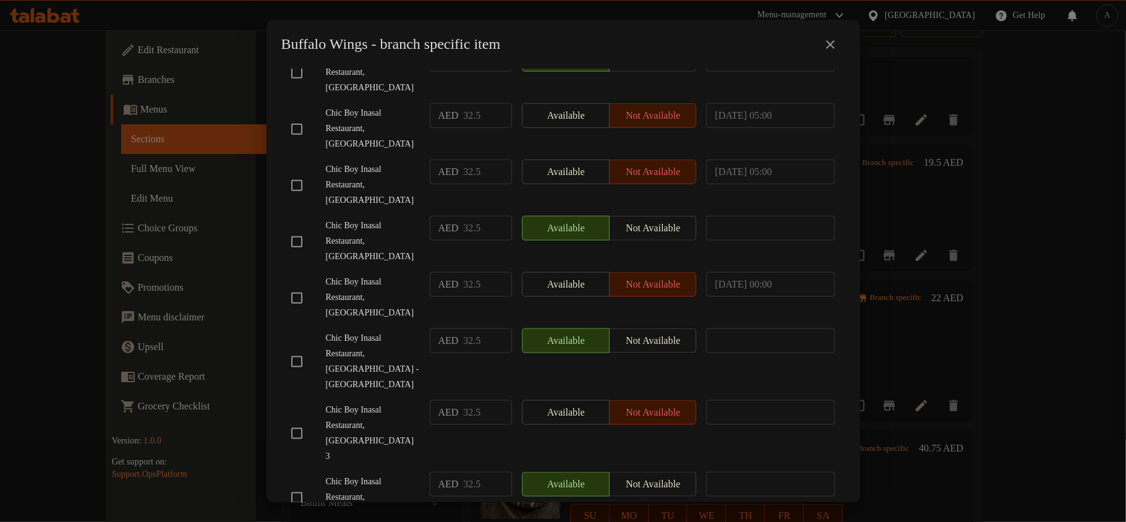
click at [292, 420] on input "checkbox" at bounding box center [297, 433] width 26 height 26
click at [399, 403] on span "Chic Boy Inasal Restaurant, [GEOGRAPHIC_DATA] 3" at bounding box center [373, 434] width 94 height 62
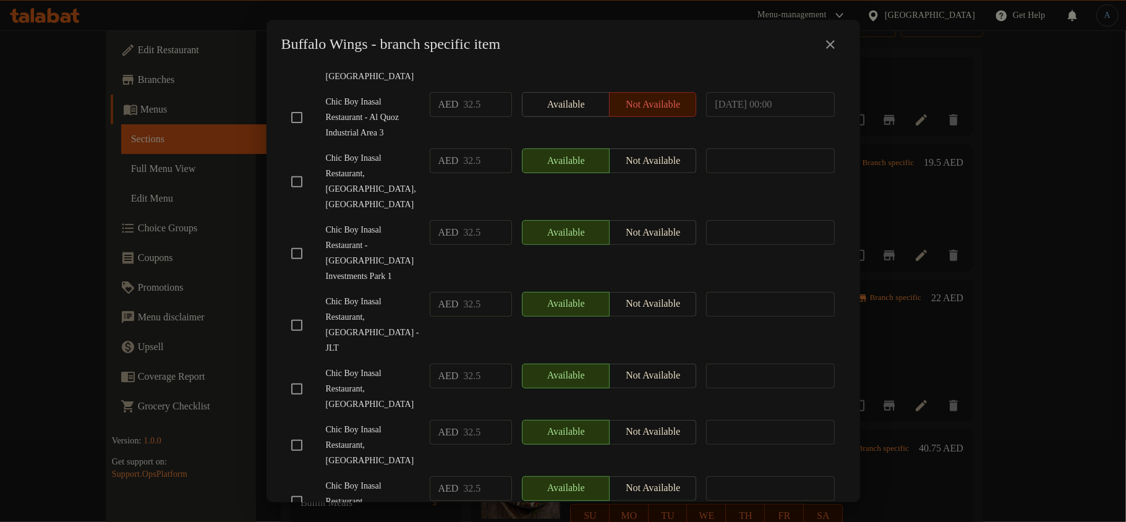
click at [287, 312] on input "checkbox" at bounding box center [297, 325] width 26 height 26
click at [394, 164] on span "Chic Boy Inasal Restaurant, [GEOGRAPHIC_DATA],[GEOGRAPHIC_DATA]" at bounding box center [373, 182] width 94 height 62
click at [297, 110] on input "checkbox" at bounding box center [297, 117] width 26 height 26
click at [370, 187] on span "Chic Boy Inasal Restaurant, [GEOGRAPHIC_DATA],[GEOGRAPHIC_DATA]" at bounding box center [373, 182] width 94 height 62
click at [299, 174] on input "checkbox" at bounding box center [297, 182] width 26 height 26
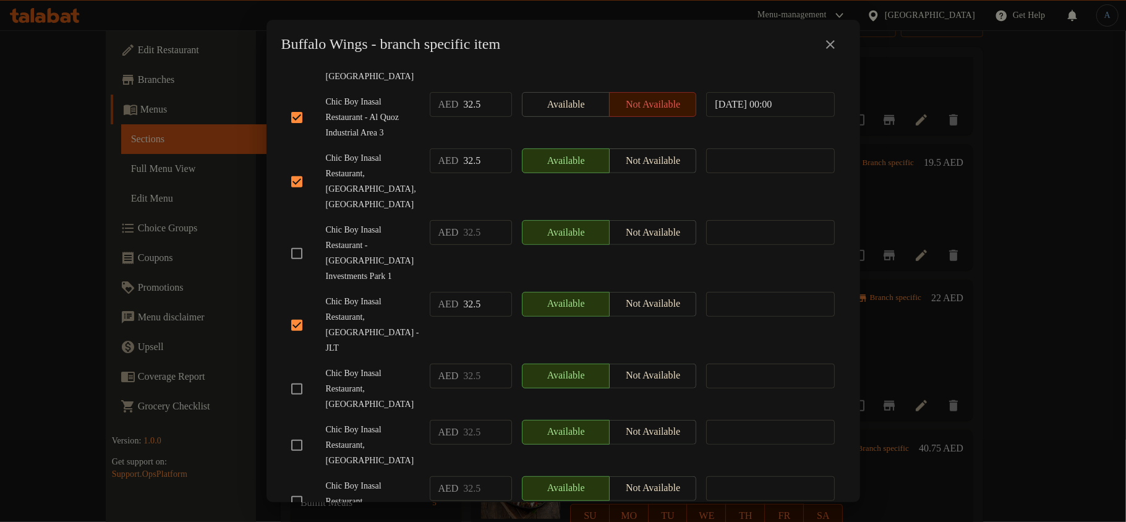
click at [399, 247] on span "Chic Boy Inasal Restaurant - [GEOGRAPHIC_DATA] Investments Park 1" at bounding box center [373, 254] width 94 height 62
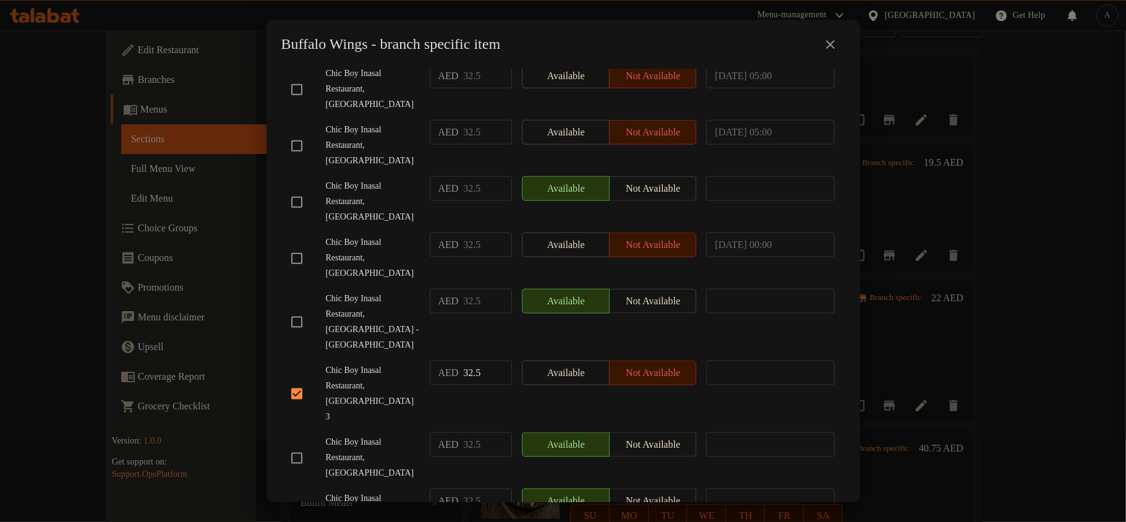
click at [288, 445] on input "checkbox" at bounding box center [297, 458] width 26 height 26
click at [379, 291] on span "Chic Boy Inasal Restaurant, [GEOGRAPHIC_DATA] - [GEOGRAPHIC_DATA]" at bounding box center [373, 322] width 94 height 62
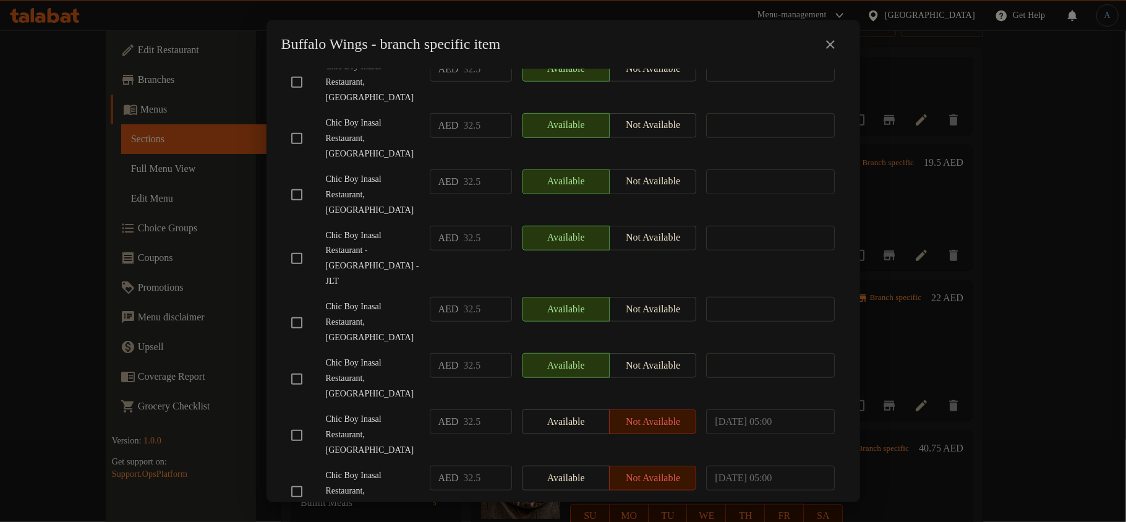
click at [304, 366] on input "checkbox" at bounding box center [297, 379] width 26 height 26
click at [362, 228] on span "Chic Boy Inasal Restaurant - [GEOGRAPHIC_DATA] - JLT" at bounding box center [373, 259] width 94 height 62
click at [267, 69] on div "Buffalo Wings Spicy and crispy Buffalo Wings, 6 pieces of bold flavor 19.5 AED …" at bounding box center [564, 285] width 594 height 433
click at [414, 292] on div "Chic Boy Inasal Restaurant, [GEOGRAPHIC_DATA]" at bounding box center [355, 322] width 139 height 61
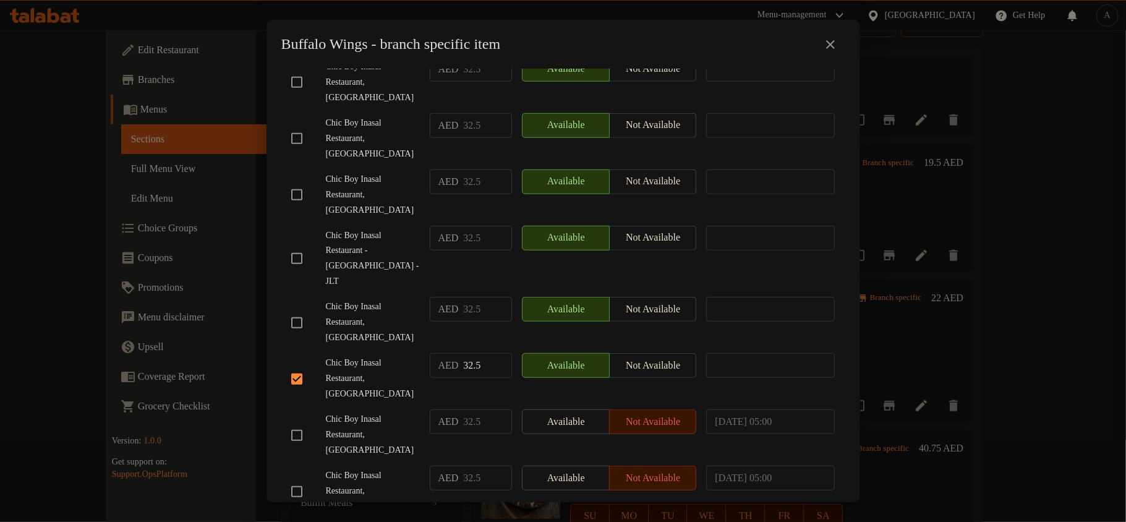
click at [409, 228] on span "Chic Boy Inasal Restaurant - [GEOGRAPHIC_DATA] - JLT" at bounding box center [373, 259] width 94 height 62
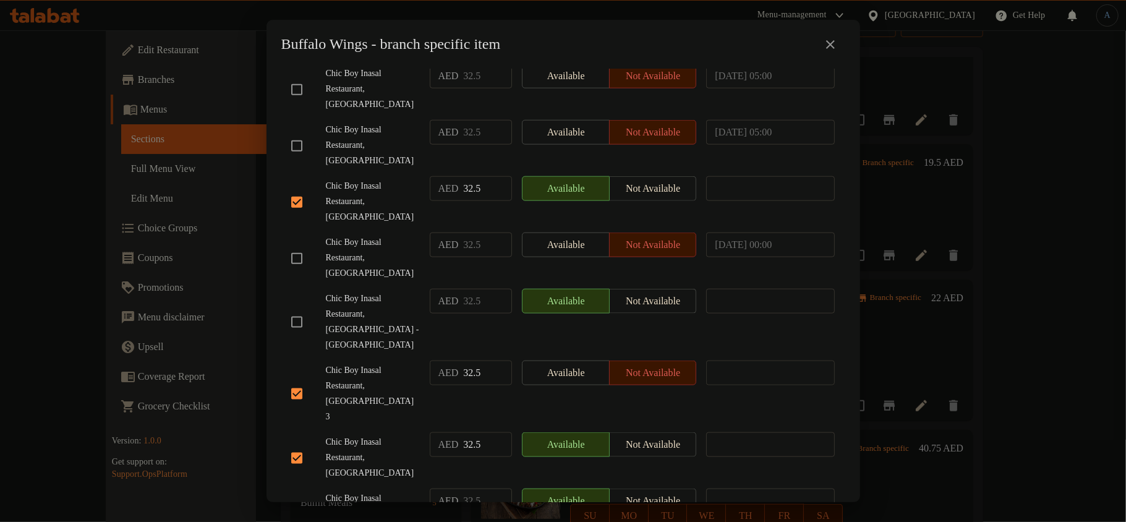
click at [290, 501] on input "checkbox" at bounding box center [297, 514] width 26 height 26
click at [374, 363] on span "Chic Boy Inasal Restaurant, [GEOGRAPHIC_DATA] 3" at bounding box center [373, 394] width 94 height 62
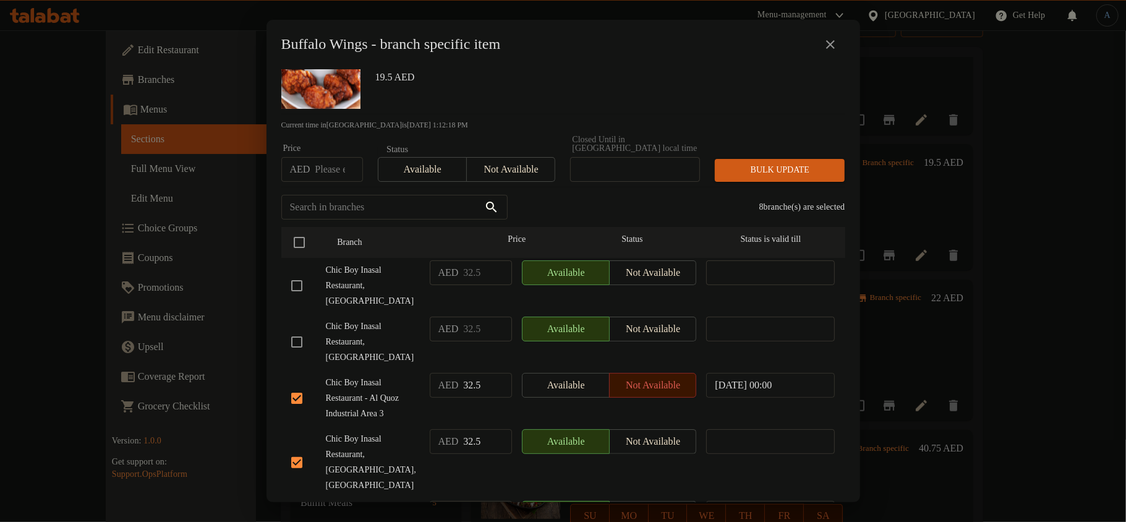
click at [297, 285] on input "checkbox" at bounding box center [297, 286] width 26 height 26
click at [413, 93] on div "Buffalo Wings Spicy and crispy Buffalo Wings, 6 pieces of bold flavor 19.5 AED" at bounding box center [602, 69] width 475 height 89
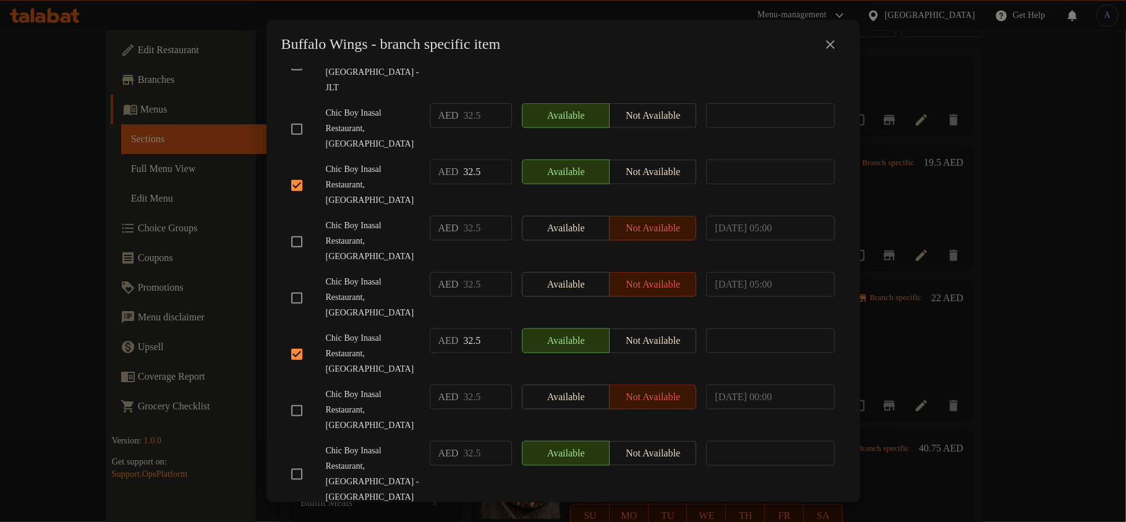
click at [267, 69] on div "Buffalo Wings Spicy and crispy Buffalo Wings, 6 pieces of bold flavor 19.5 AED …" at bounding box center [564, 285] width 594 height 433
click at [376, 387] on span "Chic Boy Inasal Restaurant, [GEOGRAPHIC_DATA]" at bounding box center [373, 410] width 94 height 46
click at [300, 398] on input "checkbox" at bounding box center [297, 411] width 26 height 26
click at [393, 275] on span "Chic Boy Inasal Restaurant, [GEOGRAPHIC_DATA]" at bounding box center [373, 298] width 94 height 46
click at [290, 461] on input "checkbox" at bounding box center [297, 474] width 26 height 26
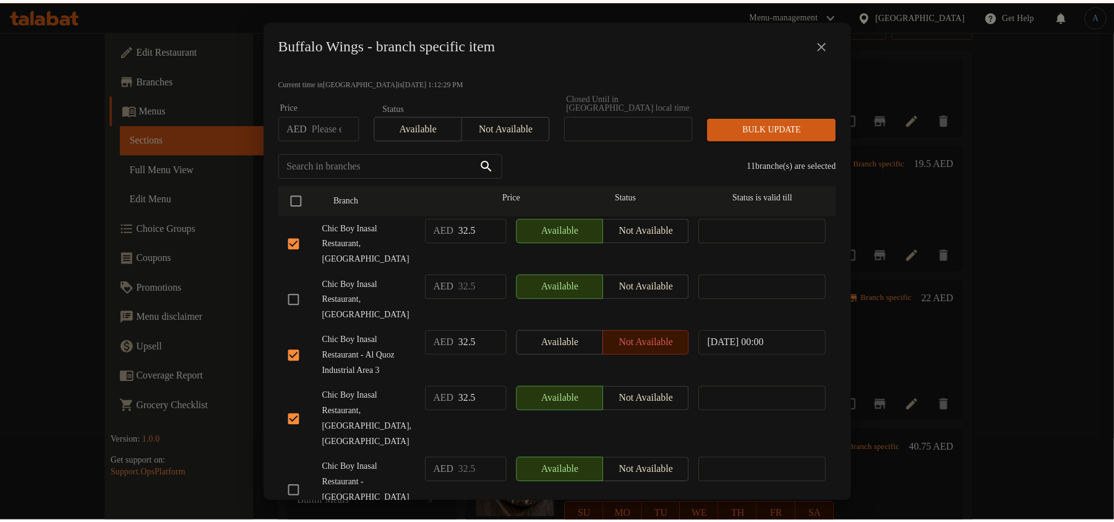
scroll to position [0, 0]
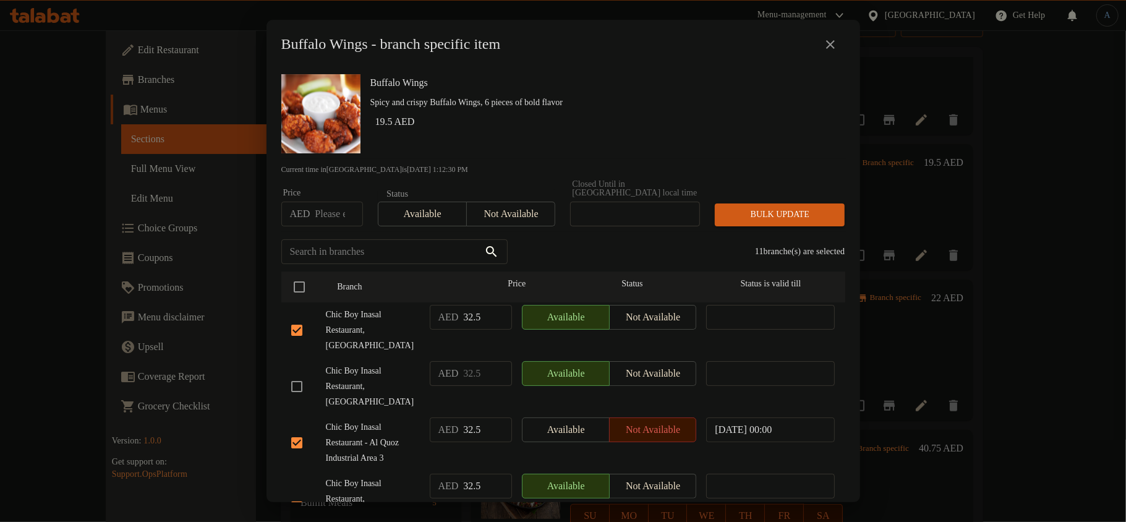
click at [505, 202] on button "Not available" at bounding box center [510, 214] width 89 height 25
click at [758, 216] on span "Bulk update" at bounding box center [780, 214] width 110 height 15
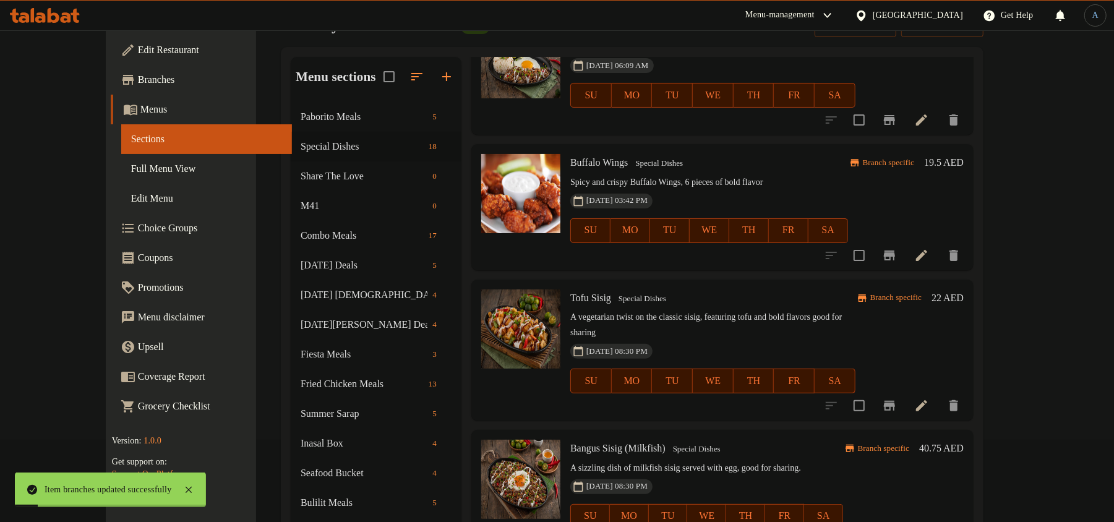
click at [595, 154] on h6 "Buffalo Wings Special Dishes" at bounding box center [709, 162] width 278 height 17
click at [597, 157] on span "Buffalo Wings" at bounding box center [599, 162] width 58 height 11
copy h6 "Buffalo Wings"
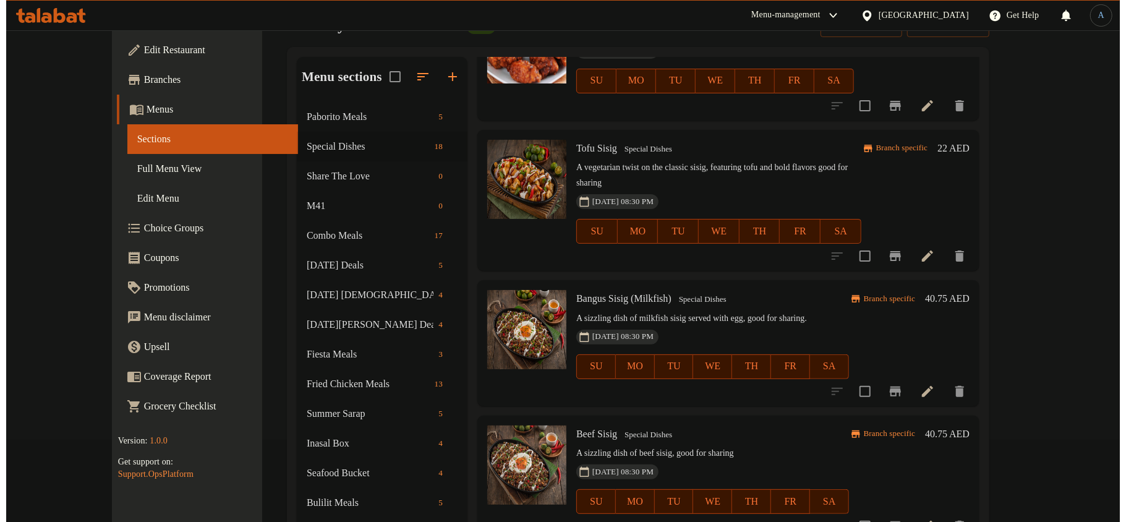
scroll to position [824, 0]
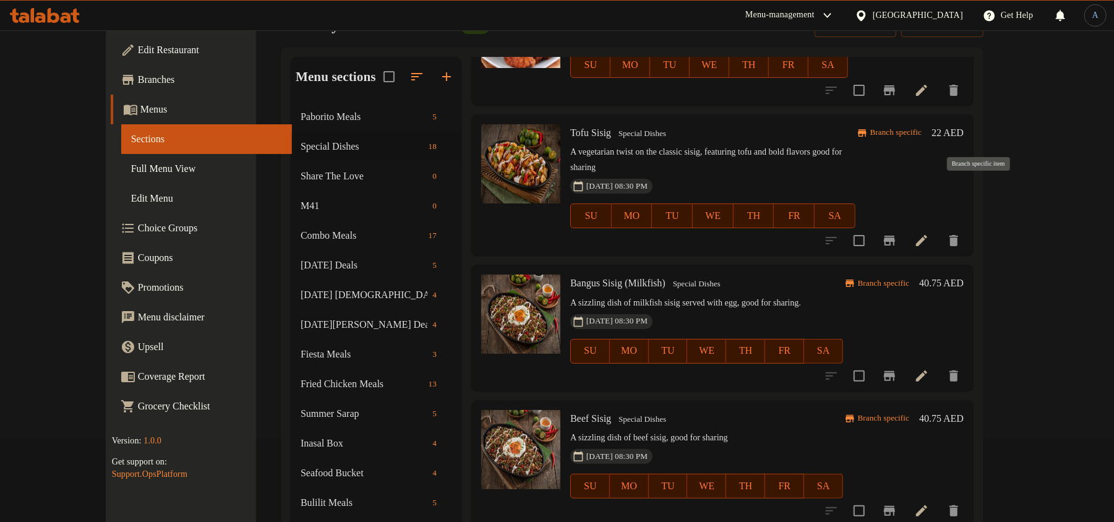
click at [895, 236] on icon "Branch-specific-item" at bounding box center [889, 241] width 11 height 10
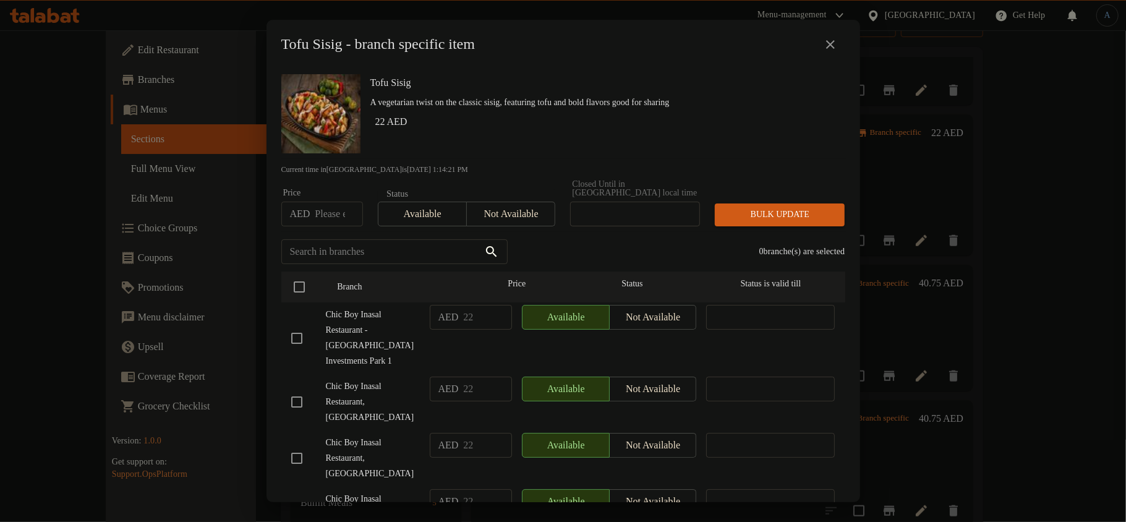
click at [508, 106] on p "A vegetarian twist on the classic sisig, featuring tofu and bold flavors good f…" at bounding box center [602, 102] width 465 height 15
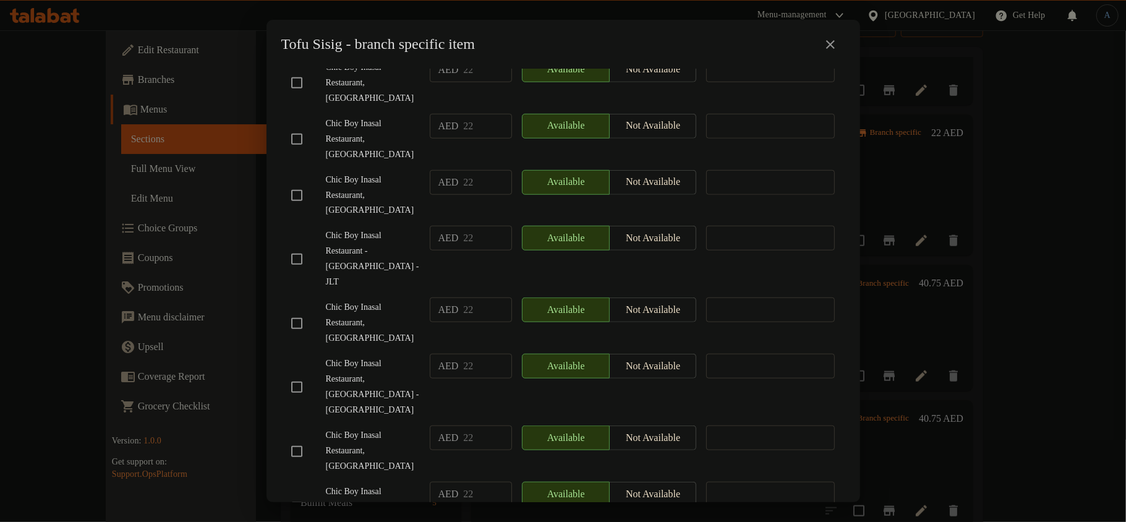
click at [297, 374] on input "checkbox" at bounding box center [297, 387] width 26 height 26
click at [301, 438] on input "checkbox" at bounding box center [297, 451] width 26 height 26
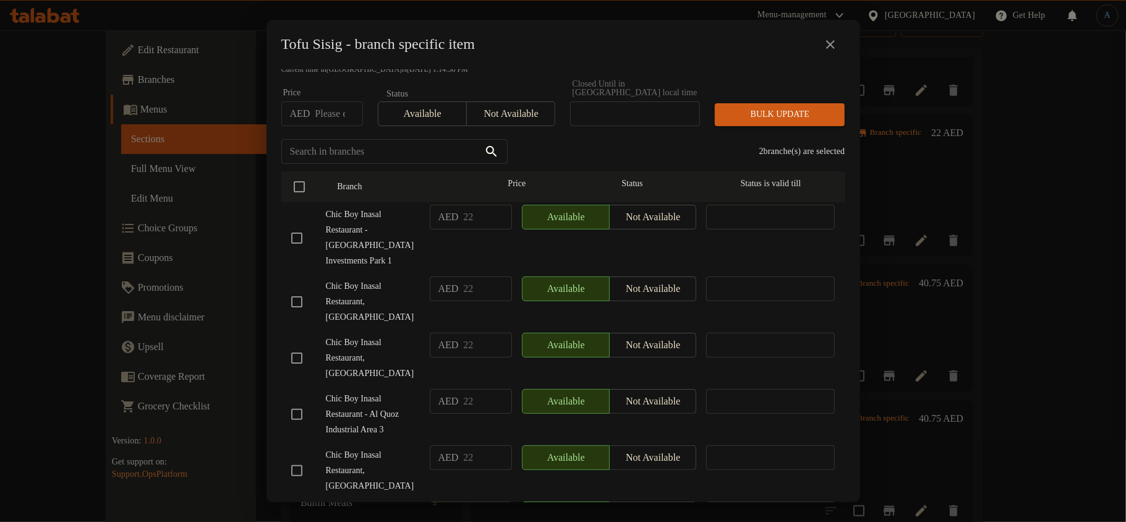
click at [296, 289] on input "checkbox" at bounding box center [297, 302] width 26 height 26
click at [335, 279] on span "Chic Boy Inasal Restaurant, [GEOGRAPHIC_DATA]" at bounding box center [373, 302] width 94 height 46
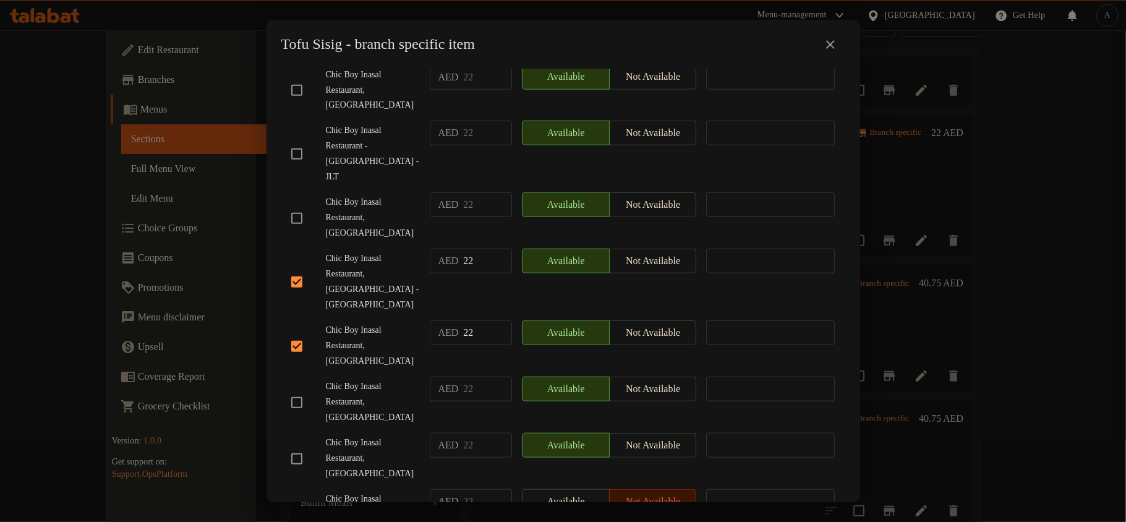
click at [305, 390] on input "checkbox" at bounding box center [297, 403] width 26 height 26
click at [357, 323] on span "Chic Boy Inasal Restaurant, [GEOGRAPHIC_DATA]" at bounding box center [373, 346] width 94 height 46
click at [0, 0] on div "Tofu Sisig - branch specific item Tofu Sisig A vegetarian twist on the classic …" at bounding box center [563, 261] width 1126 height 522
click at [339, 372] on div "Chic Boy Inasal Restaurant, [GEOGRAPHIC_DATA]" at bounding box center [355, 402] width 139 height 61
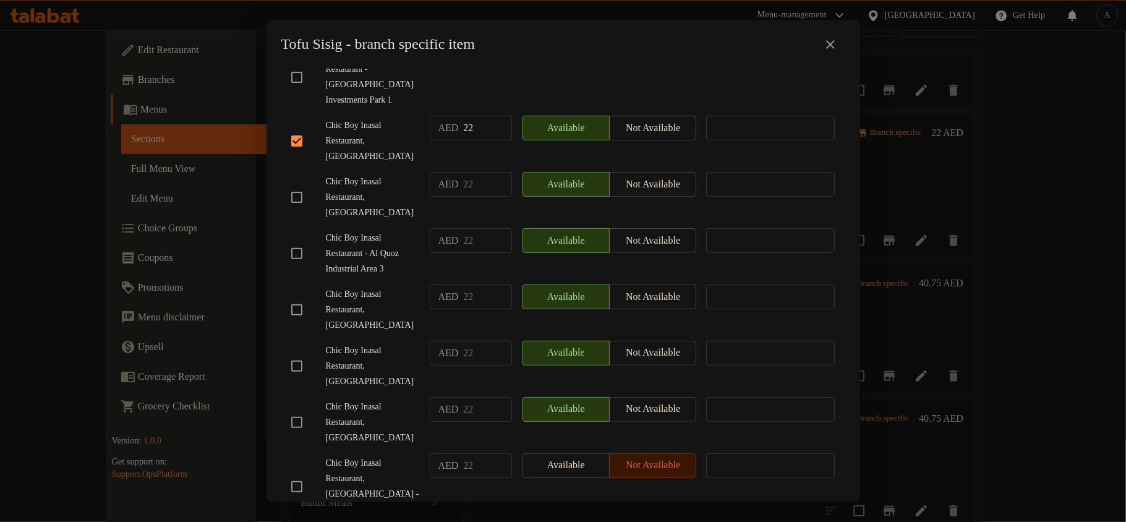
click at [302, 297] on input "checkbox" at bounding box center [297, 310] width 26 height 26
click at [397, 287] on span "Chic Boy Inasal Restaurant, [GEOGRAPHIC_DATA]" at bounding box center [373, 310] width 94 height 46
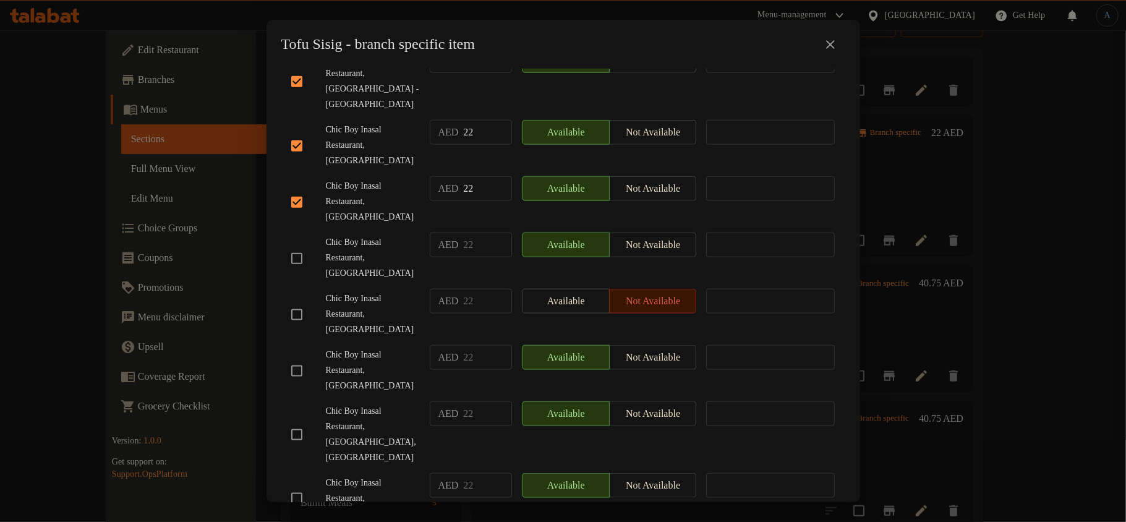
click at [302, 485] on input "checkbox" at bounding box center [297, 498] width 26 height 26
click at [401, 348] on span "Chic Boy Inasal Restaurant, [GEOGRAPHIC_DATA]" at bounding box center [373, 371] width 94 height 46
click at [386, 235] on span "Chic Boy Inasal Restaurant, [GEOGRAPHIC_DATA]" at bounding box center [373, 258] width 94 height 46
click at [293, 422] on input "checkbox" at bounding box center [297, 435] width 26 height 26
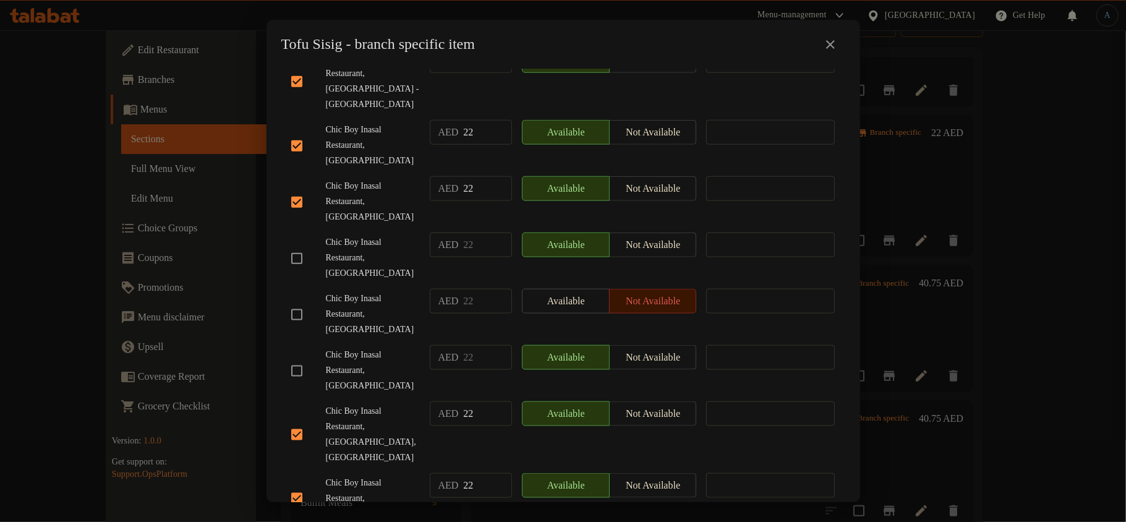
click at [408, 284] on div "Chic Boy Inasal Restaurant, [GEOGRAPHIC_DATA]" at bounding box center [355, 314] width 139 height 61
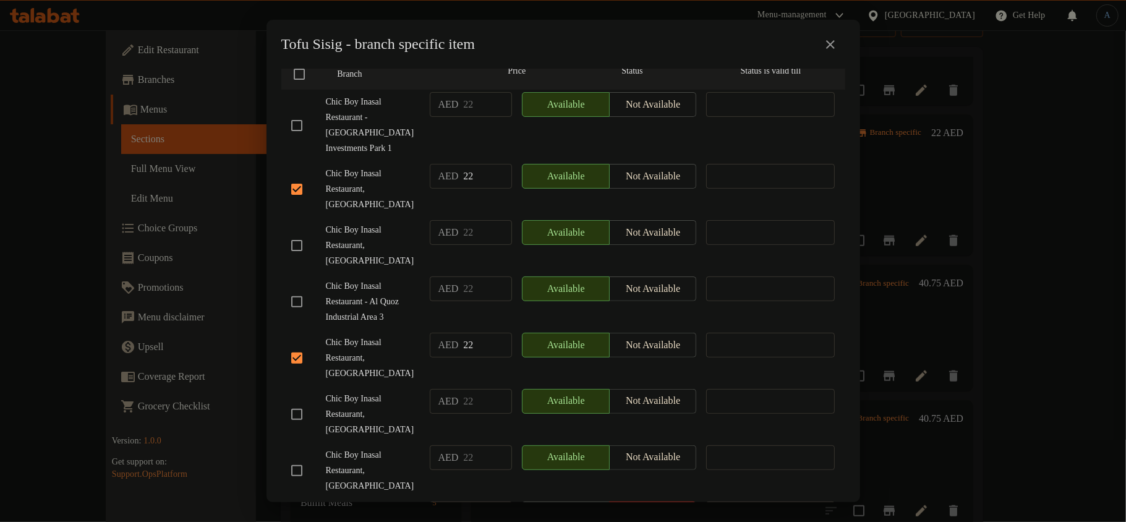
click at [297, 291] on input "checkbox" at bounding box center [297, 302] width 26 height 26
click at [340, 168] on span "Chic Boy Inasal Restaurant, [GEOGRAPHIC_DATA]" at bounding box center [373, 189] width 94 height 46
click at [386, 299] on span "Chic Boy Inasal Restaurant - Al Quoz Industrial Area 3" at bounding box center [373, 302] width 94 height 46
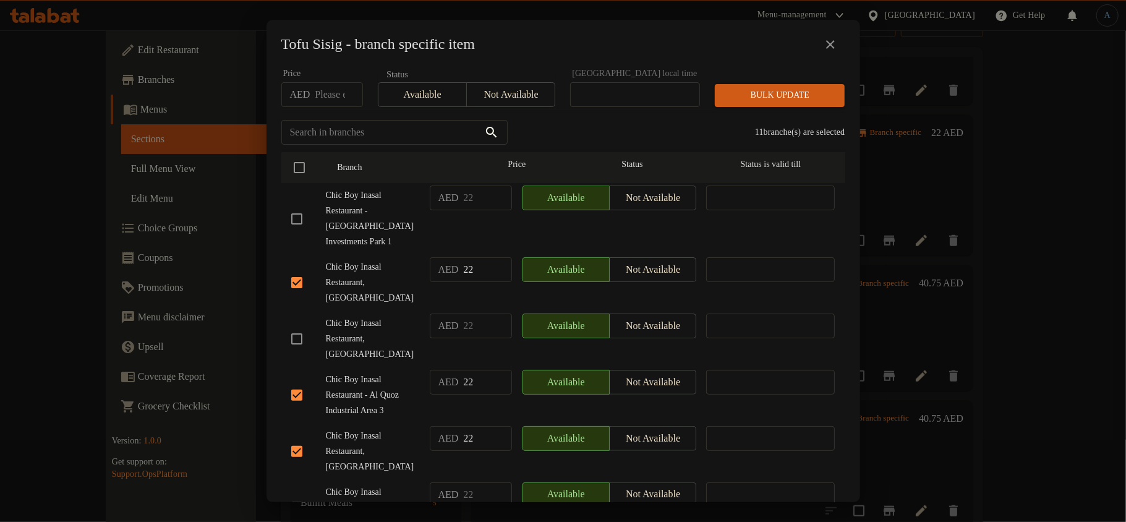
scroll to position [0, 0]
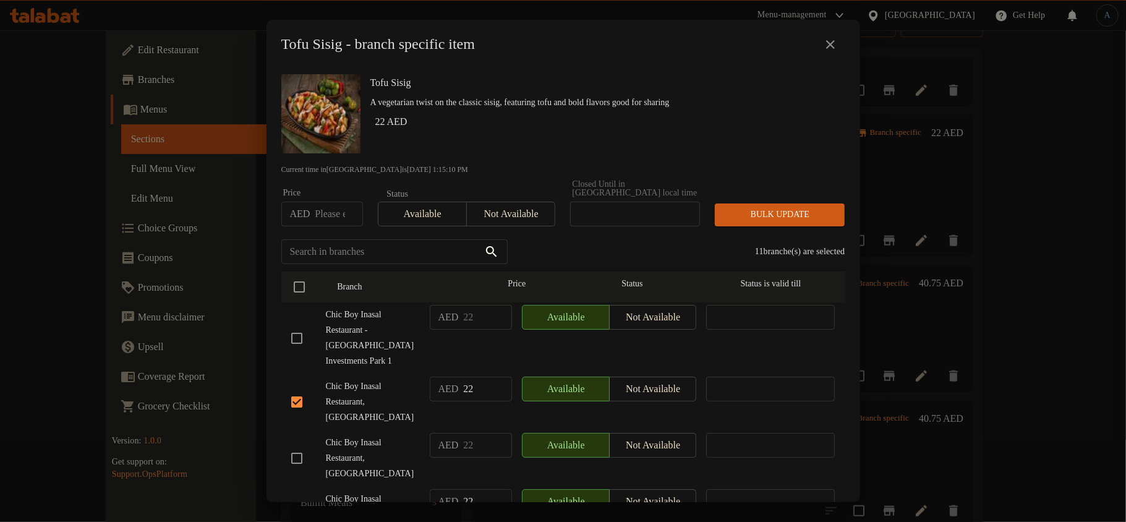
click at [485, 211] on span "Not available" at bounding box center [511, 214] width 79 height 18
click at [619, 162] on div "Tofu Sisig A vegetarian twist on the classic sisig, featuring tofu and bold fla…" at bounding box center [564, 285] width 594 height 433
click at [770, 208] on span "Bulk update" at bounding box center [780, 214] width 110 height 15
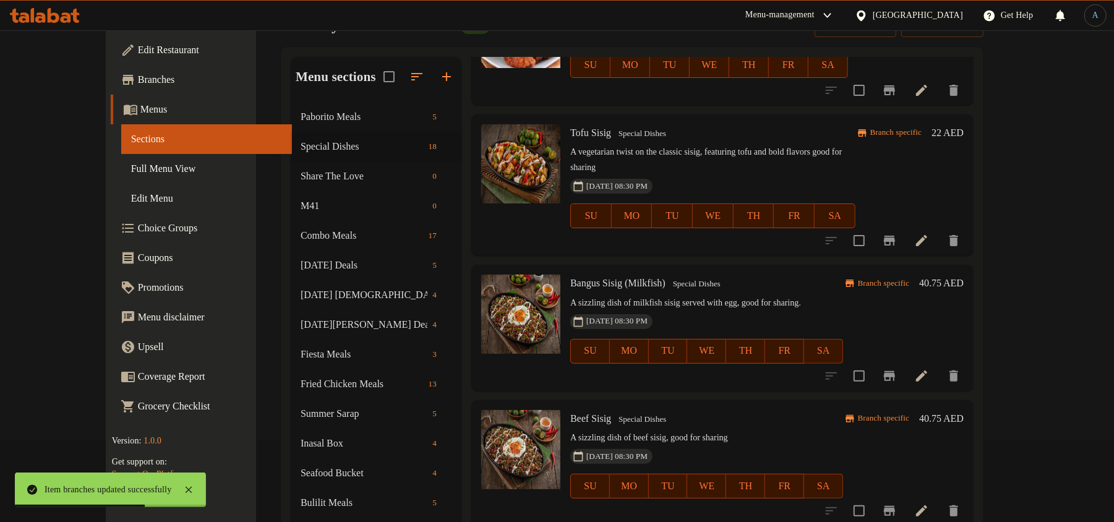
click at [577, 127] on span "Tofu Sisig" at bounding box center [590, 132] width 41 height 11
click at [577, 119] on div "Tofu Sisig Special Dishes A vegetarian twist on the classic sisig, featuring to…" at bounding box center [712, 184] width 295 height 131
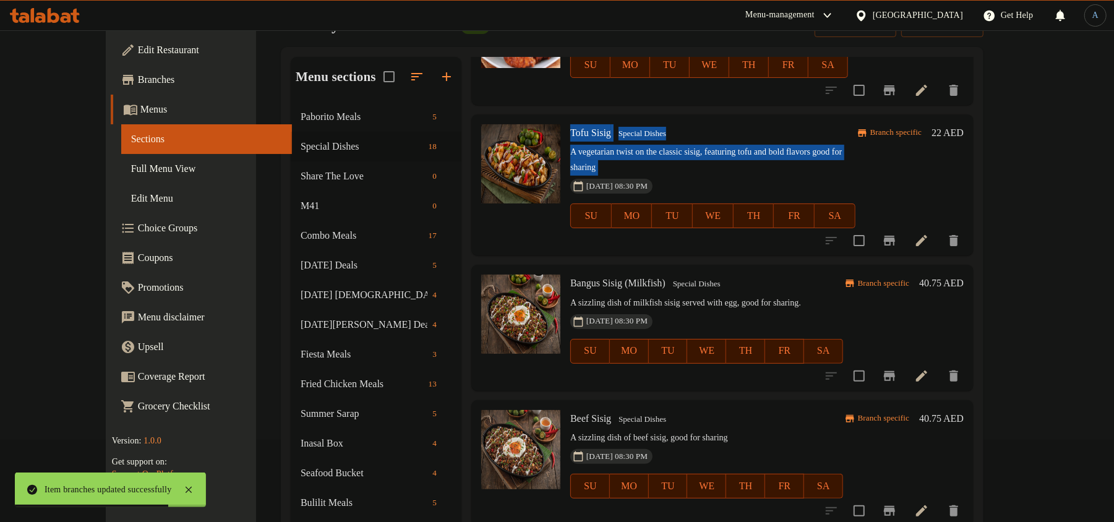
click at [578, 127] on span "Tofu Sisig" at bounding box center [590, 132] width 41 height 11
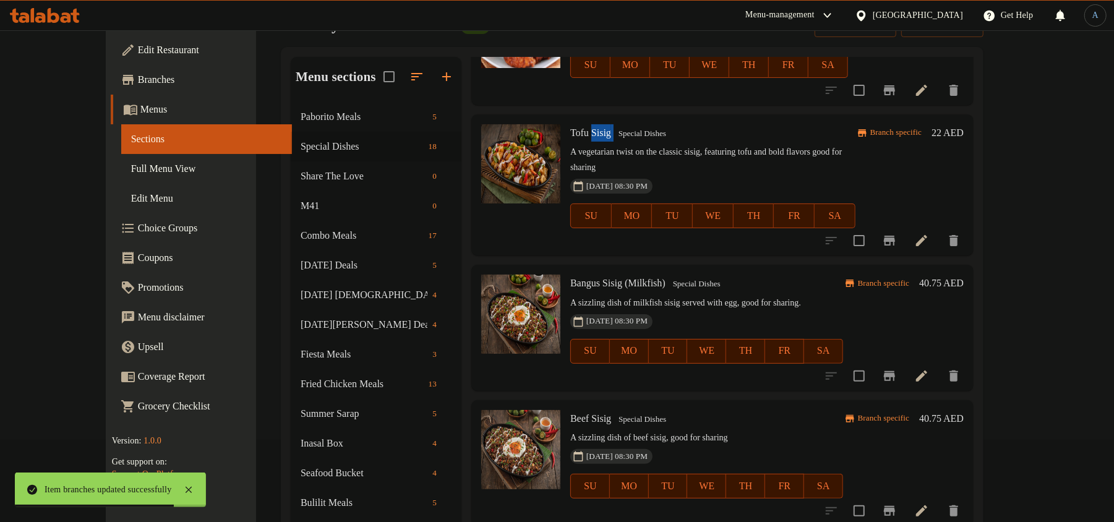
click at [578, 127] on span "Tofu Sisig" at bounding box center [590, 132] width 41 height 11
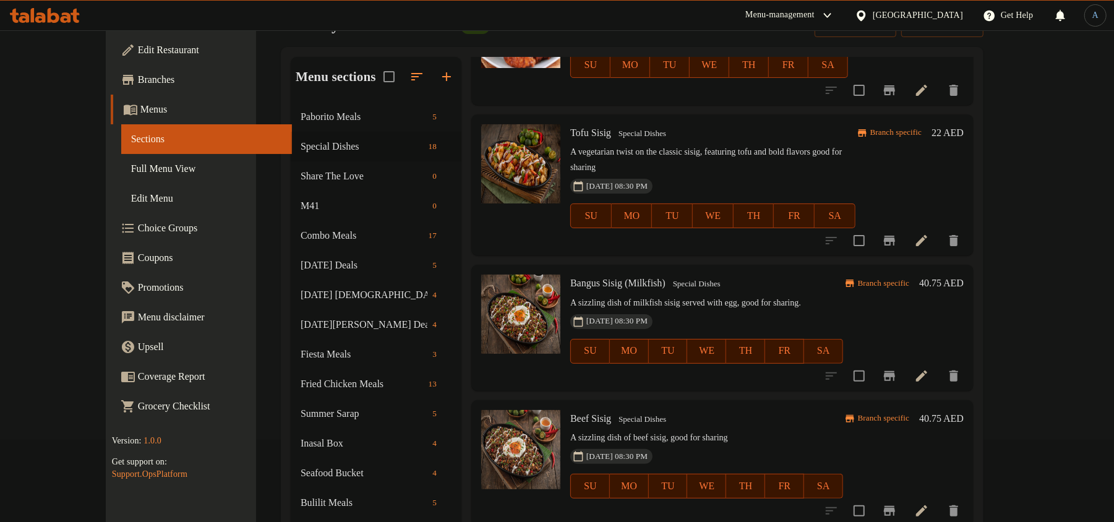
click at [596, 270] on div "Bangus Sisig (Milkfish) Special Dishes A sizzling dish of milkfish sisig served…" at bounding box center [706, 328] width 283 height 116
click at [602, 278] on span "Bangus Sisig (Milkfish)" at bounding box center [617, 283] width 95 height 11
click at [644, 270] on div "Bangus Sisig (Milkfish) Special Dishes A sizzling dish of milkfish sisig served…" at bounding box center [706, 328] width 283 height 116
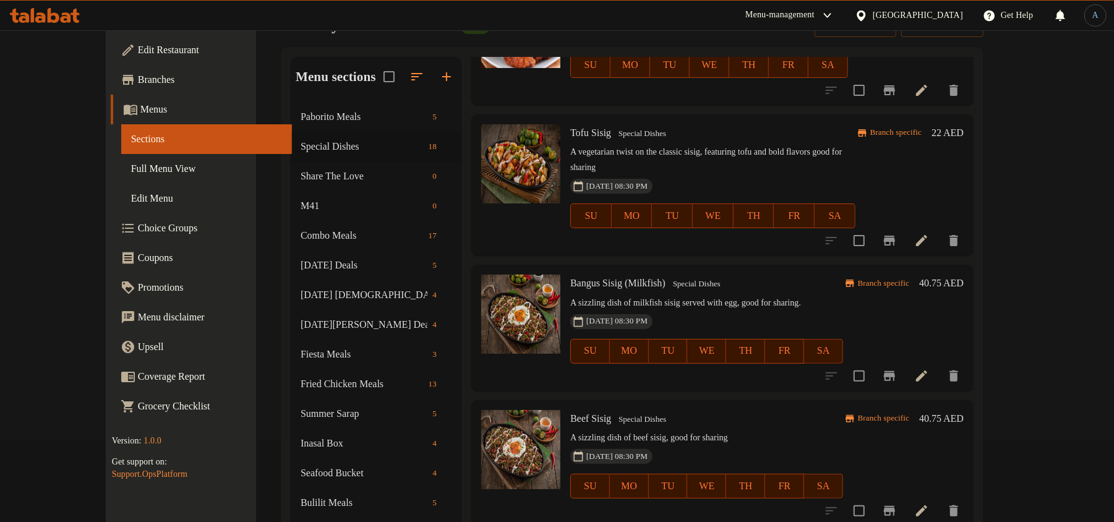
click at [639, 278] on span "Bangus Sisig (Milkfish)" at bounding box center [617, 283] width 95 height 11
copy h6 "Bangus Sisig (Milkfish)"
click at [895, 371] on icon "Branch-specific-item" at bounding box center [889, 376] width 11 height 10
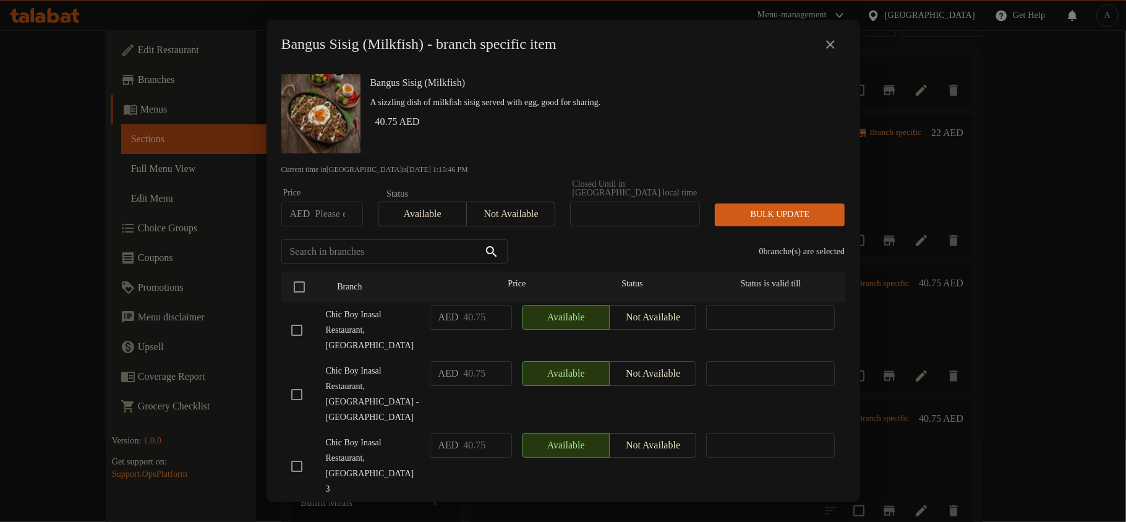
click at [754, 127] on h6 "40.75 AED" at bounding box center [605, 121] width 460 height 17
click at [291, 453] on input "checkbox" at bounding box center [297, 466] width 26 height 26
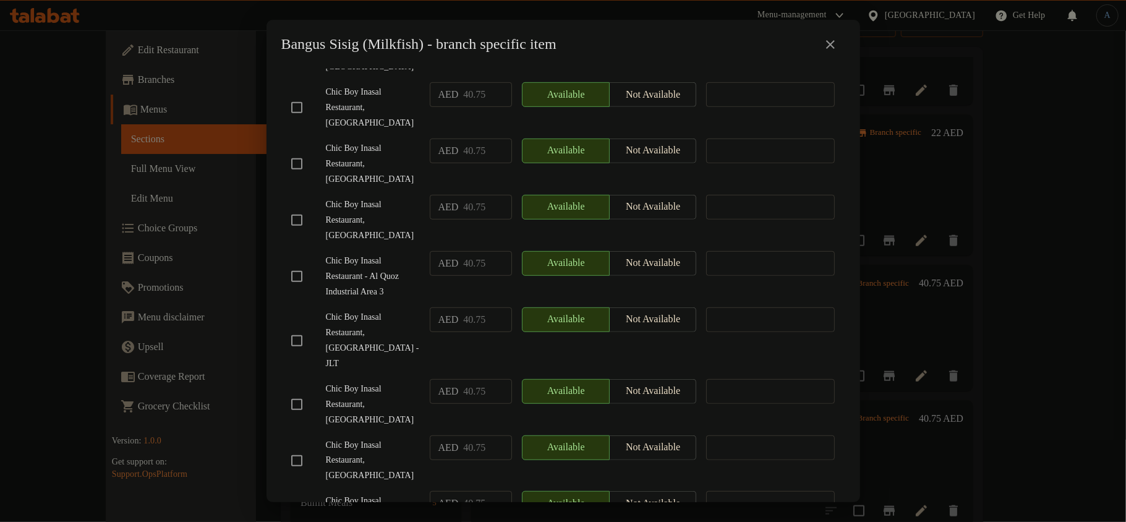
click at [293, 328] on input "checkbox" at bounding box center [297, 341] width 26 height 26
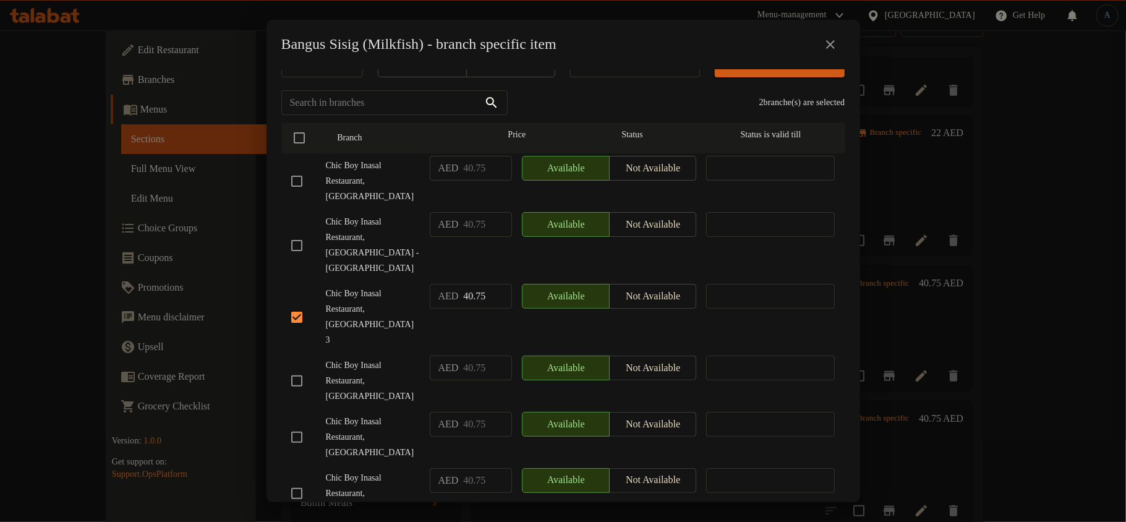
scroll to position [422, 0]
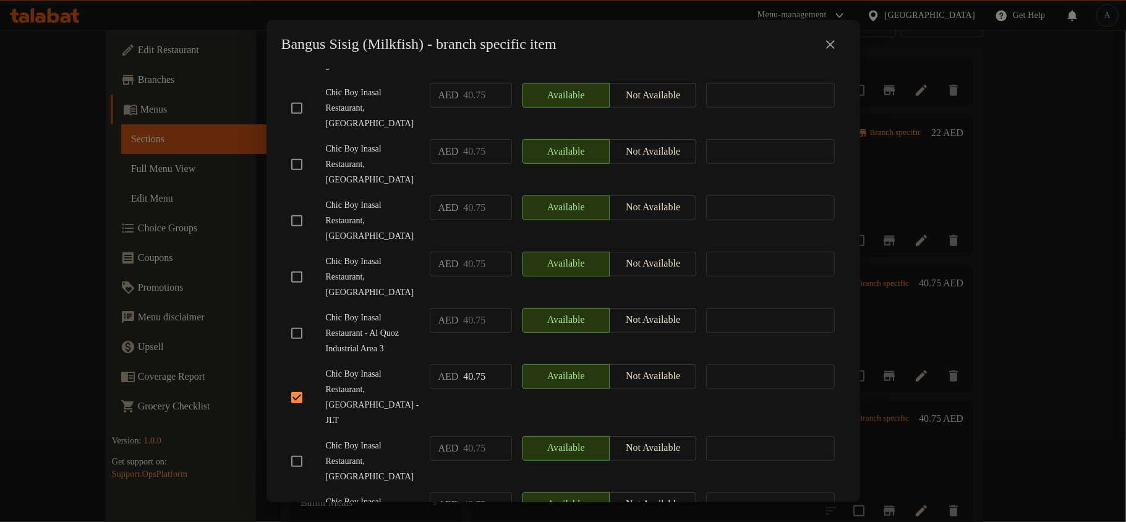
click at [299, 320] on input "checkbox" at bounding box center [297, 333] width 26 height 26
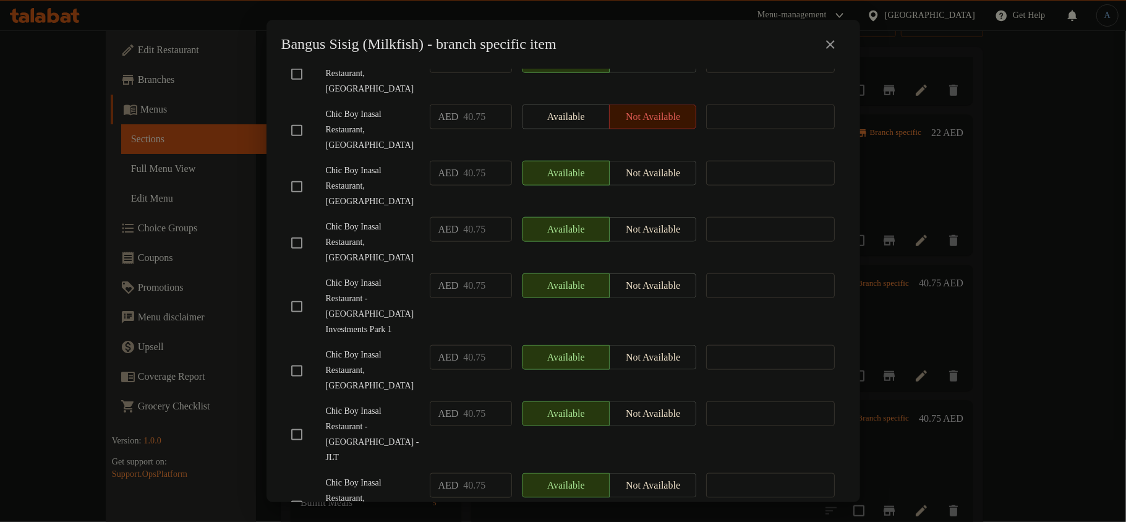
click at [300, 493] on input "checkbox" at bounding box center [297, 506] width 26 height 26
click at [404, 276] on span "Chic Boy Inasal Restaurant - [GEOGRAPHIC_DATA] Investments Park 1" at bounding box center [373, 307] width 94 height 62
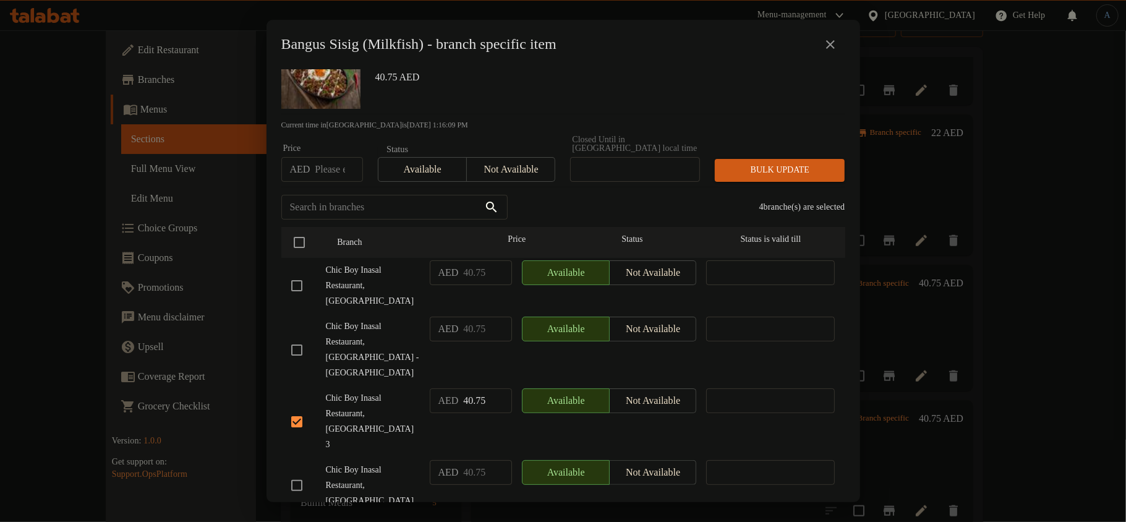
click at [295, 277] on input "checkbox" at bounding box center [297, 286] width 26 height 26
click at [343, 348] on span "Chic Boy Inasal Restaurant, [GEOGRAPHIC_DATA] - [GEOGRAPHIC_DATA]" at bounding box center [373, 350] width 94 height 62
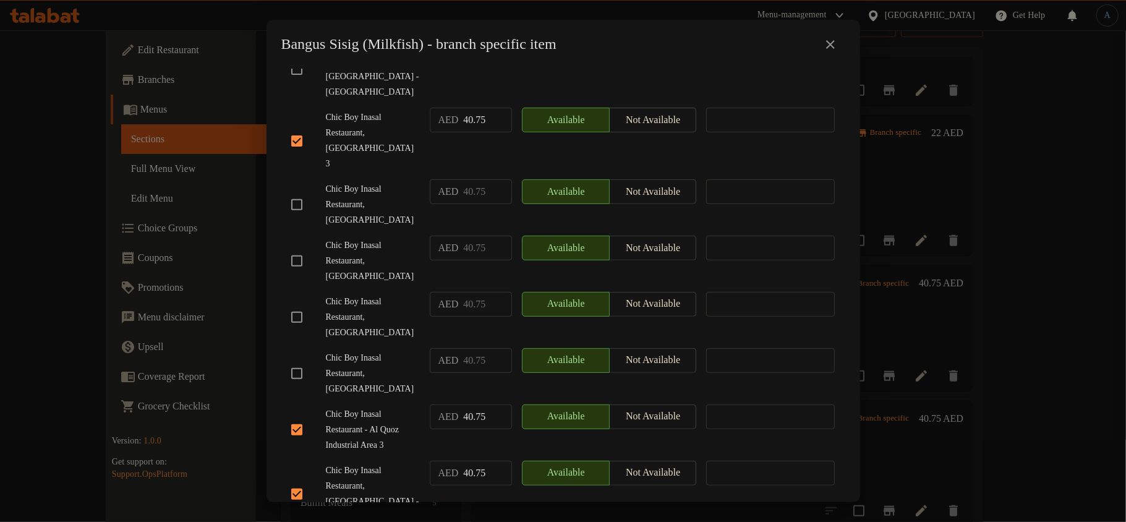
click at [303, 304] on input "checkbox" at bounding box center [297, 317] width 26 height 26
click at [369, 351] on span "Chic Boy Inasal Restaurant, [GEOGRAPHIC_DATA]" at bounding box center [373, 374] width 94 height 46
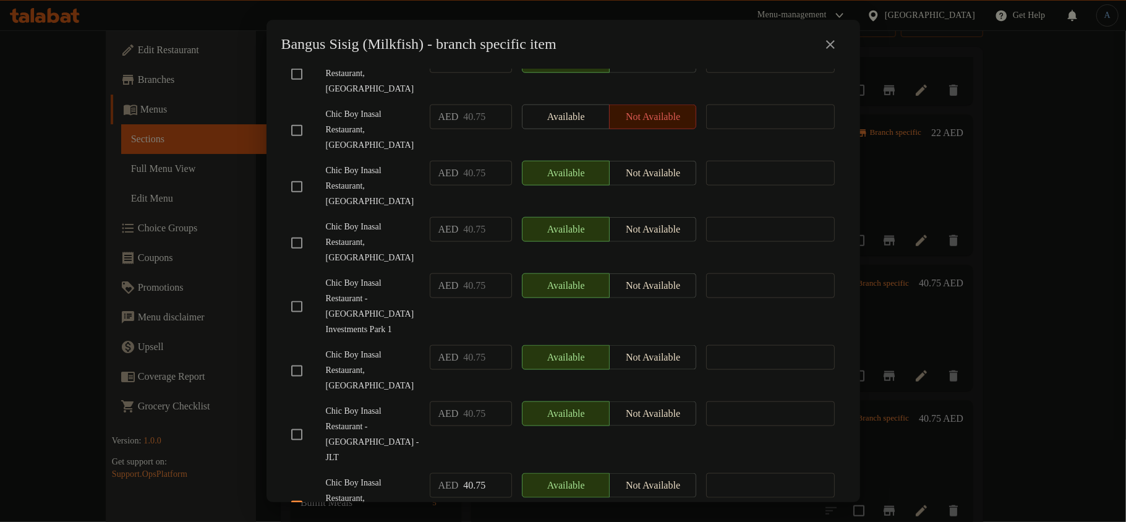
click at [398, 404] on span "Chic Boy Inasal Restaurant - [GEOGRAPHIC_DATA] - JLT" at bounding box center [373, 435] width 94 height 62
click at [0, 0] on div "Bangus Sisig (Milkfish) - branch specific item Bangus Sisig (Milkfish) A sizzli…" at bounding box center [563, 261] width 1126 height 522
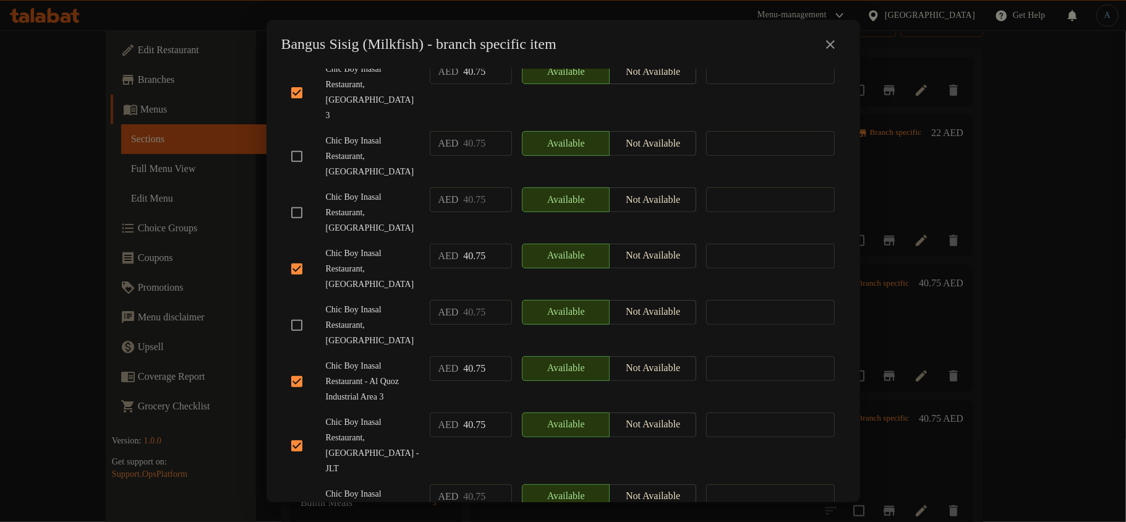
click at [302, 312] on input "checkbox" at bounding box center [297, 325] width 26 height 26
click at [391, 252] on span "Chic Boy Inasal Restaurant, [GEOGRAPHIC_DATA]" at bounding box center [373, 269] width 94 height 46
click at [297, 143] on input "checkbox" at bounding box center [297, 156] width 26 height 26
click at [354, 190] on span "Chic Boy Inasal Restaurant, [GEOGRAPHIC_DATA]" at bounding box center [373, 213] width 94 height 46
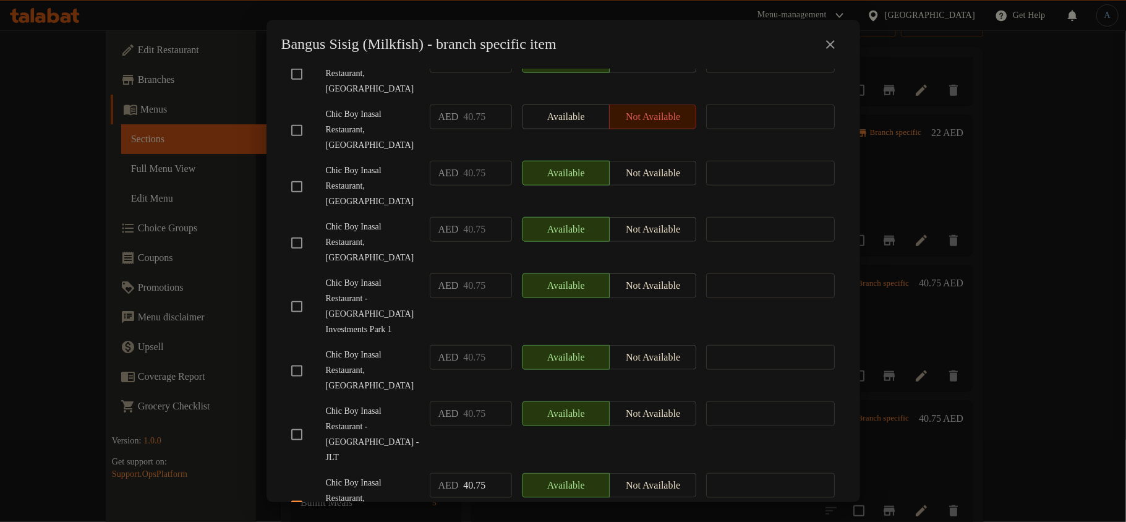
click at [375, 276] on span "Chic Boy Inasal Restaurant - [GEOGRAPHIC_DATA] Investments Park 1" at bounding box center [373, 307] width 94 height 62
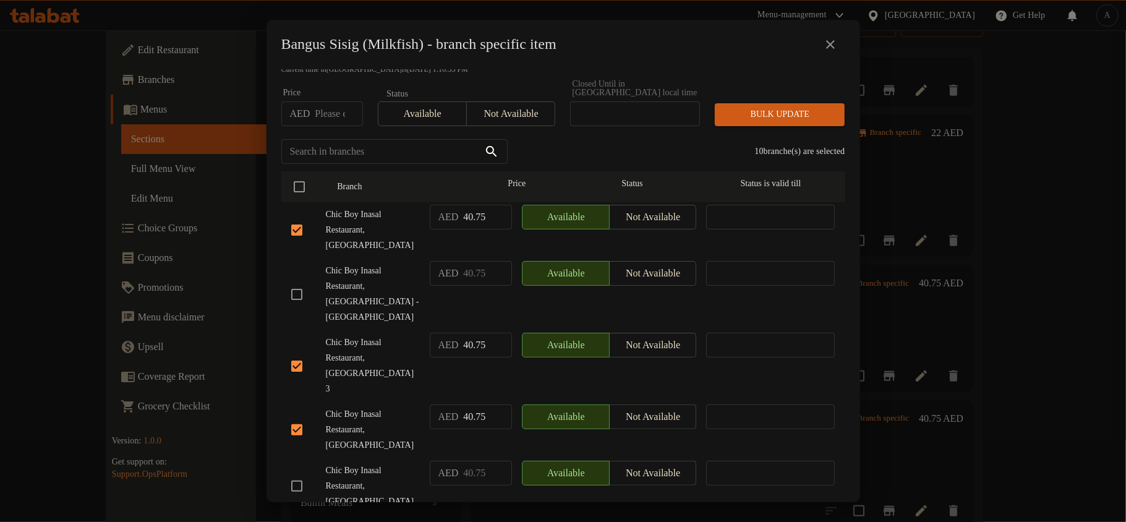
click at [297, 284] on input "checkbox" at bounding box center [297, 294] width 26 height 26
click at [500, 107] on span "Not available" at bounding box center [511, 114] width 79 height 18
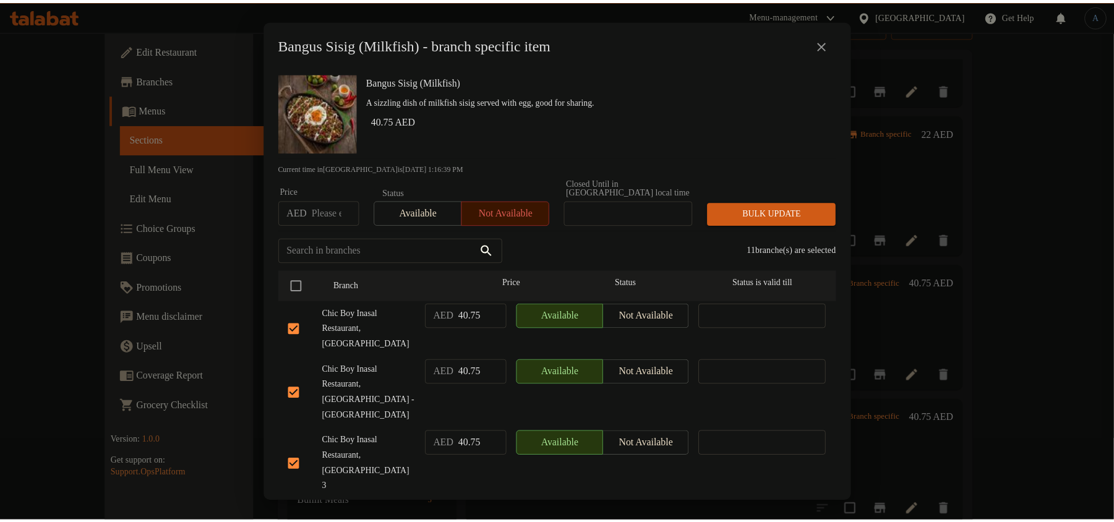
scroll to position [0, 0]
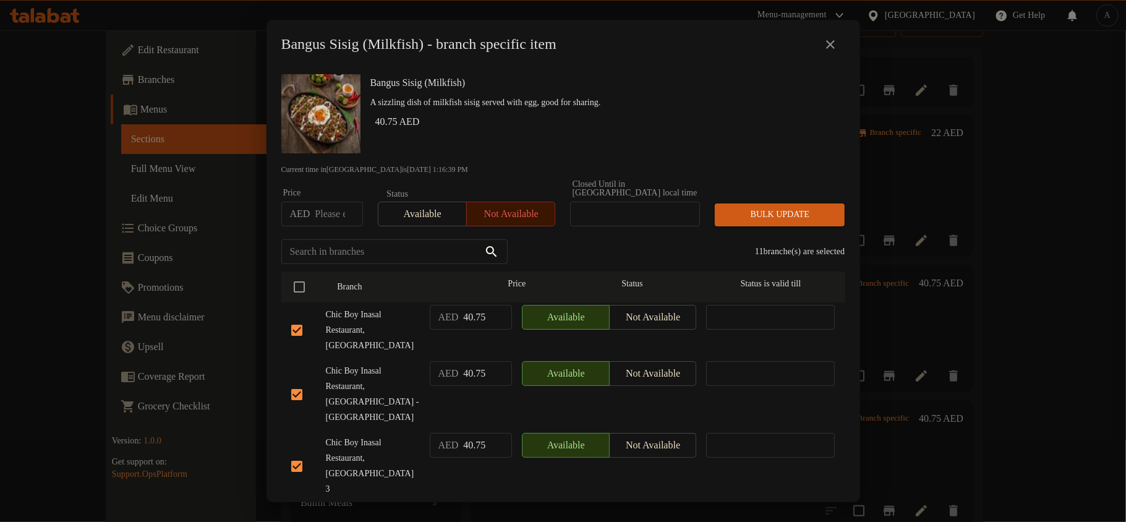
click at [607, 121] on h6 "40.75 AED" at bounding box center [605, 121] width 460 height 17
click at [815, 213] on span "Bulk update" at bounding box center [780, 214] width 110 height 15
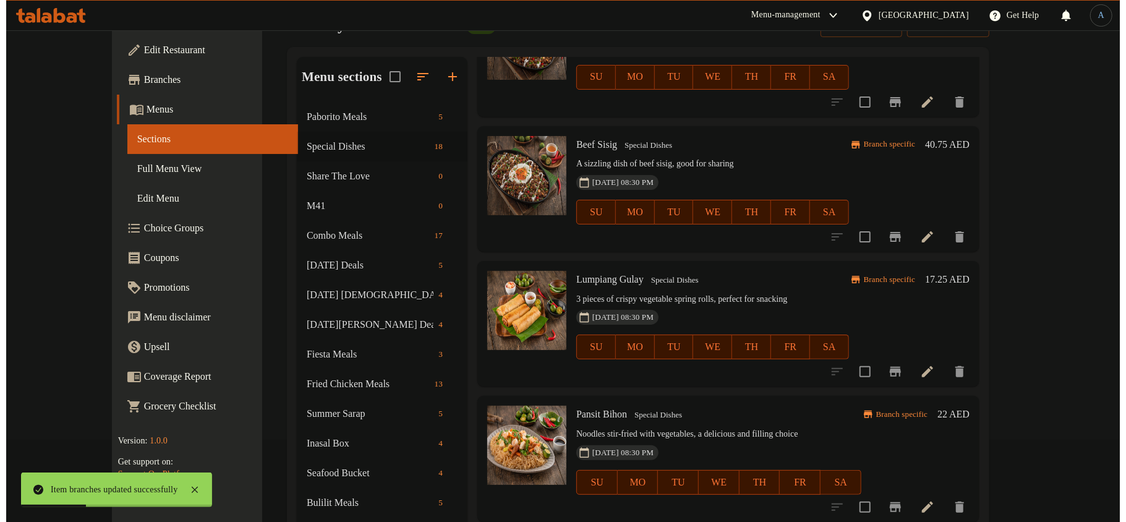
scroll to position [1072, 0]
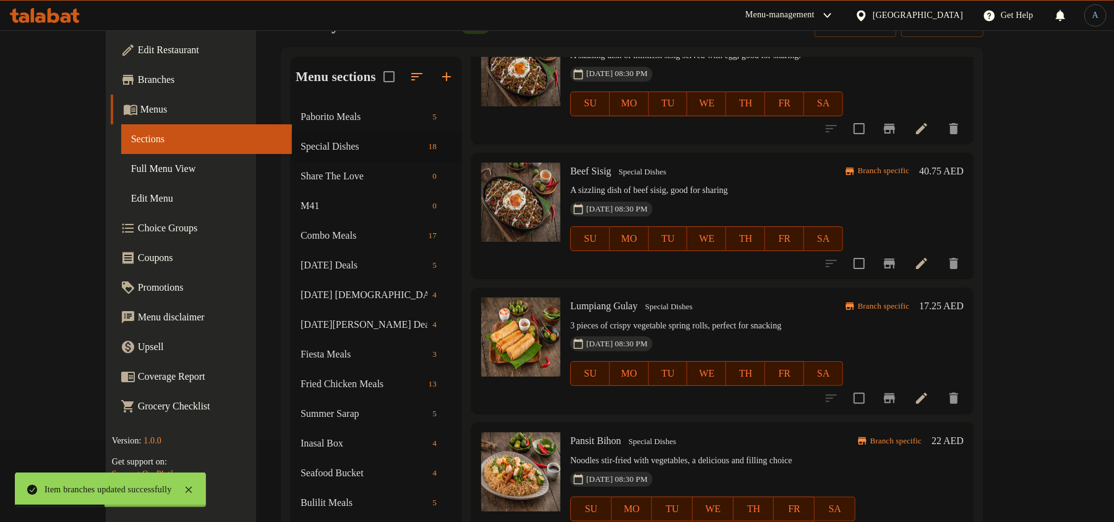
click at [570, 166] on span "Beef Sisig" at bounding box center [590, 171] width 41 height 11
click at [662, 163] on h6 "Beef Sisig Special Dishes" at bounding box center [706, 171] width 273 height 17
click at [897, 256] on icon "Branch-specific-item" at bounding box center [889, 263] width 15 height 15
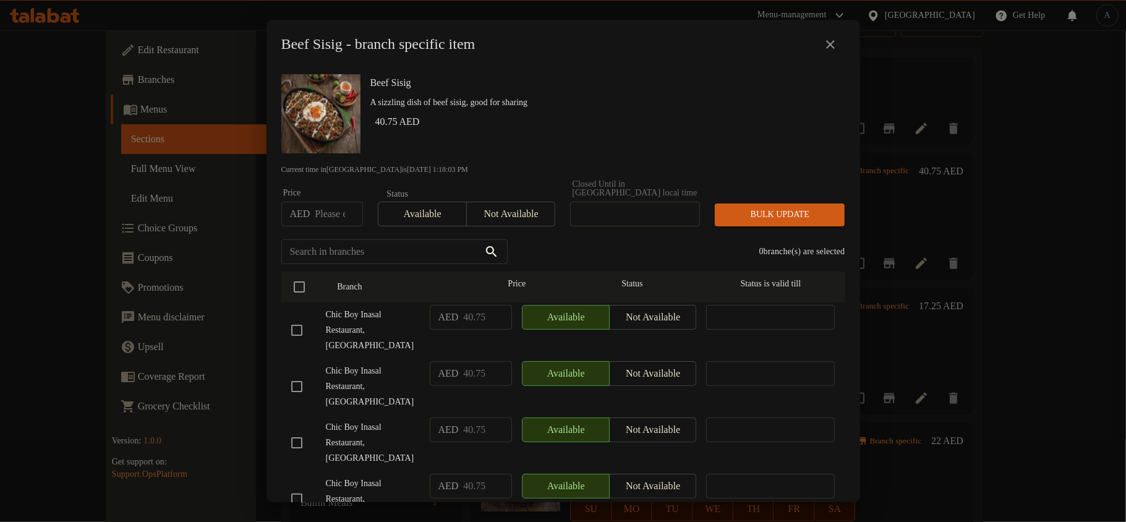
click at [707, 93] on div "Beef Sisig A sizzling dish of beef sisig, good for sharing 40.75 AED" at bounding box center [602, 113] width 475 height 89
click at [618, 98] on p "A sizzling dish of beef sisig, good for sharing" at bounding box center [602, 102] width 465 height 15
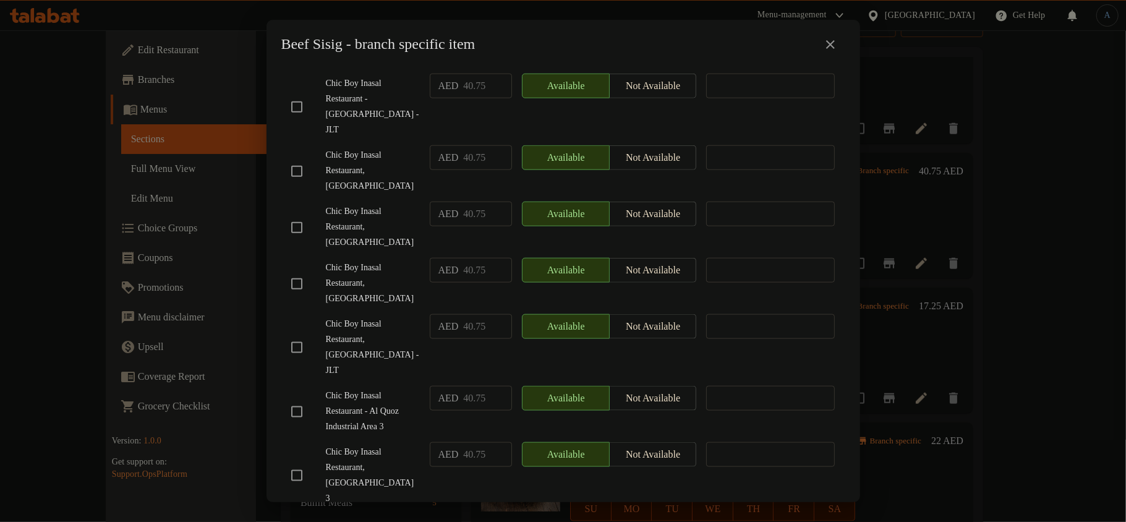
click at [379, 140] on div "Chic Boy Inasal Restaurant, [GEOGRAPHIC_DATA]" at bounding box center [355, 170] width 139 height 61
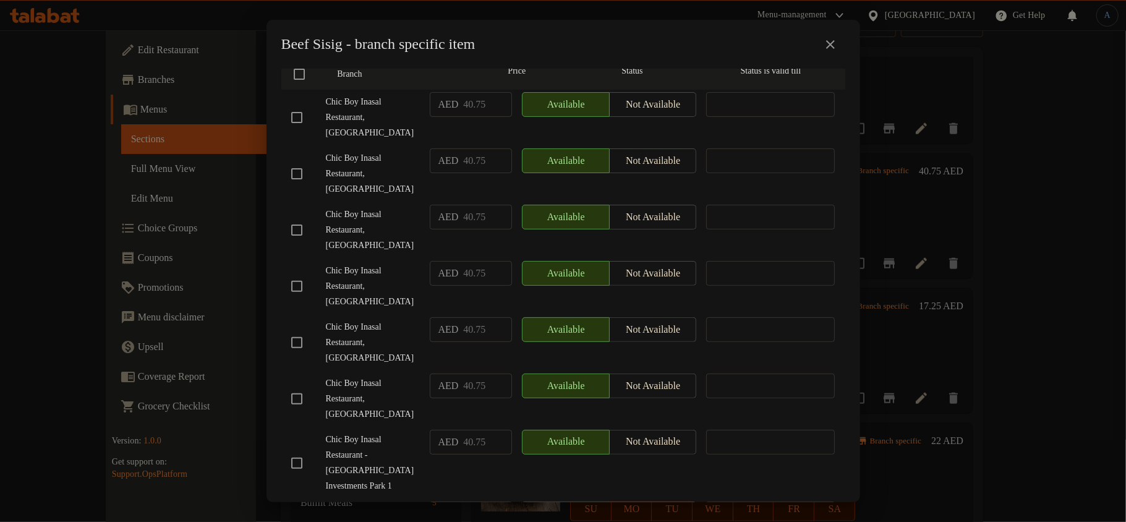
click at [296, 288] on input "checkbox" at bounding box center [297, 286] width 26 height 26
click at [355, 136] on span "Chic Boy Inasal Restaurant, [GEOGRAPHIC_DATA]" at bounding box center [373, 118] width 94 height 46
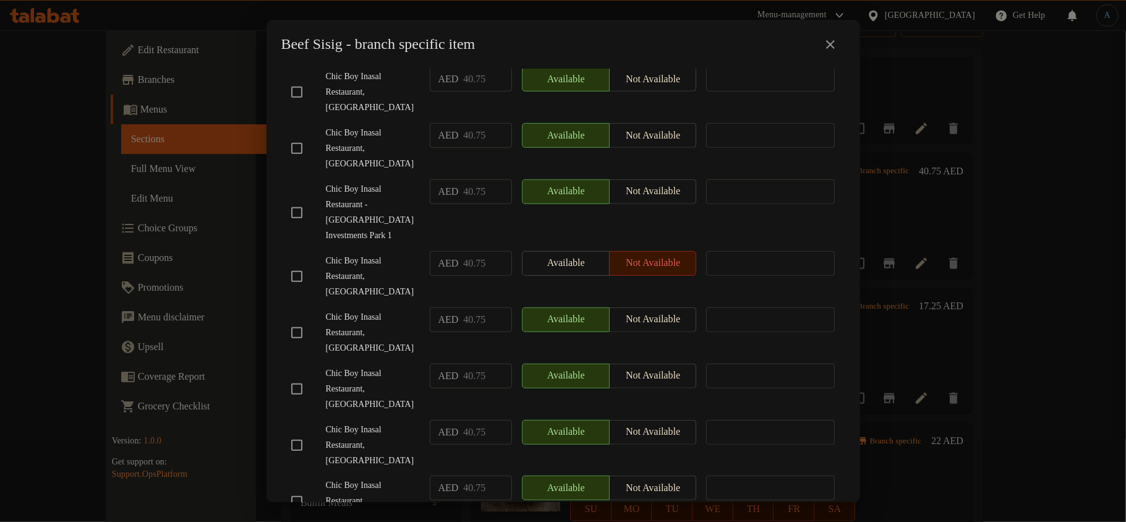
click at [297, 320] on input "checkbox" at bounding box center [297, 333] width 26 height 26
click at [393, 198] on span "Chic Boy Inasal Restaurant - [GEOGRAPHIC_DATA] Investments Park 1" at bounding box center [373, 213] width 94 height 62
click at [292, 89] on input "checkbox" at bounding box center [297, 92] width 26 height 26
click at [343, 130] on span "Chic Boy Inasal Restaurant, [GEOGRAPHIC_DATA]" at bounding box center [373, 149] width 94 height 46
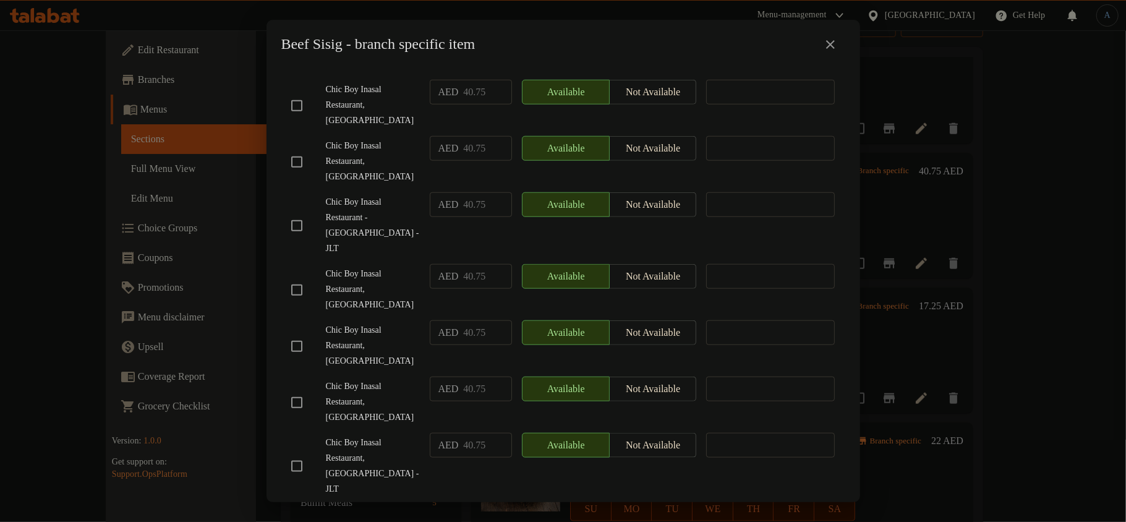
click at [297, 390] on input "checkbox" at bounding box center [297, 403] width 26 height 26
click at [377, 379] on span "Chic Boy Inasal Restaurant, [GEOGRAPHIC_DATA]" at bounding box center [373, 402] width 94 height 46
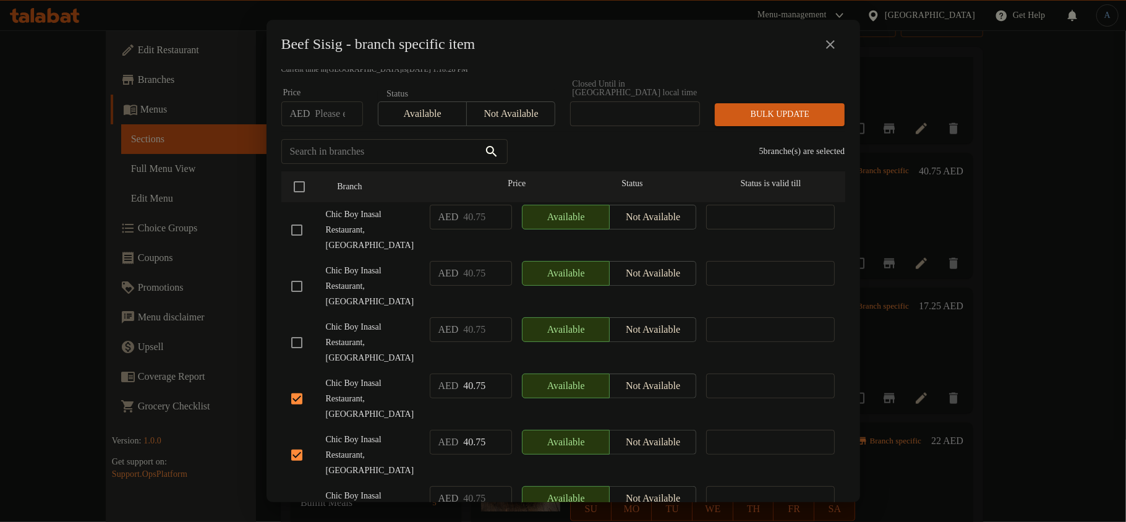
click at [297, 286] on input "checkbox" at bounding box center [297, 286] width 26 height 26
click at [355, 196] on div "Branch" at bounding box center [401, 187] width 139 height 36
click at [302, 231] on input "checkbox" at bounding box center [297, 230] width 26 height 26
click at [387, 313] on div "Chic Boy Inasal Restaurant, [GEOGRAPHIC_DATA]" at bounding box center [355, 342] width 139 height 61
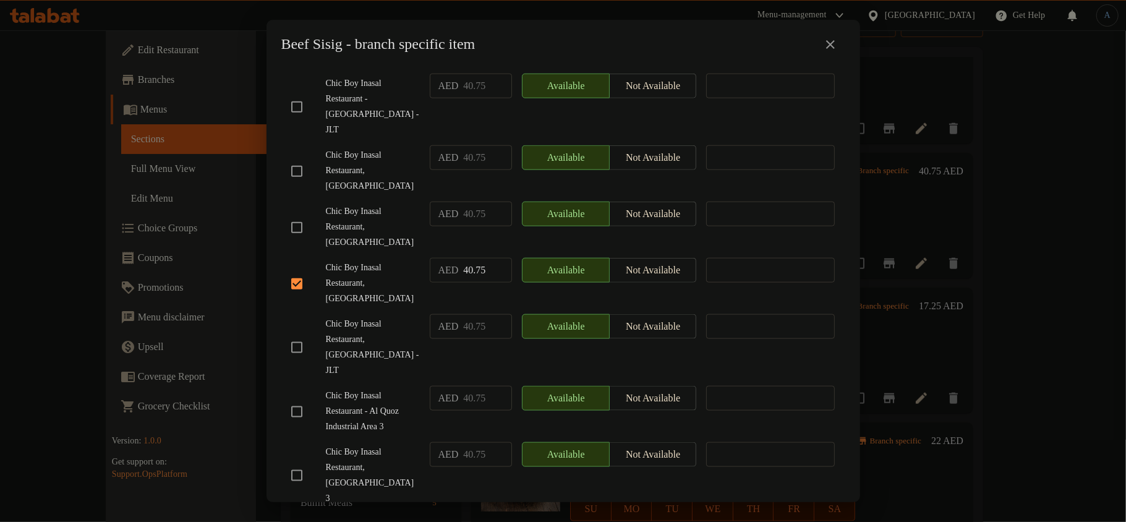
click at [354, 388] on span "Chic Boy Inasal Restaurant - Al Quoz Industrial Area 3" at bounding box center [373, 411] width 94 height 46
click at [300, 399] on input "checkbox" at bounding box center [297, 412] width 26 height 26
click at [377, 317] on span "Chic Boy Inasal Restaurant, [GEOGRAPHIC_DATA] - JLT" at bounding box center [373, 348] width 94 height 62
click at [298, 335] on input "checkbox" at bounding box center [297, 348] width 26 height 26
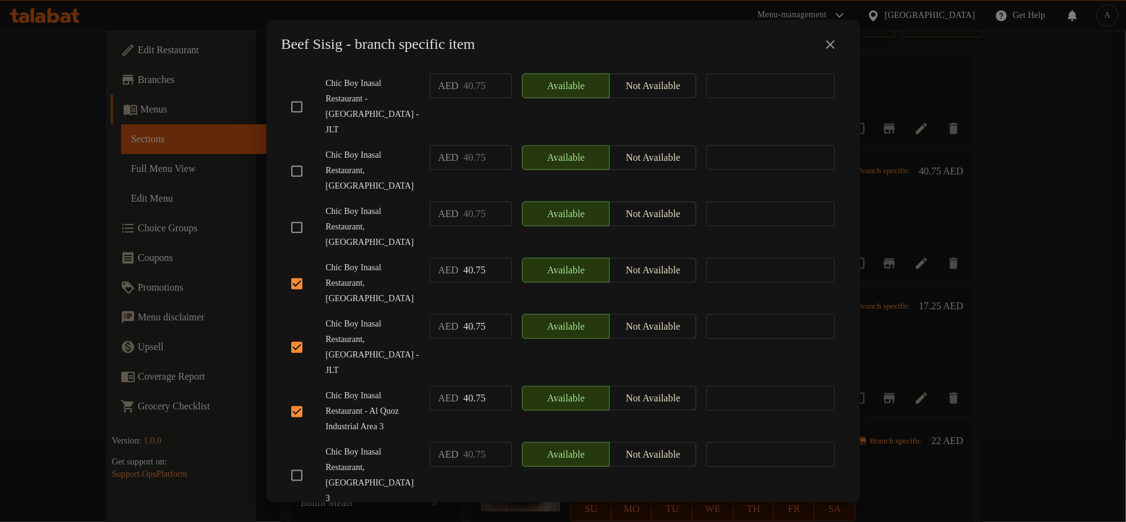
click at [359, 388] on span "Chic Boy Inasal Restaurant - Al Quoz Industrial Area 3" at bounding box center [373, 411] width 94 height 46
click at [296, 463] on input "checkbox" at bounding box center [297, 476] width 26 height 26
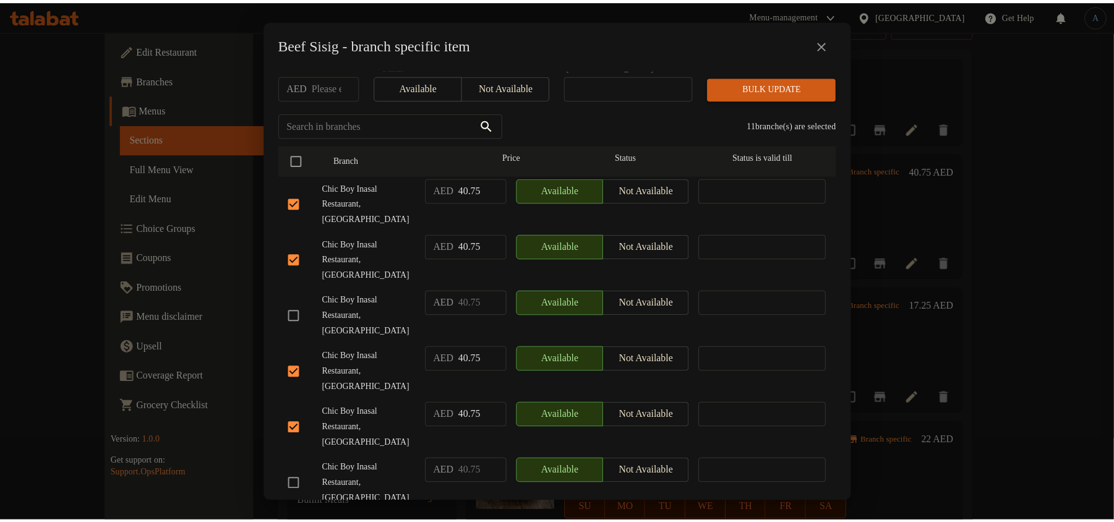
scroll to position [0, 0]
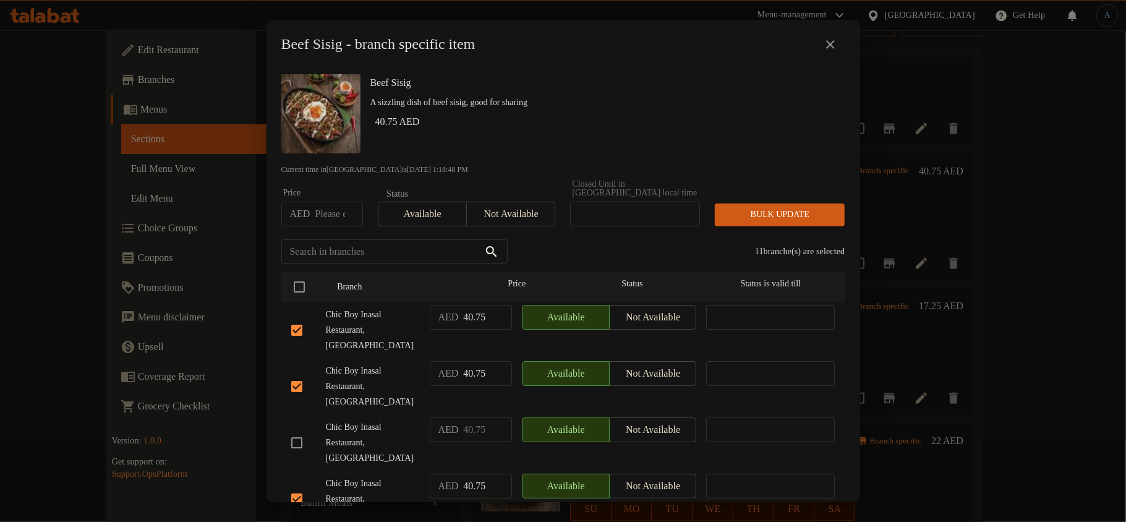
click at [513, 208] on span "Not available" at bounding box center [511, 214] width 79 height 18
click at [291, 40] on h2 "Beef Sisig - branch specific item" at bounding box center [378, 45] width 194 height 20
click at [352, 40] on h2 "Beef Sisig - branch specific item" at bounding box center [378, 45] width 194 height 20
copy h2 "Beef Sisig"
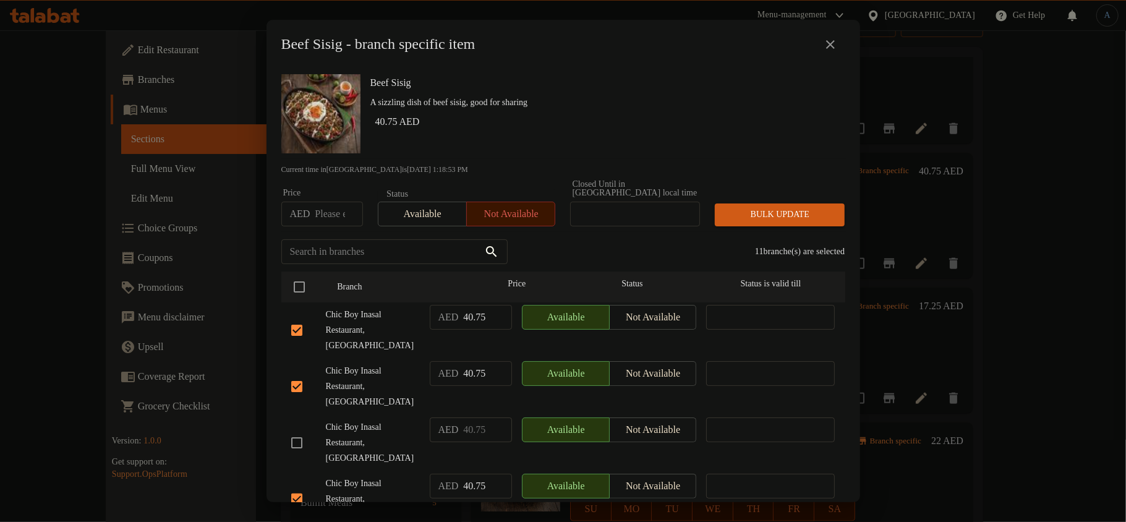
click at [775, 198] on div "Bulk update" at bounding box center [779, 215] width 145 height 38
click at [778, 216] on span "Bulk update" at bounding box center [780, 214] width 110 height 15
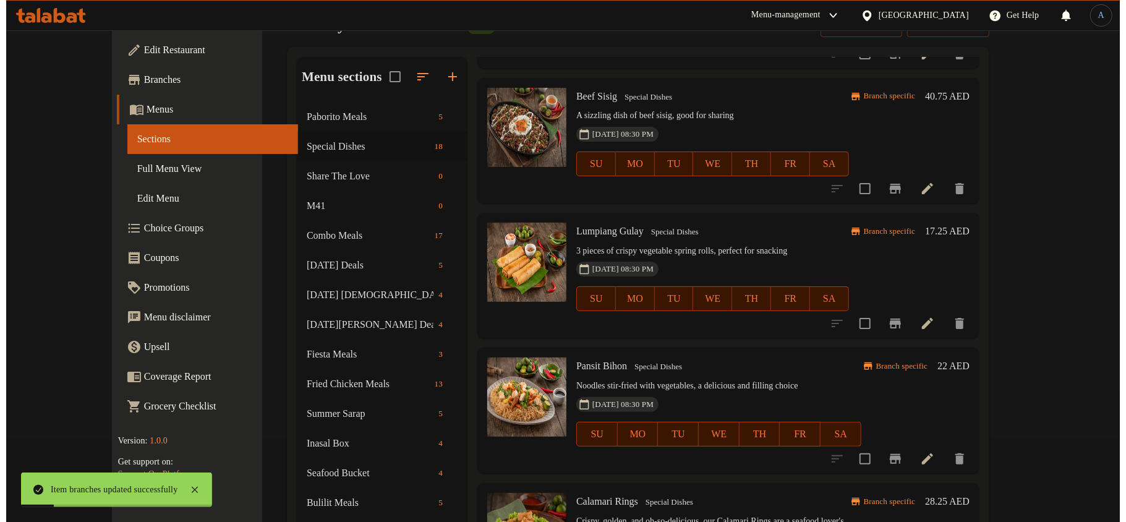
scroll to position [1237, 0]
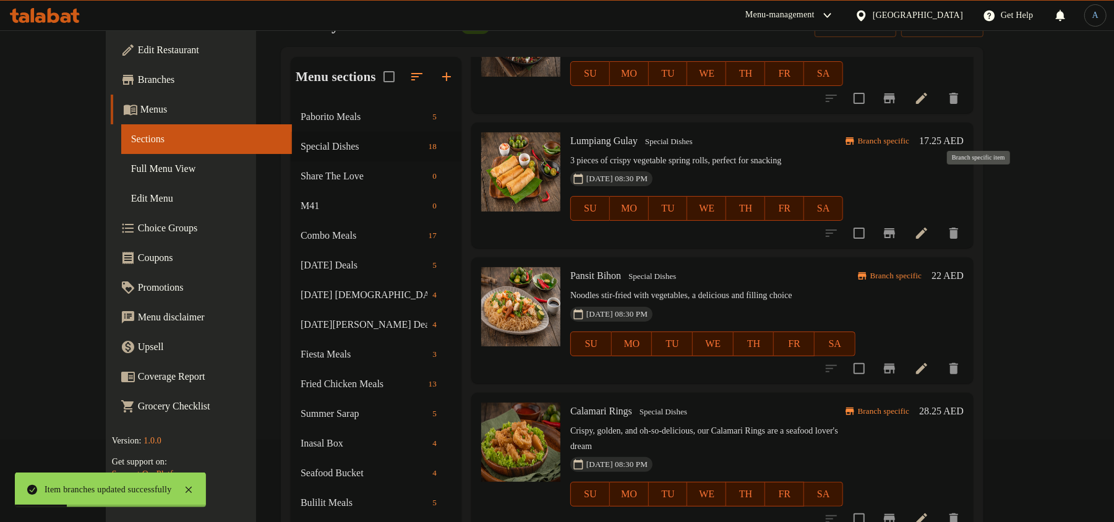
click at [895, 228] on icon "Branch-specific-item" at bounding box center [889, 233] width 11 height 10
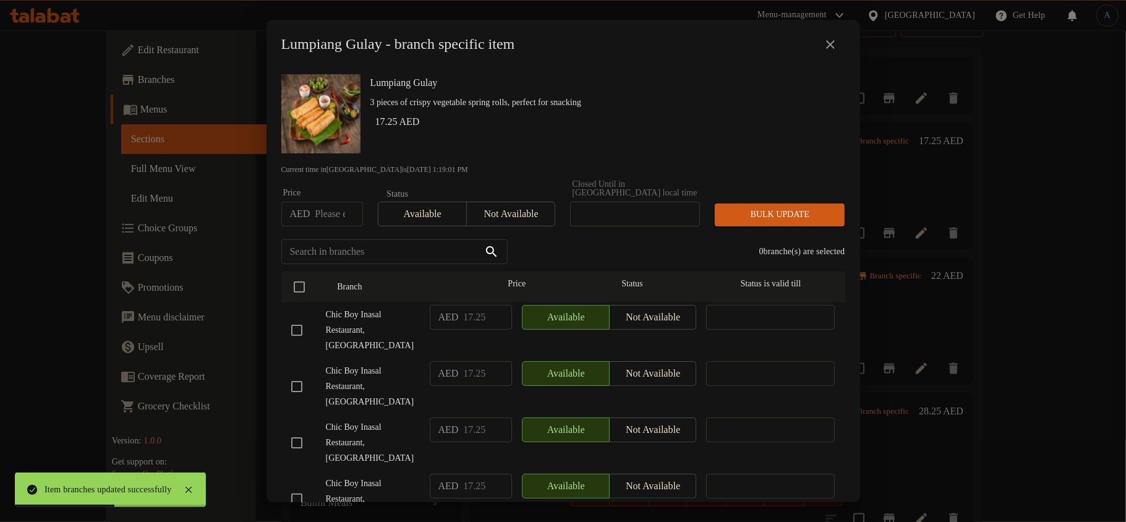
click at [469, 127] on h6 "17.25 AED" at bounding box center [605, 121] width 460 height 17
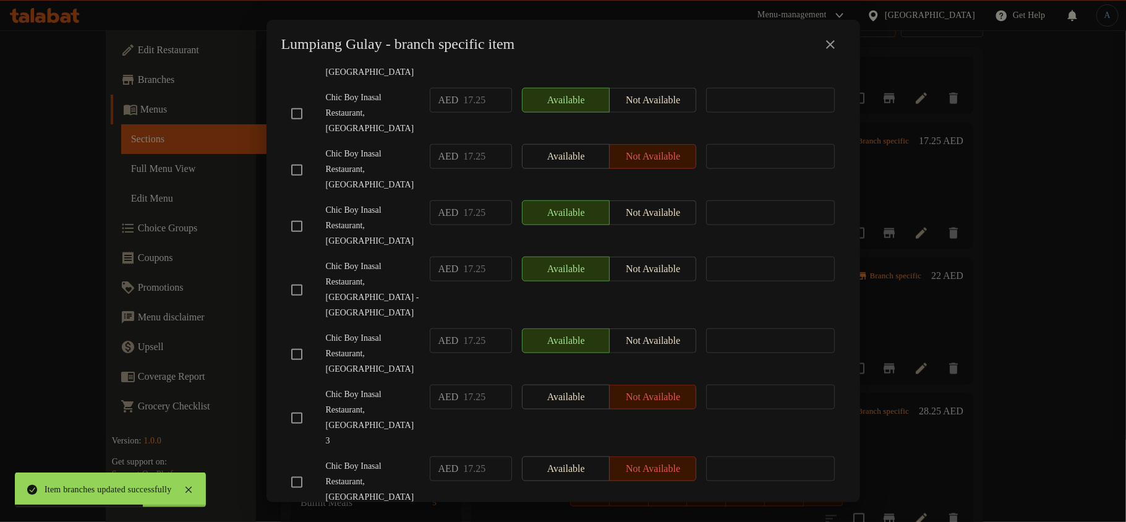
click at [300, 405] on input "checkbox" at bounding box center [297, 418] width 26 height 26
click at [372, 387] on span "Chic Boy Inasal Restaurant, [GEOGRAPHIC_DATA] 3" at bounding box center [373, 418] width 94 height 62
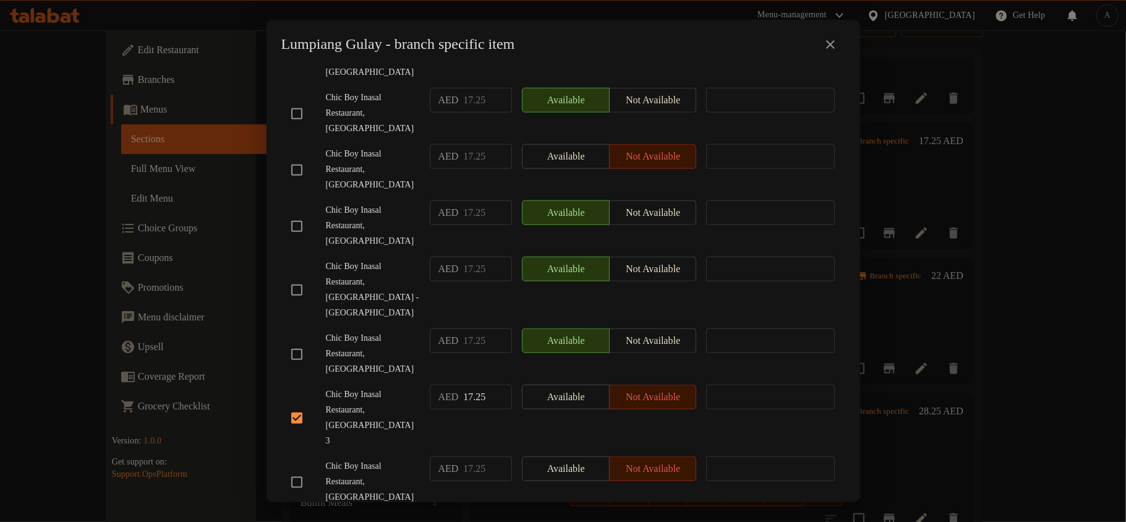
scroll to position [535, 0]
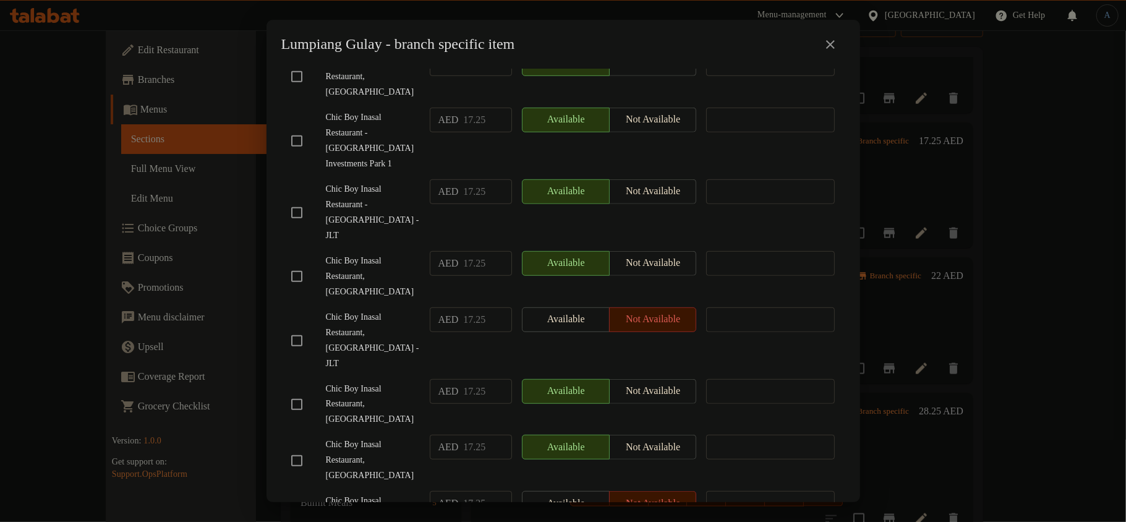
click at [293, 328] on input "checkbox" at bounding box center [297, 341] width 26 height 26
click at [380, 183] on span "Chic Boy Inasal Restaurant - [GEOGRAPHIC_DATA] - JLT" at bounding box center [373, 213] width 94 height 62
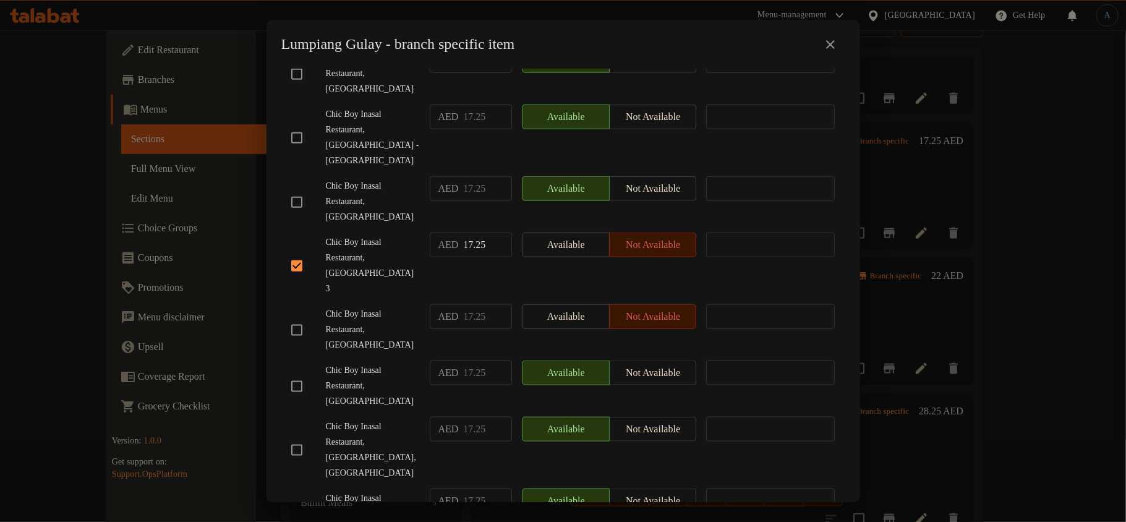
click at [384, 491] on span "Chic Boy Inasal Restaurant, [GEOGRAPHIC_DATA]" at bounding box center [373, 514] width 94 height 46
click at [292, 437] on input "checkbox" at bounding box center [297, 450] width 26 height 26
click at [377, 491] on span "Chic Boy Inasal Restaurant, [GEOGRAPHIC_DATA]" at bounding box center [373, 514] width 94 height 46
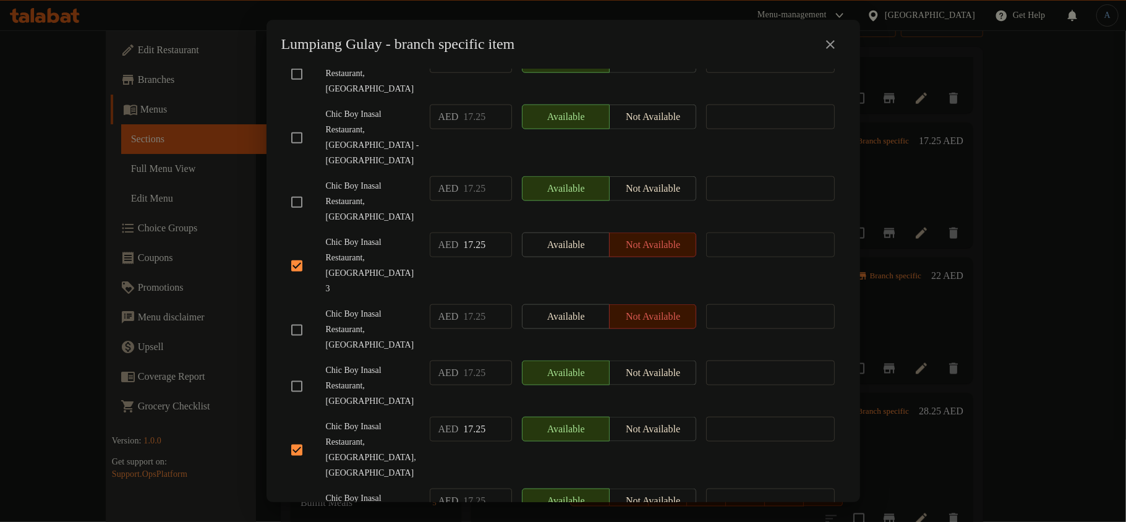
click at [365, 412] on div "Chic Boy Inasal Restaurant, [GEOGRAPHIC_DATA],[GEOGRAPHIC_DATA]" at bounding box center [355, 450] width 139 height 77
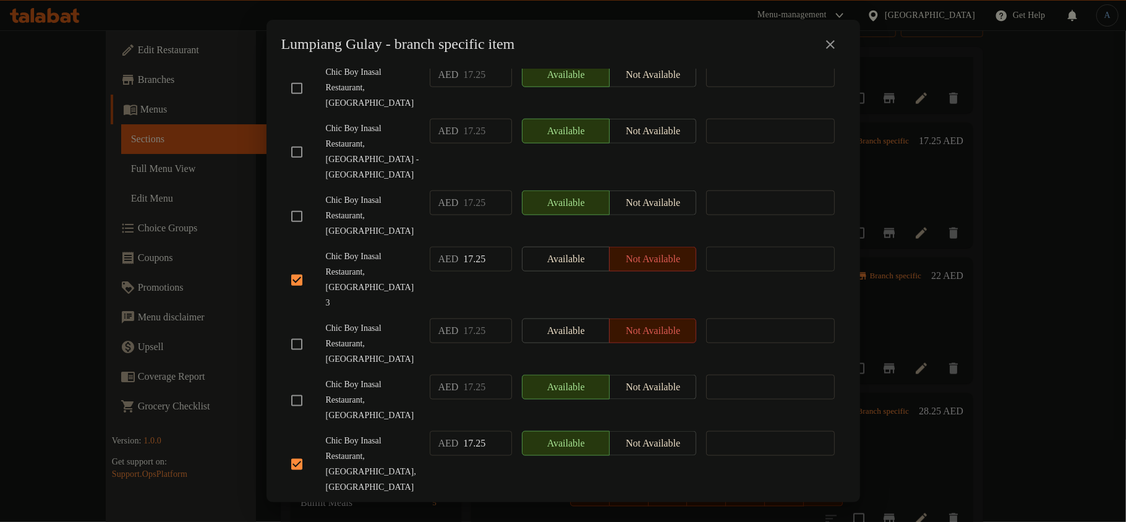
scroll to position [855, 0]
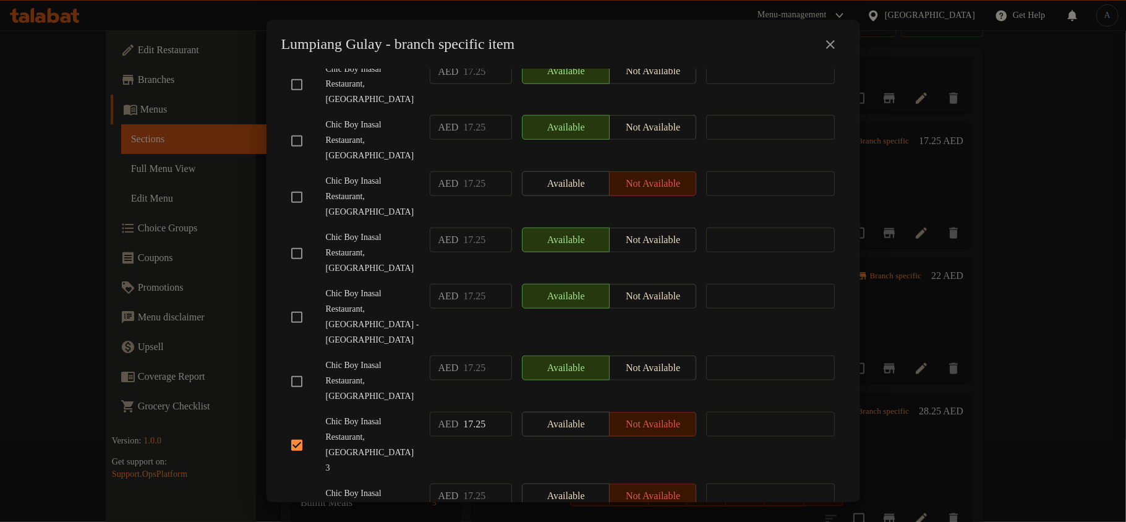
click at [300, 369] on input "checkbox" at bounding box center [297, 382] width 26 height 26
click at [341, 286] on span "Chic Boy Inasal Restaurant, [GEOGRAPHIC_DATA] - [GEOGRAPHIC_DATA]" at bounding box center [373, 317] width 94 height 62
click at [296, 497] on input "checkbox" at bounding box center [297, 510] width 26 height 26
click at [398, 351] on div "Chic Boy Inasal Restaurant, [GEOGRAPHIC_DATA]" at bounding box center [355, 381] width 139 height 61
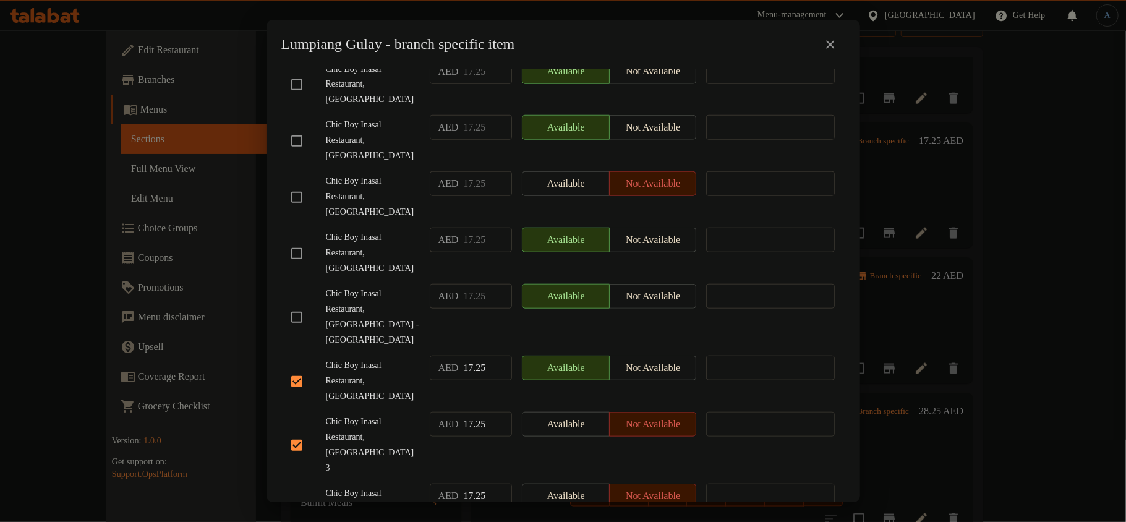
click at [389, 358] on span "Chic Boy Inasal Restaurant, [GEOGRAPHIC_DATA]" at bounding box center [373, 381] width 94 height 46
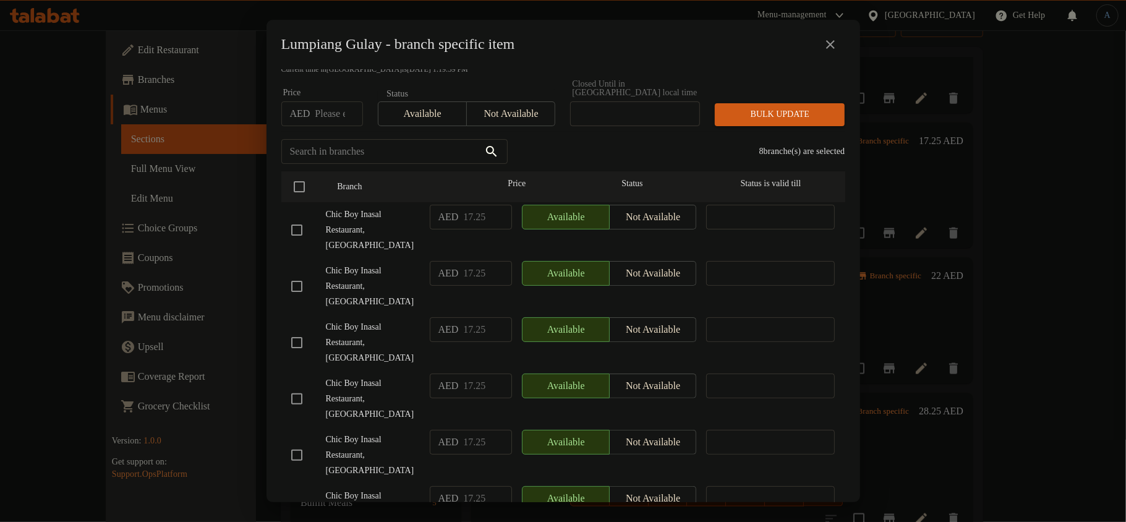
click at [301, 296] on input "checkbox" at bounding box center [297, 286] width 26 height 26
click at [367, 260] on div "Chic Boy Inasal Restaurant, [GEOGRAPHIC_DATA]" at bounding box center [355, 286] width 139 height 61
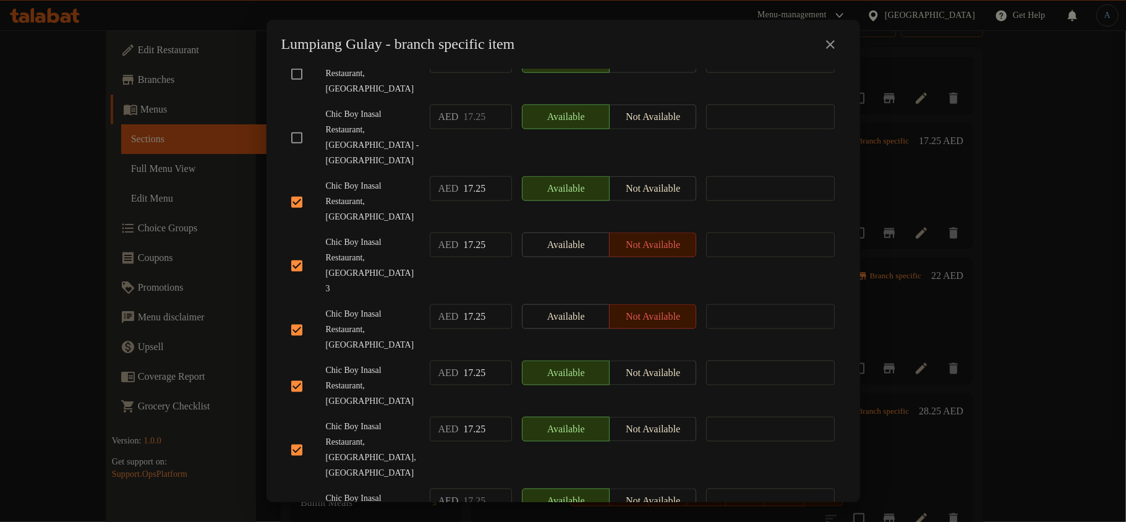
click at [288, 501] on input "checkbox" at bounding box center [297, 514] width 26 height 26
click at [367, 419] on span "Chic Boy Inasal Restaurant, [GEOGRAPHIC_DATA],[GEOGRAPHIC_DATA]" at bounding box center [373, 450] width 94 height 62
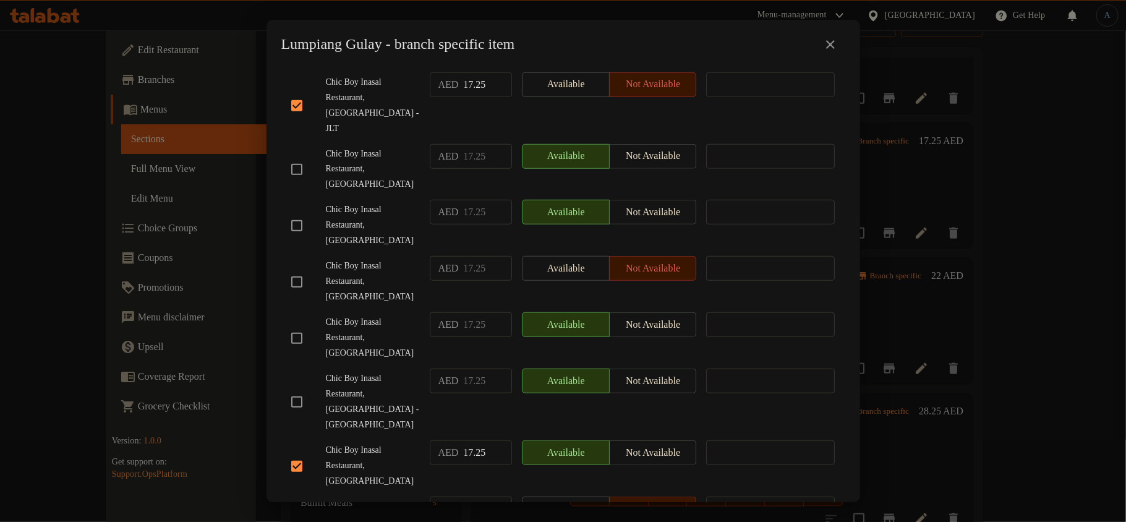
click at [302, 389] on input "checkbox" at bounding box center [297, 402] width 26 height 26
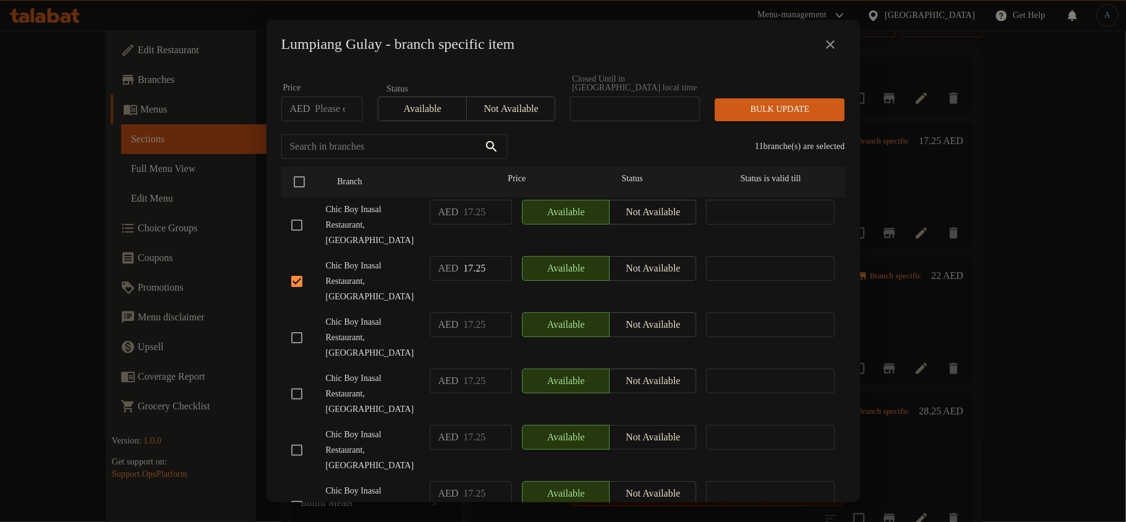
scroll to position [0, 0]
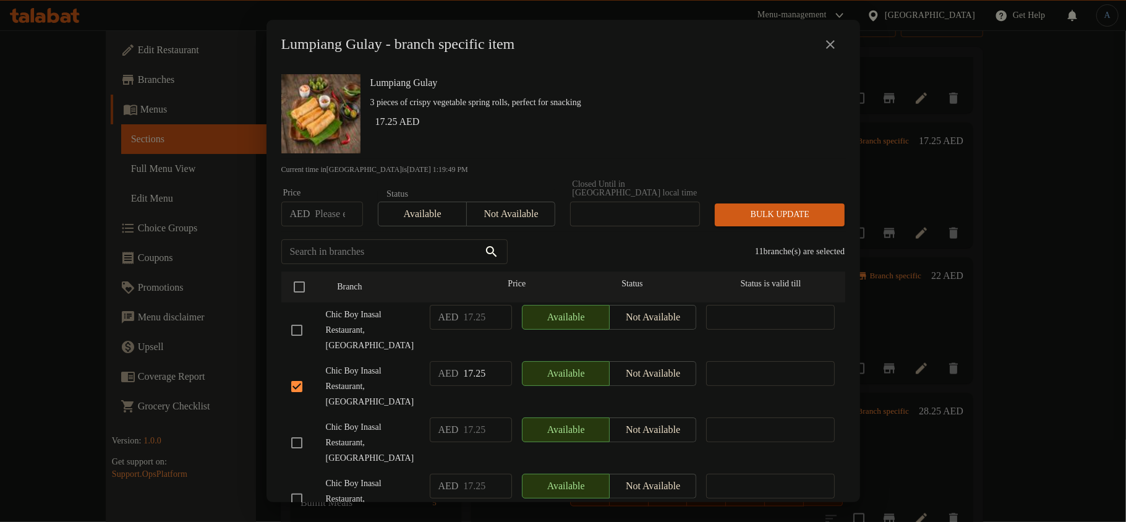
click at [498, 215] on span "Not available" at bounding box center [511, 214] width 79 height 18
click at [602, 139] on div "Lumpiang Gulay 3 pieces of crispy vegetable spring rolls, perfect for snacking …" at bounding box center [602, 113] width 475 height 89
click at [327, 52] on h2 "Lumpiang Gulay - branch specific item" at bounding box center [398, 45] width 234 height 20
click at [369, 43] on h2 "Lumpiang Gulay - branch specific item" at bounding box center [398, 45] width 234 height 20
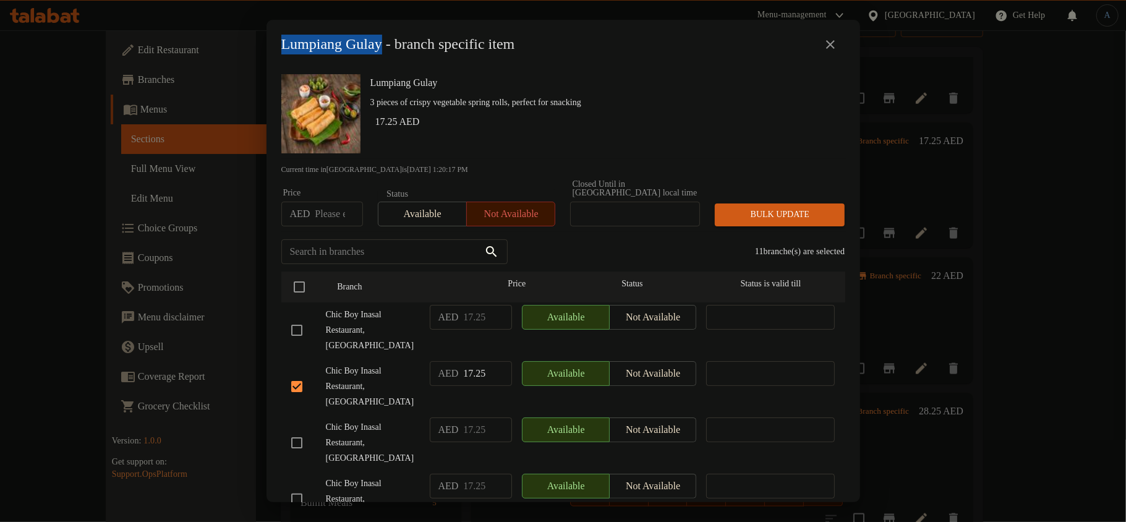
copy h2 "Lumpiang Gulay"
click at [780, 111] on div "Lumpiang Gulay 3 pieces of crispy vegetable spring rolls, perfect for snacking …" at bounding box center [602, 113] width 475 height 89
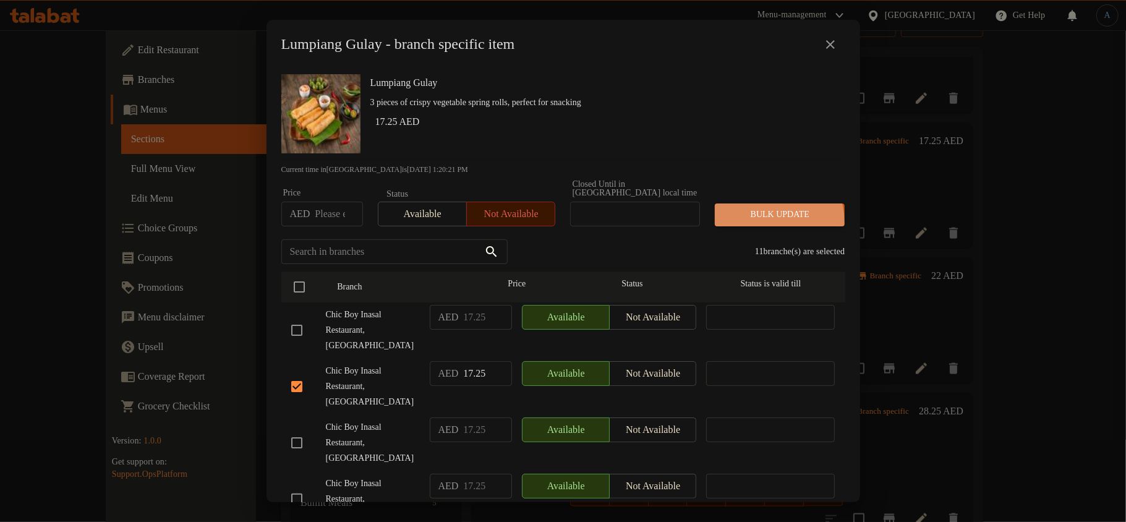
click at [756, 223] on button "Bulk update" at bounding box center [780, 214] width 130 height 23
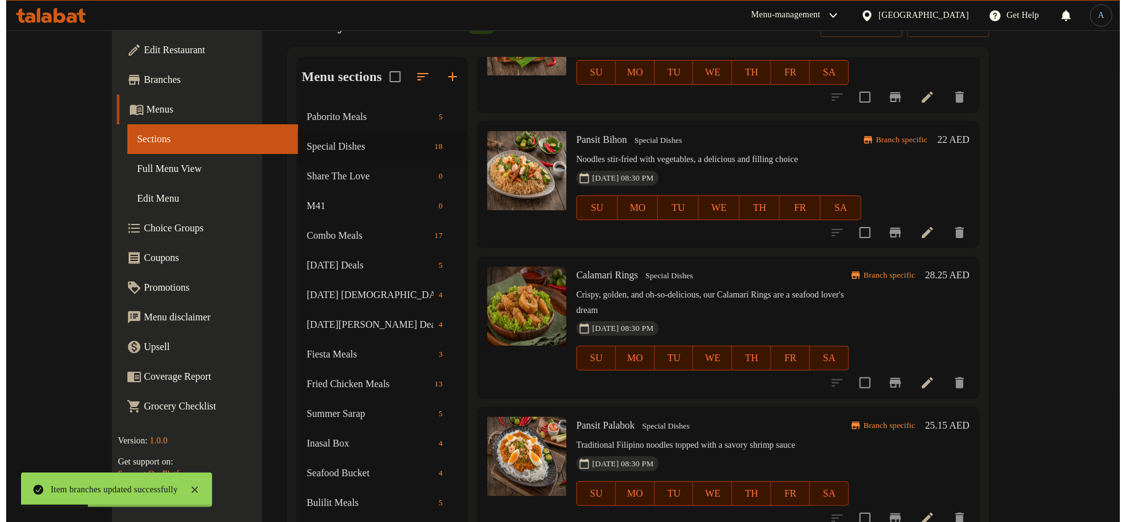
scroll to position [1401, 0]
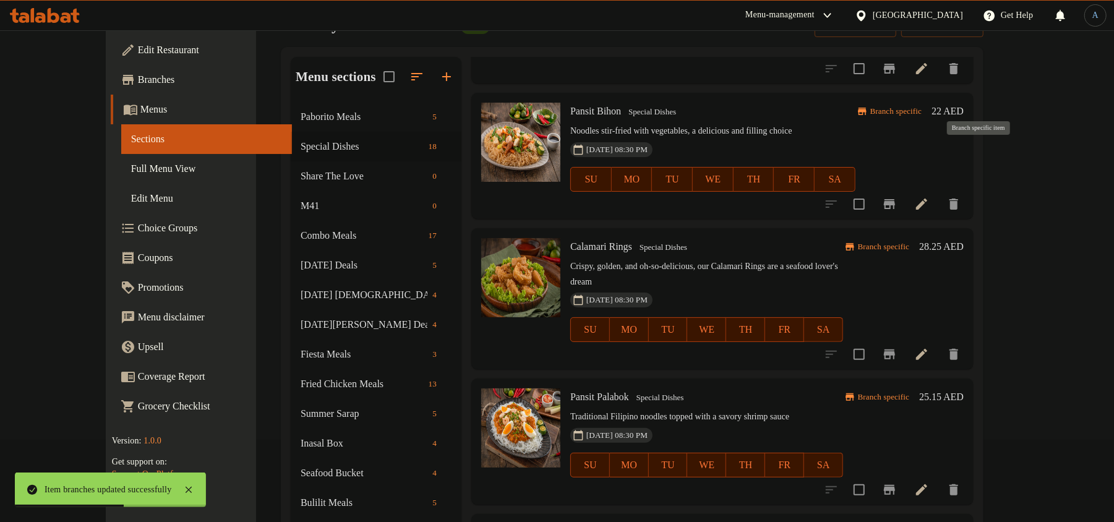
click at [897, 197] on icon "Branch-specific-item" at bounding box center [889, 204] width 15 height 15
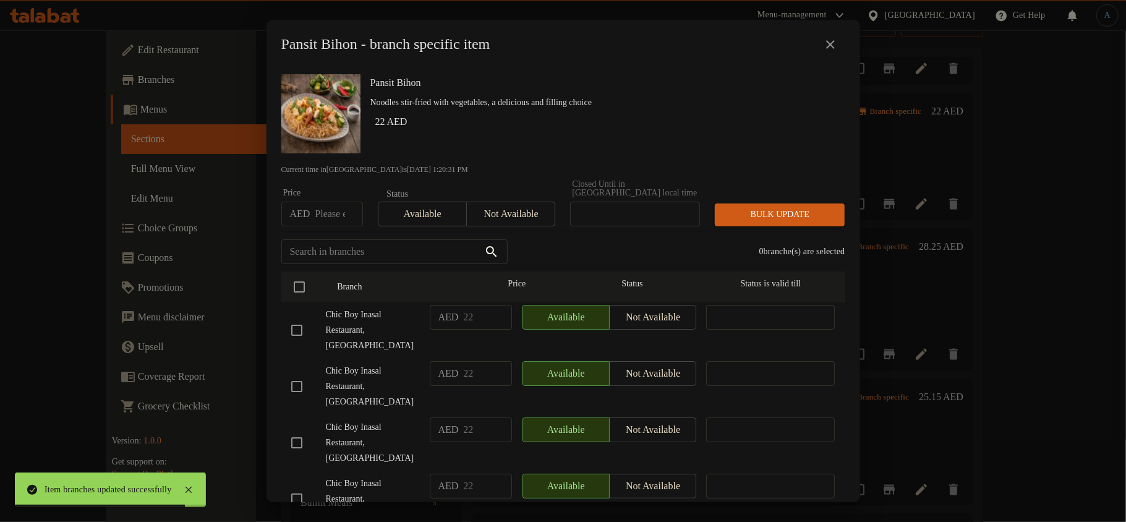
click at [600, 73] on div "Pansit Bihon Noodles stir-fried with vegetables, a delicious and filling choice…" at bounding box center [602, 113] width 475 height 89
click at [267, 69] on div "Pansit Bihon Noodles stir-fried with vegetables, a delicious and filling choice…" at bounding box center [564, 285] width 594 height 433
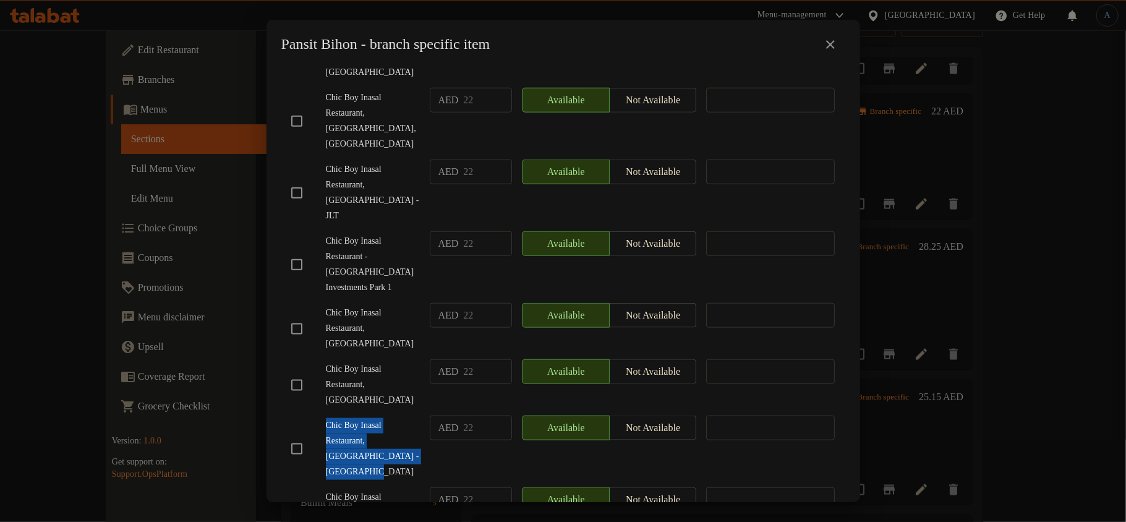
click at [293, 436] on input "checkbox" at bounding box center [297, 449] width 26 height 26
click at [393, 411] on div "Chic Boy Inasal Restaurant, [GEOGRAPHIC_DATA] - [GEOGRAPHIC_DATA]" at bounding box center [355, 449] width 139 height 77
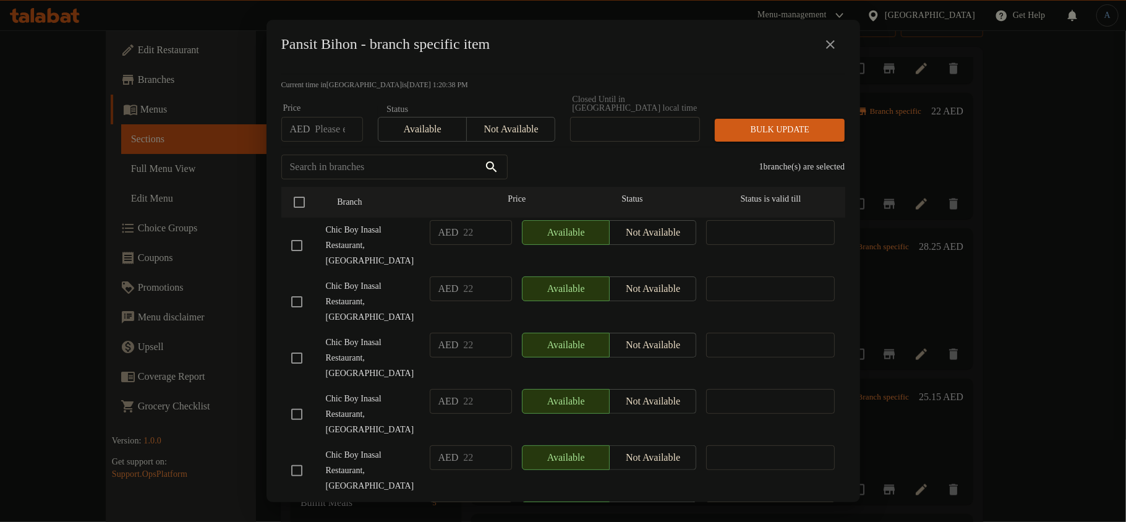
click at [302, 289] on input "checkbox" at bounding box center [297, 302] width 26 height 26
click at [552, 65] on div "Pansit Bihon - branch specific item" at bounding box center [564, 44] width 594 height 49
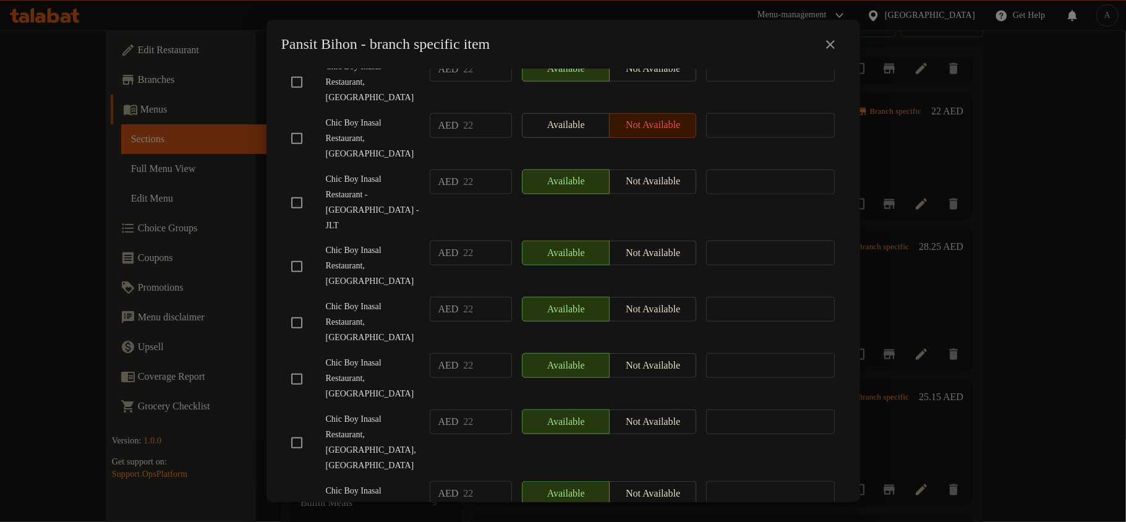
click at [305, 366] on input "checkbox" at bounding box center [297, 379] width 26 height 26
click at [369, 356] on span "Chic Boy Inasal Restaurant, [GEOGRAPHIC_DATA]" at bounding box center [373, 379] width 94 height 46
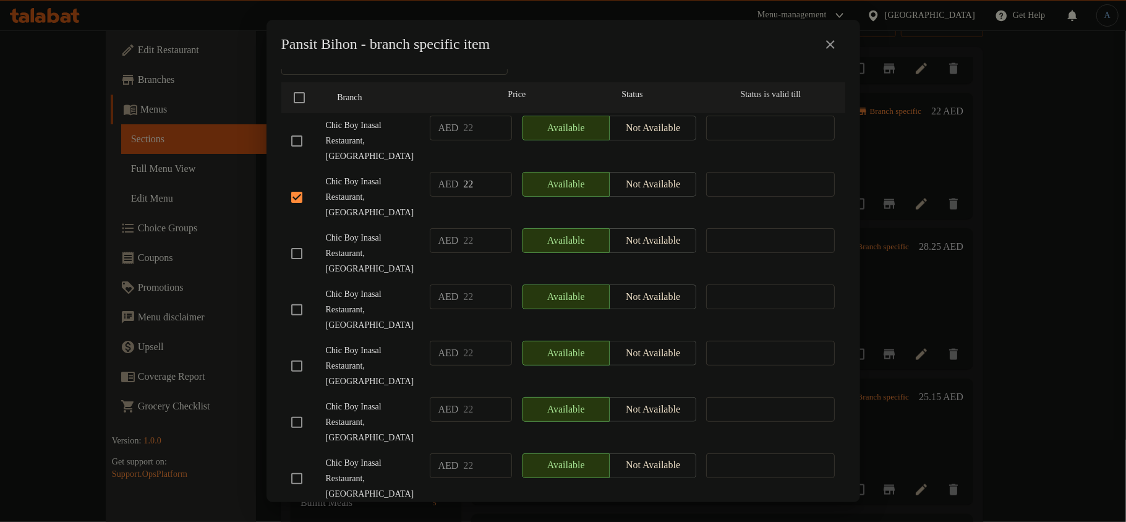
click at [297, 297] on input "checkbox" at bounding box center [297, 310] width 26 height 26
click at [378, 196] on span "Chic Boy Inasal Restaurant, [GEOGRAPHIC_DATA]" at bounding box center [373, 197] width 94 height 46
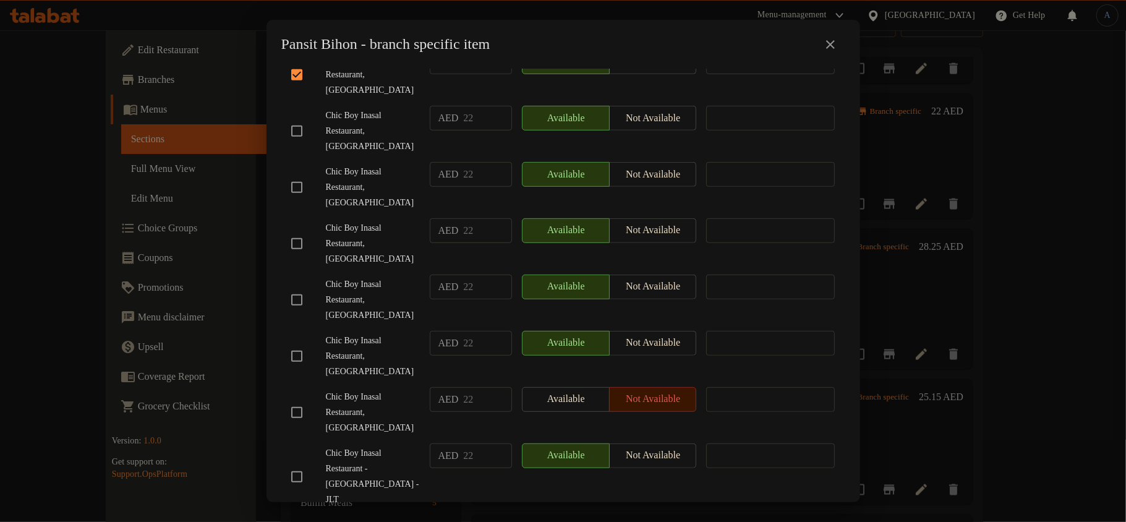
click at [296, 326] on div "Chic Boy Inasal Restaurant, [GEOGRAPHIC_DATA]" at bounding box center [355, 356] width 139 height 61
click at [298, 343] on input "checkbox" at bounding box center [297, 356] width 26 height 26
click at [399, 333] on span "Chic Boy Inasal Restaurant, [GEOGRAPHIC_DATA]" at bounding box center [373, 356] width 94 height 46
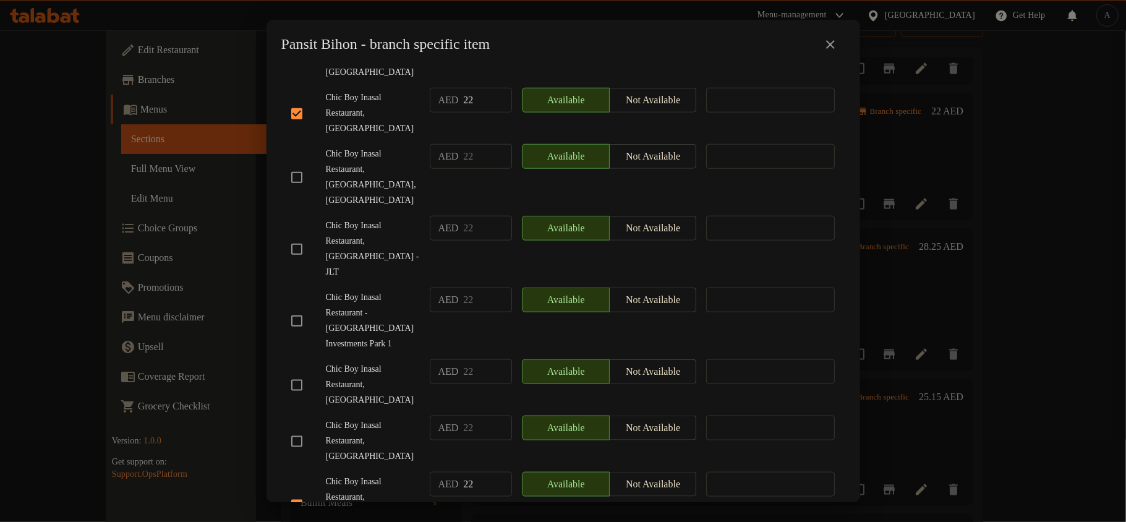
click at [301, 429] on input "checkbox" at bounding box center [297, 442] width 26 height 26
click at [366, 474] on span "Chic Boy Inasal Restaurant, [GEOGRAPHIC_DATA] - [GEOGRAPHIC_DATA]" at bounding box center [373, 505] width 94 height 62
click at [387, 411] on div "Chic Boy Inasal Restaurant, [GEOGRAPHIC_DATA]" at bounding box center [355, 441] width 139 height 61
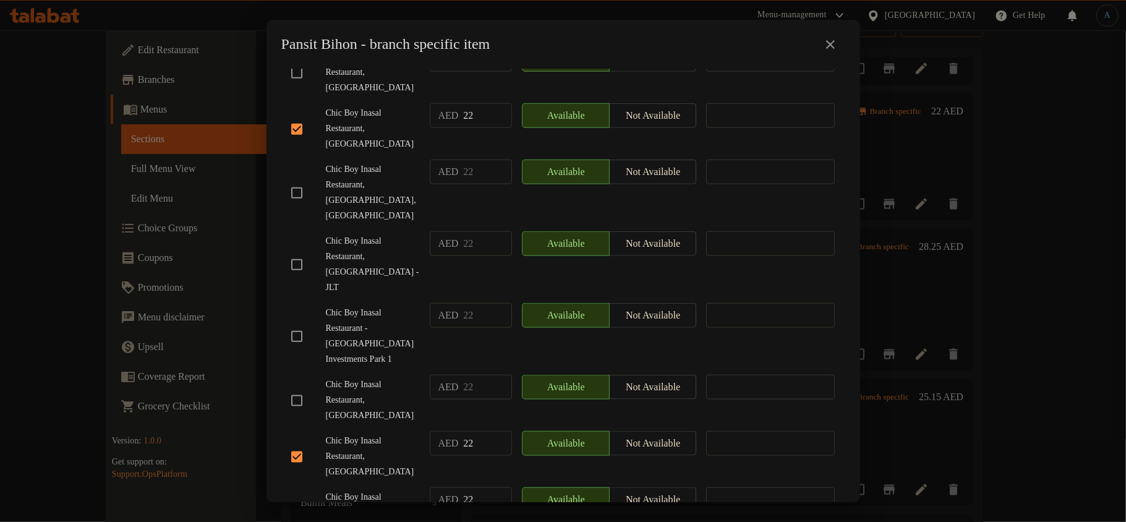
click at [302, 180] on input "checkbox" at bounding box center [297, 193] width 26 height 26
click at [343, 305] on span "Chic Boy Inasal Restaurant - [GEOGRAPHIC_DATA] Investments Park 1" at bounding box center [373, 336] width 94 height 62
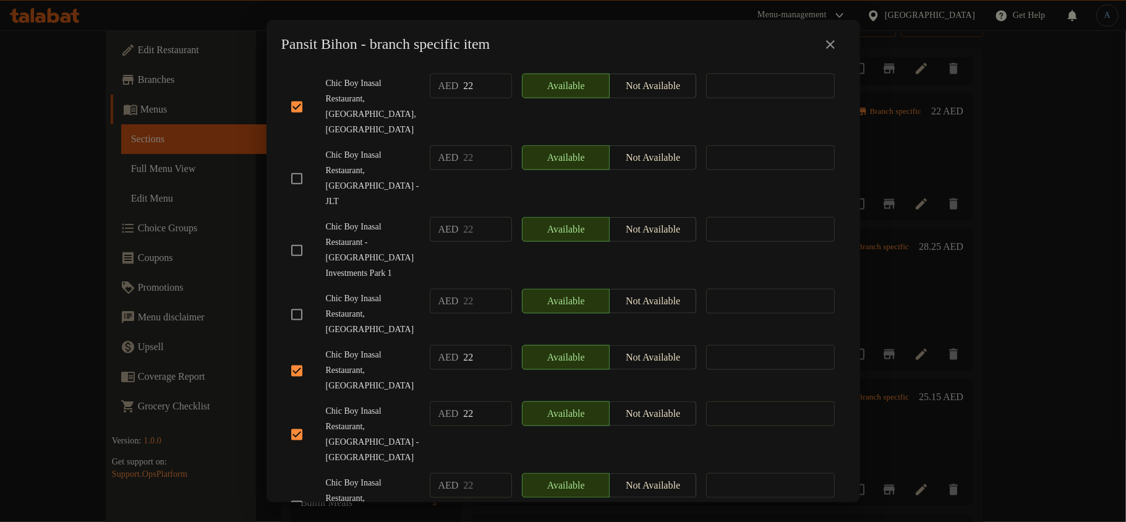
click at [388, 348] on span "Chic Boy Inasal Restaurant, [GEOGRAPHIC_DATA]" at bounding box center [373, 371] width 94 height 46
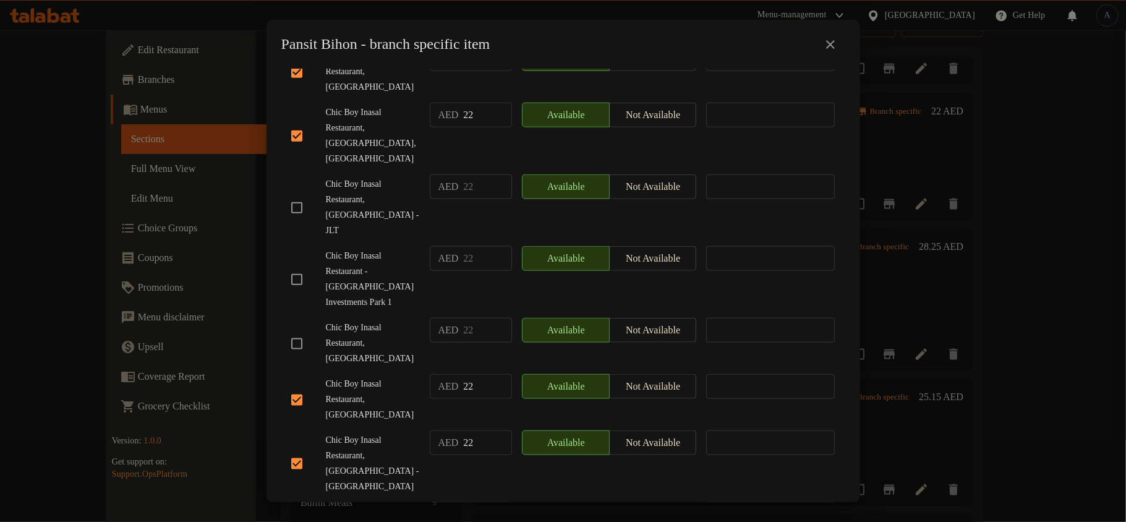
click at [303, 195] on input "checkbox" at bounding box center [297, 208] width 26 height 26
click at [367, 369] on div "Chic Boy Inasal Restaurant, [GEOGRAPHIC_DATA]" at bounding box center [355, 399] width 139 height 61
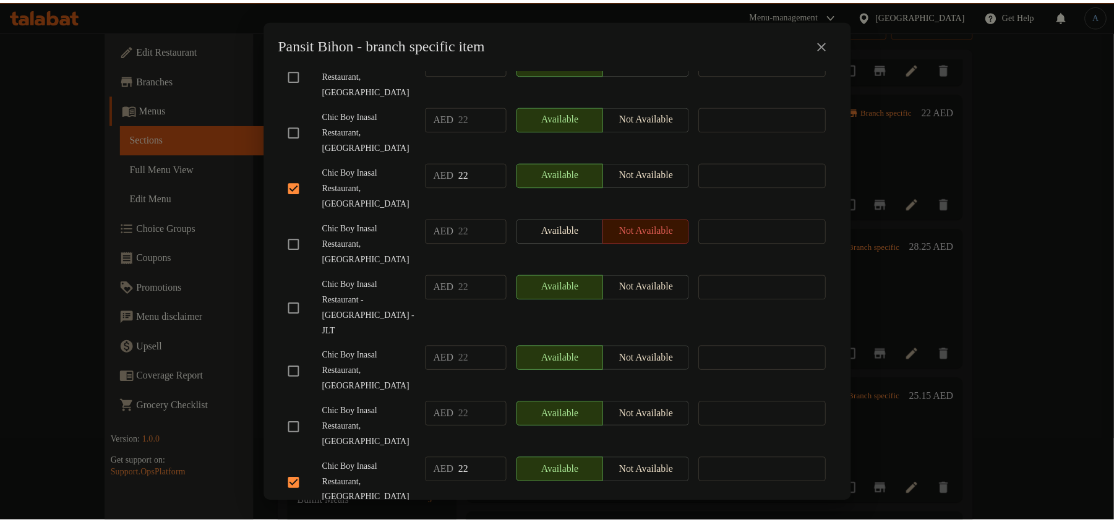
scroll to position [0, 0]
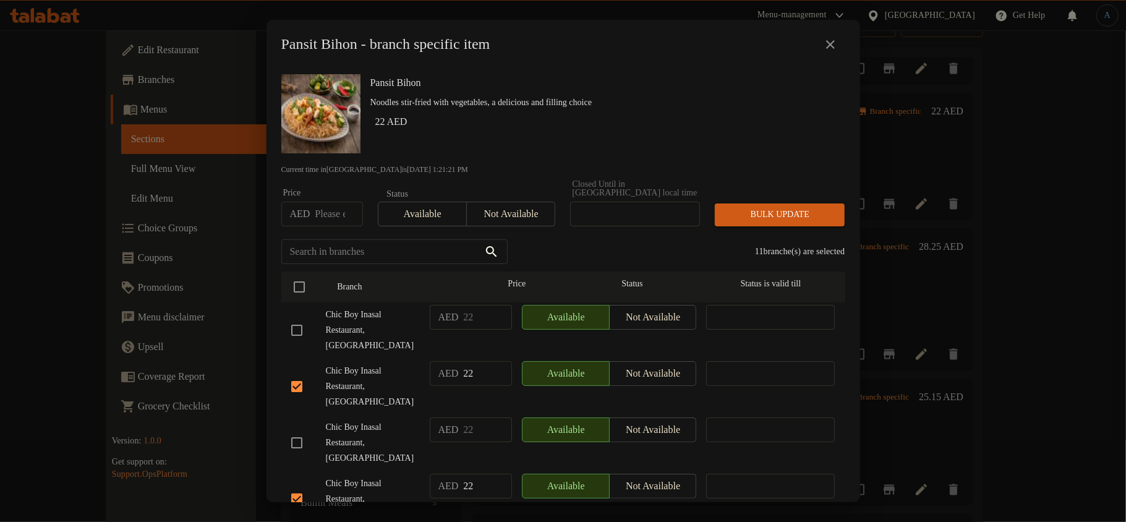
click at [508, 210] on span "Not available" at bounding box center [511, 214] width 79 height 18
click at [309, 43] on h2 "Pansit Bihon - branch specific item" at bounding box center [385, 45] width 209 height 20
click at [345, 45] on h2 "Pansit Bihon - branch specific item" at bounding box center [385, 45] width 209 height 20
click at [745, 221] on span "Bulk update" at bounding box center [780, 214] width 110 height 15
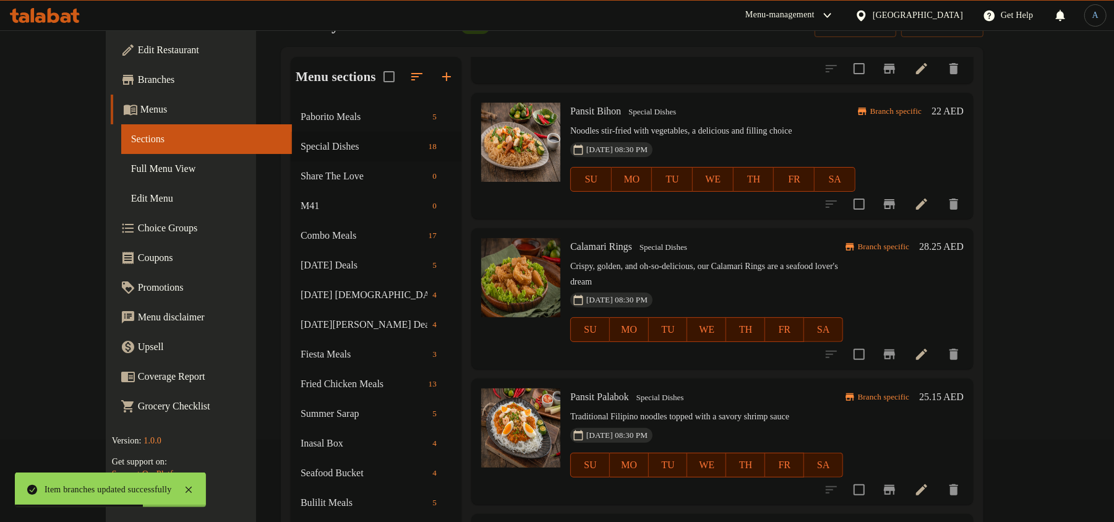
click at [650, 241] on span "Special Dishes" at bounding box center [663, 248] width 58 height 14
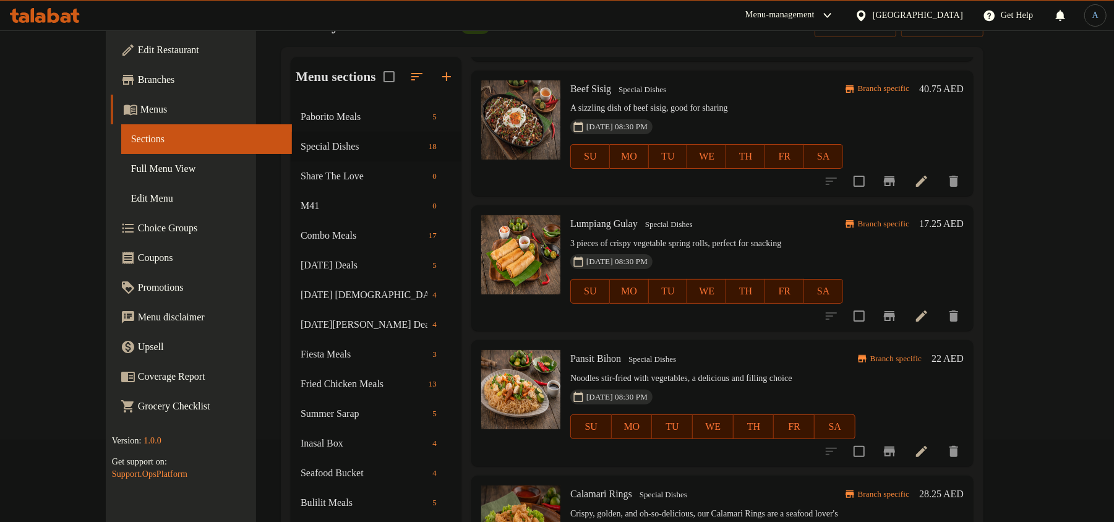
scroll to position [1237, 0]
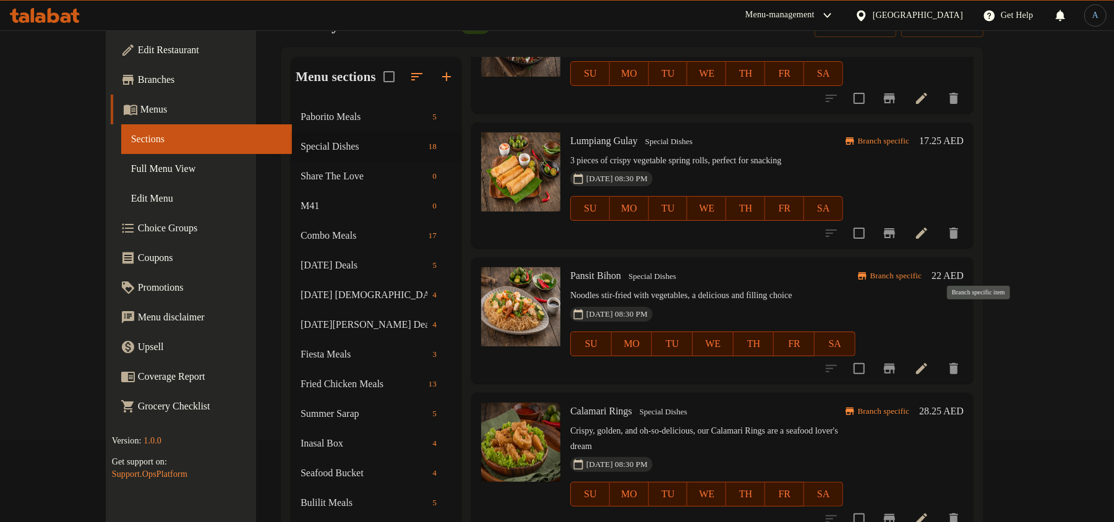
click at [895, 364] on icon "Branch-specific-item" at bounding box center [889, 369] width 11 height 10
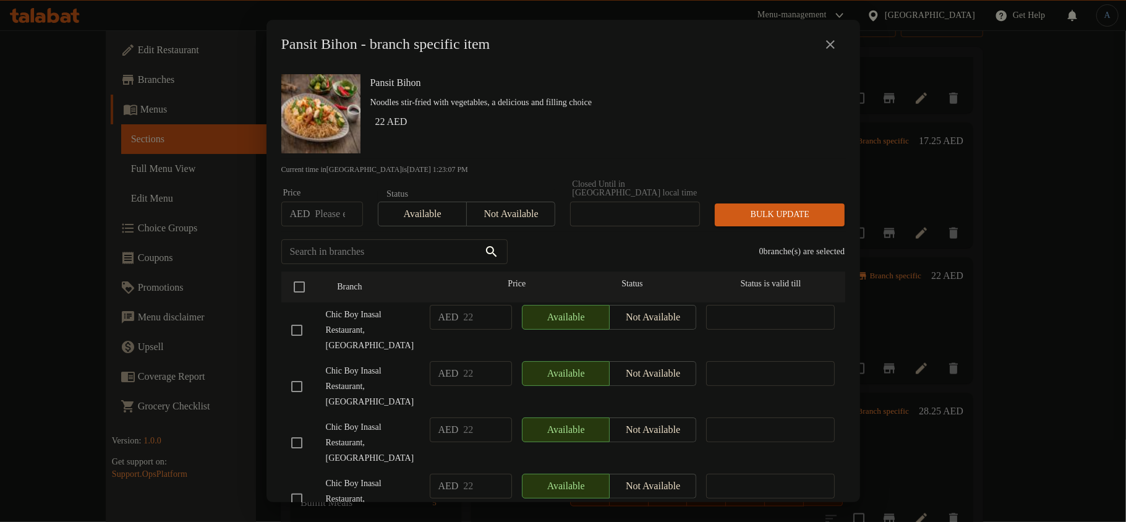
click at [835, 36] on button "close" at bounding box center [831, 45] width 30 height 30
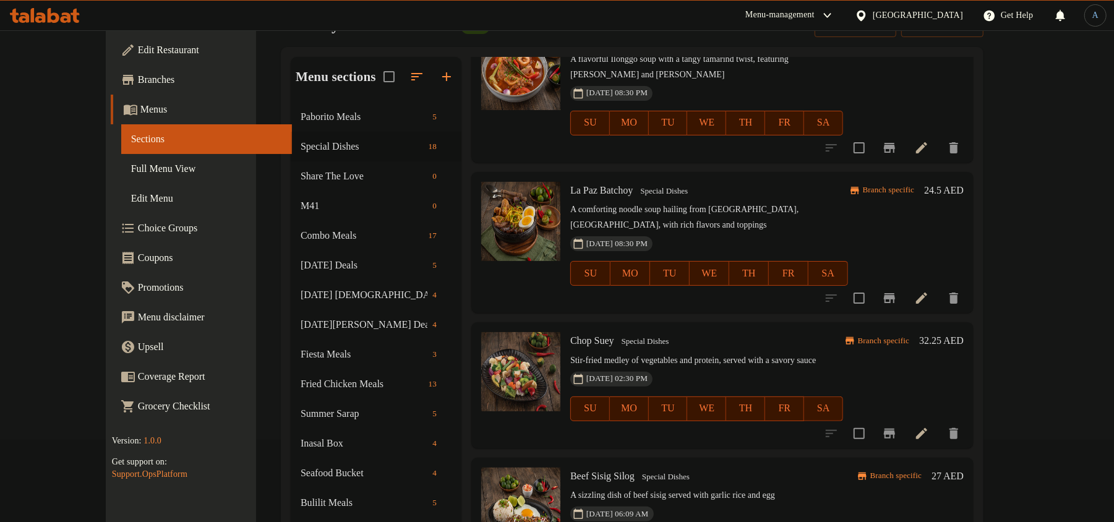
scroll to position [247, 0]
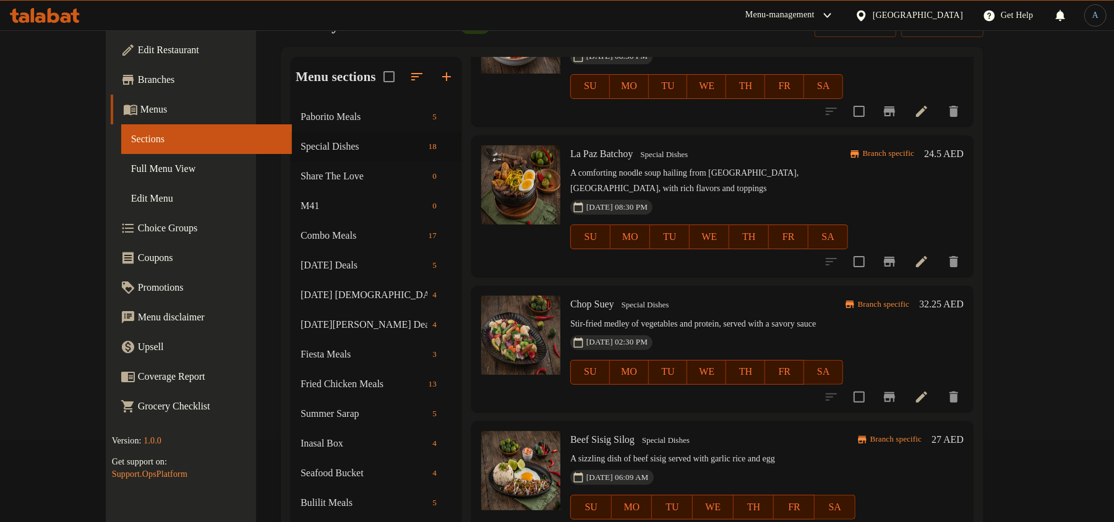
click at [575, 299] on span "Chop Suey" at bounding box center [592, 304] width 44 height 11
click at [659, 147] on div "La Paz Batchoy Special Dishes A comforting noodle soup hailing from [GEOGRAPHIC…" at bounding box center [709, 205] width 288 height 131
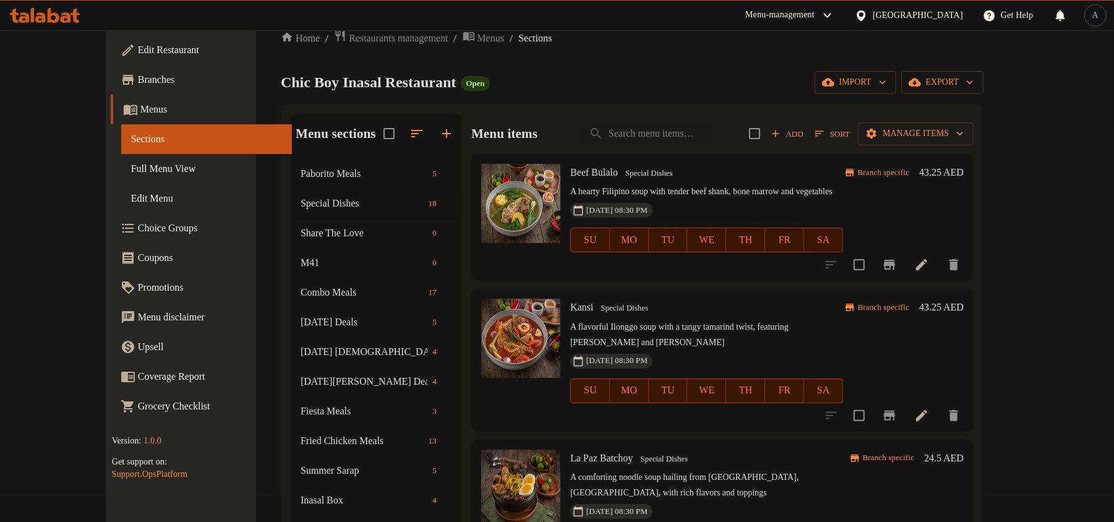
scroll to position [0, 0]
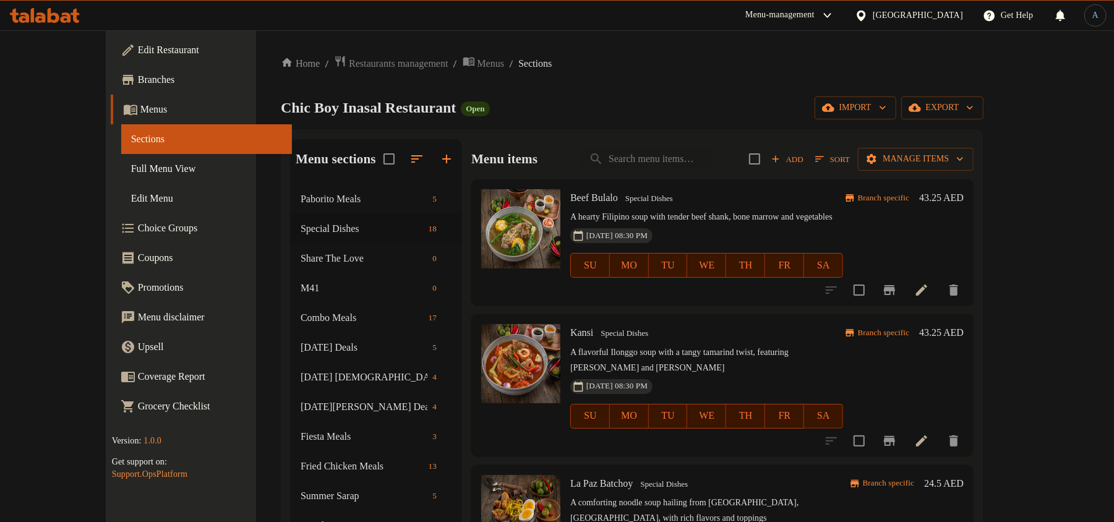
click at [749, 203] on h6 "Beef Bulalo Special Dishes" at bounding box center [706, 197] width 273 height 17
click at [747, 208] on div "Beef Bulalo Special Dishes A hearty Filipino soup with tender beef shank, bone …" at bounding box center [706, 242] width 283 height 116
click at [850, 161] on span "Sort" at bounding box center [832, 159] width 35 height 14
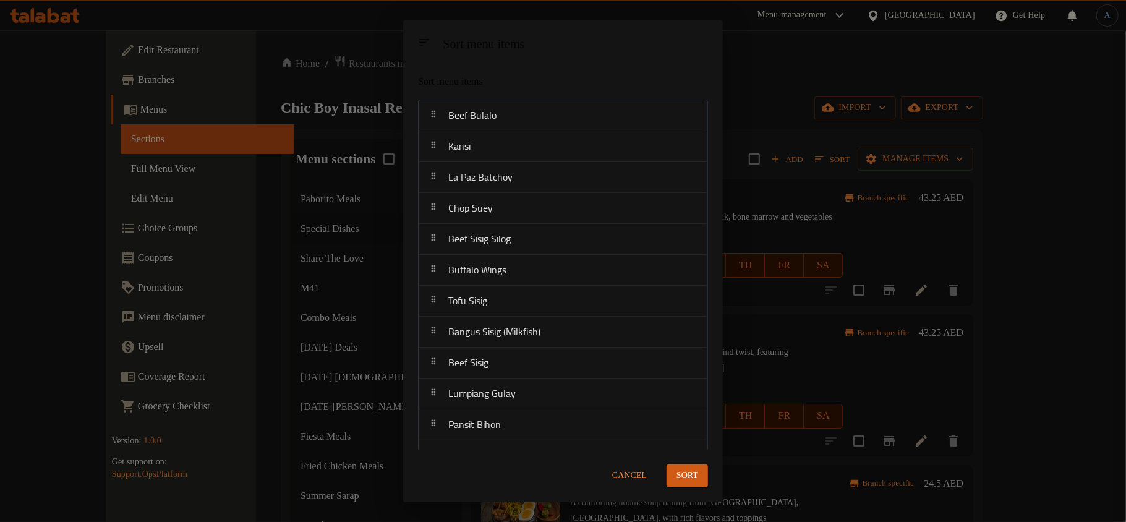
click at [585, 90] on div "Sort menu items" at bounding box center [533, 81] width 240 height 25
click at [621, 474] on span "Cancel" at bounding box center [629, 475] width 35 height 15
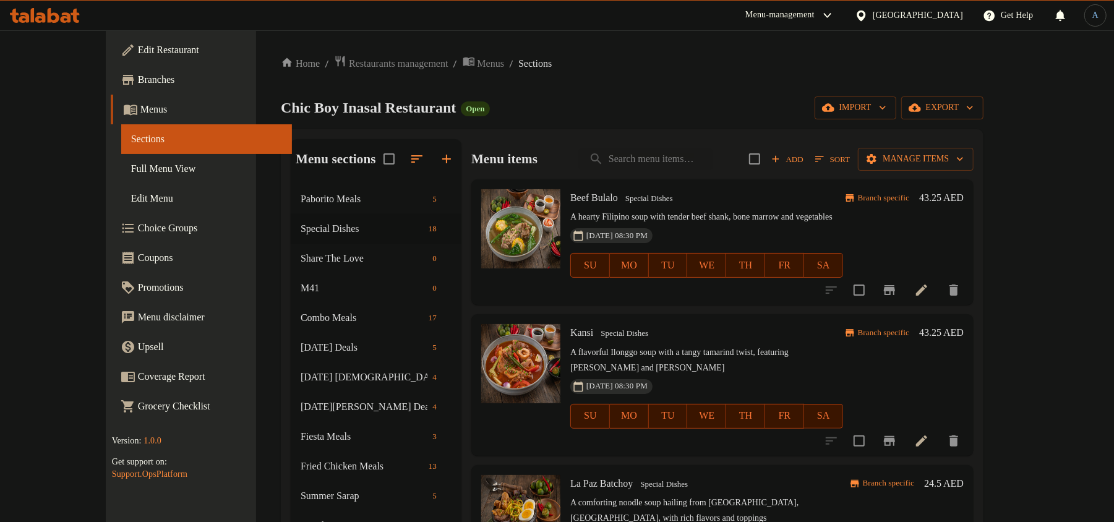
click at [686, 359] on p "A flavorful Ilonggo soup with a tangy tamarind twist, featuring [PERSON_NAME] a…" at bounding box center [706, 360] width 273 height 31
click at [702, 149] on input "search" at bounding box center [646, 159] width 134 height 22
paste input "Sinigang Na Salmon Head"
click at [628, 204] on span "Special Dishes" at bounding box center [649, 199] width 58 height 14
click at [850, 162] on span "Sort" at bounding box center [832, 159] width 35 height 14
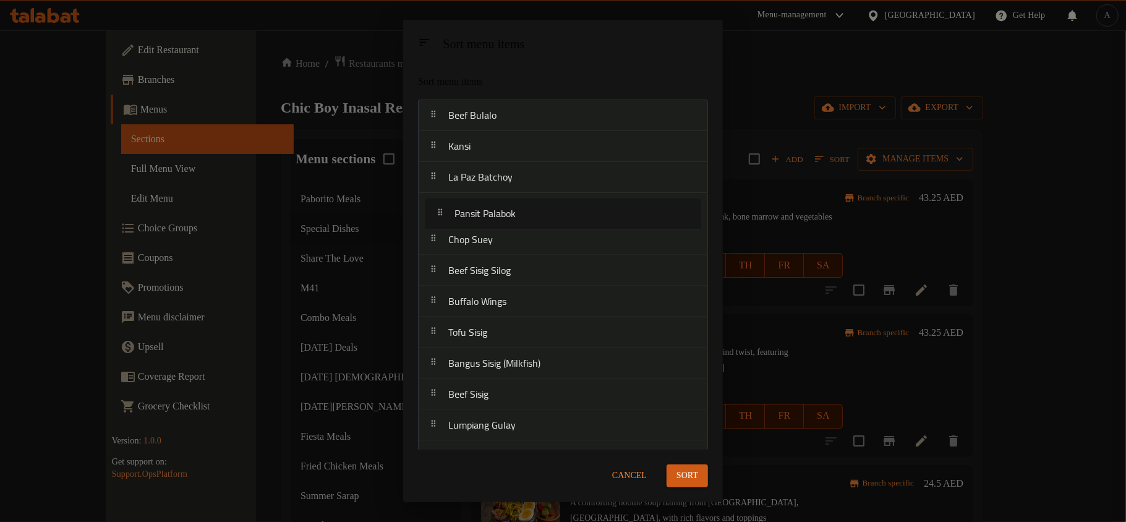
drag, startPoint x: 496, startPoint y: 275, endPoint x: 507, endPoint y: 208, distance: 67.7
click at [507, 208] on nav "Beef Bulalo Kansi La Paz Batchoy Chop Suey Beef Sisig Silog Buffalo Wings Tofu …" at bounding box center [563, 379] width 290 height 558
click at [688, 464] on div "Sort" at bounding box center [687, 476] width 56 height 38
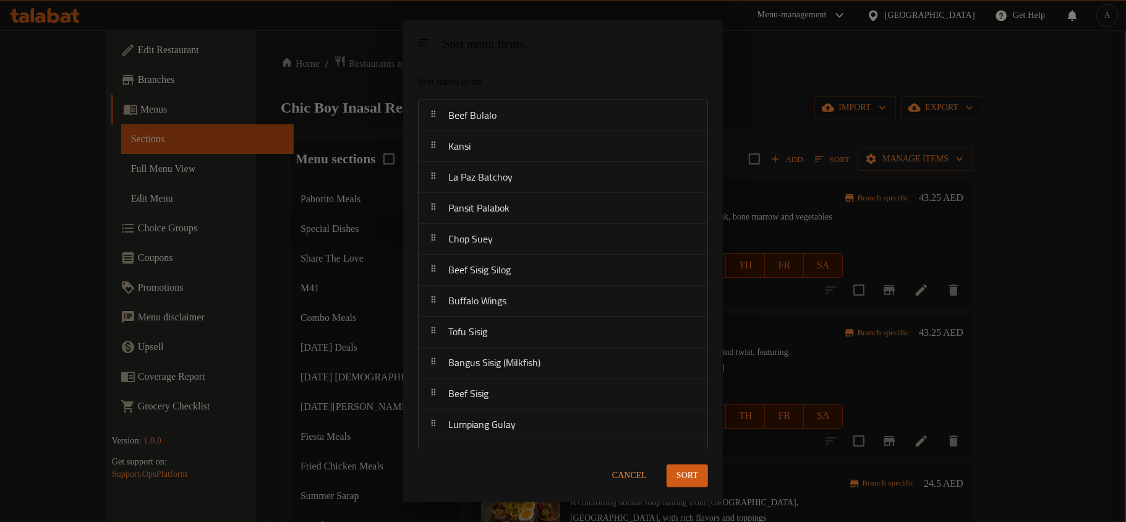
click at [688, 464] on button "Sort" at bounding box center [687, 475] width 41 height 23
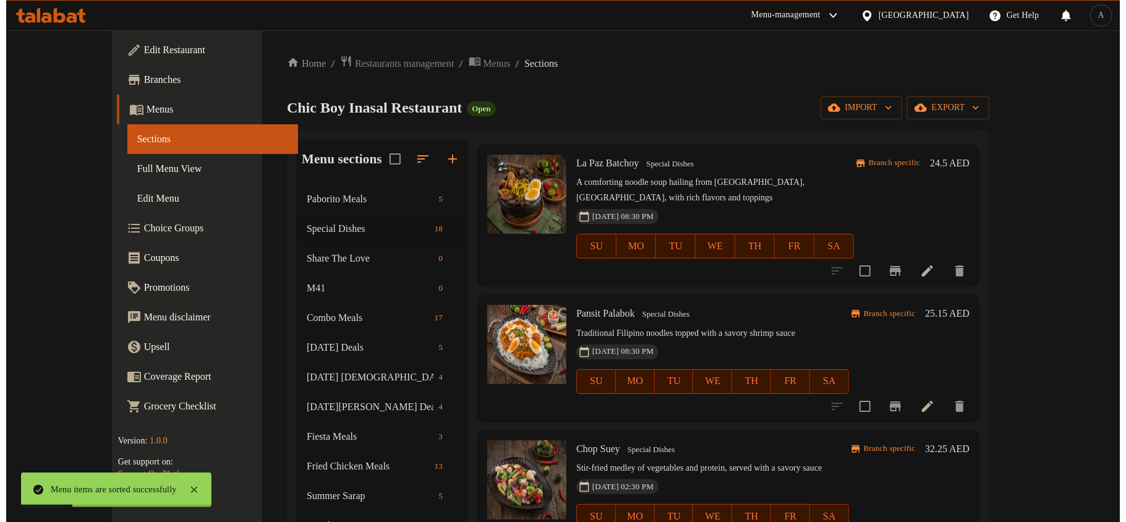
scroll to position [330, 0]
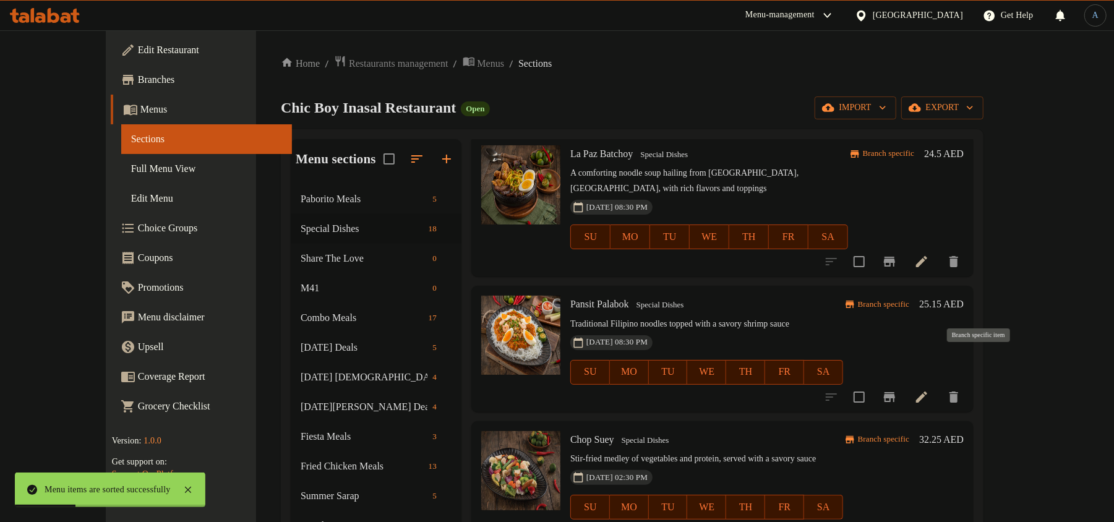
click at [895, 392] on icon "Branch-specific-item" at bounding box center [889, 397] width 11 height 10
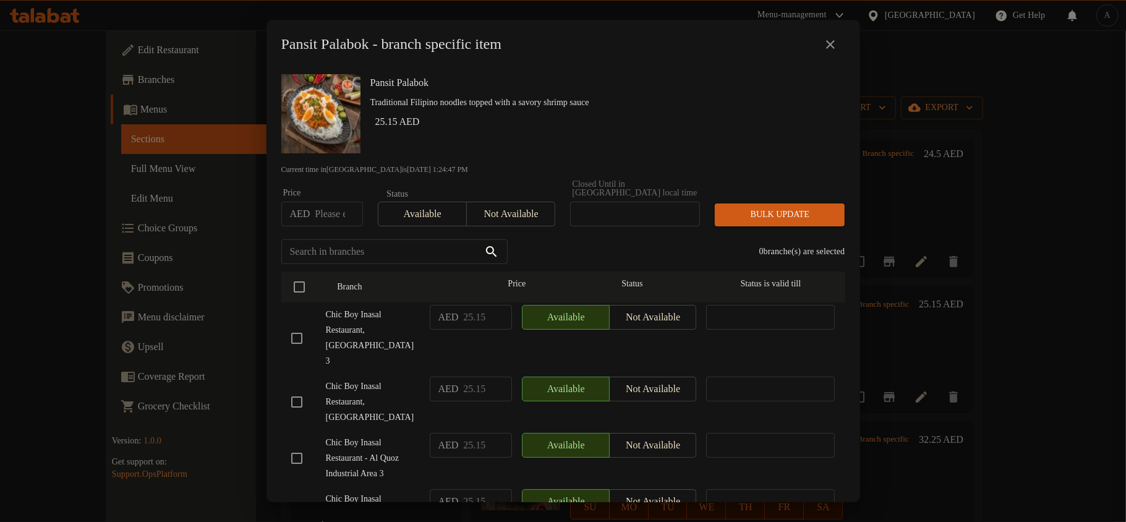
click at [506, 100] on p "Traditional Filipino noodles topped with a savory shrimp sauce" at bounding box center [602, 102] width 465 height 15
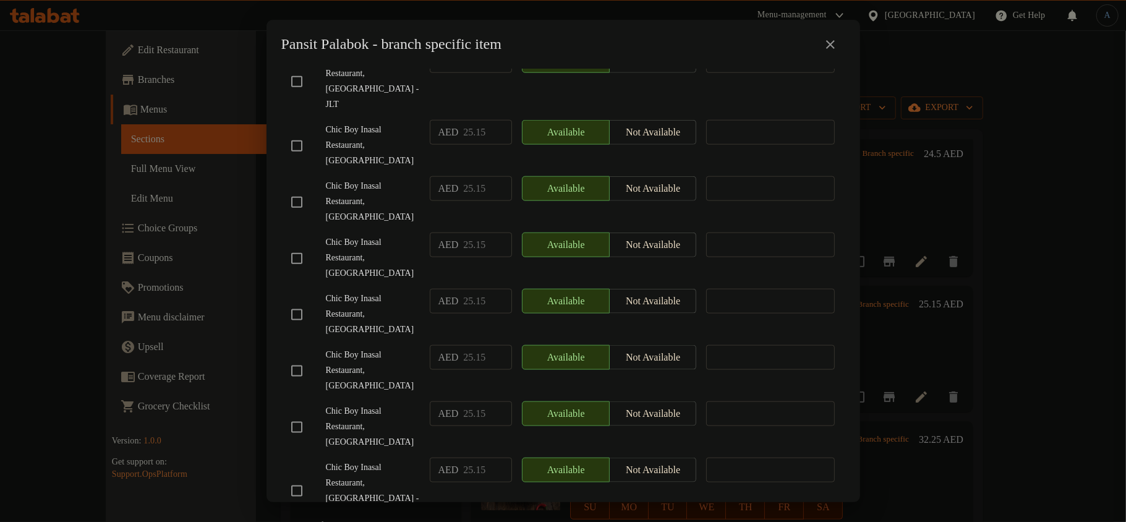
click at [288, 478] on input "checkbox" at bounding box center [297, 491] width 26 height 26
click at [372, 291] on span "Chic Boy Inasal Restaurant, [GEOGRAPHIC_DATA]" at bounding box center [373, 314] width 94 height 46
click at [267, 69] on div "Pansit Palabok Traditional Filipino noodles topped with a savory shrimp sauce 2…" at bounding box center [564, 285] width 594 height 433
click at [298, 414] on input "checkbox" at bounding box center [297, 427] width 26 height 26
click at [364, 348] on span "Chic Boy Inasal Restaurant, [GEOGRAPHIC_DATA]" at bounding box center [373, 371] width 94 height 46
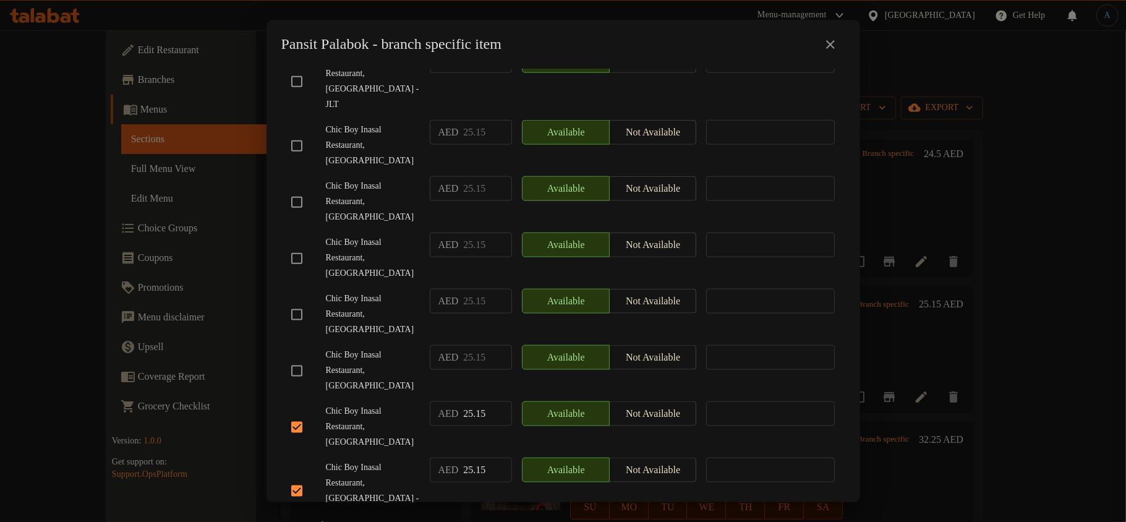
click at [399, 404] on span "Chic Boy Inasal Restaurant, [GEOGRAPHIC_DATA]" at bounding box center [373, 427] width 94 height 46
click at [0, 0] on div "Pansit Palabok - branch specific item Pansit Palabok Traditional Filipino noodl…" at bounding box center [563, 261] width 1126 height 522
click at [401, 404] on span "Chic Boy Inasal Restaurant, [GEOGRAPHIC_DATA]" at bounding box center [373, 427] width 94 height 46
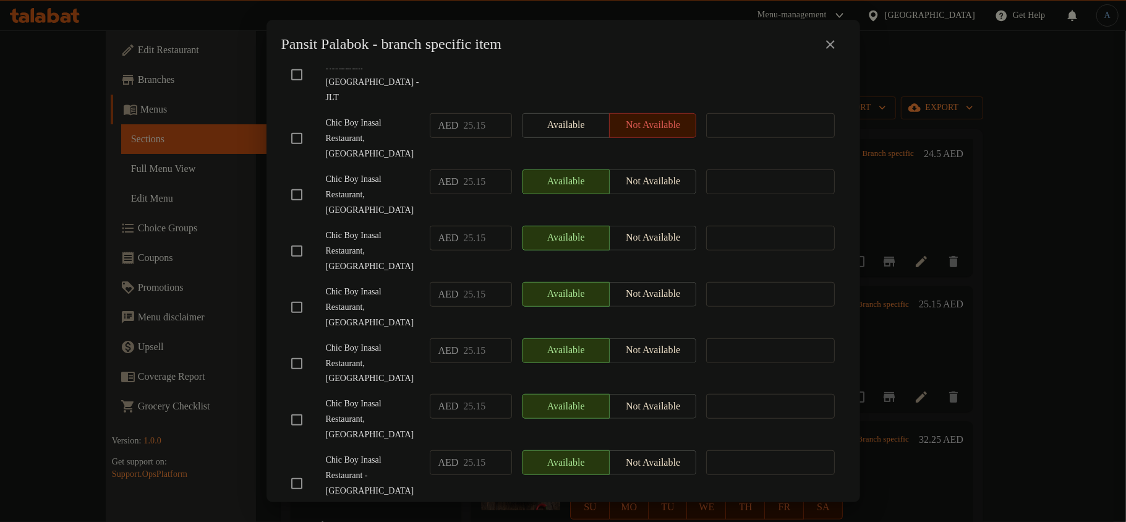
click at [305, 351] on input "checkbox" at bounding box center [297, 364] width 26 height 26
click at [372, 341] on span "Chic Boy Inasal Restaurant, [GEOGRAPHIC_DATA]" at bounding box center [373, 364] width 94 height 46
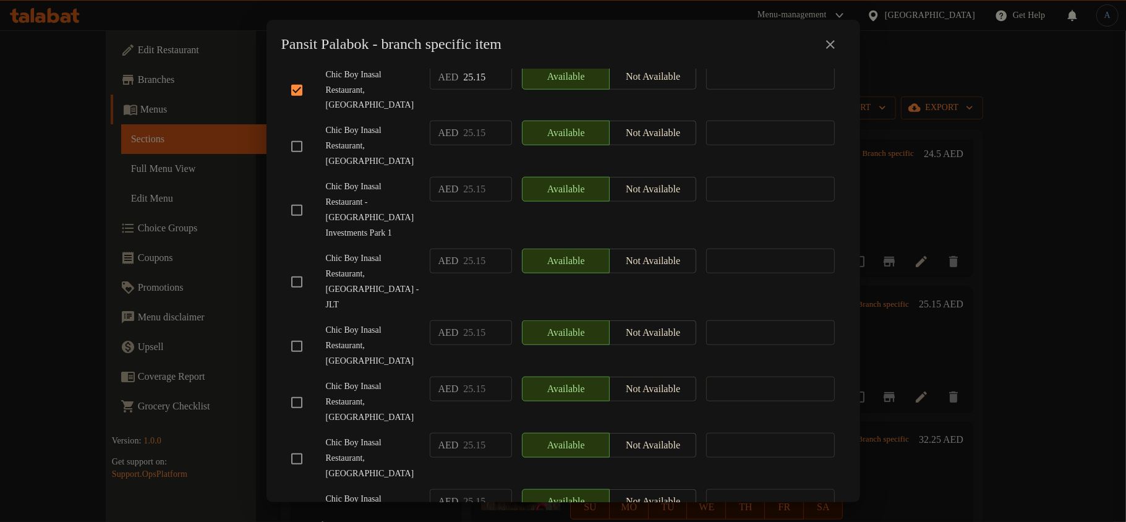
drag, startPoint x: 293, startPoint y: 288, endPoint x: 298, endPoint y: 292, distance: 6.6
click at [293, 390] on input "checkbox" at bounding box center [297, 403] width 26 height 26
click at [394, 251] on span "Chic Boy Inasal Restaurant, [GEOGRAPHIC_DATA] - JLT" at bounding box center [373, 282] width 94 height 62
click at [300, 446] on input "checkbox" at bounding box center [297, 459] width 26 height 26
click at [378, 251] on span "Chic Boy Inasal Restaurant, [GEOGRAPHIC_DATA] - JLT" at bounding box center [373, 282] width 94 height 62
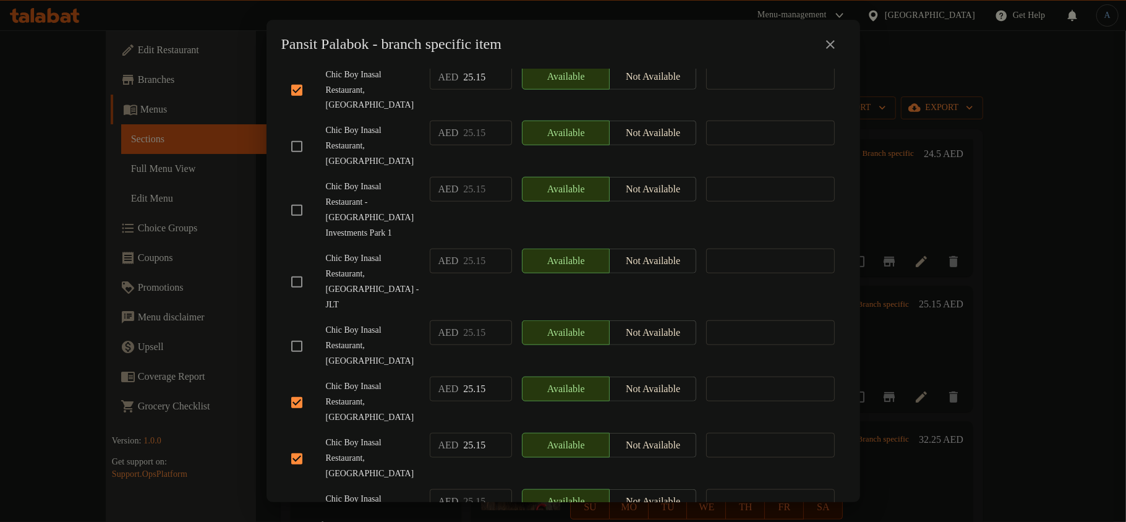
click at [352, 251] on span "Chic Boy Inasal Restaurant, [GEOGRAPHIC_DATA] - JLT" at bounding box center [373, 282] width 94 height 62
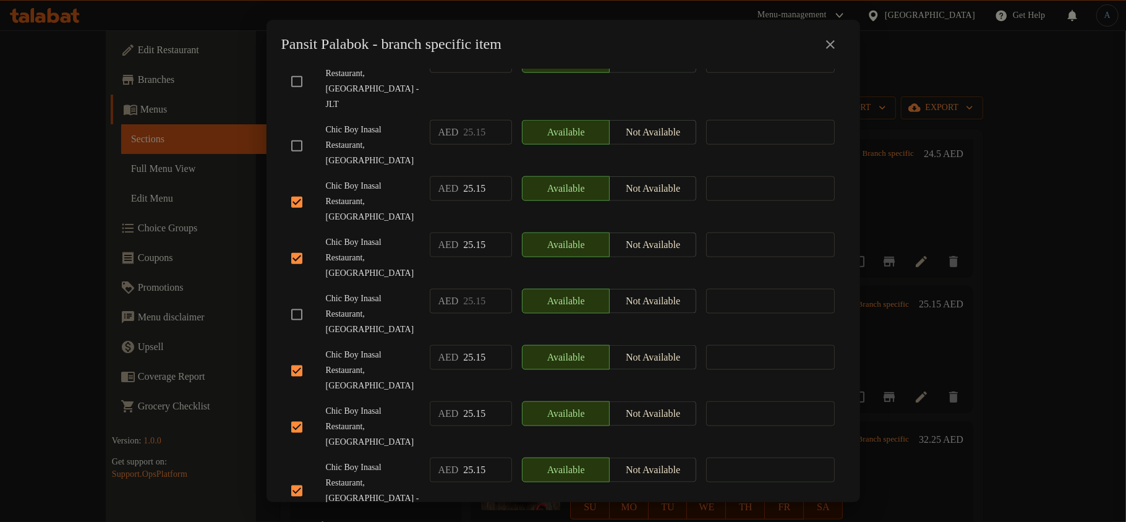
click at [362, 348] on span "Chic Boy Inasal Restaurant, [GEOGRAPHIC_DATA]" at bounding box center [373, 371] width 94 height 46
click at [359, 348] on span "Chic Boy Inasal Restaurant, [GEOGRAPHIC_DATA]" at bounding box center [373, 371] width 94 height 46
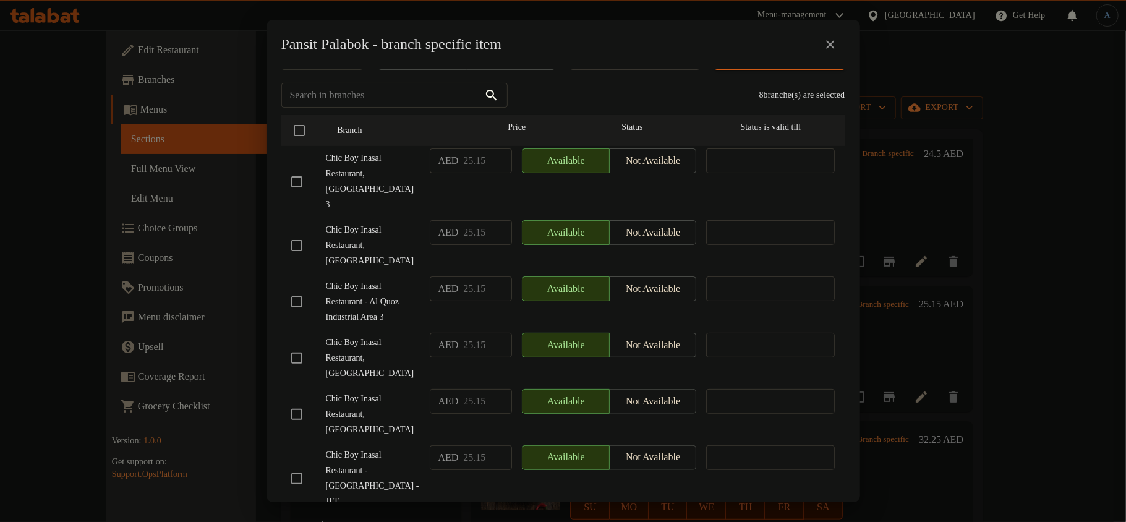
click at [298, 289] on input "checkbox" at bounding box center [297, 302] width 26 height 26
click at [378, 232] on span "Chic Boy Inasal Restaurant, [GEOGRAPHIC_DATA]" at bounding box center [373, 246] width 94 height 46
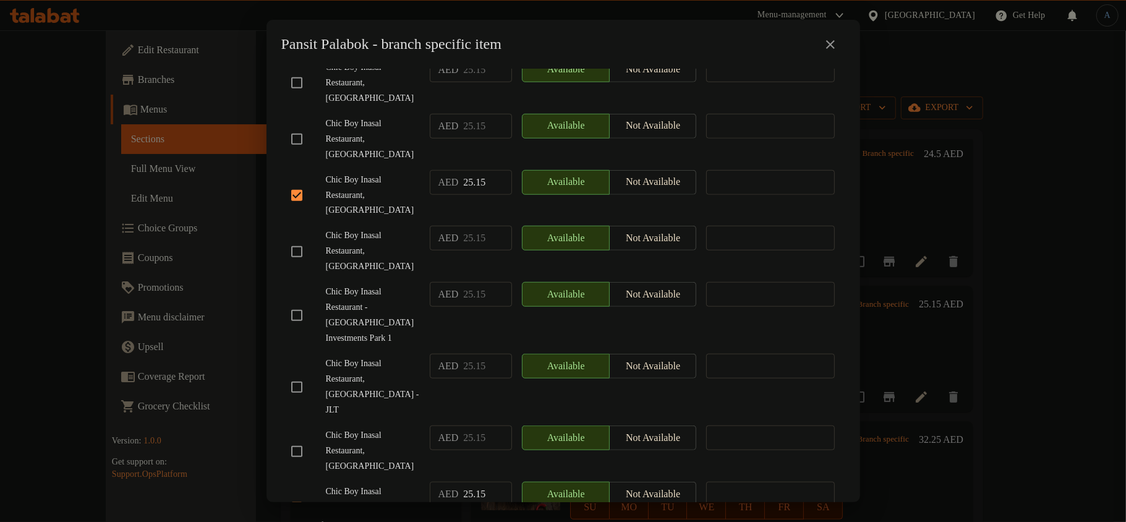
click at [294, 374] on input "checkbox" at bounding box center [297, 387] width 26 height 26
click at [392, 356] on span "Chic Boy Inasal Restaurant, [GEOGRAPHIC_DATA] - JLT" at bounding box center [373, 387] width 94 height 62
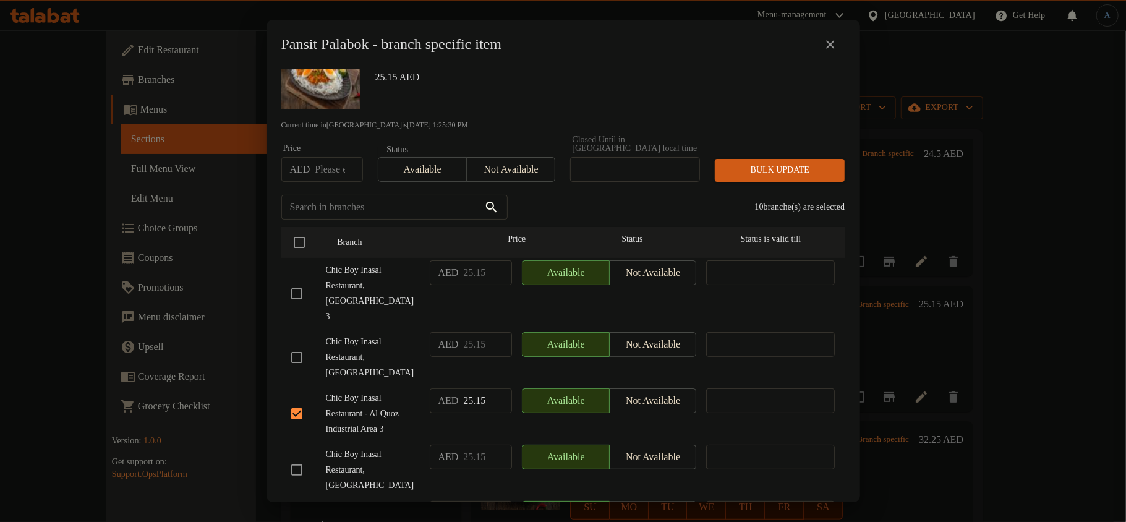
click at [293, 287] on input "checkbox" at bounding box center [297, 294] width 26 height 26
click at [333, 169] on input "number" at bounding box center [339, 169] width 48 height 25
paste input "32.375"
click at [758, 164] on span "Bulk update" at bounding box center [780, 170] width 110 height 15
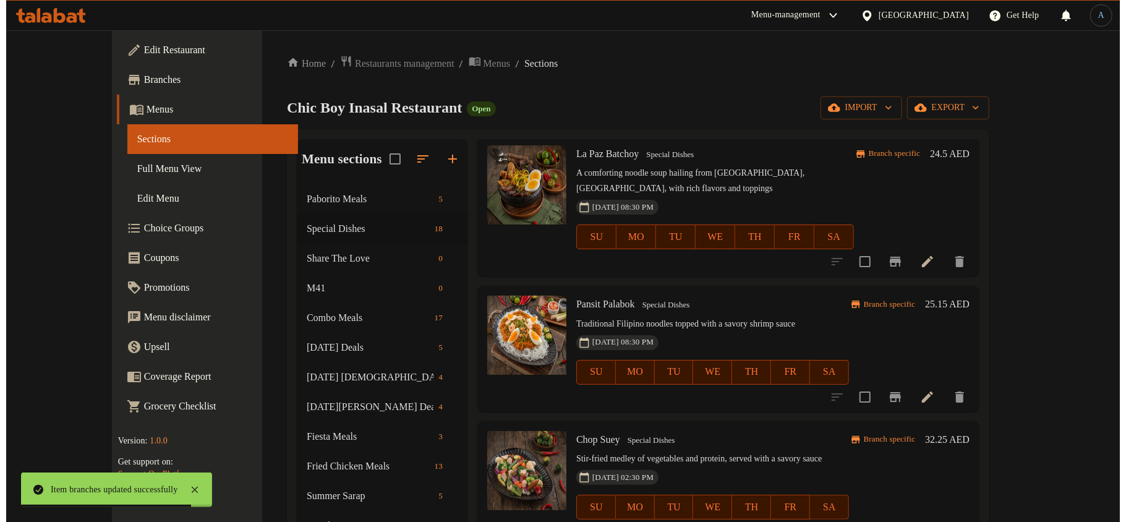
scroll to position [0, 0]
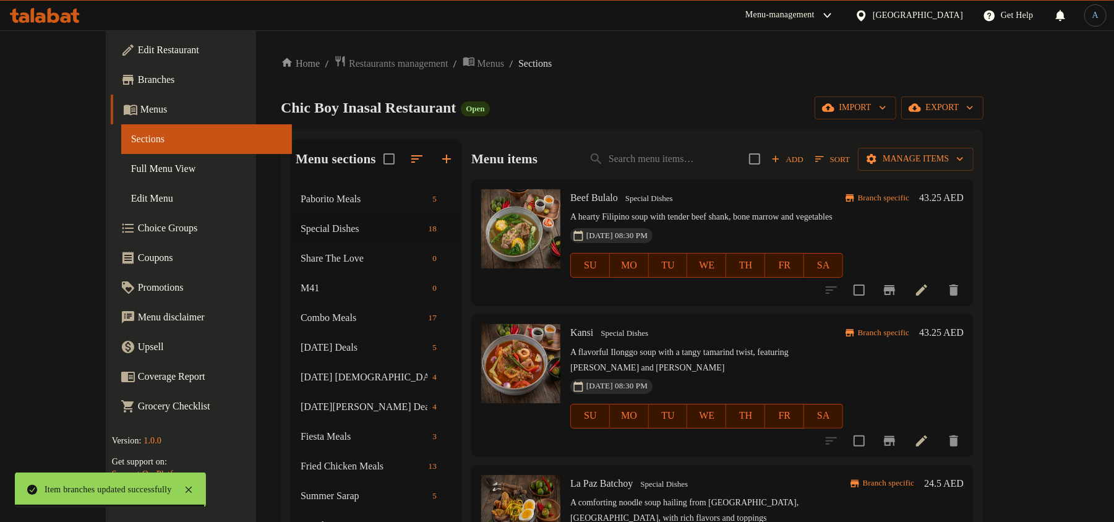
click at [795, 220] on p "A hearty Filipino soup with tender beef shank, bone marrow and vegetables" at bounding box center [706, 217] width 273 height 15
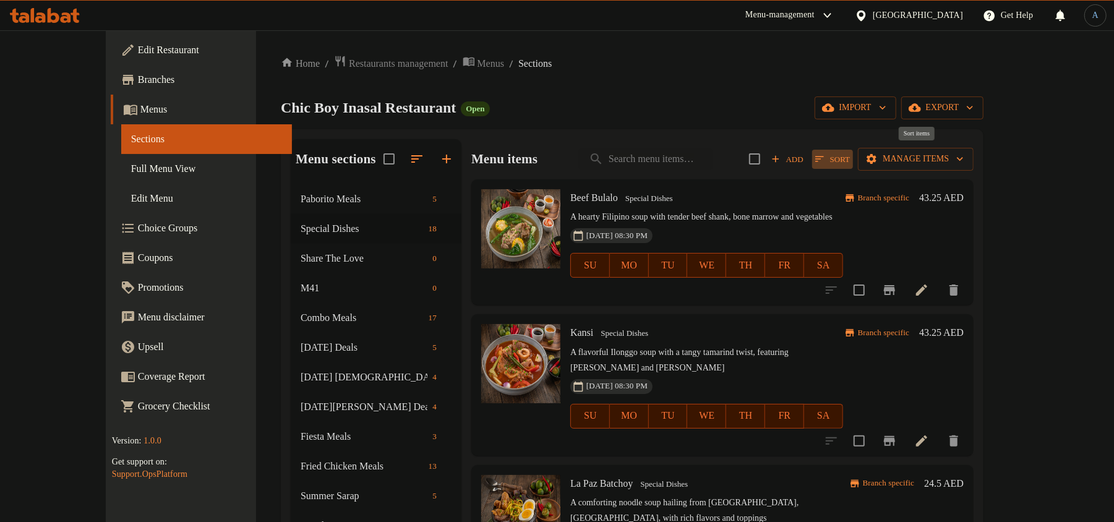
click at [850, 159] on span "Sort" at bounding box center [832, 159] width 35 height 14
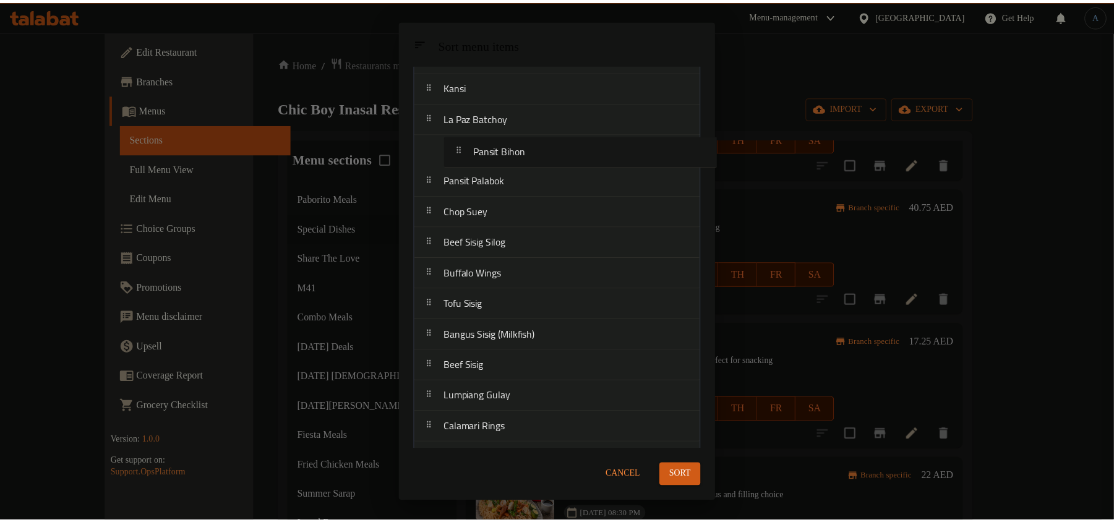
scroll to position [57, 0]
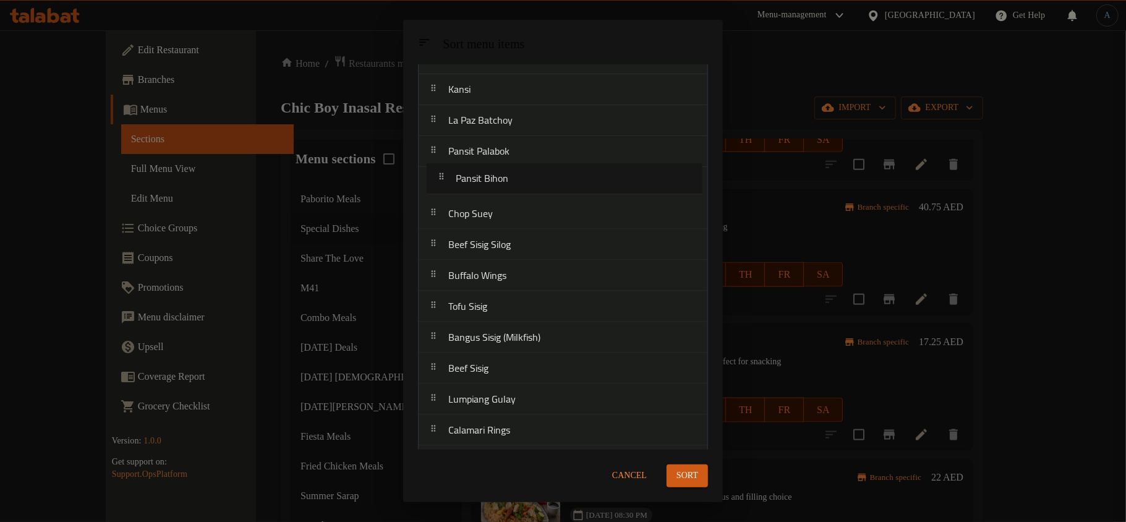
drag, startPoint x: 513, startPoint y: 260, endPoint x: 524, endPoint y: -24, distance: 284.7
click at [524, 0] on html "​ Menu-management [GEOGRAPHIC_DATA] Get Help A Edit Restaurant Branches Menus S…" at bounding box center [563, 261] width 1126 height 522
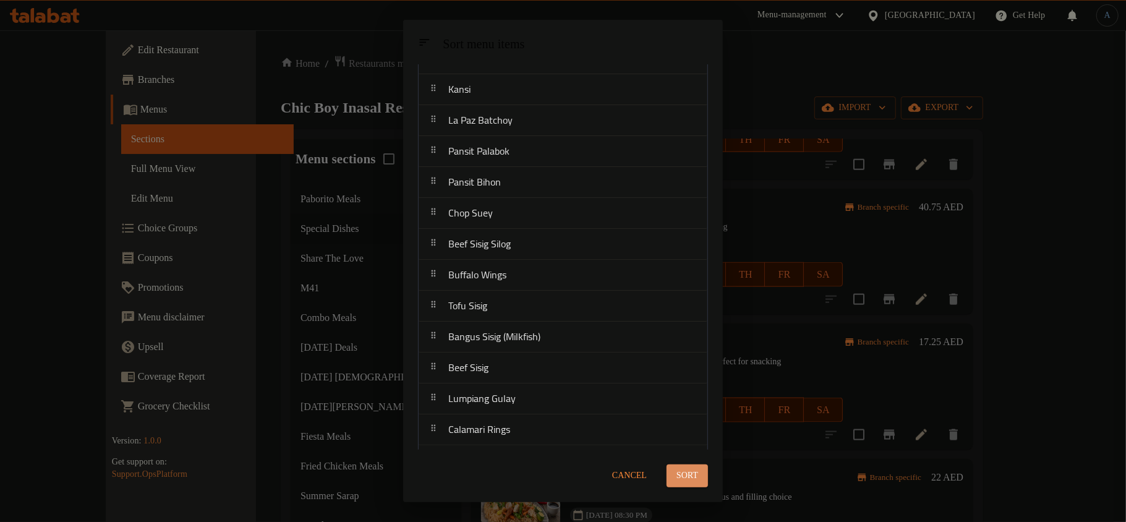
click at [681, 473] on span "Sort" at bounding box center [687, 475] width 22 height 15
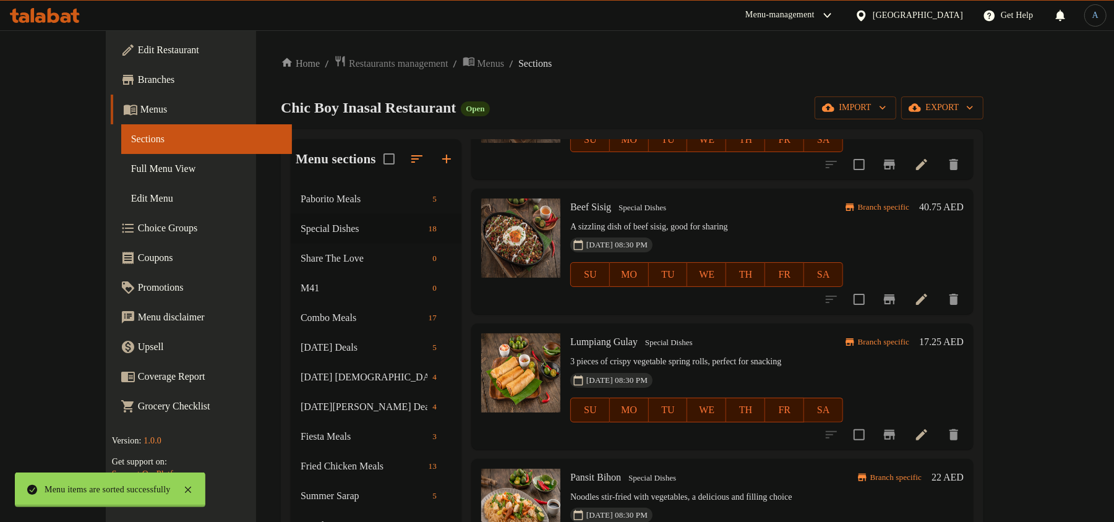
scroll to position [0, 0]
